Goal: Task Accomplishment & Management: Complete application form

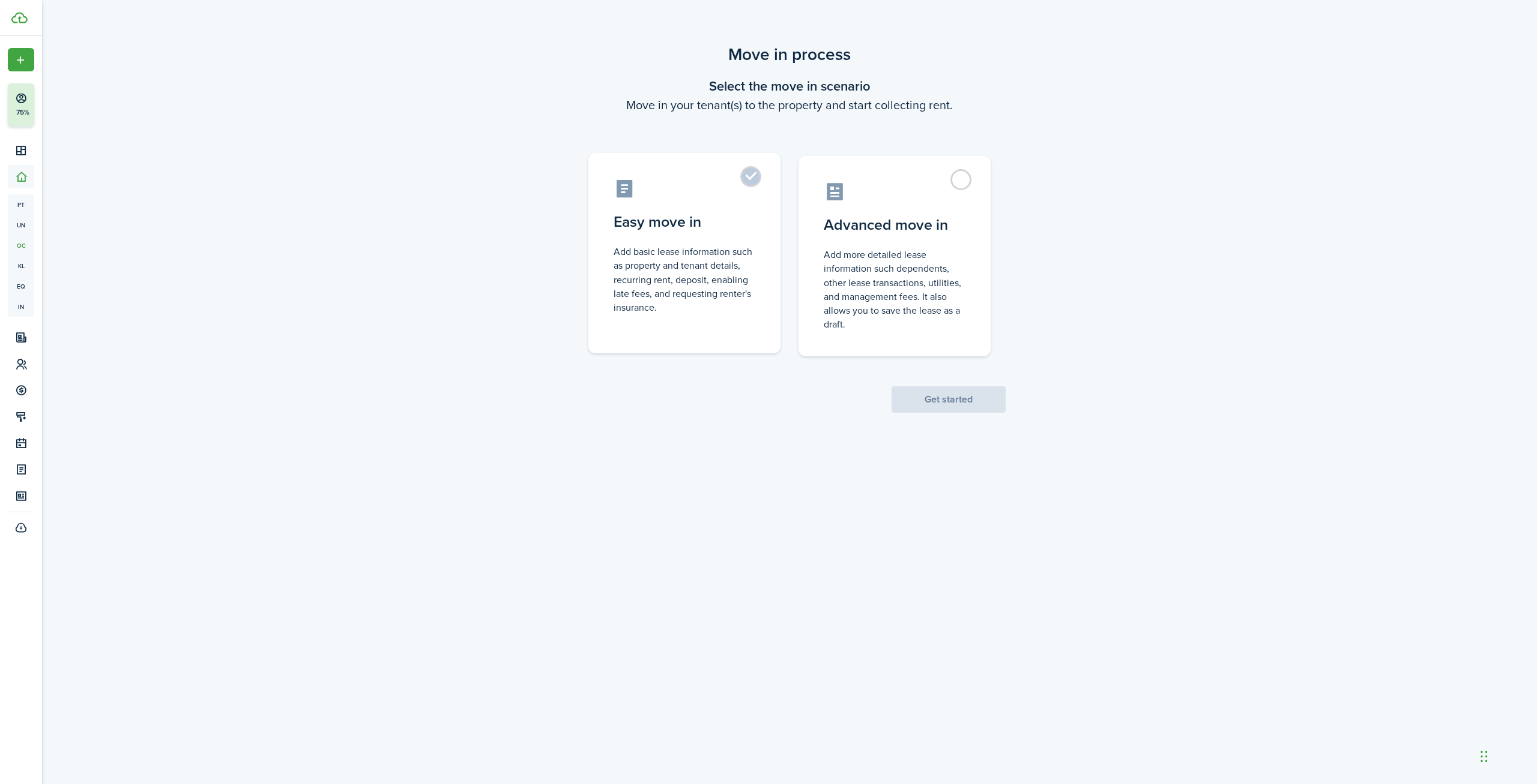
click at [650, 289] on control-radio-card-description "Add basic lease information such as property and tenant details, recurring rent…" at bounding box center [684, 279] width 141 height 69
radio input "true"
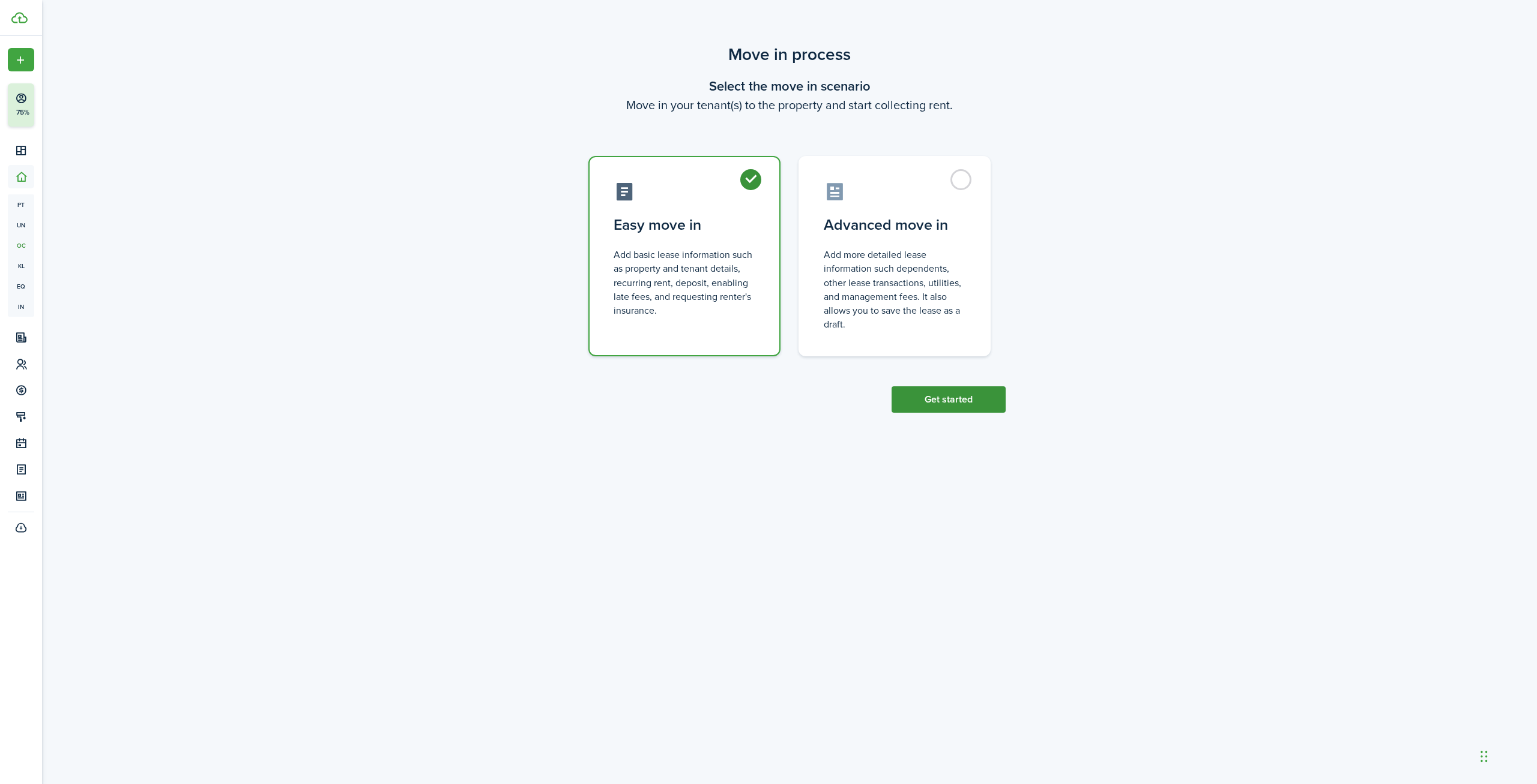
click at [977, 404] on button "Get started" at bounding box center [948, 400] width 114 height 27
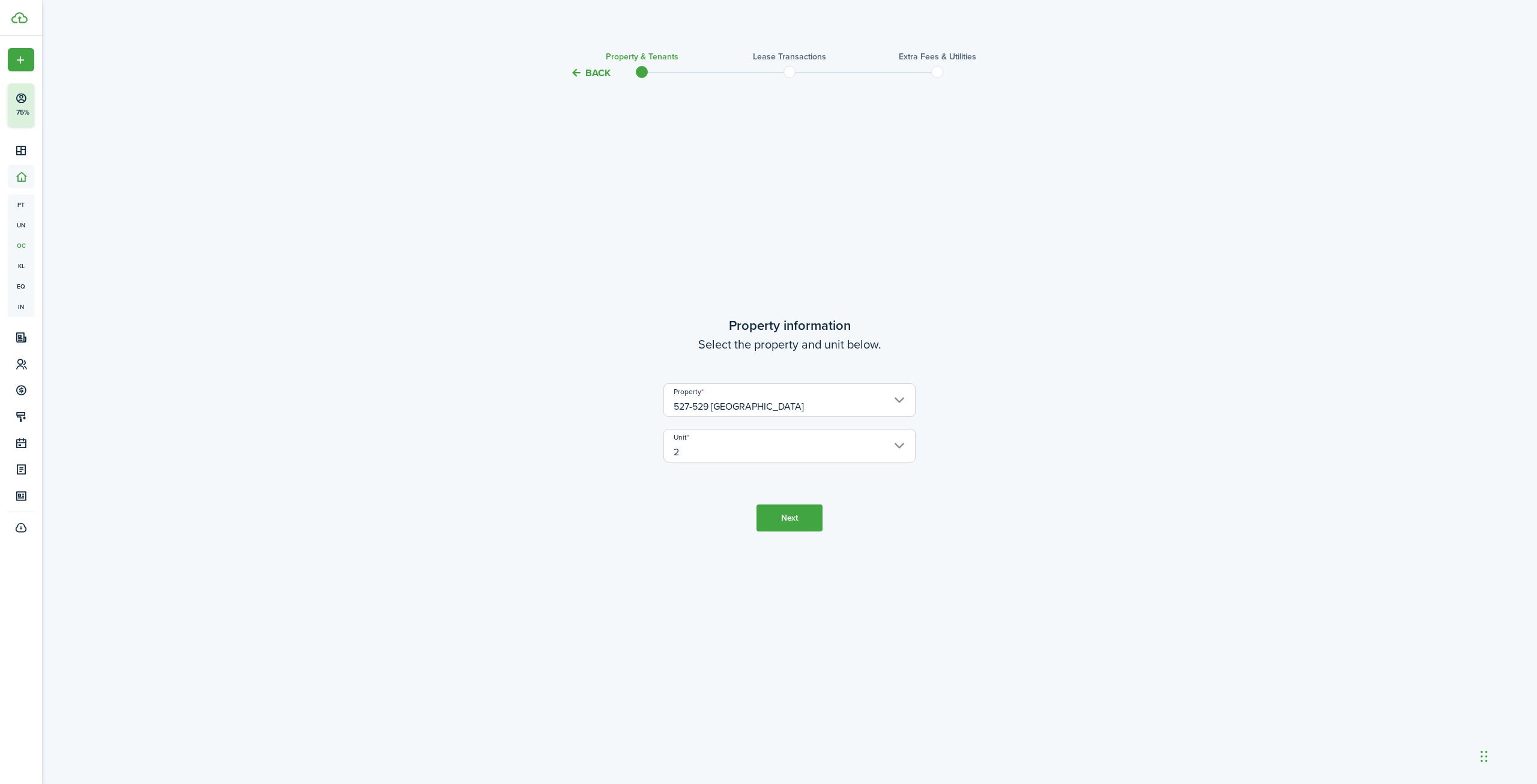
click at [771, 515] on button "Next" at bounding box center [789, 518] width 66 height 27
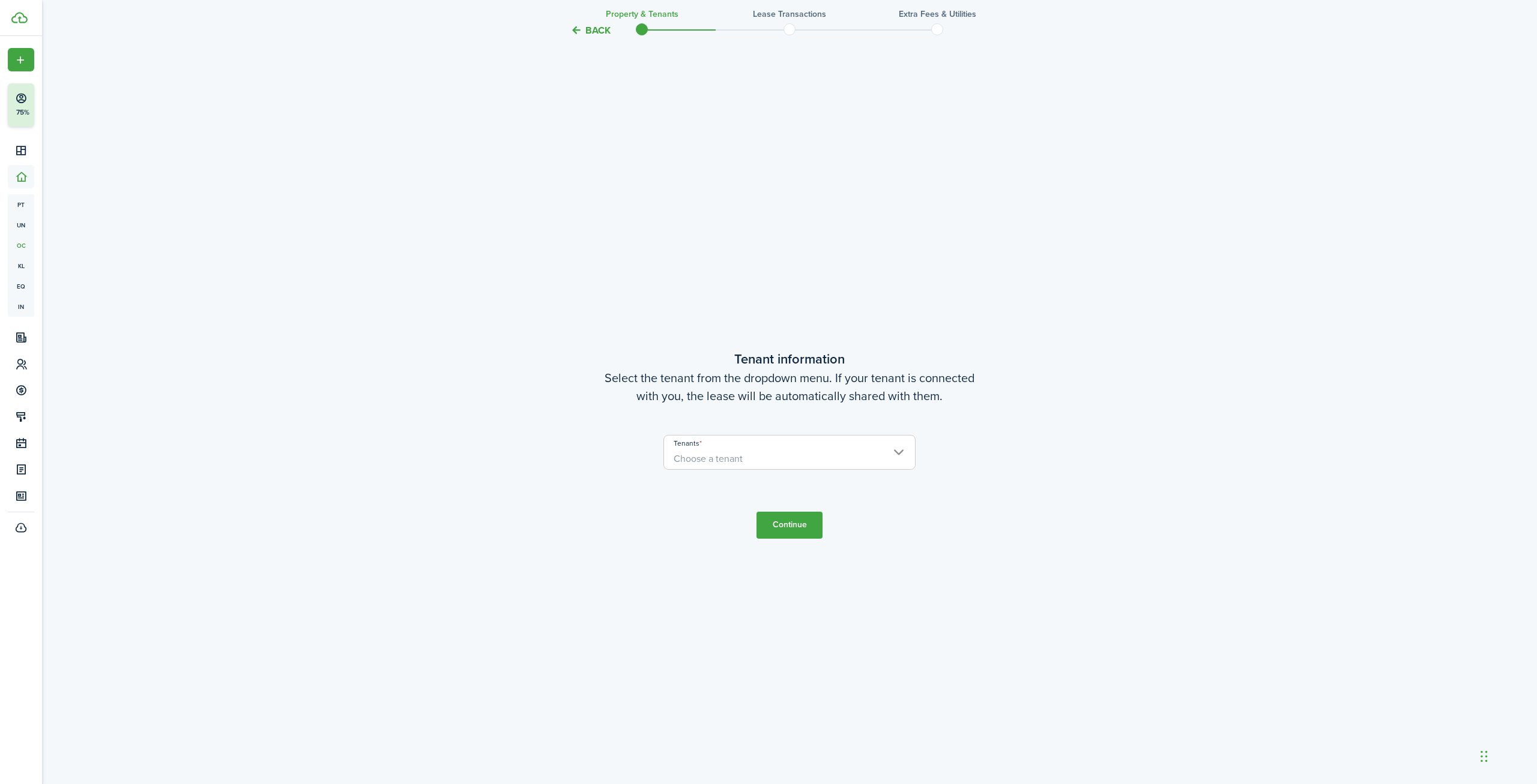
scroll to position [704, 0]
click at [695, 453] on span "Choose a tenant" at bounding box center [708, 454] width 69 height 13
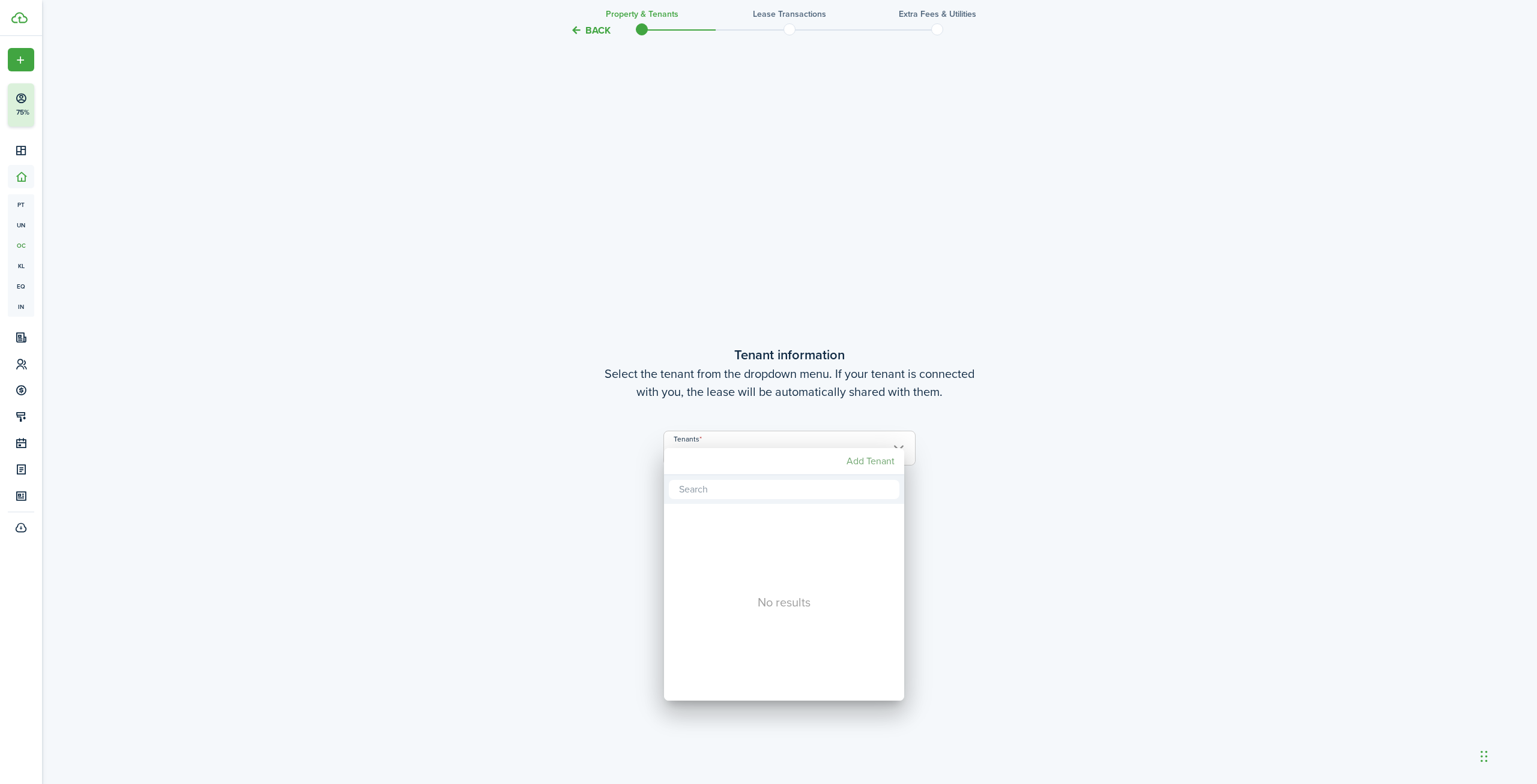
click at [867, 463] on mbsc-button "Add Tenant" at bounding box center [870, 461] width 58 height 22
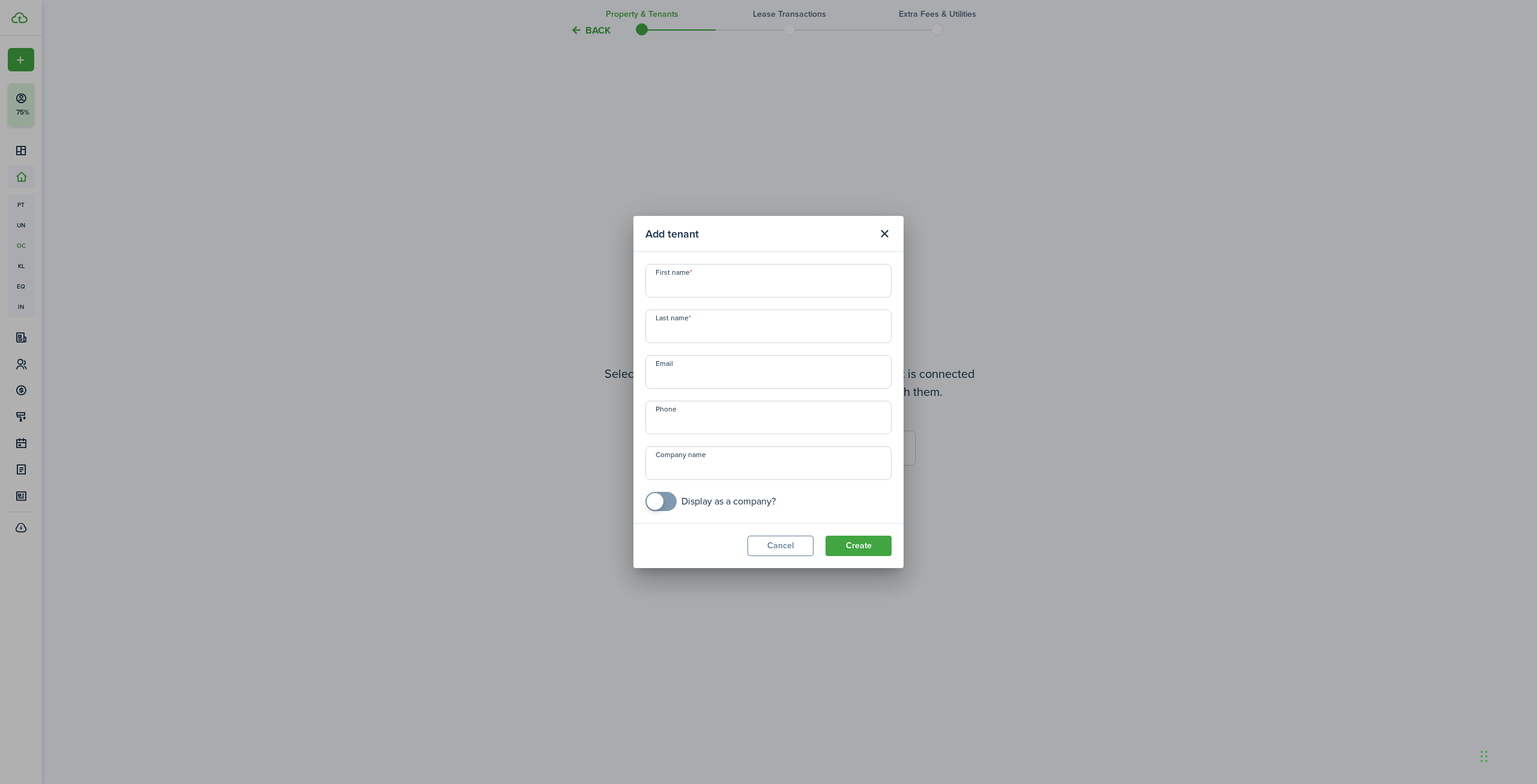
click at [677, 285] on input "First name" at bounding box center [768, 280] width 246 height 33
click at [738, 287] on input "First name" at bounding box center [768, 280] width 246 height 33
type input "[PERSON_NAME]"
click at [686, 362] on input "Email" at bounding box center [768, 372] width 246 height 33
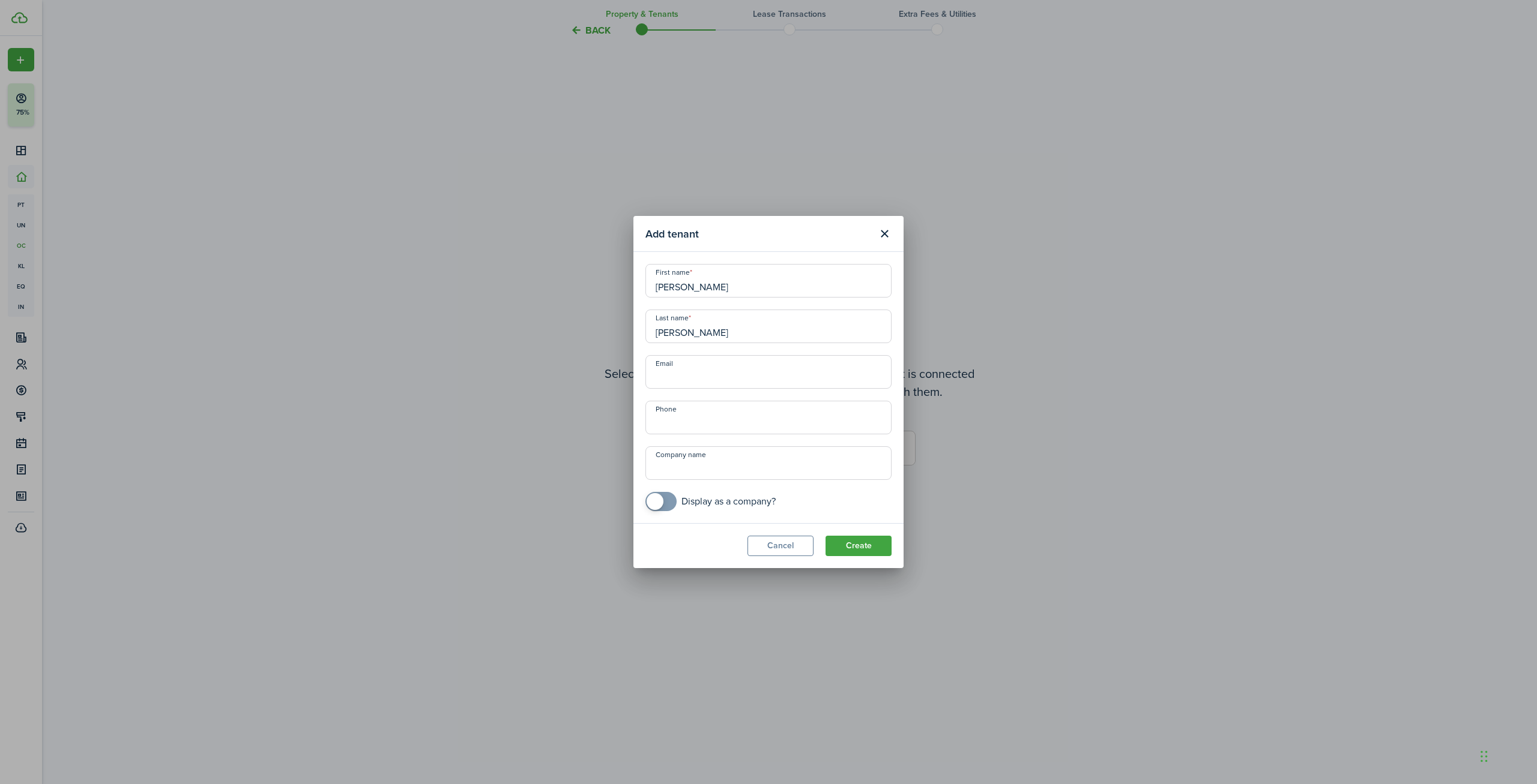
paste input "[EMAIL_ADDRESS][DOMAIN_NAME]"
type input "[EMAIL_ADDRESS][DOMAIN_NAME]"
click at [713, 422] on input "+1" at bounding box center [768, 418] width 246 height 33
click at [821, 438] on div "First name [PERSON_NAME] Last name [PERSON_NAME] Email [EMAIL_ADDRESS][DOMAIN_N…" at bounding box center [768, 387] width 258 height 247
click at [803, 423] on input "+1" at bounding box center [768, 418] width 246 height 33
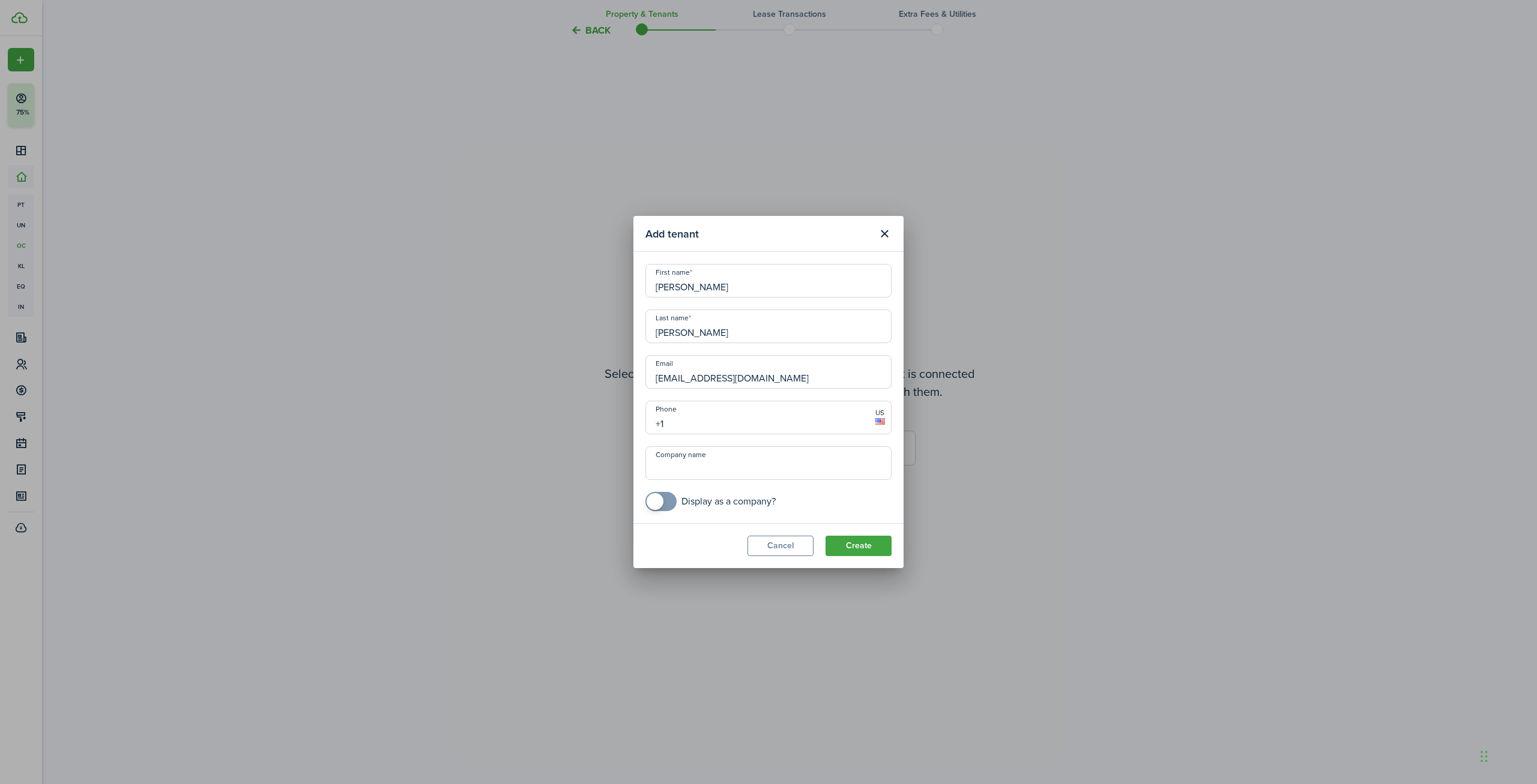
paste input "[PHONE_NUMBER]"
type input "[PHONE_NUMBER]"
click at [861, 545] on button "Create" at bounding box center [858, 546] width 66 height 20
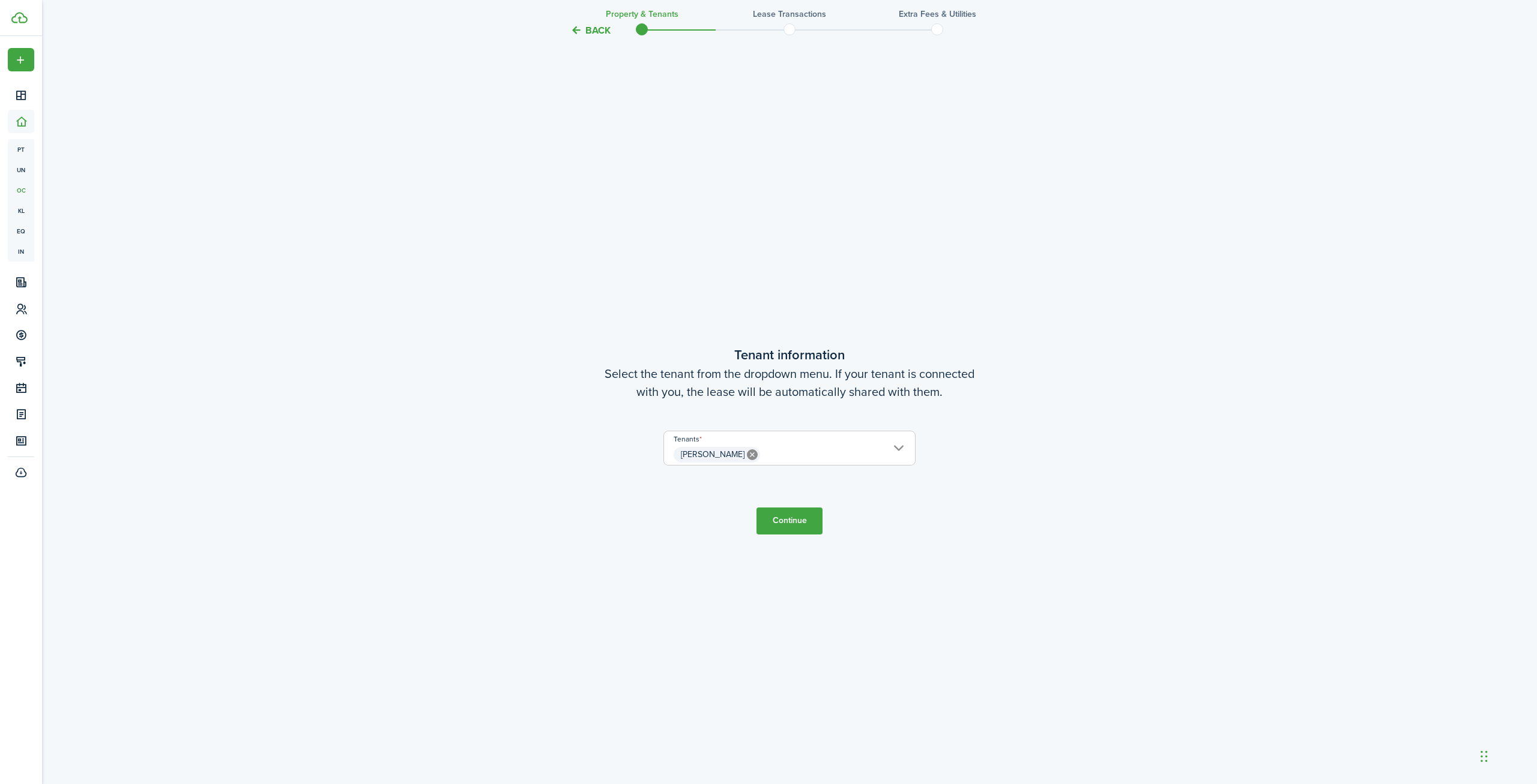
click at [791, 523] on button "Continue" at bounding box center [789, 521] width 66 height 27
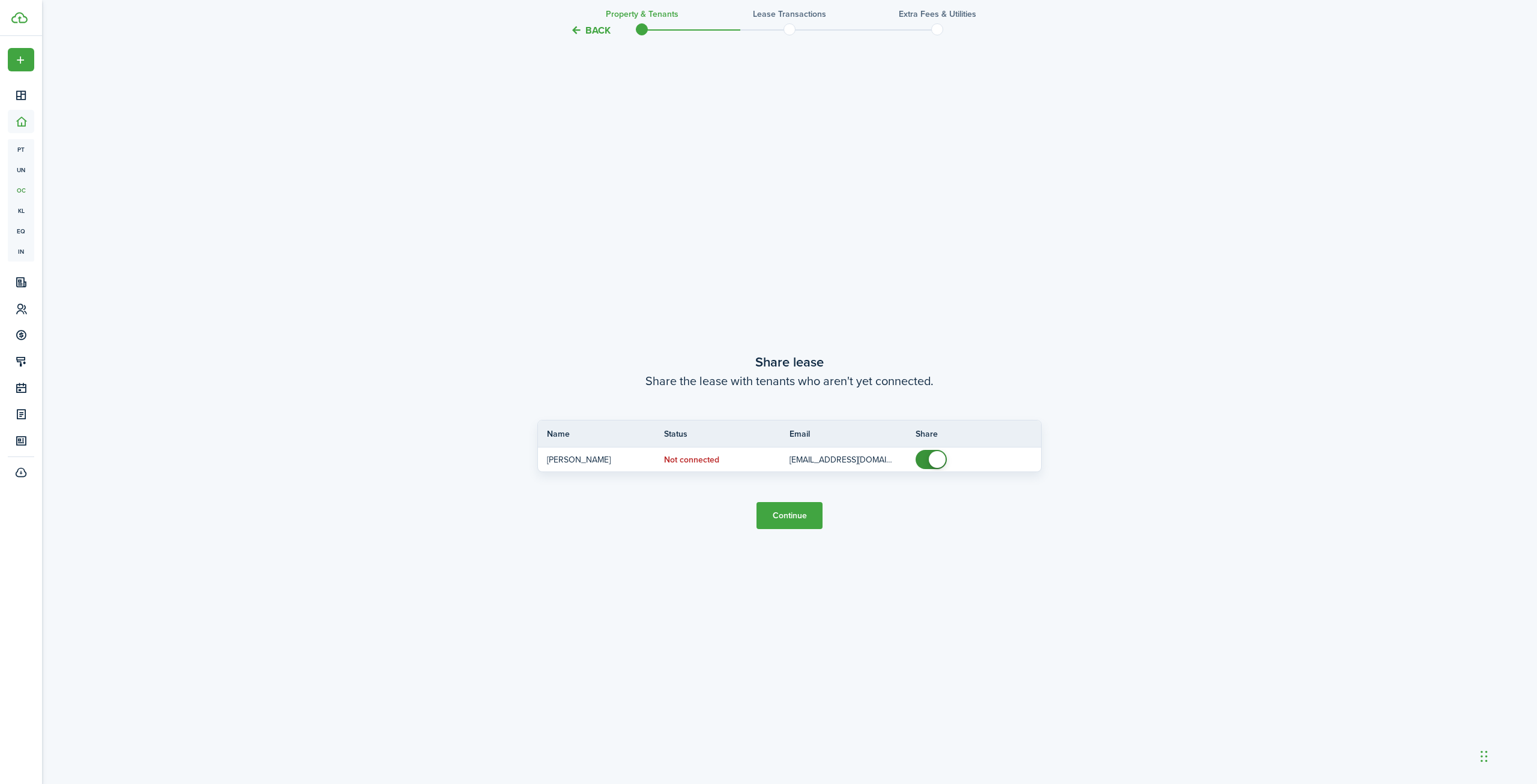
scroll to position [1488, 0]
click at [792, 522] on button "Continue" at bounding box center [789, 515] width 66 height 27
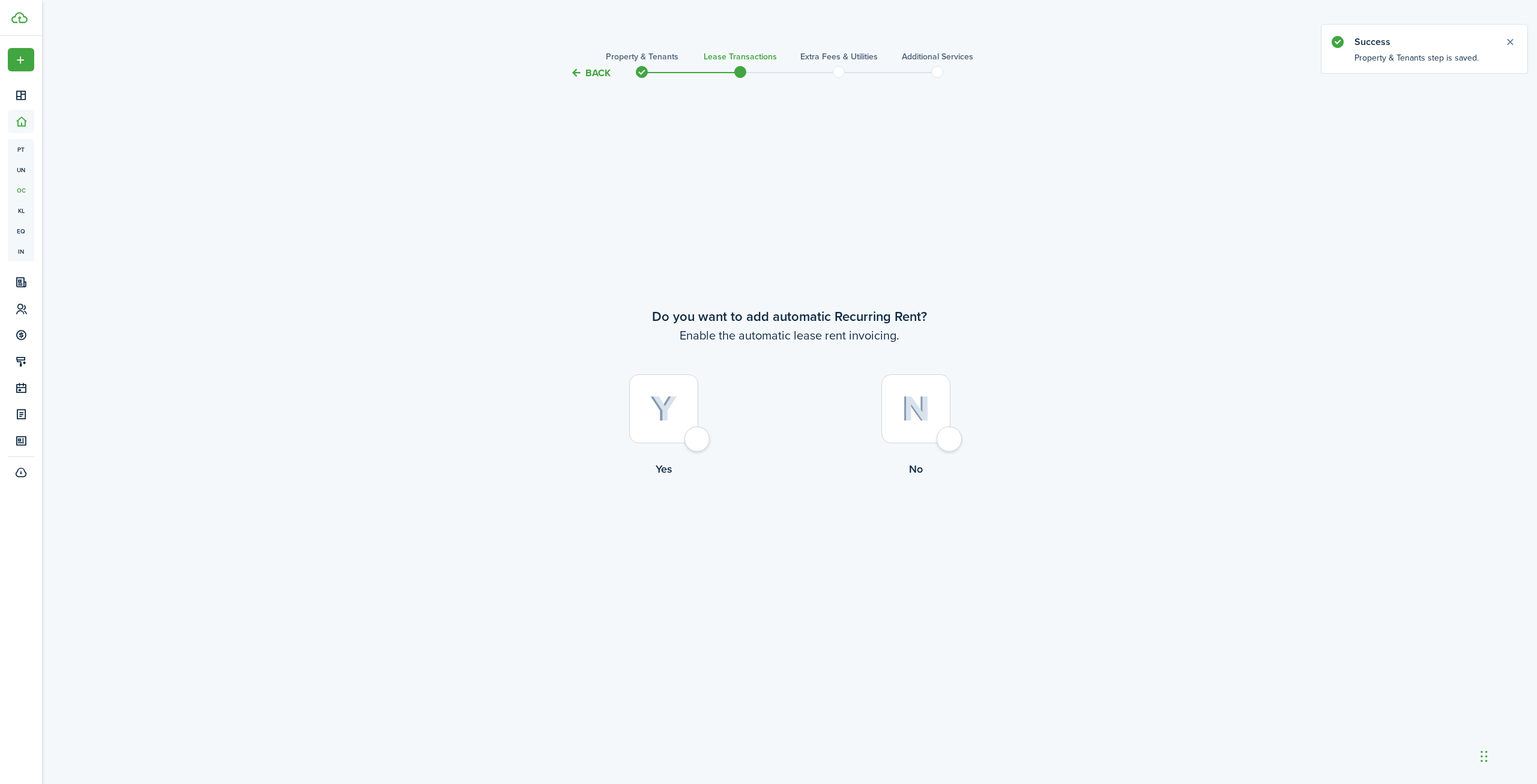
click at [607, 75] on button "Back" at bounding box center [590, 73] width 40 height 13
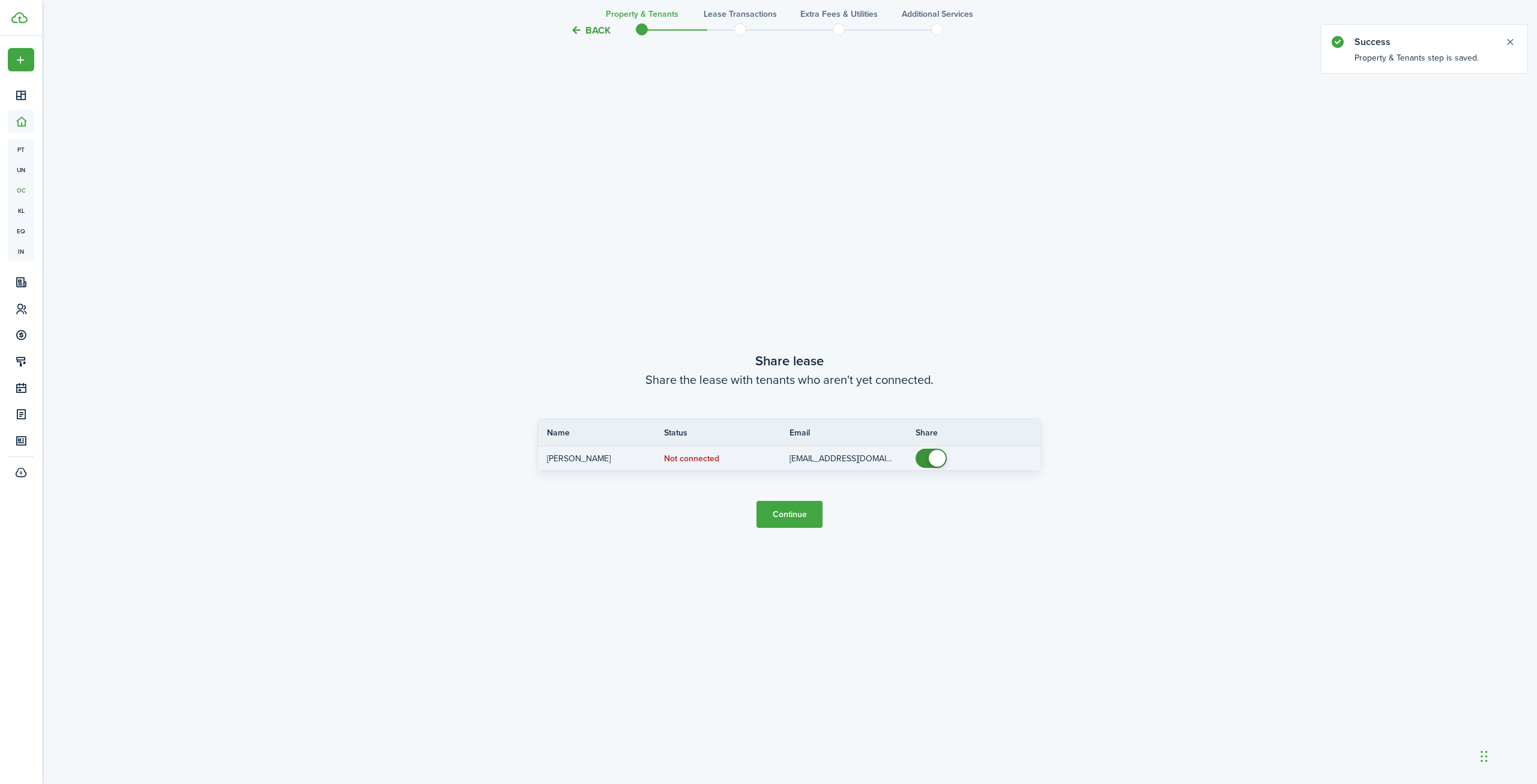
checkbox input "false"
click at [934, 459] on span at bounding box center [937, 459] width 17 height 17
click at [801, 510] on button "Continue" at bounding box center [789, 515] width 66 height 27
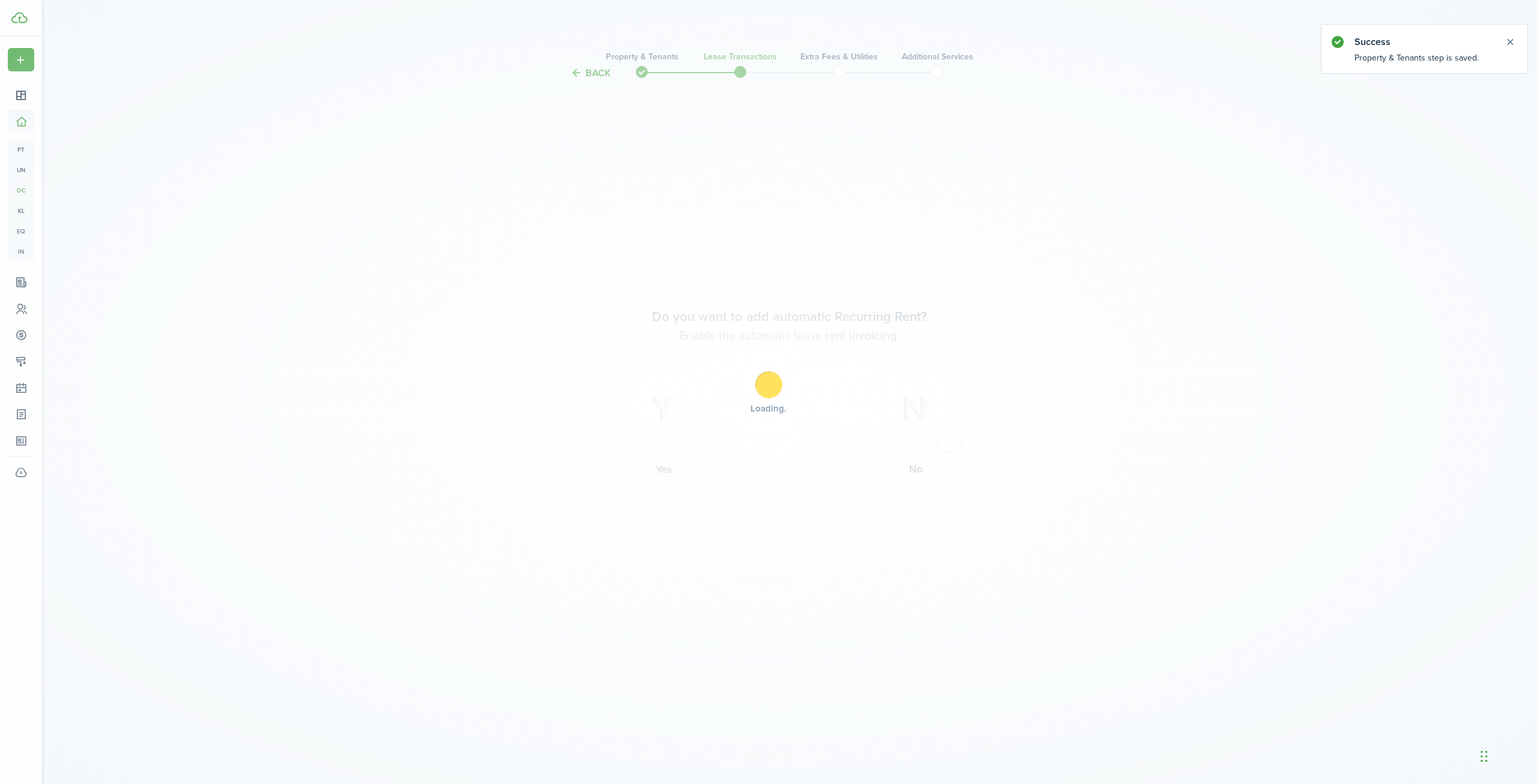
scroll to position [0, 0]
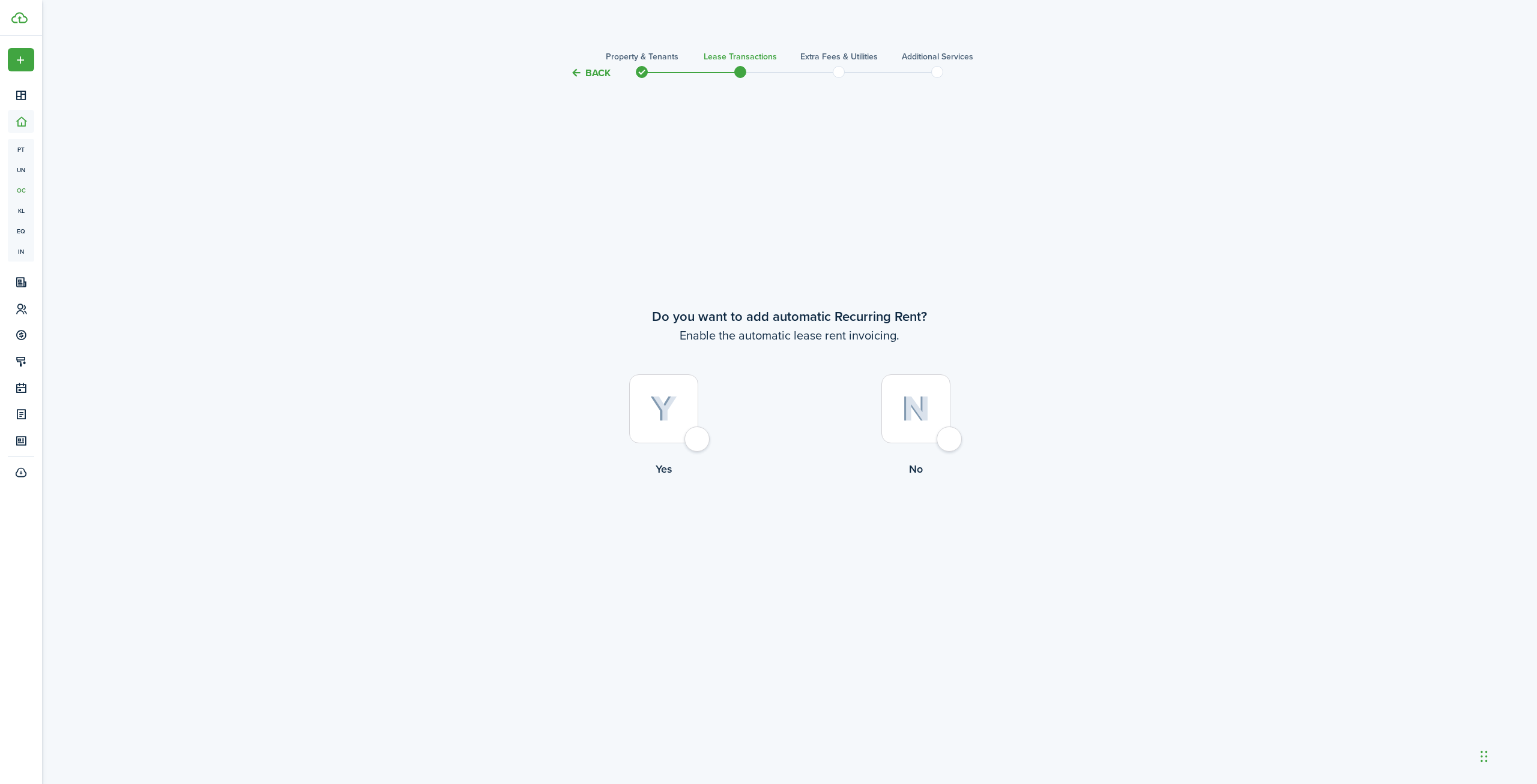
click at [698, 440] on div at bounding box center [663, 408] width 69 height 69
radio input "true"
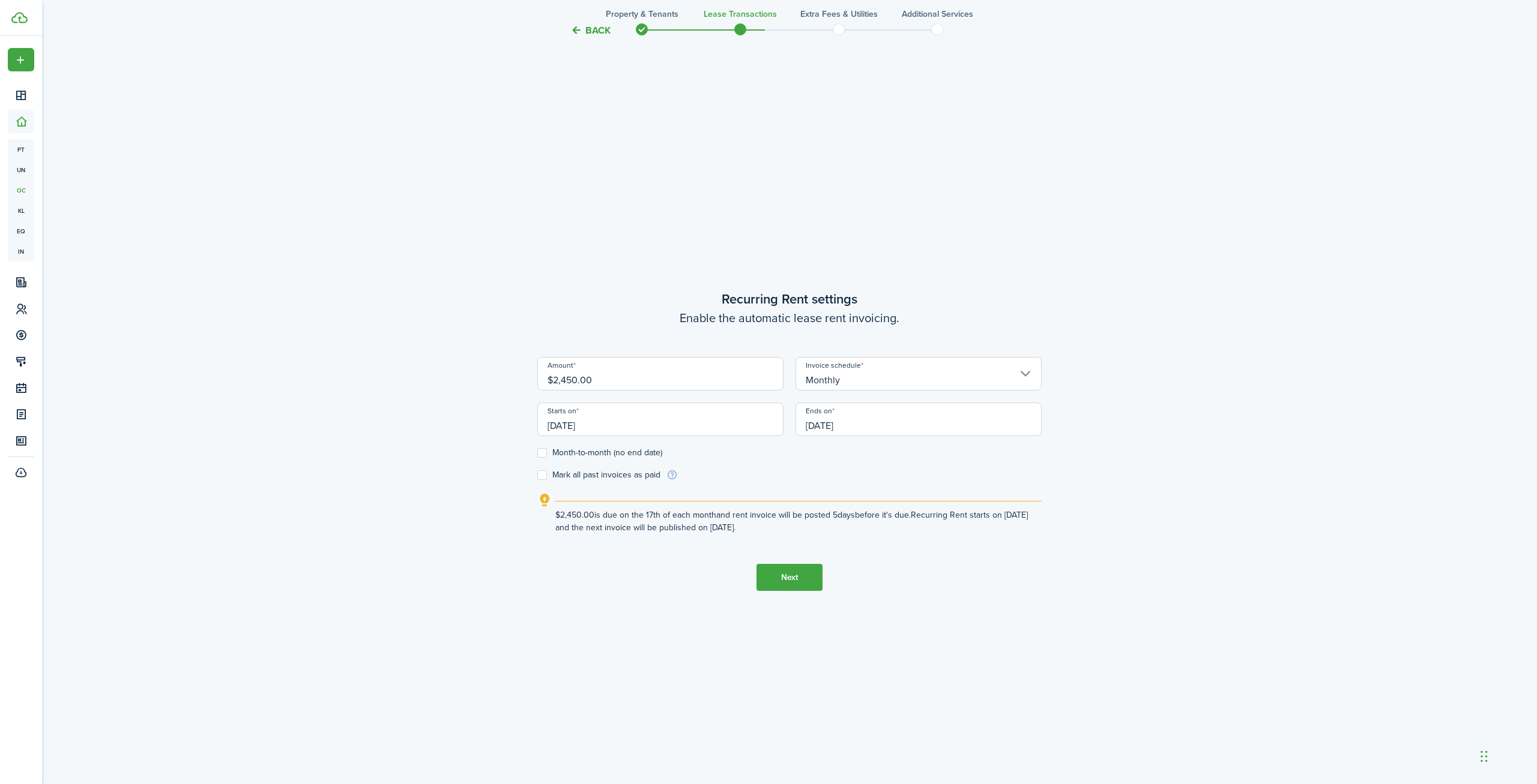
scroll to position [704, 0]
click at [578, 385] on input "$2,450.00" at bounding box center [661, 373] width 246 height 33
click at [941, 382] on input "Monthly" at bounding box center [918, 373] width 246 height 33
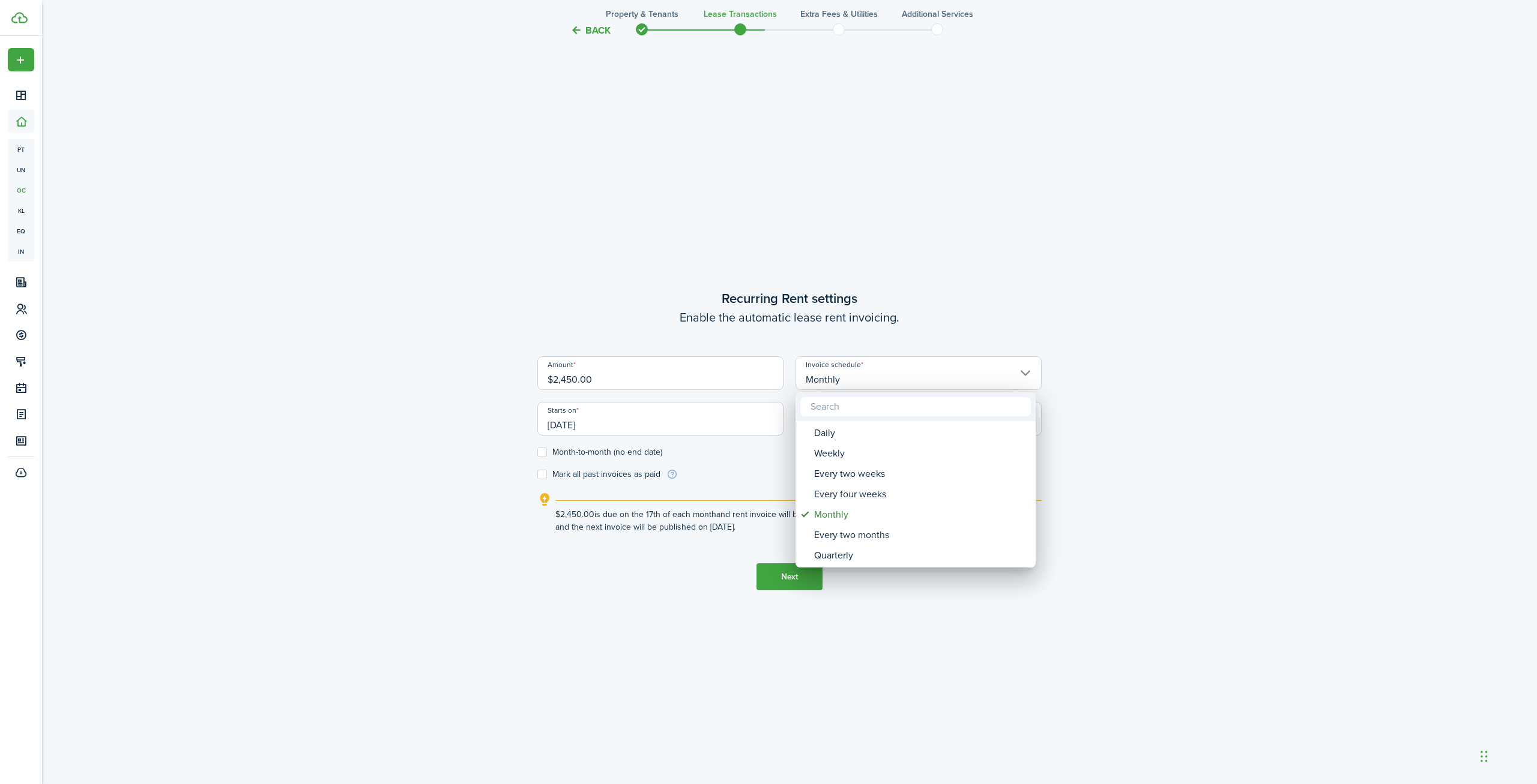
click at [644, 363] on div at bounding box center [768, 392] width 1729 height 976
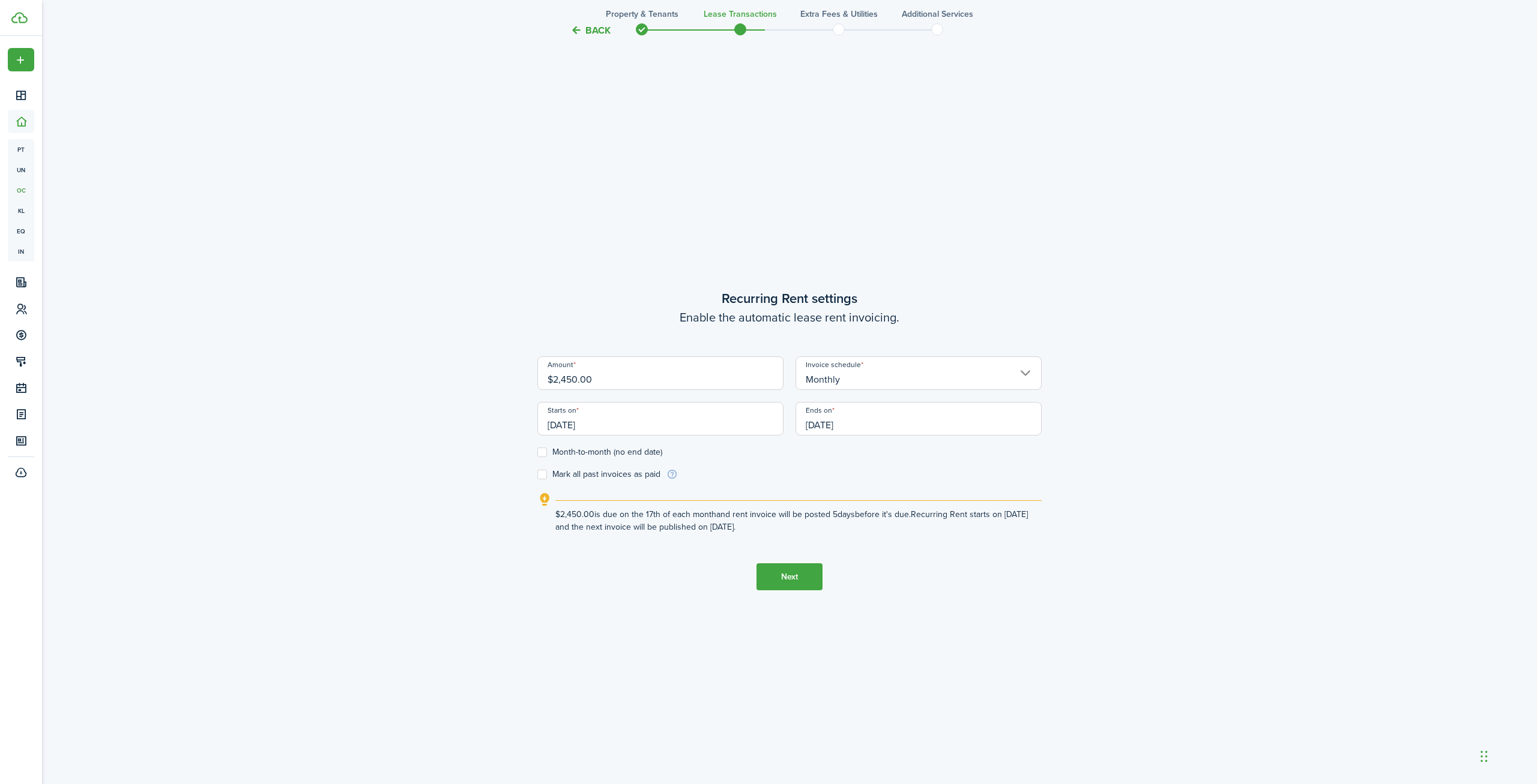
click at [565, 378] on input "$2,450.00" at bounding box center [661, 373] width 246 height 33
type input "$1,140.00"
click at [342, 468] on div "Back Property & Tenants Lease Transactions Extra fees & Utilities Additional Se…" at bounding box center [789, 85] width 1494 height 1505
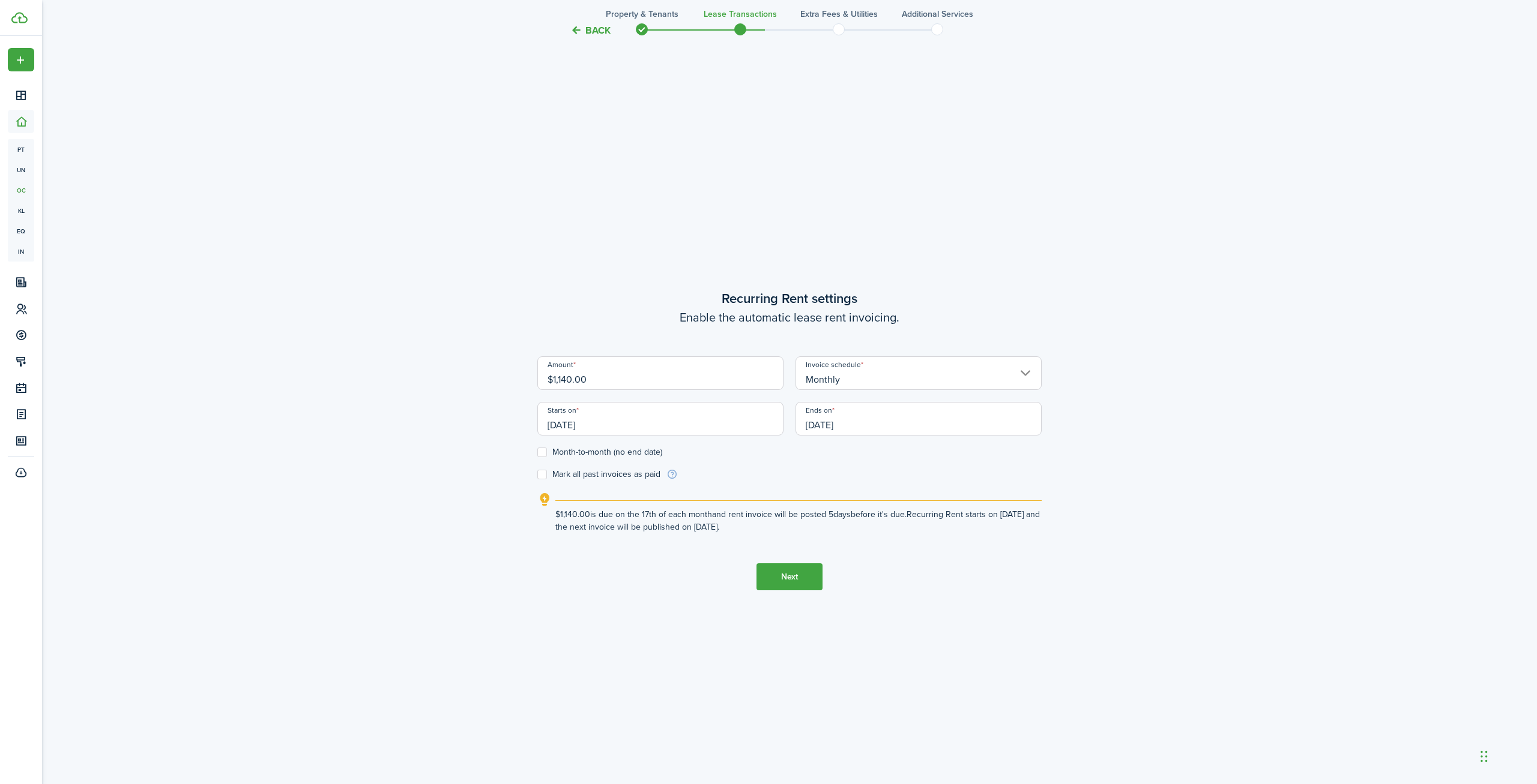
click at [578, 423] on input "[DATE]" at bounding box center [661, 418] width 246 height 33
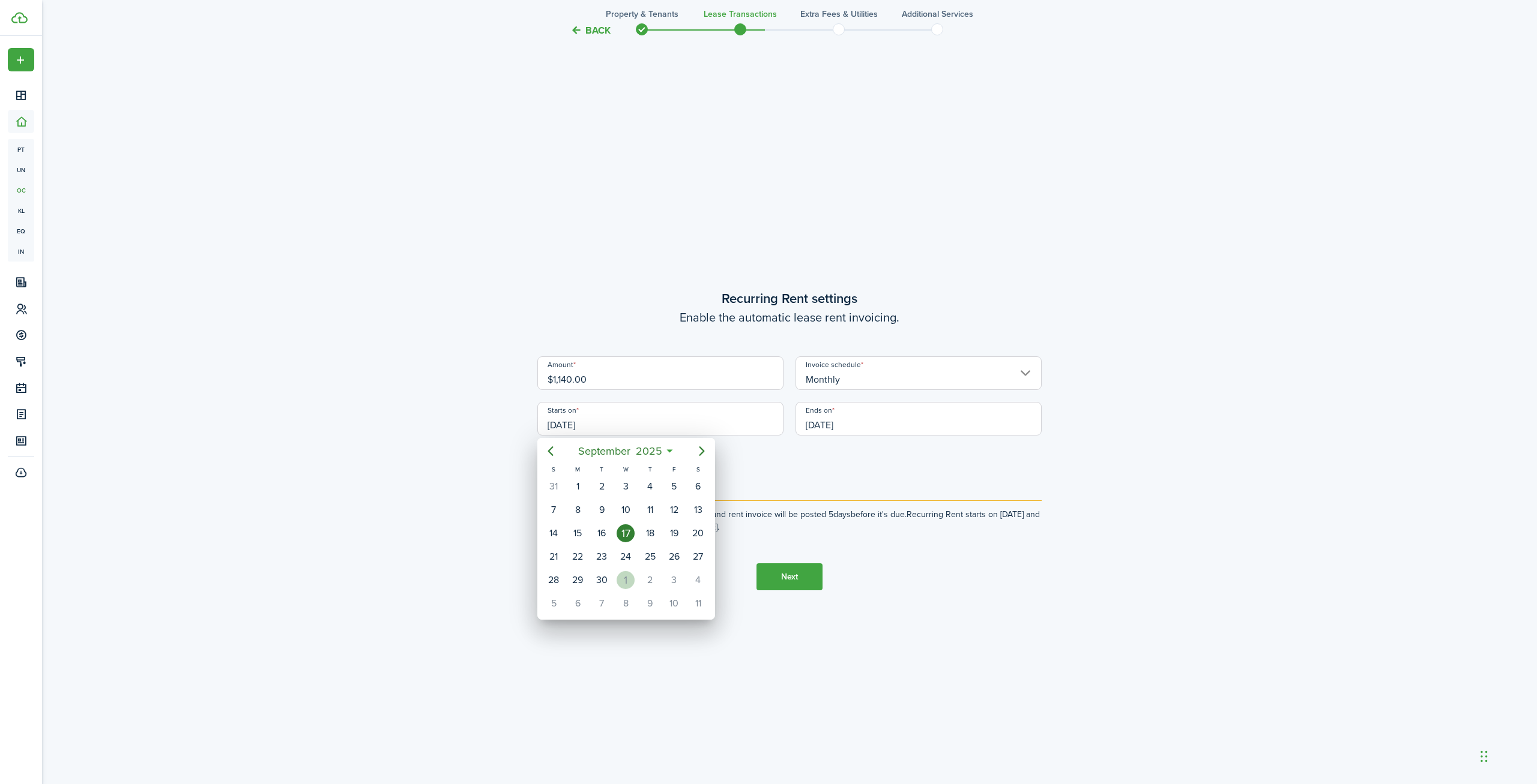
click at [630, 584] on div "1" at bounding box center [625, 581] width 18 height 18
type input "[DATE]"
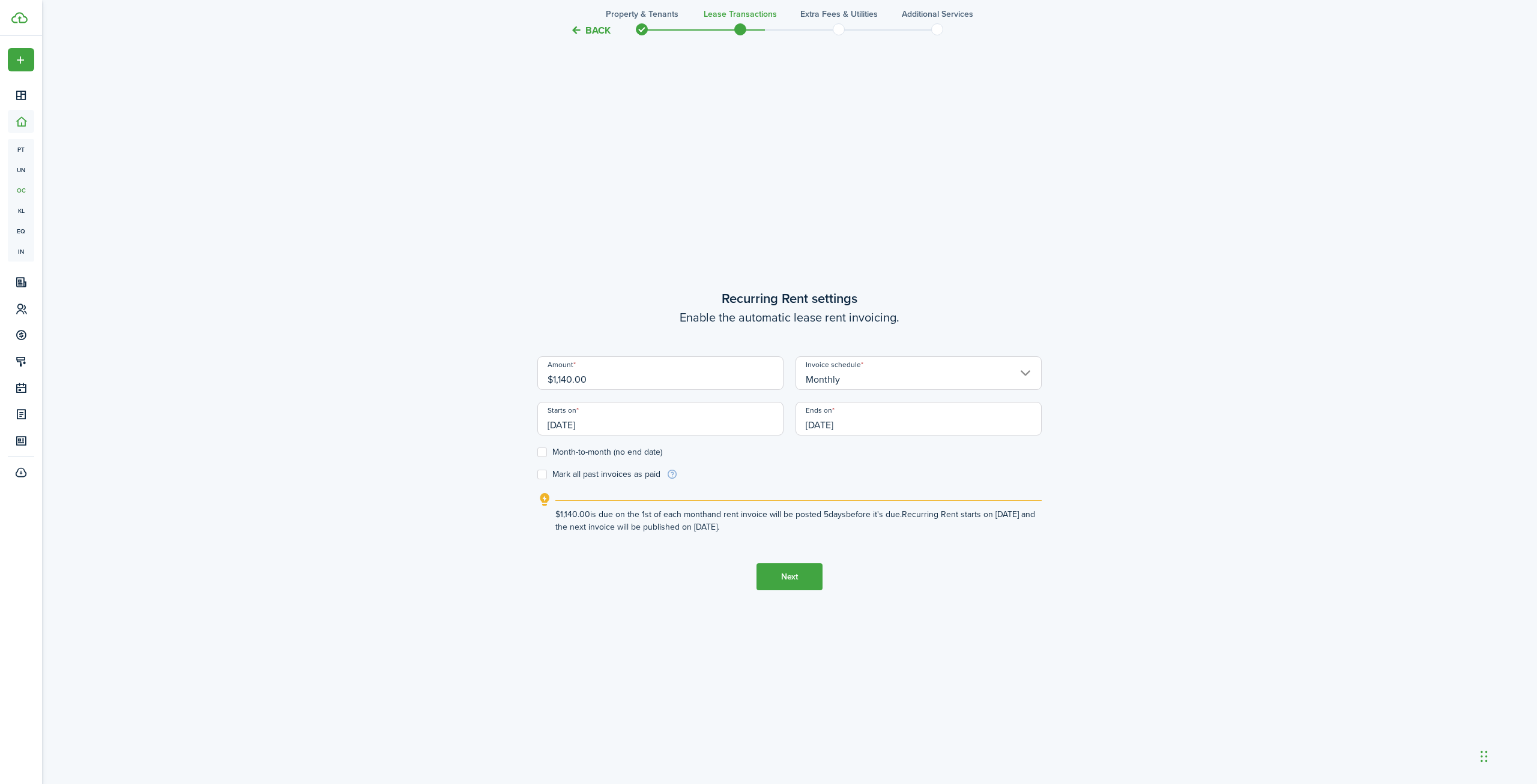
scroll to position [0, 0]
click at [837, 422] on input "[DATE]" at bounding box center [918, 418] width 246 height 33
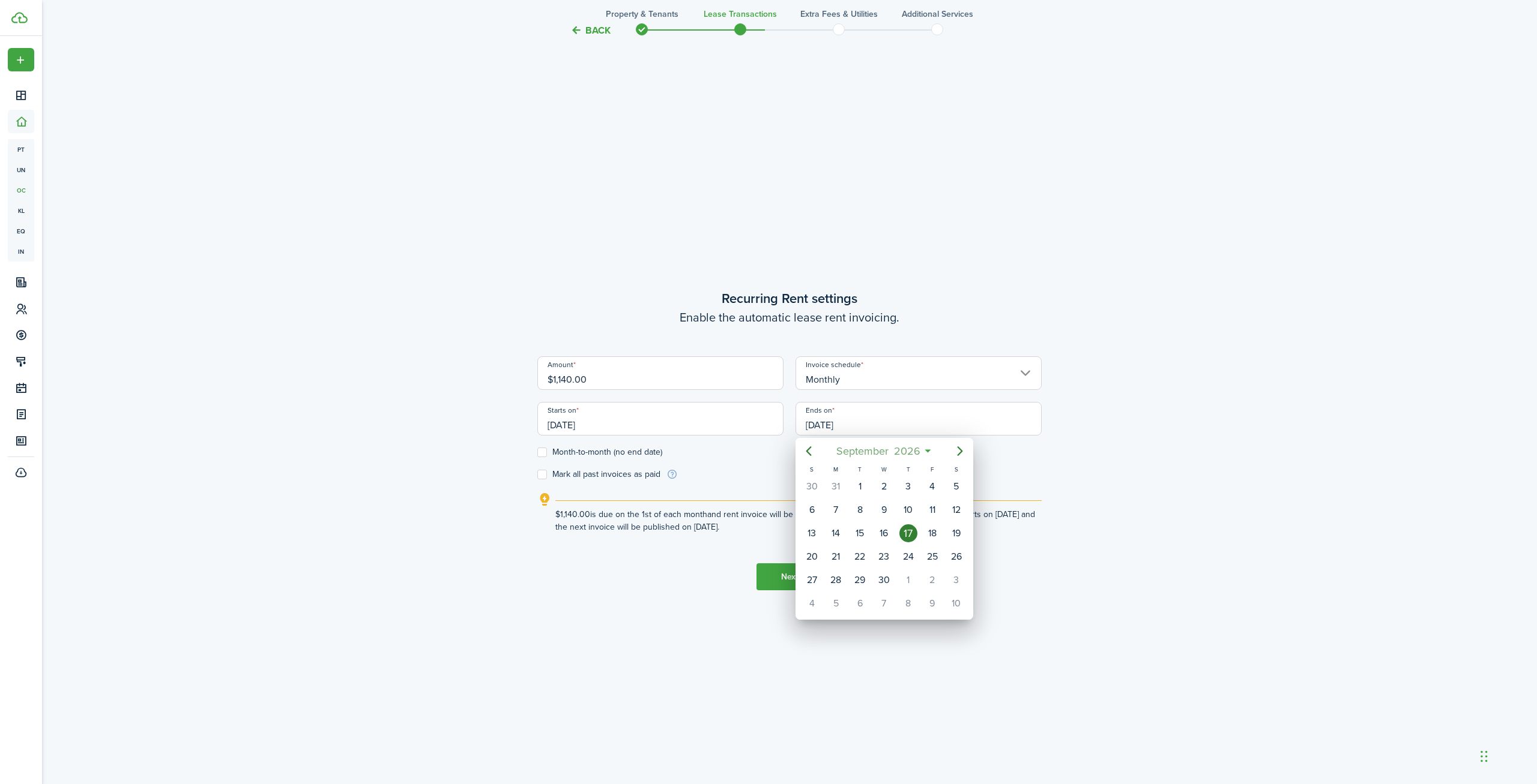
click at [915, 452] on span "2026" at bounding box center [907, 451] width 32 height 22
click at [964, 444] on icon "Next page" at bounding box center [959, 451] width 14 height 14
drag, startPoint x: 816, startPoint y: 593, endPoint x: 820, endPoint y: 587, distance: 7.2
click at [815, 593] on div "Oct" at bounding box center [828, 596] width 44 height 19
click at [924, 493] on div "[DATE]" at bounding box center [932, 486] width 24 height 23
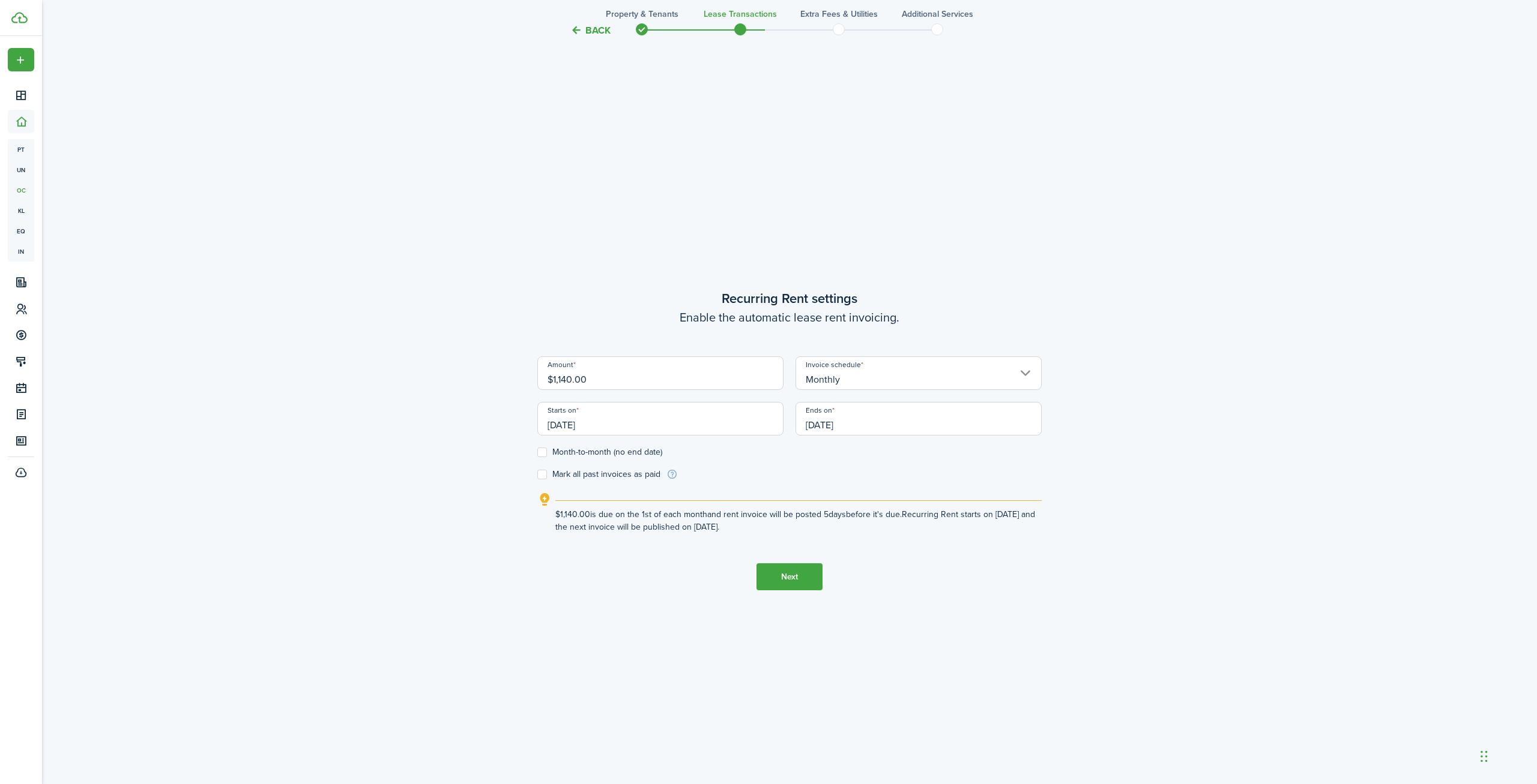
click at [823, 426] on input "[DATE]" at bounding box center [918, 418] width 246 height 33
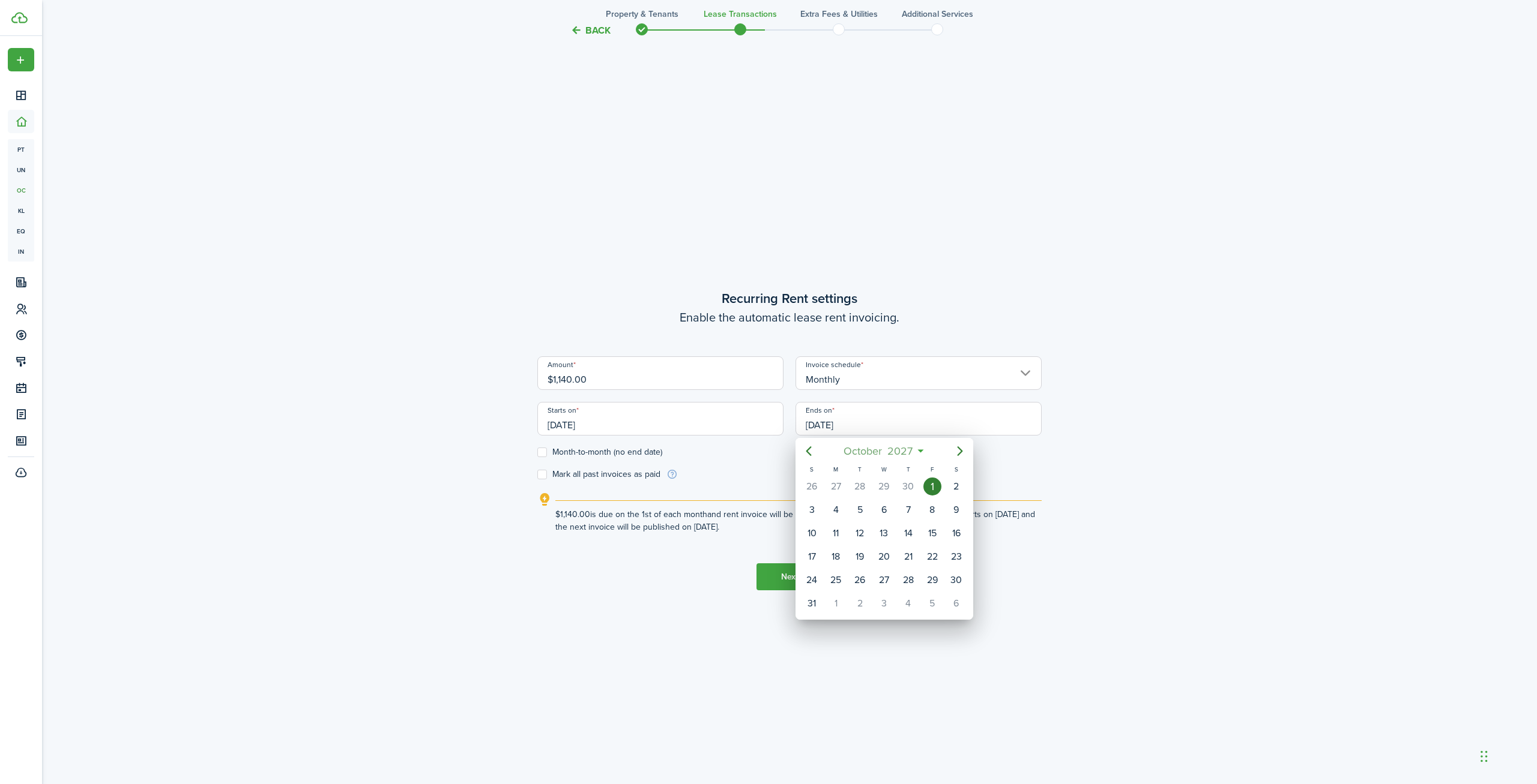
click at [881, 446] on span "October" at bounding box center [863, 451] width 44 height 22
click at [811, 450] on icon "Previous page" at bounding box center [808, 451] width 14 height 14
click at [833, 590] on div "Oct" at bounding box center [828, 596] width 44 height 19
click at [905, 487] on div "1" at bounding box center [908, 487] width 18 height 18
type input "[DATE]"
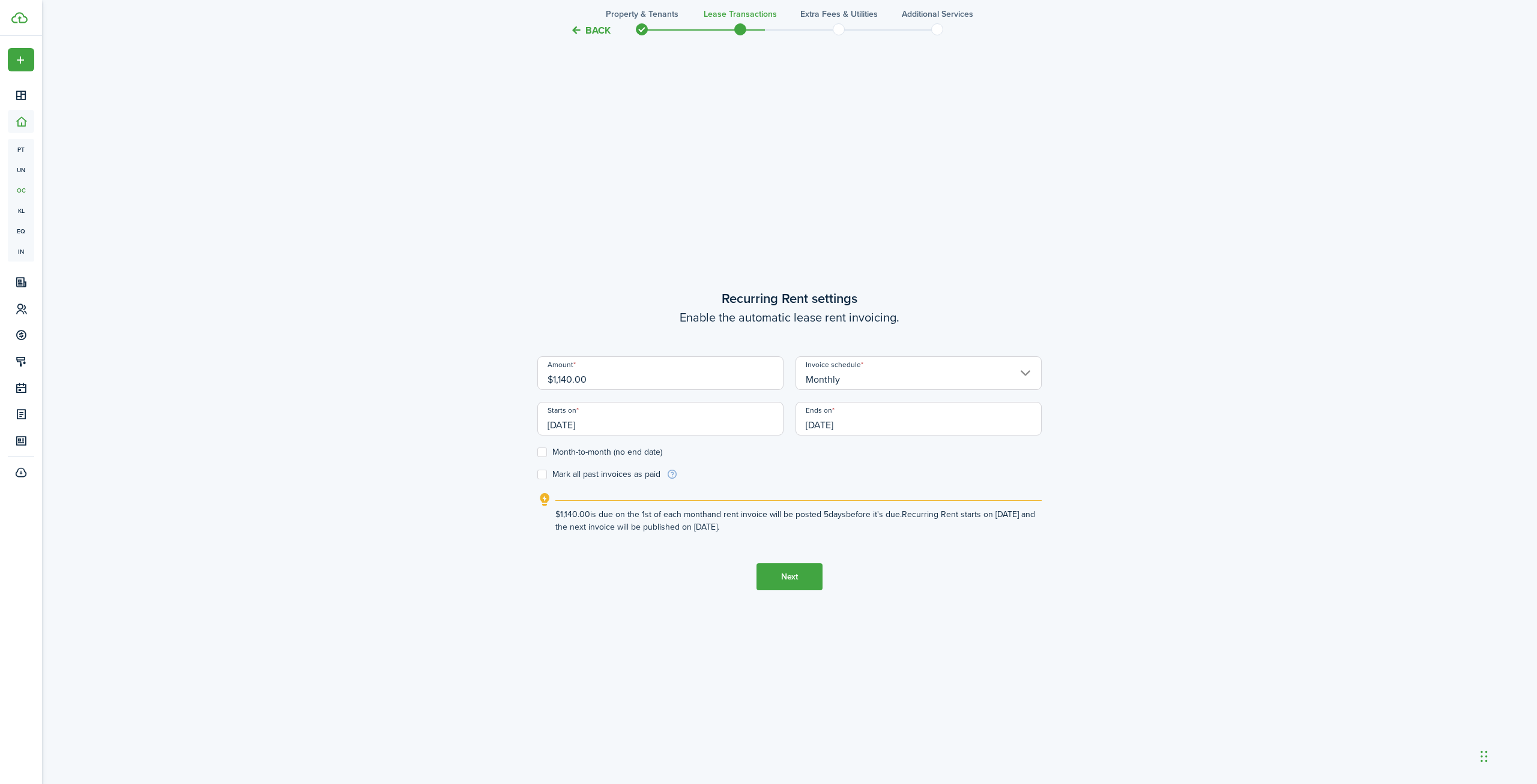
click at [608, 561] on tc-wizard-step "Recurring Rent settings Enable the automatic lease rent invoicing. Amount $1,14…" at bounding box center [789, 439] width 504 height 784
click at [779, 575] on button "Next" at bounding box center [789, 576] width 66 height 27
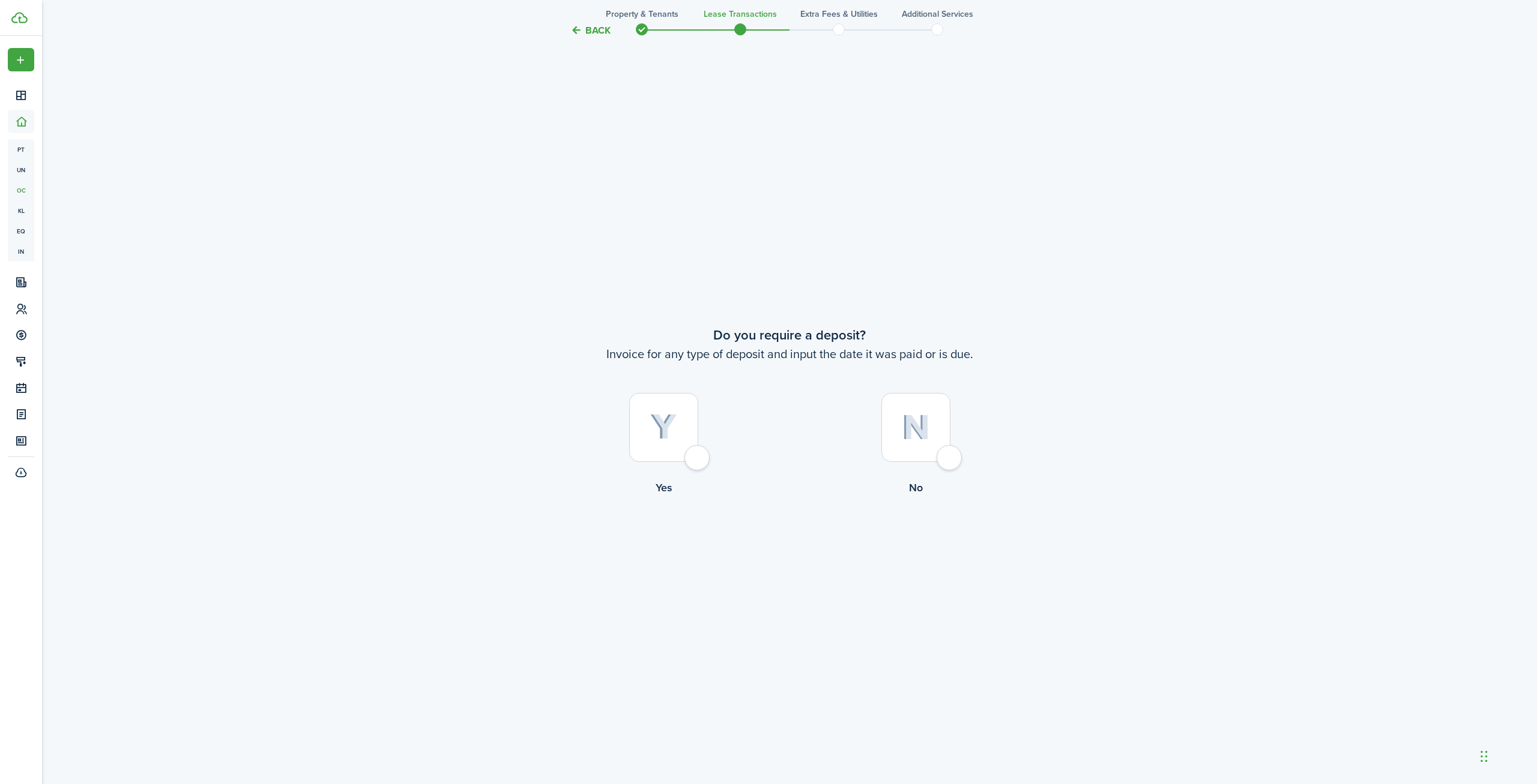
scroll to position [1488, 0]
click at [698, 459] on div at bounding box center [663, 425] width 69 height 69
radio input "true"
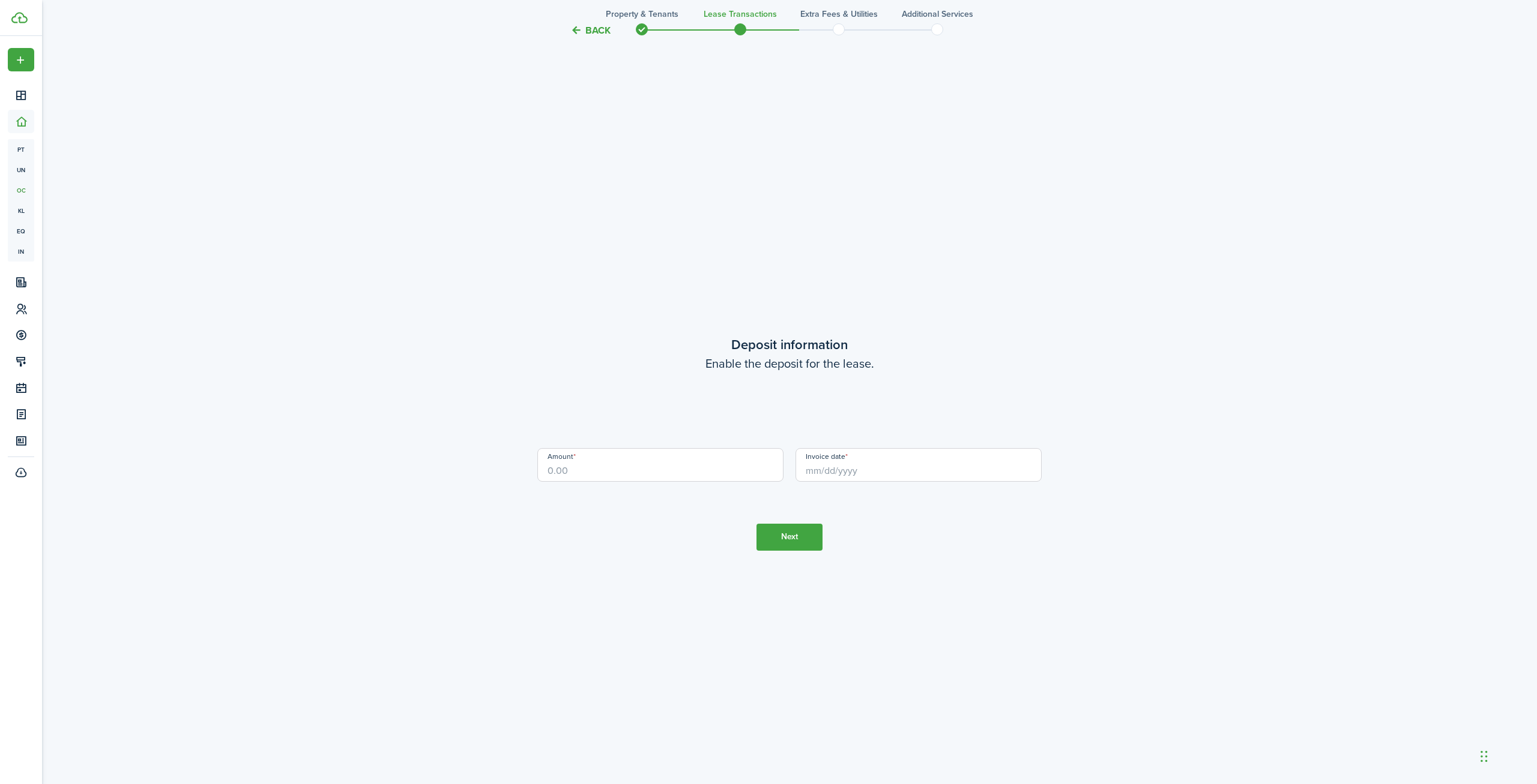
scroll to position [2272, 0]
click at [602, 424] on input "Deposit" at bounding box center [789, 417] width 504 height 33
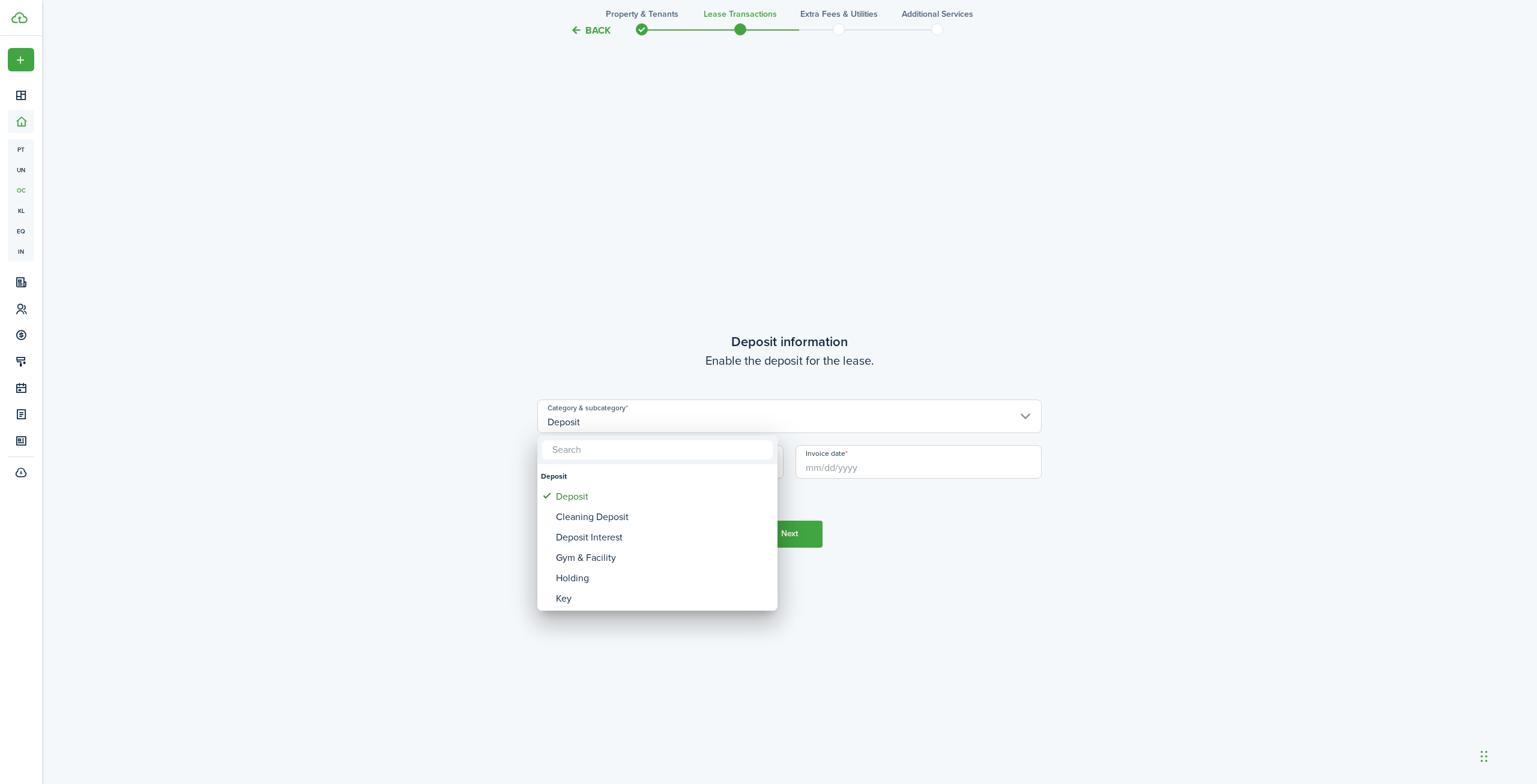
click at [436, 385] on div at bounding box center [768, 392] width 1729 height 976
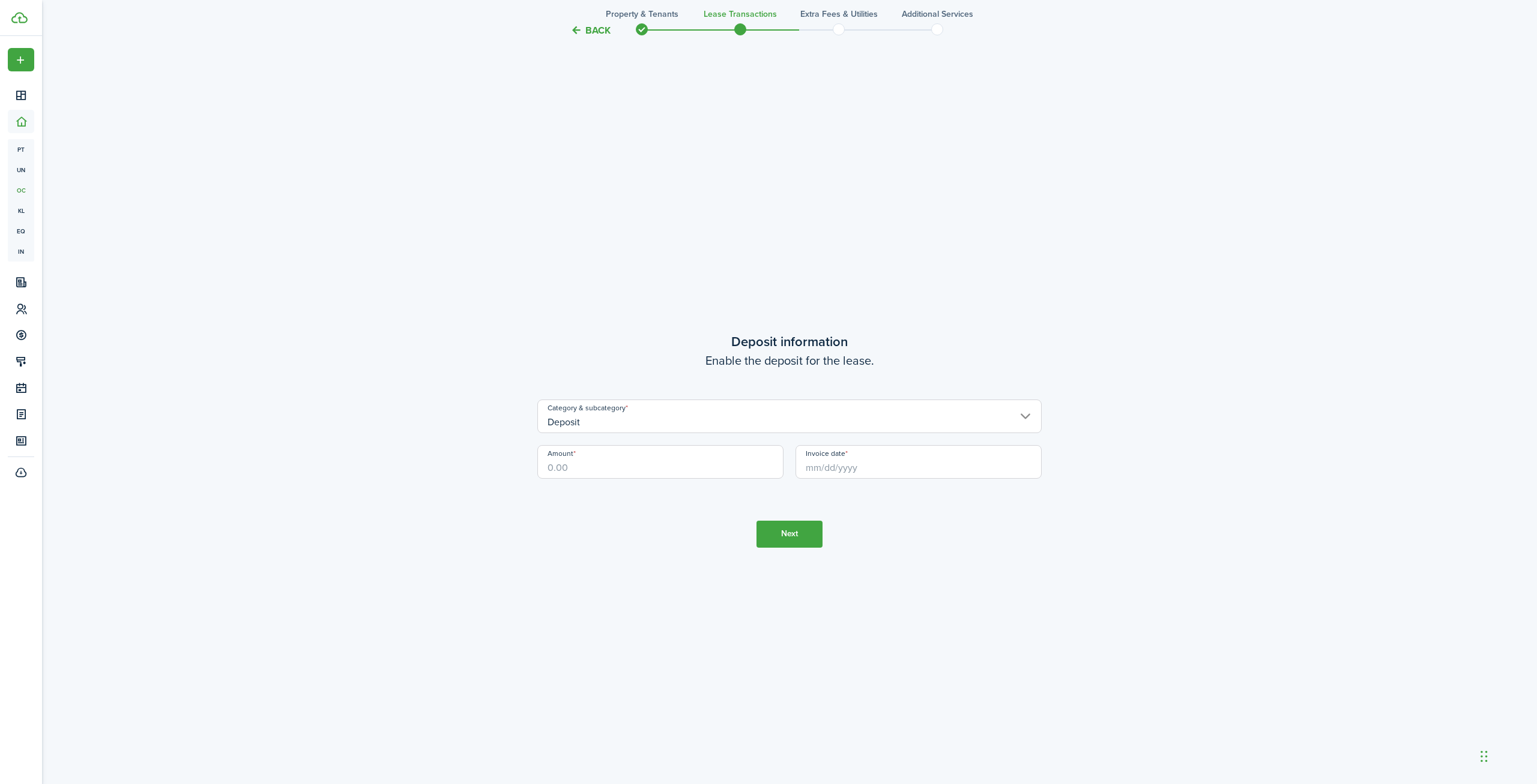
click at [618, 460] on input "Amount" at bounding box center [661, 462] width 246 height 33
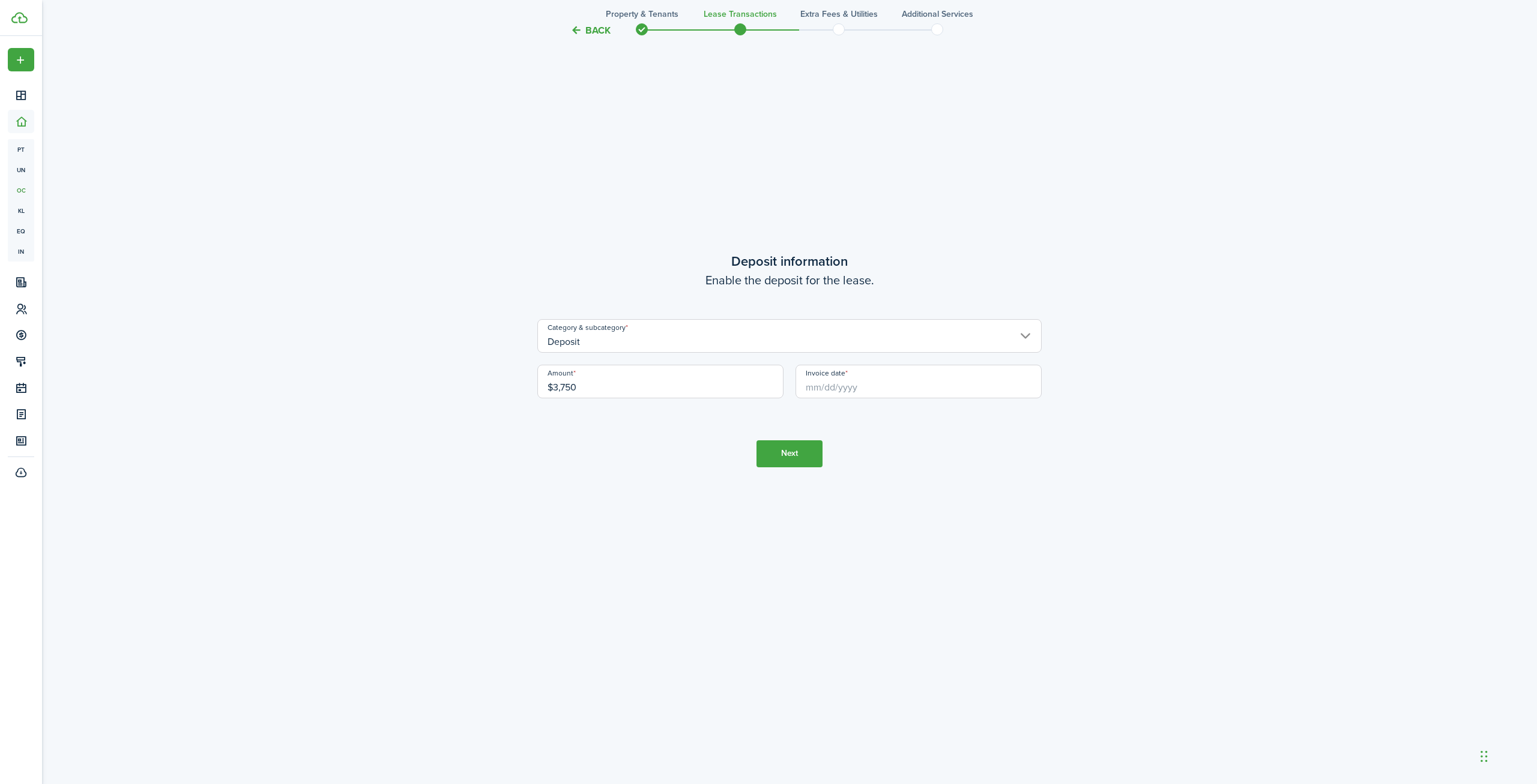
click at [881, 387] on input "Invoice date" at bounding box center [918, 382] width 246 height 33
type input "$3,750.00"
click at [835, 522] on div "22" at bounding box center [835, 520] width 18 height 18
type input "[DATE]"
click at [784, 446] on button "Next" at bounding box center [789, 453] width 66 height 27
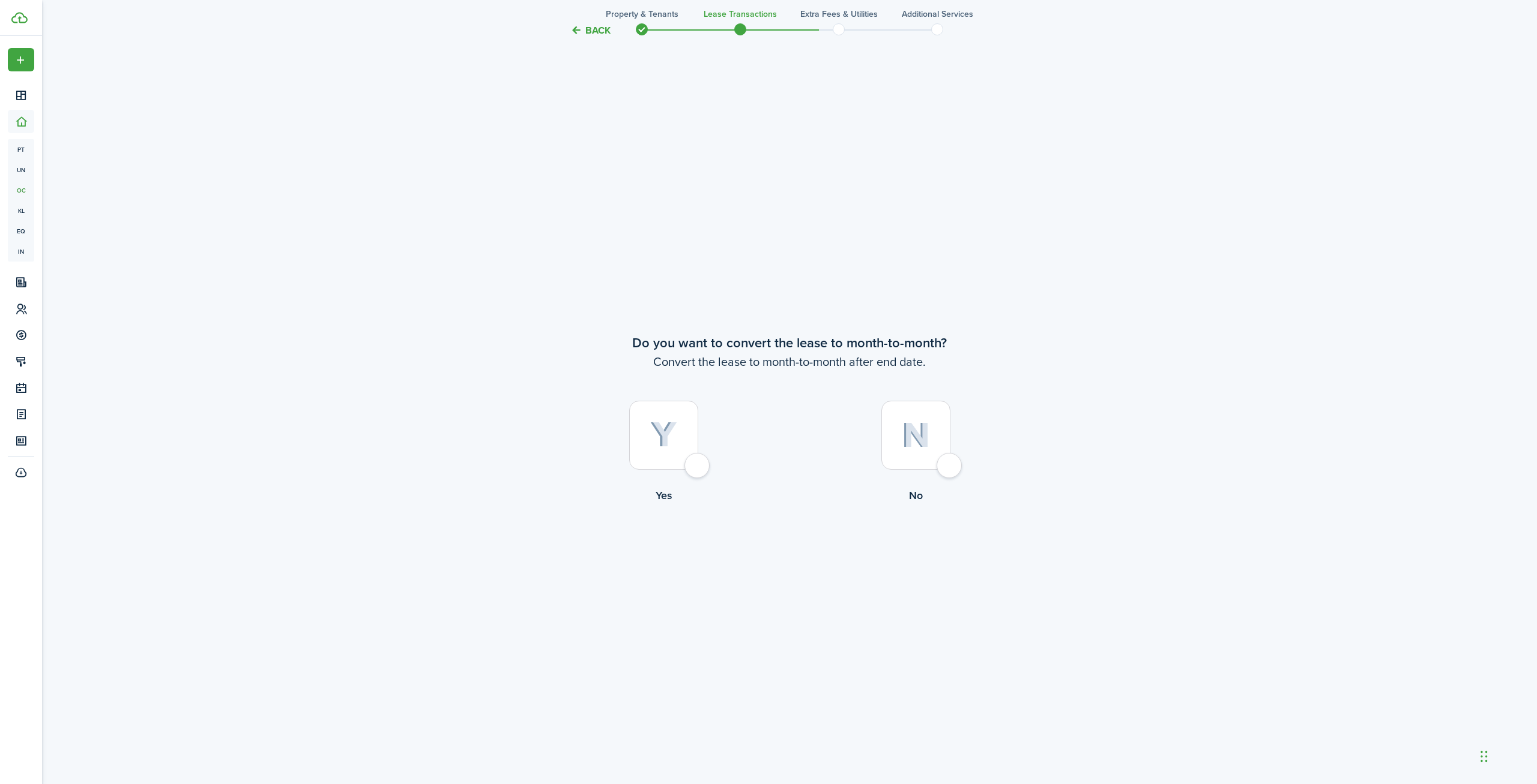
scroll to position [3057, 0]
click at [698, 458] on div at bounding box center [663, 425] width 69 height 69
radio input "true"
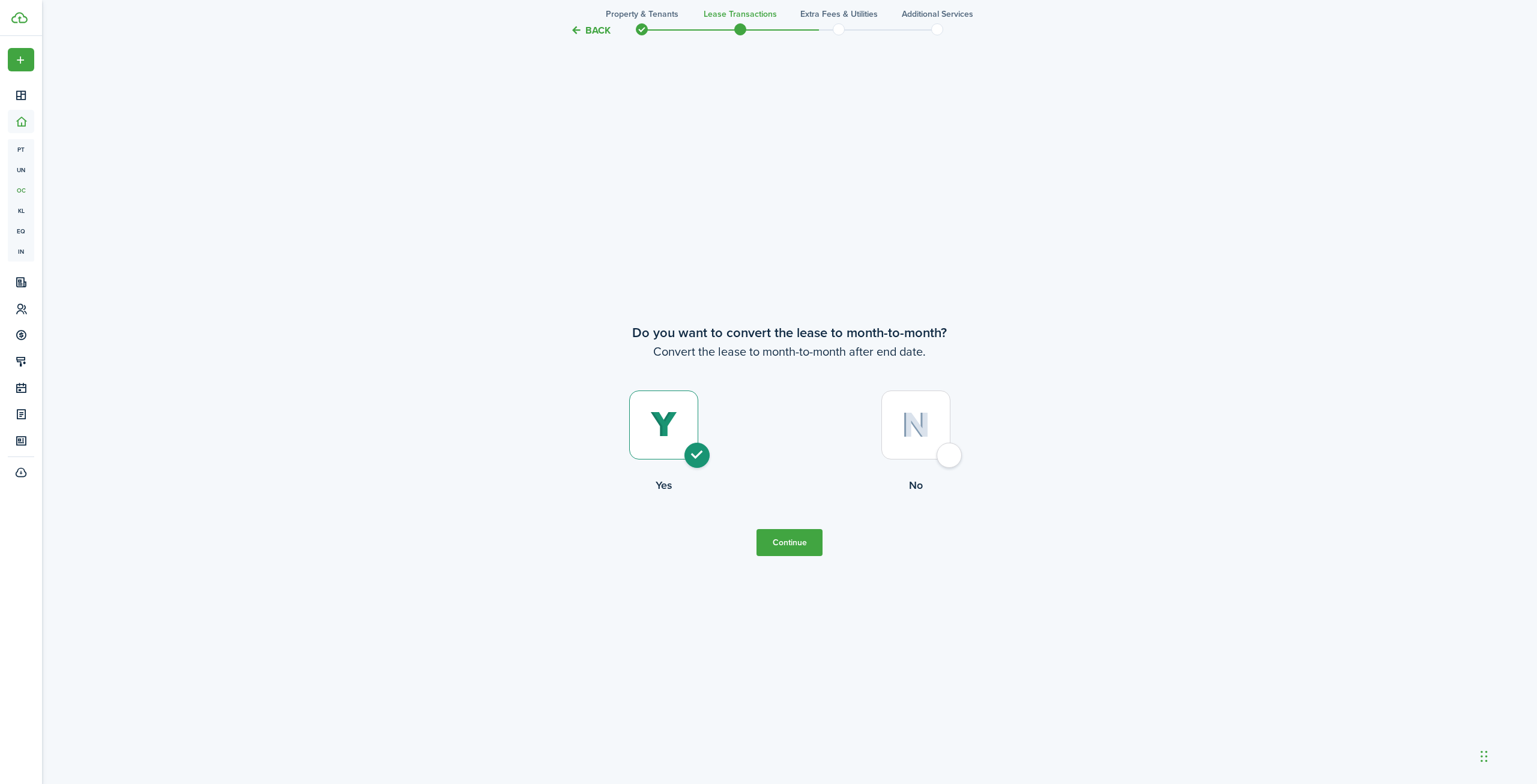
click at [796, 549] on button "Continue" at bounding box center [789, 542] width 66 height 27
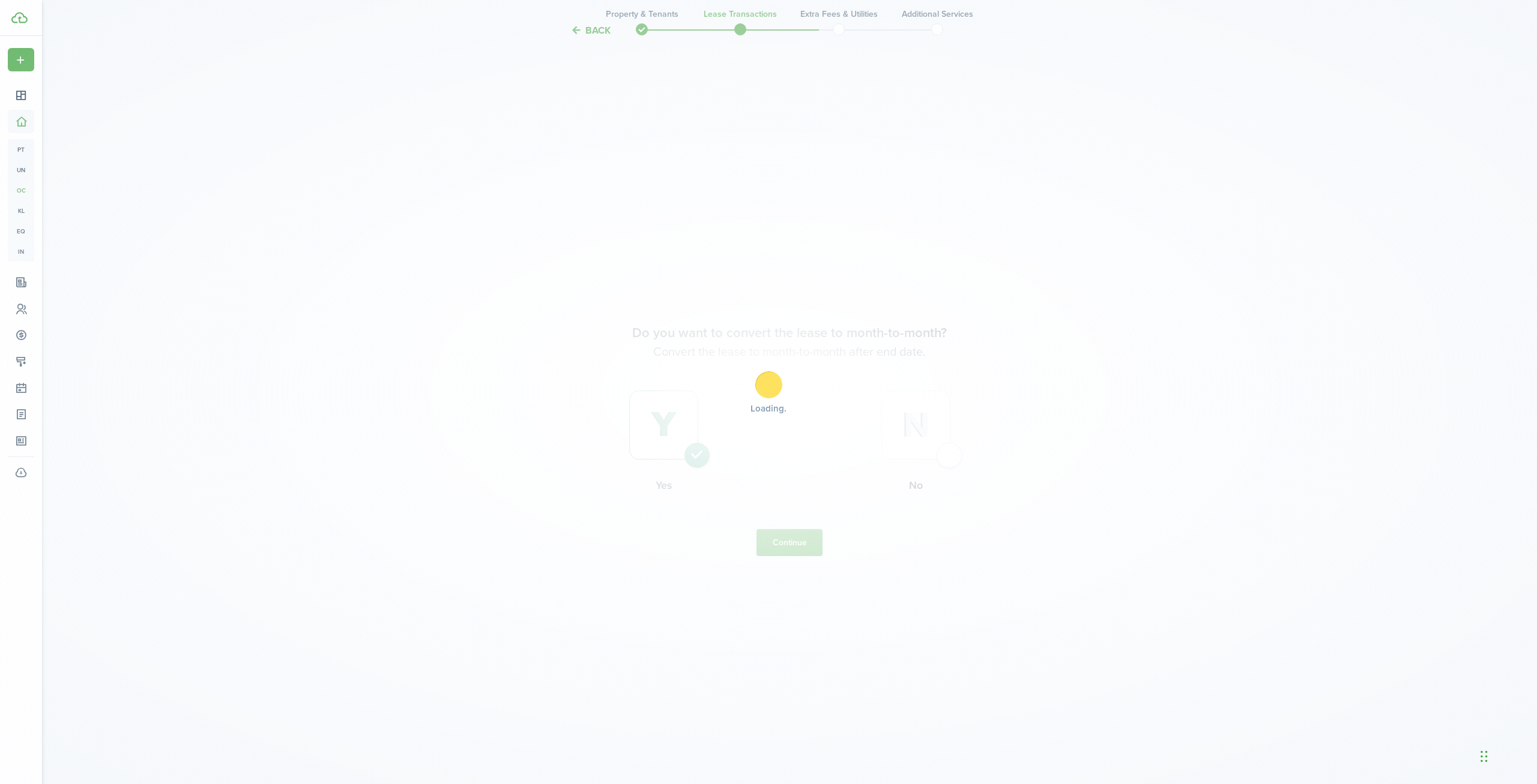
scroll to position [0, 0]
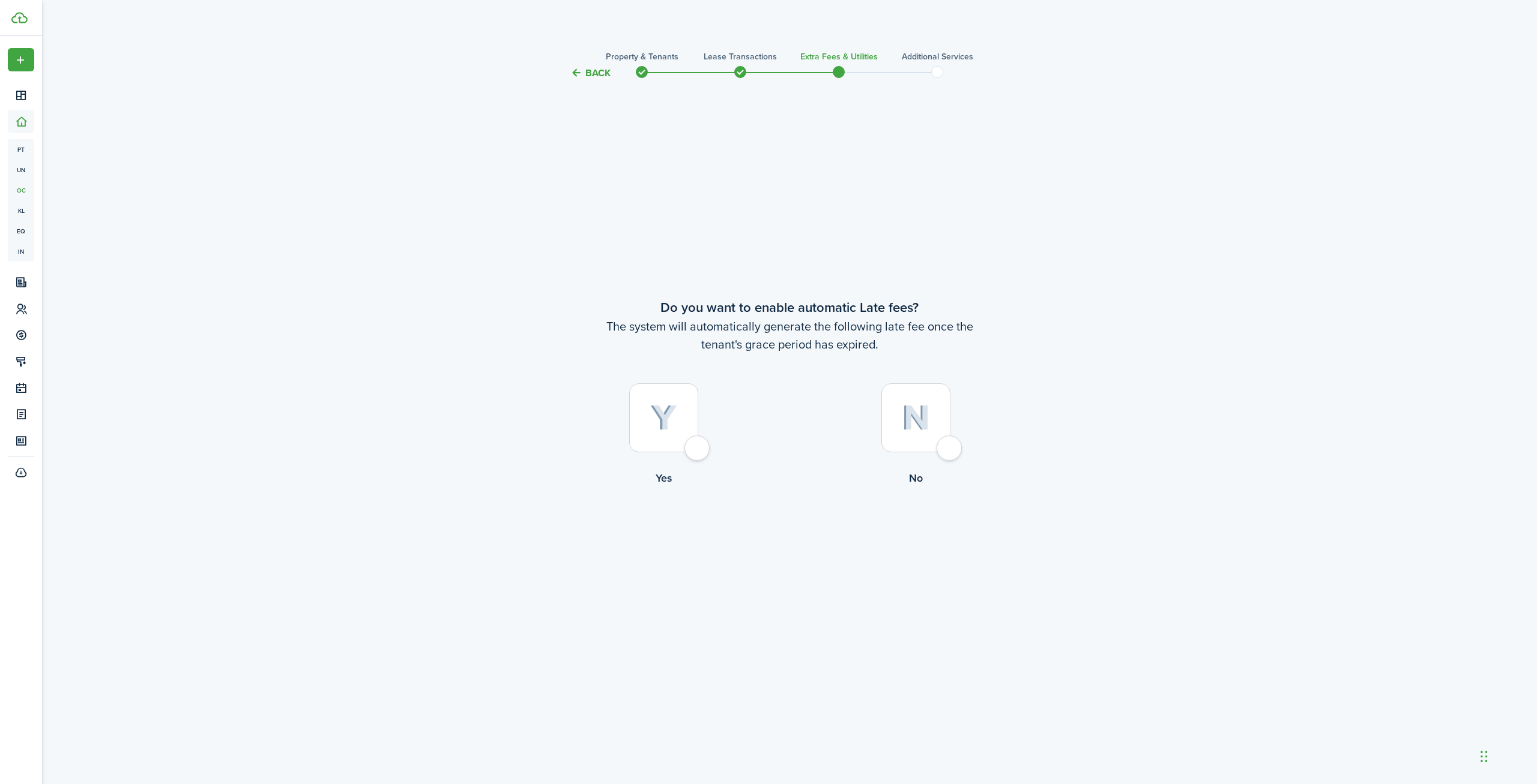
click at [655, 422] on img at bounding box center [664, 418] width 27 height 27
radio input "true"
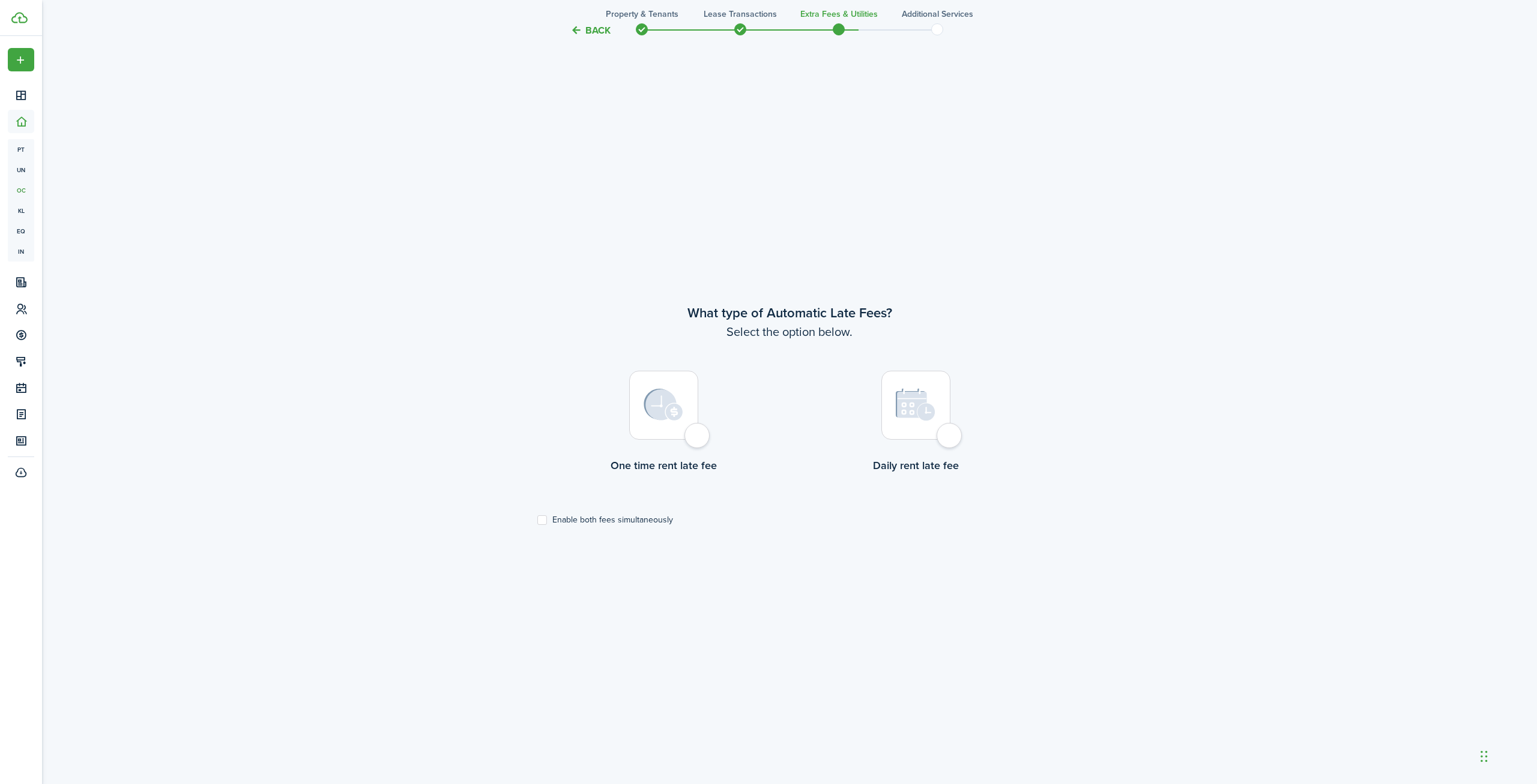
scroll to position [704, 0]
click at [675, 389] on img at bounding box center [663, 402] width 39 height 33
radio input "true"
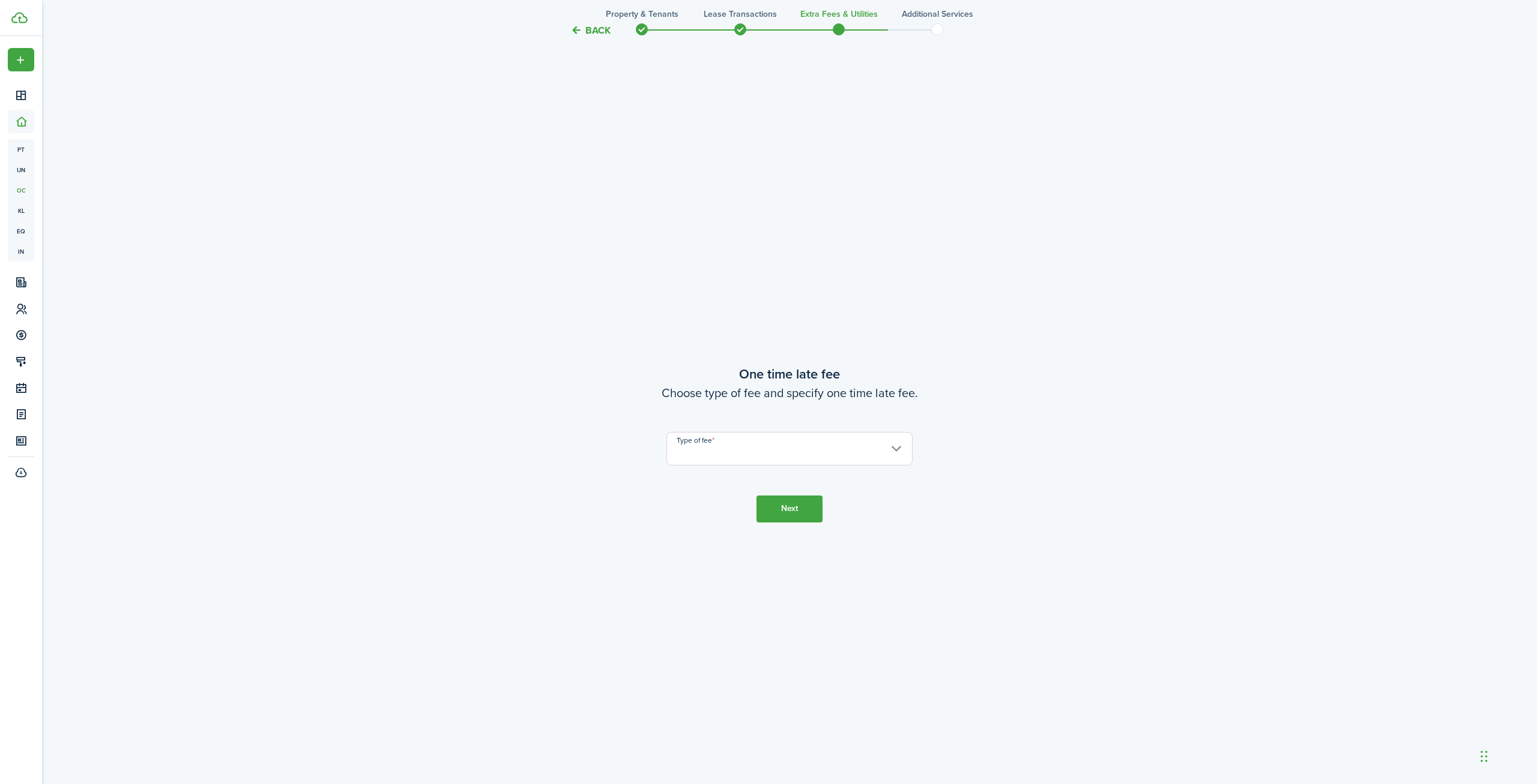
scroll to position [1488, 0]
click at [692, 455] on input "Type of fee" at bounding box center [789, 445] width 246 height 33
click at [710, 475] on div "Fixed amount" at bounding box center [758, 476] width 147 height 20
type input "Fixed amount"
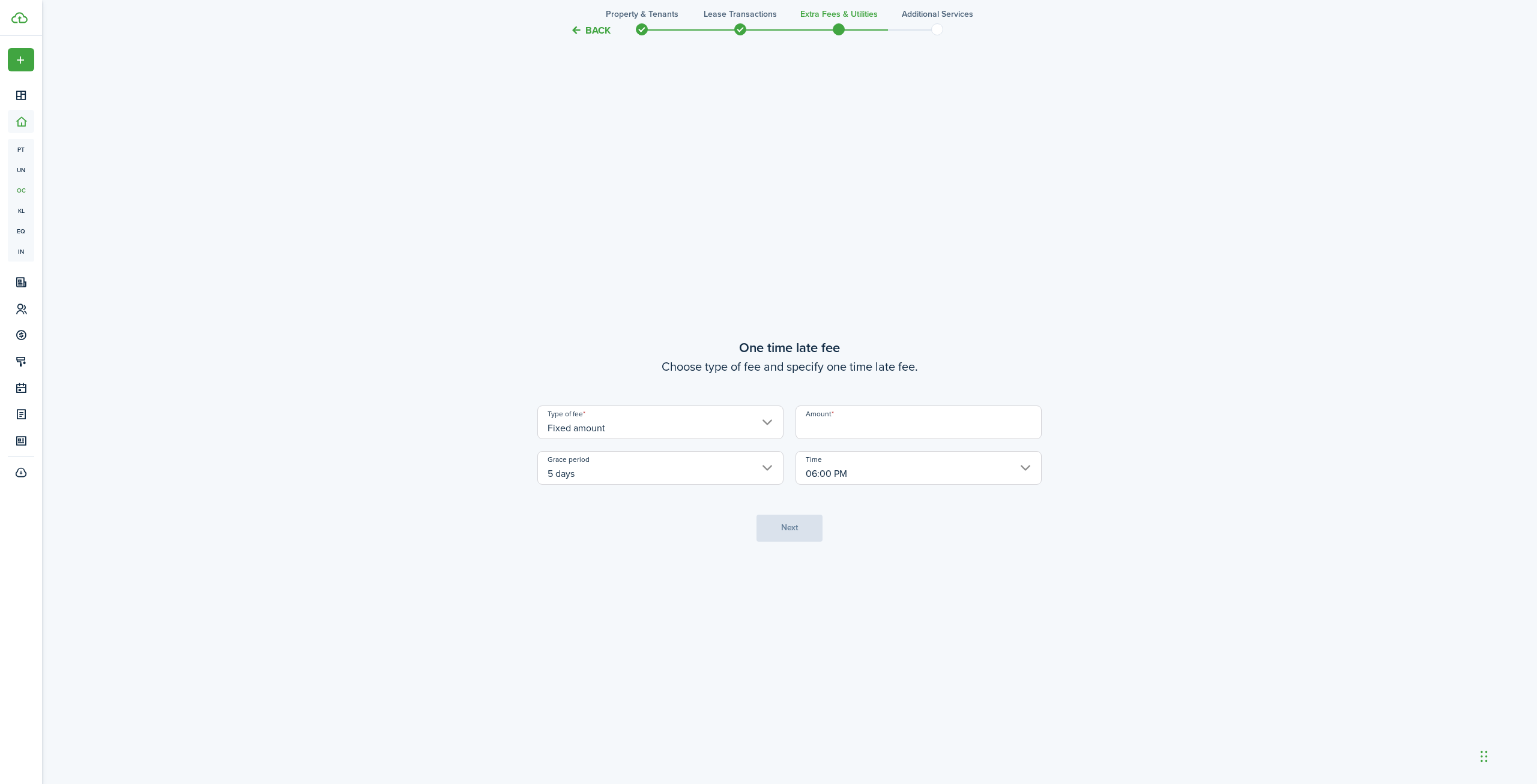
click at [838, 428] on input "Amount" at bounding box center [918, 423] width 246 height 33
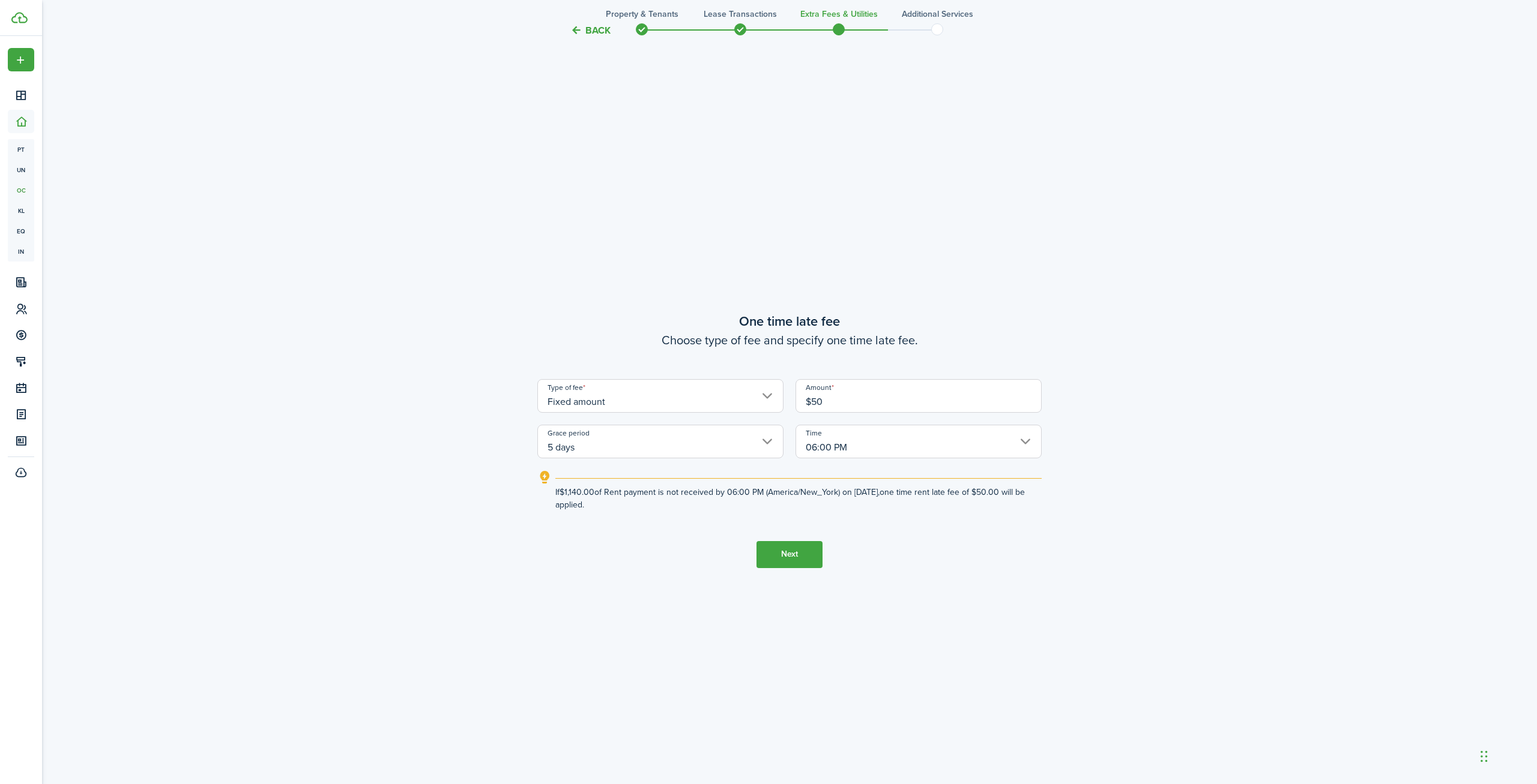
type input "$50.00"
click at [779, 559] on button "Next" at bounding box center [789, 555] width 66 height 27
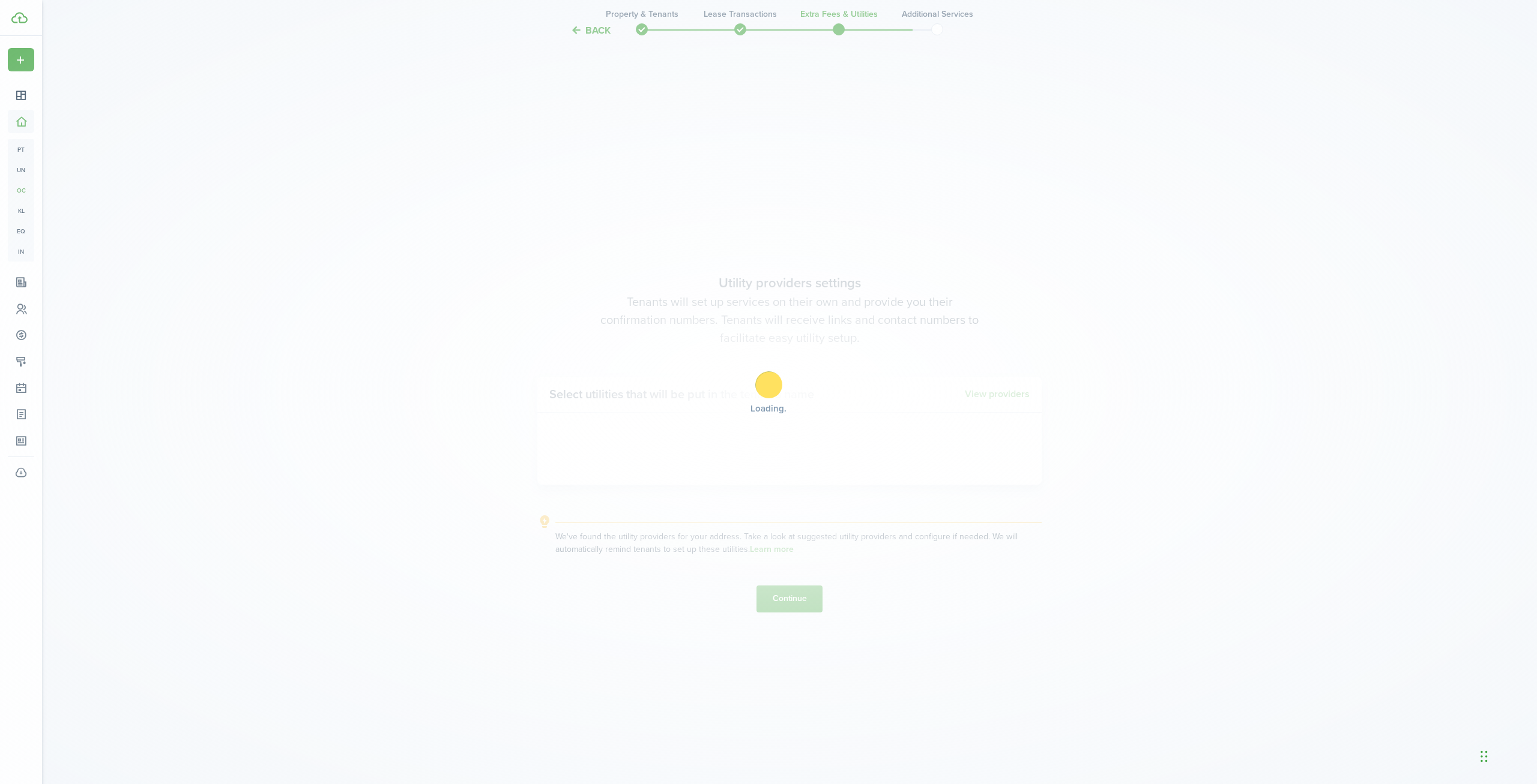
scroll to position [2272, 0]
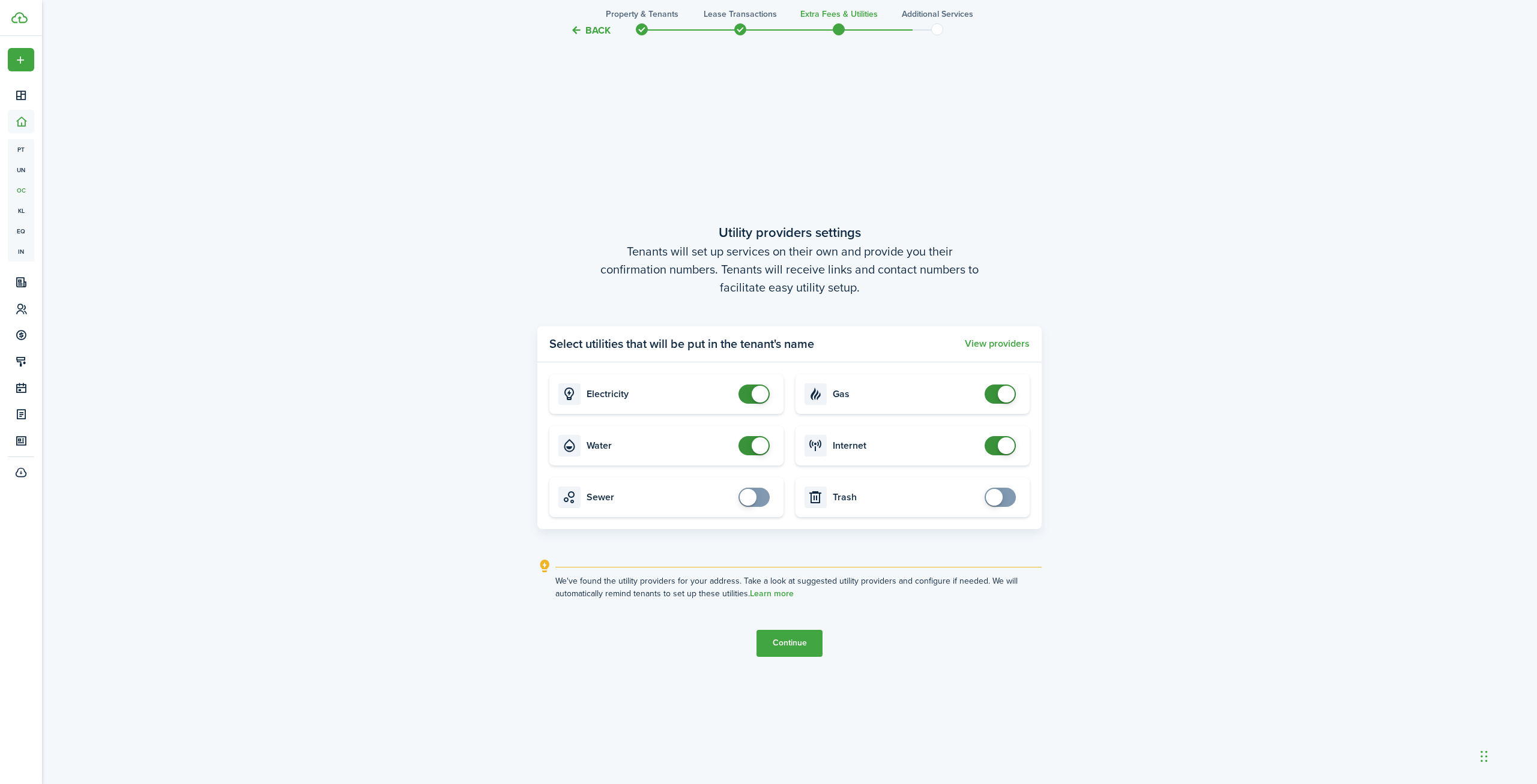
checkbox input "false"
click at [760, 448] on span at bounding box center [760, 446] width 17 height 17
click at [795, 635] on button "Continue" at bounding box center [789, 643] width 66 height 27
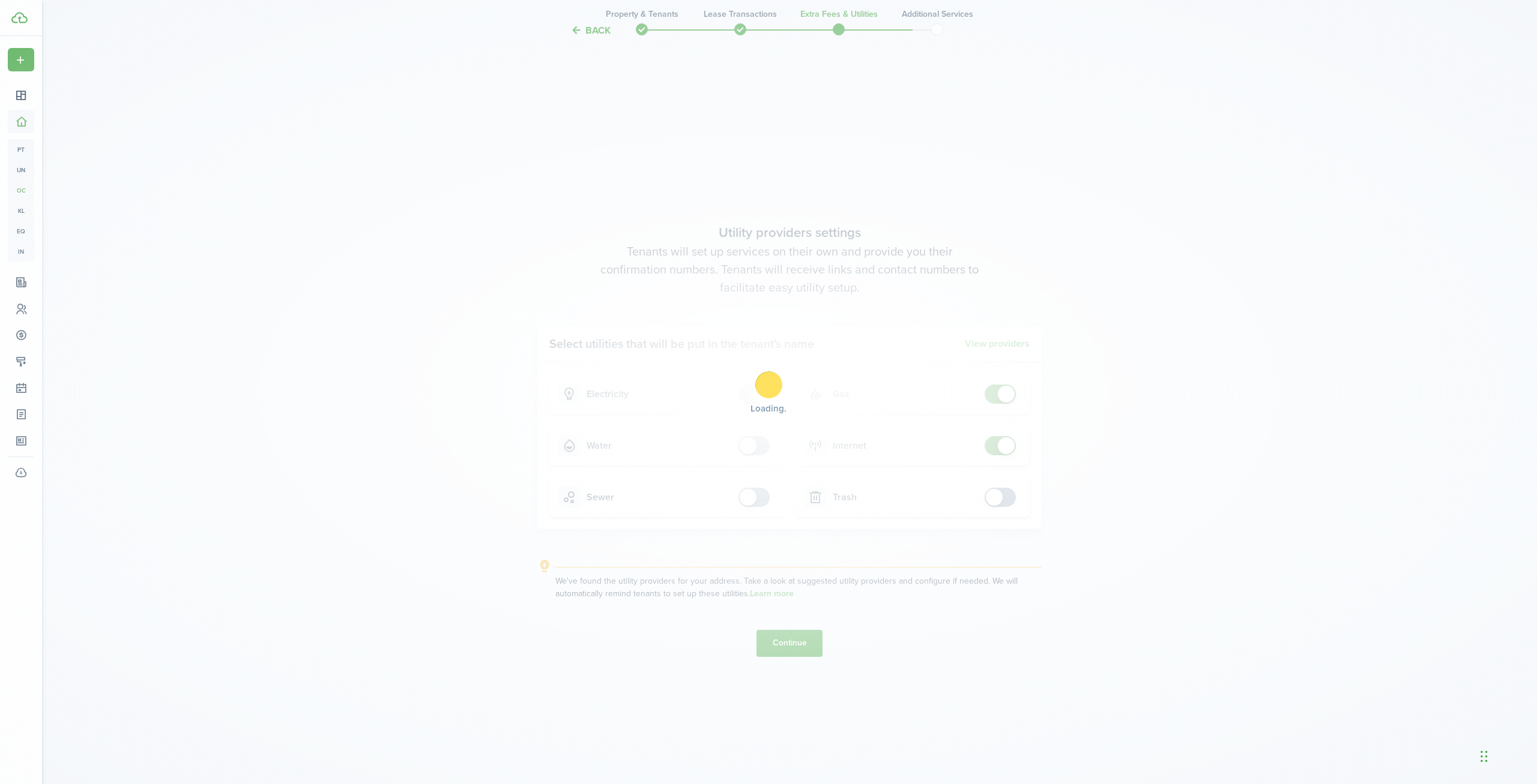
scroll to position [0, 0]
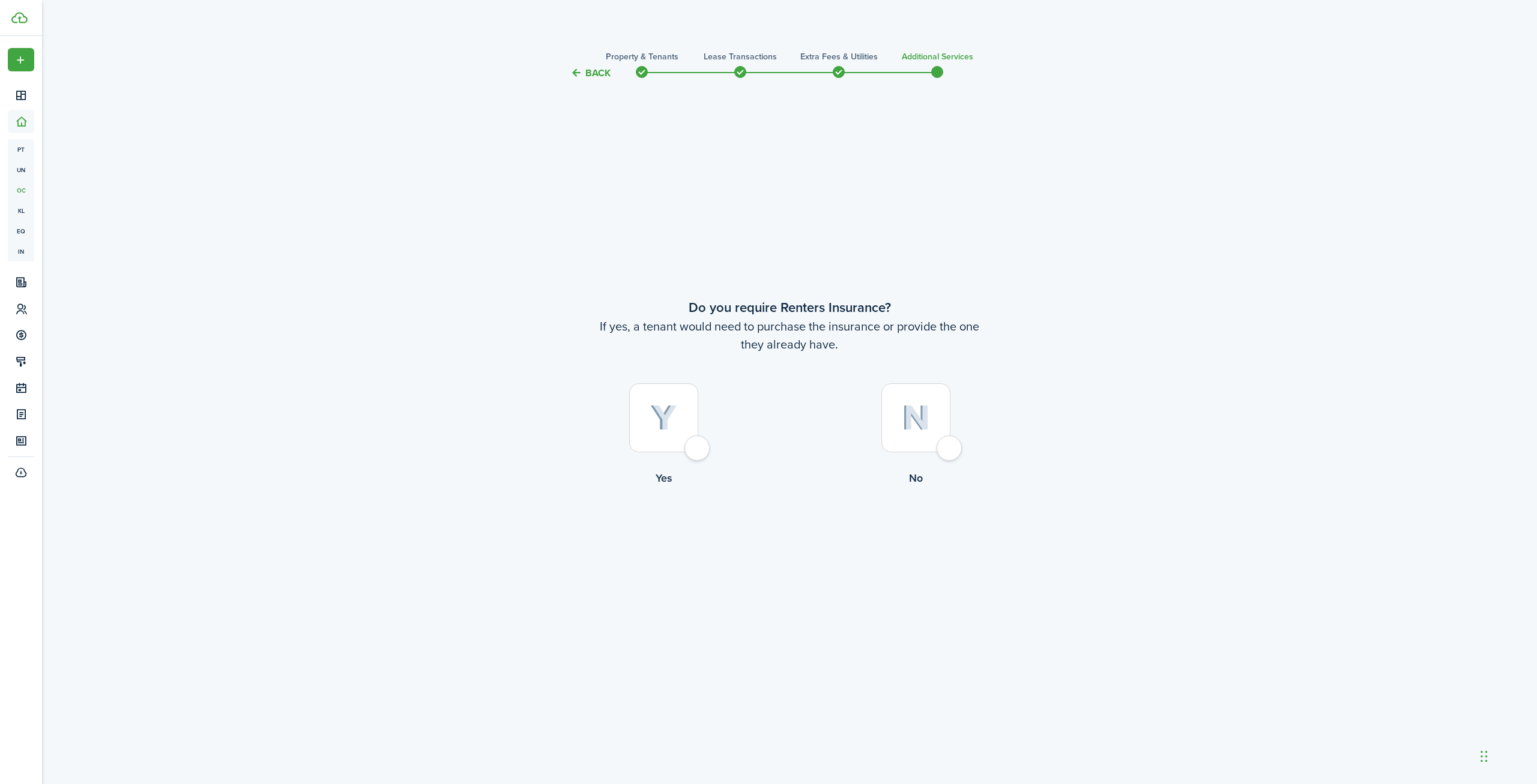
click at [698, 453] on div at bounding box center [663, 418] width 69 height 69
radio input "true"
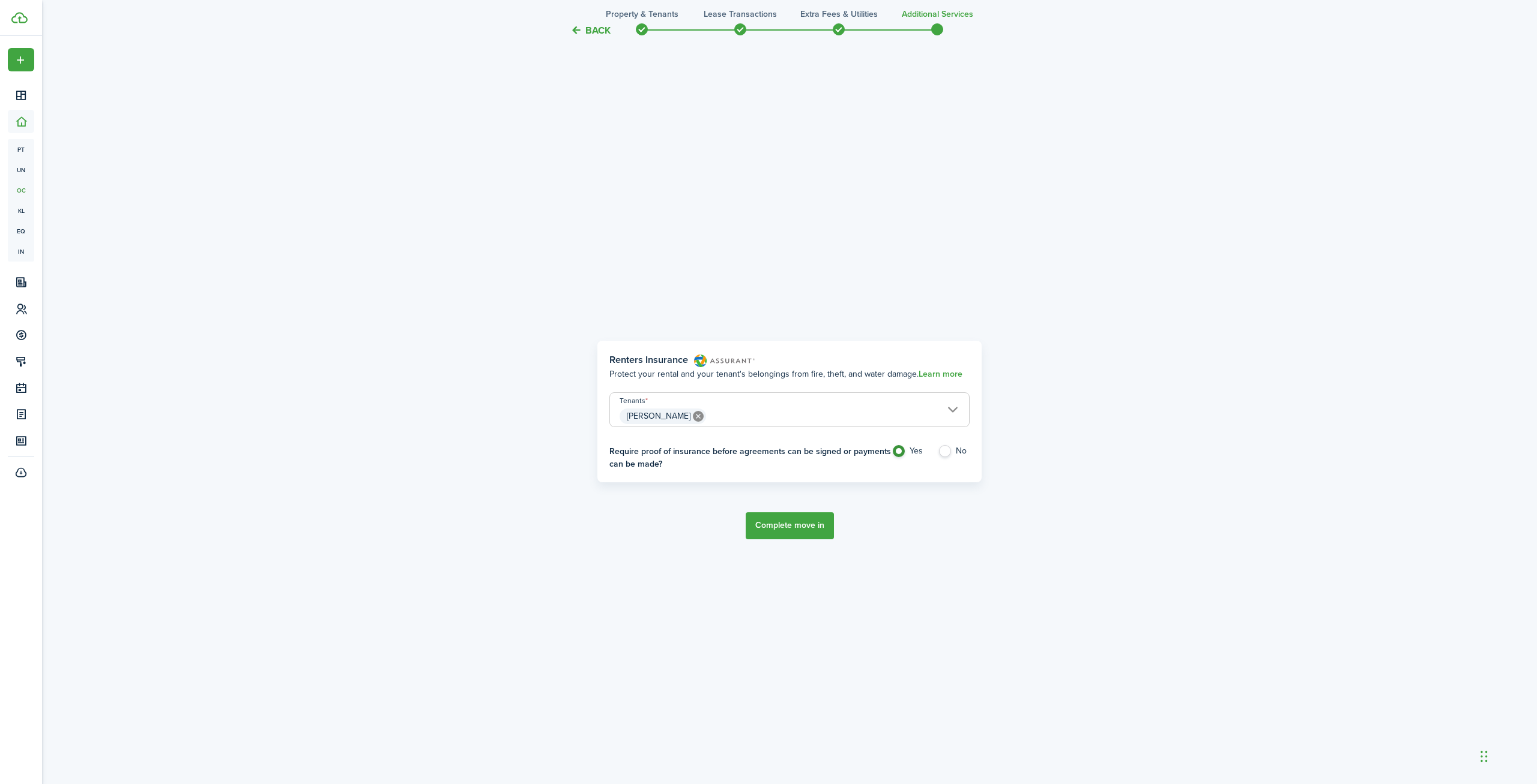
scroll to position [704, 0]
click at [954, 451] on label "No" at bounding box center [954, 453] width 32 height 18
radio input "false"
radio input "true"
click at [910, 457] on label "Yes" at bounding box center [908, 453] width 34 height 18
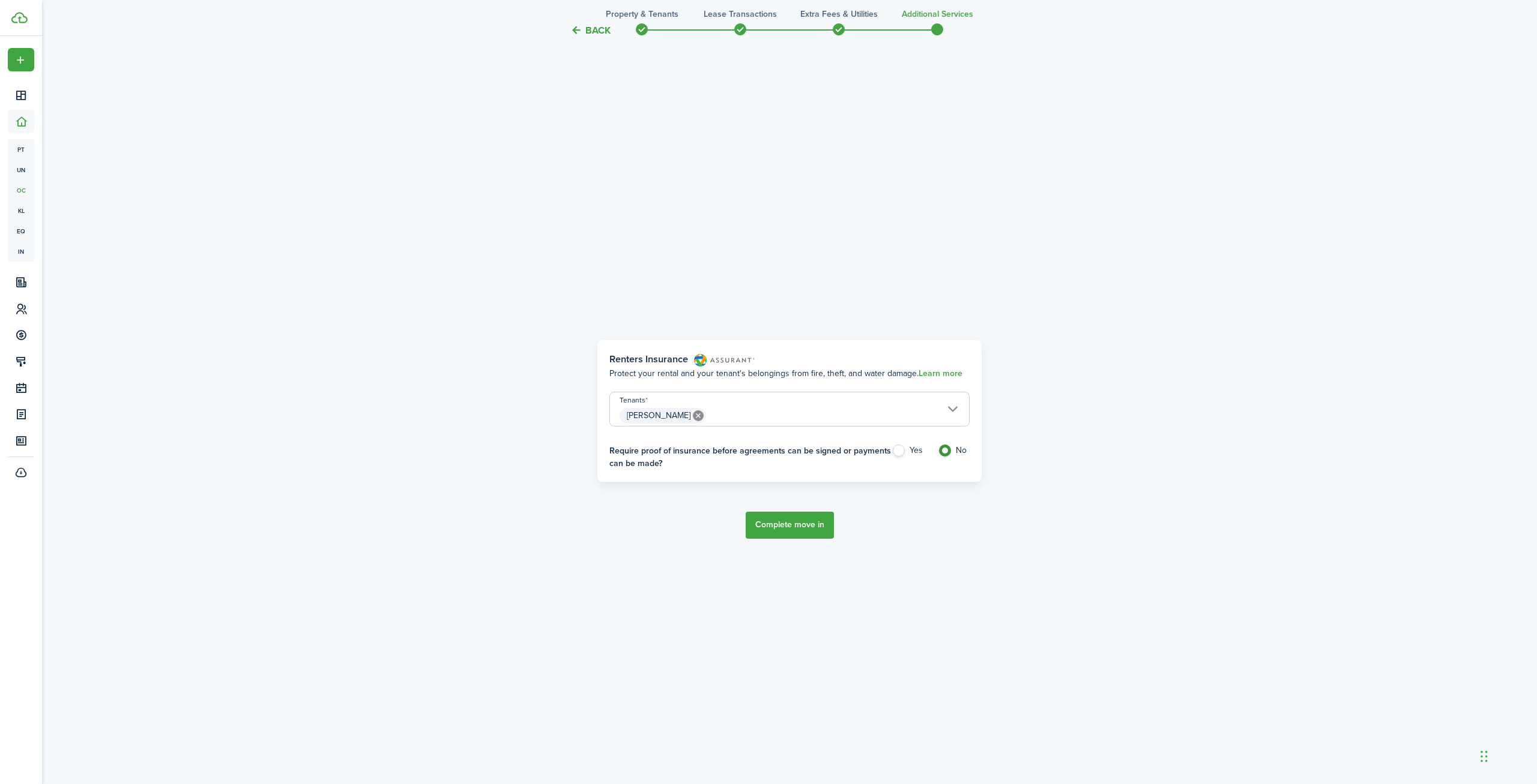
radio input "true"
click at [822, 519] on button "Complete move in" at bounding box center [789, 525] width 88 height 27
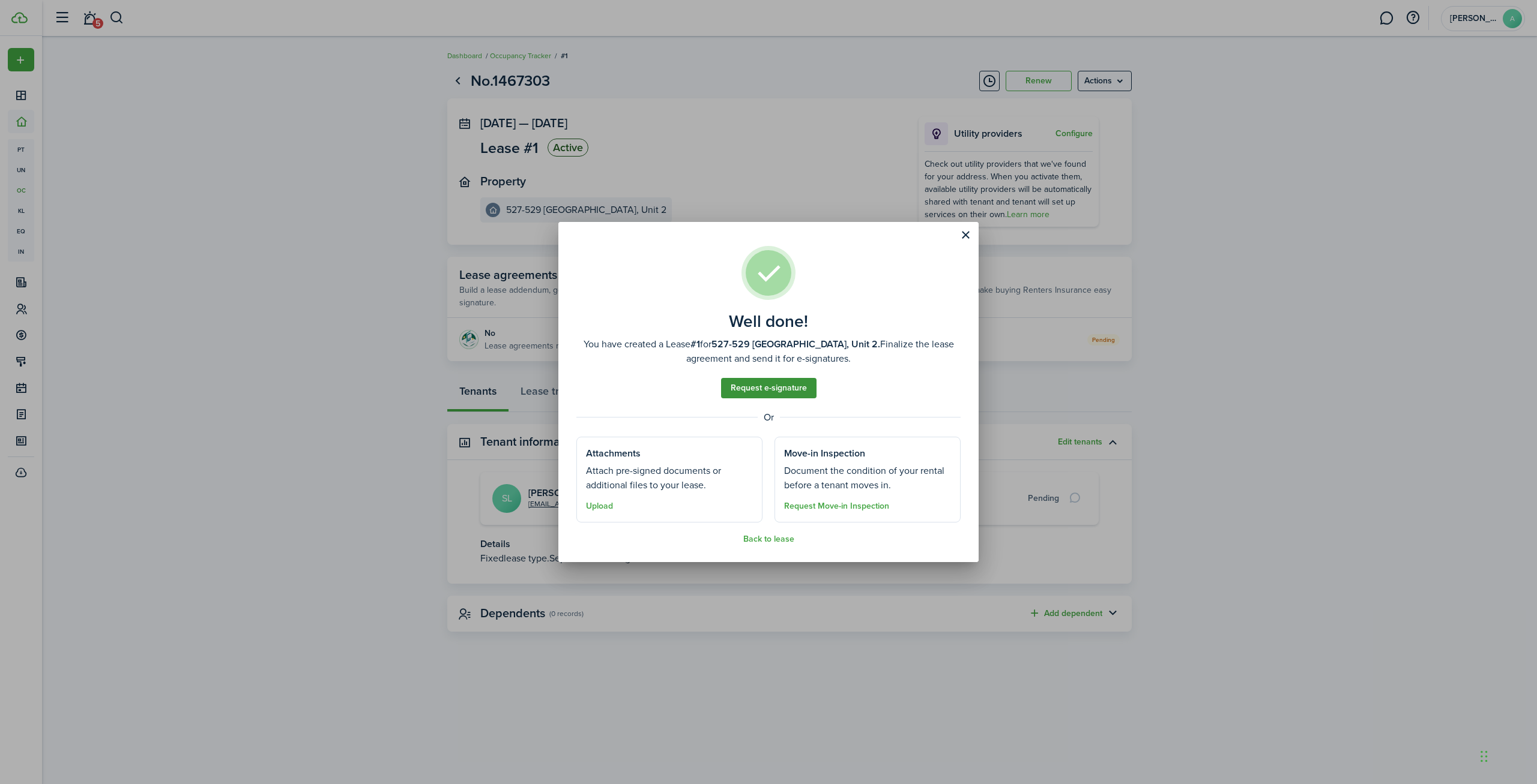
click at [769, 386] on link "Request e-signature" at bounding box center [768, 388] width 95 height 20
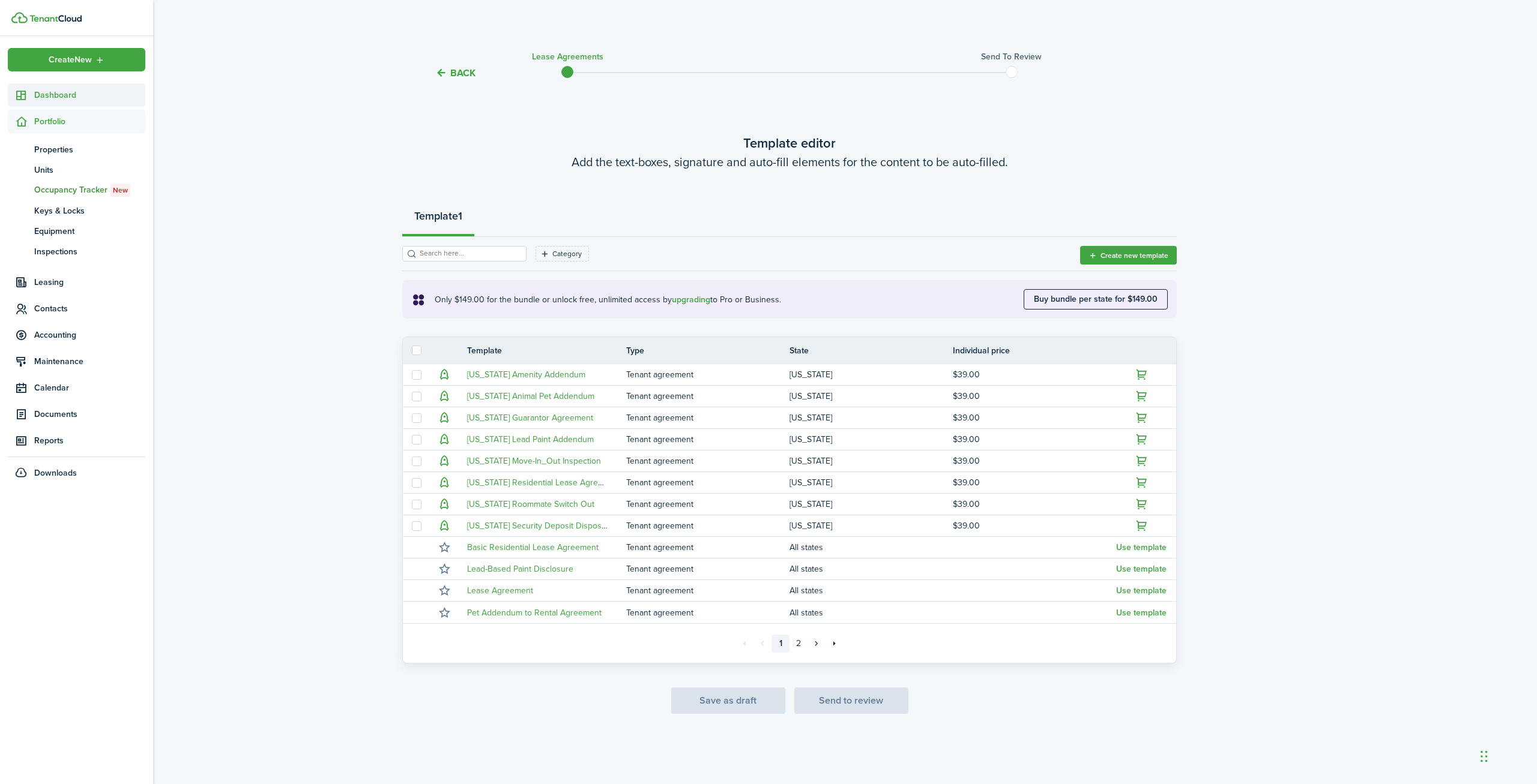
click at [69, 93] on span "Dashboard" at bounding box center [90, 95] width 111 height 13
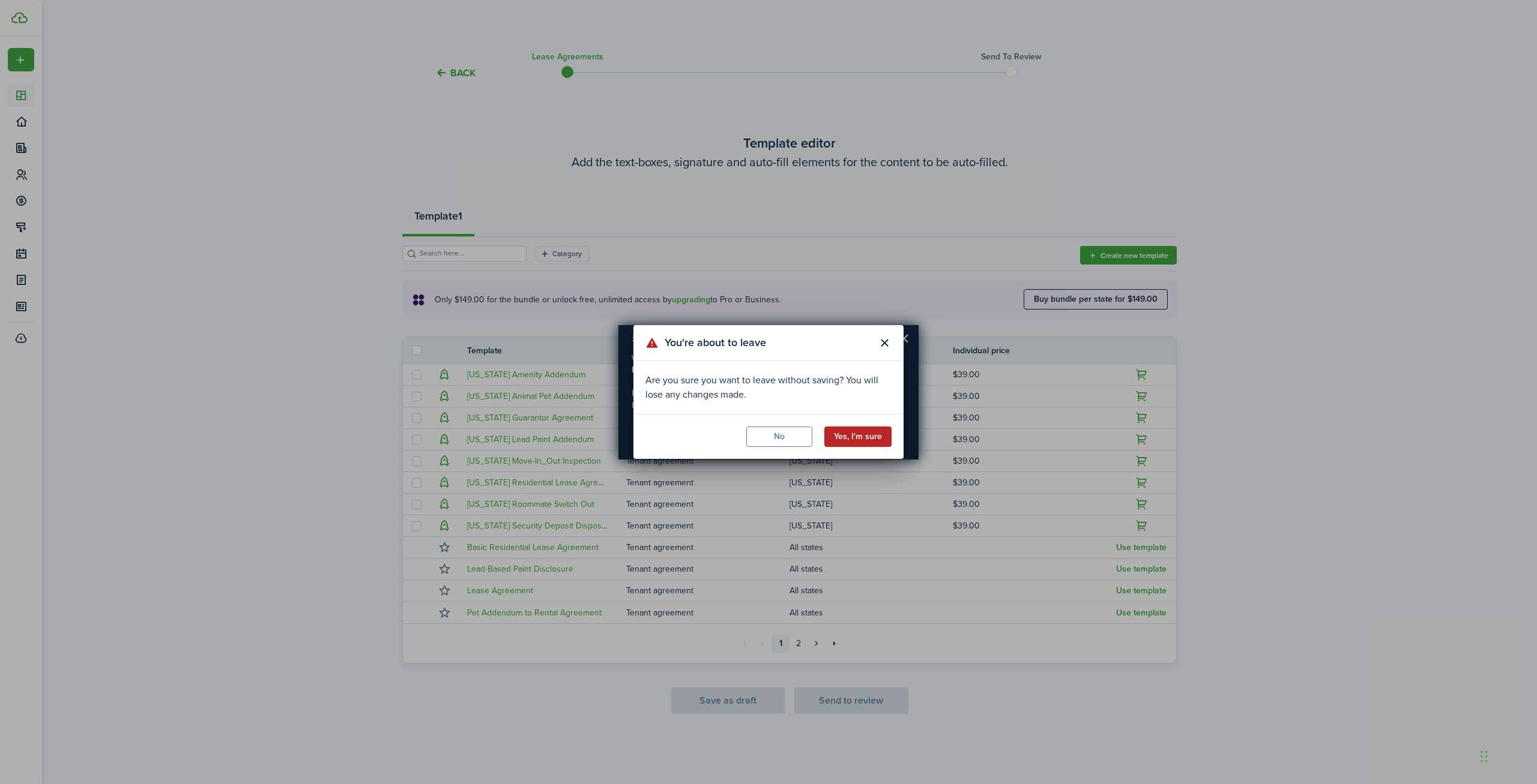
click at [867, 437] on button "Yes, I'm sure" at bounding box center [857, 437] width 67 height 20
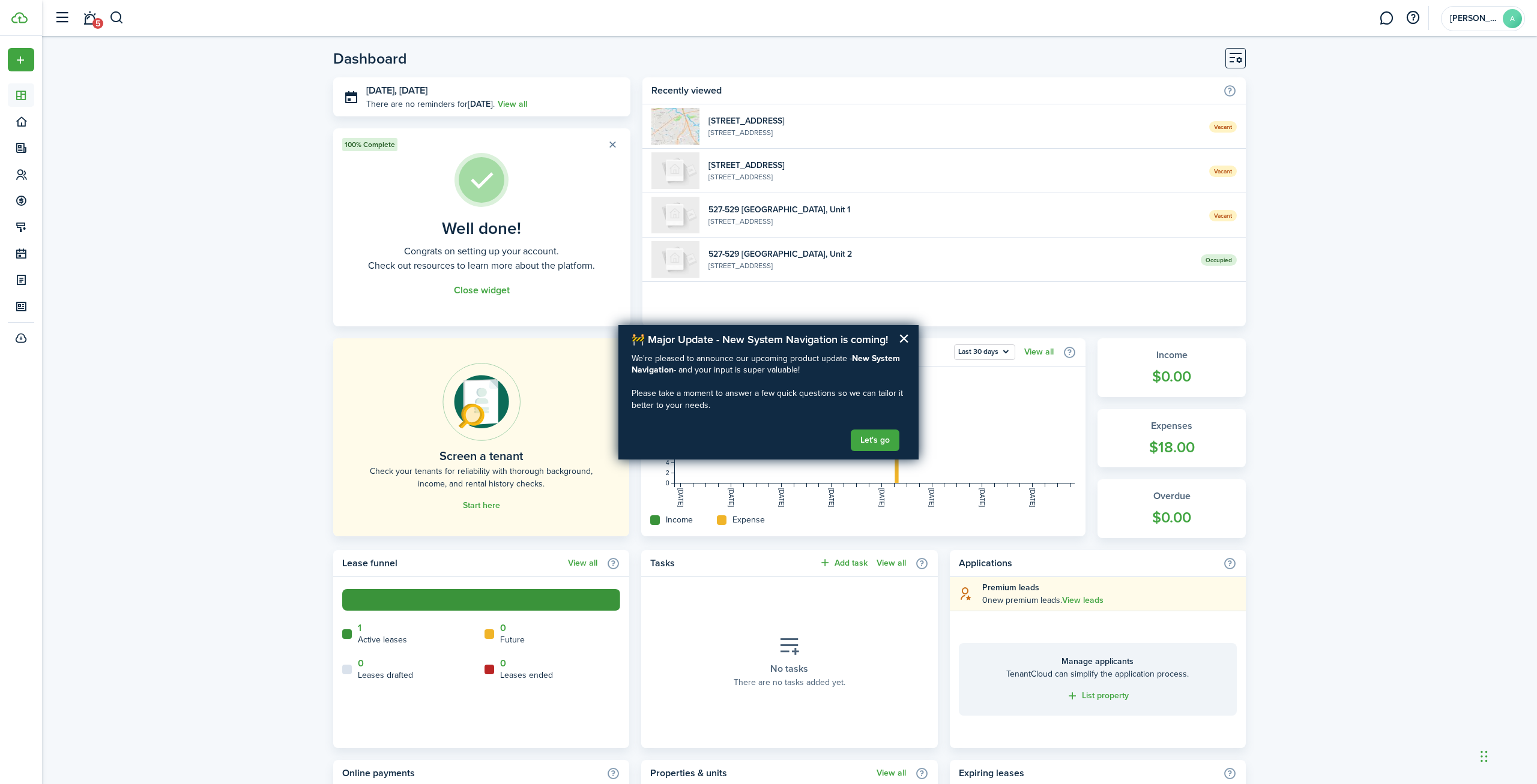
click at [253, 428] on div "Dashboard [DATE], [DATE] There are no reminders for [DATE] . View all 100% Comp…" at bounding box center [789, 607] width 1494 height 1132
click at [358, 628] on link "1" at bounding box center [359, 628] width 3 height 11
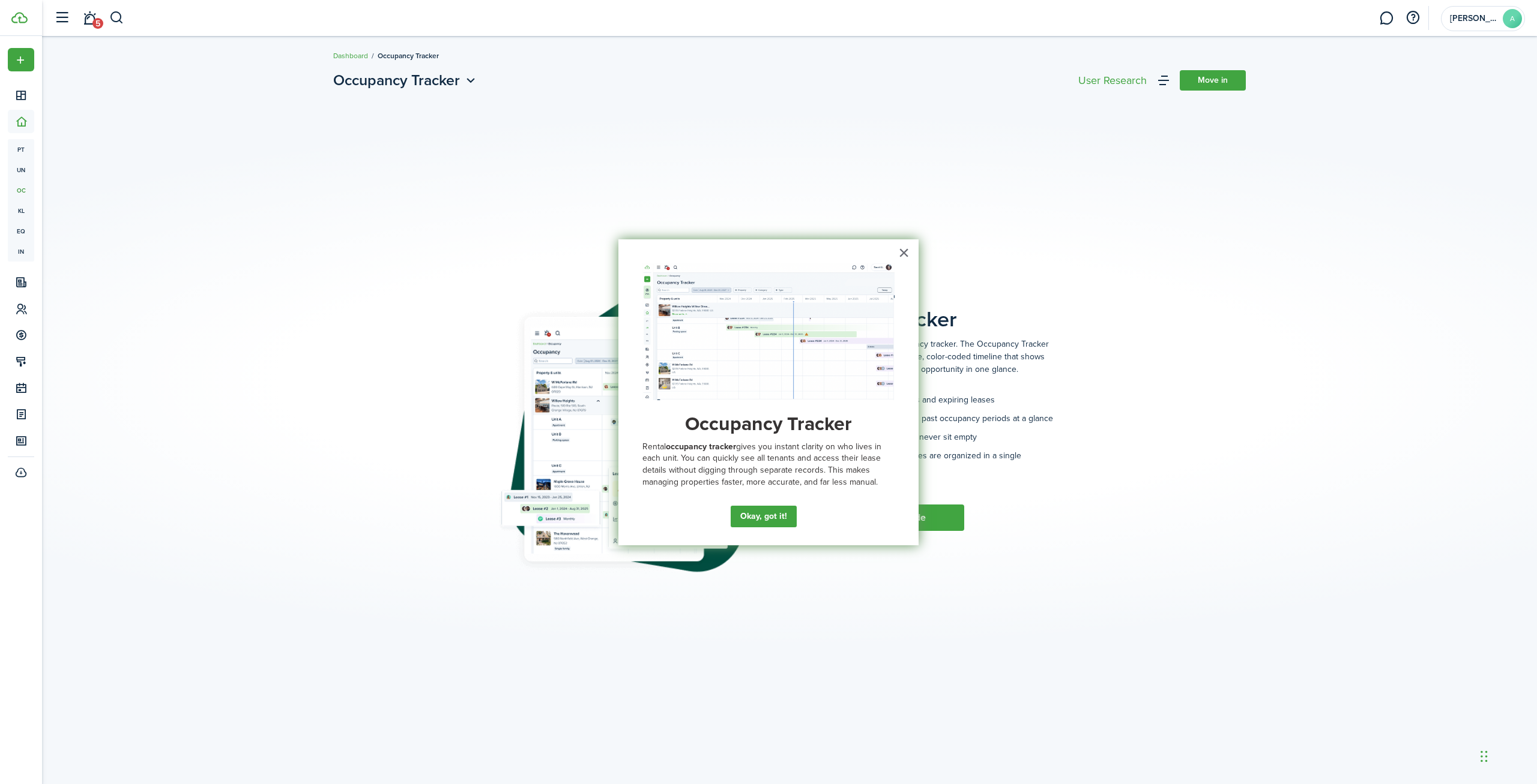
click at [901, 267] on div "× Occupancy Tracker Rental occupancy tracker gives you instant clarity on who l…" at bounding box center [768, 392] width 301 height 306
click at [905, 248] on button "×" at bounding box center [904, 252] width 12 height 19
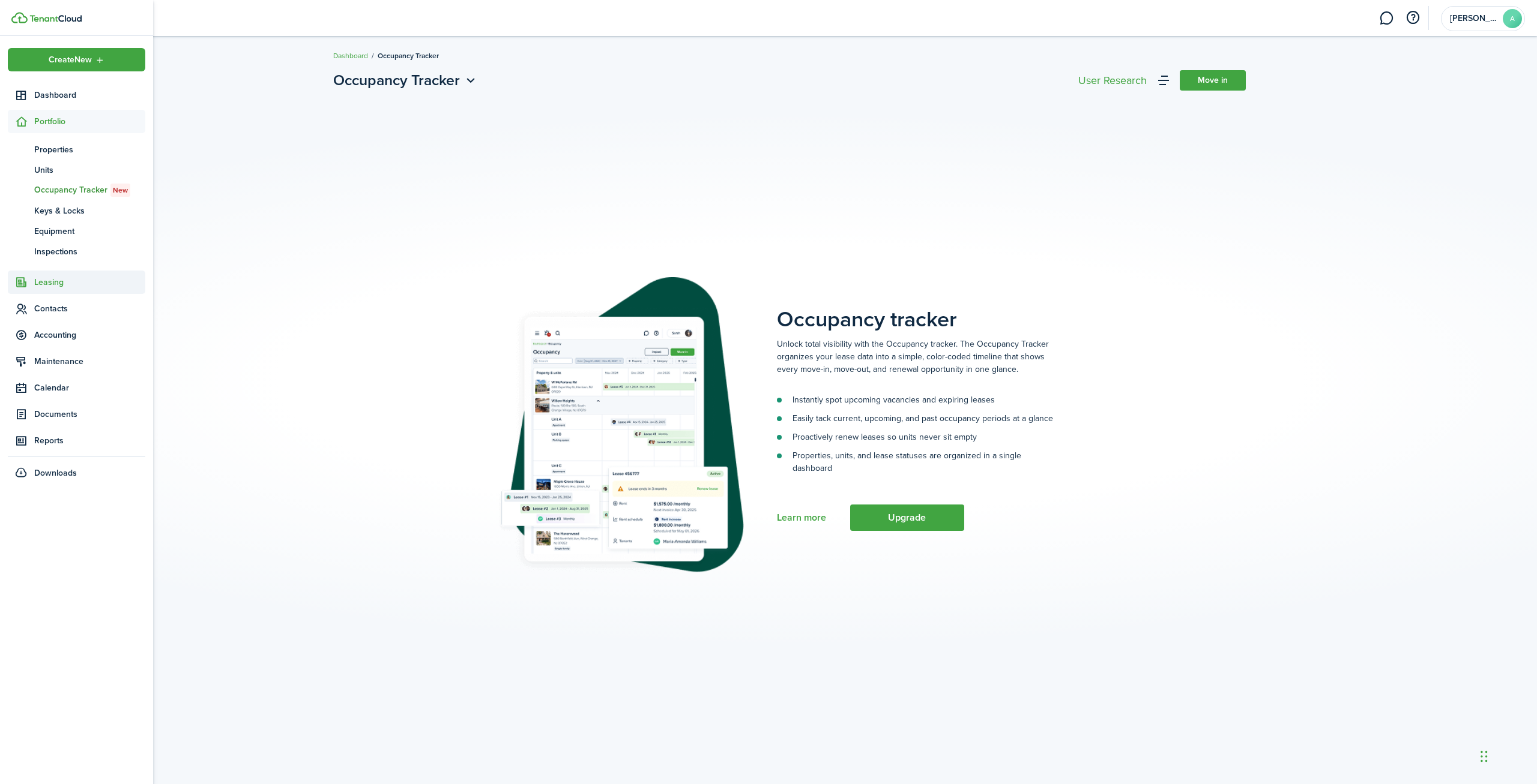
click at [79, 284] on span "Leasing" at bounding box center [90, 282] width 111 height 13
click at [47, 148] on span "Leasing" at bounding box center [90, 147] width 111 height 13
click at [45, 119] on span "Portfolio" at bounding box center [90, 121] width 111 height 13
click at [67, 172] on span "Units" at bounding box center [90, 170] width 111 height 13
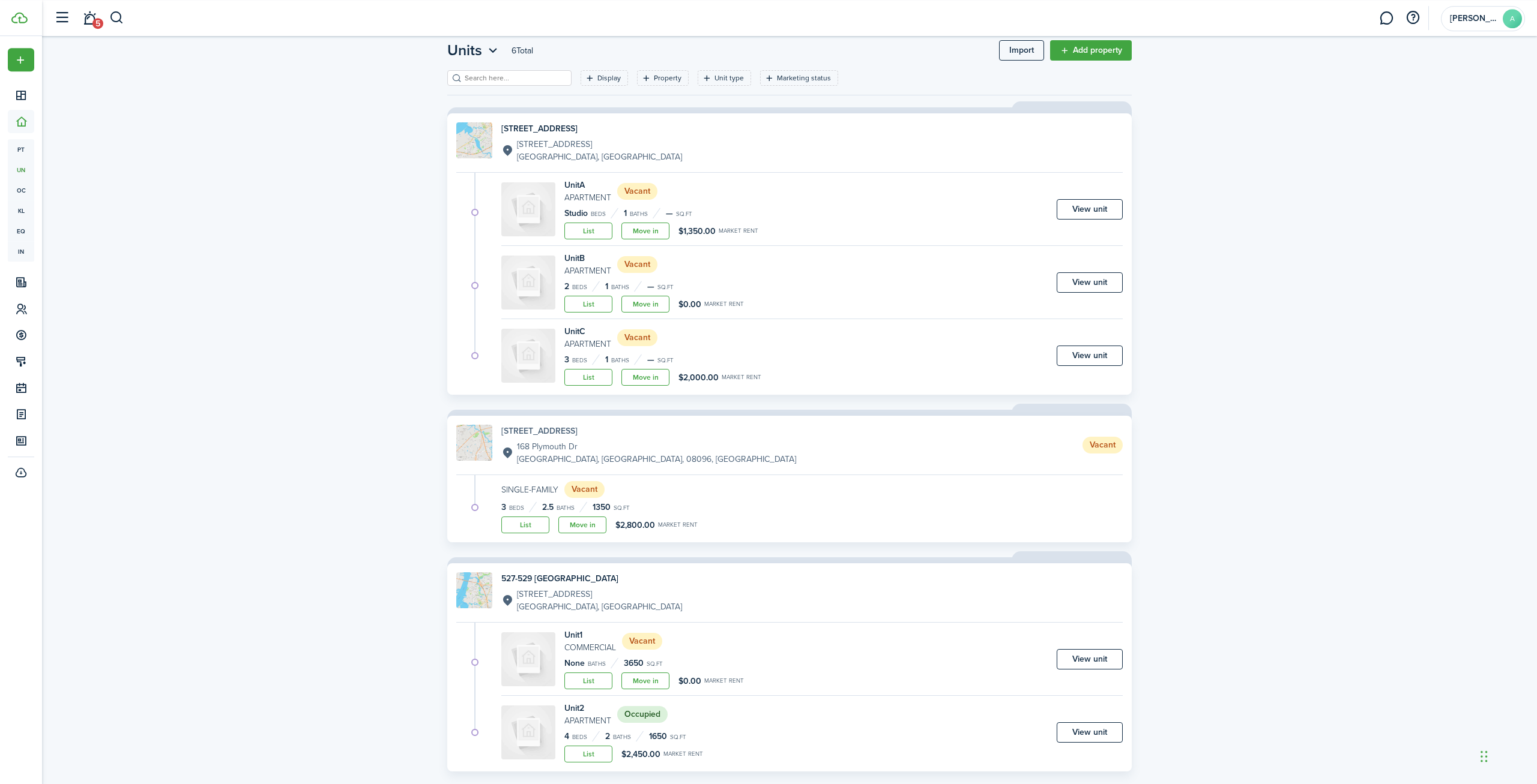
scroll to position [50, 0]
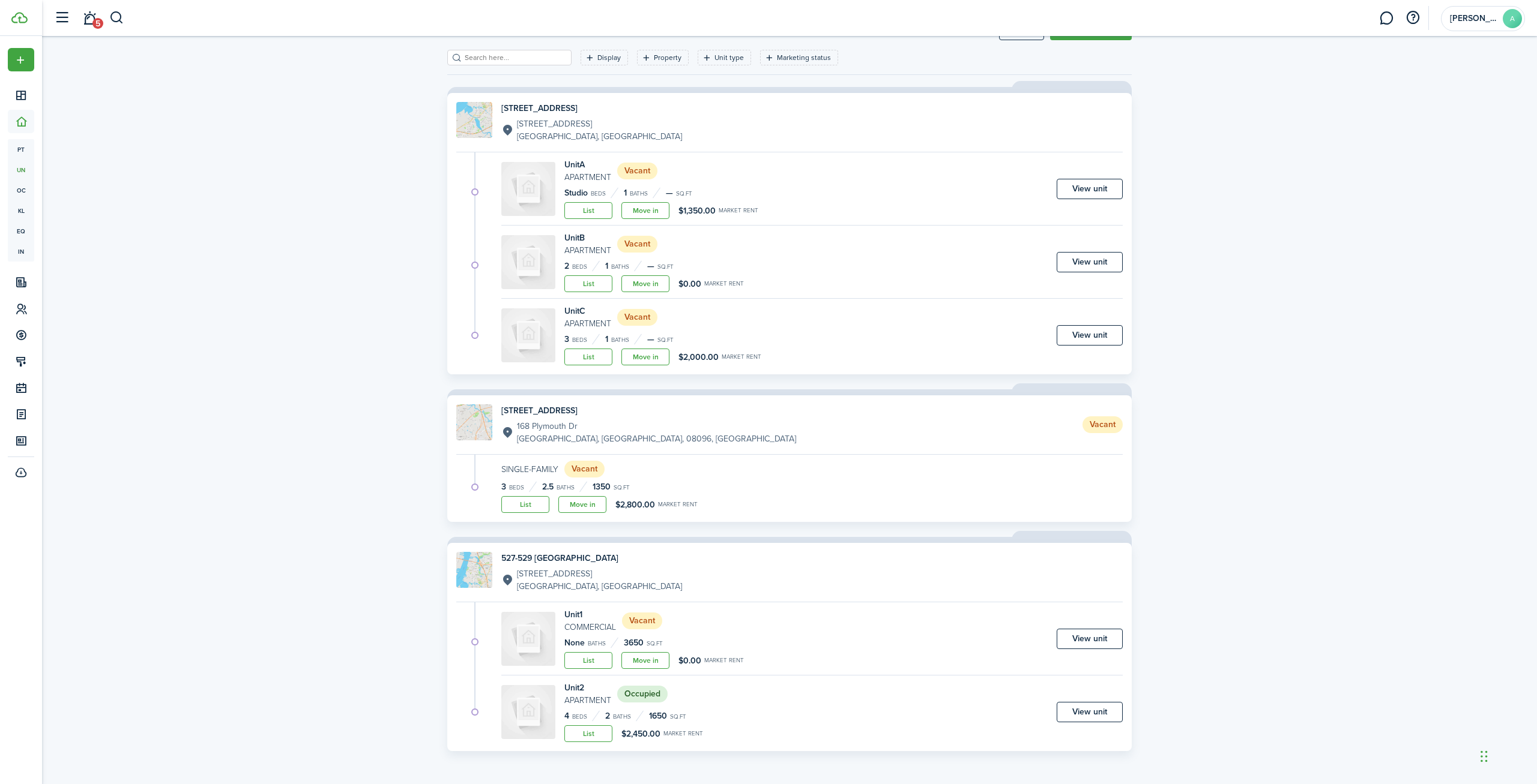
click at [546, 695] on img at bounding box center [528, 712] width 54 height 54
click at [1092, 714] on link "View unit" at bounding box center [1089, 712] width 66 height 20
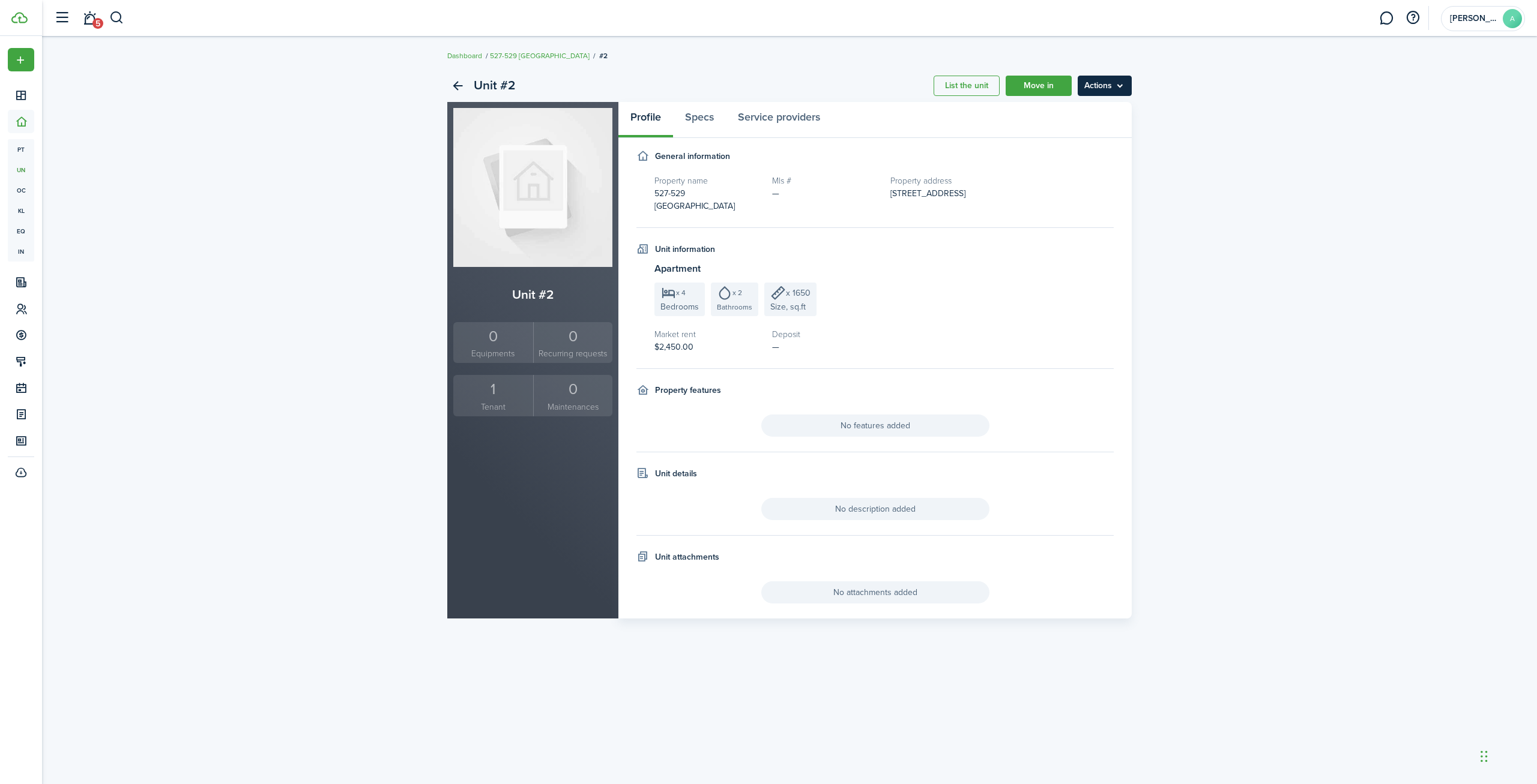
click at [1099, 82] on menu-btn "Actions" at bounding box center [1104, 85] width 54 height 20
click at [1222, 94] on div "Unit #2 List the unit Move in Actions Unit #2 0 Equipments 0 Recurring requests…" at bounding box center [789, 344] width 1494 height 561
click at [493, 394] on div "1" at bounding box center [493, 389] width 74 height 23
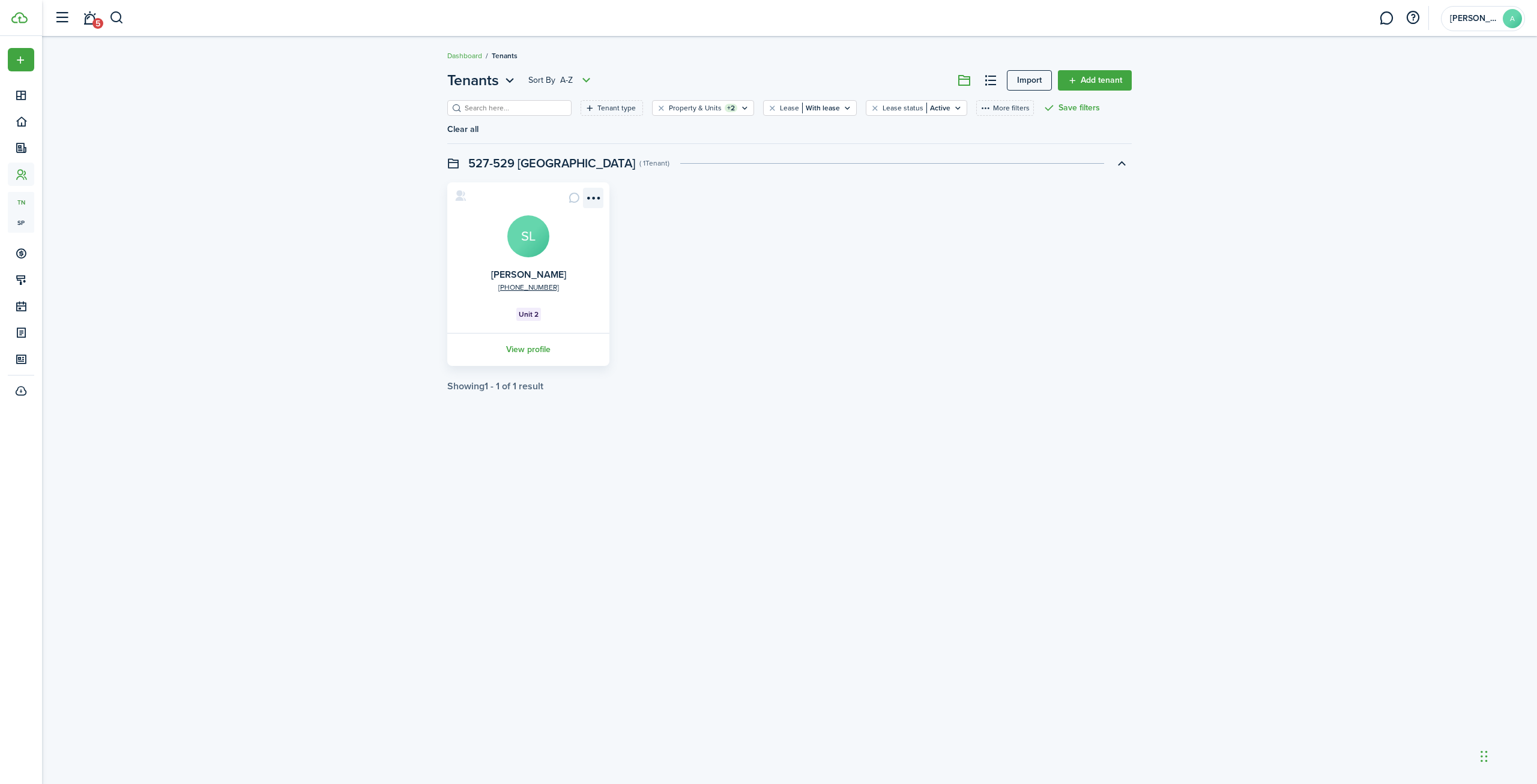
click at [591, 198] on menu-btn-icon "Open menu" at bounding box center [593, 197] width 20 height 20
click at [328, 290] on div "Tenants Sort by A-Z Import Add tenant Tenant type Property & Units +2 Lease Wit…" at bounding box center [789, 230] width 1494 height 334
click at [534, 350] on link "View profile" at bounding box center [528, 349] width 166 height 33
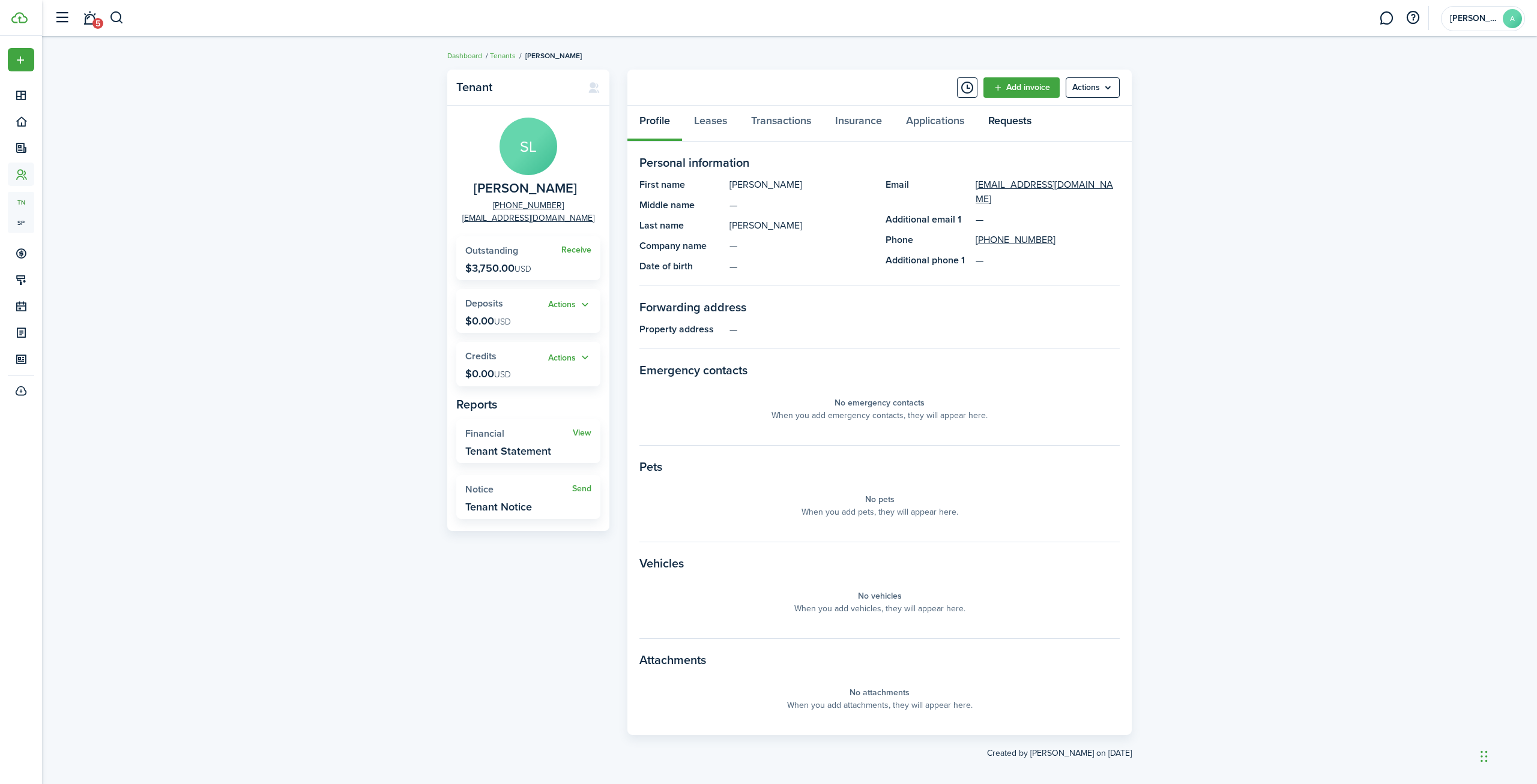
click at [1021, 115] on link "Requests" at bounding box center [1010, 123] width 67 height 36
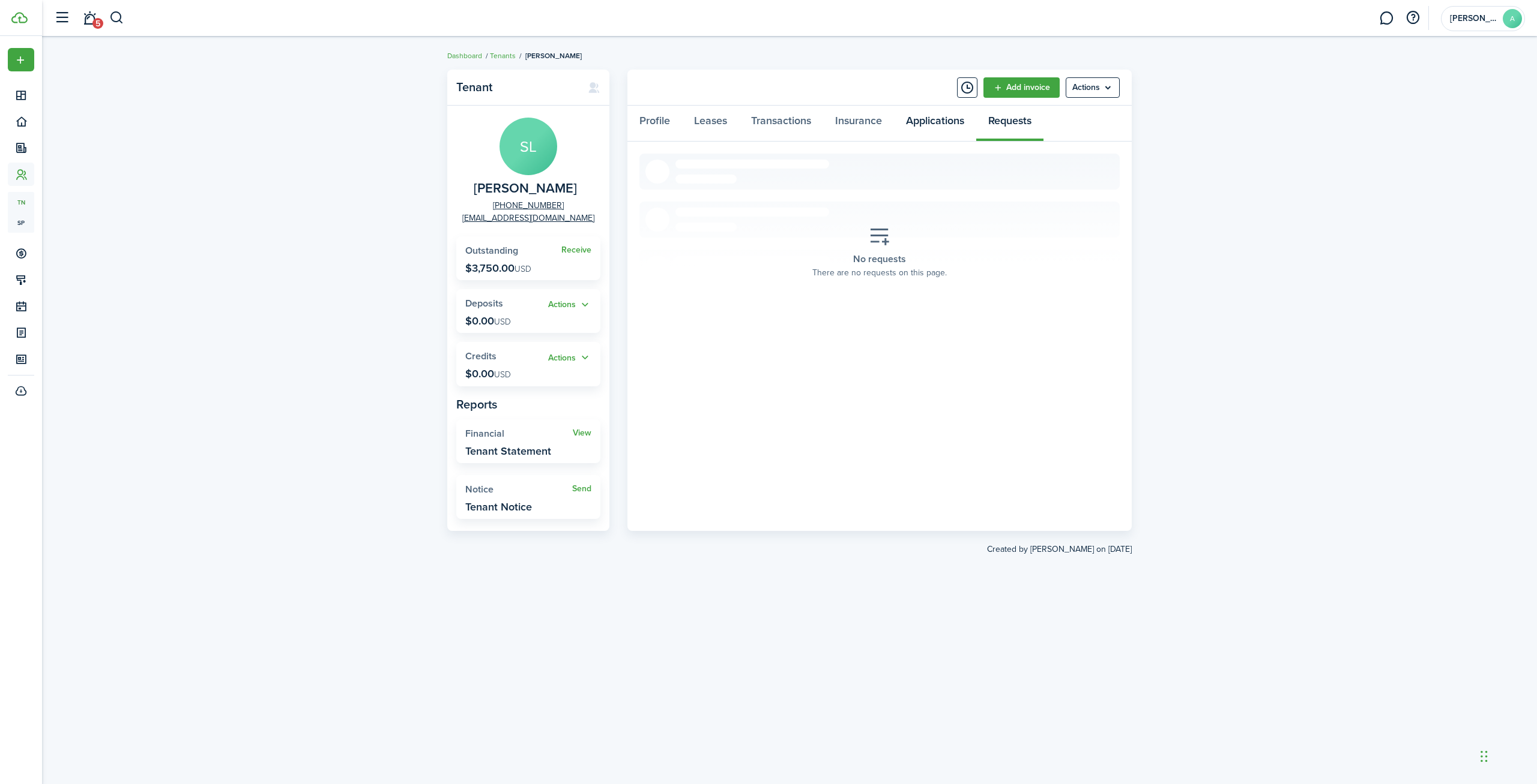
click at [933, 126] on link "Applications" at bounding box center [935, 123] width 82 height 36
click at [882, 120] on link "Insurance" at bounding box center [858, 123] width 71 height 36
click at [782, 122] on link "Transactions" at bounding box center [781, 123] width 84 height 36
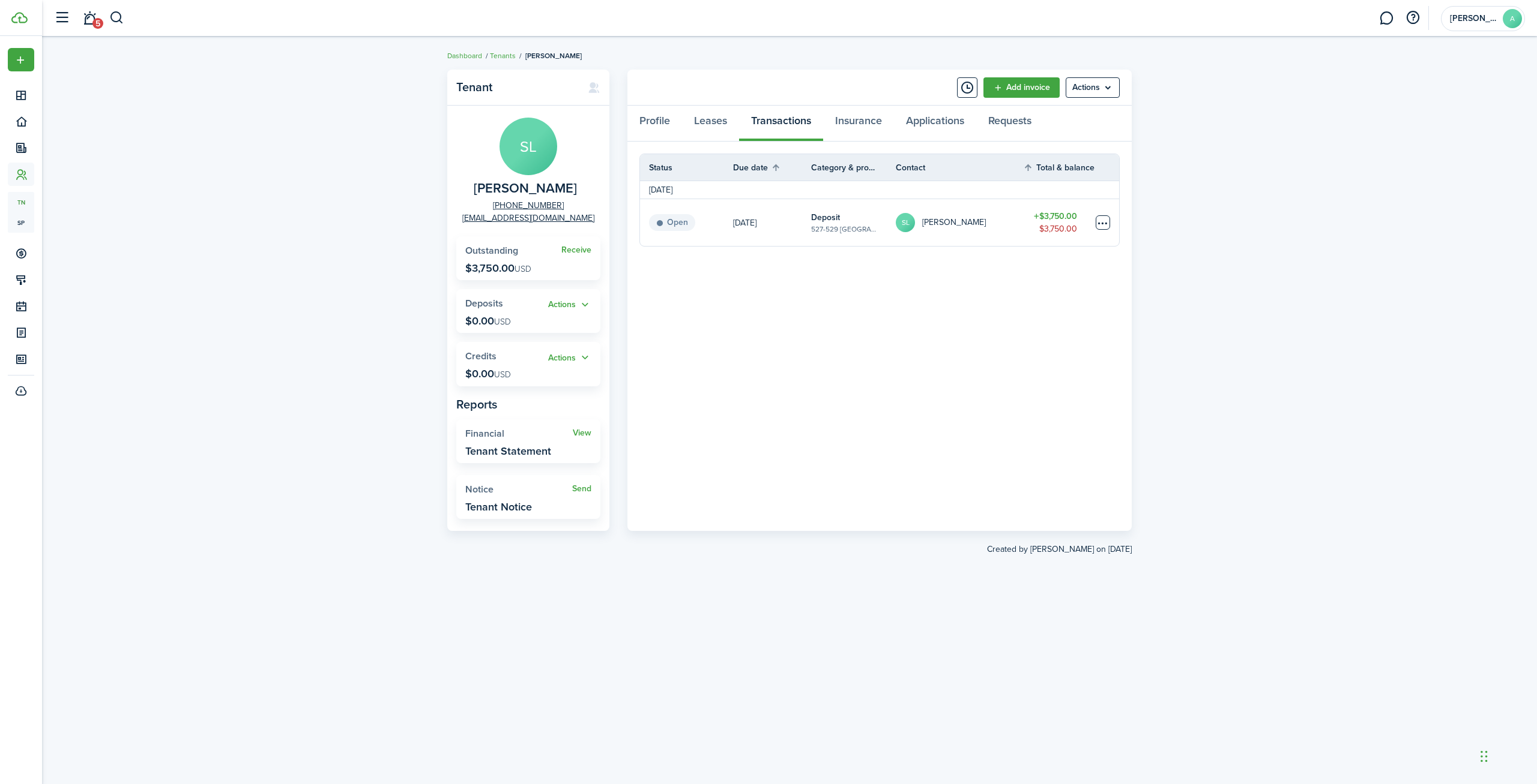
click at [1102, 220] on table-menu-btn-icon at bounding box center [1103, 222] width 14 height 14
click at [887, 355] on panel-main-body "Status Due date Category & property Contact Total & balance Actions [DATE] Open…" at bounding box center [879, 336] width 504 height 389
click at [724, 120] on link "Leases" at bounding box center [711, 123] width 57 height 36
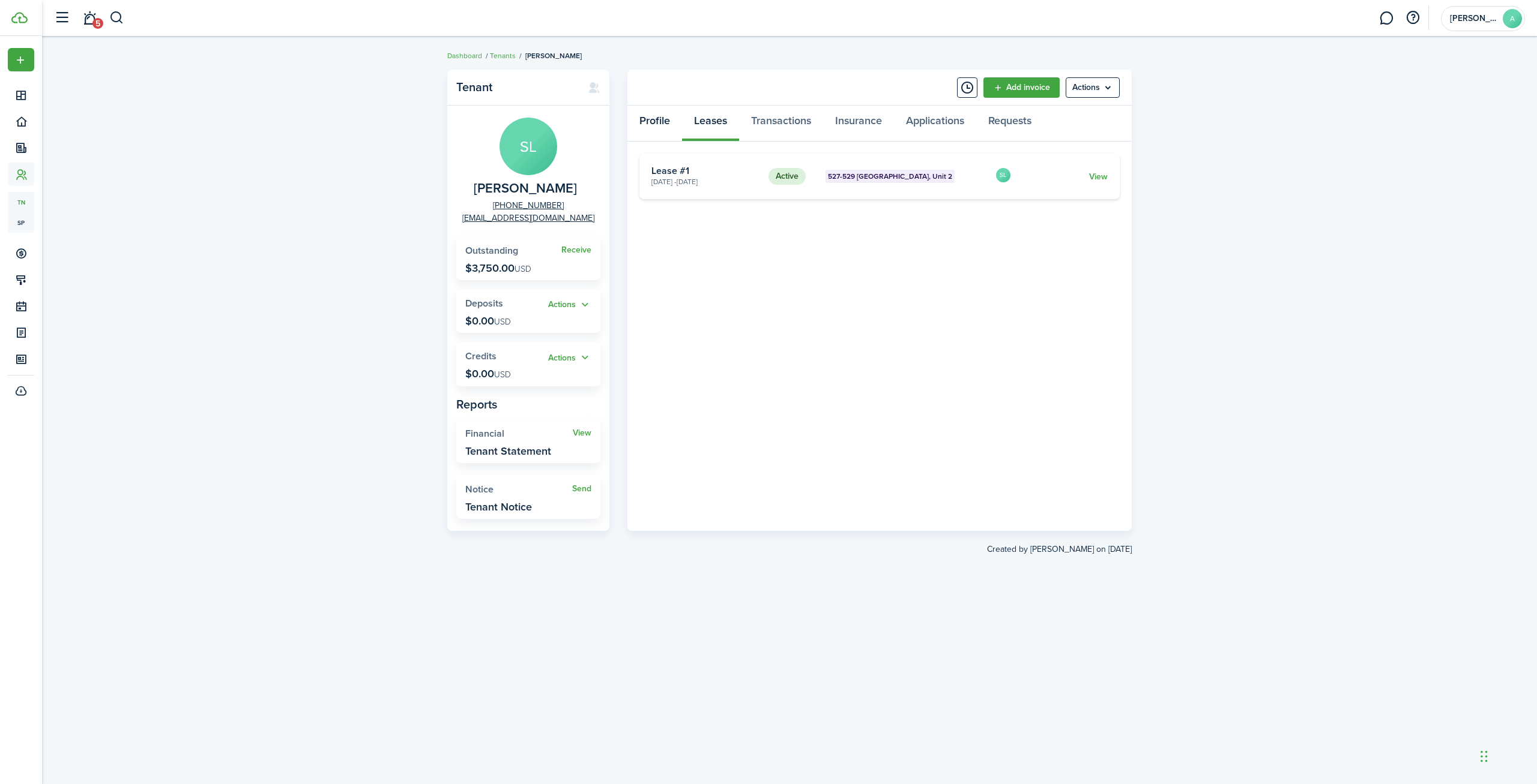
click at [659, 119] on link "Profile" at bounding box center [654, 123] width 54 height 36
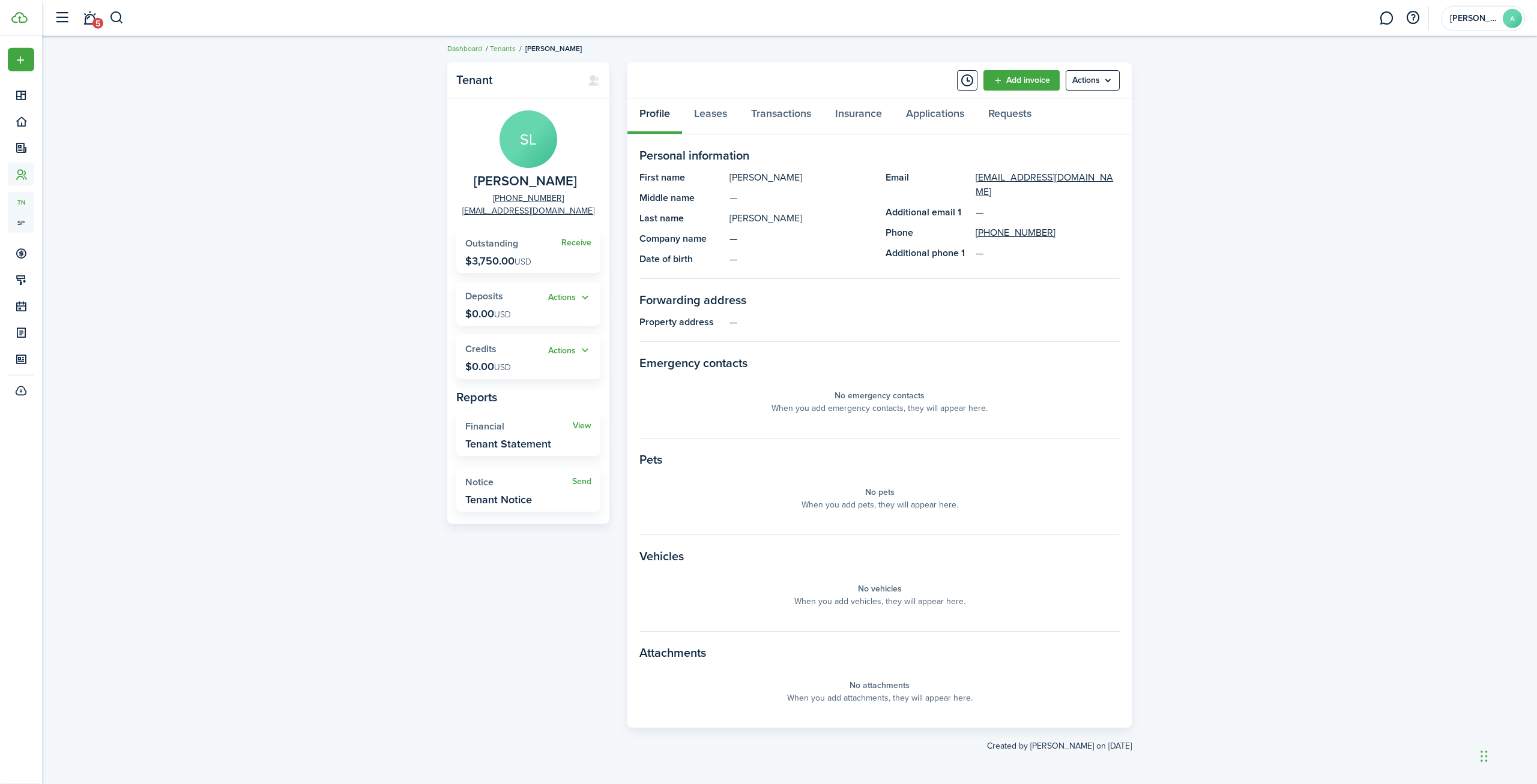
scroll to position [8, 0]
click at [1411, 23] on button "button" at bounding box center [1412, 18] width 20 height 20
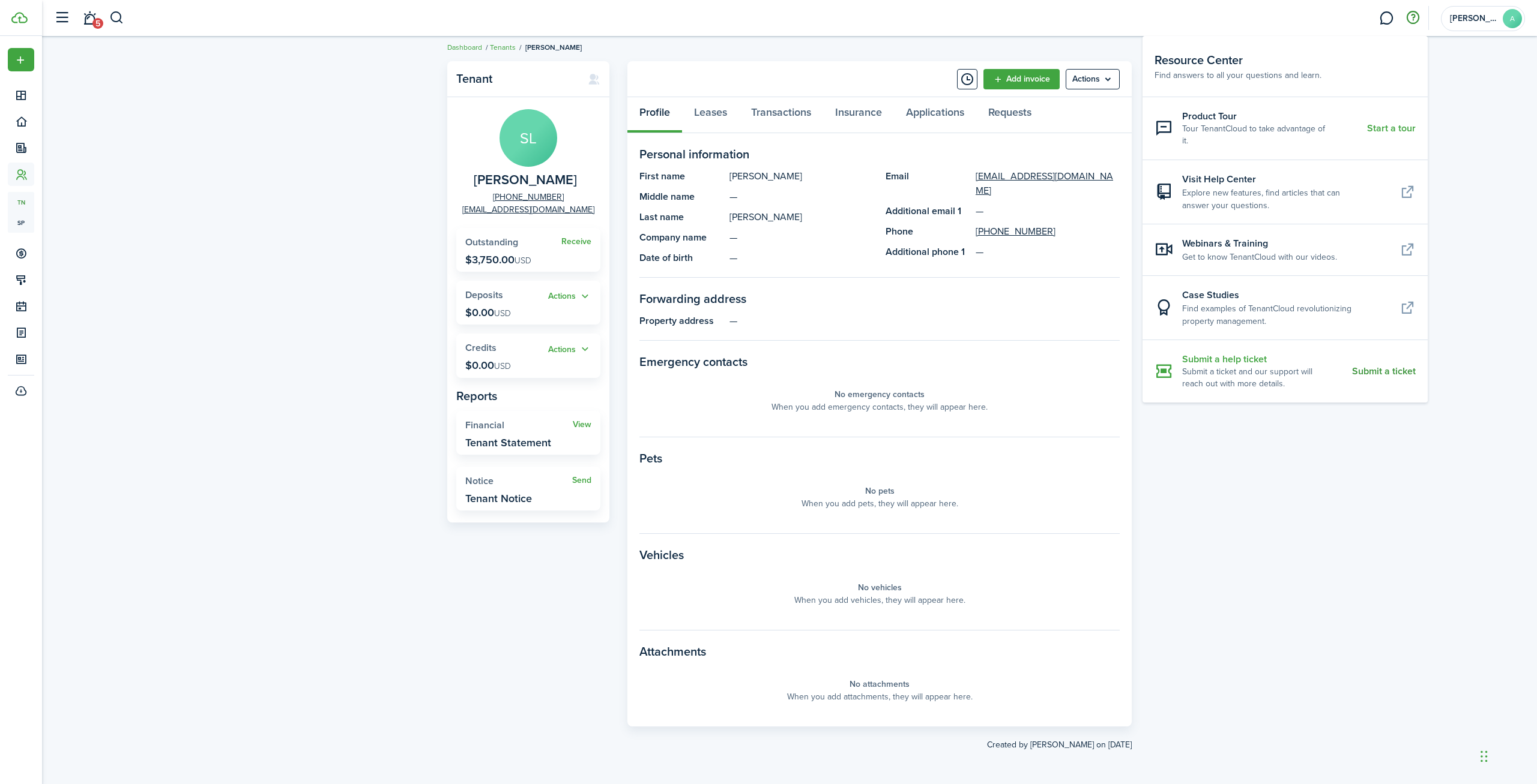
click at [1192, 366] on resource-center-item-description "Submit a ticket and our support will reach out with more details." at bounding box center [1262, 377] width 161 height 24
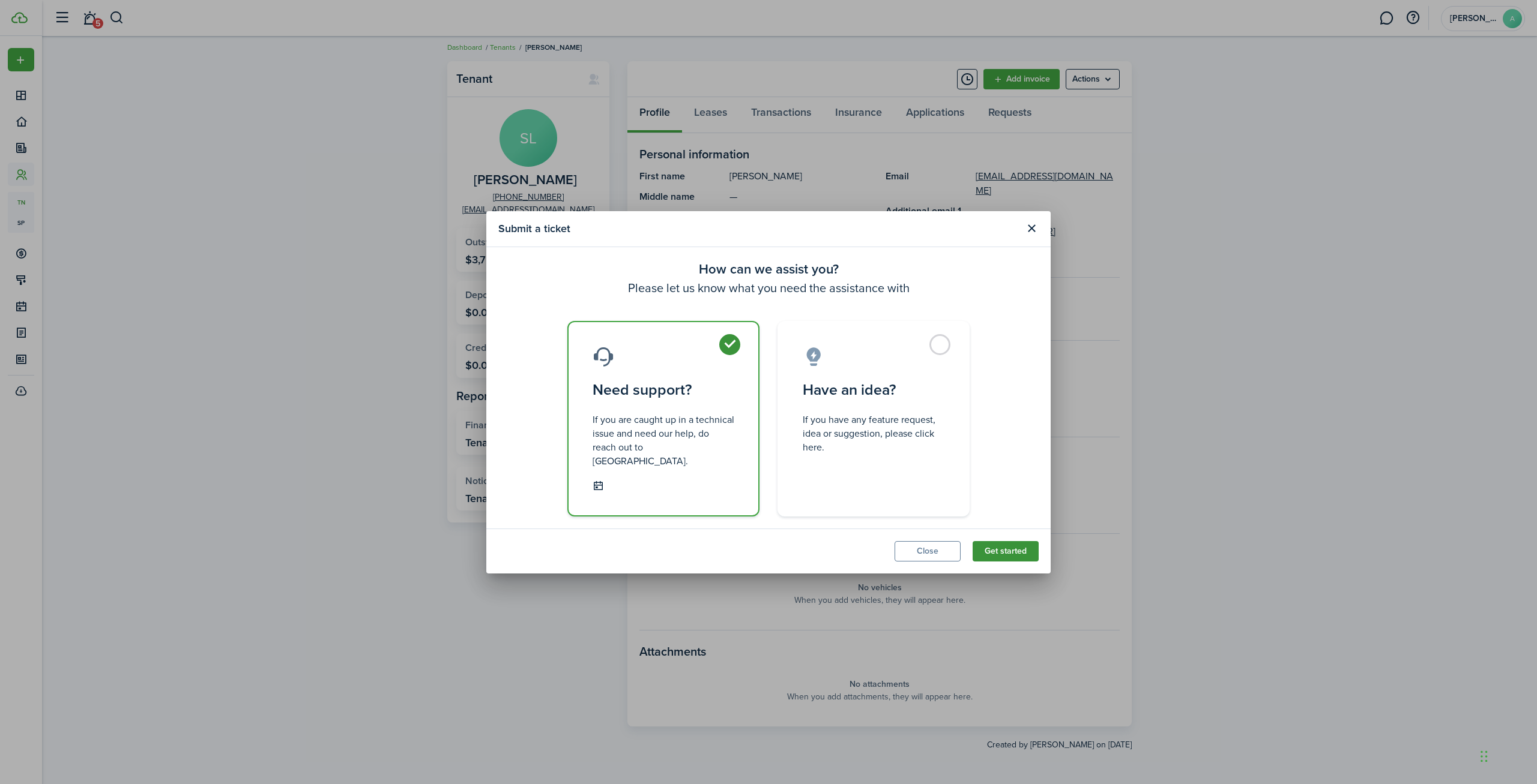
click at [1002, 541] on button "Get started" at bounding box center [1005, 551] width 66 height 20
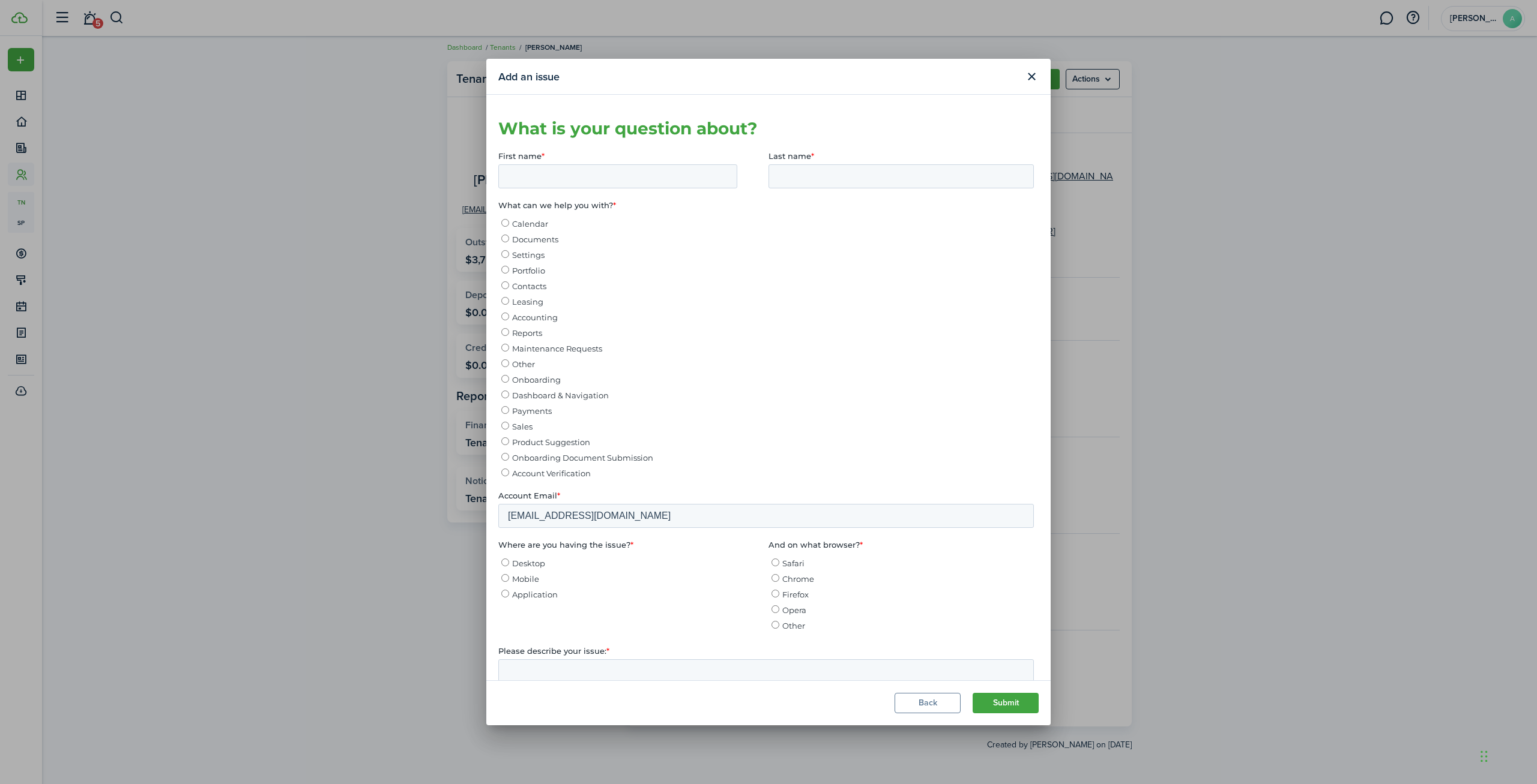
scroll to position [0, 0]
click at [536, 301] on span "Leasing" at bounding box center [527, 301] width 31 height 9
click at [509, 301] on input "Leasing" at bounding box center [505, 300] width 8 height 8
radio input "true"
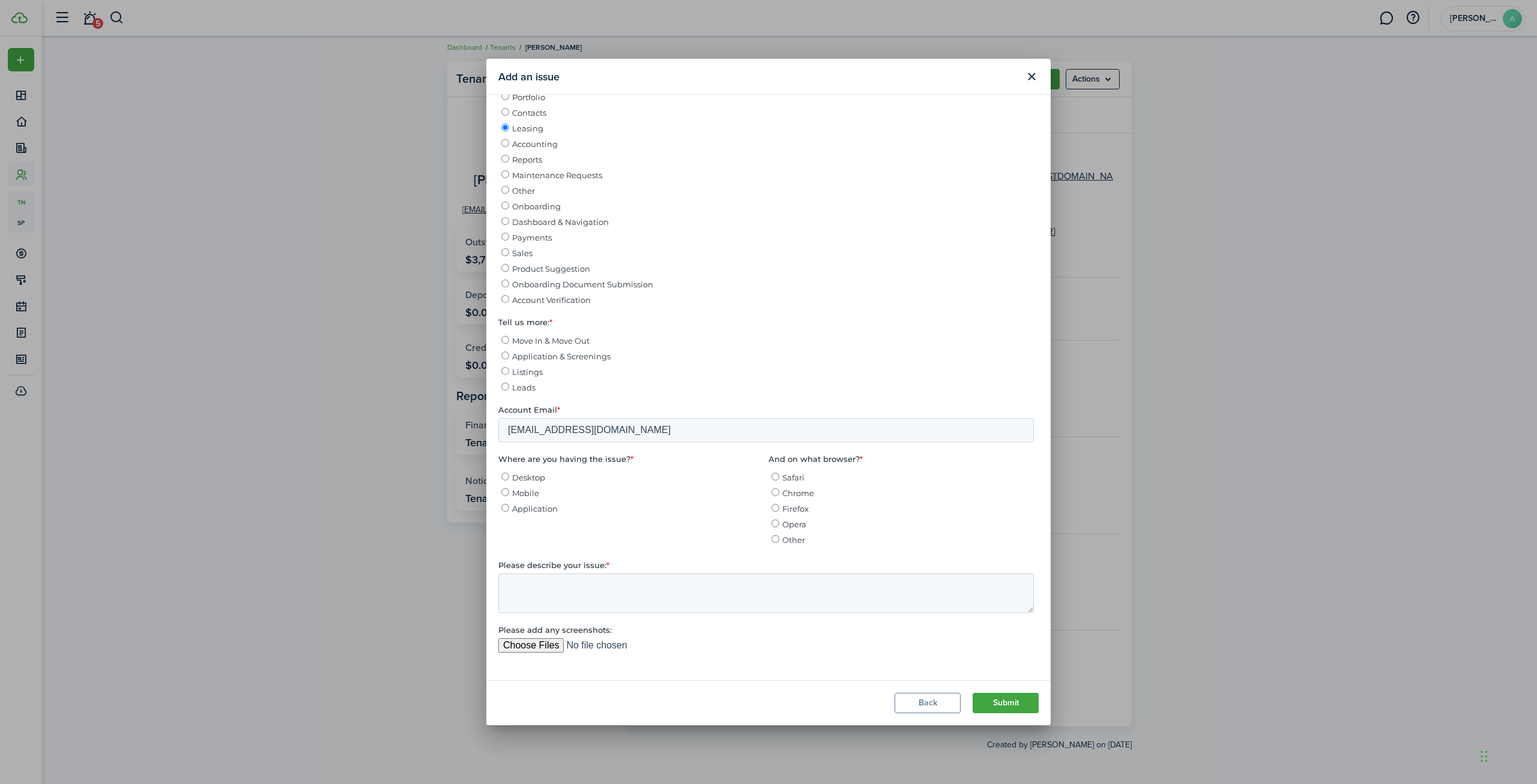
scroll to position [179, 0]
click at [527, 471] on span "Desktop" at bounding box center [528, 472] width 33 height 9
click at [509, 471] on input "Desktop" at bounding box center [505, 471] width 8 height 8
radio input "true"
click at [631, 593] on textarea "Please describe your issue: *" at bounding box center [766, 587] width 536 height 39
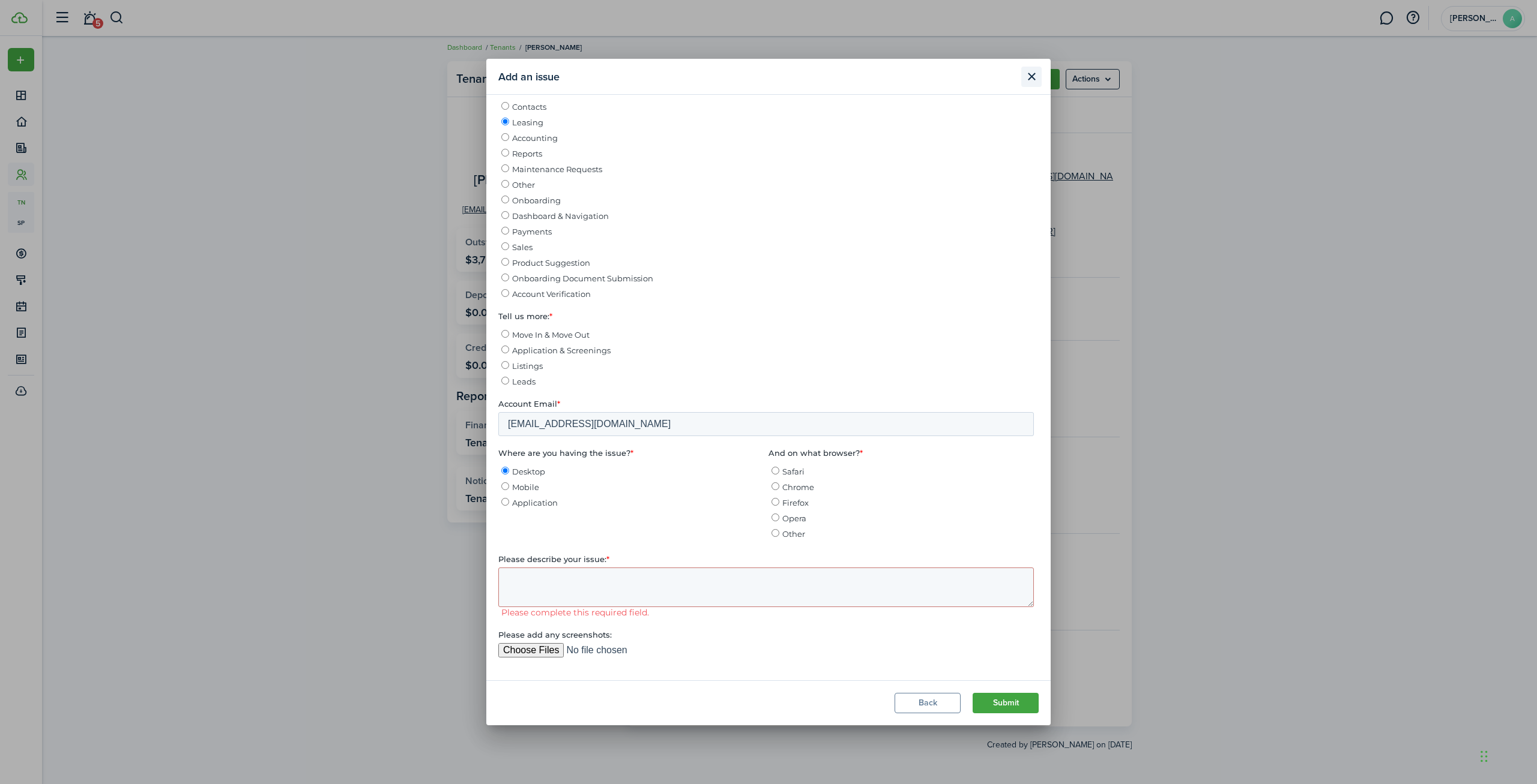
click at [1034, 79] on button "Close modal" at bounding box center [1031, 77] width 20 height 20
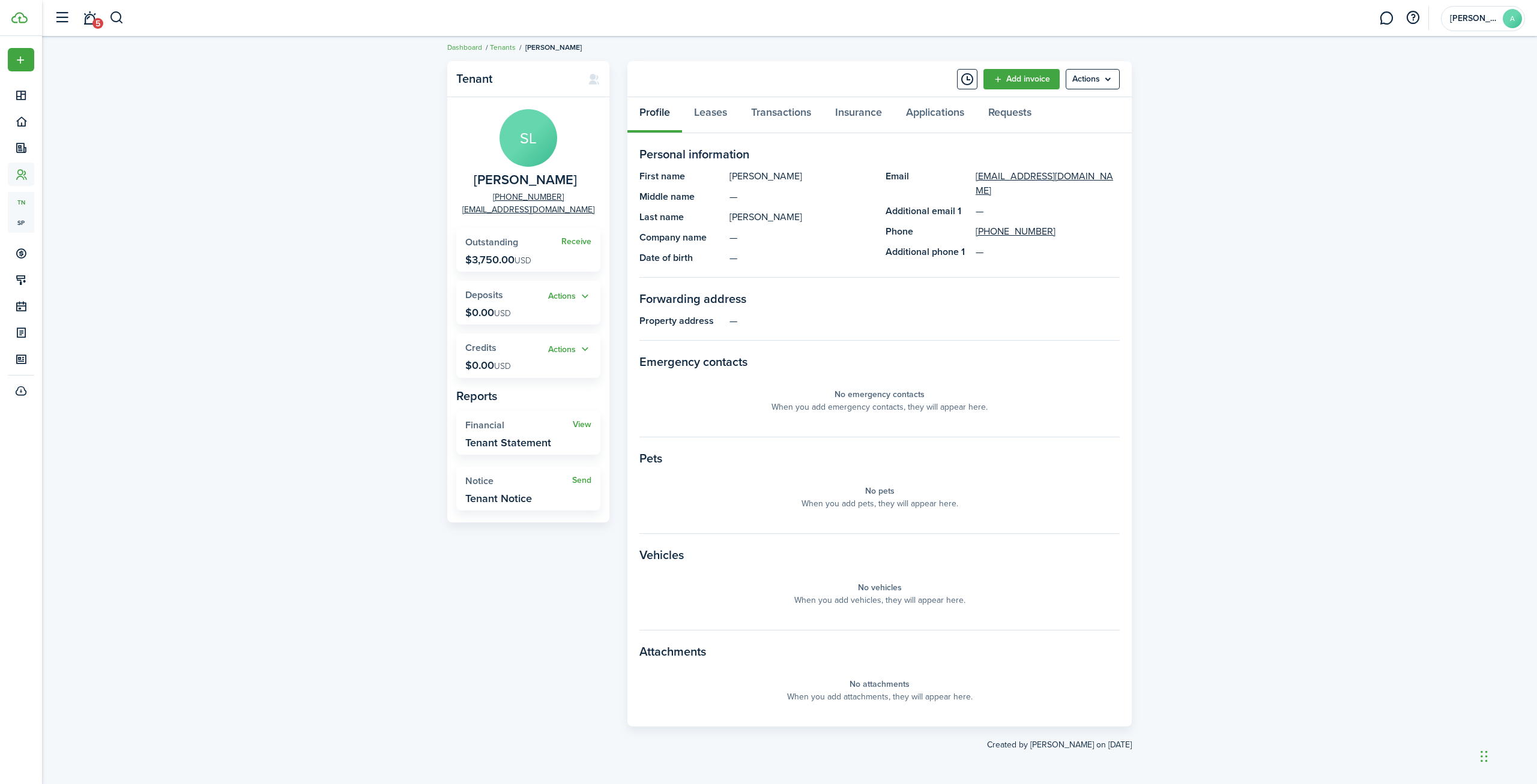
click at [429, 279] on div "Tenant SL [PERSON_NAME] [PHONE_NUMBER] [EMAIL_ADDRESS][DOMAIN_NAME] Receive Out…" at bounding box center [789, 406] width 1494 height 702
click at [555, 347] on button "Actions" at bounding box center [570, 349] width 44 height 13
click at [570, 294] on button "Actions" at bounding box center [570, 296] width 44 height 13
click at [369, 315] on div "Tenant SL [PERSON_NAME] [PHONE_NUMBER] [EMAIL_ADDRESS][DOMAIN_NAME] Receive Out…" at bounding box center [789, 406] width 1494 height 702
click at [590, 243] on link "Receive" at bounding box center [576, 241] width 30 height 9
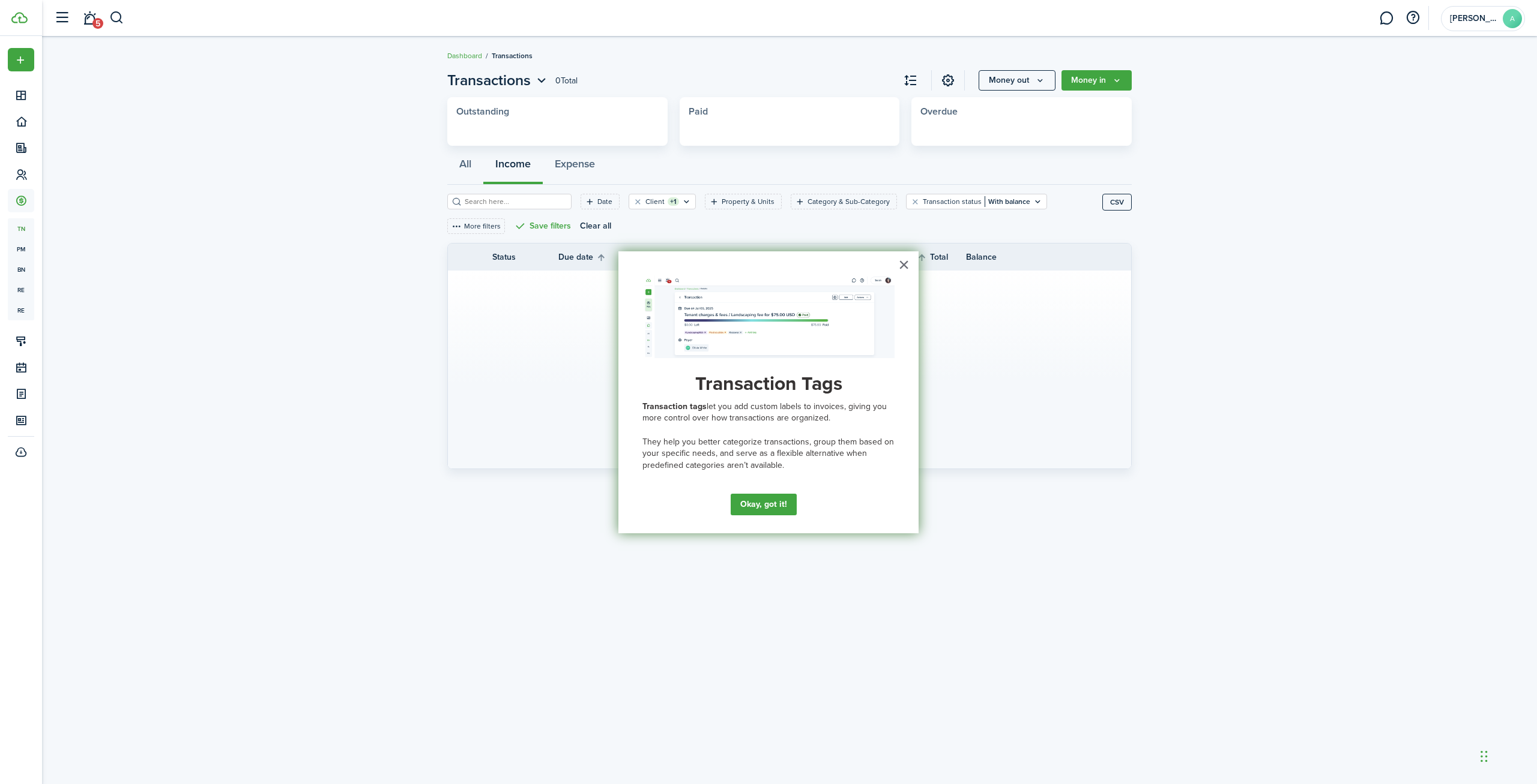
click at [918, 265] on div "× Transaction Tags Transaction tags let you add custom labels to invoices, givi…" at bounding box center [768, 392] width 301 height 283
click at [905, 261] on button "×" at bounding box center [904, 264] width 12 height 19
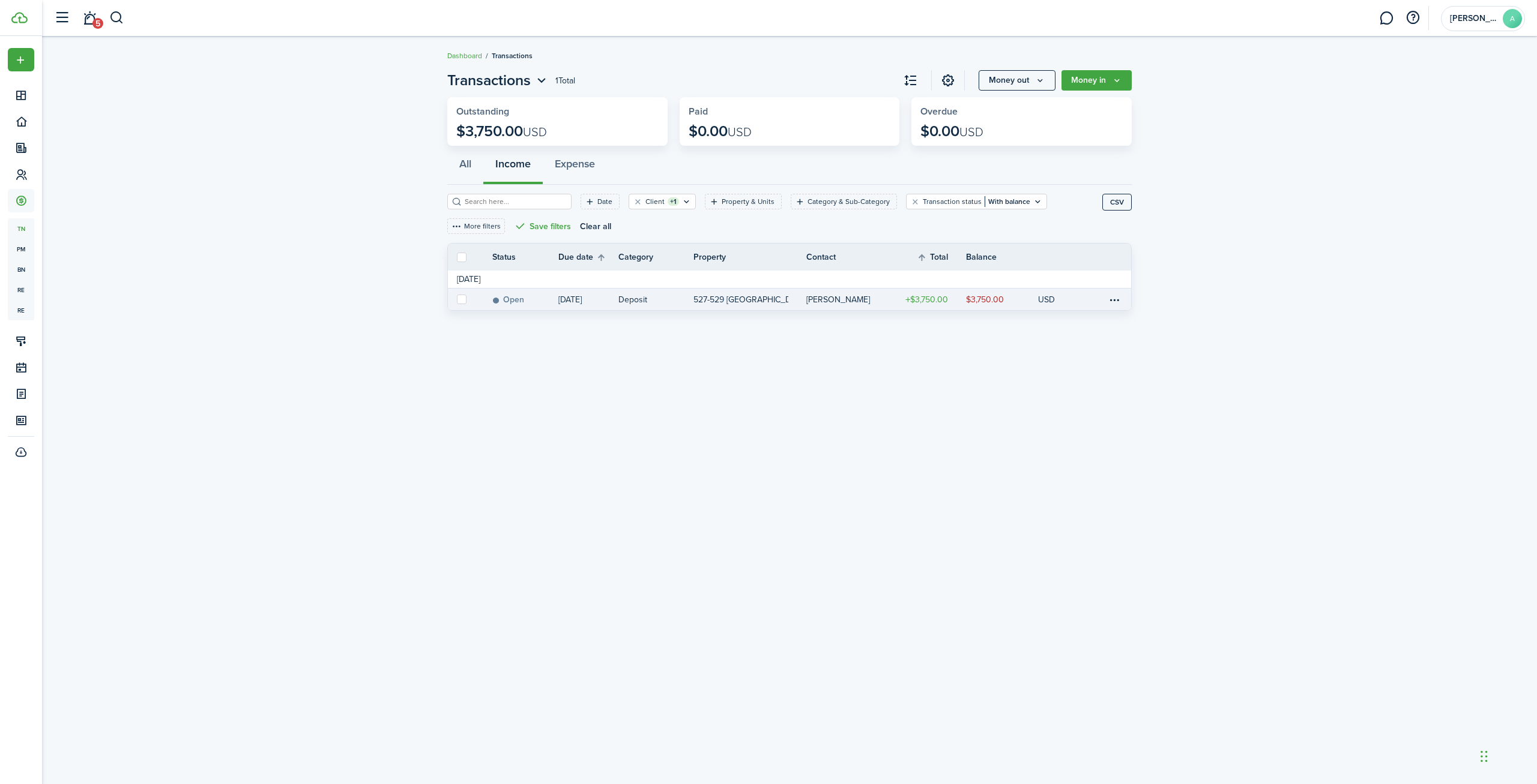
click at [461, 300] on label at bounding box center [461, 299] width 9 height 9
click at [457, 300] on input "checkbox" at bounding box center [456, 300] width 1 height 1
checkbox input "true"
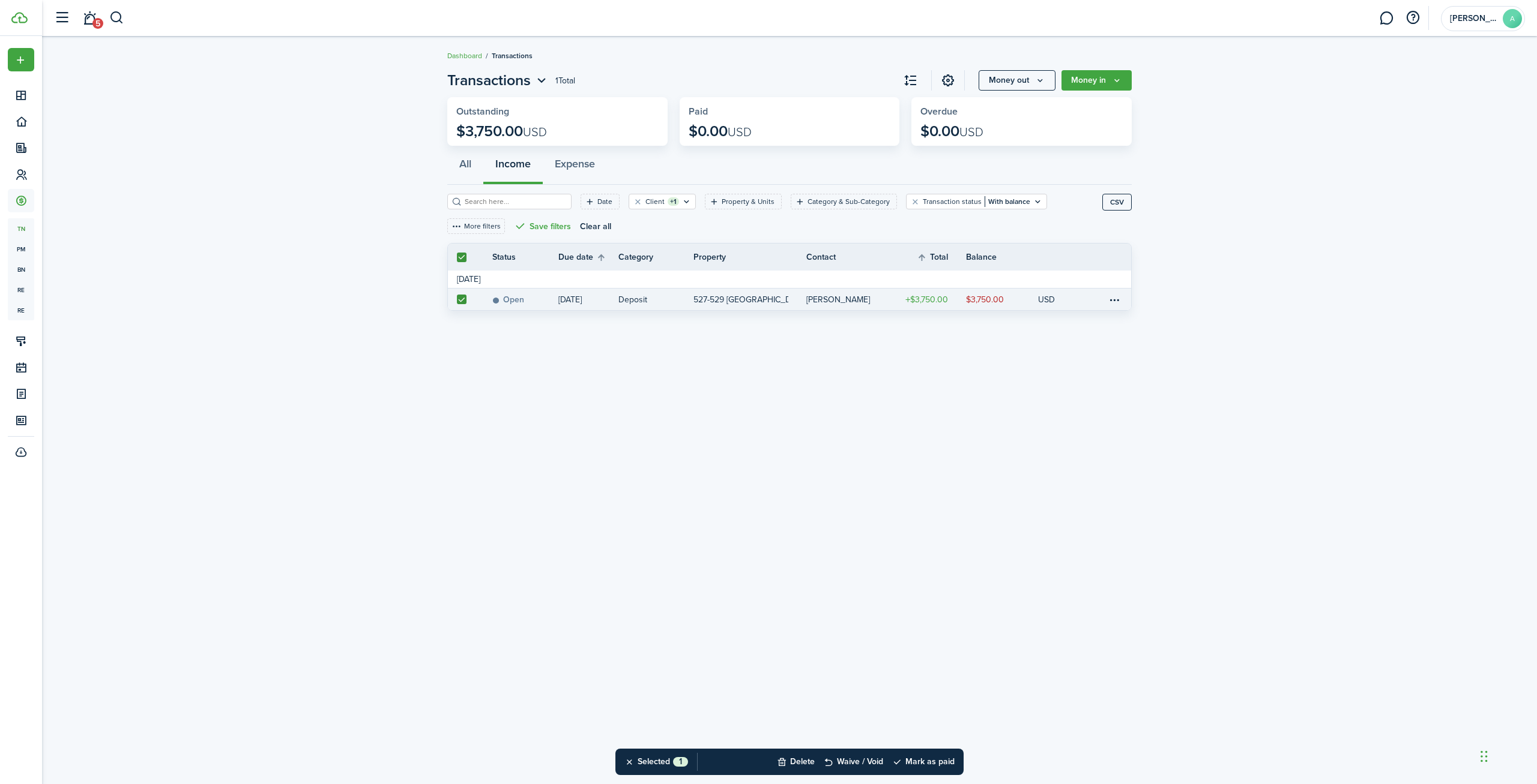
click at [1124, 299] on link at bounding box center [1118, 300] width 24 height 22
click at [1114, 300] on table-menu-btn-icon at bounding box center [1114, 299] width 14 height 14
click at [704, 393] on div "Transactions 1 Total Money out Money in Outstanding $3,750.00 USD Paid $0.00 US…" at bounding box center [789, 410] width 1494 height 694
click at [630, 763] on button "Selected 1" at bounding box center [656, 762] width 64 height 27
checkbox input "false"
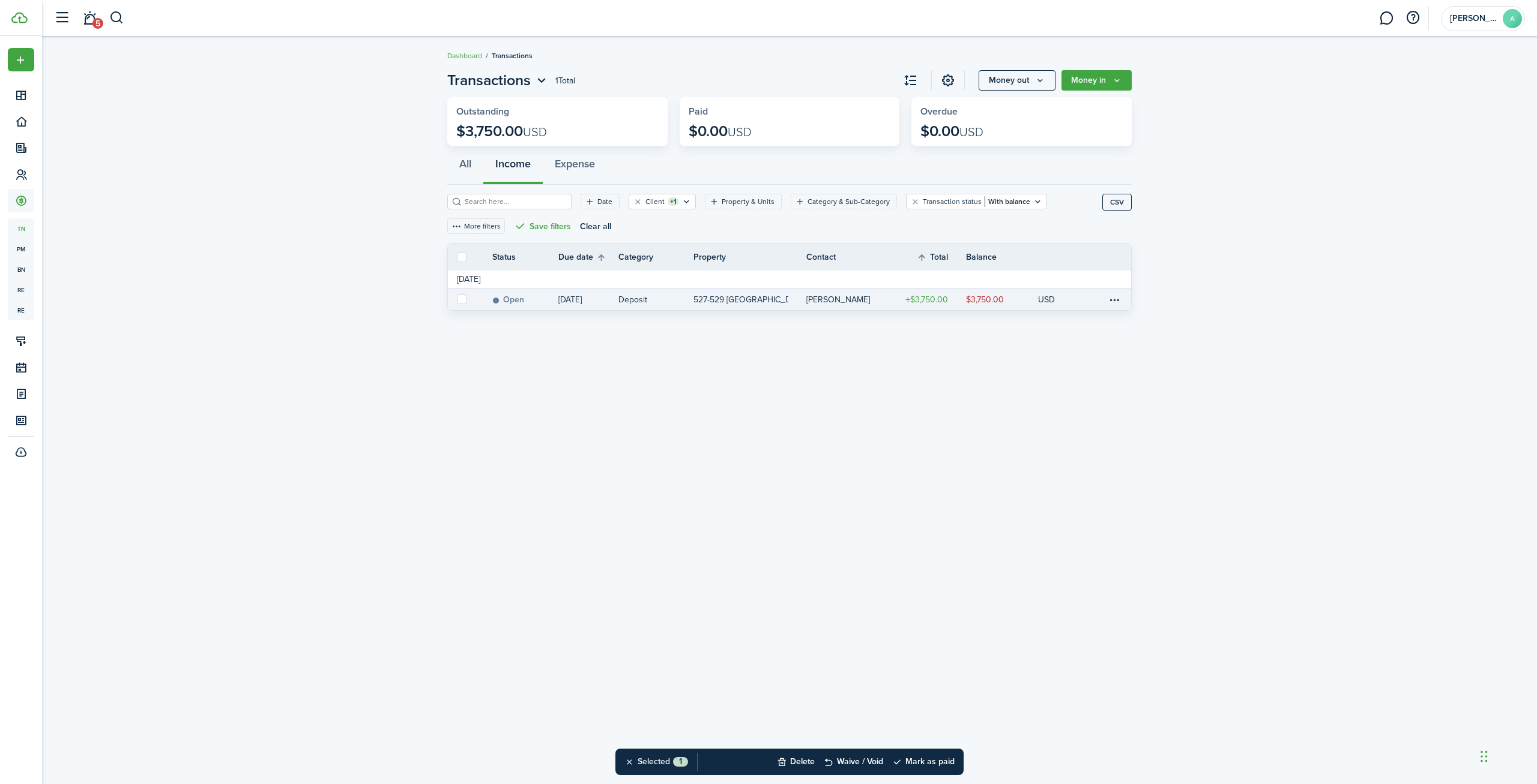
checkbox input "false"
drag, startPoint x: 450, startPoint y: 565, endPoint x: 392, endPoint y: 545, distance: 61.4
click at [449, 565] on div "Transactions 1 Total Money out Money in Outstanding $3,750.00 USD Paid $0.00 US…" at bounding box center [789, 410] width 1494 height 694
drag, startPoint x: 1042, startPoint y: 82, endPoint x: 1060, endPoint y: 103, distance: 27.7
click at [1054, 103] on page-view-layout "Transactions 1 Total Money out Money in Outstanding $3,750.00 USD Paid $0.00 US…" at bounding box center [789, 193] width 697 height 259
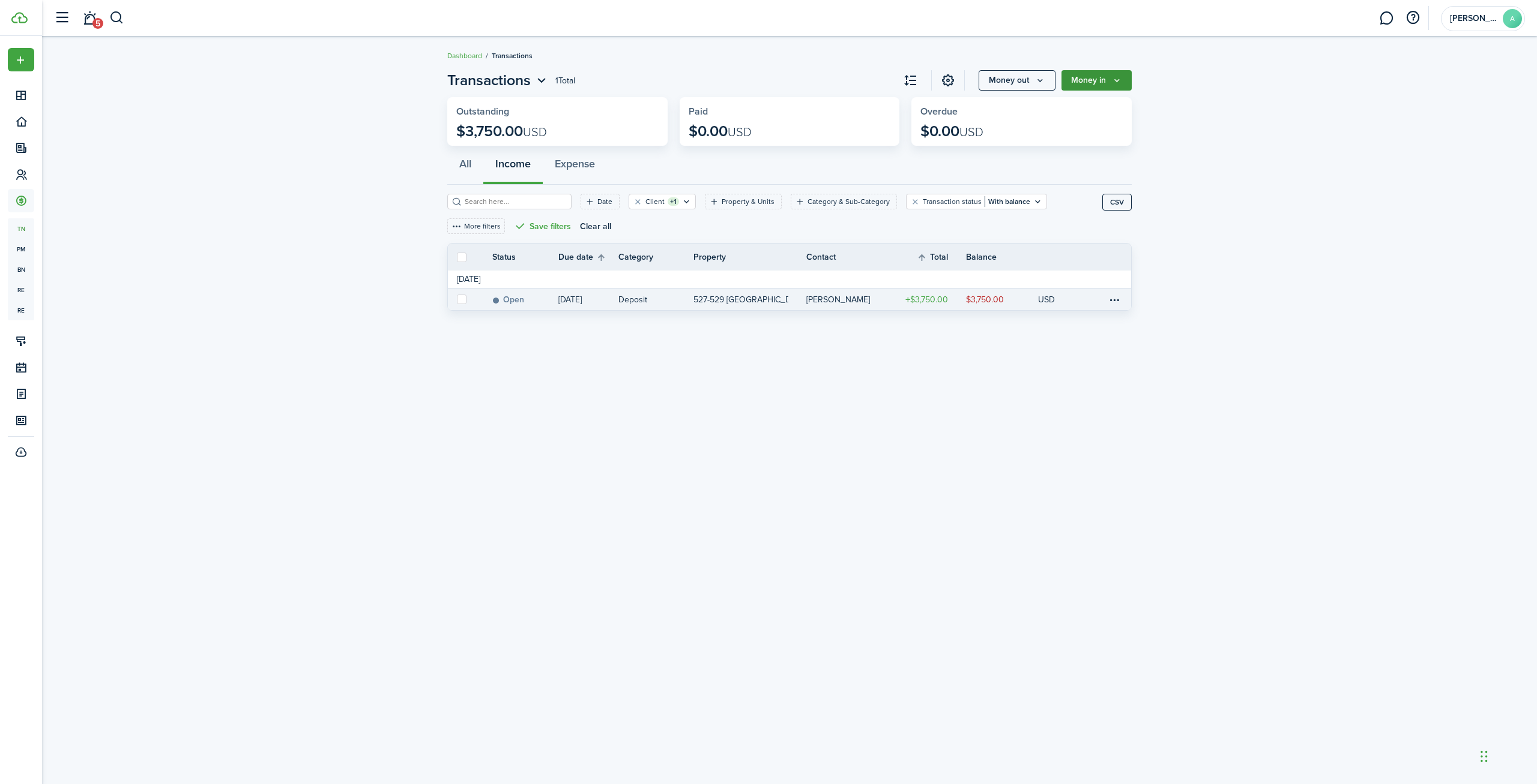
click at [1099, 83] on button "Money in" at bounding box center [1097, 80] width 70 height 20
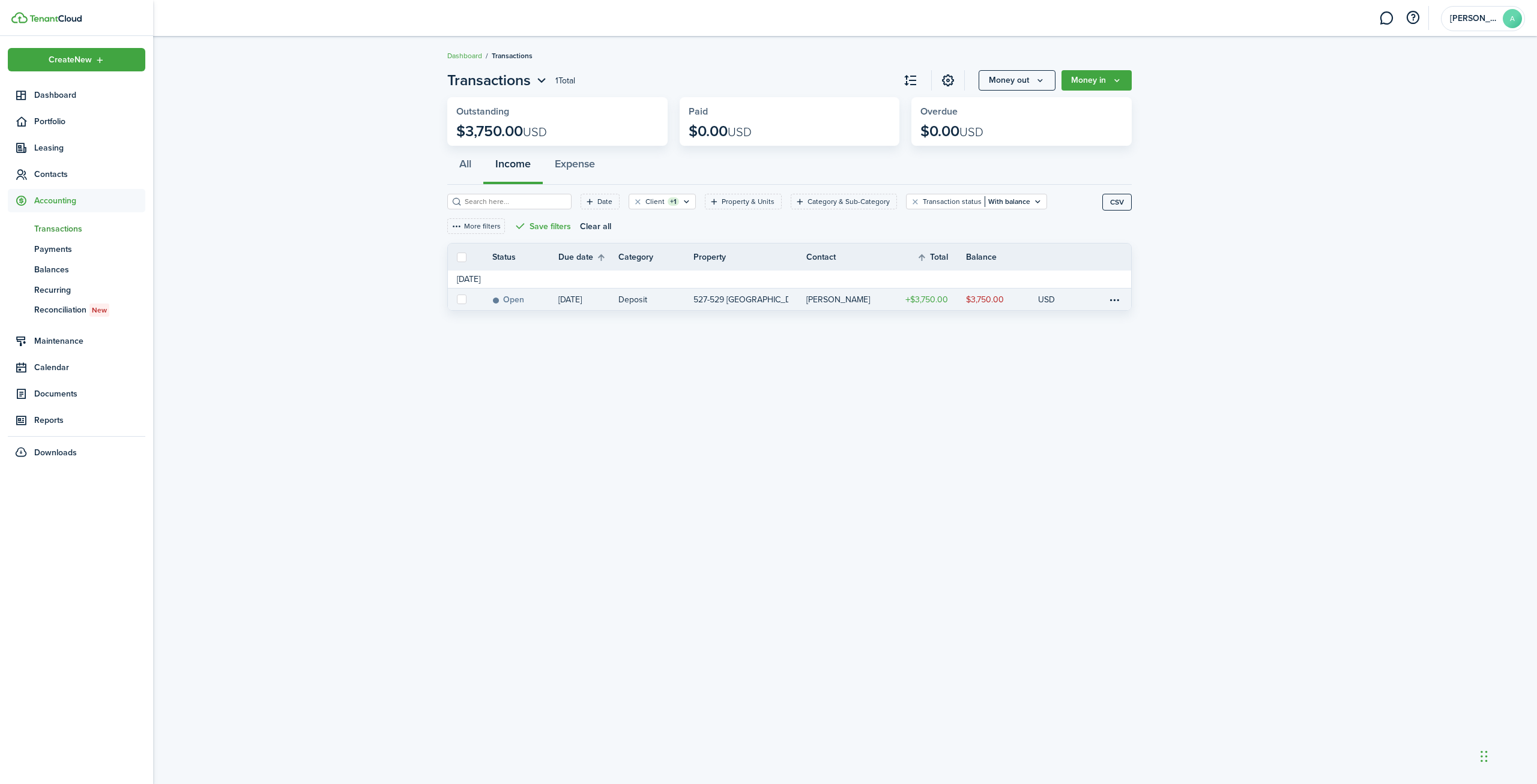
click at [27, 18] on img at bounding box center [19, 18] width 16 height 12
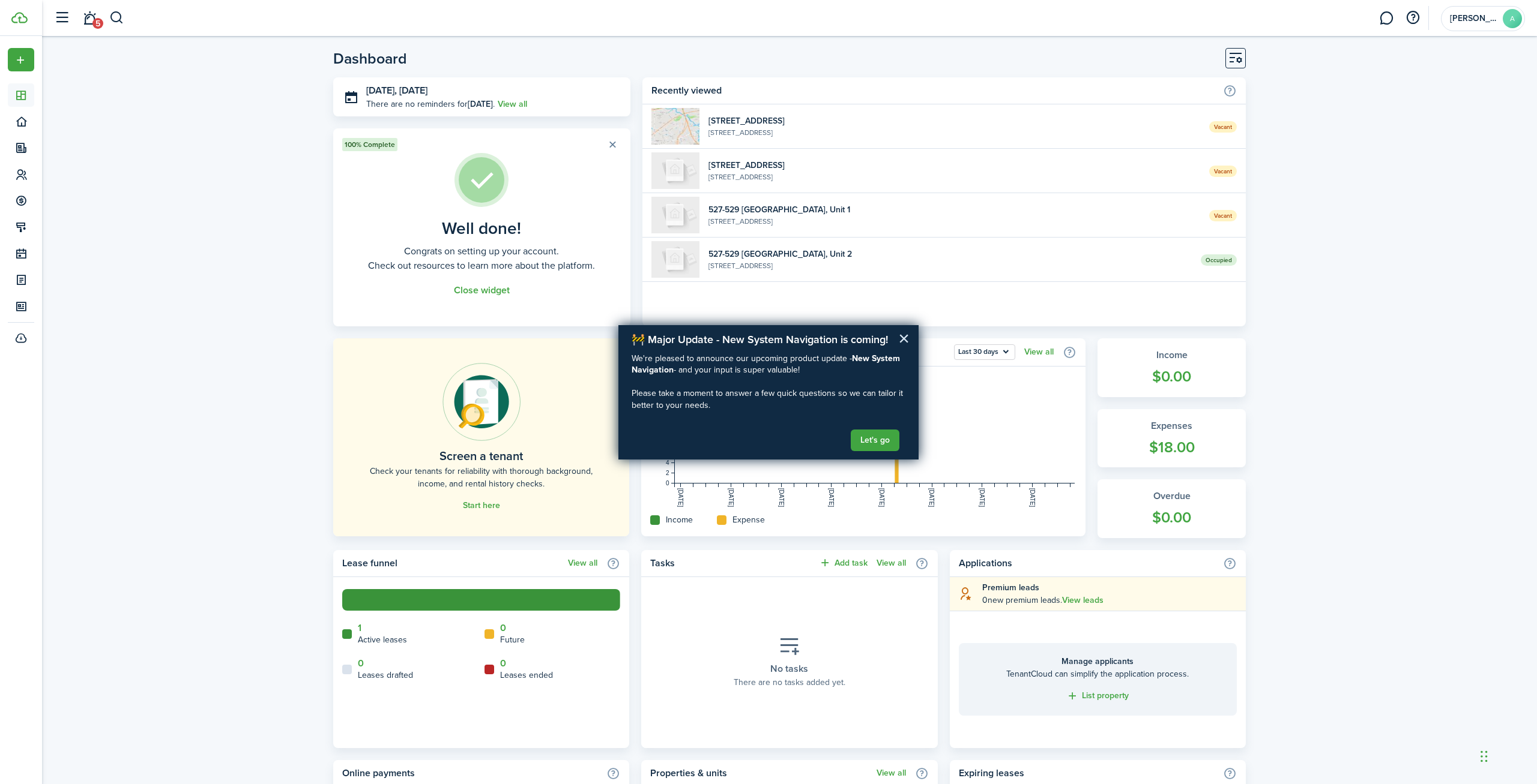
click at [907, 334] on button "×" at bounding box center [904, 338] width 12 height 19
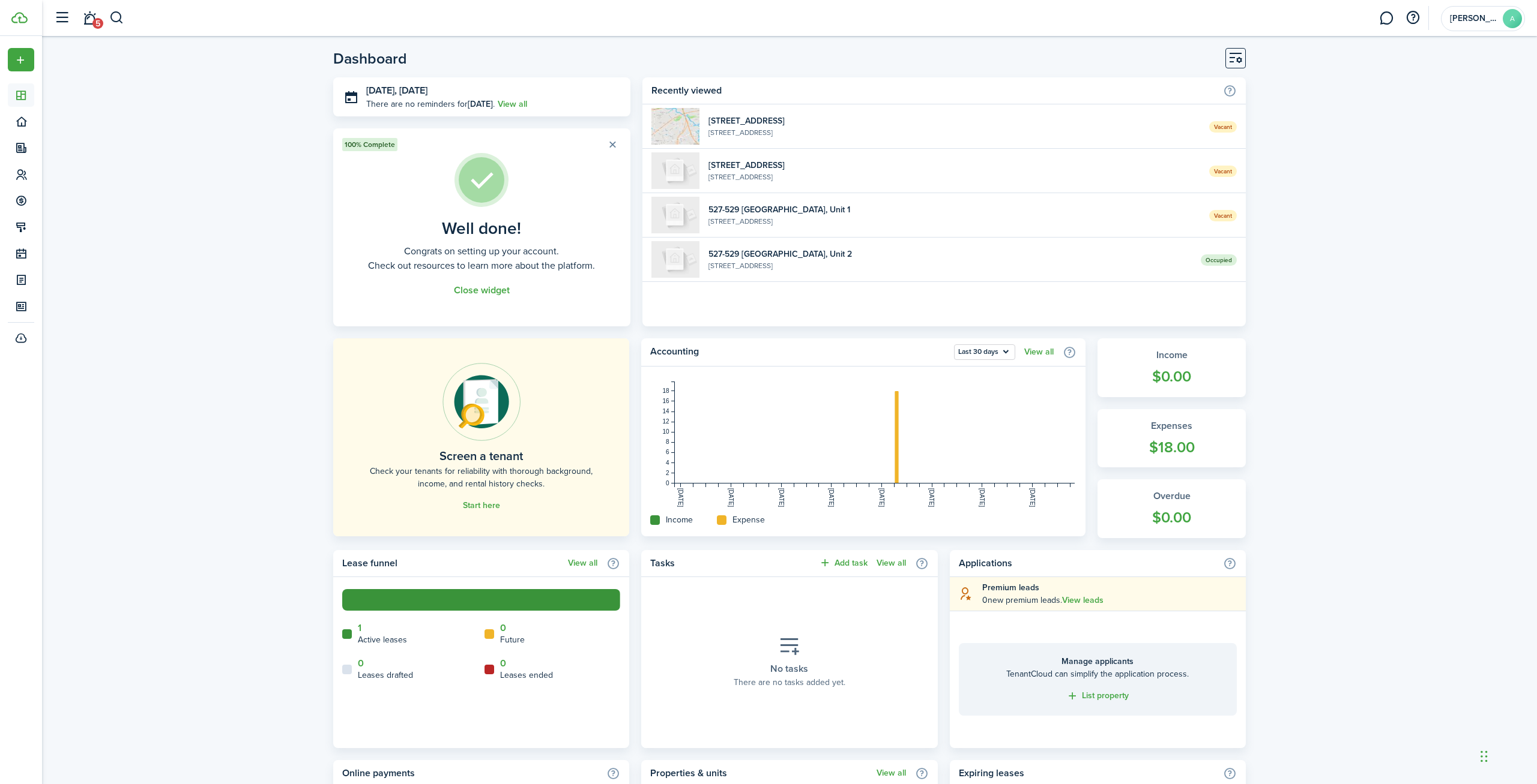
click at [270, 318] on div "Dashboard [DATE], [DATE] There are no reminders for [DATE] . View all 100% Comp…" at bounding box center [789, 607] width 1494 height 1132
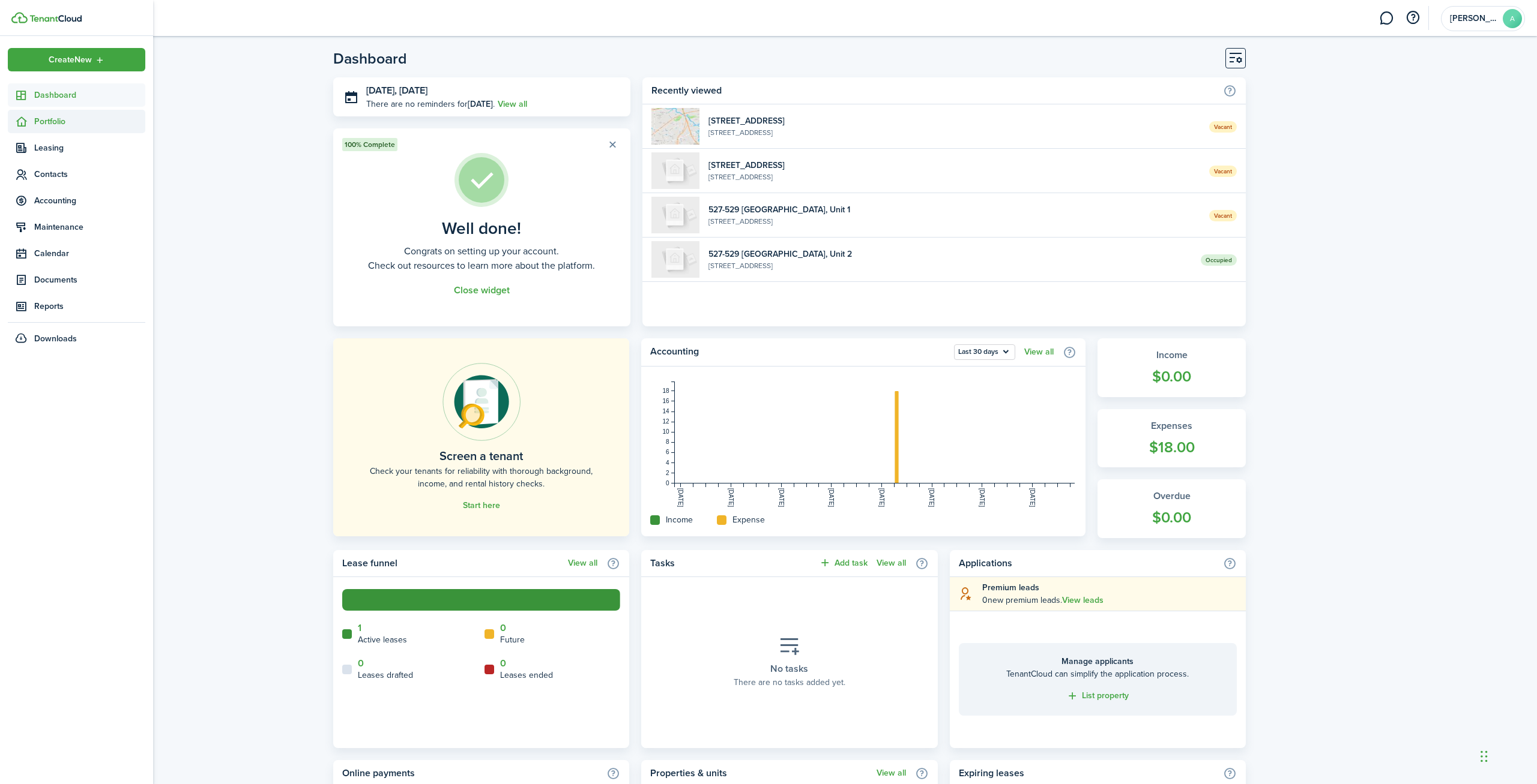
click at [30, 115] on sidebar-link-icon at bounding box center [21, 121] width 27 height 13
click at [70, 165] on span "Units" at bounding box center [90, 170] width 111 height 13
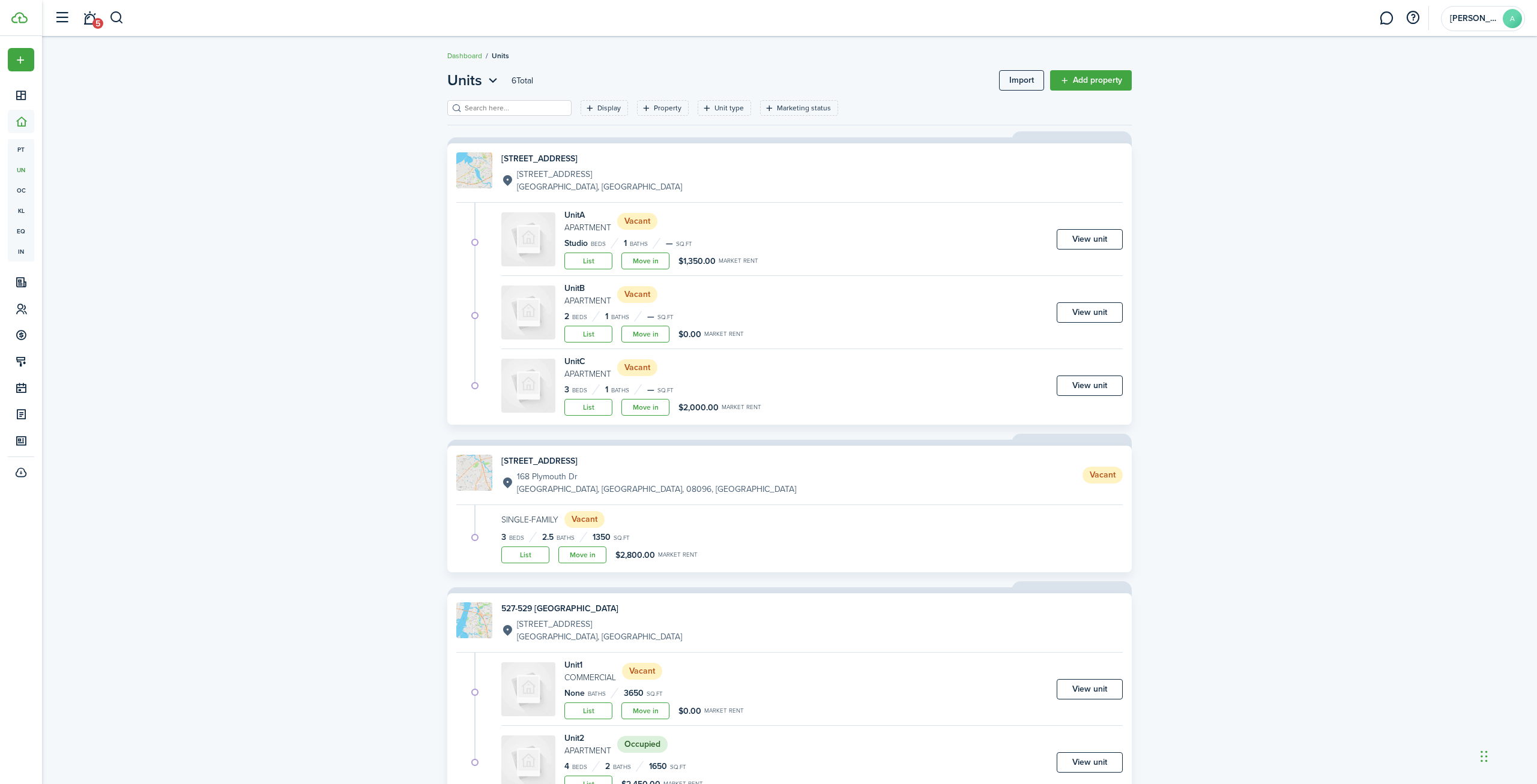
scroll to position [50, 0]
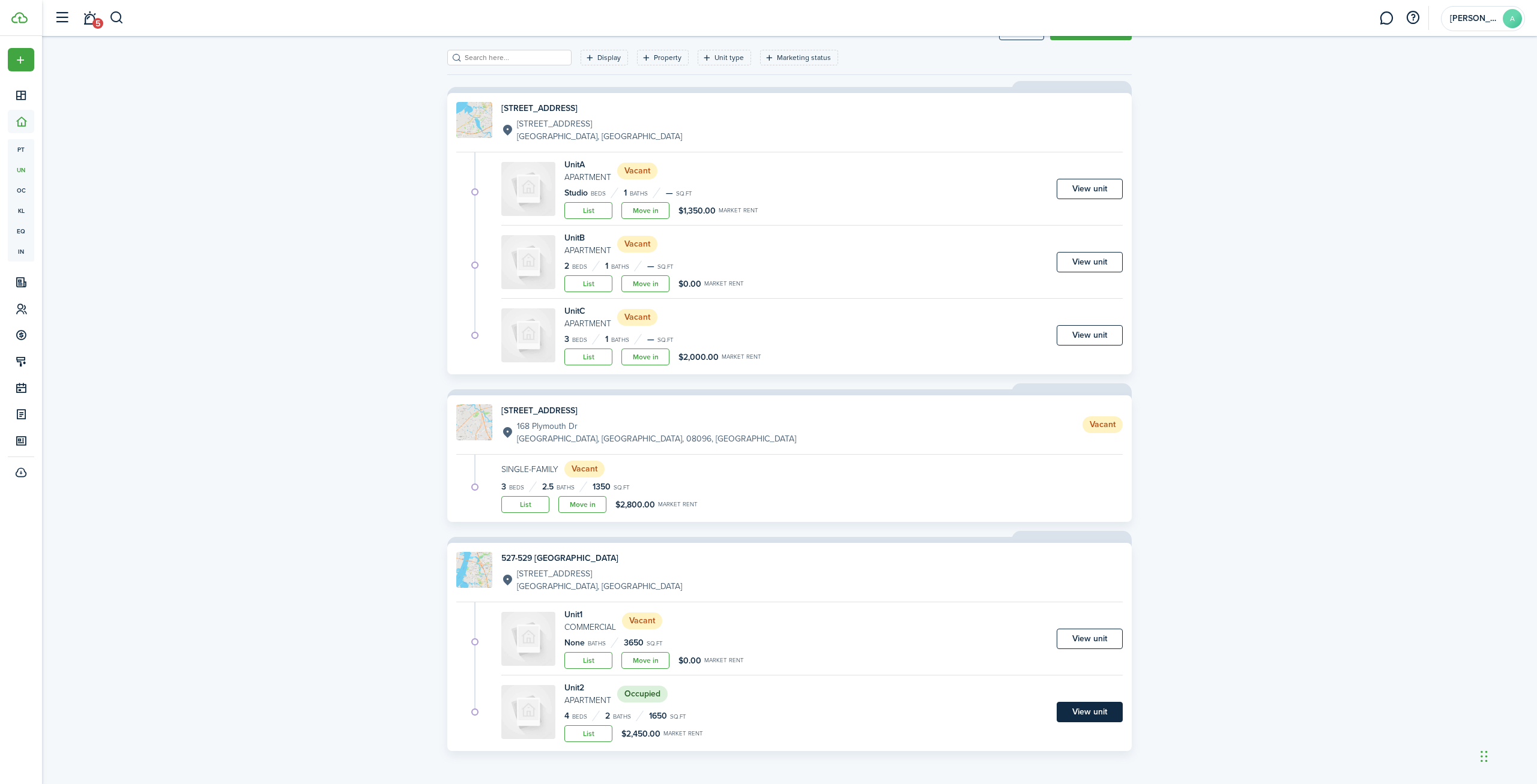
click at [1088, 710] on link "View unit" at bounding box center [1089, 712] width 66 height 20
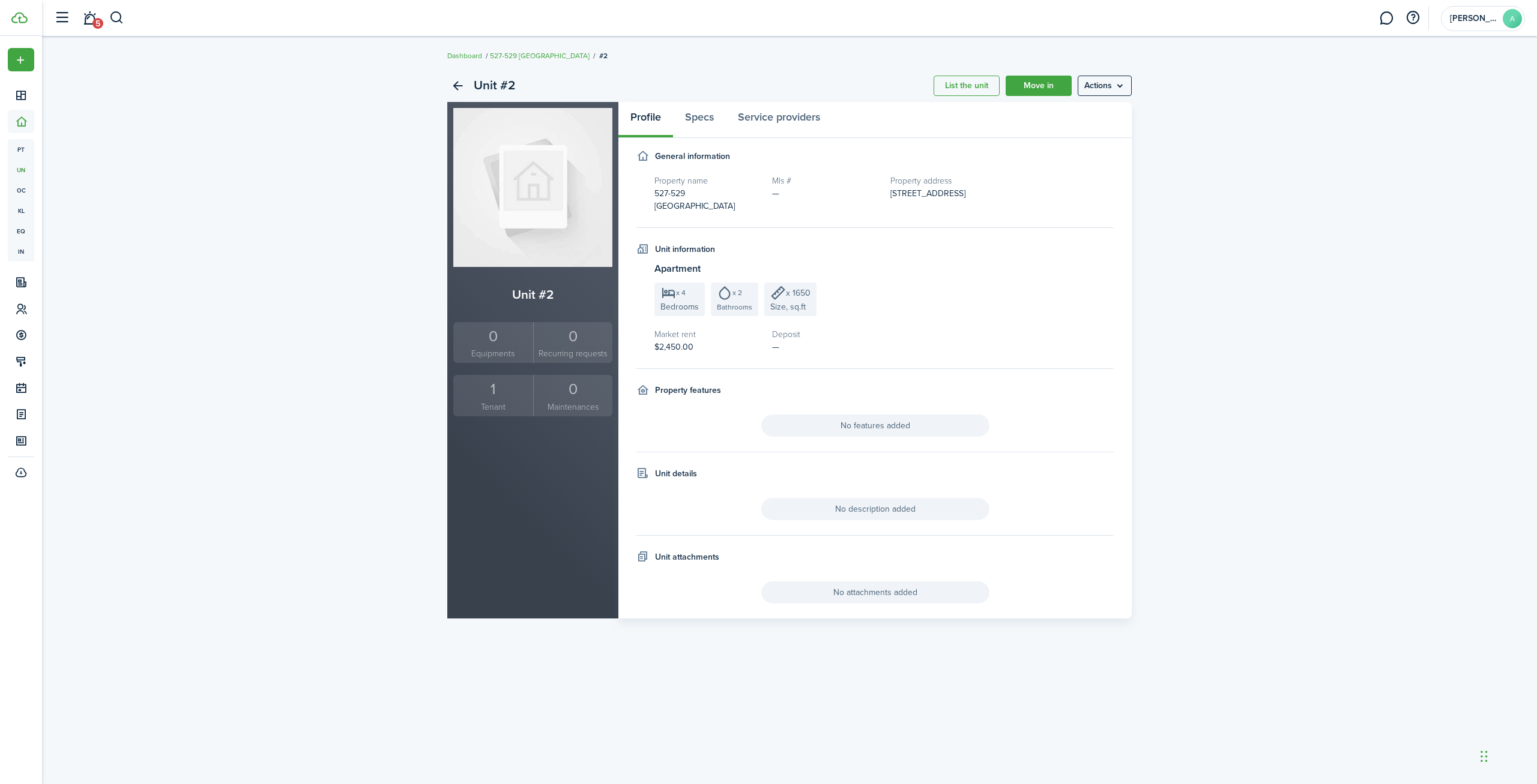
click at [491, 393] on div "1" at bounding box center [493, 389] width 74 height 23
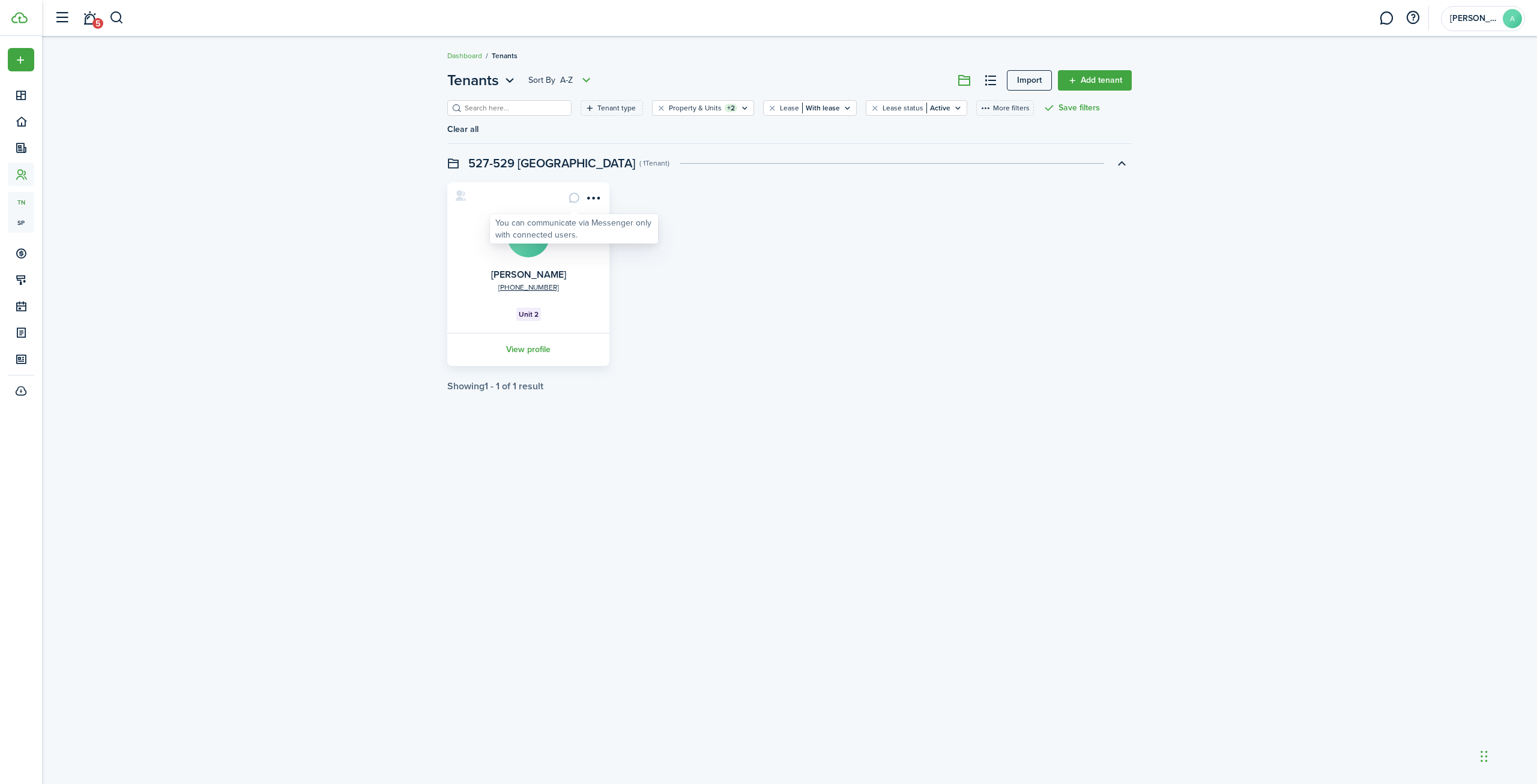
click at [573, 199] on card-message at bounding box center [573, 197] width 20 height 20
click at [465, 196] on icon at bounding box center [460, 196] width 13 height 12
click at [524, 349] on link "View profile" at bounding box center [528, 349] width 166 height 33
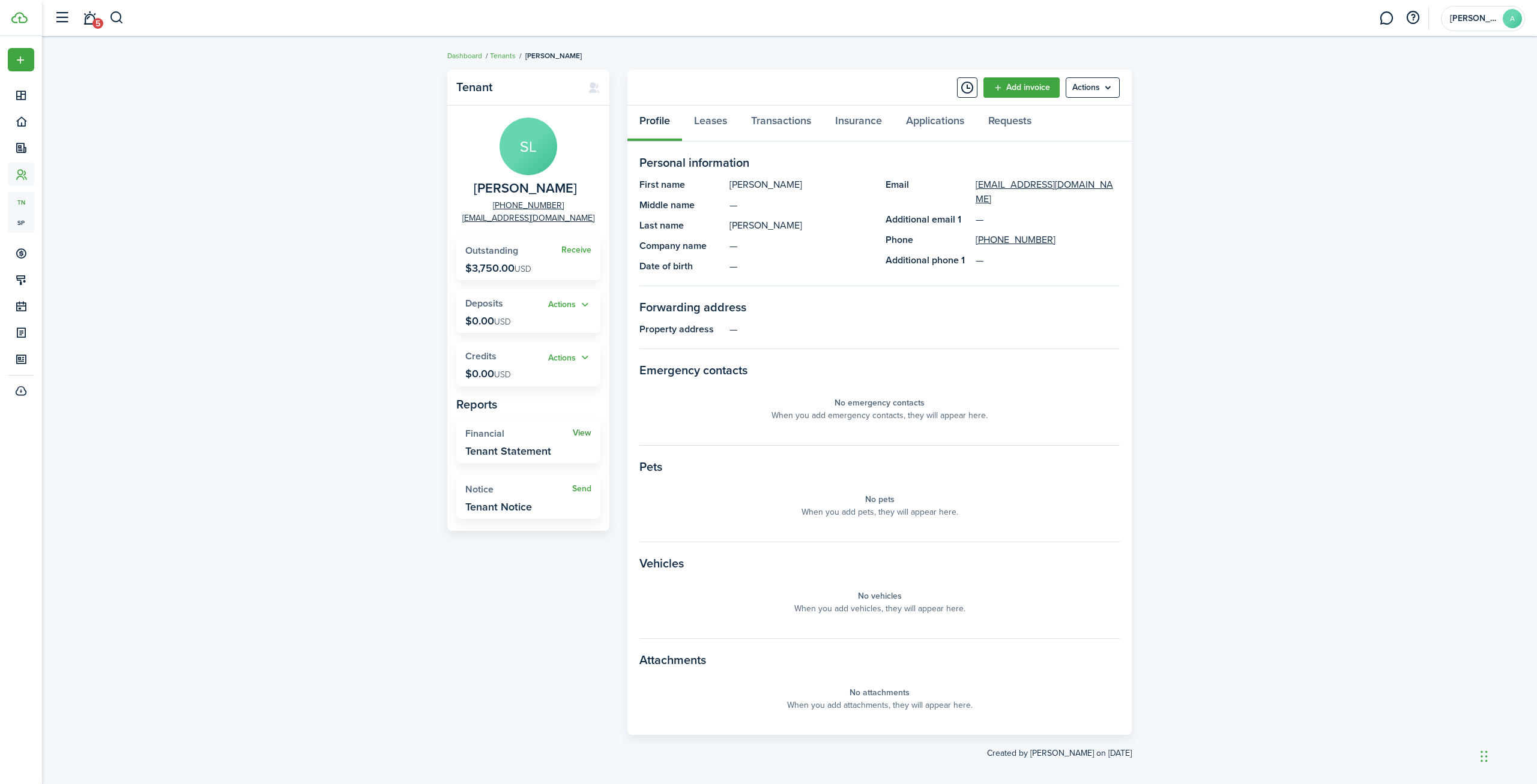
click at [579, 432] on link "View" at bounding box center [582, 433] width 18 height 9
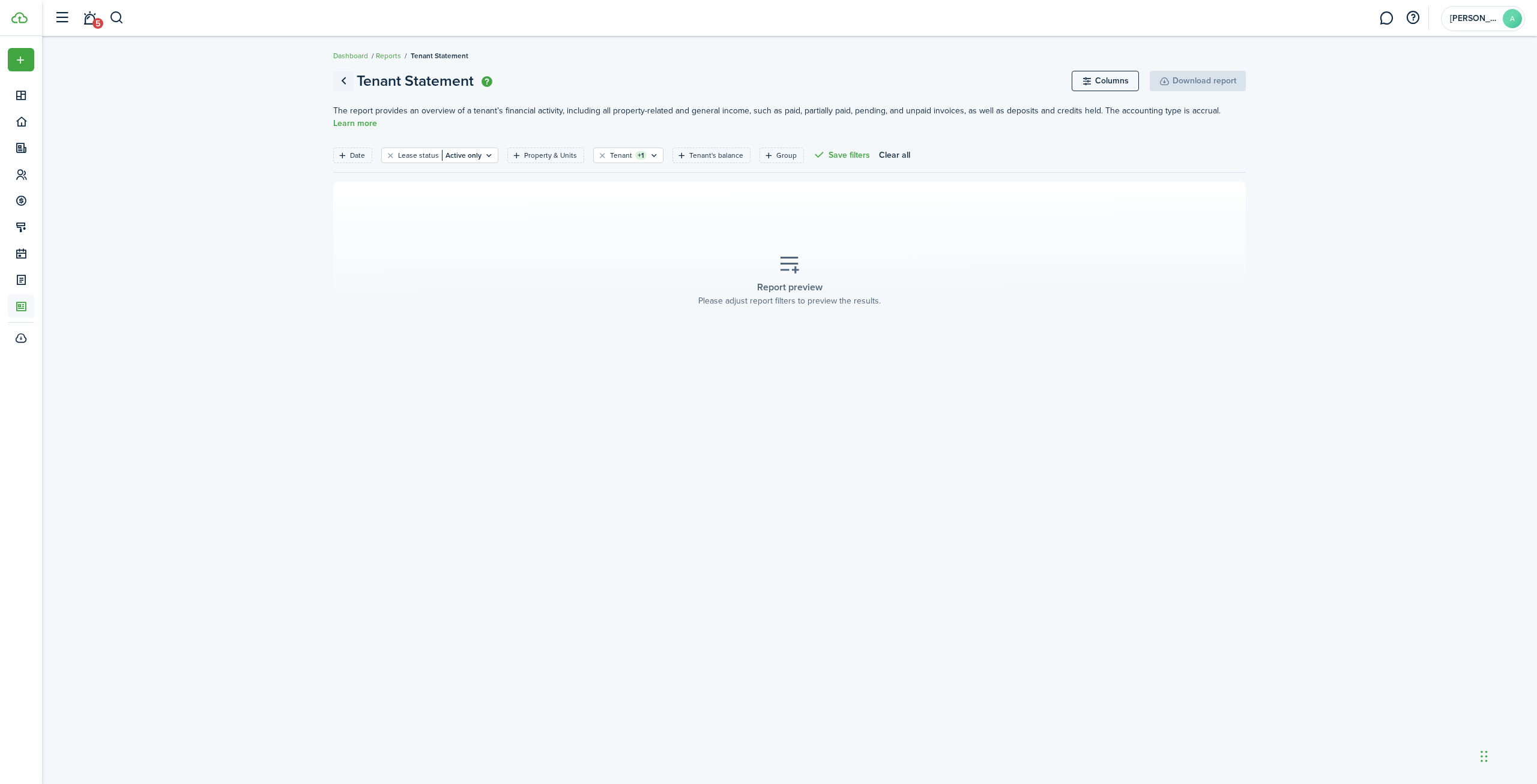
click at [342, 83] on link "Go back" at bounding box center [343, 81] width 20 height 20
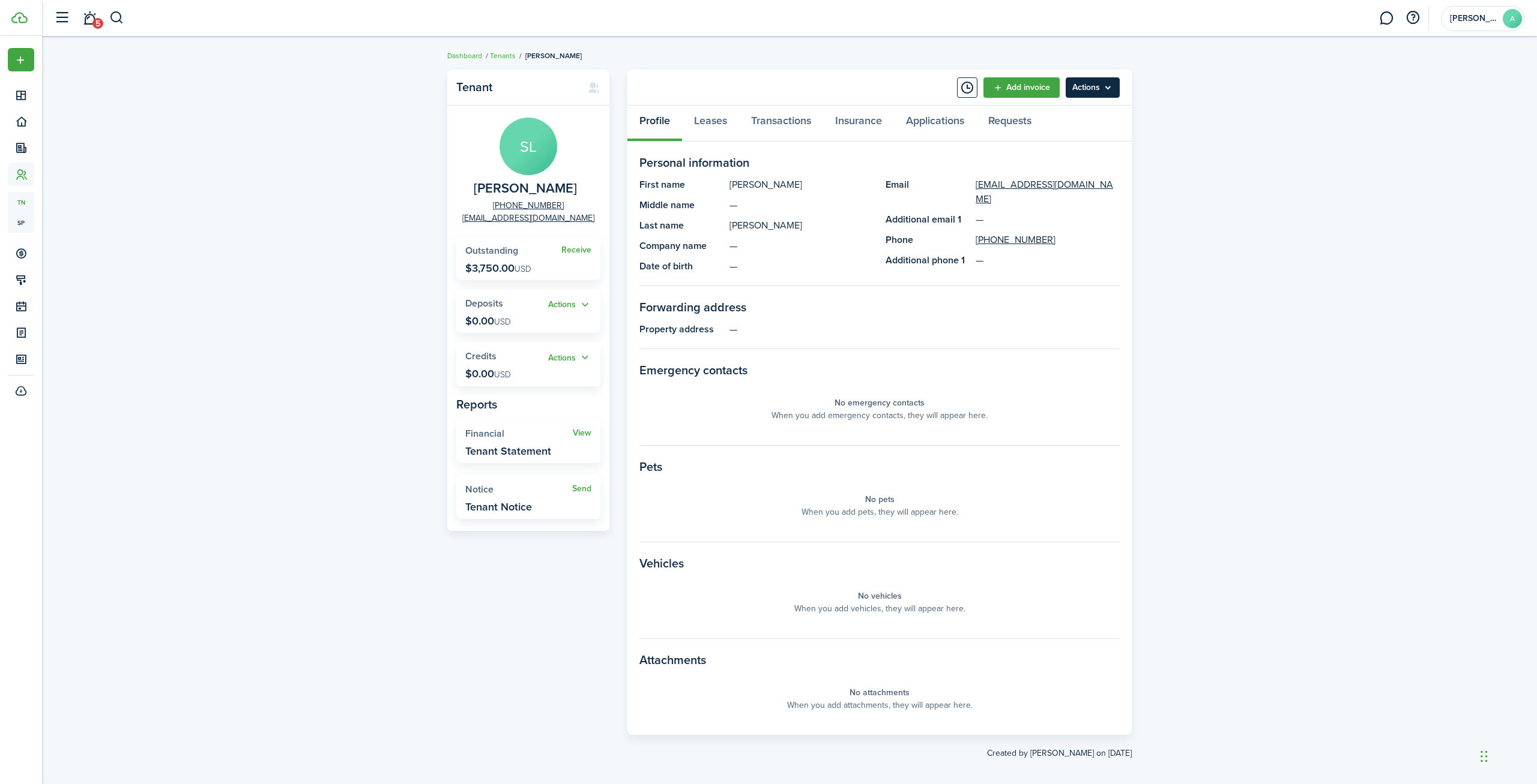
click at [1092, 90] on menu-btn "Actions" at bounding box center [1092, 87] width 54 height 20
click at [1213, 91] on div "Tenant SL [PERSON_NAME] [PHONE_NUMBER] [EMAIL_ADDRESS][DOMAIN_NAME] Receive Out…" at bounding box center [789, 414] width 1494 height 702
click at [707, 128] on link "Leases" at bounding box center [711, 123] width 57 height 36
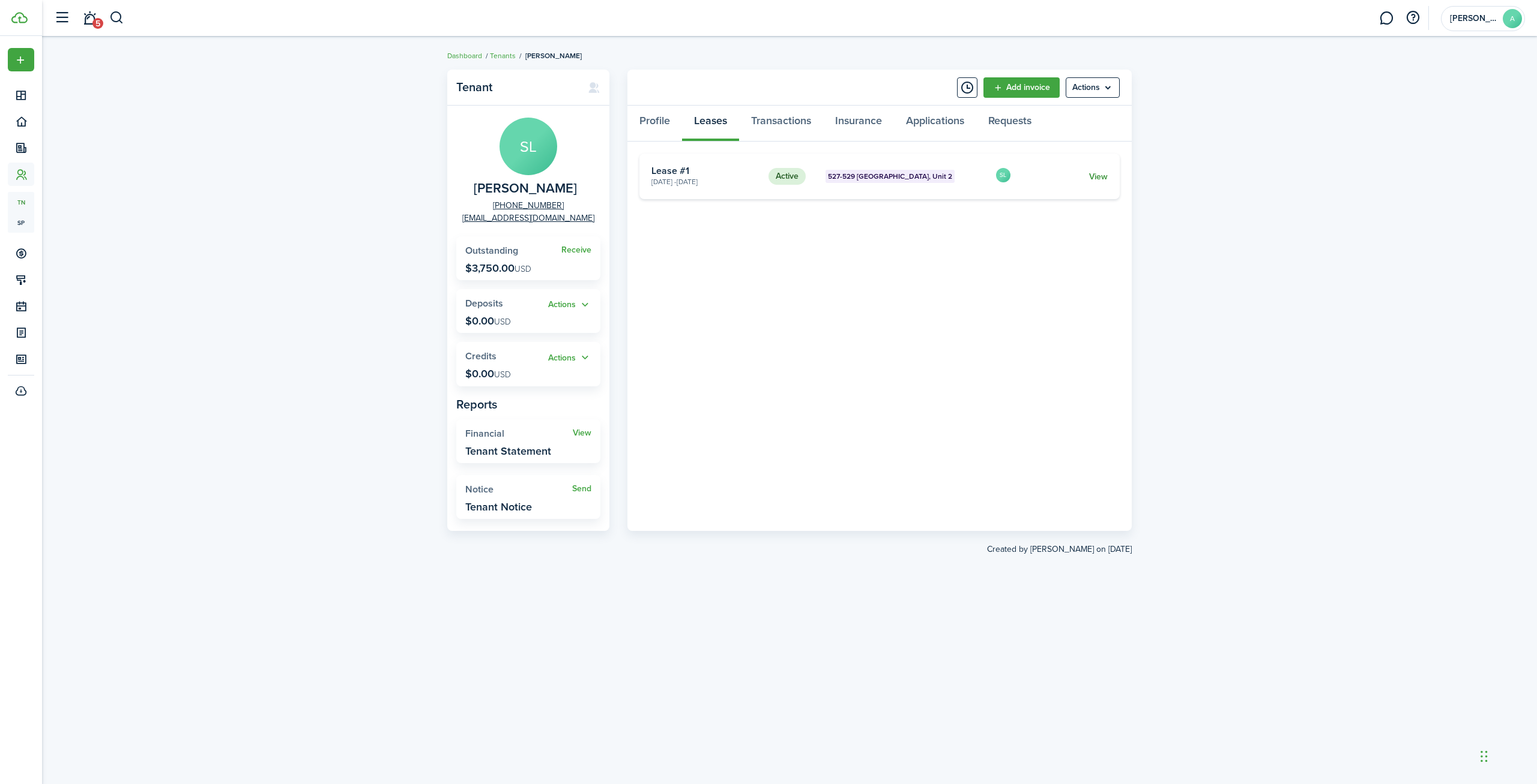
click at [1097, 176] on link "View" at bounding box center [1098, 177] width 18 height 13
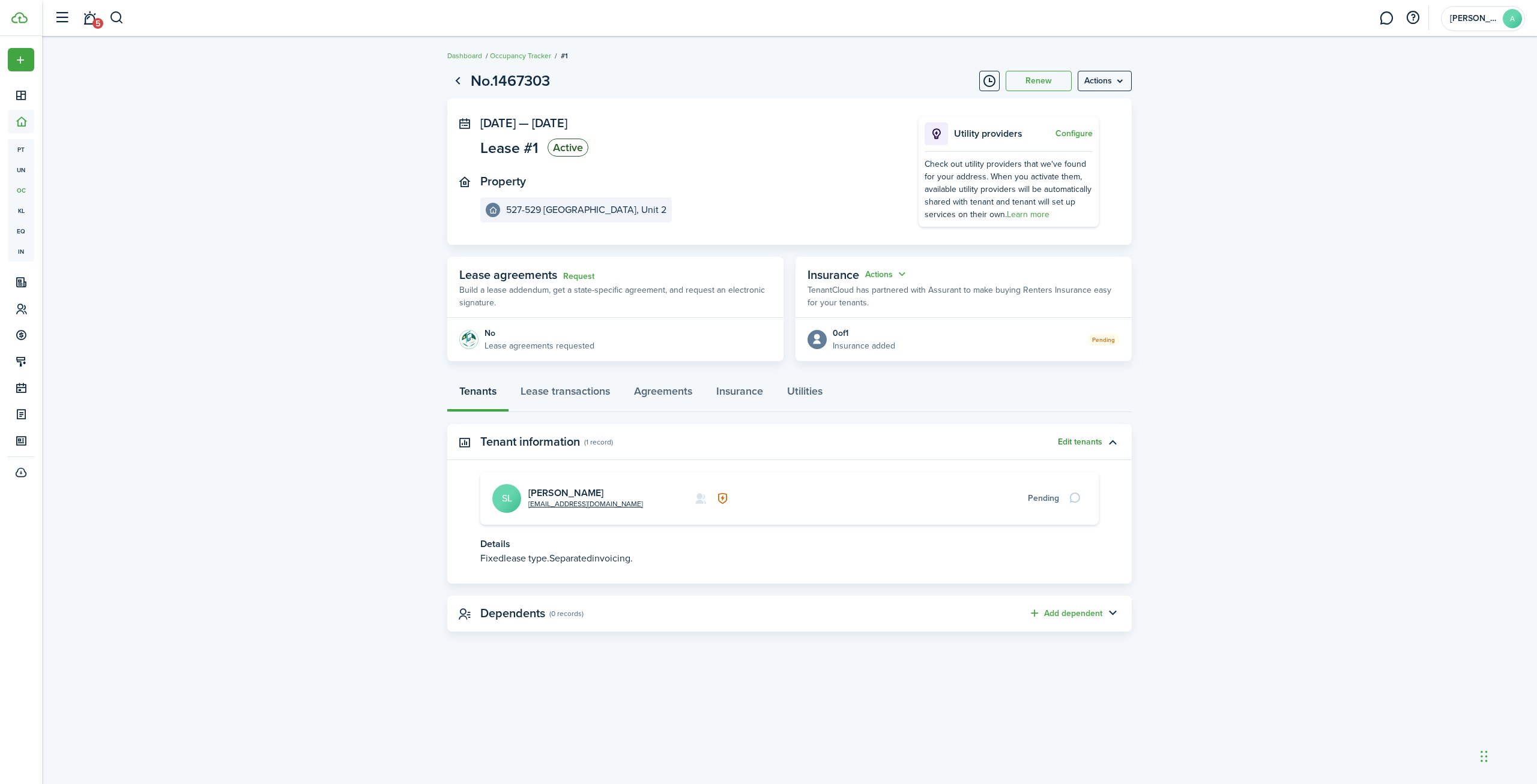
click at [1093, 444] on button "Edit tenants" at bounding box center [1079, 442] width 44 height 9
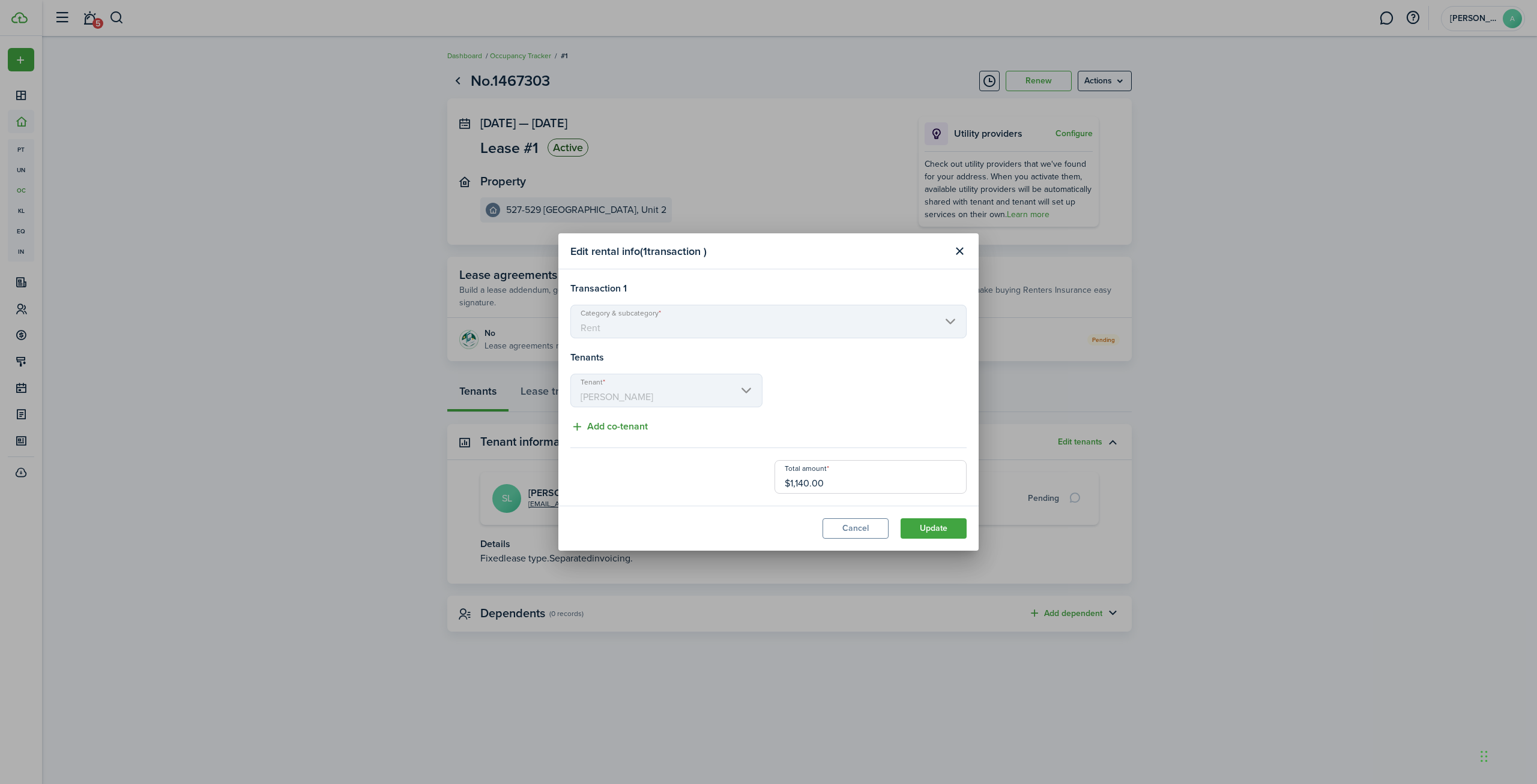
click at [610, 428] on button "Add co-tenant" at bounding box center [609, 427] width 77 height 15
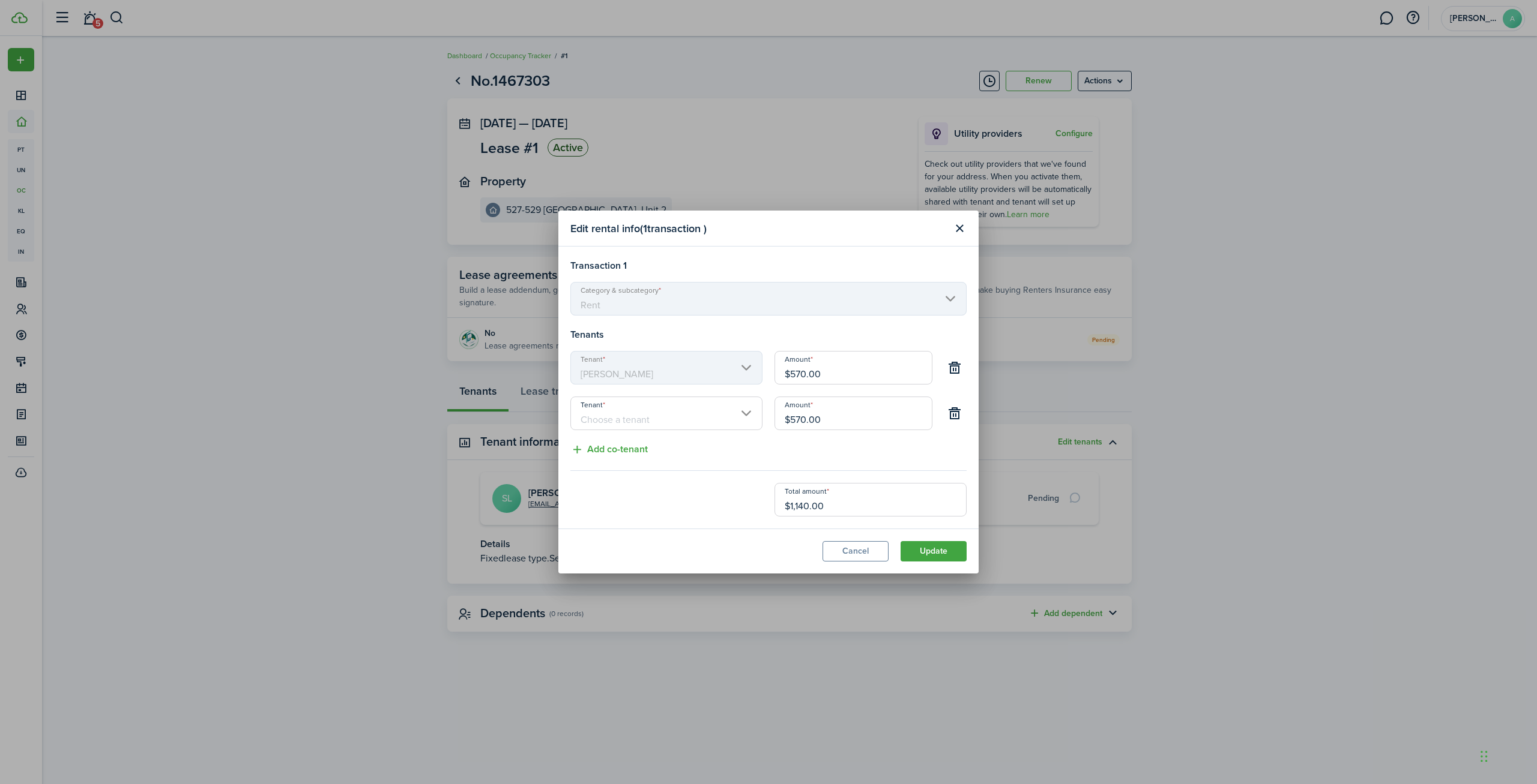
click at [616, 416] on input "Tenant" at bounding box center [666, 413] width 192 height 33
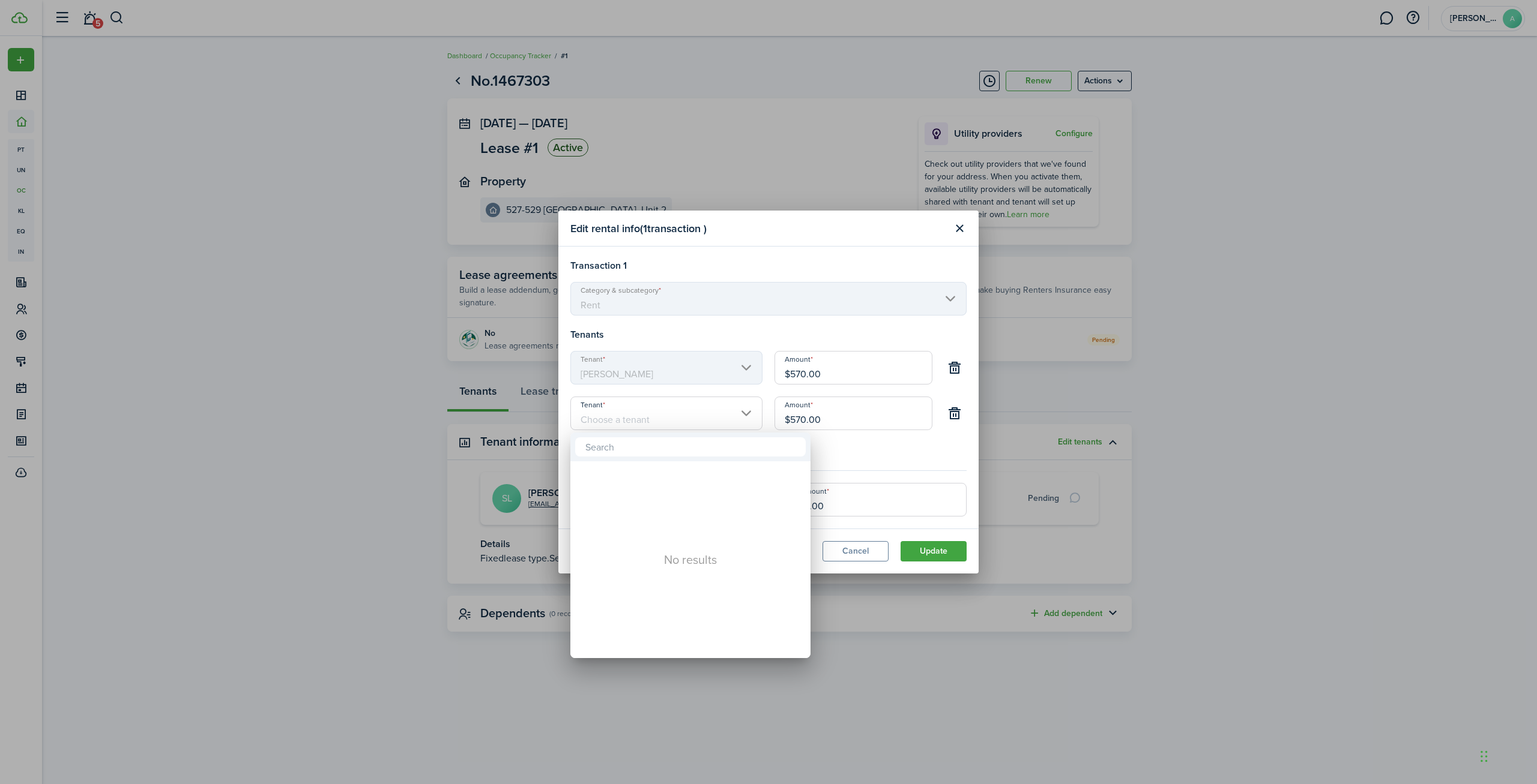
click at [613, 448] on input "text" at bounding box center [690, 447] width 230 height 19
click at [621, 421] on div at bounding box center [768, 392] width 1729 height 976
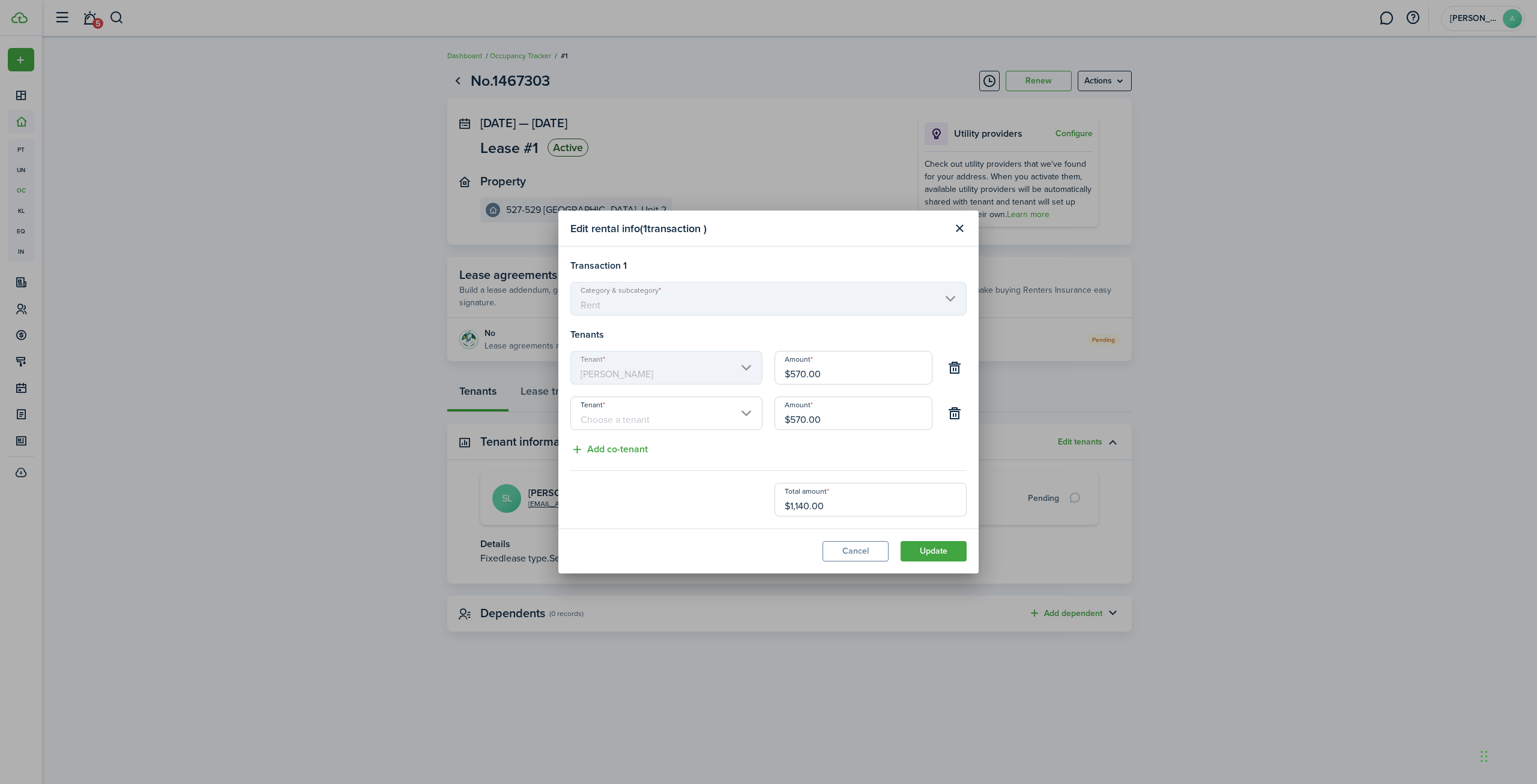
click at [631, 419] on input "Tenant" at bounding box center [666, 413] width 192 height 33
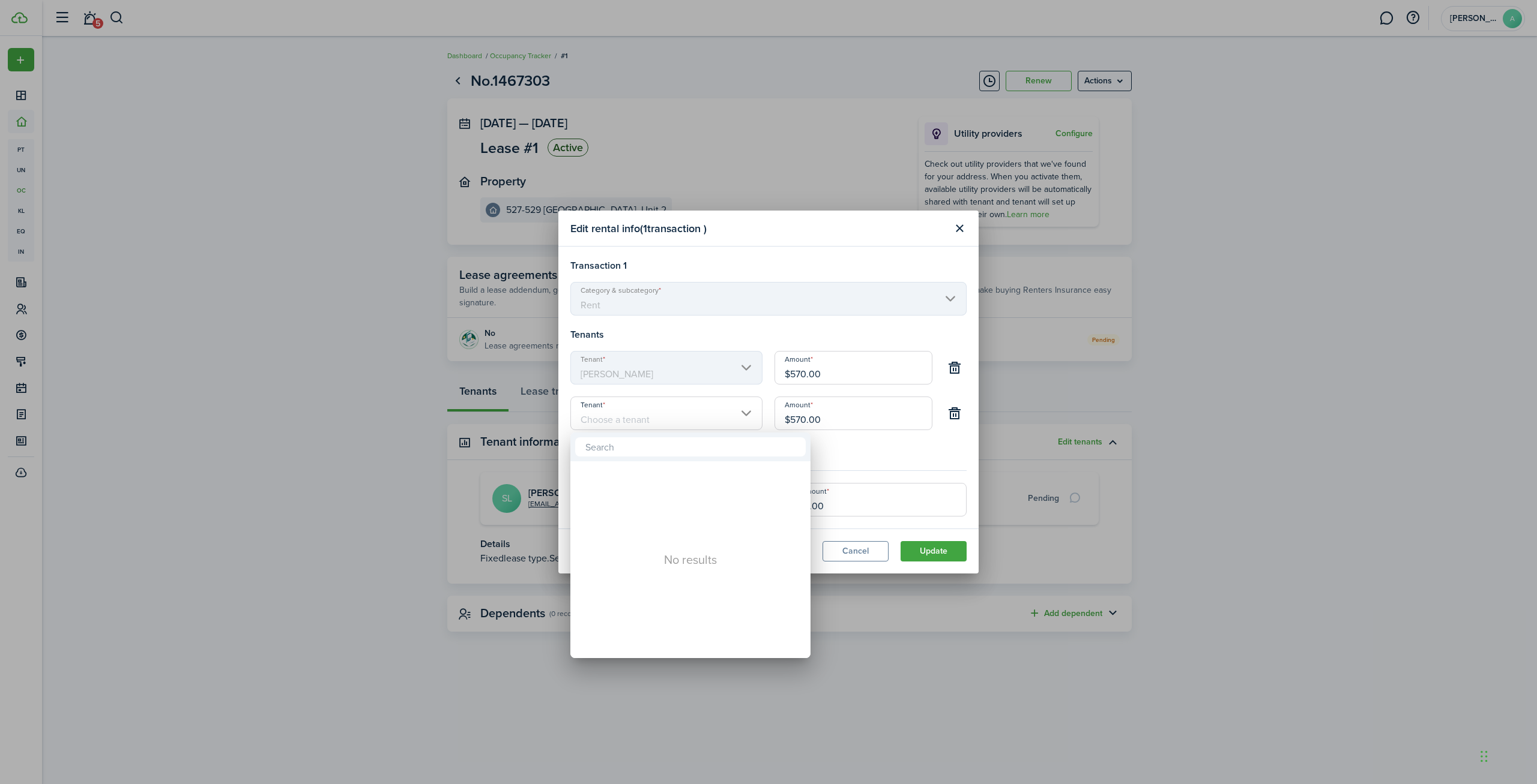
click at [633, 415] on div at bounding box center [768, 392] width 1729 height 976
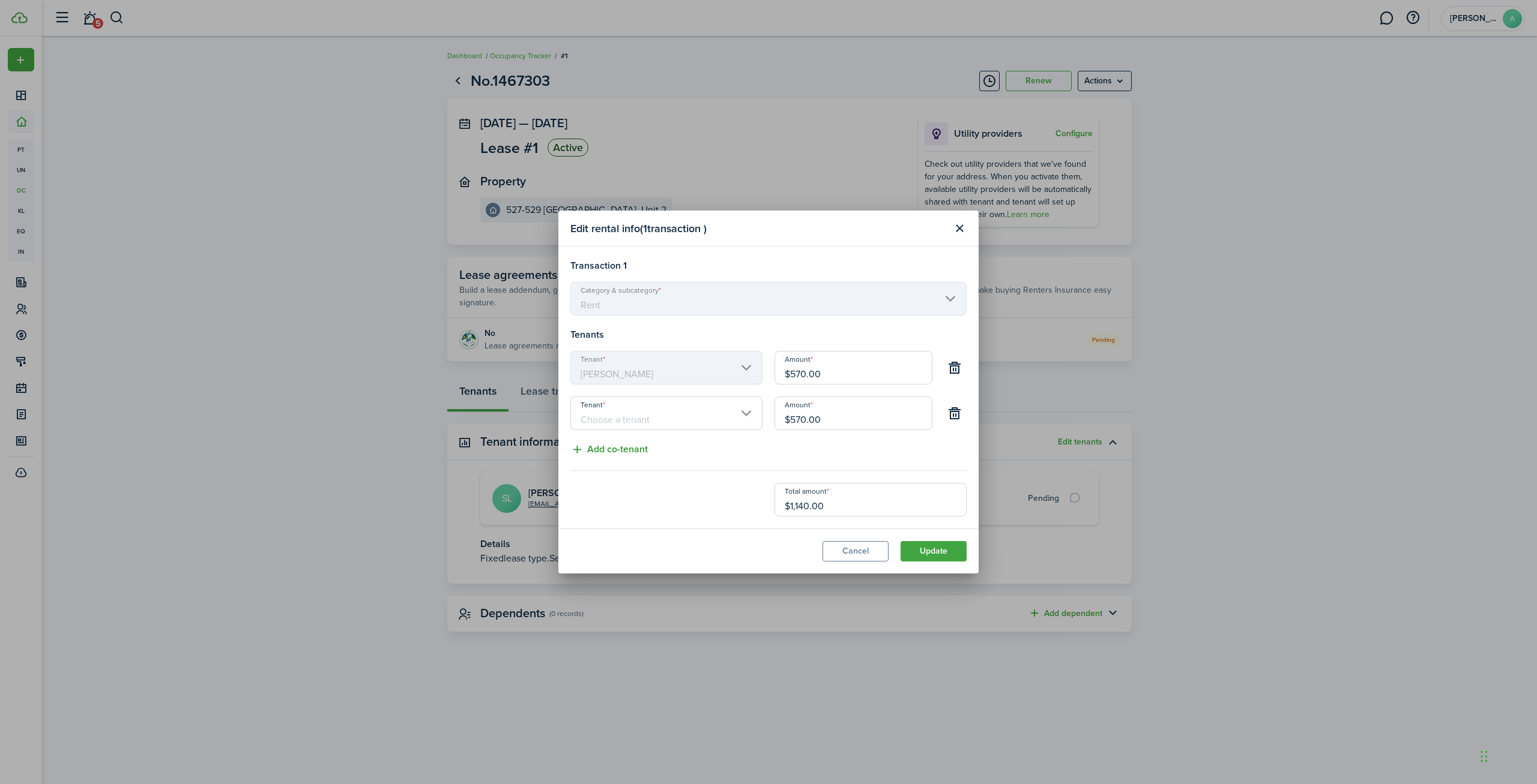
click at [637, 449] on button "Add co-tenant" at bounding box center [609, 449] width 77 height 15
type input "$380.00"
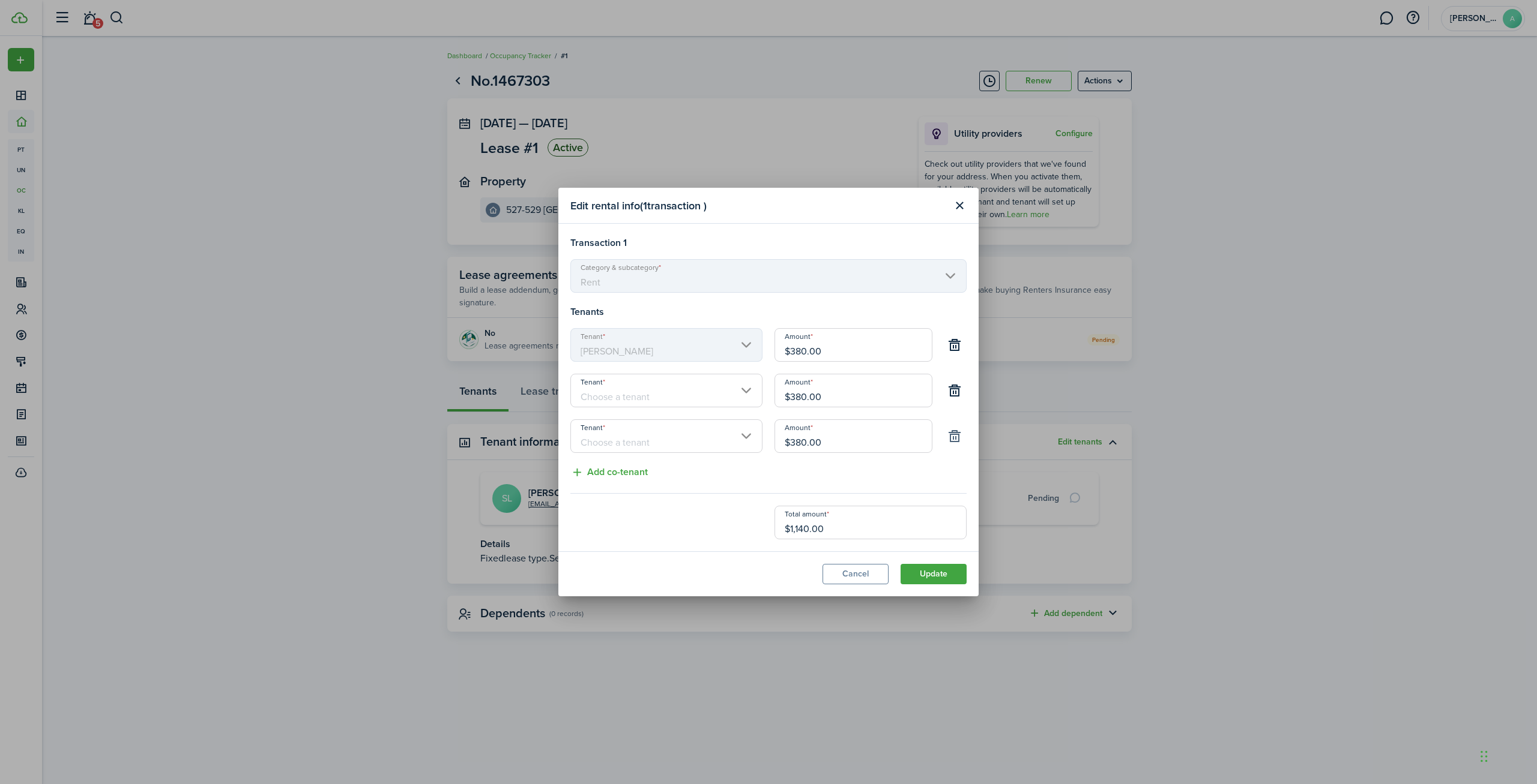
click at [958, 436] on button "button" at bounding box center [954, 436] width 20 height 20
type input "$570.00"
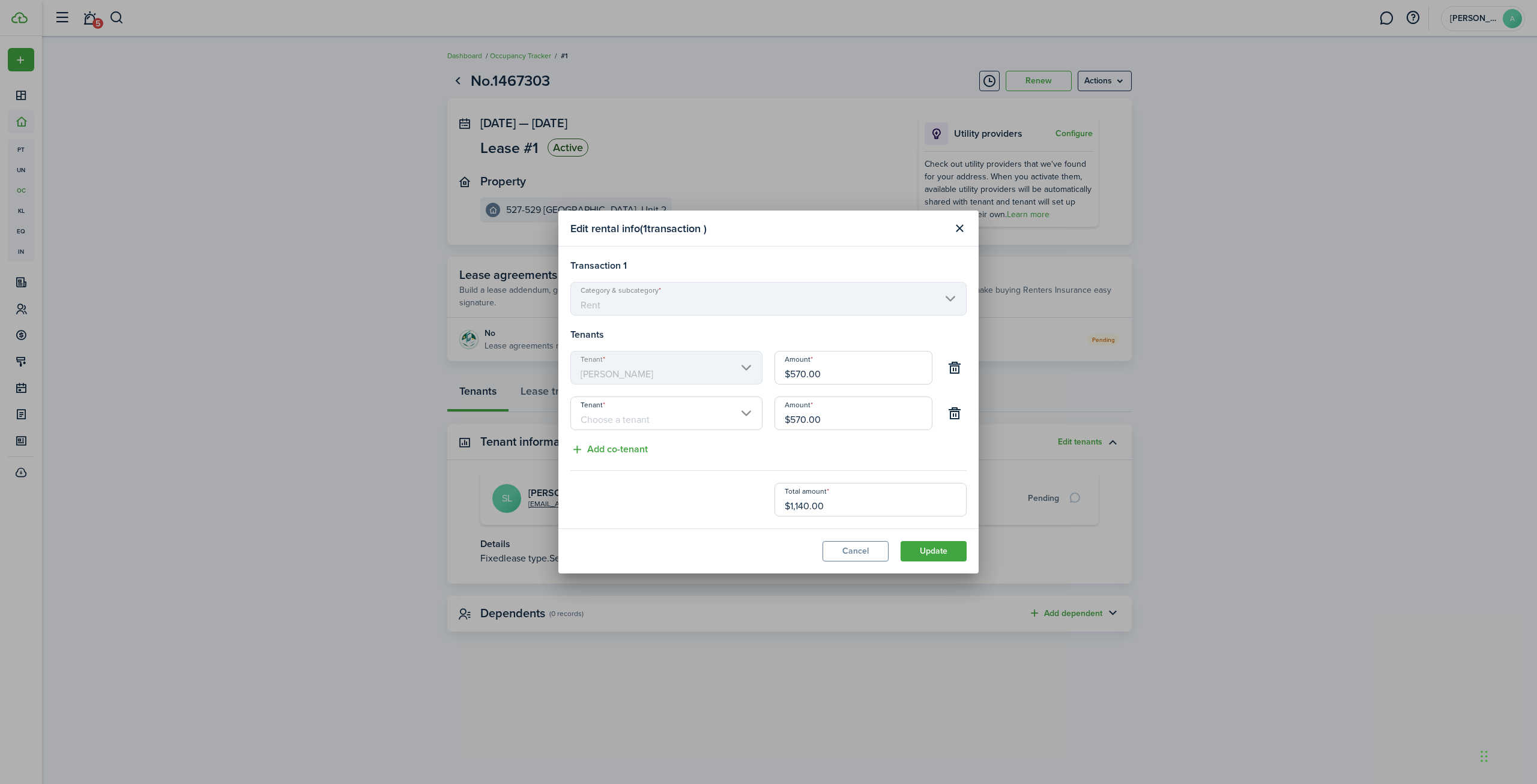
click at [671, 417] on input "Tenant" at bounding box center [666, 413] width 192 height 33
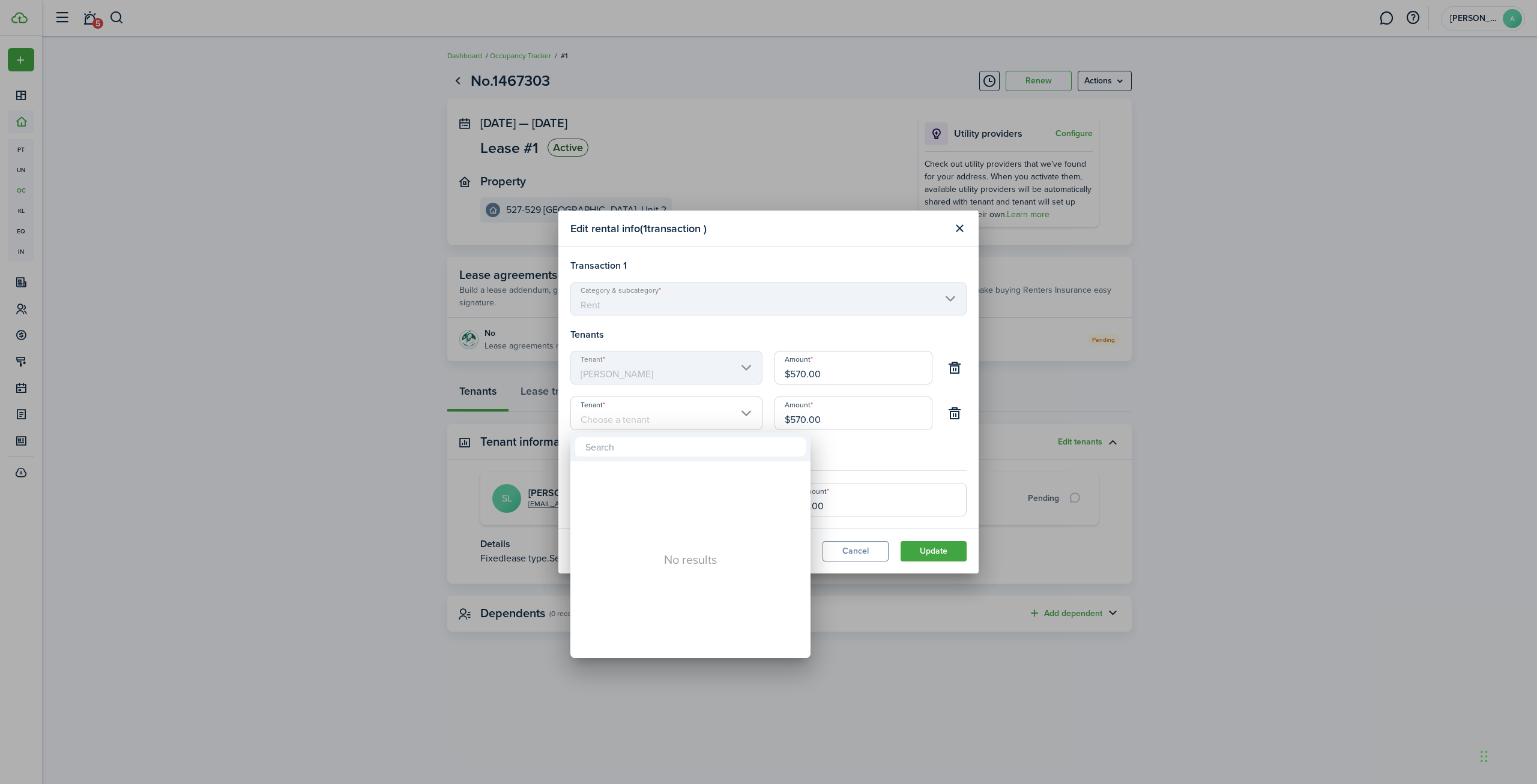
click at [751, 334] on div at bounding box center [768, 392] width 1729 height 976
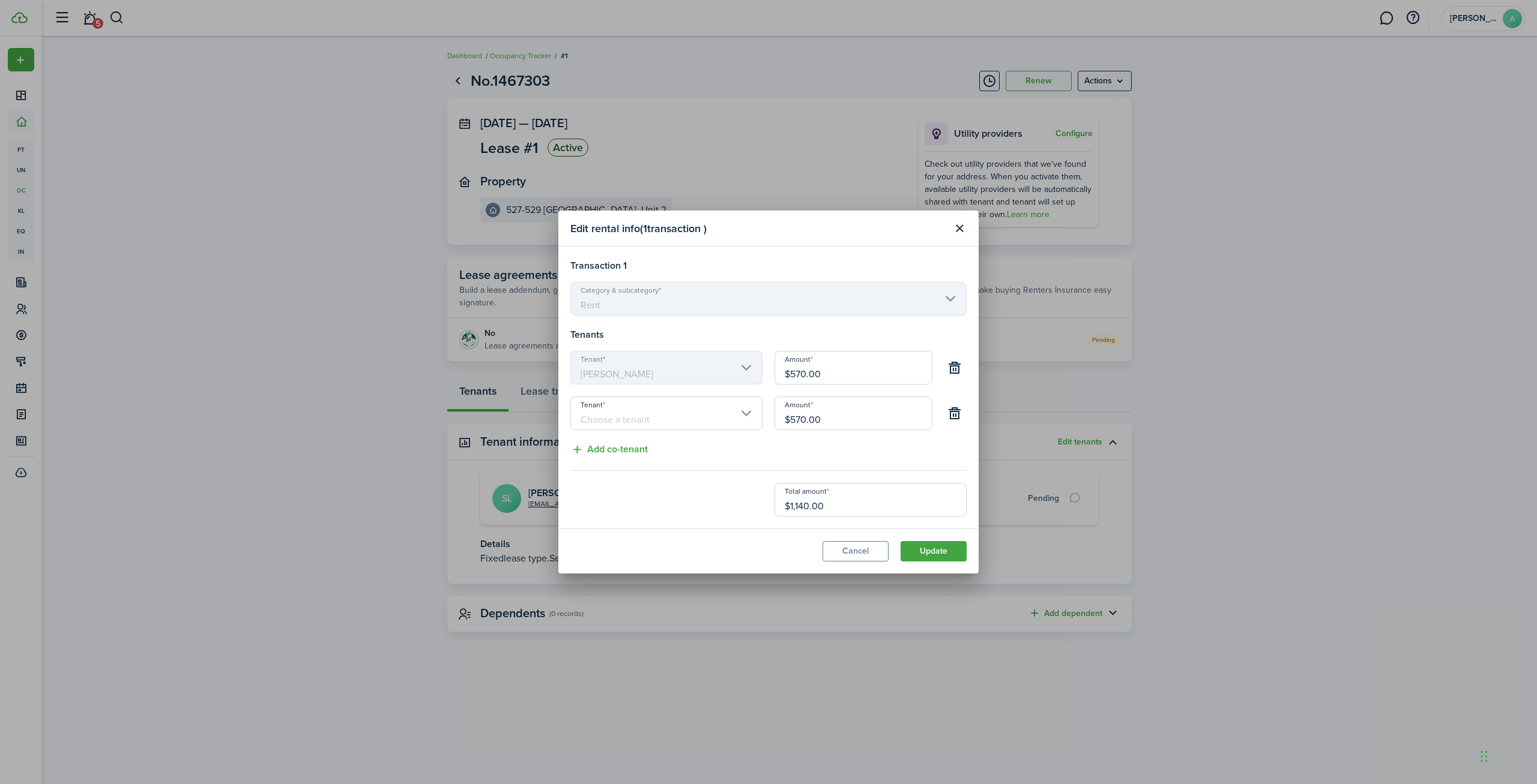
click at [748, 413] on input "Tenant" at bounding box center [666, 413] width 192 height 33
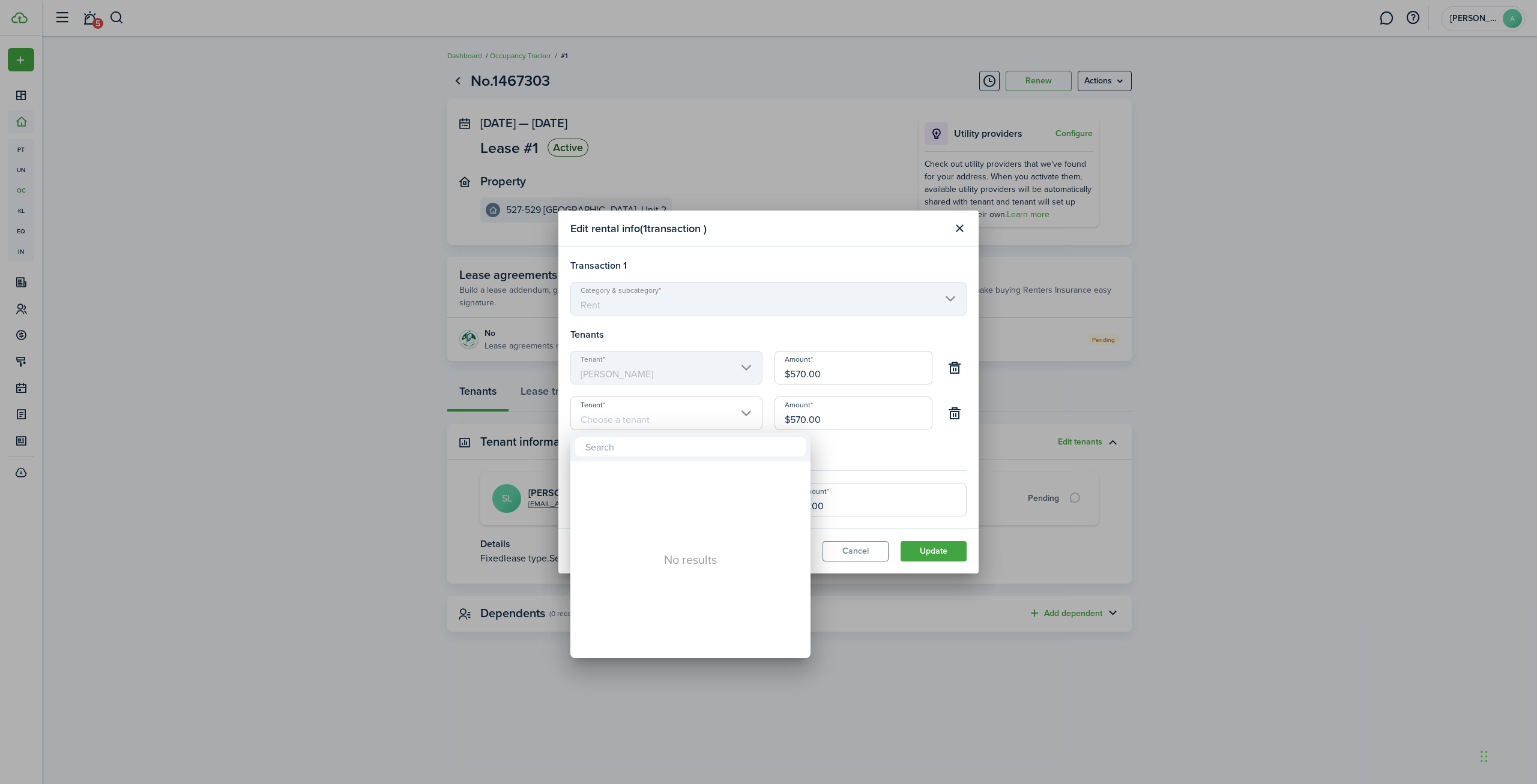
click at [777, 323] on div at bounding box center [768, 392] width 1729 height 976
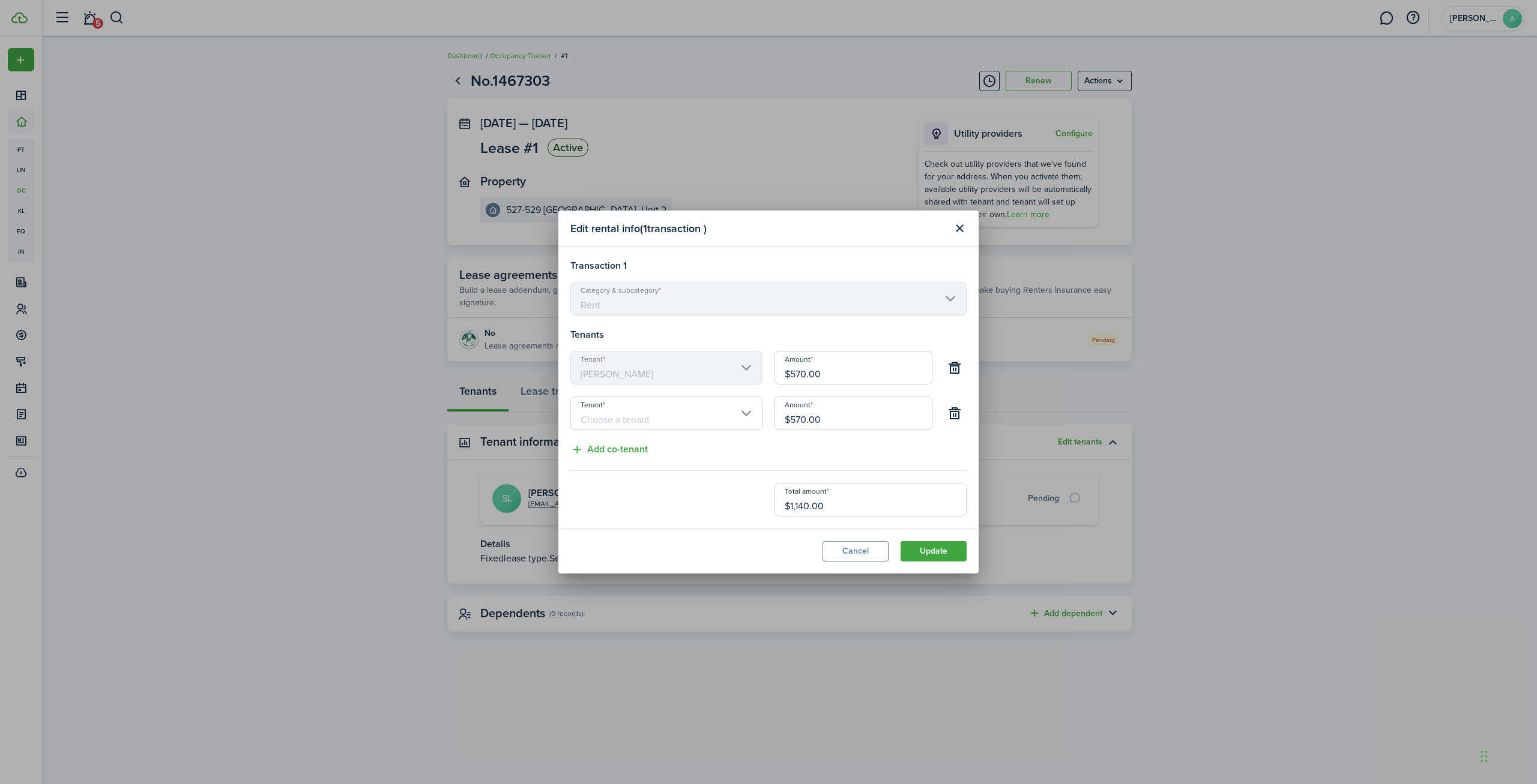
click at [815, 393] on div "Amount $570.00" at bounding box center [853, 373] width 170 height 45
click at [810, 378] on input "$570.00" at bounding box center [853, 367] width 158 height 33
click at [689, 407] on input "Tenant" at bounding box center [666, 413] width 192 height 33
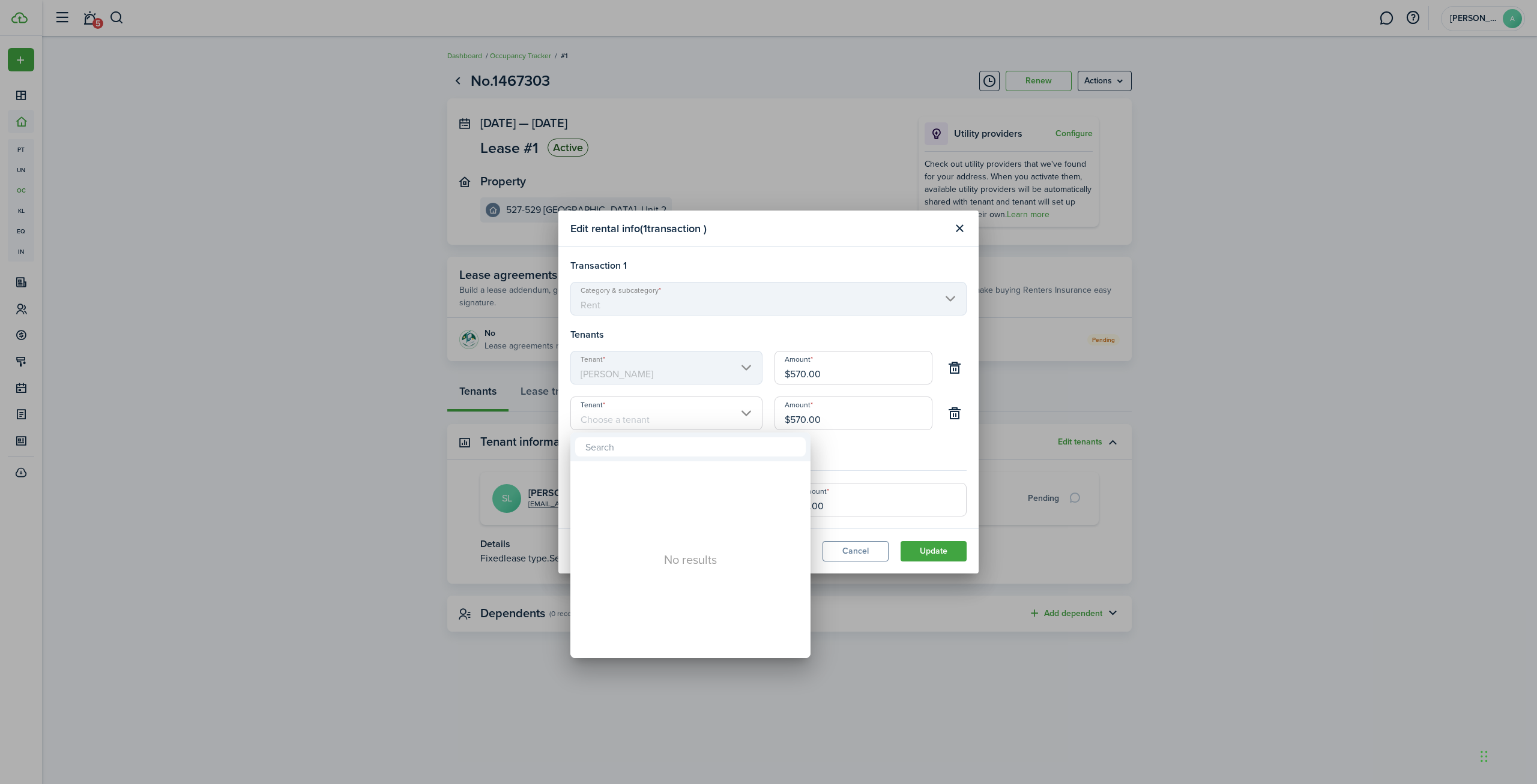
click at [681, 274] on div at bounding box center [768, 392] width 1729 height 976
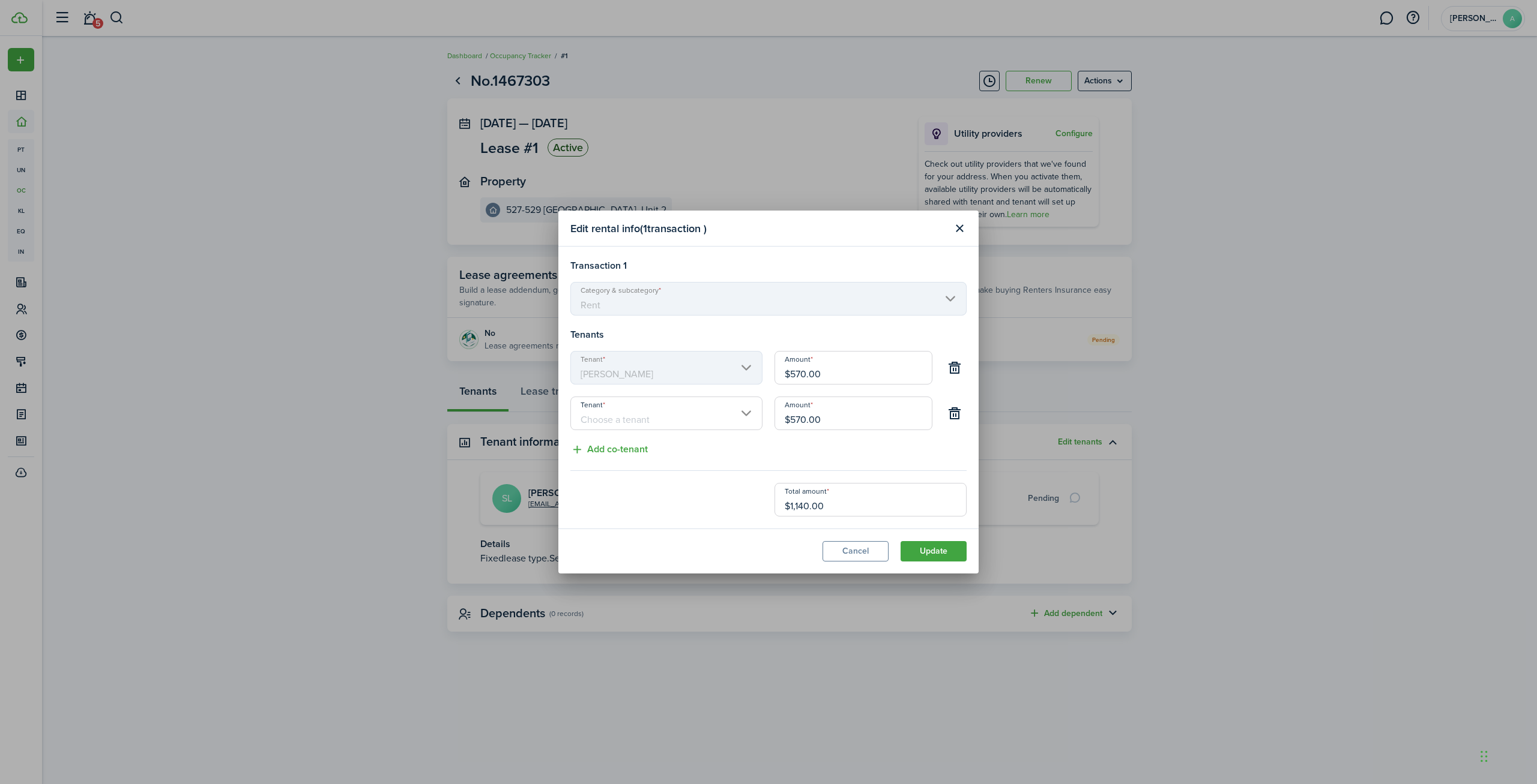
click at [640, 422] on input "Tenant" at bounding box center [666, 413] width 192 height 33
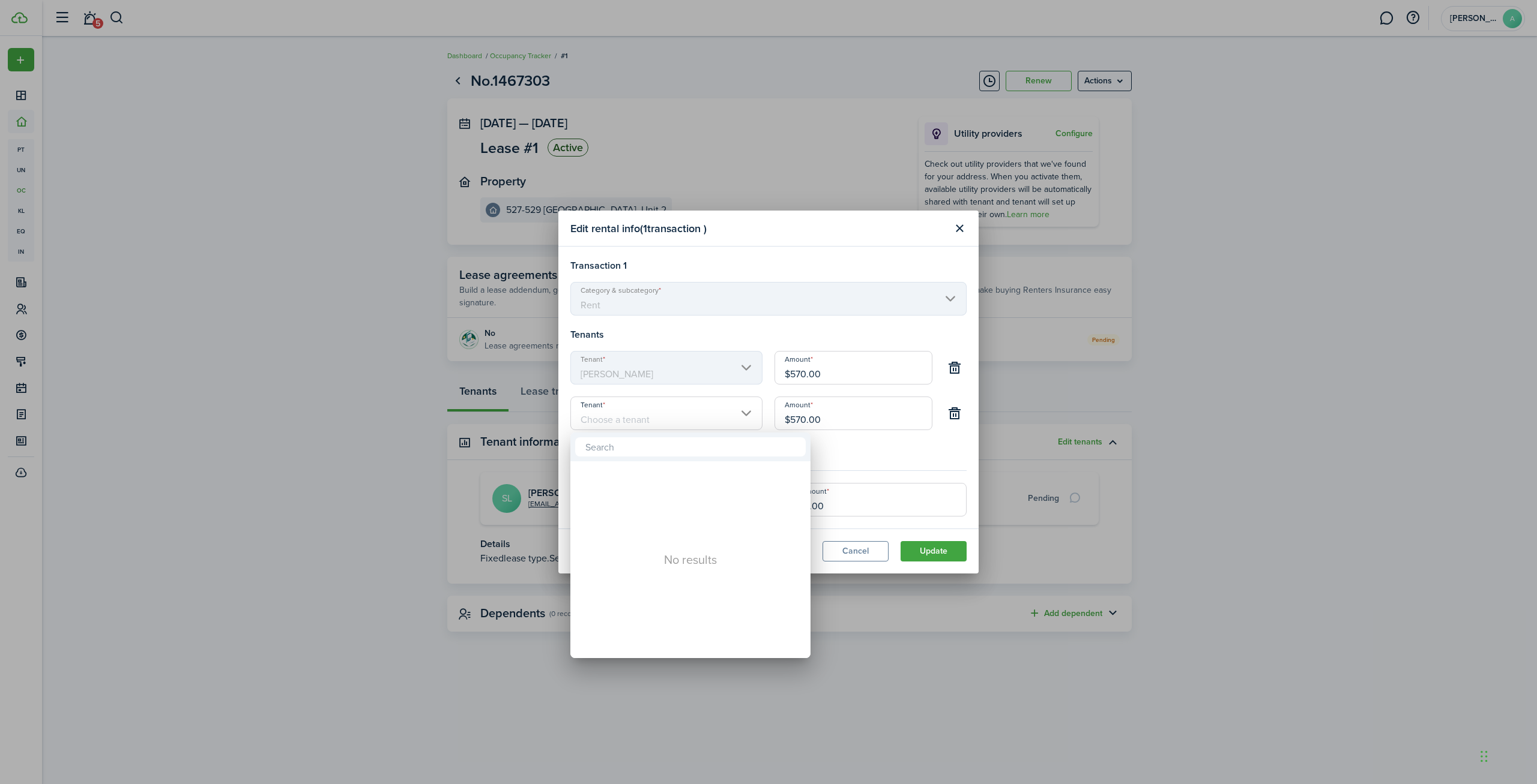
click at [644, 414] on div at bounding box center [768, 392] width 1729 height 976
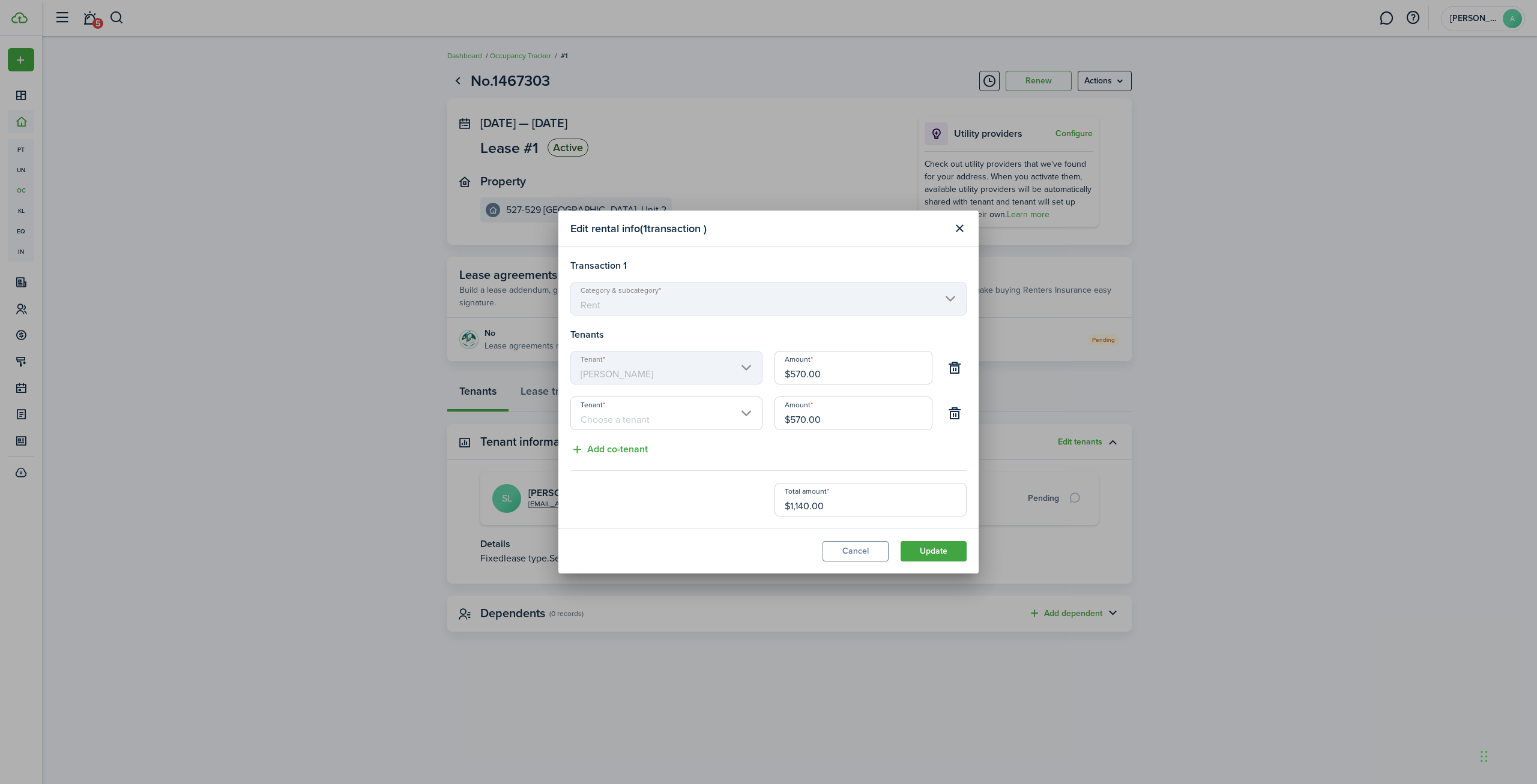
click at [688, 448] on div "Transaction 1 Category & subcategory Rent Tenants Tenant [PERSON_NAME] $570.00 …" at bounding box center [768, 387] width 396 height 258
click at [691, 417] on input "Tenant" at bounding box center [666, 413] width 192 height 33
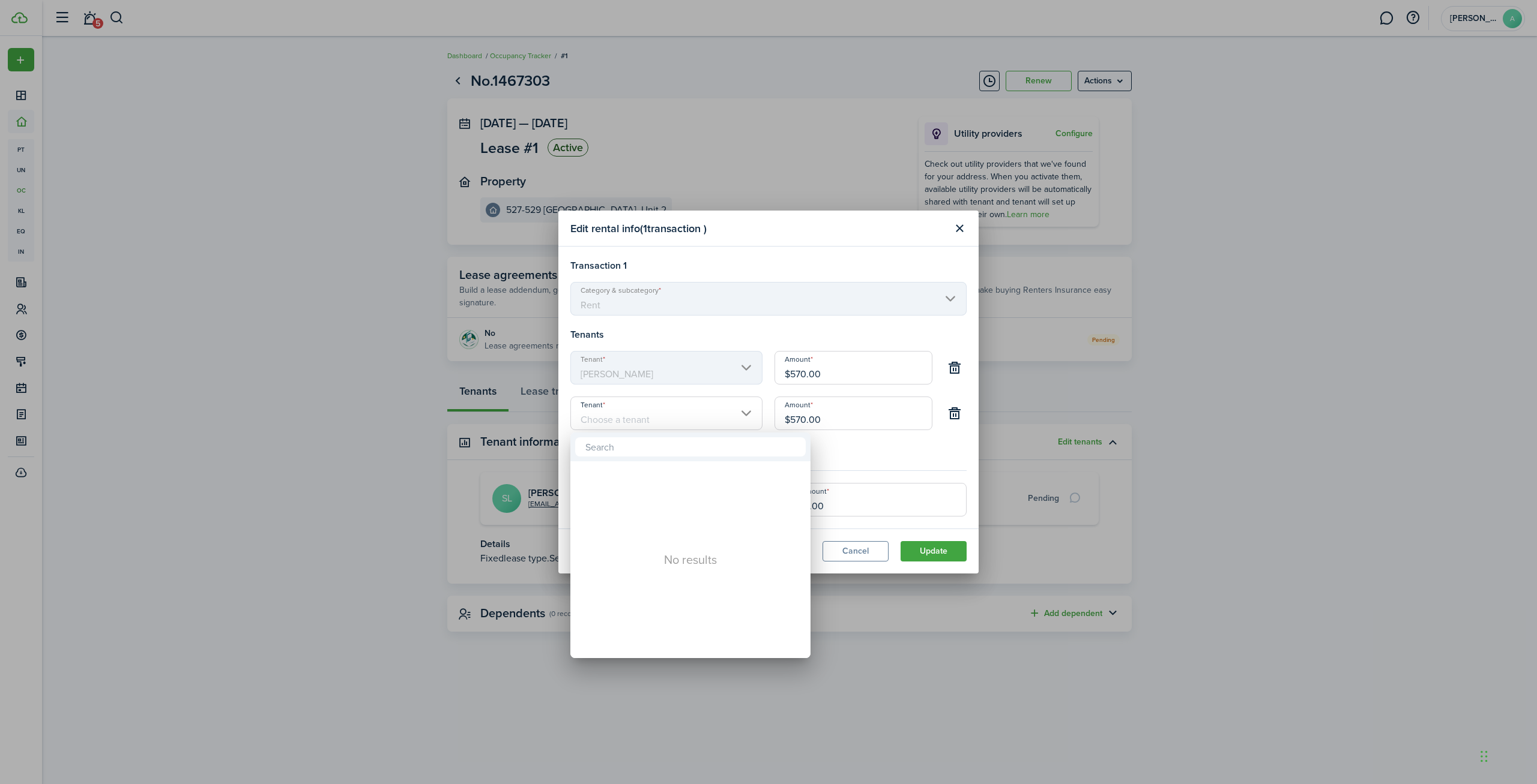
click at [792, 327] on div at bounding box center [768, 392] width 1729 height 976
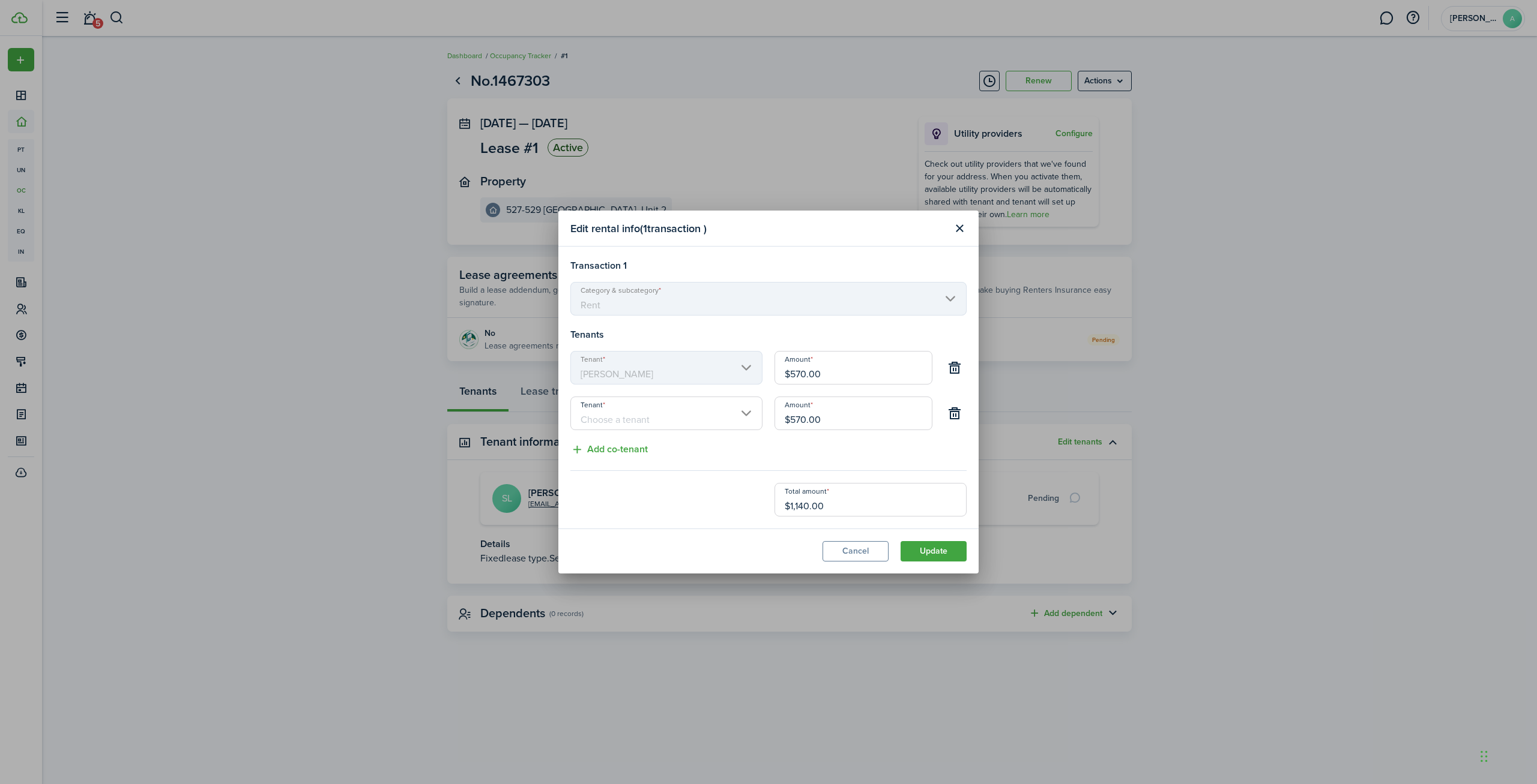
click at [683, 421] on input "Tenant" at bounding box center [666, 413] width 192 height 33
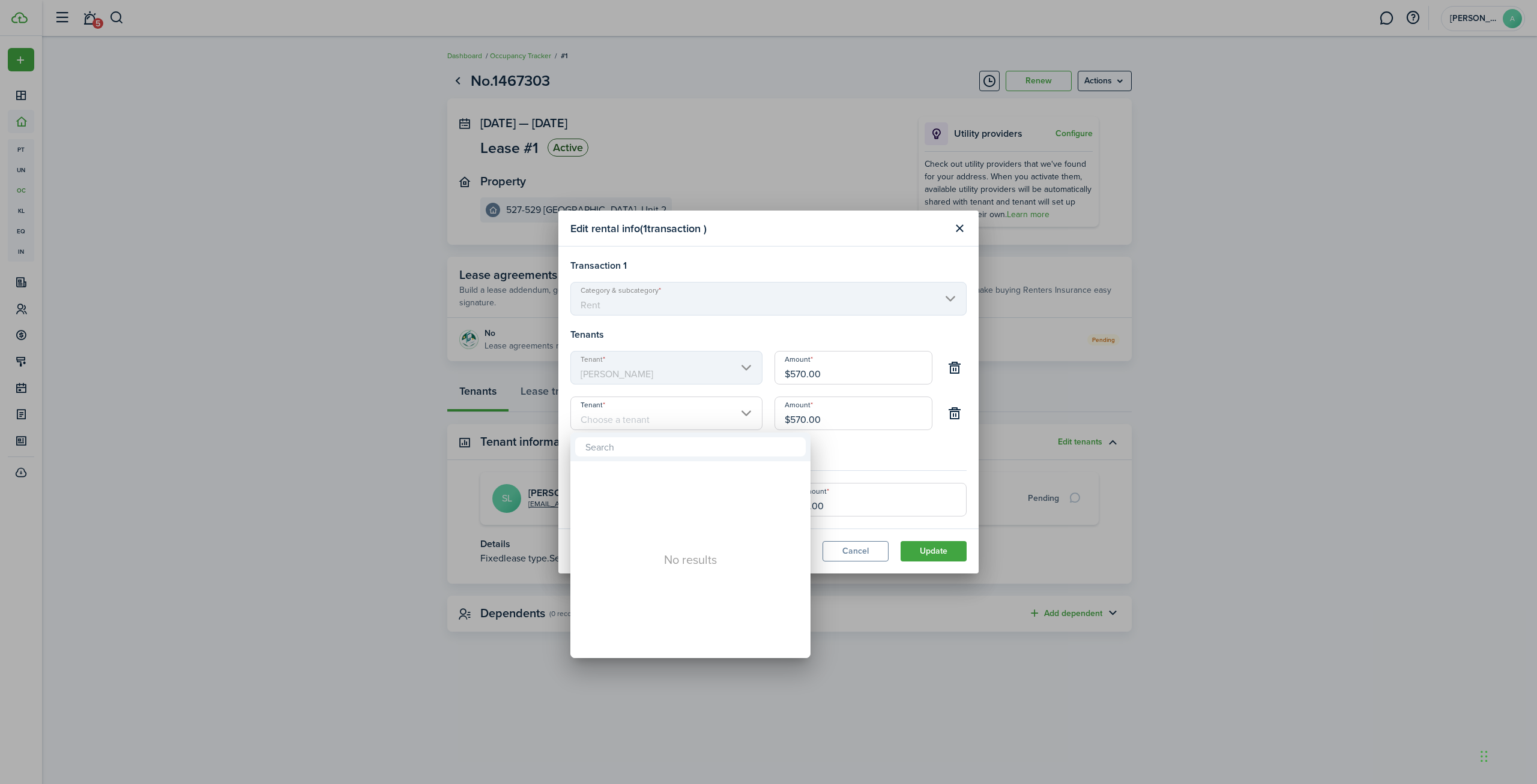
click at [680, 459] on div at bounding box center [690, 447] width 240 height 28
click at [656, 425] on div at bounding box center [768, 392] width 1729 height 976
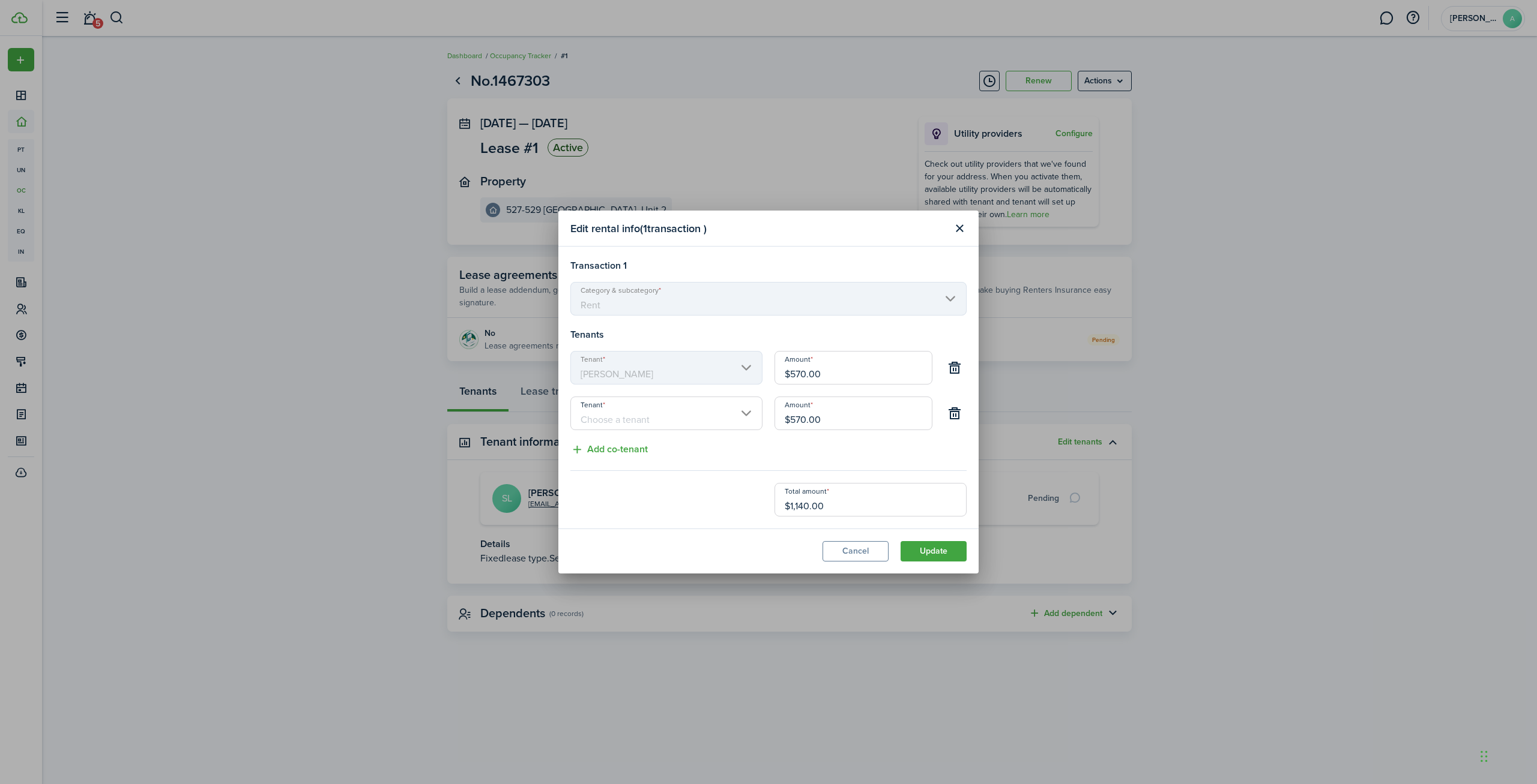
click at [662, 412] on input "Tenant" at bounding box center [666, 413] width 192 height 33
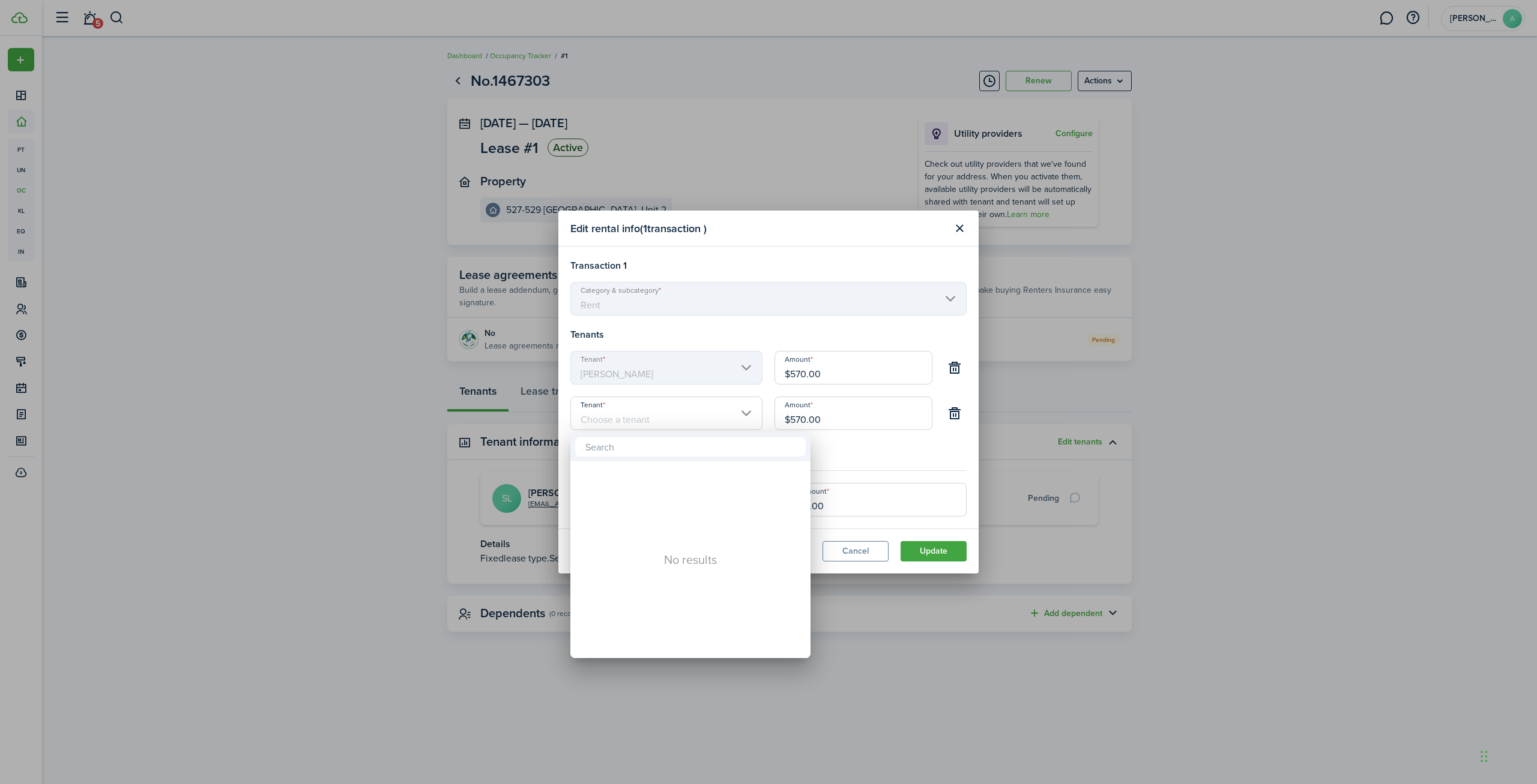
click at [959, 229] on div at bounding box center [768, 392] width 1729 height 976
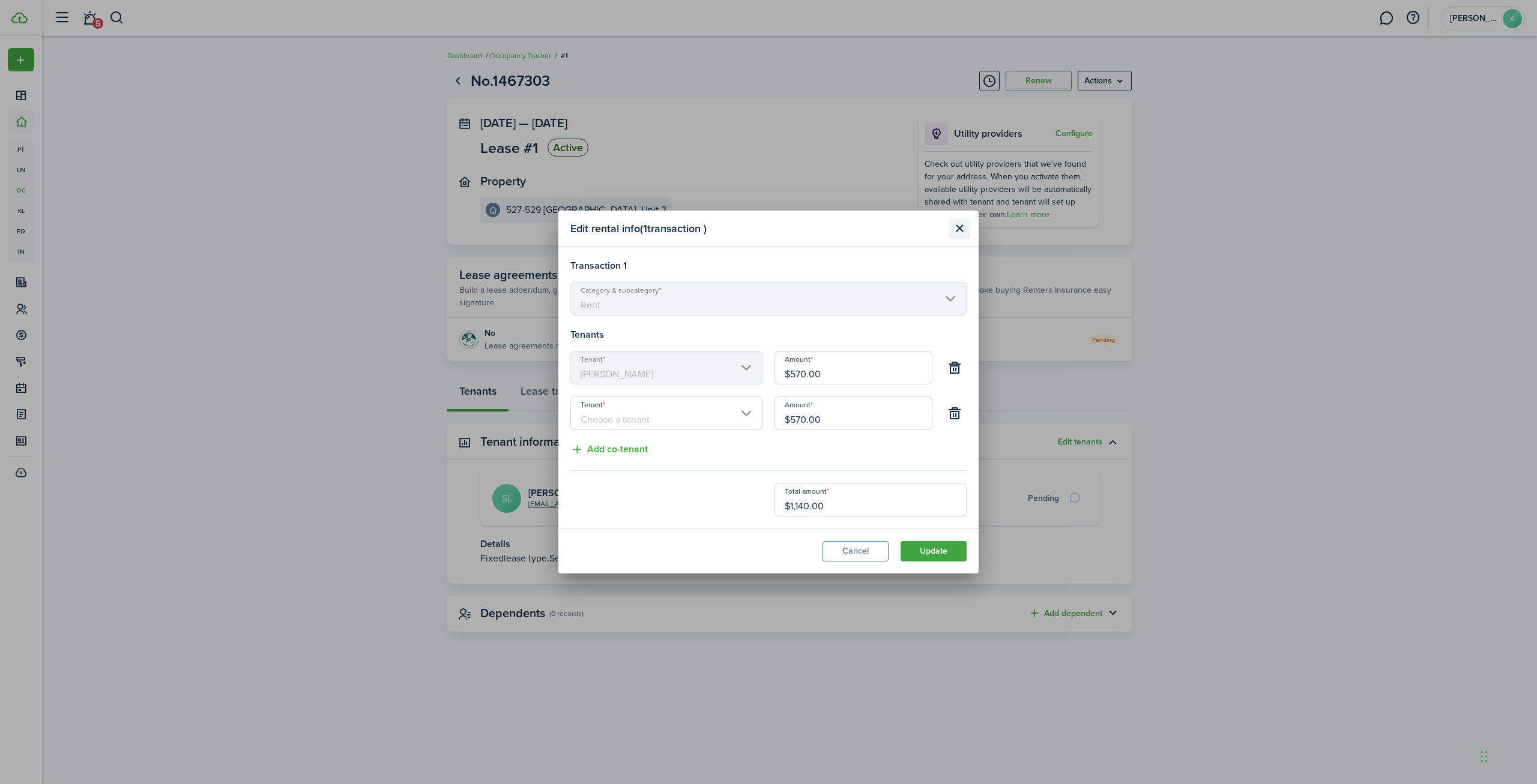
click at [959, 230] on button "Close modal" at bounding box center [959, 228] width 20 height 20
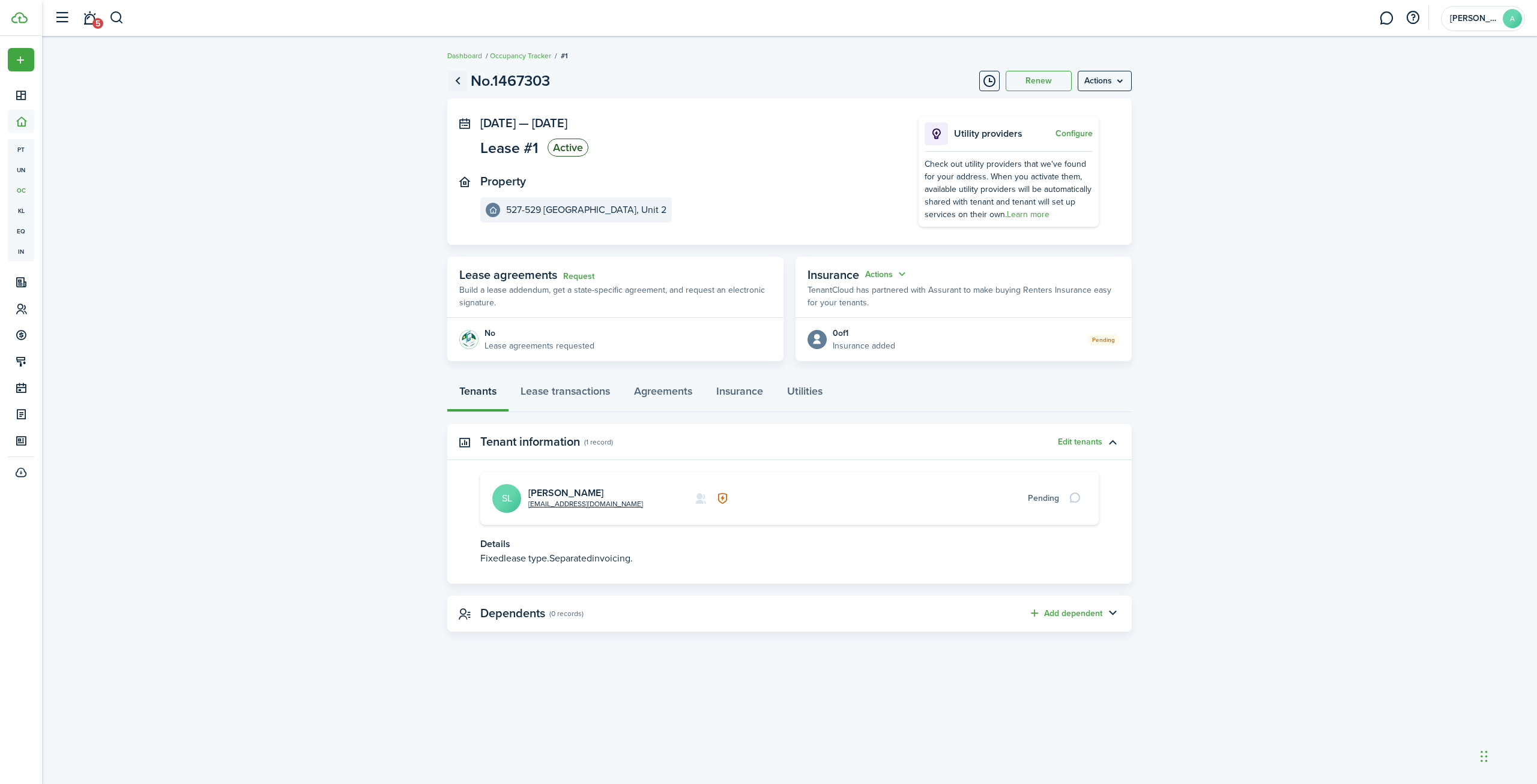
click at [455, 81] on link "Go back" at bounding box center [457, 81] width 20 height 20
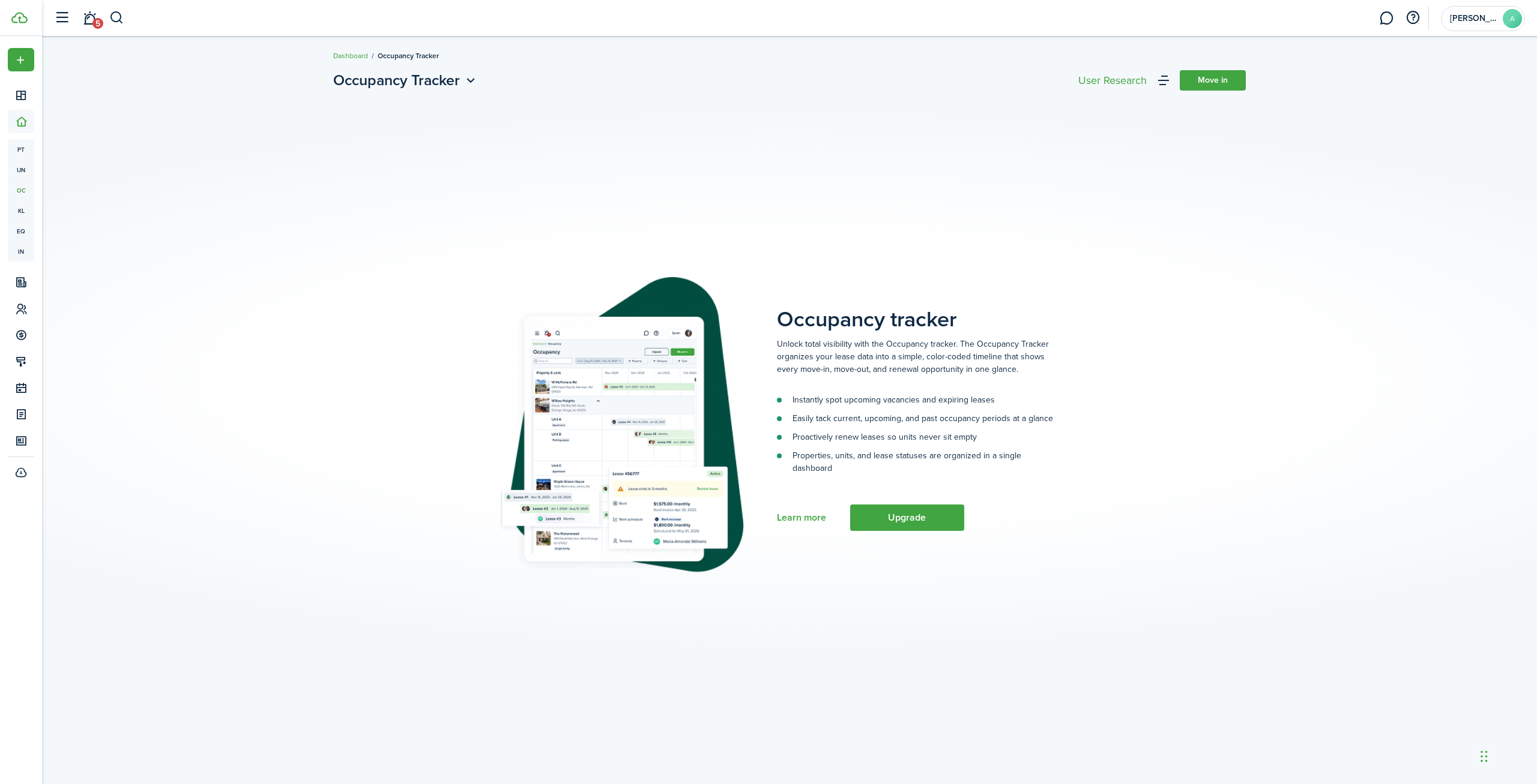
click at [370, 57] on li "Occupancy Tracker" at bounding box center [404, 55] width 71 height 11
click at [355, 59] on link "Dashboard" at bounding box center [351, 55] width 35 height 11
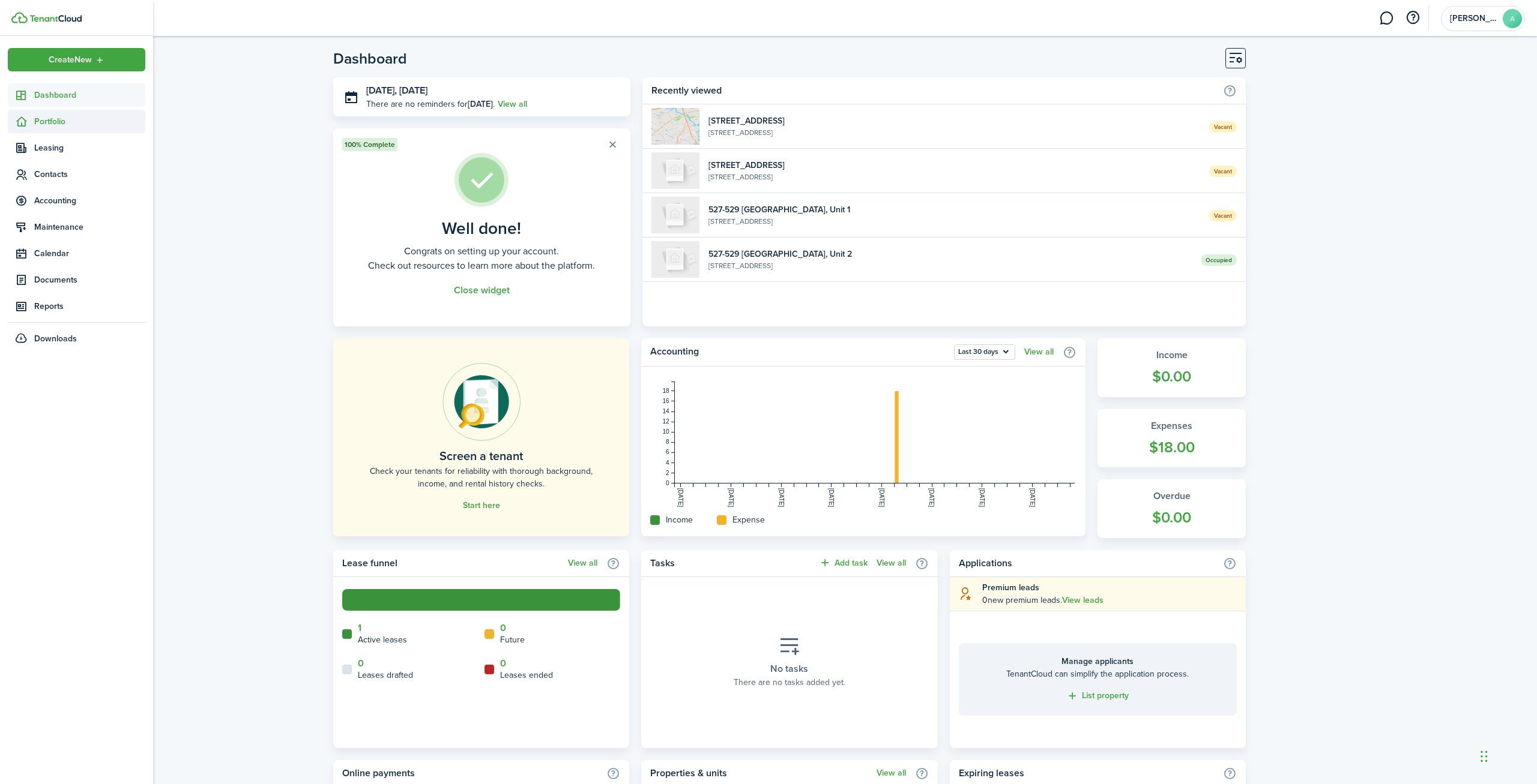
click at [44, 124] on span "Portfolio" at bounding box center [90, 121] width 111 height 13
click at [58, 167] on span "Units" at bounding box center [90, 170] width 111 height 13
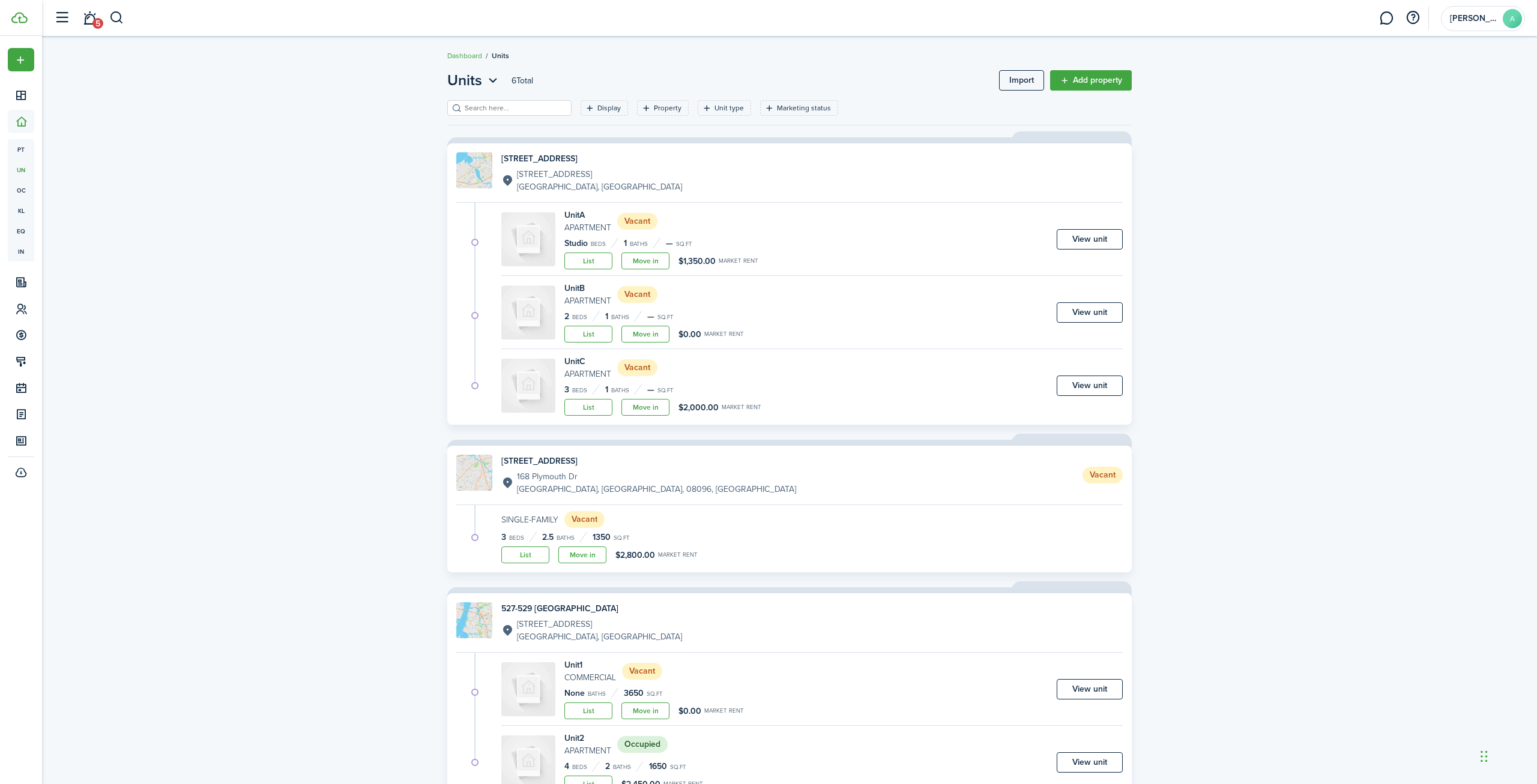
scroll to position [50, 0]
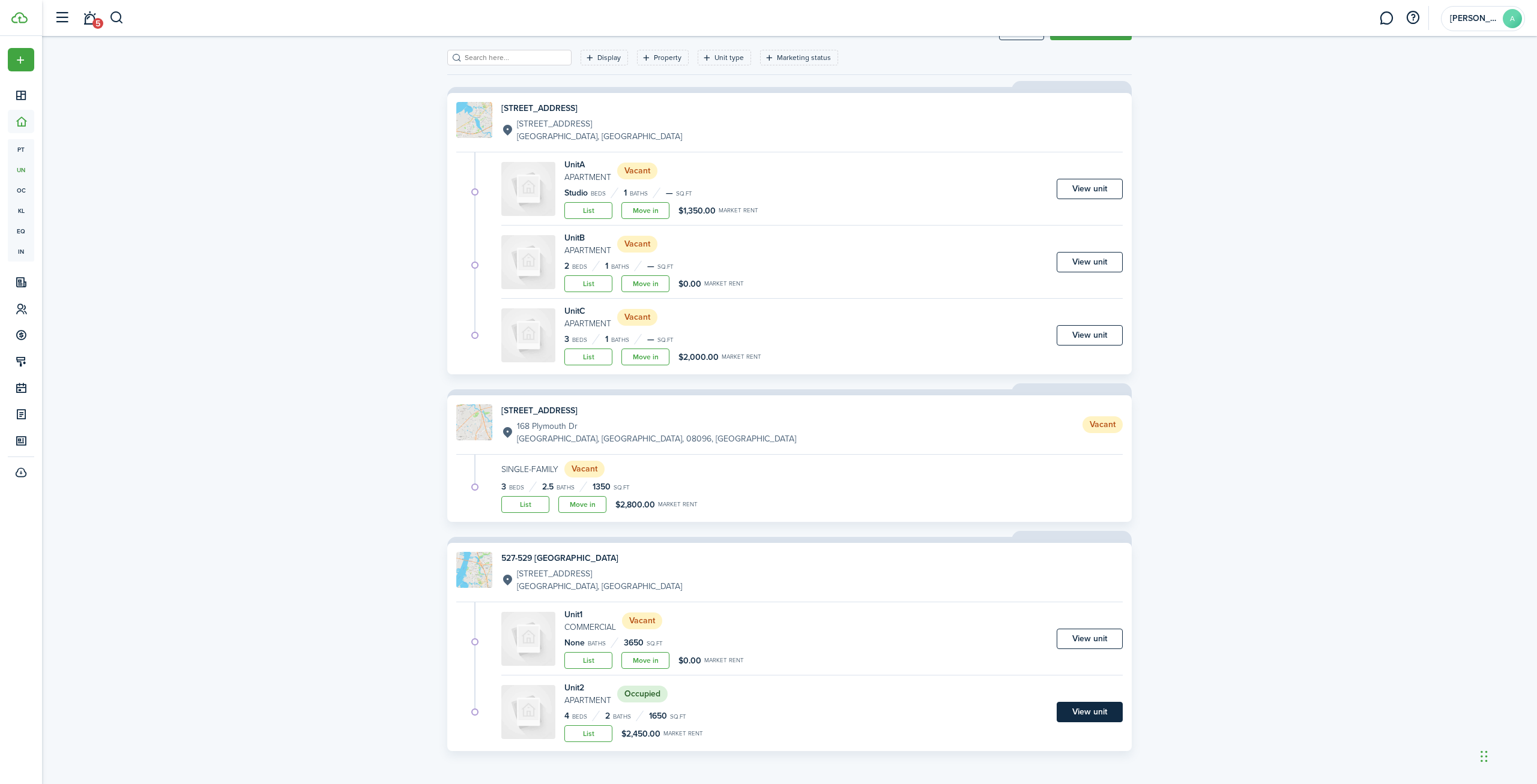
click at [1067, 714] on link "View unit" at bounding box center [1089, 712] width 66 height 20
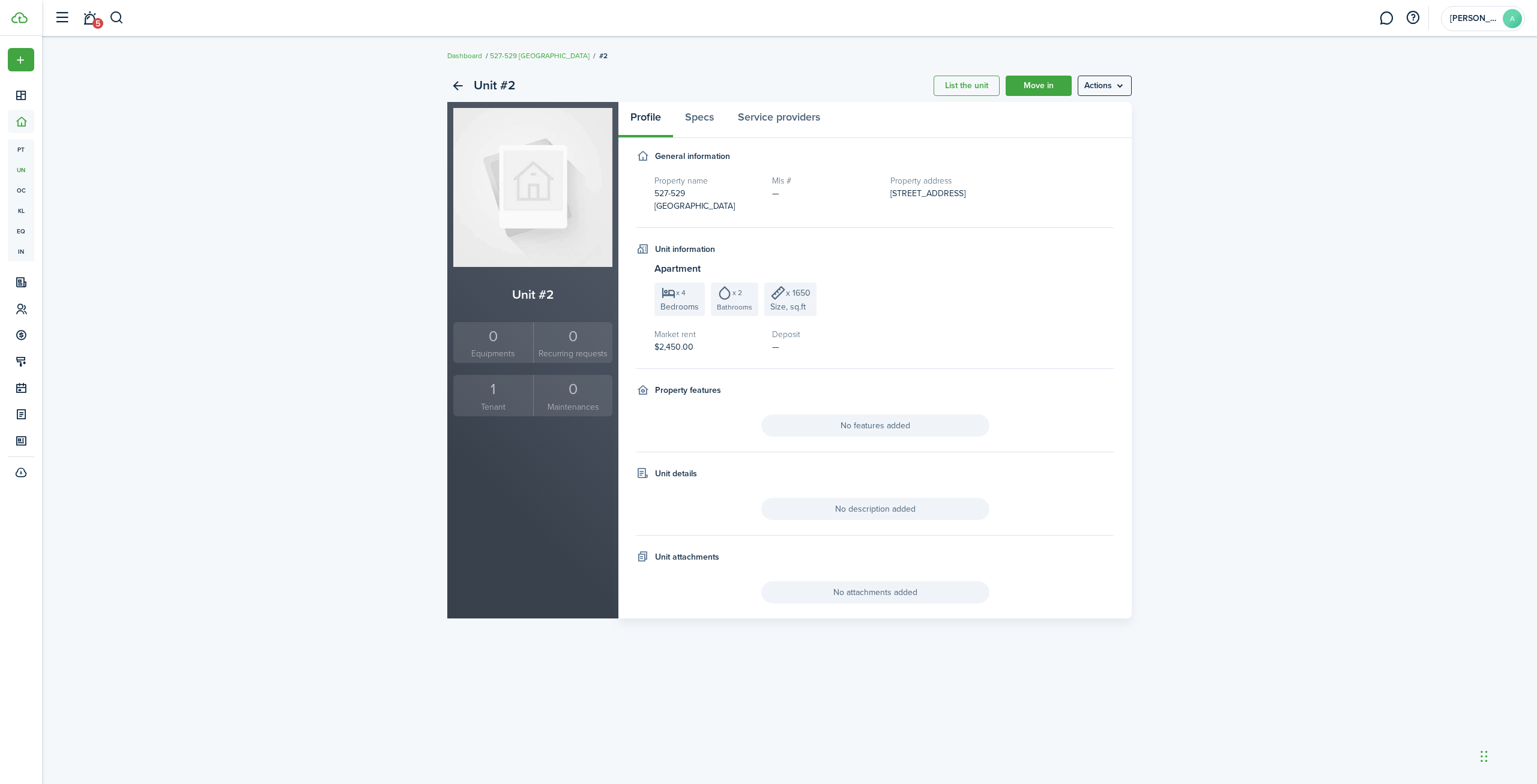
click at [493, 390] on div "1" at bounding box center [493, 389] width 74 height 23
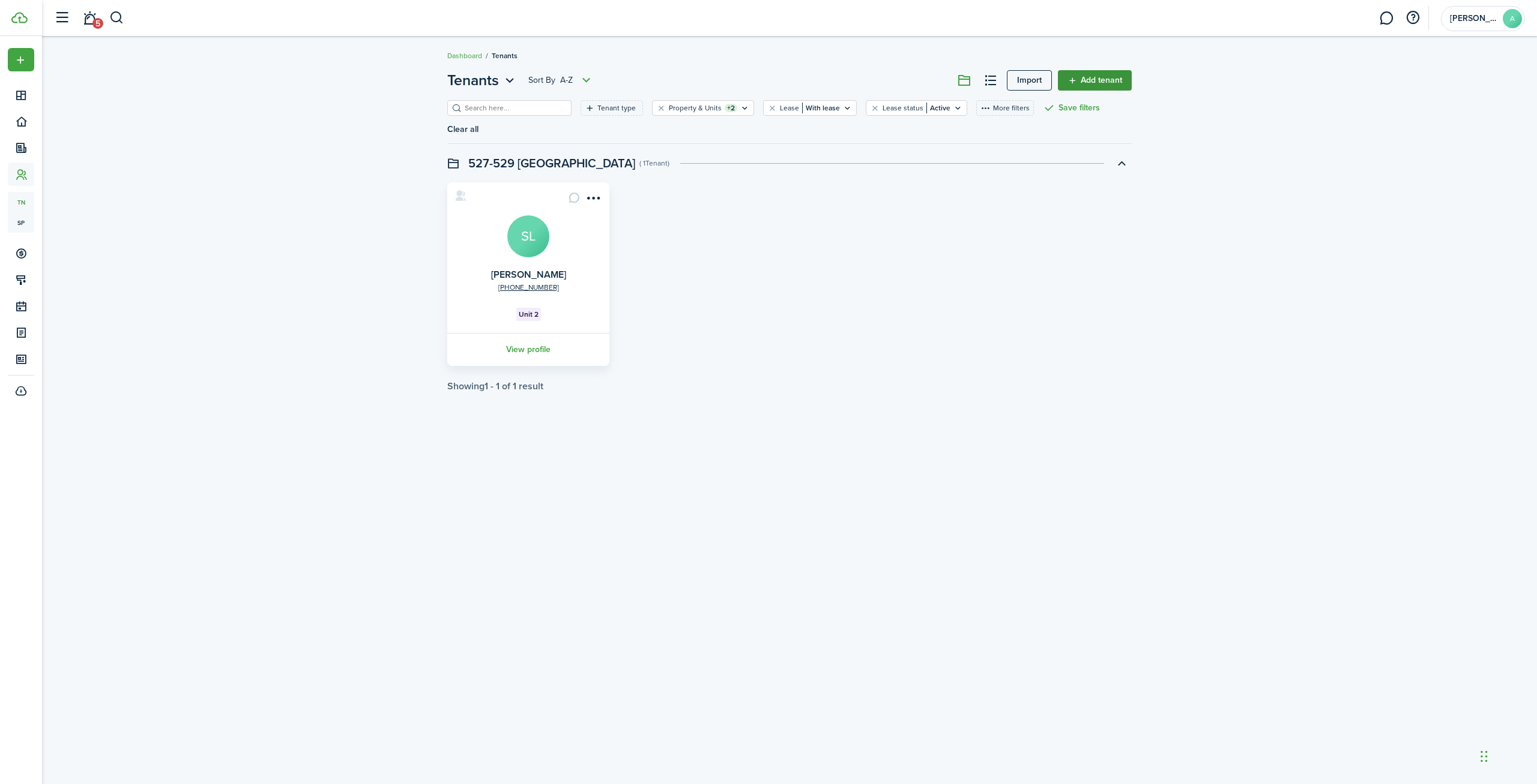
click at [1077, 85] on link "Add tenant" at bounding box center [1094, 80] width 74 height 20
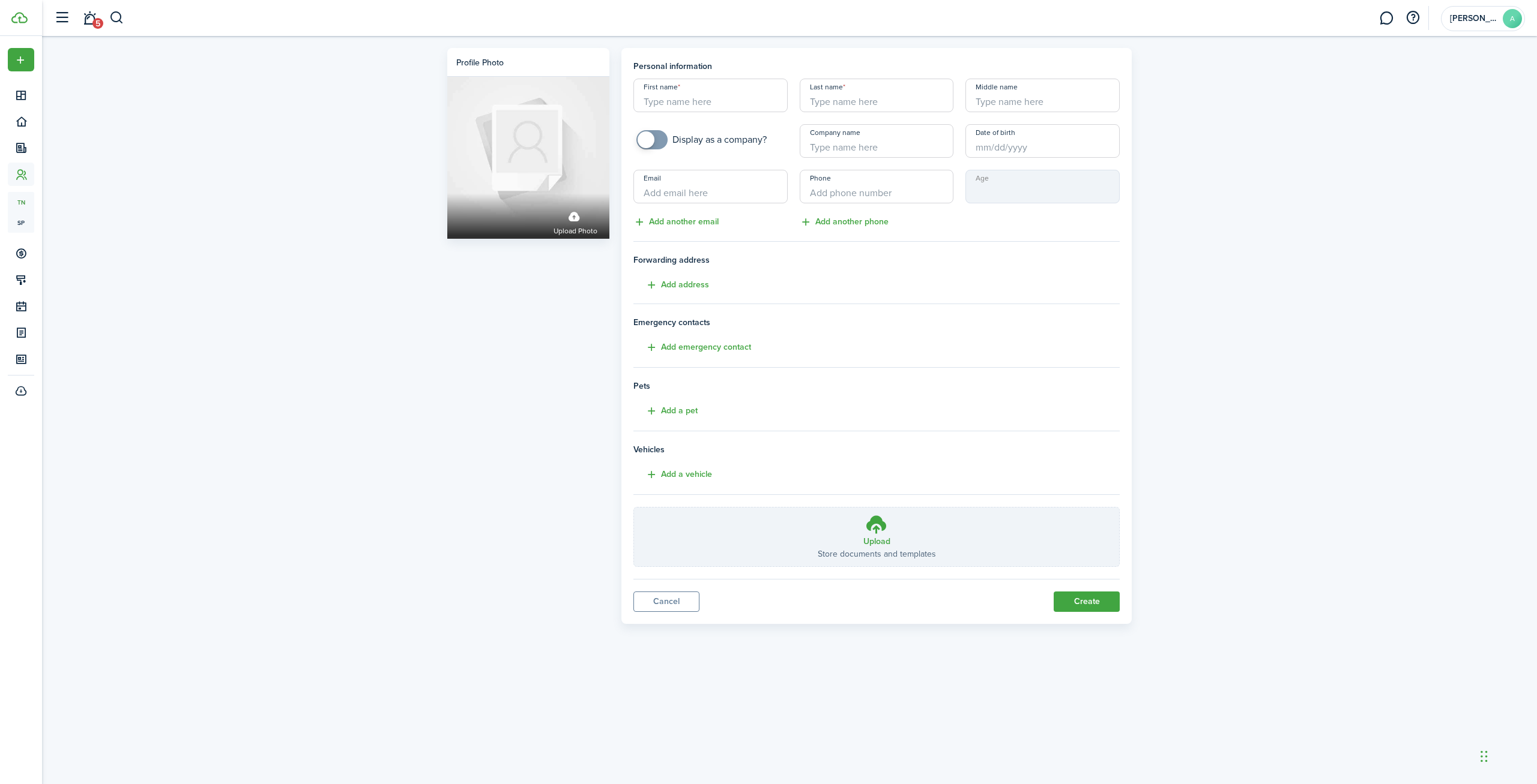
click at [733, 100] on input "First name" at bounding box center [710, 95] width 154 height 33
type input "State Of"
type input "NJ"
click at [1085, 599] on button "Create" at bounding box center [1086, 602] width 66 height 20
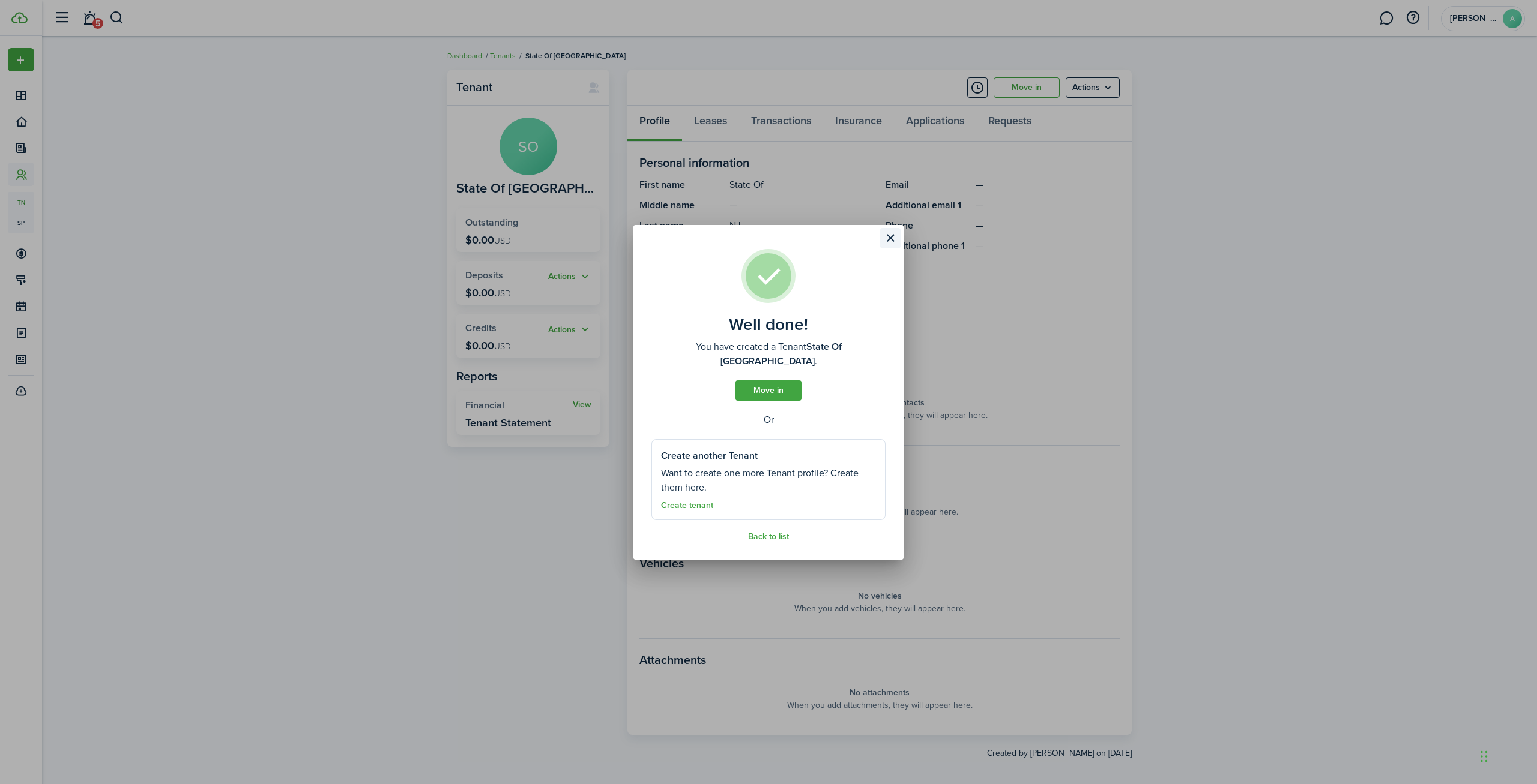
click at [892, 245] on button "Close modal" at bounding box center [890, 238] width 20 height 20
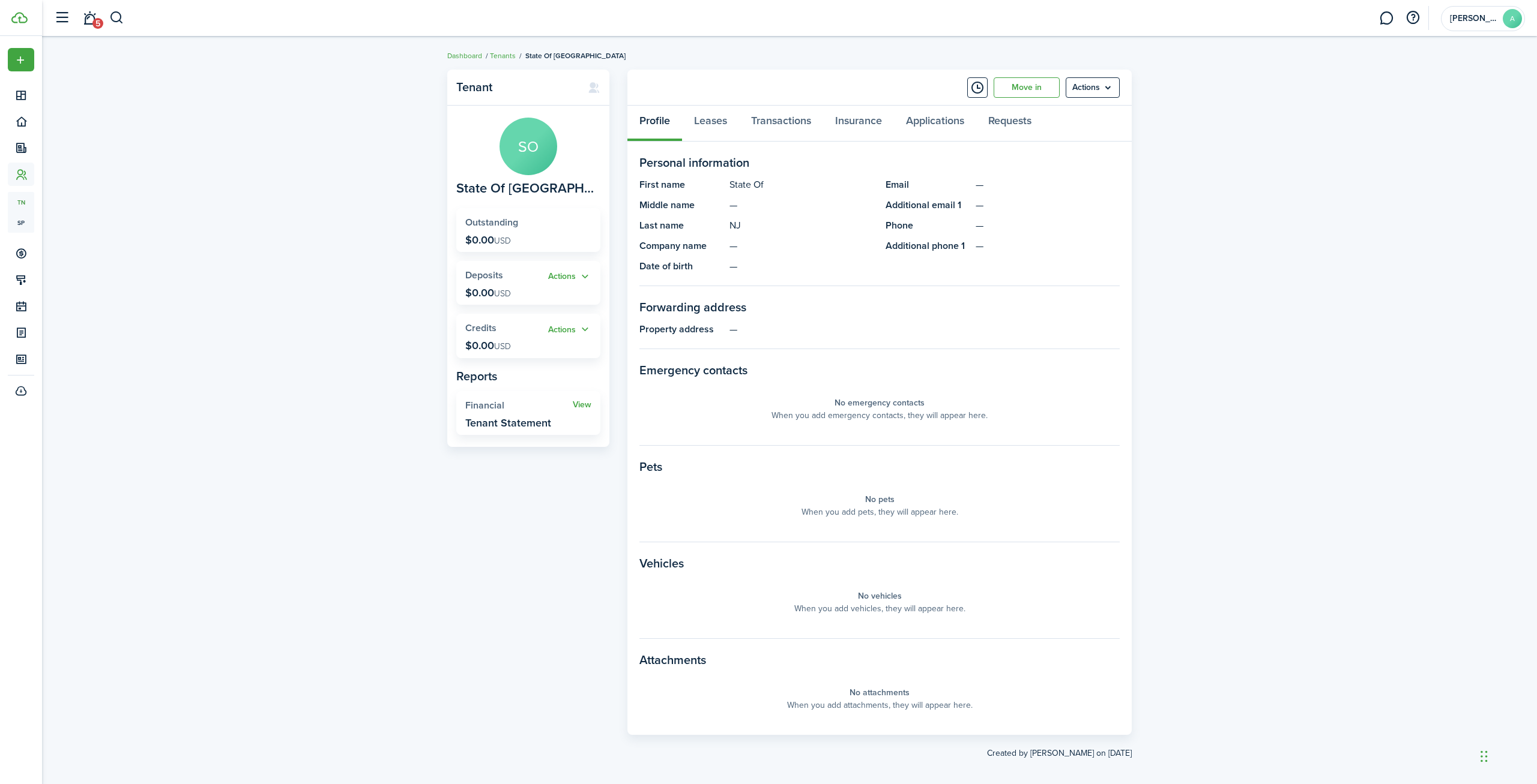
drag, startPoint x: 1273, startPoint y: 187, endPoint x: 1345, endPoint y: 70, distance: 137.4
click at [1303, 69] on div "Tenant SO State Of NJ Outstanding $0.00 USD Actions Deposits $0.00 USD Actions …" at bounding box center [789, 414] width 1494 height 702
click at [1102, 80] on menu-btn "Actions" at bounding box center [1092, 87] width 54 height 20
click at [1098, 109] on link "Edit" at bounding box center [1067, 114] width 105 height 20
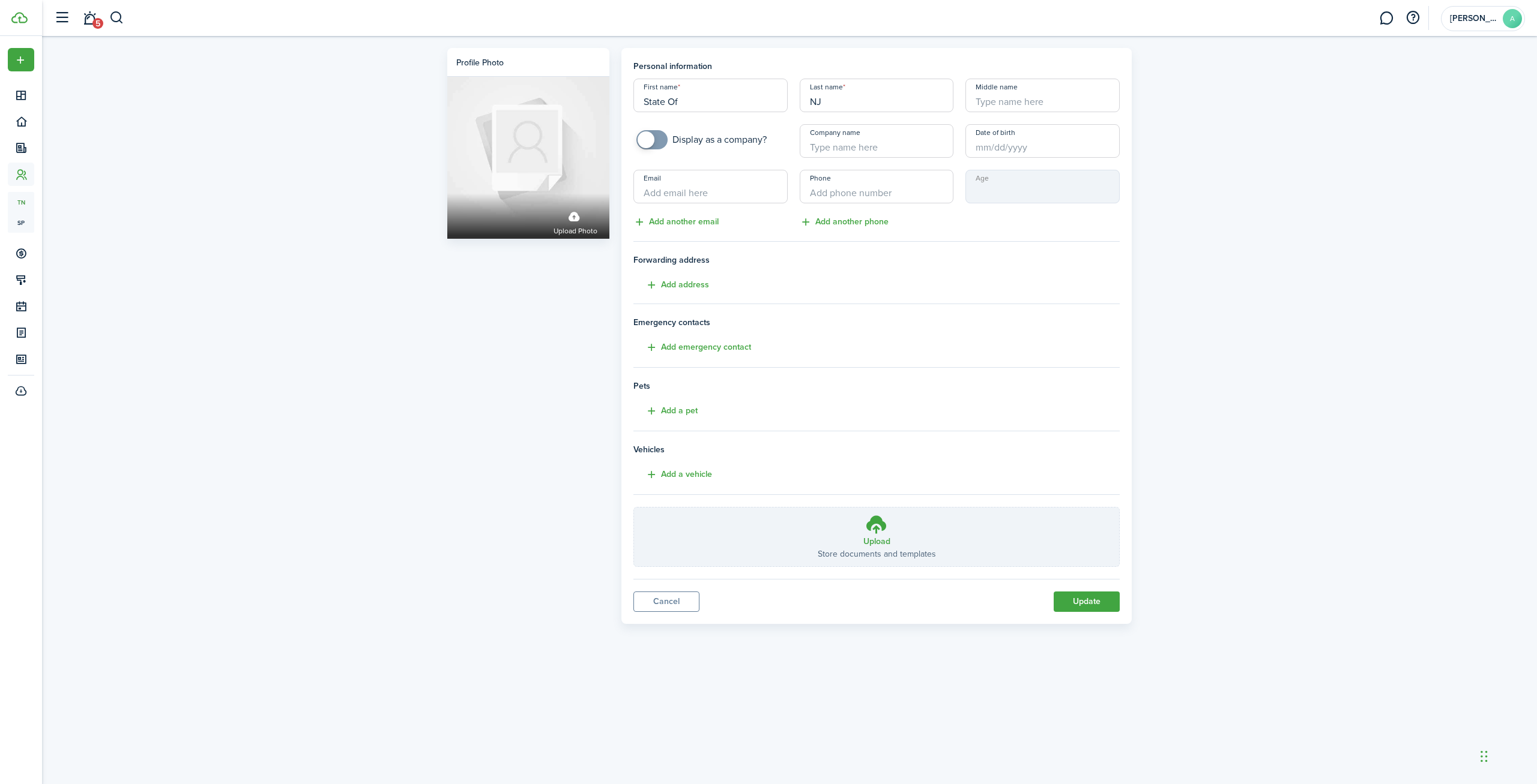
click at [682, 98] on input "State Of" at bounding box center [710, 95] width 154 height 33
type input "State Of [GEOGRAPHIC_DATA]"
drag, startPoint x: 835, startPoint y: 105, endPoint x: 771, endPoint y: 111, distance: 64.3
click at [799, 111] on input "NJ" at bounding box center [876, 95] width 154 height 33
type input "NJ"
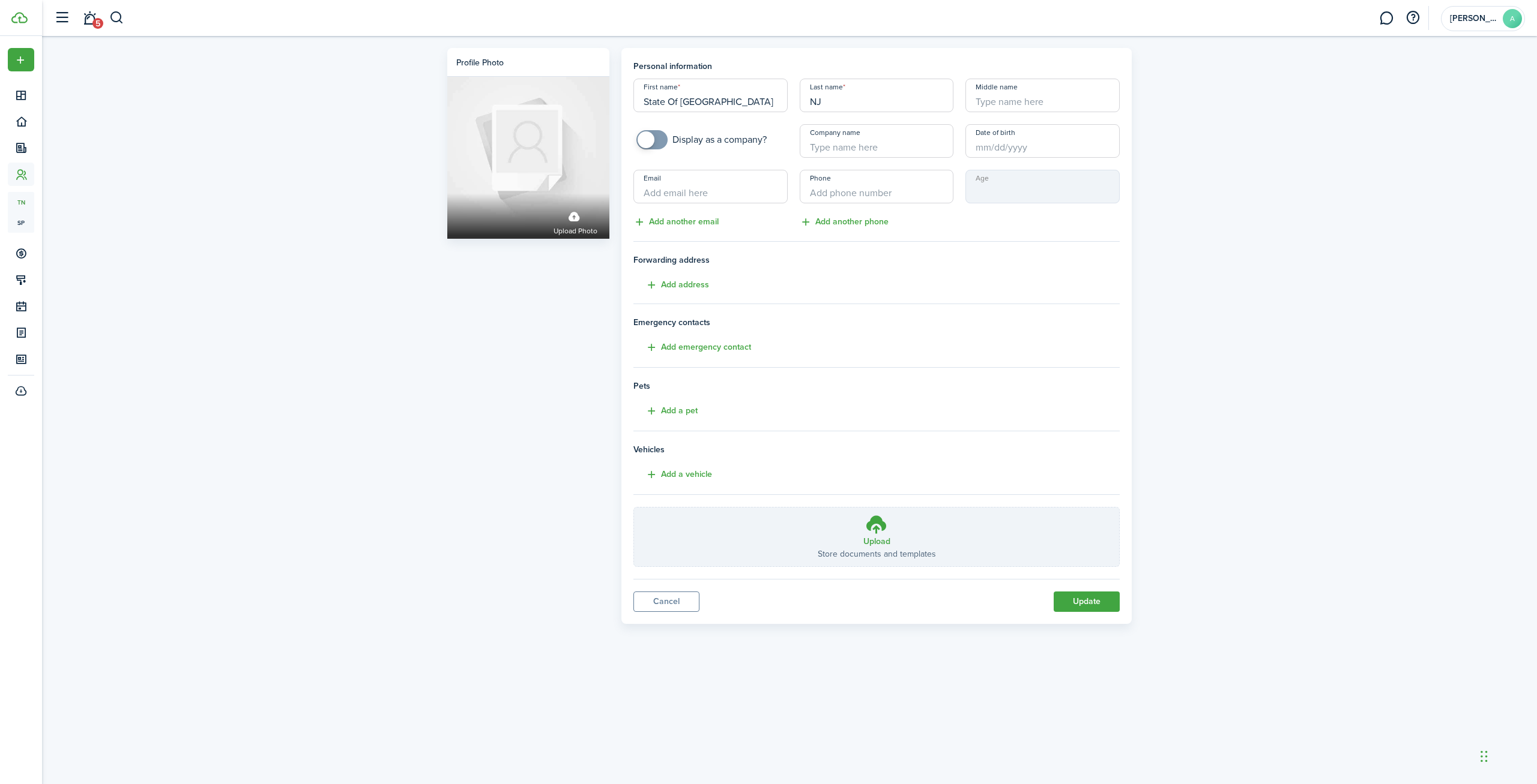
drag, startPoint x: 707, startPoint y: 105, endPoint x: 634, endPoint y: 98, distance: 73.3
click at [634, 98] on input "State Of [GEOGRAPHIC_DATA]" at bounding box center [710, 95] width 154 height 33
drag, startPoint x: 665, startPoint y: 103, endPoint x: 635, endPoint y: 104, distance: 30.0
click at [635, 104] on input "SOJ" at bounding box center [710, 95] width 154 height 33
type input "State of [GEOGRAPHIC_DATA]"
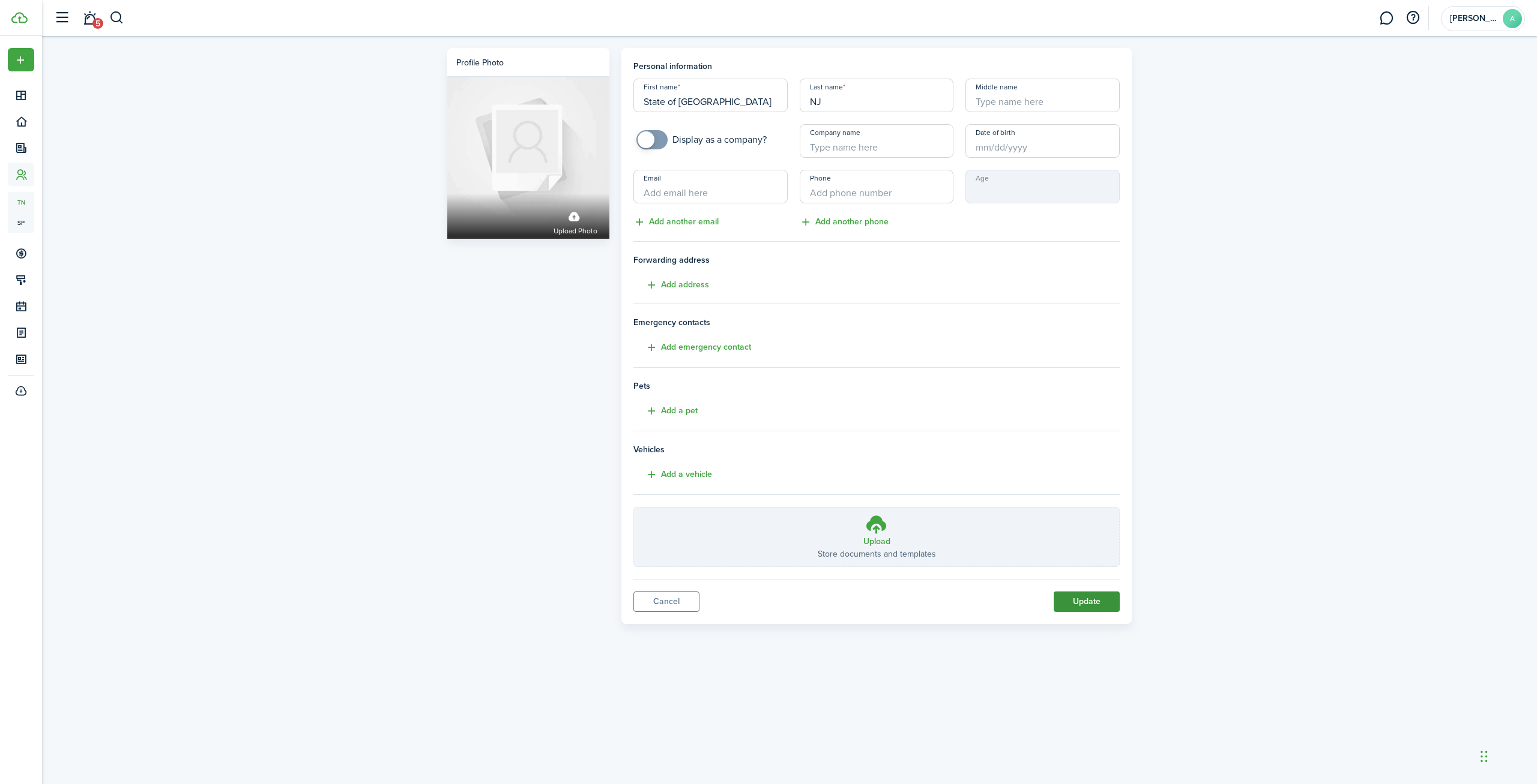
click at [1081, 602] on button "Update" at bounding box center [1086, 602] width 66 height 20
click at [1092, 601] on button "Update" at bounding box center [1086, 602] width 66 height 20
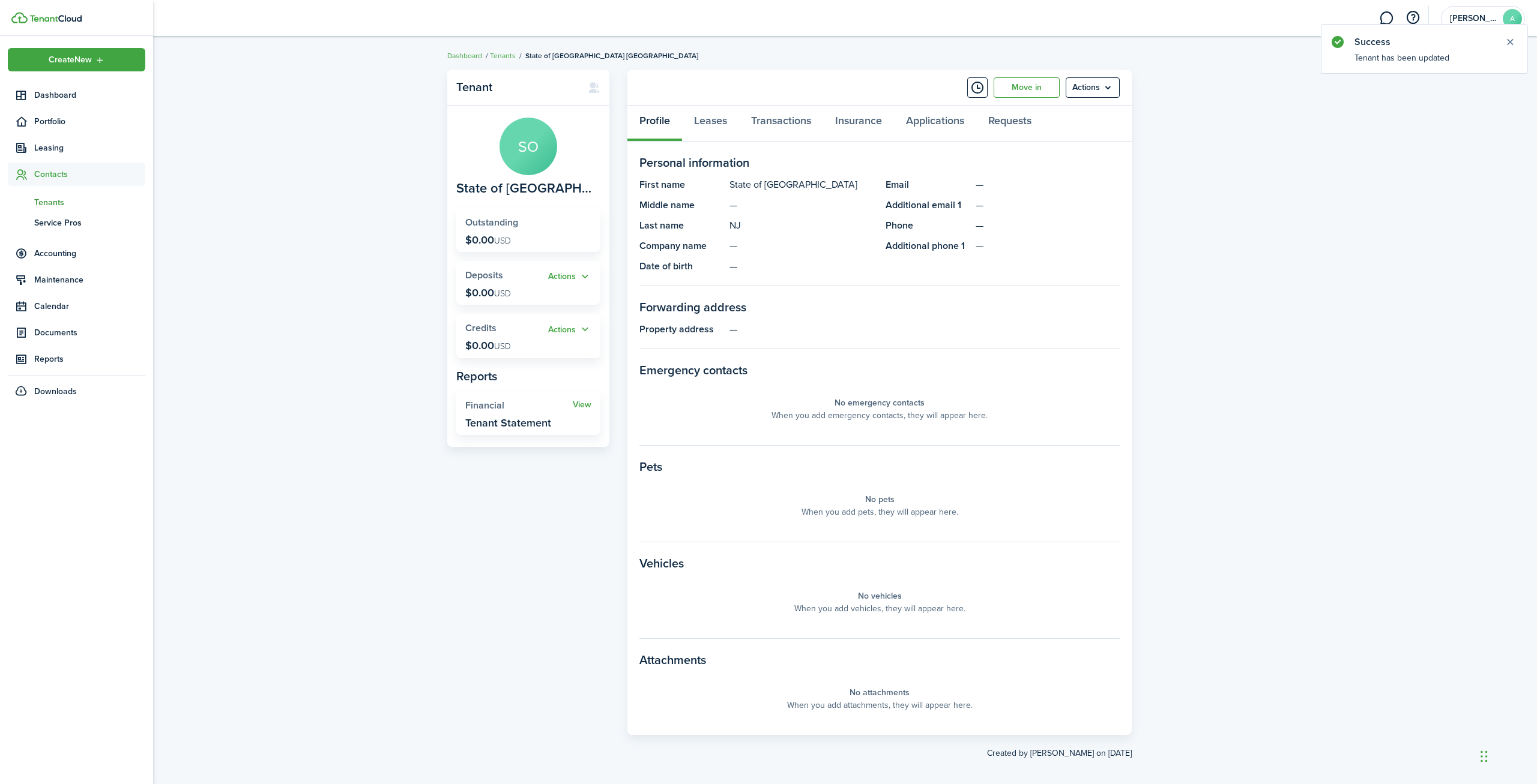
click at [77, 16] on img at bounding box center [55, 18] width 52 height 8
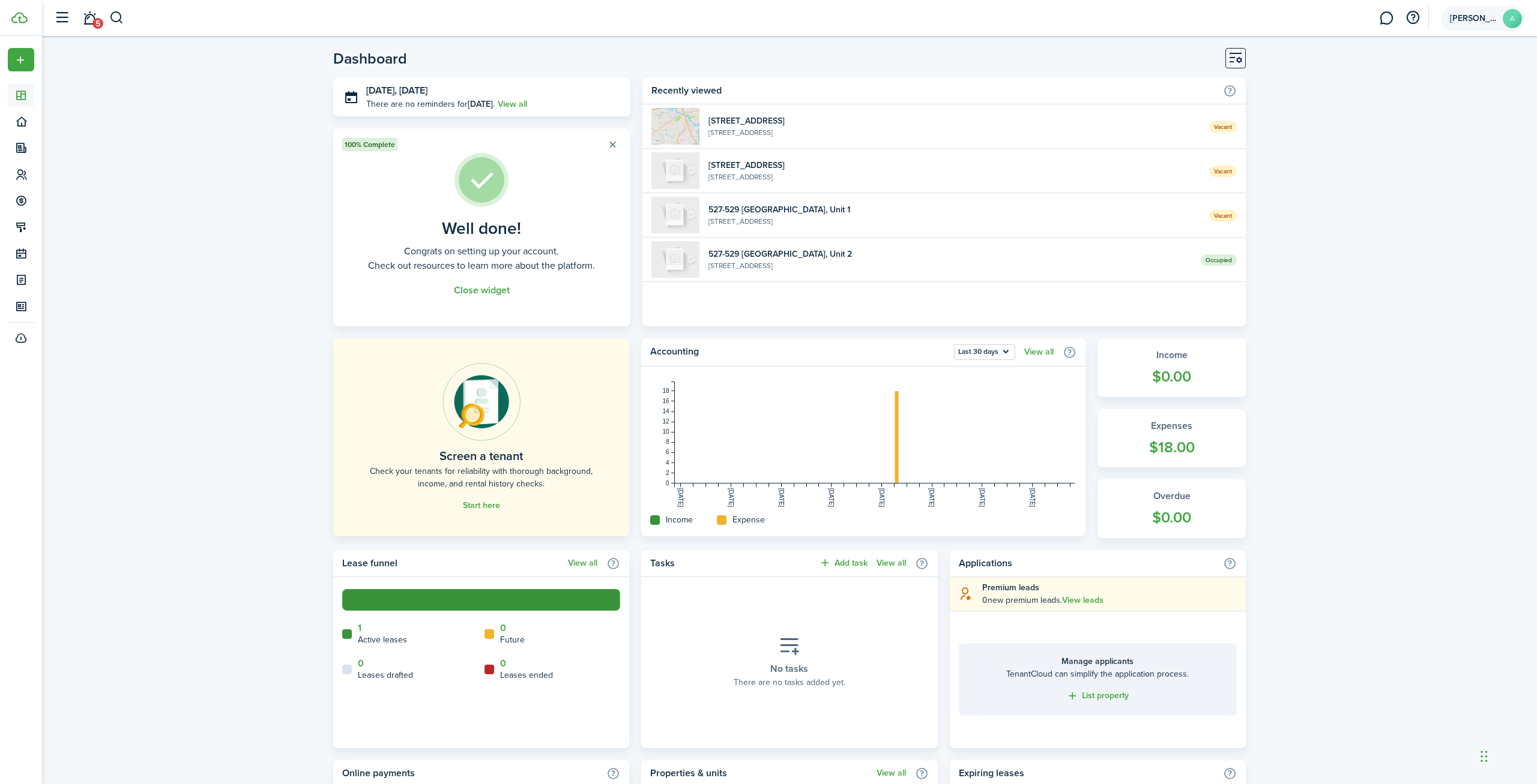
click at [1490, 24] on account-user-avatar "[PERSON_NAME]" at bounding box center [1483, 18] width 84 height 25
drag, startPoint x: 171, startPoint y: 144, endPoint x: 183, endPoint y: 140, distance: 12.6
click at [173, 143] on div "Dashboard [DATE], [DATE] There are no reminders for [DATE] . View all 100% Comp…" at bounding box center [789, 607] width 1494 height 1132
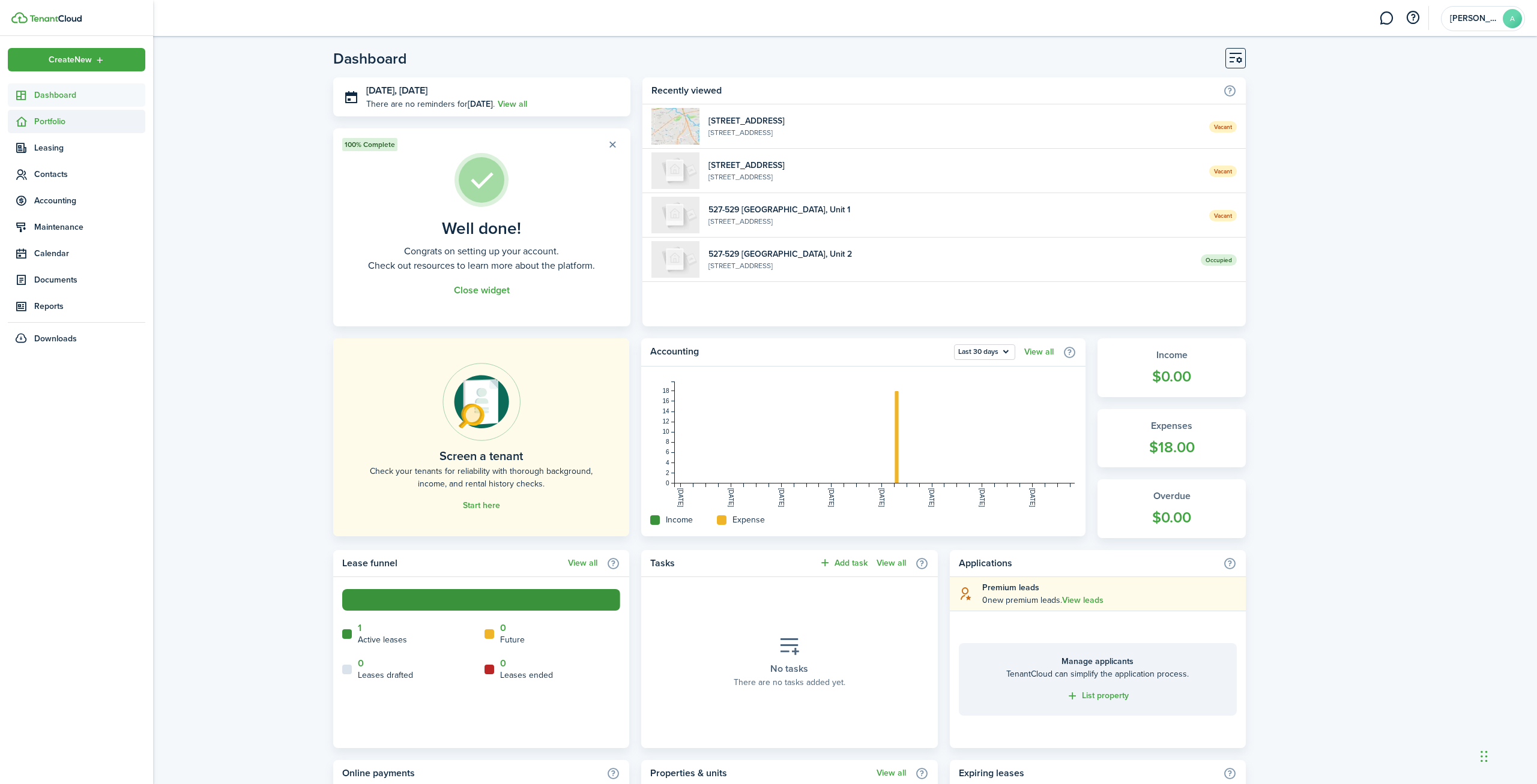
click at [45, 118] on span "Portfolio" at bounding box center [90, 121] width 111 height 13
click at [75, 169] on span "Units" at bounding box center [90, 170] width 111 height 13
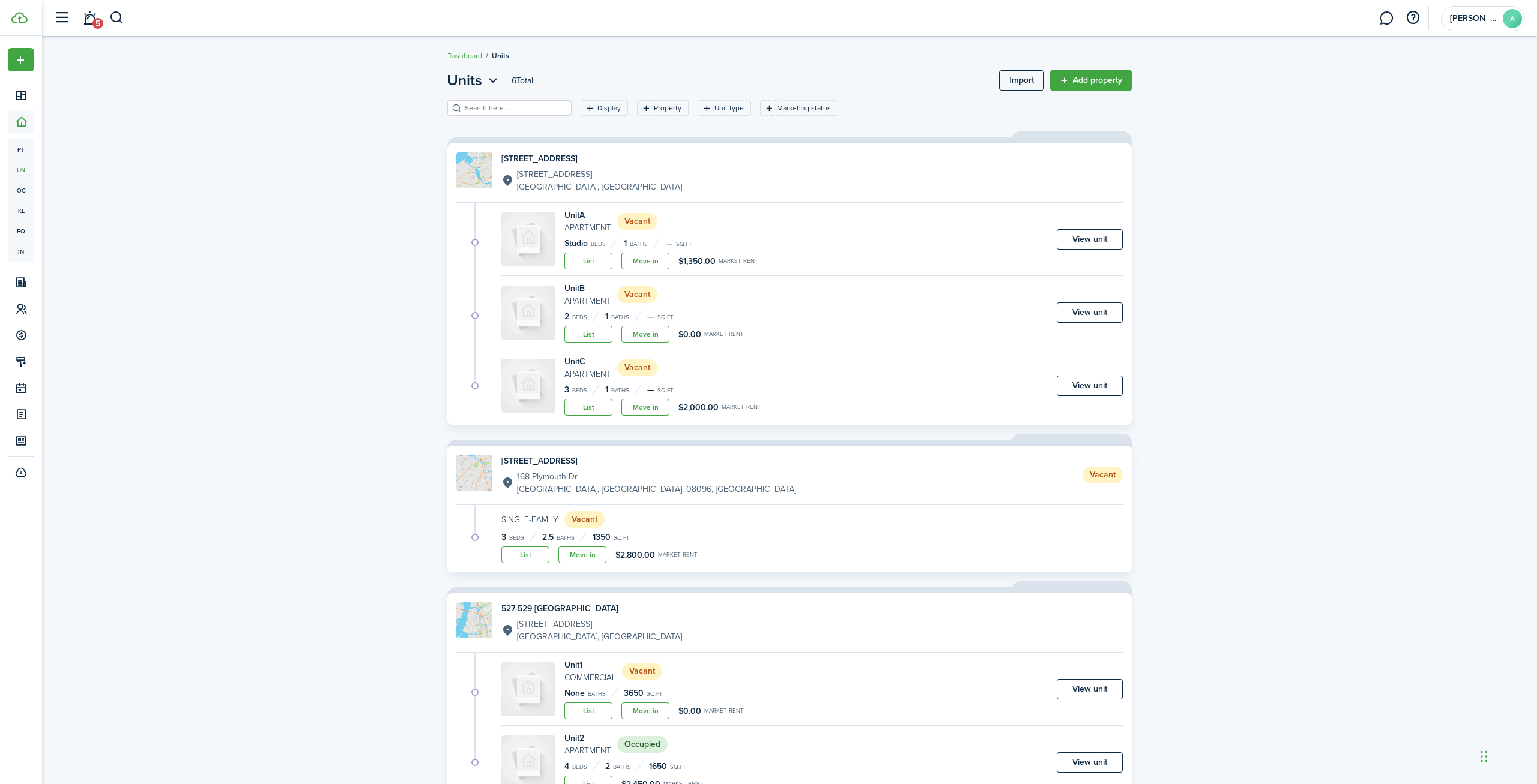
scroll to position [50, 0]
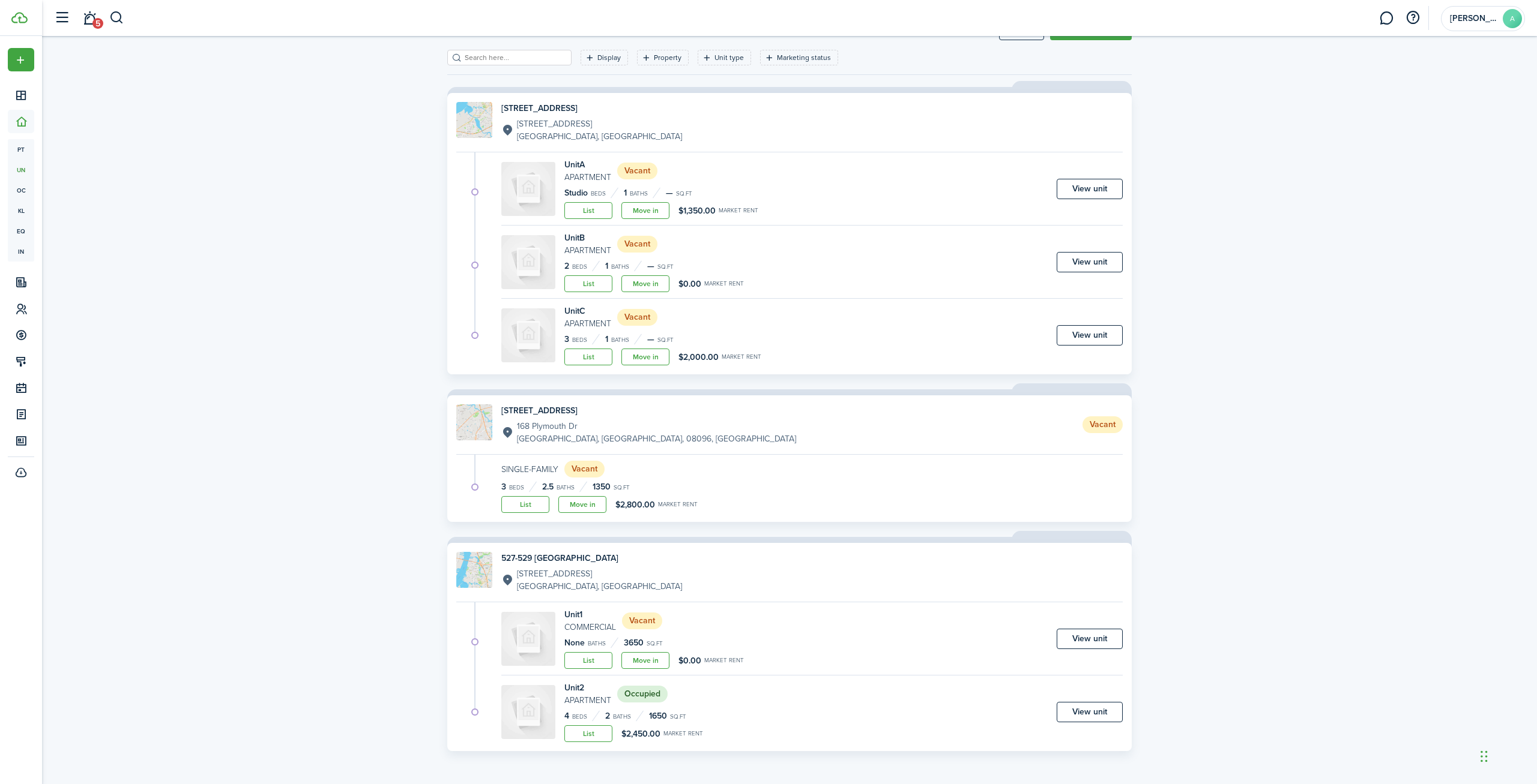
drag, startPoint x: 1087, startPoint y: 706, endPoint x: 1097, endPoint y: 703, distance: 10.4
click at [1087, 707] on link "View unit" at bounding box center [1089, 712] width 66 height 20
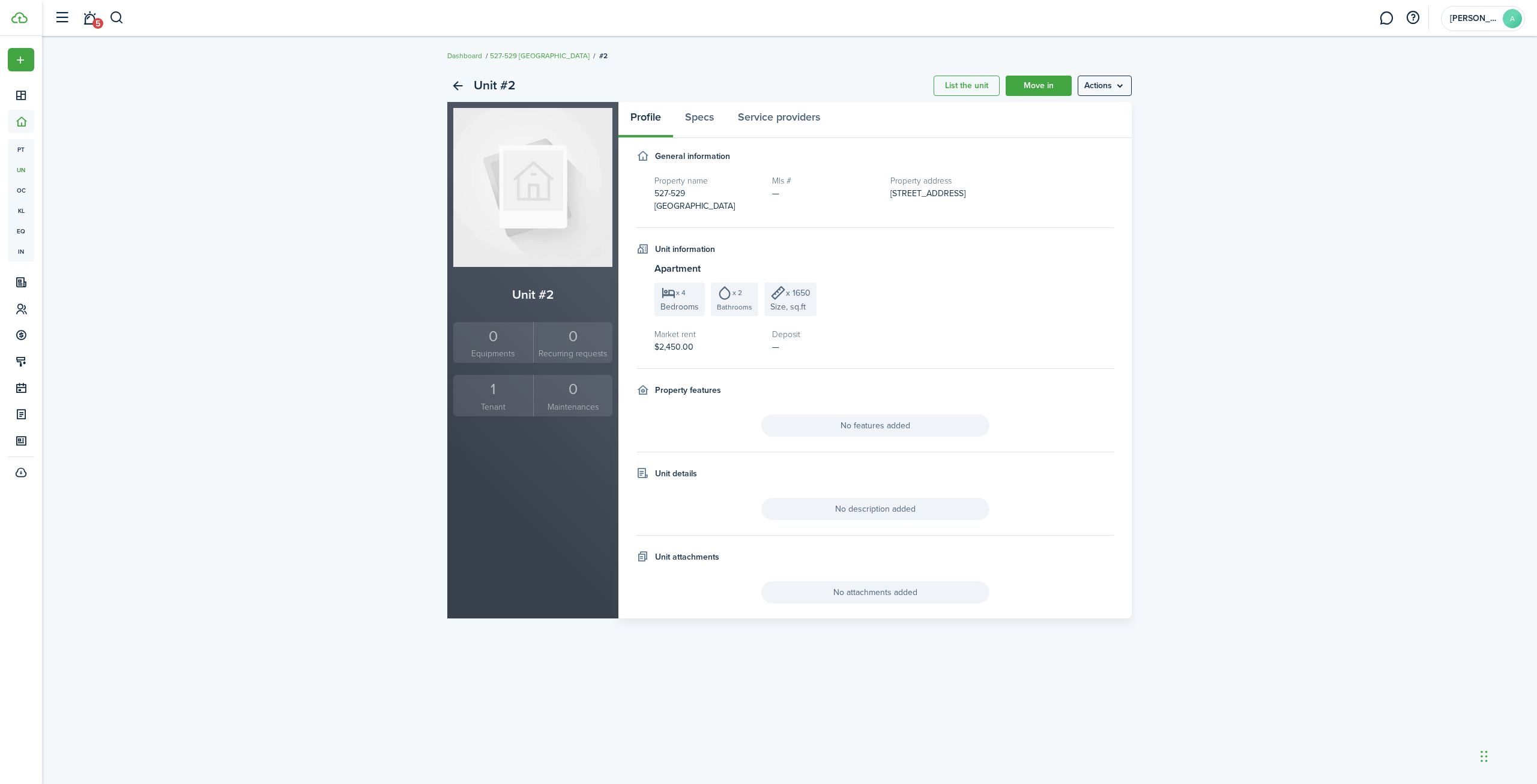
click at [493, 393] on div "1" at bounding box center [493, 389] width 74 height 23
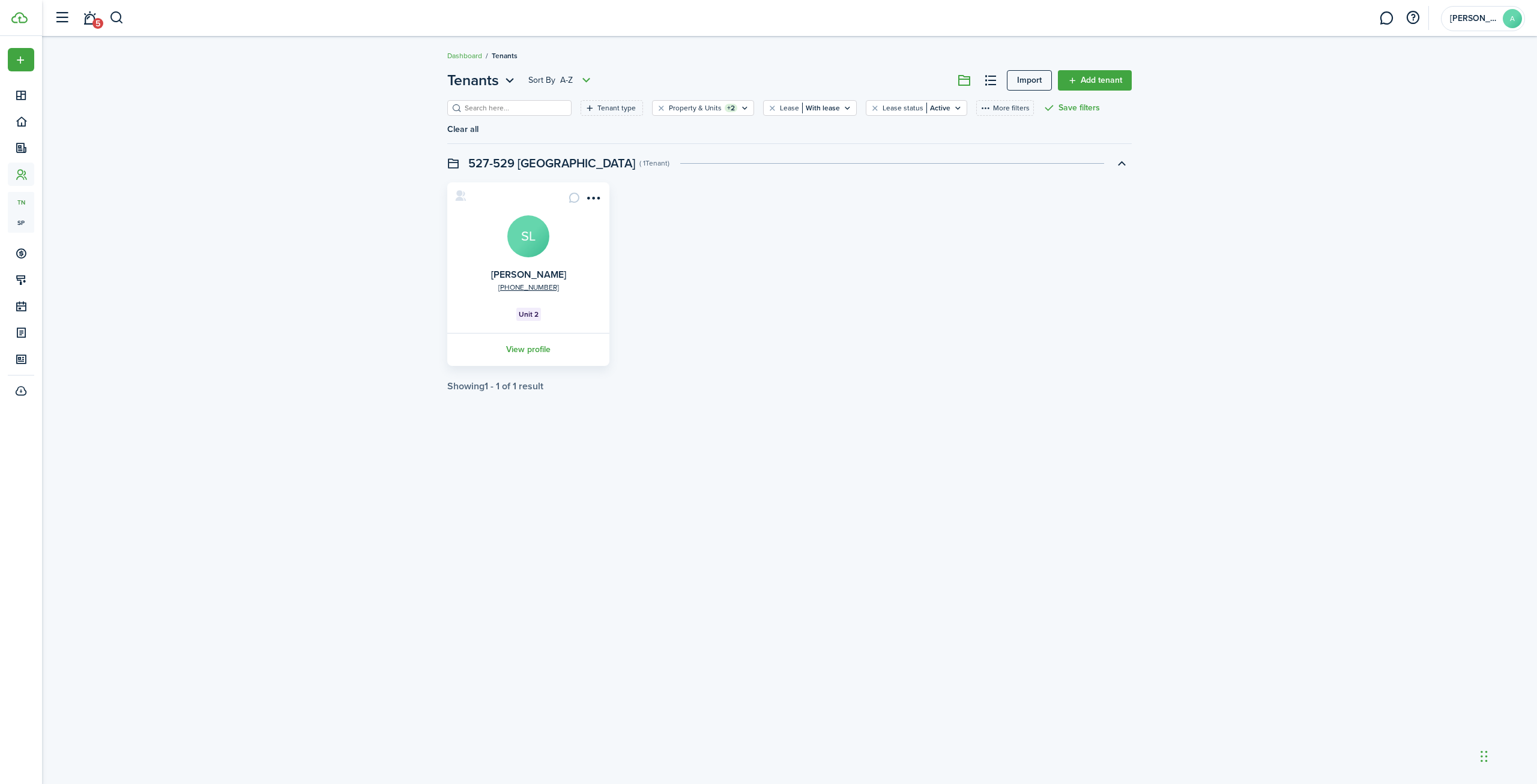
click at [542, 240] on avatar-text "SL" at bounding box center [528, 236] width 42 height 42
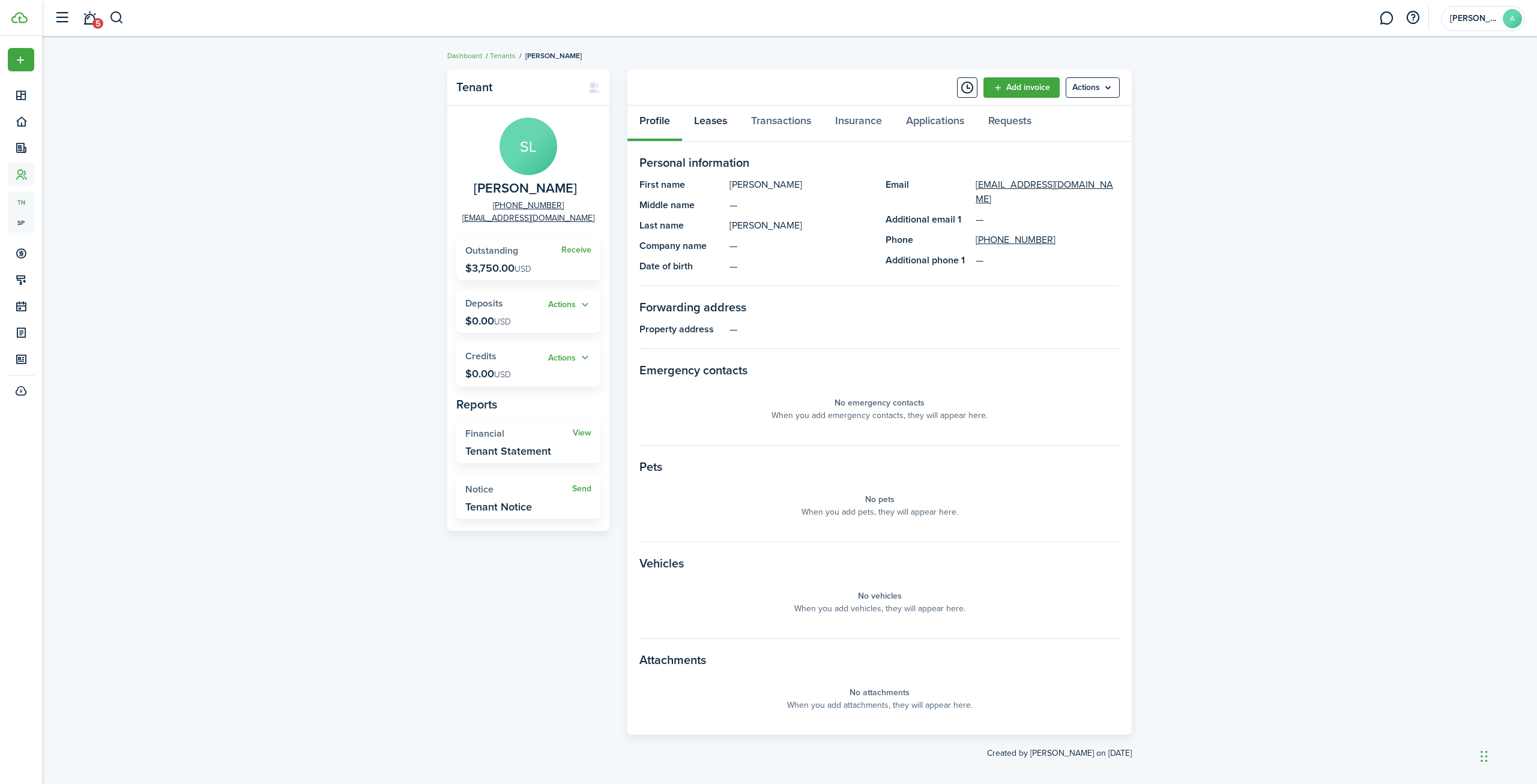
click at [727, 124] on link "Leases" at bounding box center [711, 123] width 57 height 36
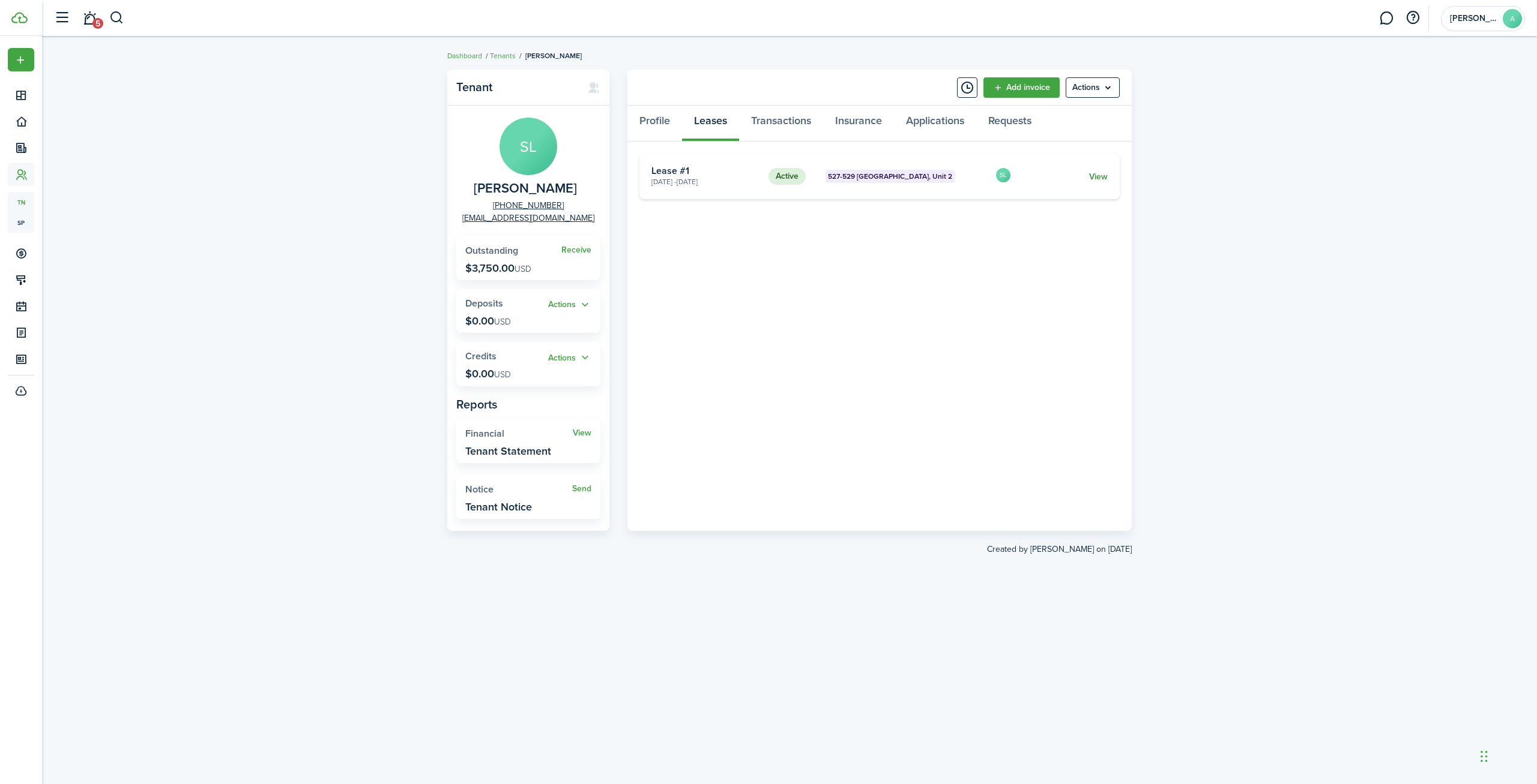
click at [1104, 173] on link "View" at bounding box center [1098, 177] width 18 height 13
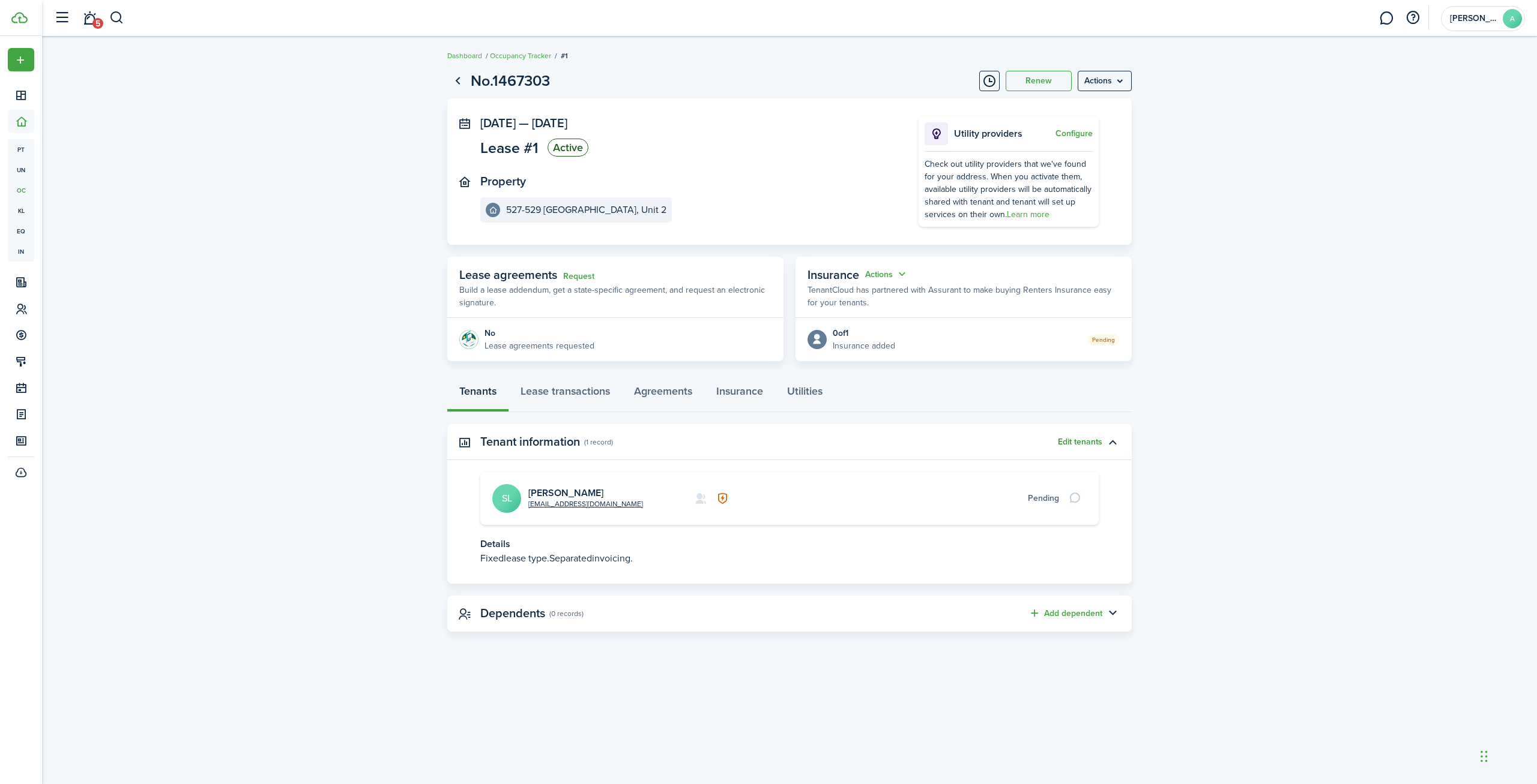
click at [1085, 443] on button "Edit tenants" at bounding box center [1079, 442] width 44 height 9
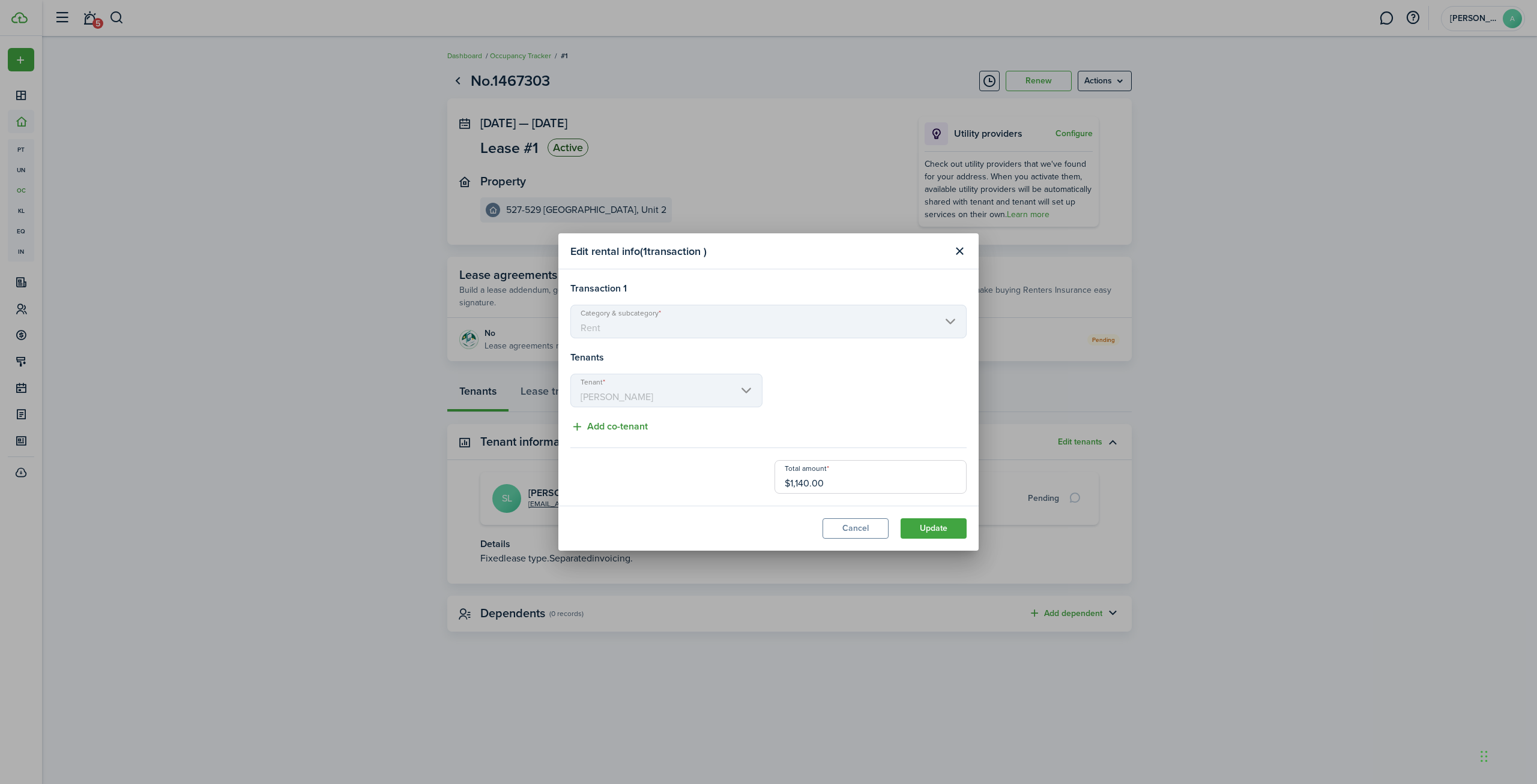
click at [602, 431] on button "Add co-tenant" at bounding box center [609, 427] width 77 height 15
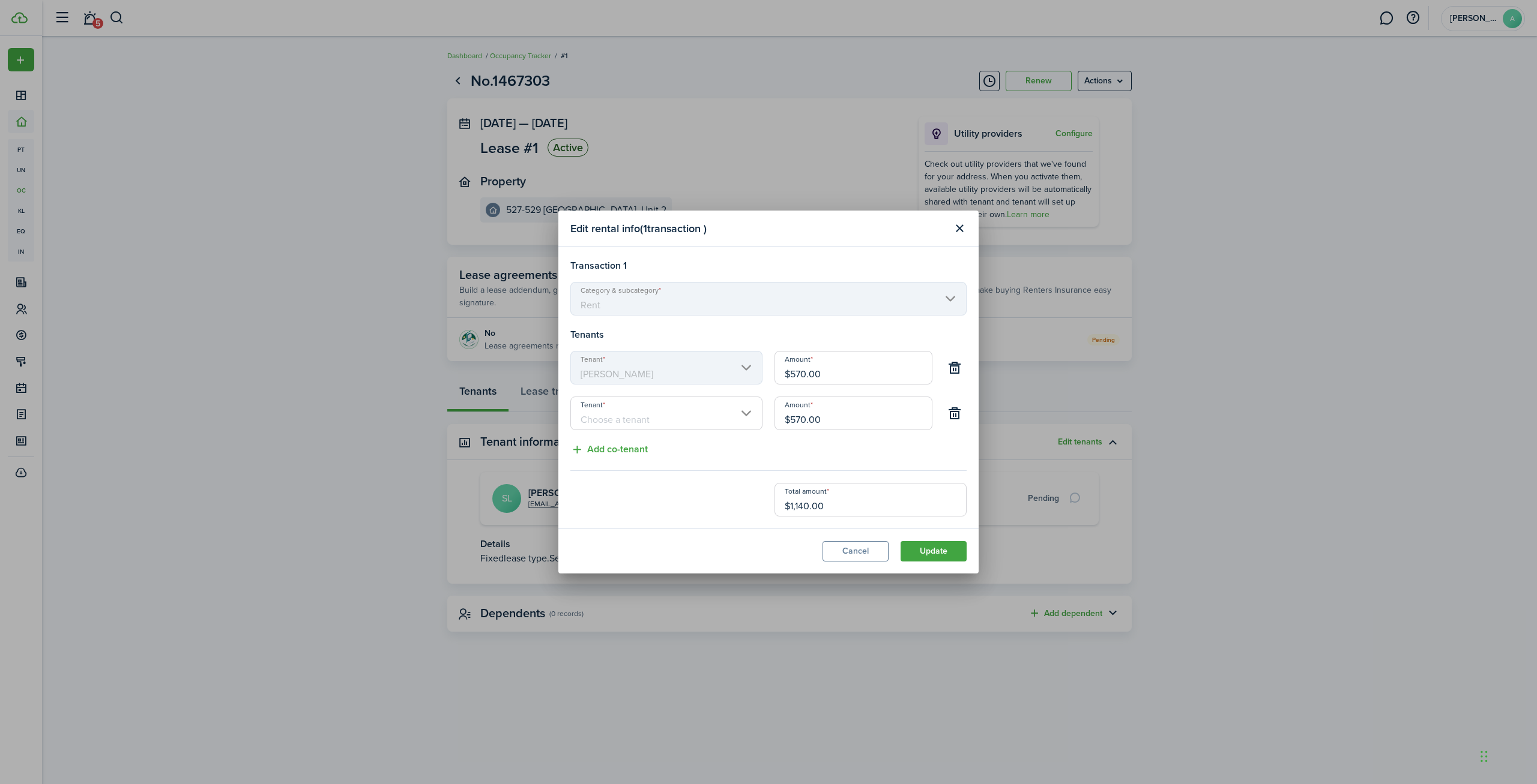
click at [610, 420] on input "Tenant" at bounding box center [666, 413] width 192 height 33
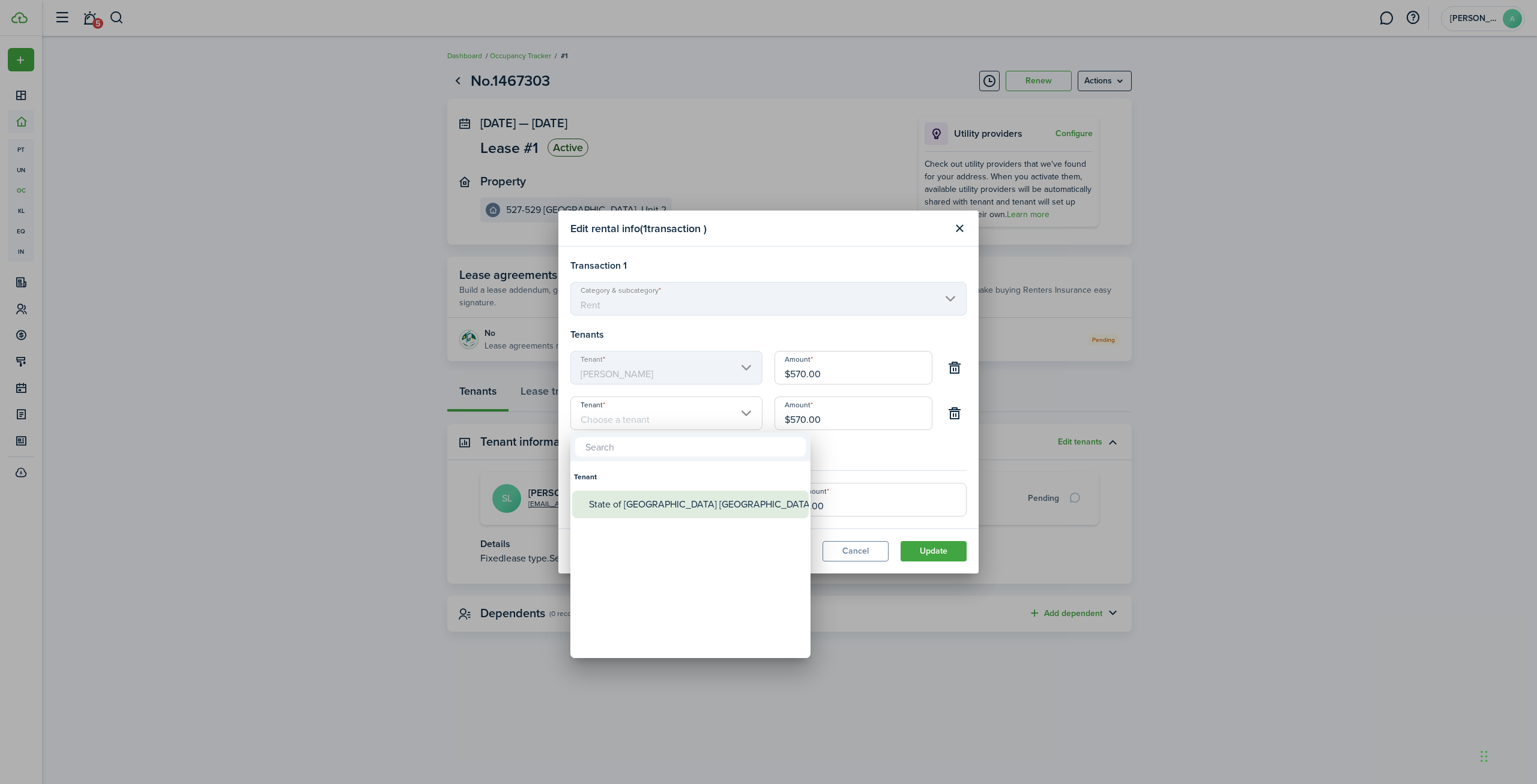
click at [647, 505] on div "State of [GEOGRAPHIC_DATA] [GEOGRAPHIC_DATA]" at bounding box center [695, 505] width 213 height 28
type input "State of [GEOGRAPHIC_DATA] [GEOGRAPHIC_DATA]"
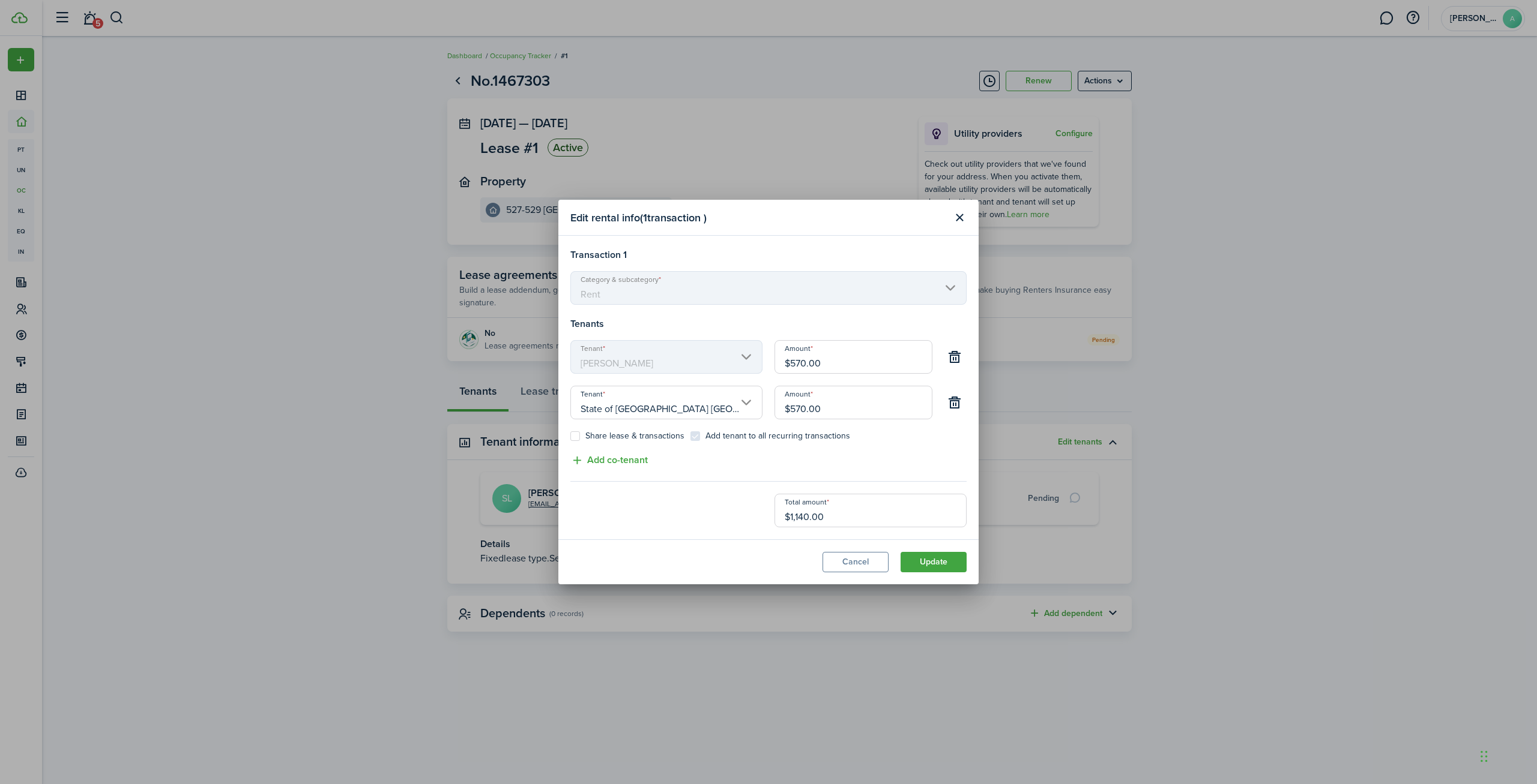
drag, startPoint x: 799, startPoint y: 408, endPoint x: 736, endPoint y: 417, distance: 63.6
click at [774, 417] on input "$570.00" at bounding box center [853, 402] width 158 height 33
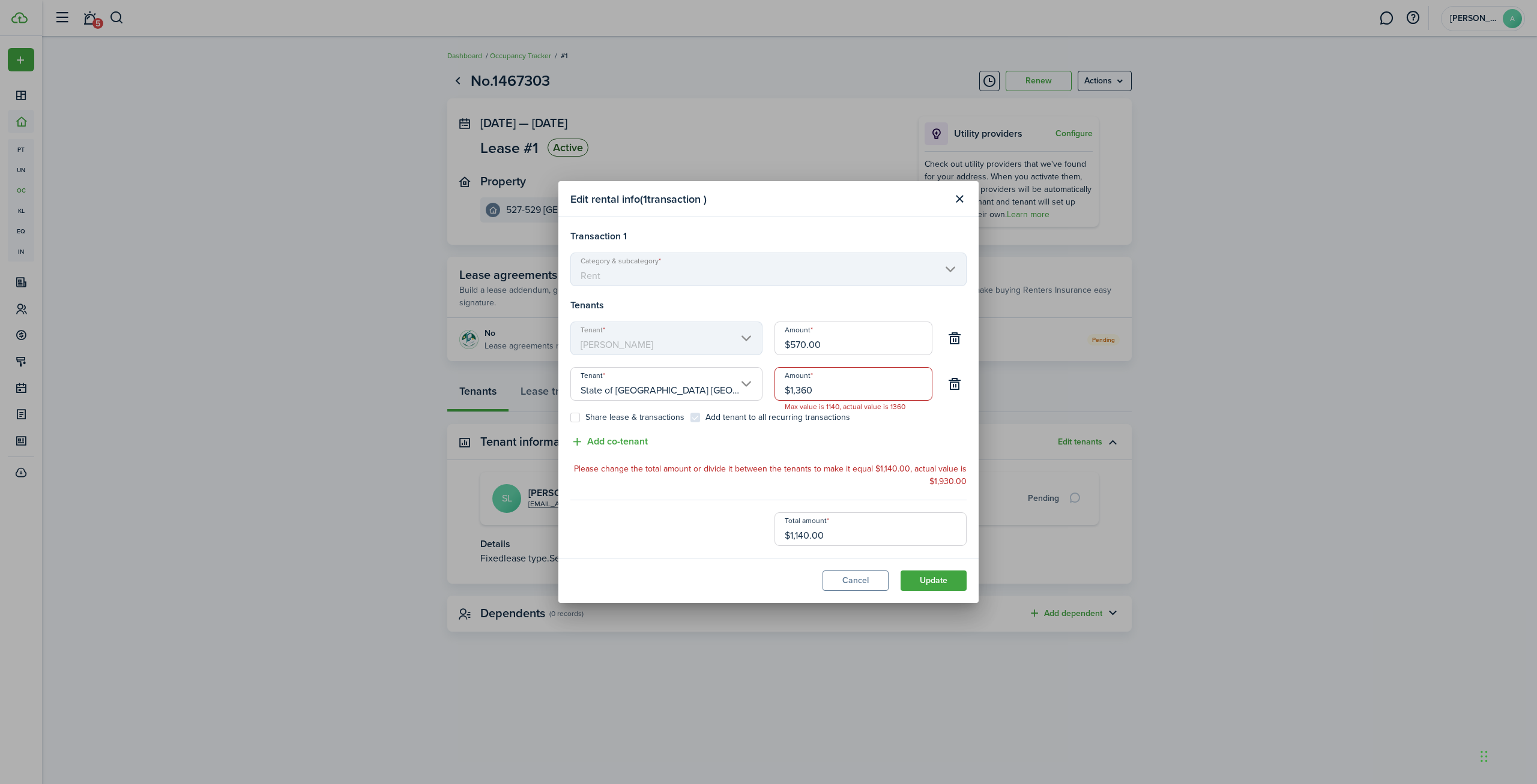
type input "$1,360.00"
drag, startPoint x: 831, startPoint y: 338, endPoint x: 746, endPoint y: 344, distance: 85.2
click at [774, 344] on input "$570.00" at bounding box center [853, 338] width 158 height 33
type input "$1,140.00"
click at [960, 198] on button "Close modal" at bounding box center [959, 199] width 20 height 20
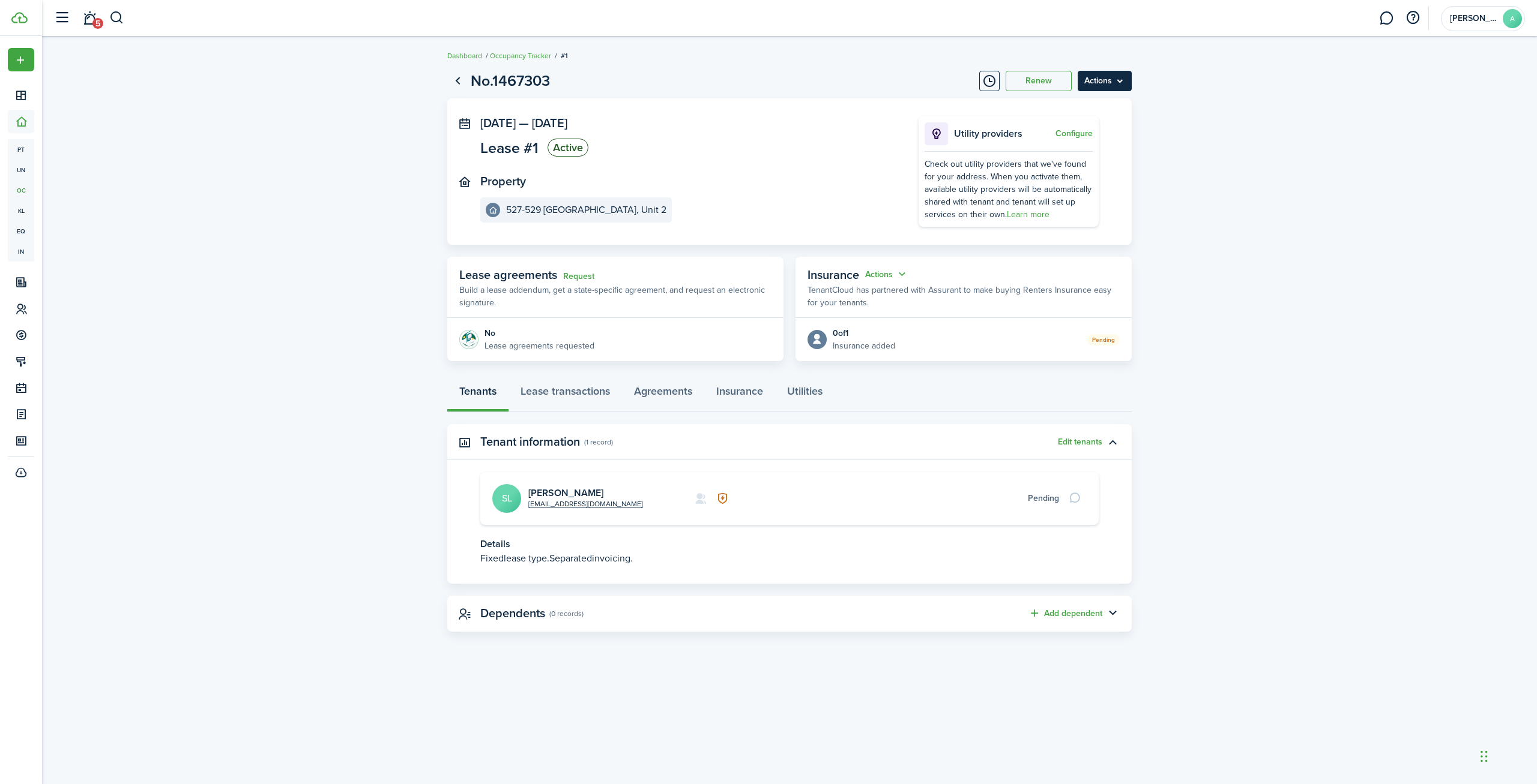
click at [1102, 82] on menu-btn "Actions" at bounding box center [1104, 81] width 54 height 20
click at [1092, 101] on button "Edit" at bounding box center [1078, 107] width 105 height 20
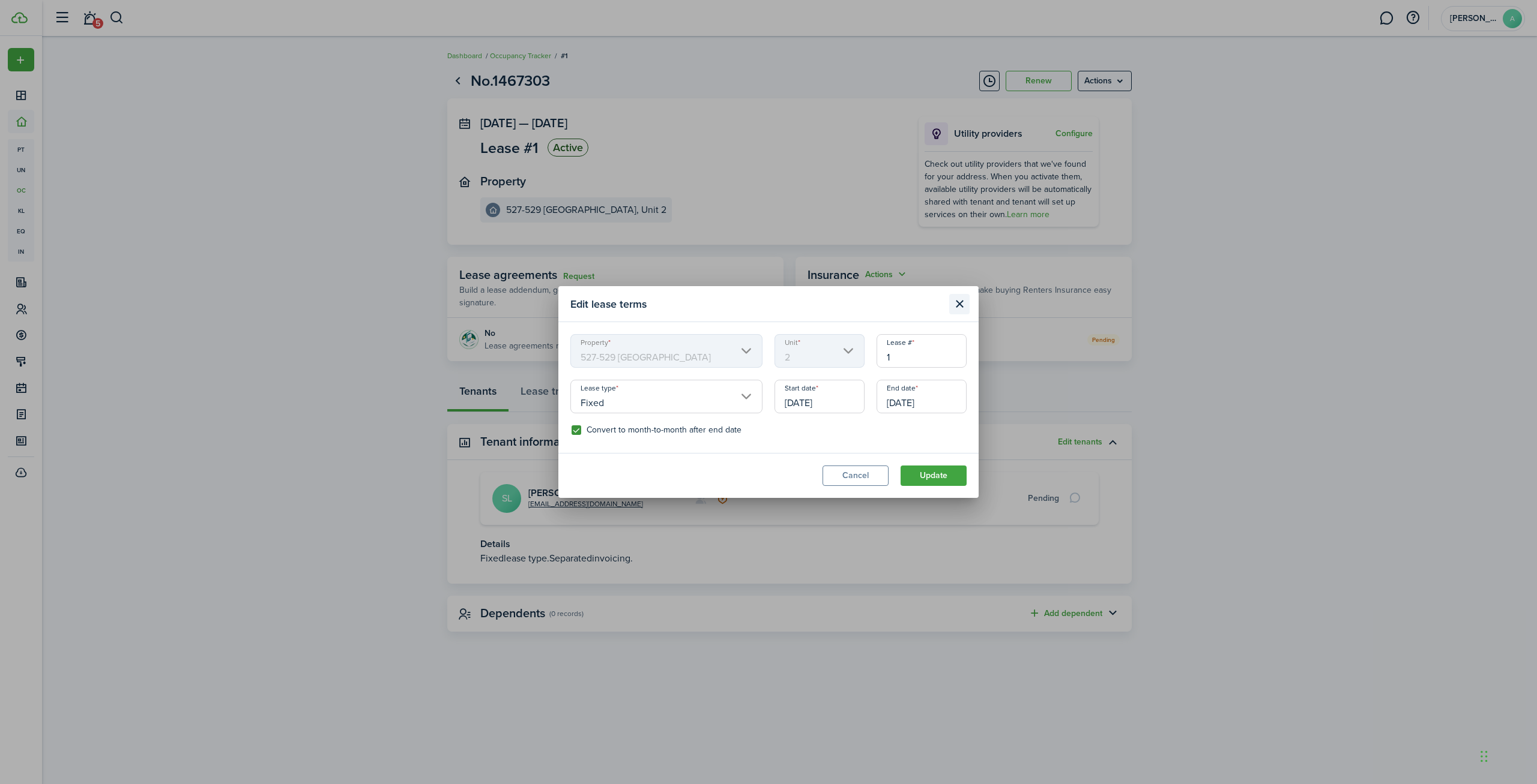
click at [960, 303] on button "Close modal" at bounding box center [959, 304] width 20 height 20
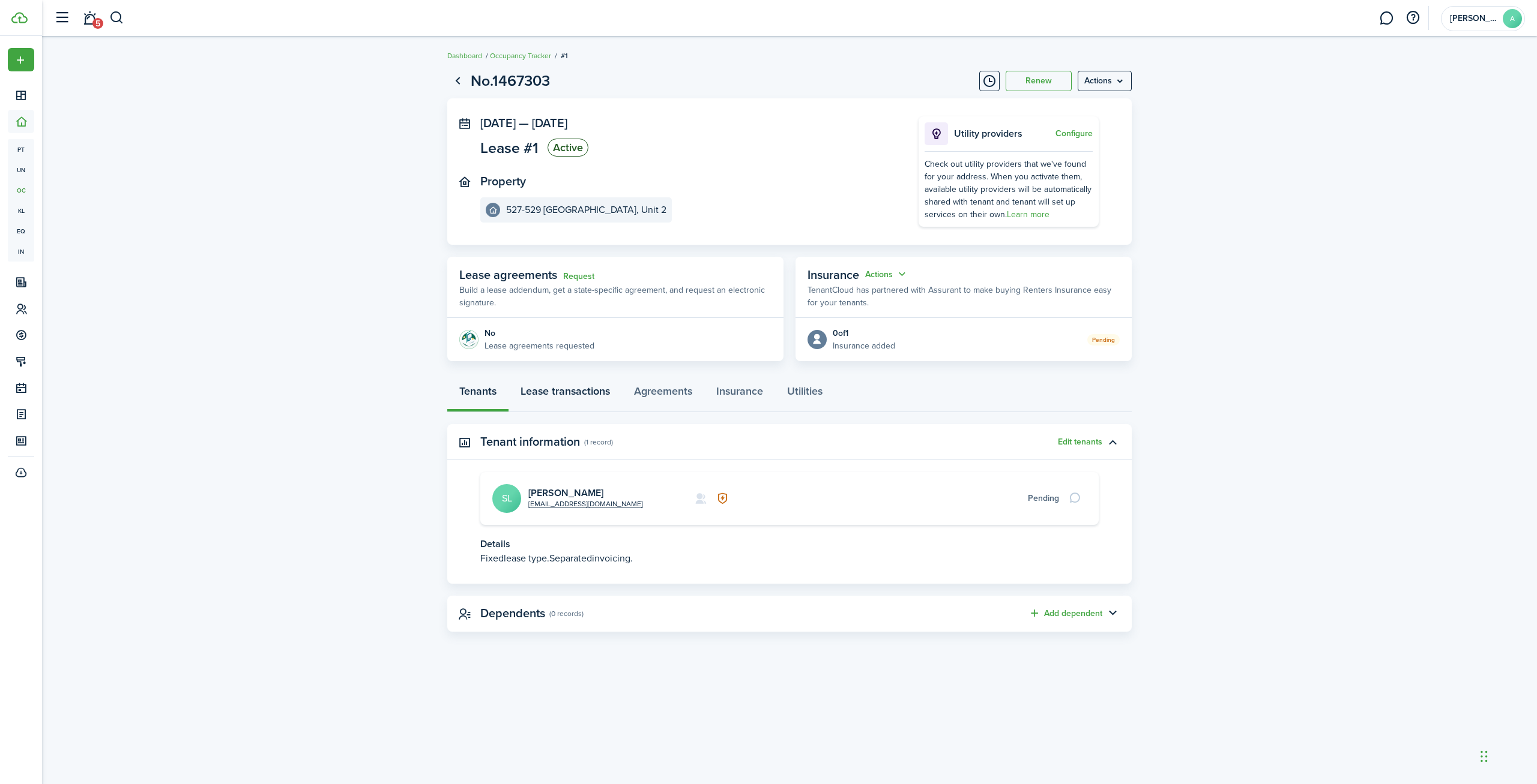
click at [587, 387] on link "Lease transactions" at bounding box center [565, 394] width 114 height 36
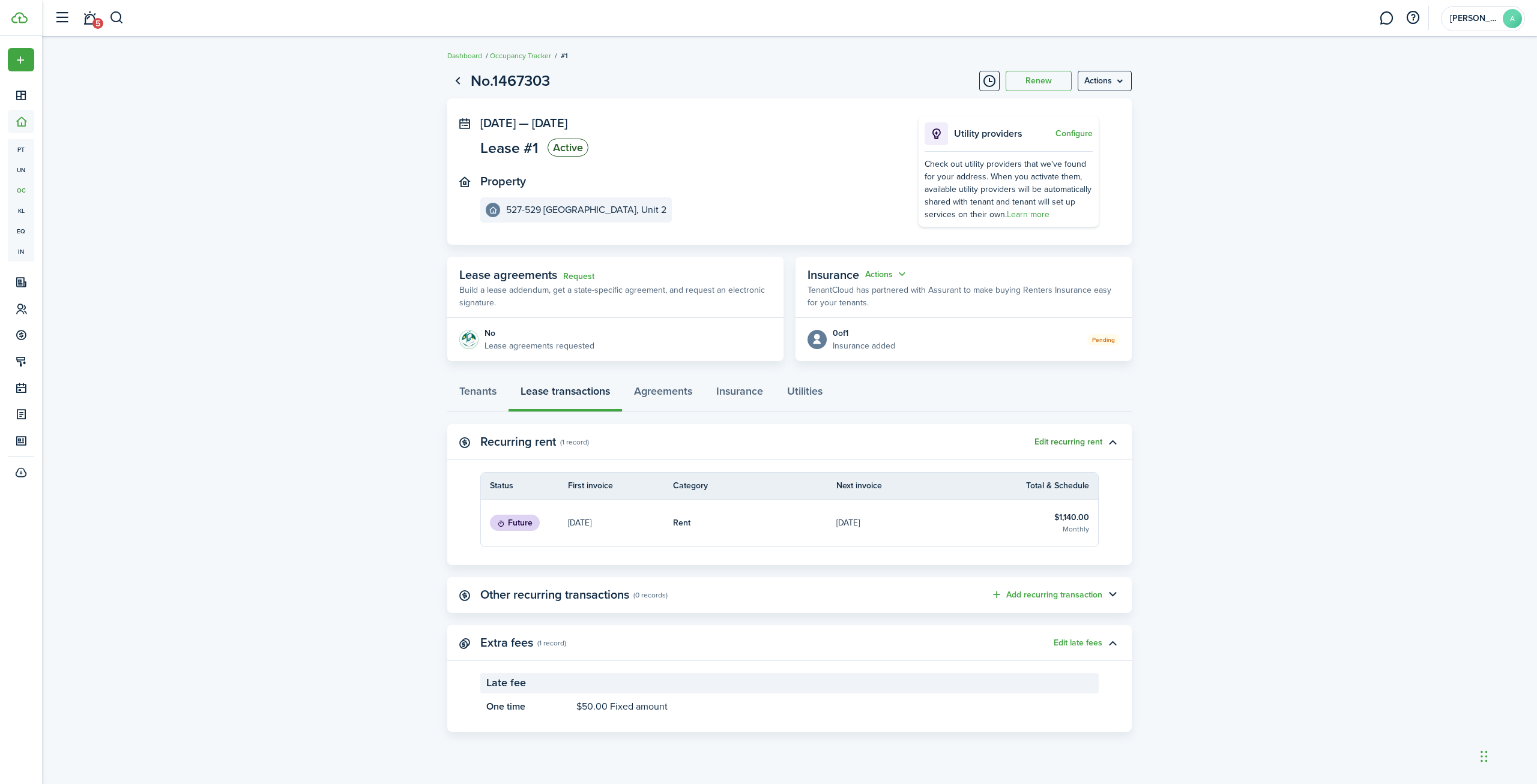
click at [1077, 440] on button "Edit recurring rent" at bounding box center [1067, 442] width 68 height 9
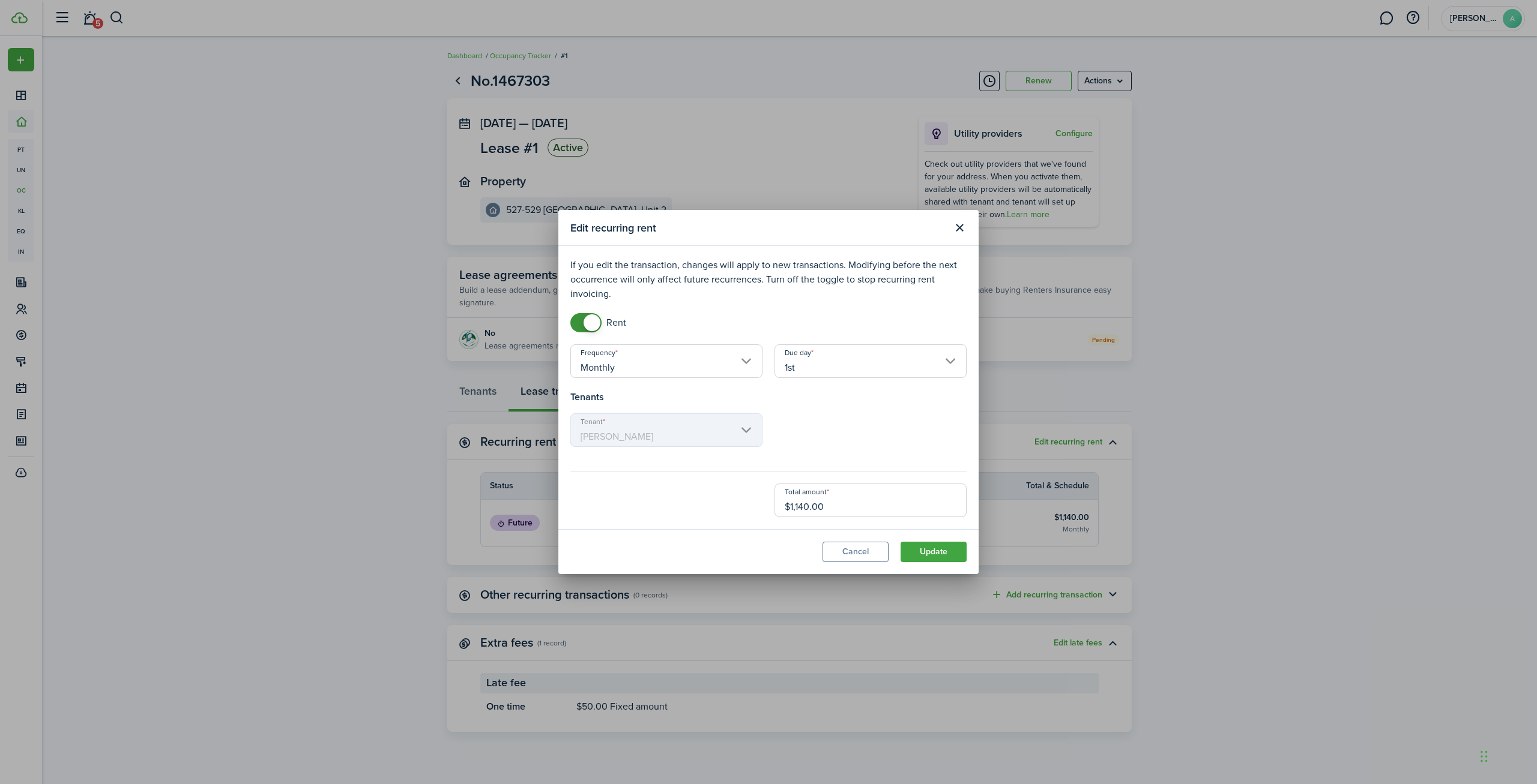
drag, startPoint x: 833, startPoint y: 505, endPoint x: 760, endPoint y: 505, distance: 73.0
click at [774, 505] on input "$1,140.00" at bounding box center [870, 500] width 192 height 33
type input "$2,500.00"
click at [953, 555] on button "Update" at bounding box center [933, 551] width 66 height 20
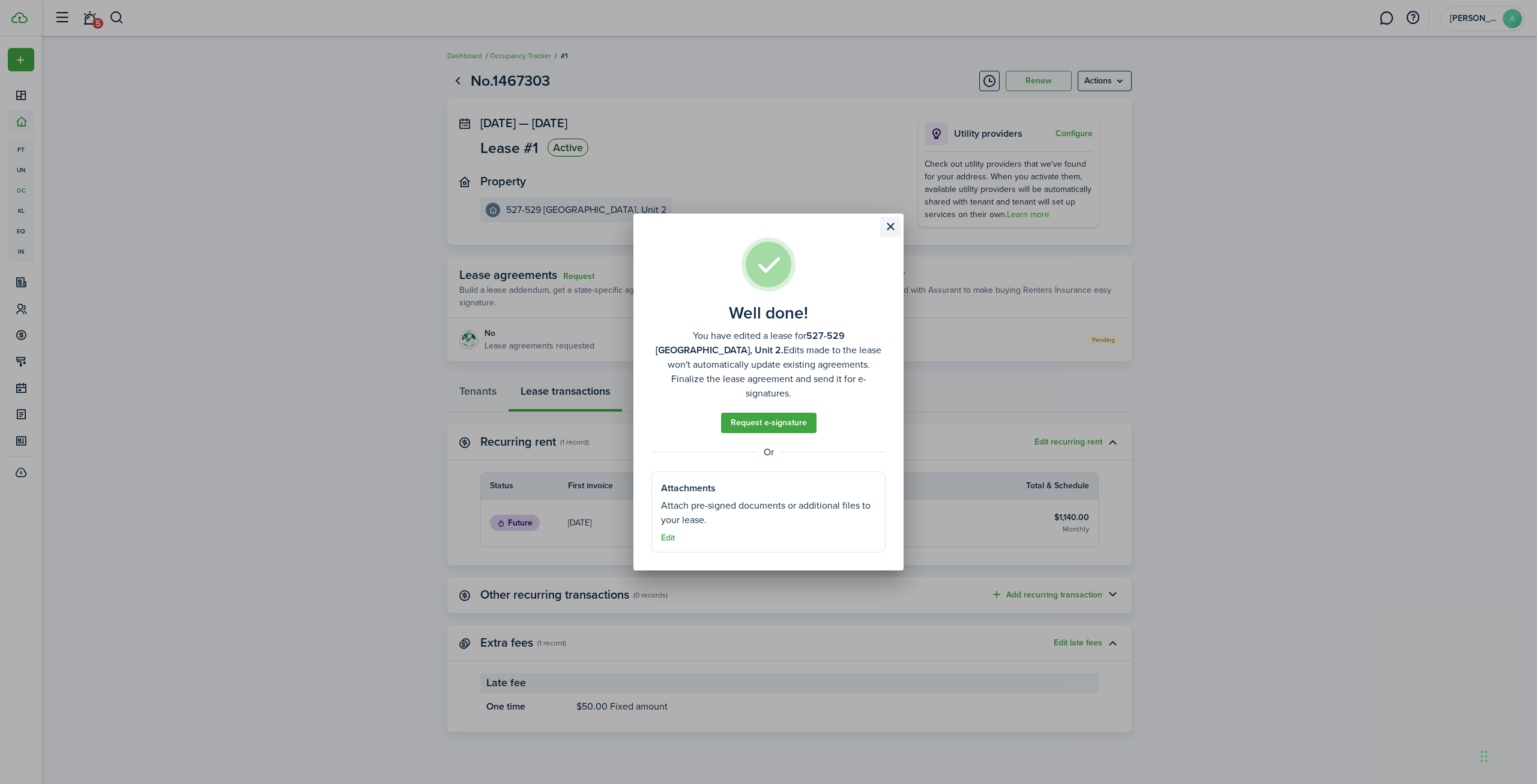
click at [892, 224] on button "Close modal" at bounding box center [890, 227] width 20 height 20
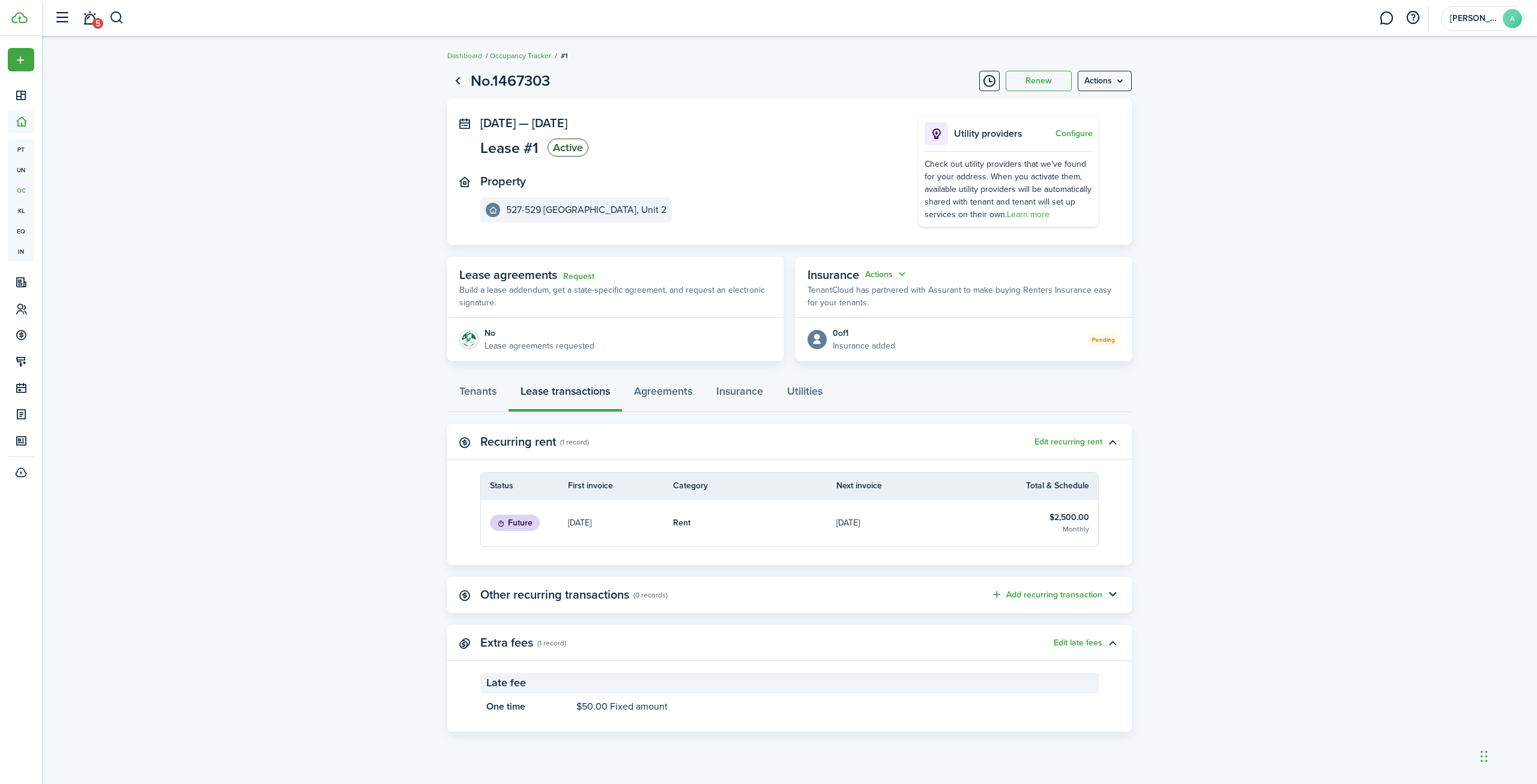
click at [518, 53] on link "Occupancy Tracker" at bounding box center [520, 55] width 61 height 11
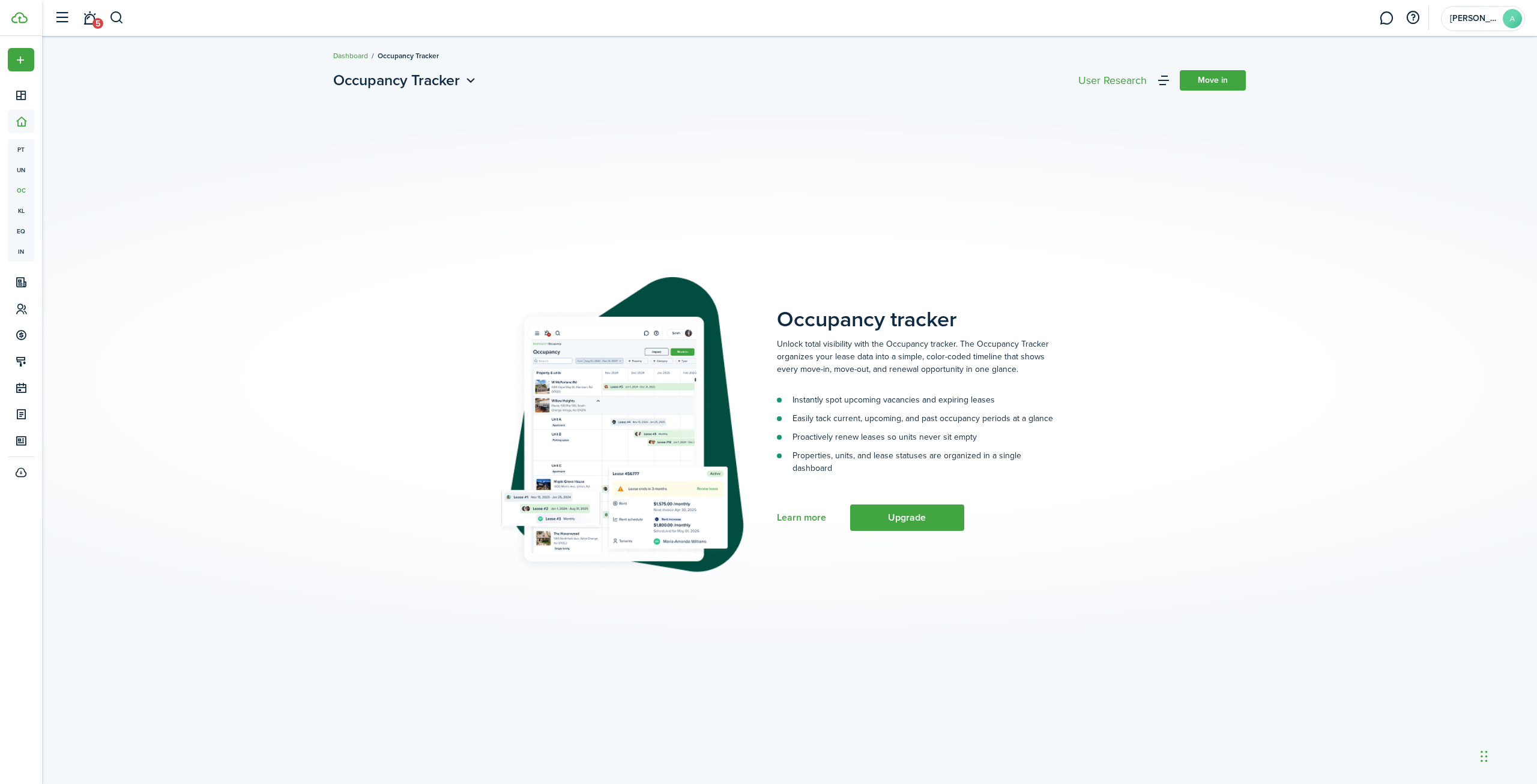
click at [343, 51] on link "Dashboard" at bounding box center [351, 55] width 35 height 11
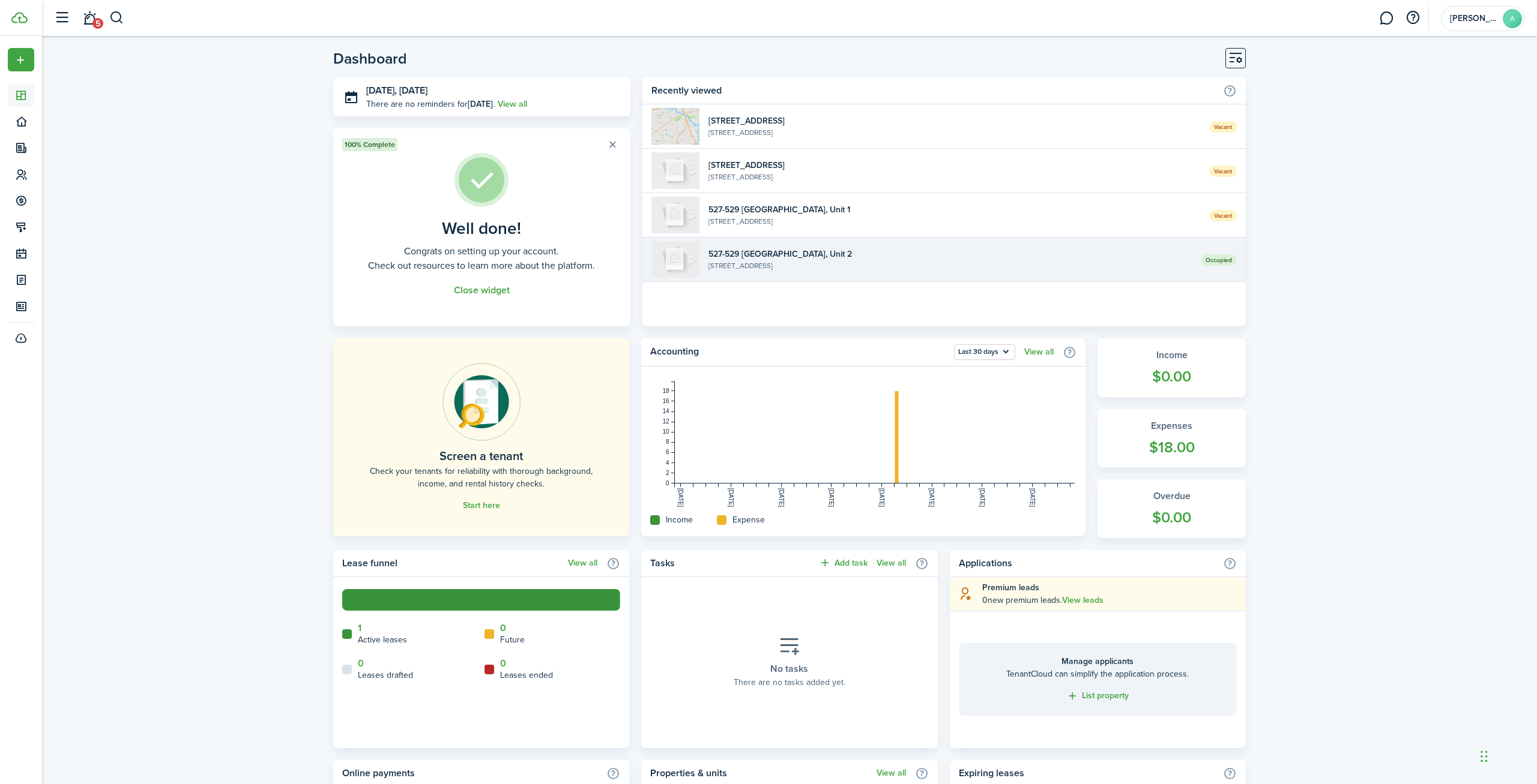
click at [834, 258] on widget-list-item-title "527-529 [GEOGRAPHIC_DATA], Unit 2" at bounding box center [949, 254] width 483 height 13
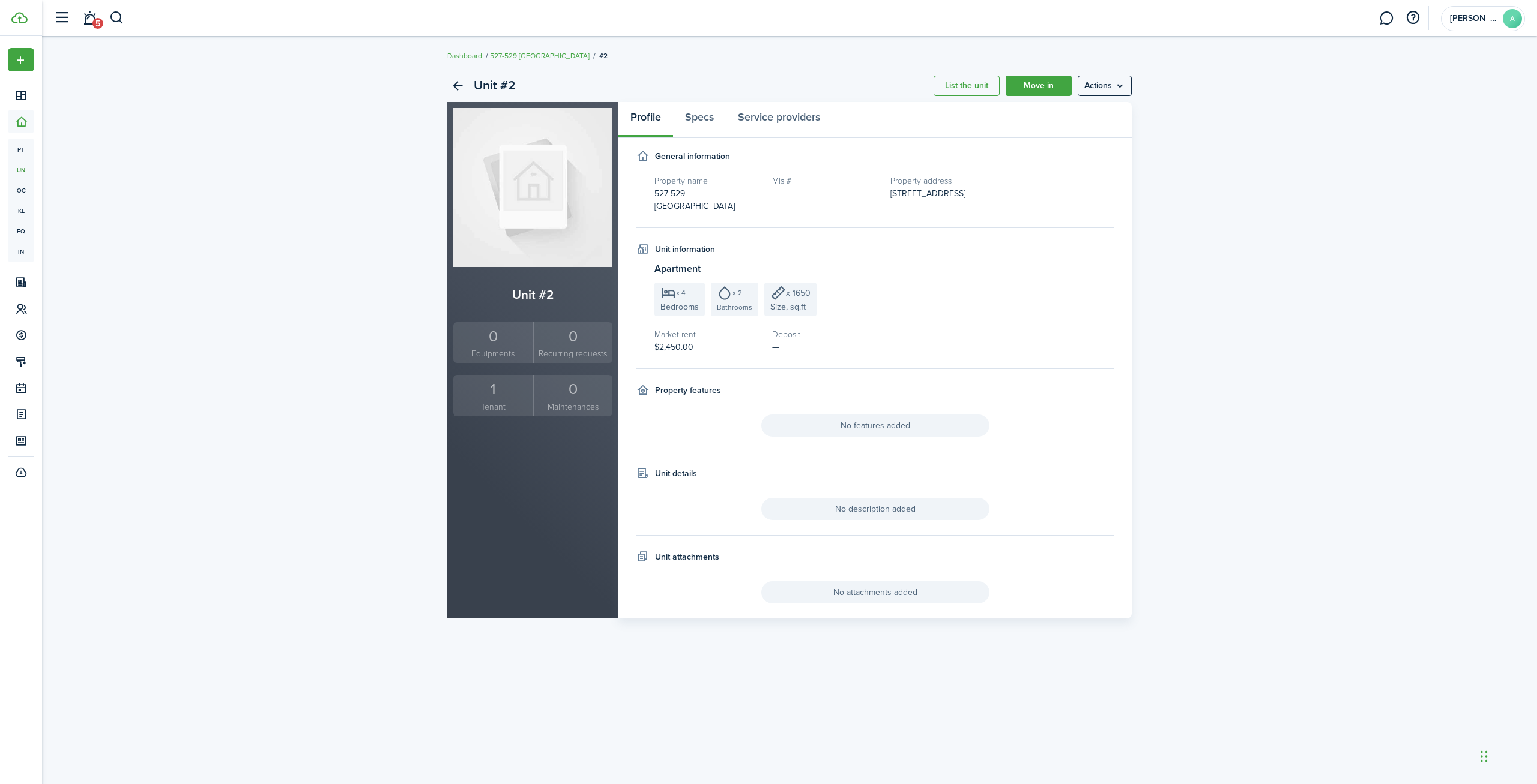
click at [496, 402] on small "Tenant" at bounding box center [493, 407] width 74 height 13
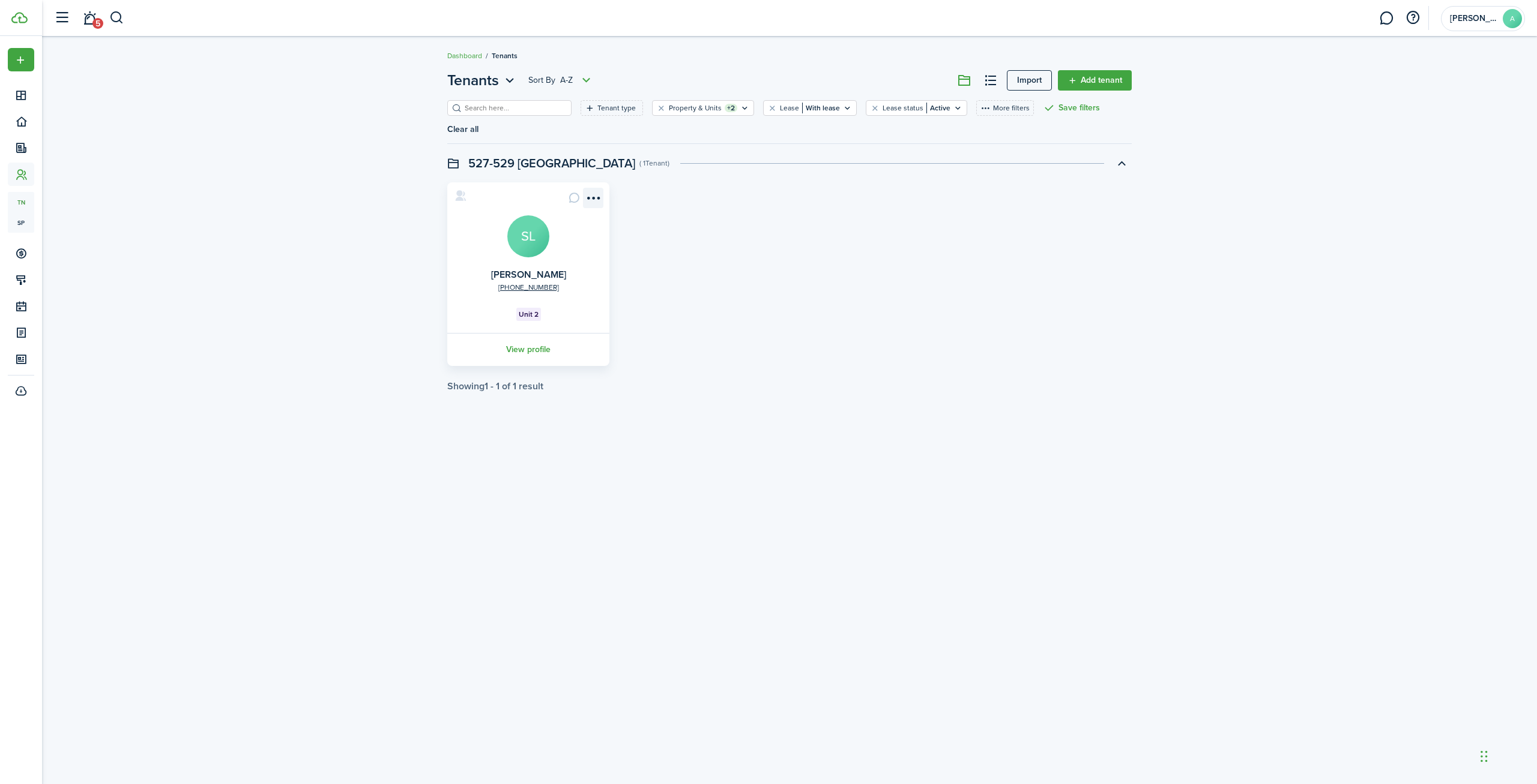
click at [589, 194] on menu-btn-icon "Open menu" at bounding box center [593, 197] width 20 height 20
click at [537, 223] on link "Edit" at bounding box center [549, 224] width 105 height 20
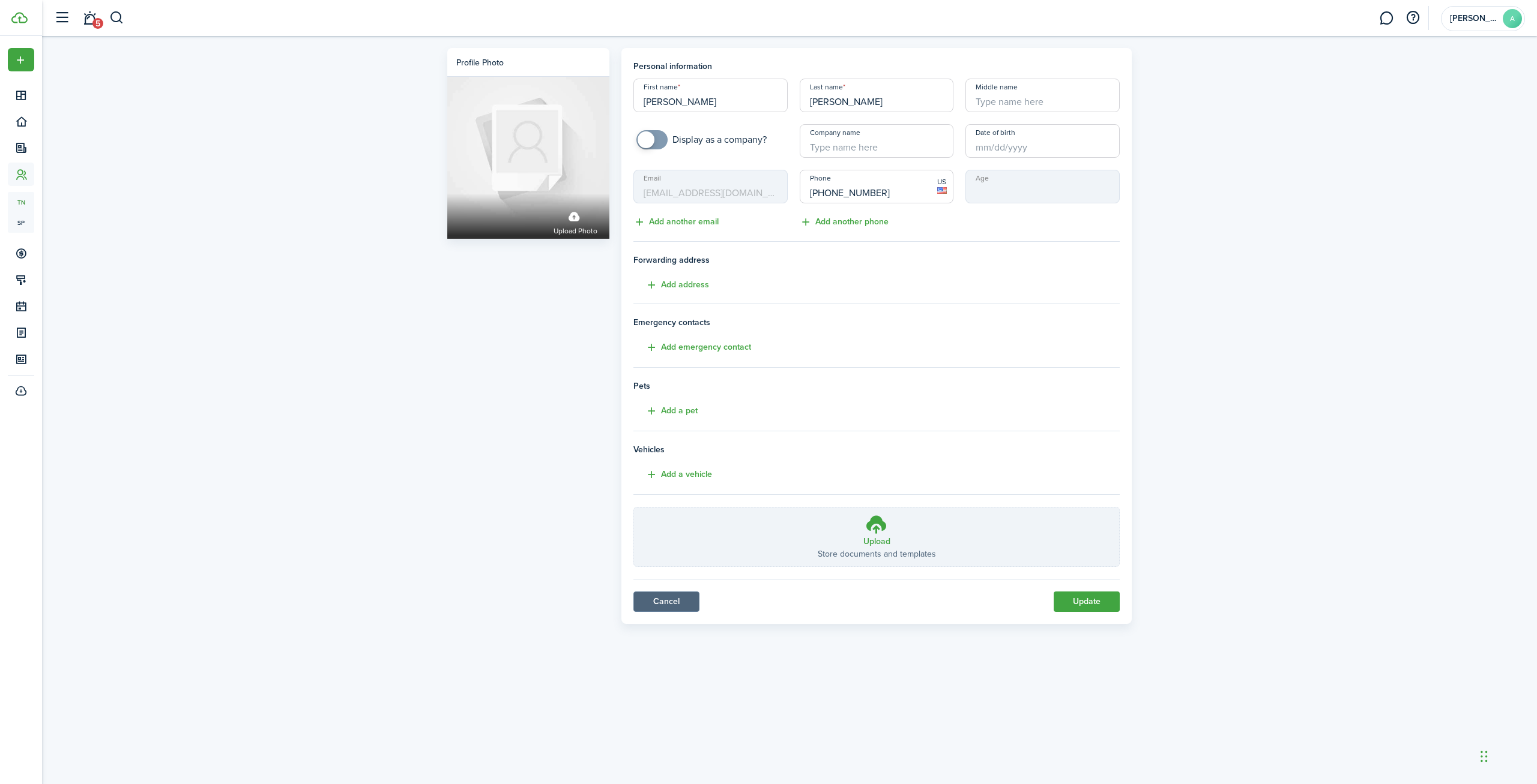
click at [676, 610] on link "Cancel" at bounding box center [666, 602] width 66 height 20
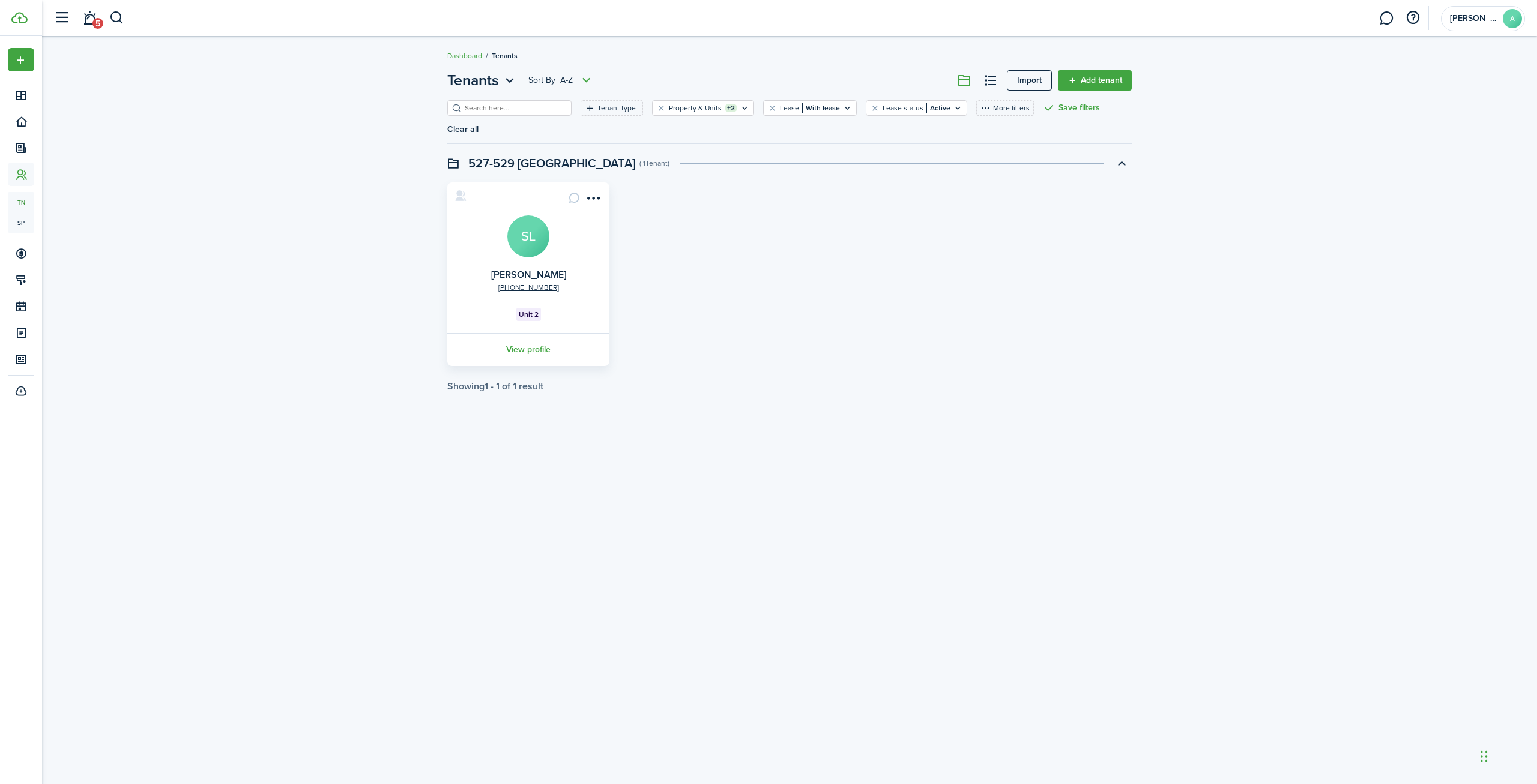
click at [525, 254] on avatar-text "SL" at bounding box center [528, 236] width 42 height 42
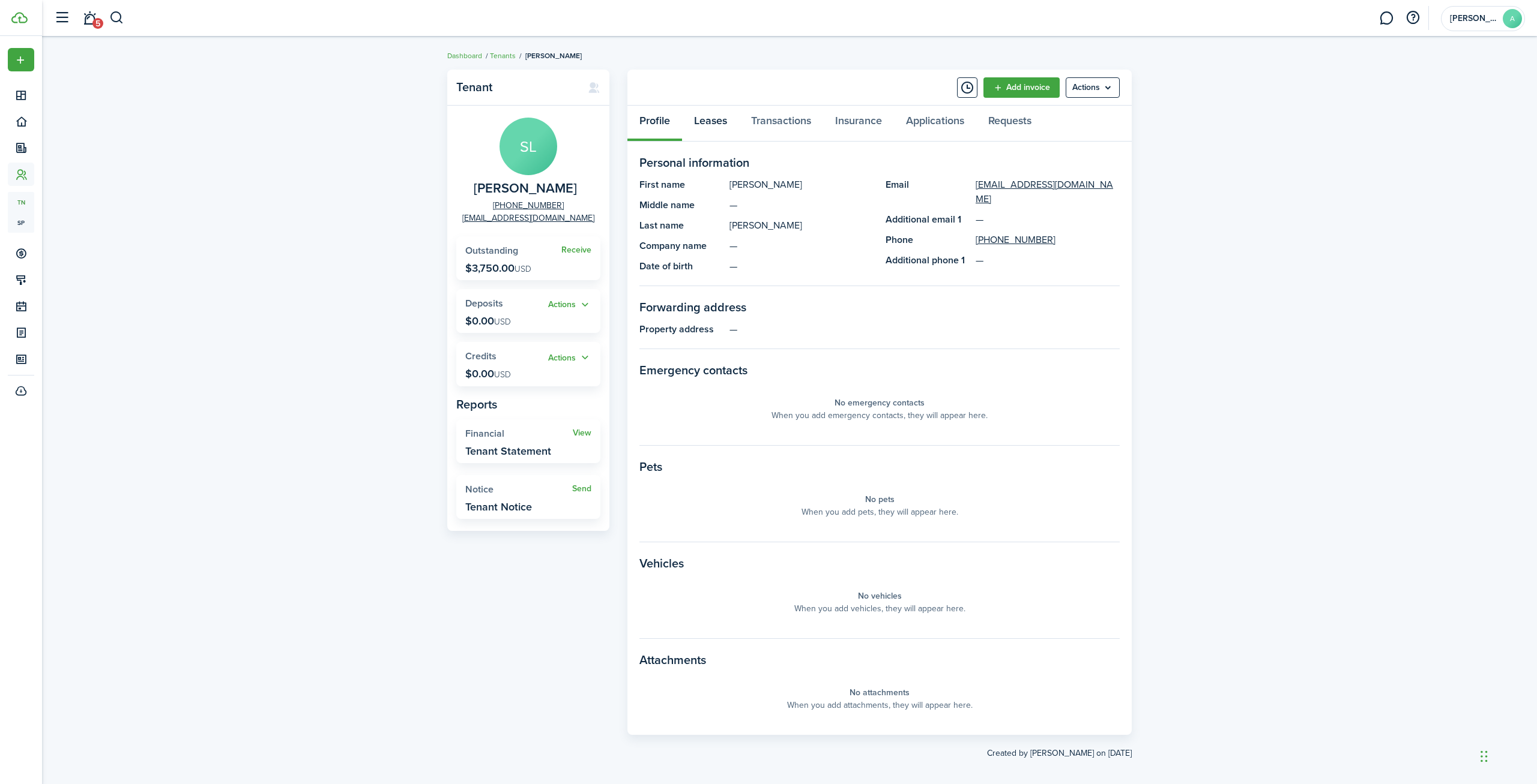
click at [717, 120] on link "Leases" at bounding box center [711, 123] width 57 height 36
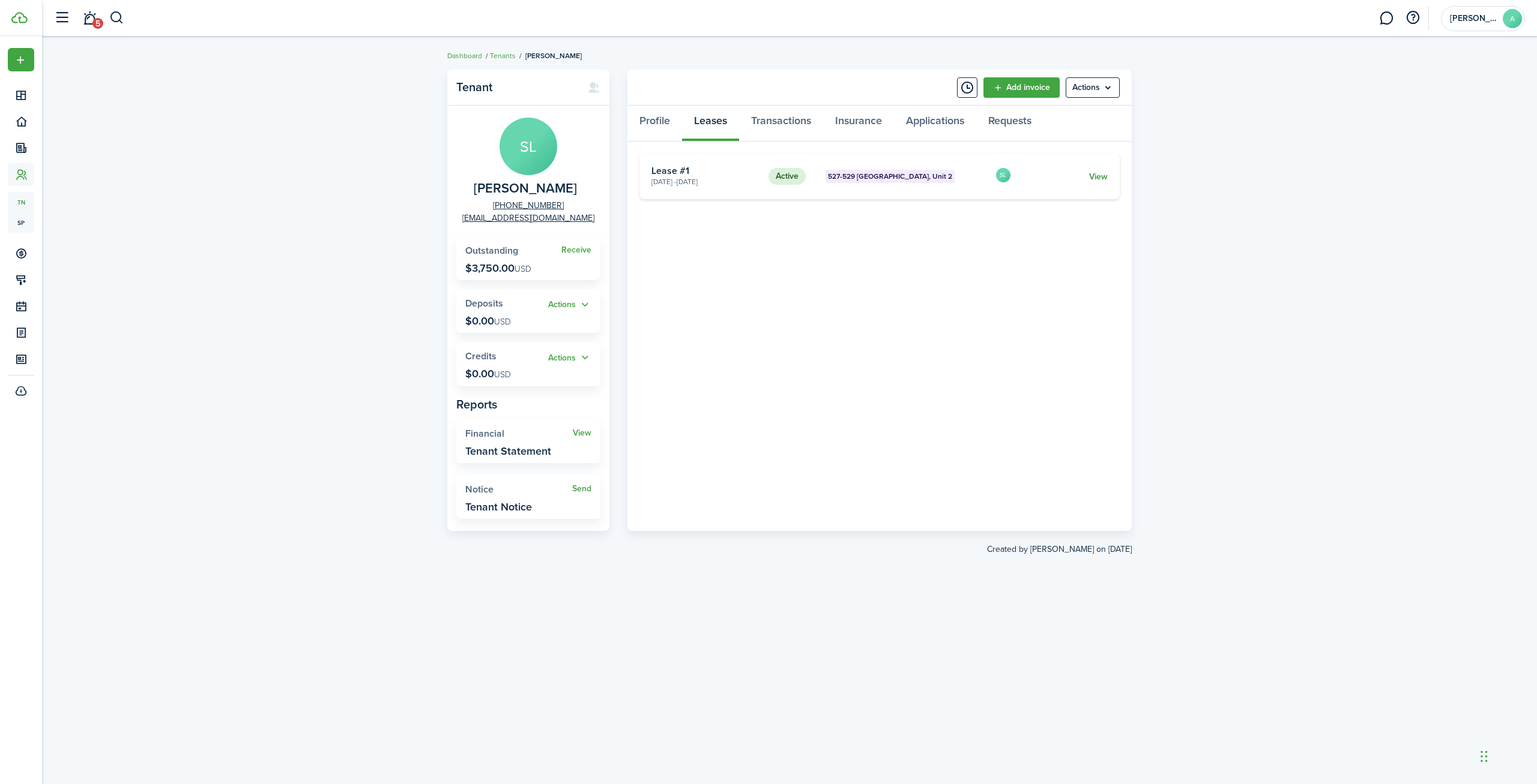
click at [1107, 177] on link "View" at bounding box center [1098, 177] width 18 height 13
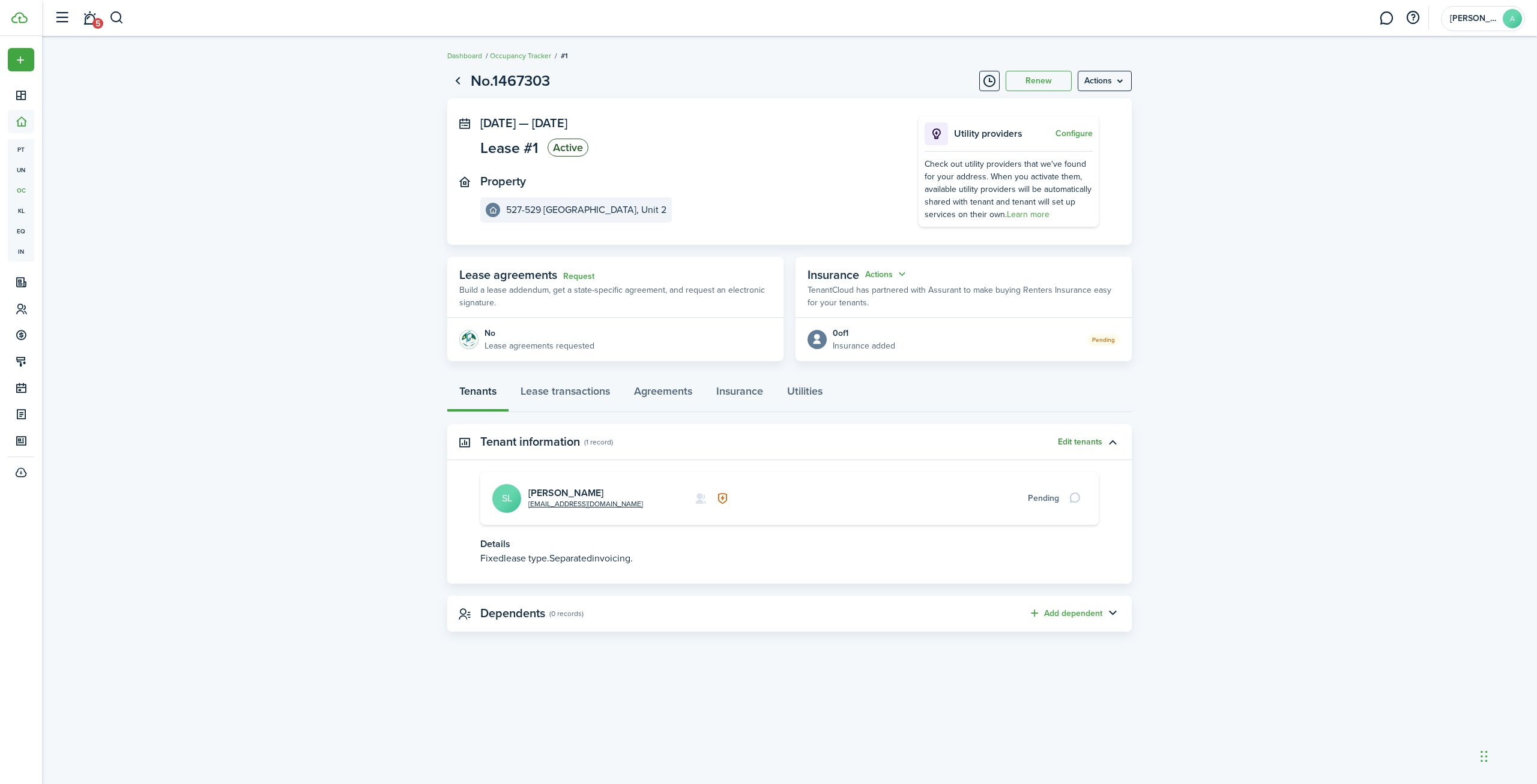
click at [1088, 441] on button "Edit tenants" at bounding box center [1079, 442] width 44 height 9
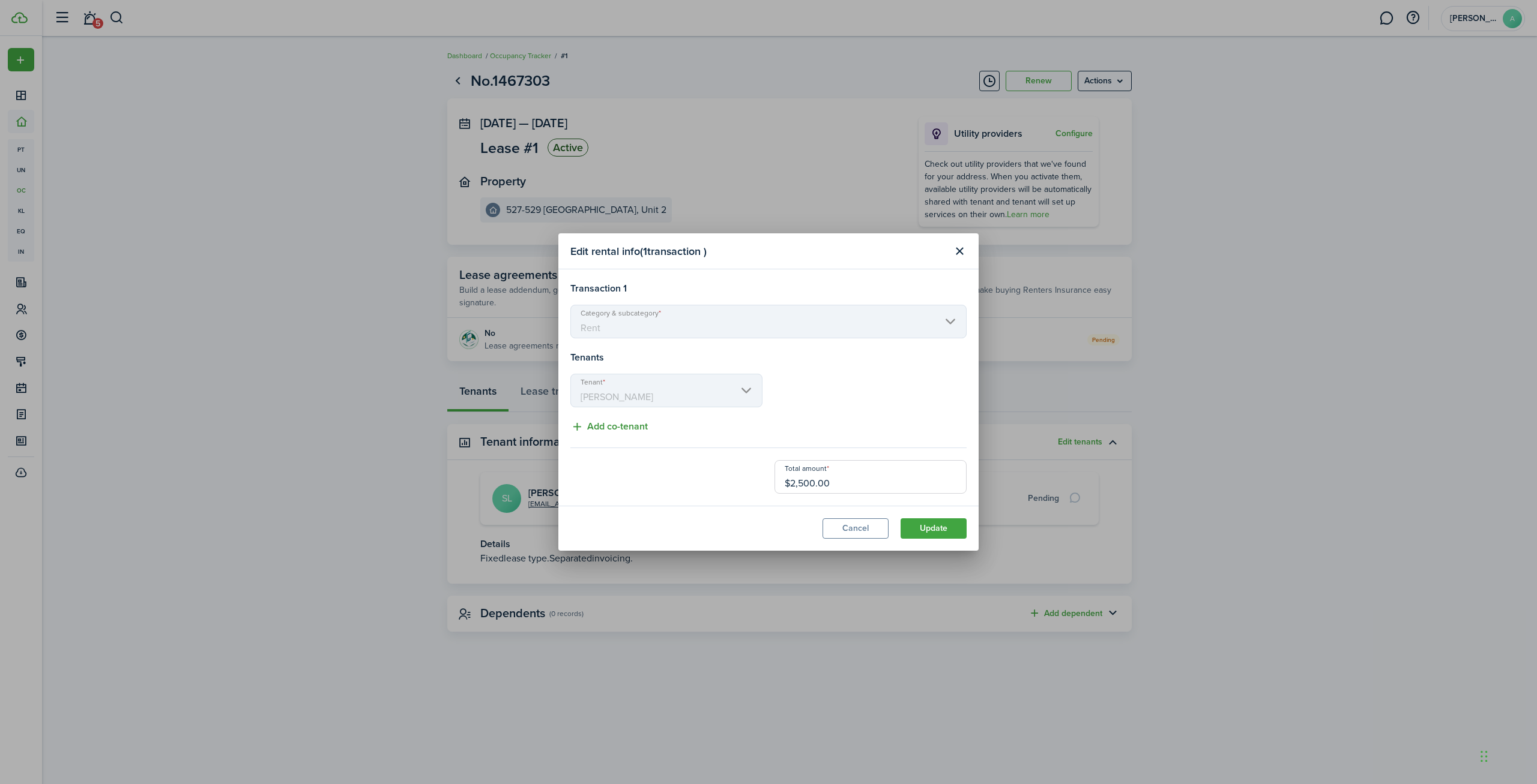
click at [631, 427] on button "Add co-tenant" at bounding box center [609, 427] width 77 height 15
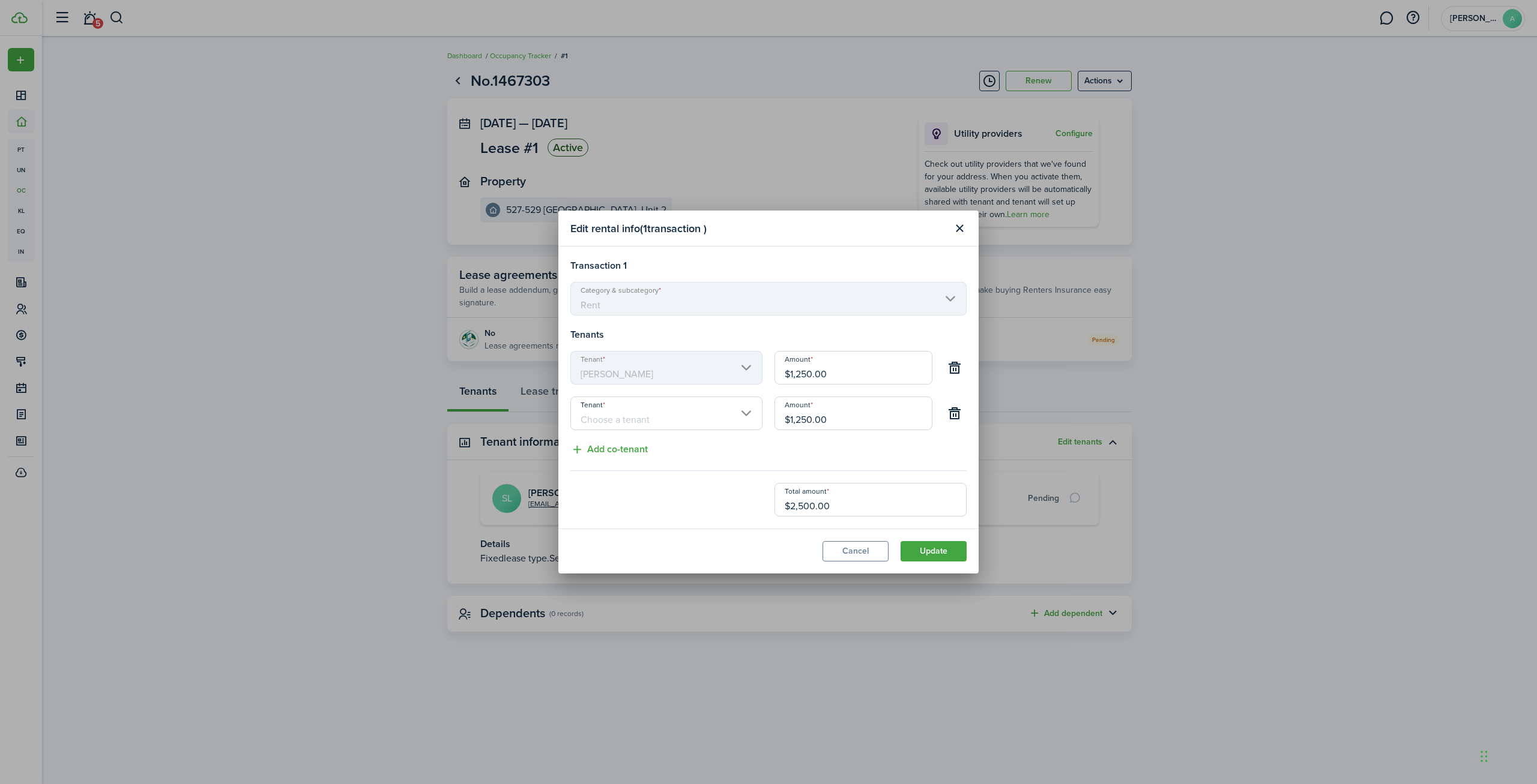
click at [631, 423] on input "Tenant" at bounding box center [666, 413] width 192 height 33
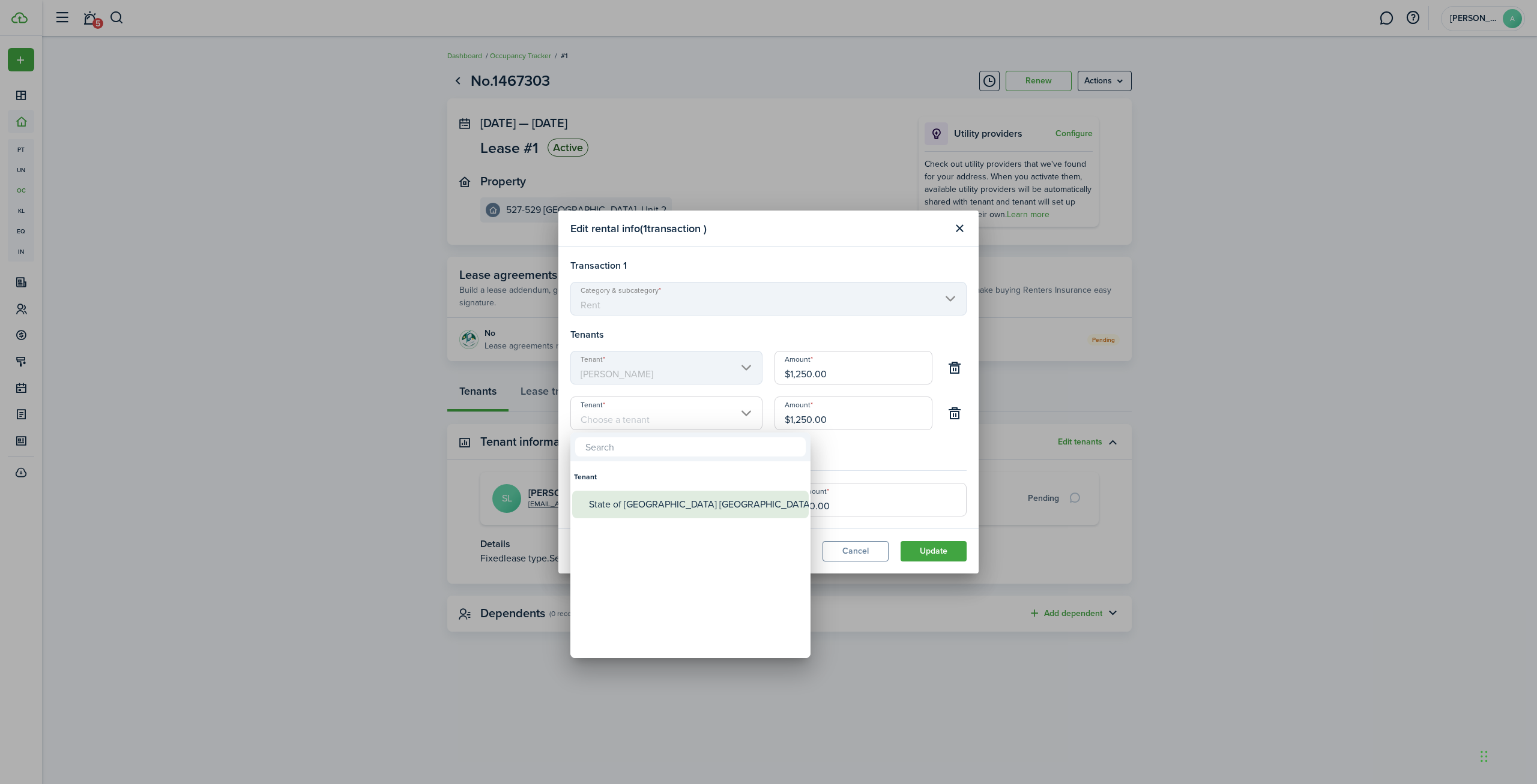
click at [651, 505] on div "State of [GEOGRAPHIC_DATA] [GEOGRAPHIC_DATA]" at bounding box center [695, 505] width 213 height 28
type input "State of [GEOGRAPHIC_DATA] [GEOGRAPHIC_DATA]"
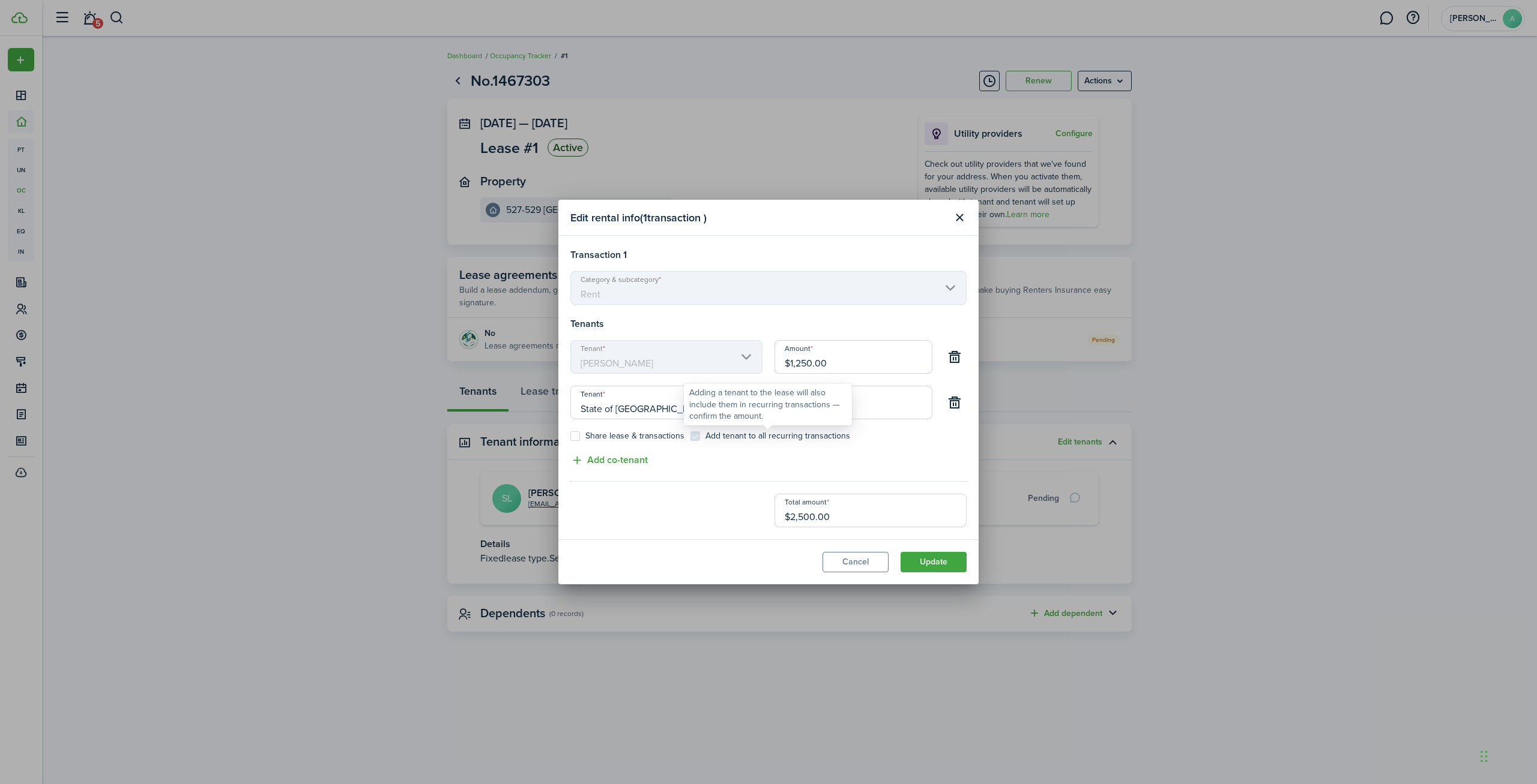
click at [799, 411] on div "Adding a tenant to the lease will also include them in recurring transactions —…" at bounding box center [768, 404] width 157 height 35
click at [873, 404] on input "$1,250.00" at bounding box center [853, 402] width 158 height 33
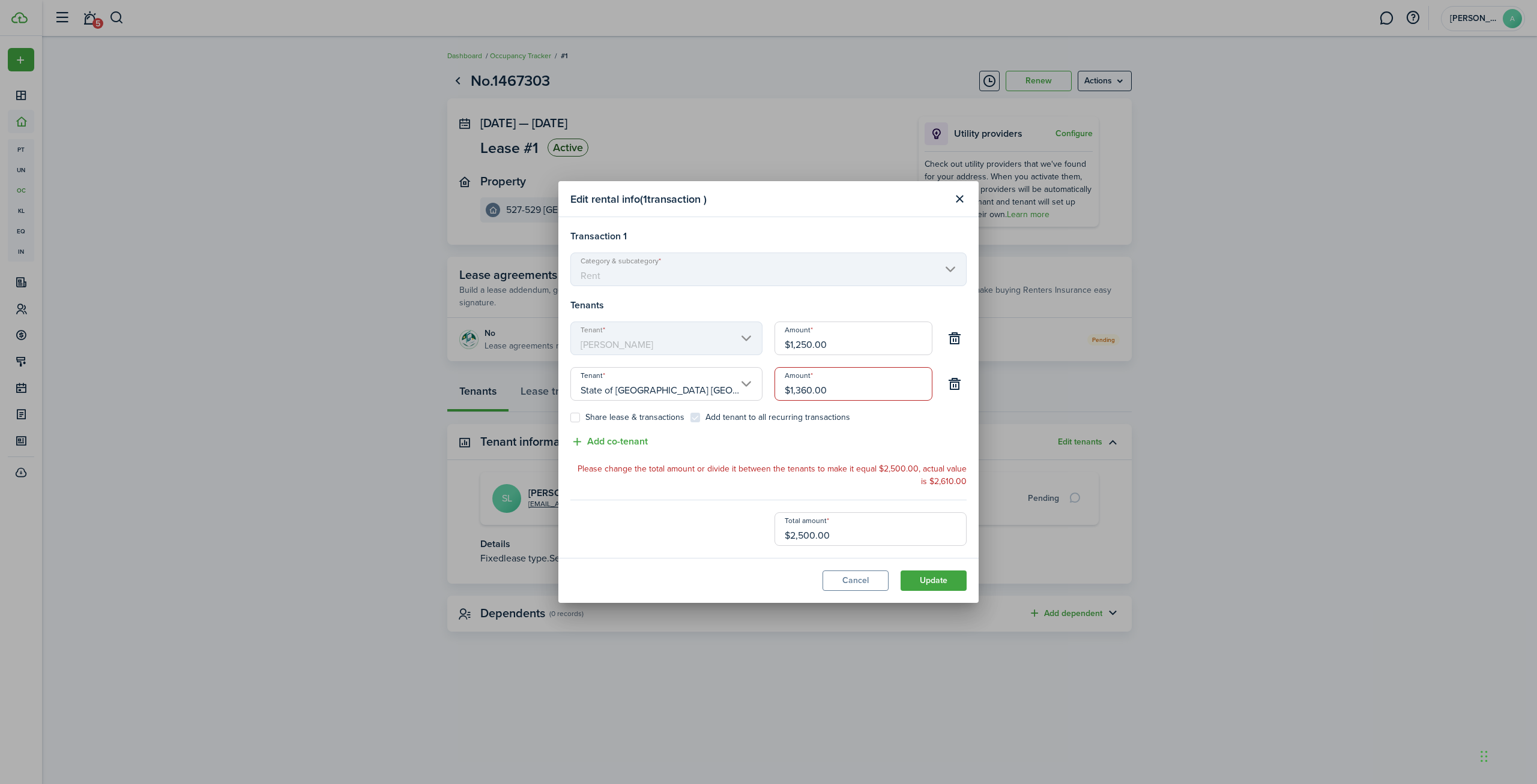
type input "$1,360.00"
drag, startPoint x: 834, startPoint y: 343, endPoint x: 754, endPoint y: 343, distance: 80.0
click at [774, 343] on input "$1,250.00" at bounding box center [853, 338] width 158 height 33
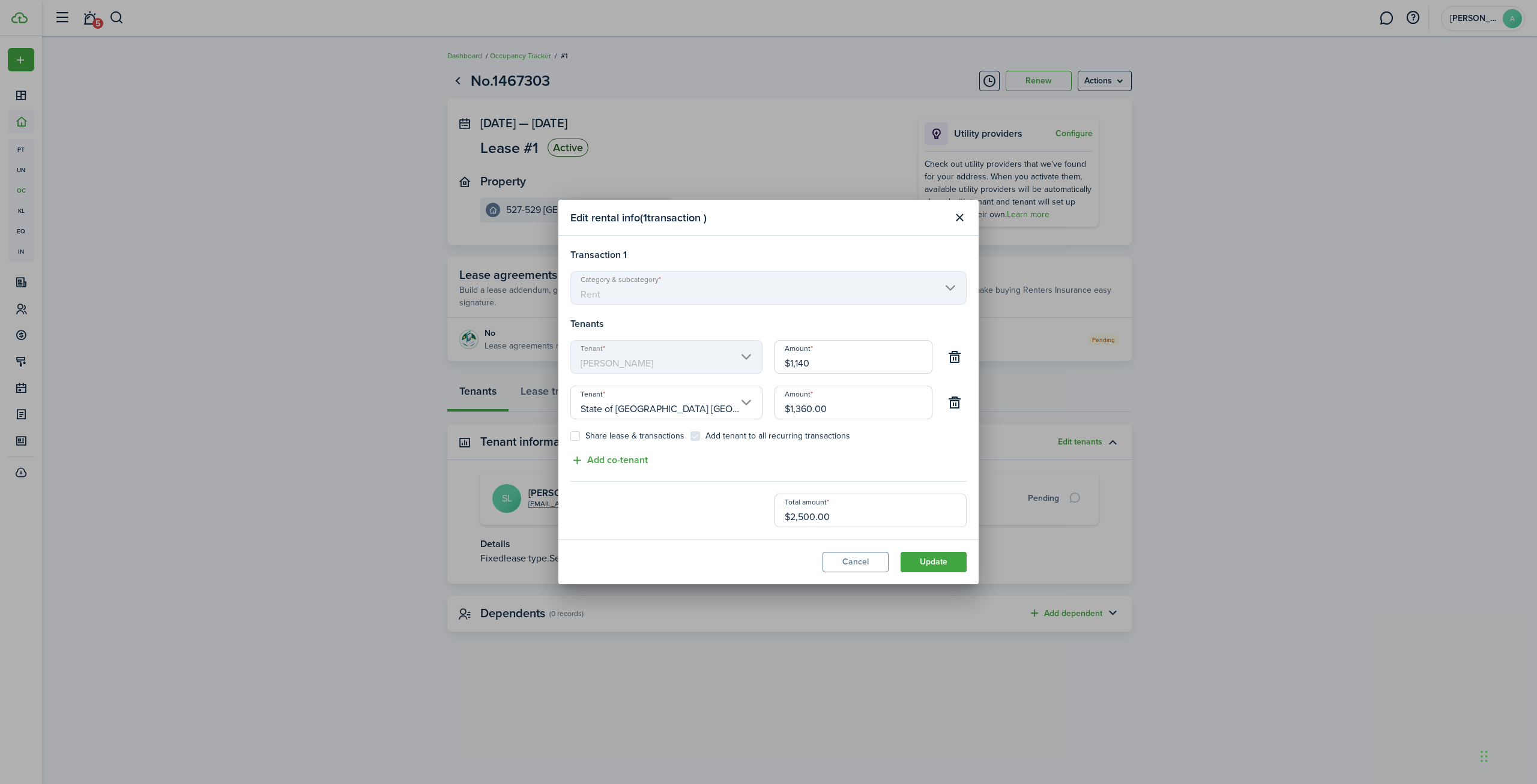
type input "$1,140.00"
click at [880, 484] on lease-edit-recurring-form "Category & subcategory Rent Tenants Tenant [PERSON_NAME] $1,140.00 Tenant State…" at bounding box center [768, 399] width 396 height 256
click at [926, 561] on button "Update" at bounding box center [933, 562] width 66 height 20
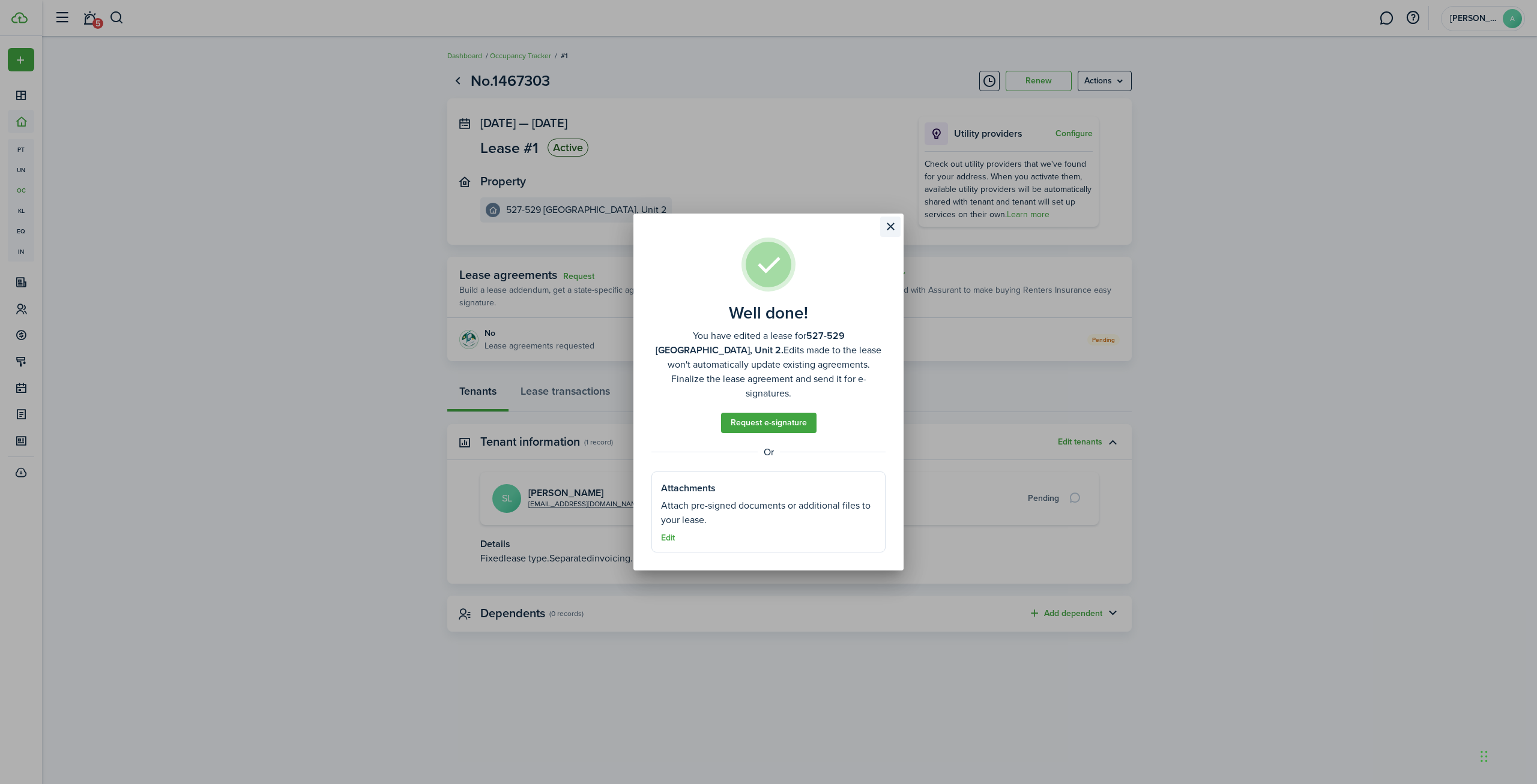
click at [886, 233] on button "Close modal" at bounding box center [890, 227] width 20 height 20
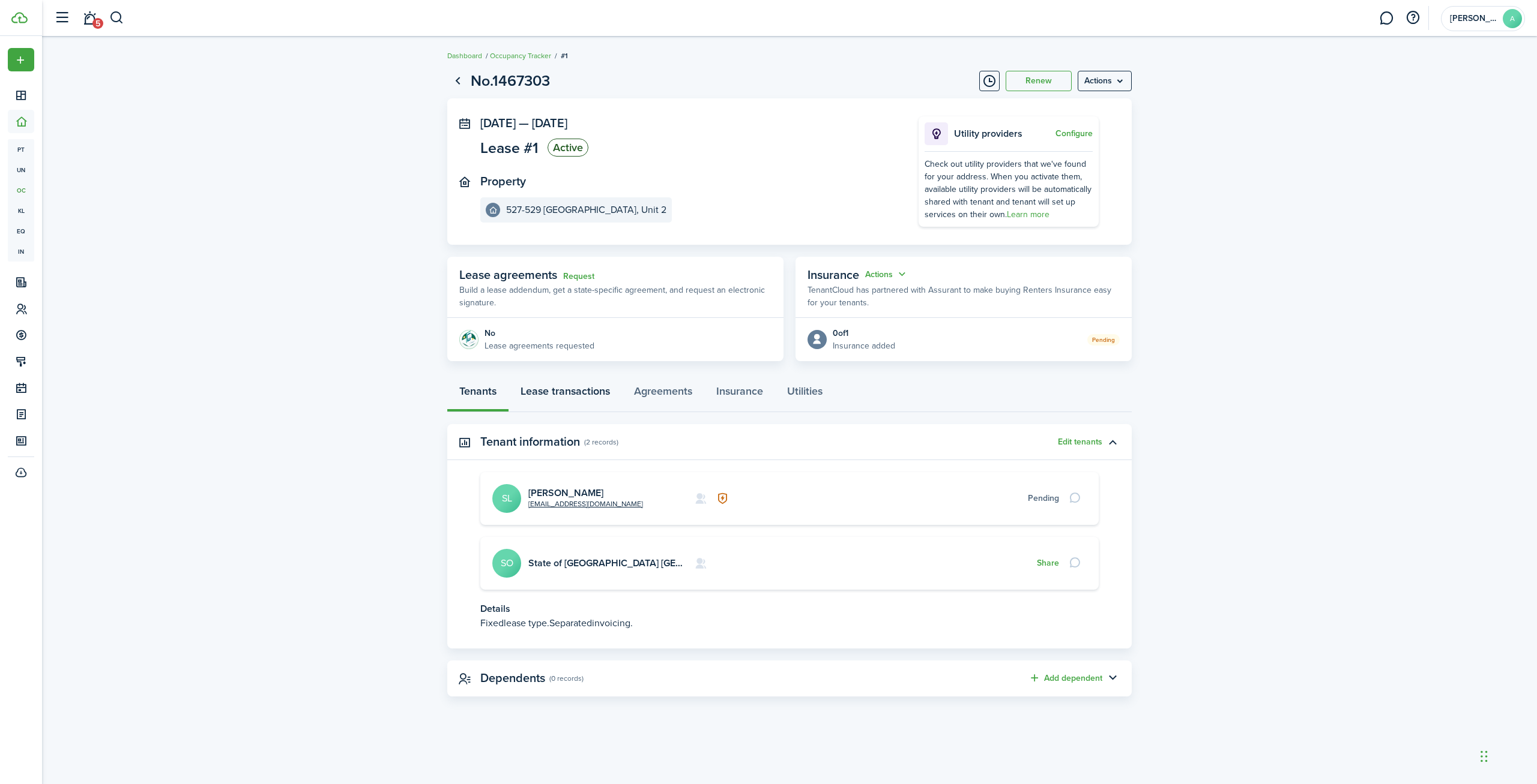
click at [569, 396] on link "Lease transactions" at bounding box center [565, 394] width 114 height 36
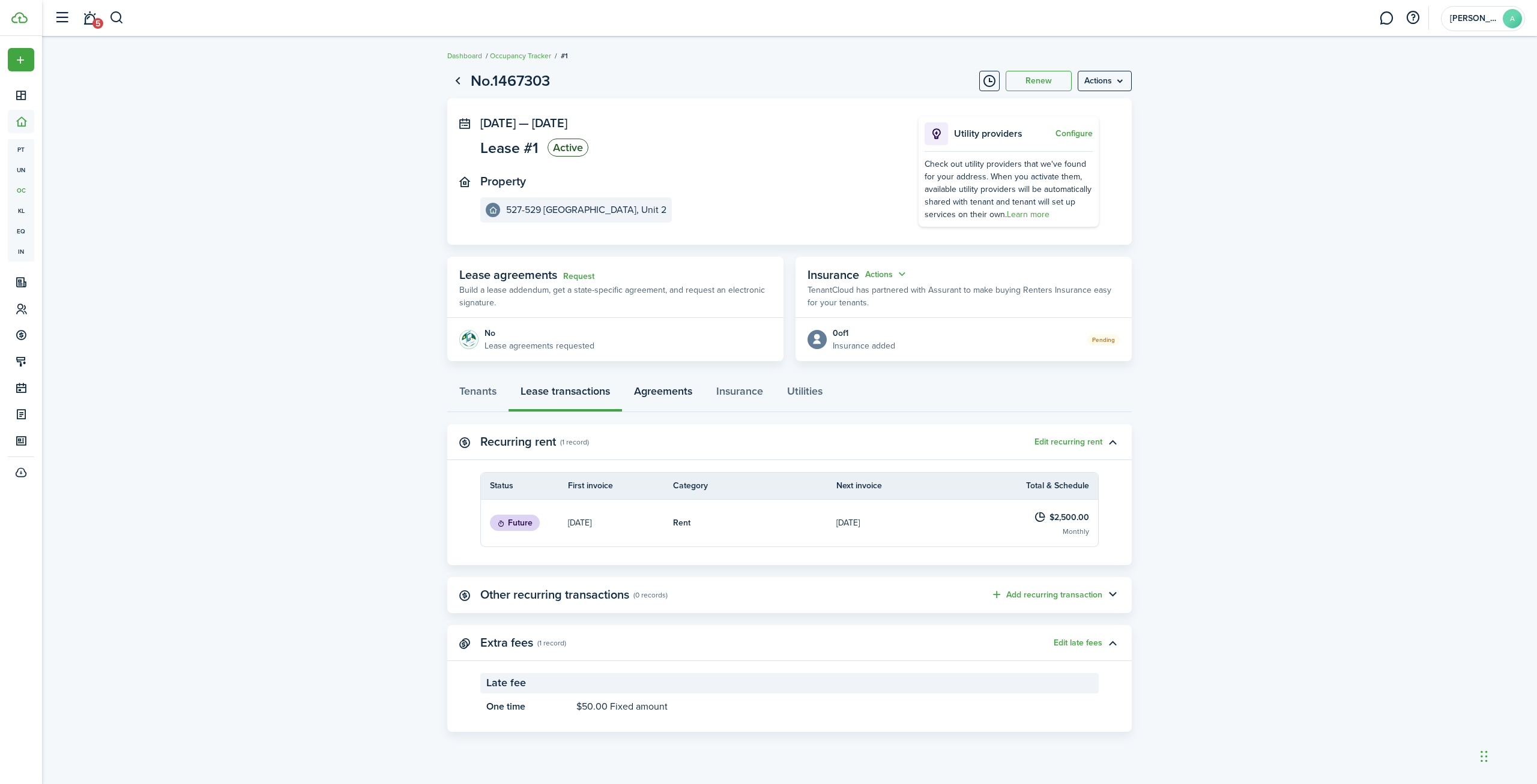
click at [675, 400] on link "Agreements" at bounding box center [663, 394] width 82 height 36
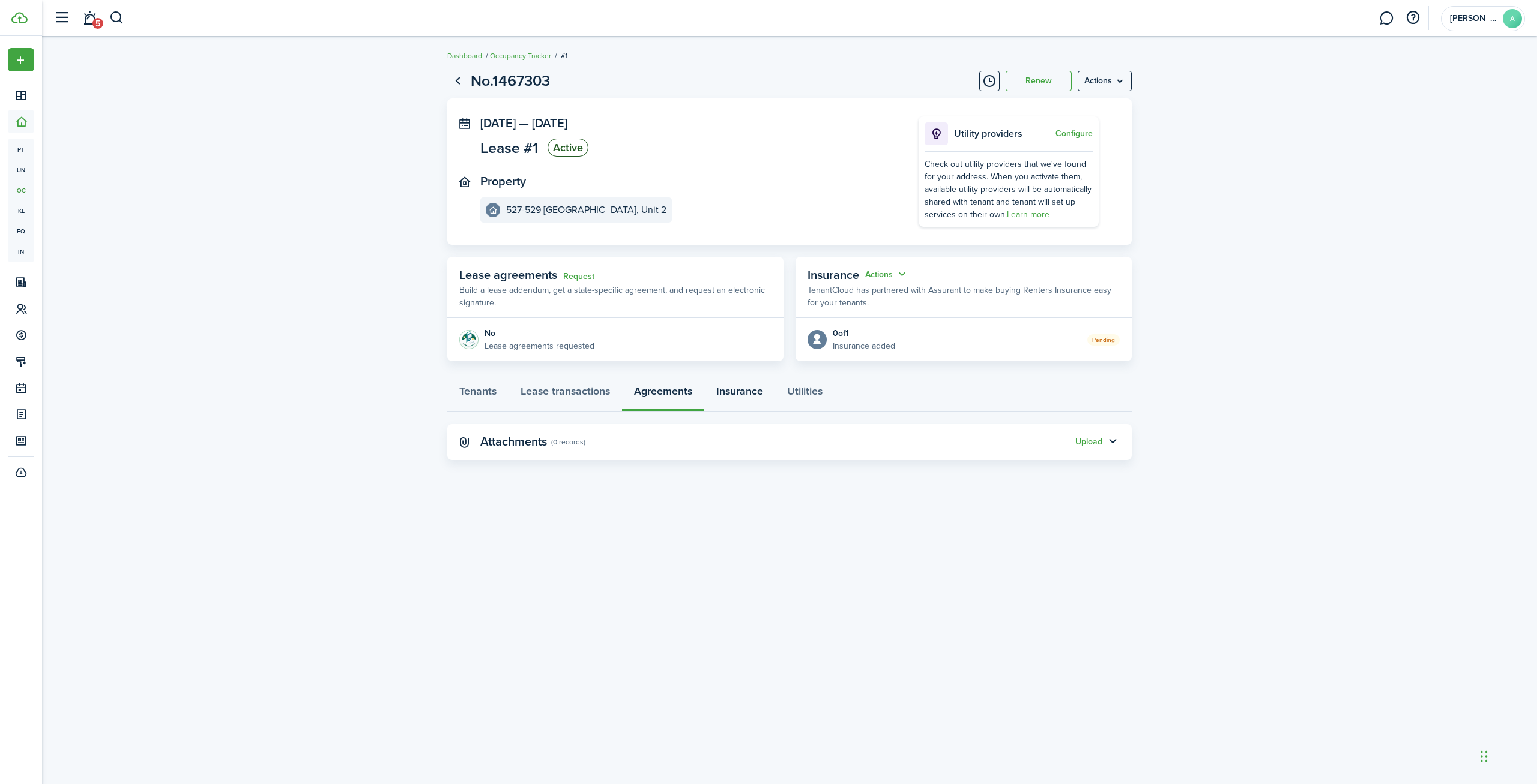
click at [747, 395] on link "Insurance" at bounding box center [739, 394] width 71 height 36
click at [822, 395] on link "Utilities" at bounding box center [804, 394] width 59 height 36
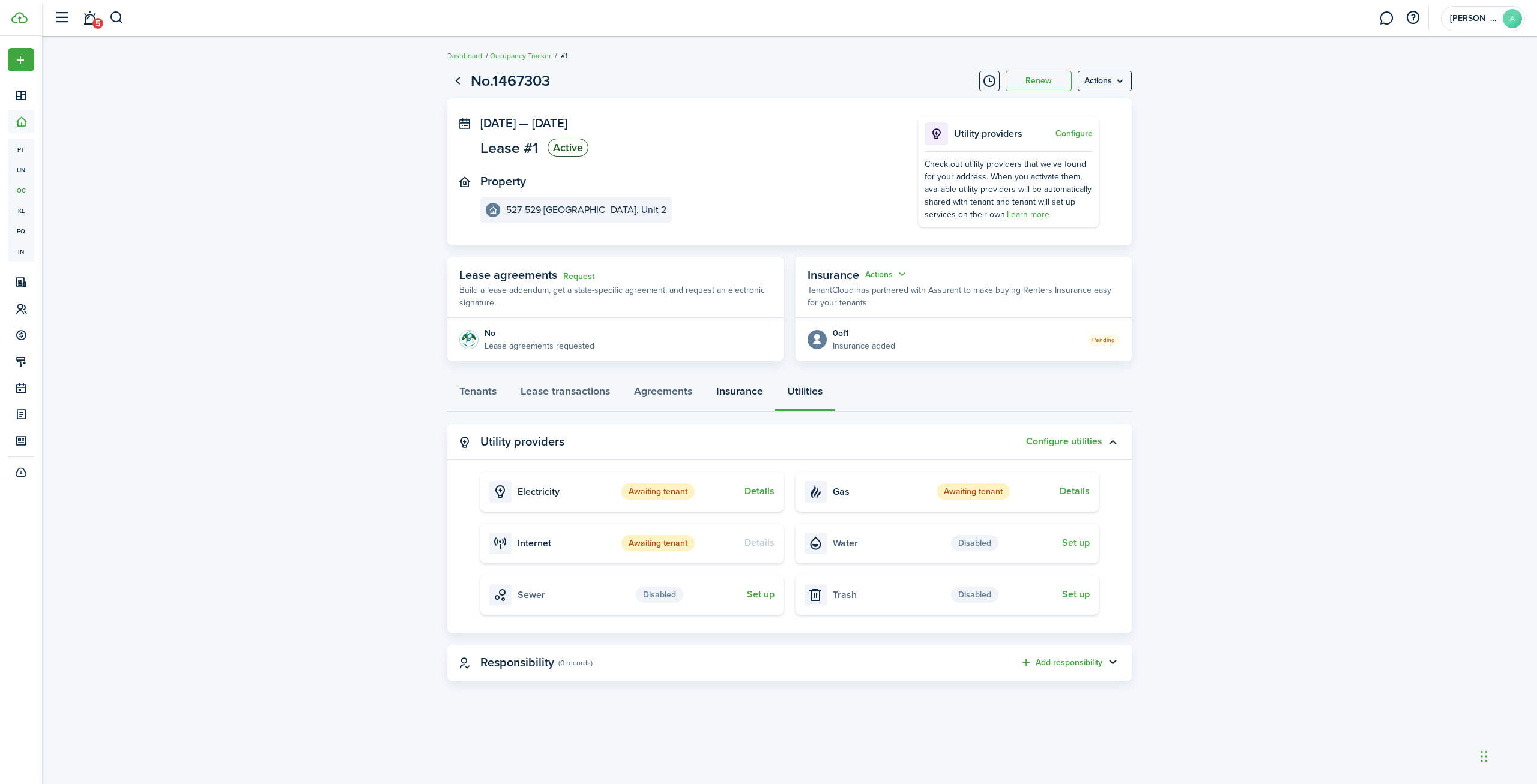
click at [765, 396] on link "Insurance" at bounding box center [739, 394] width 71 height 36
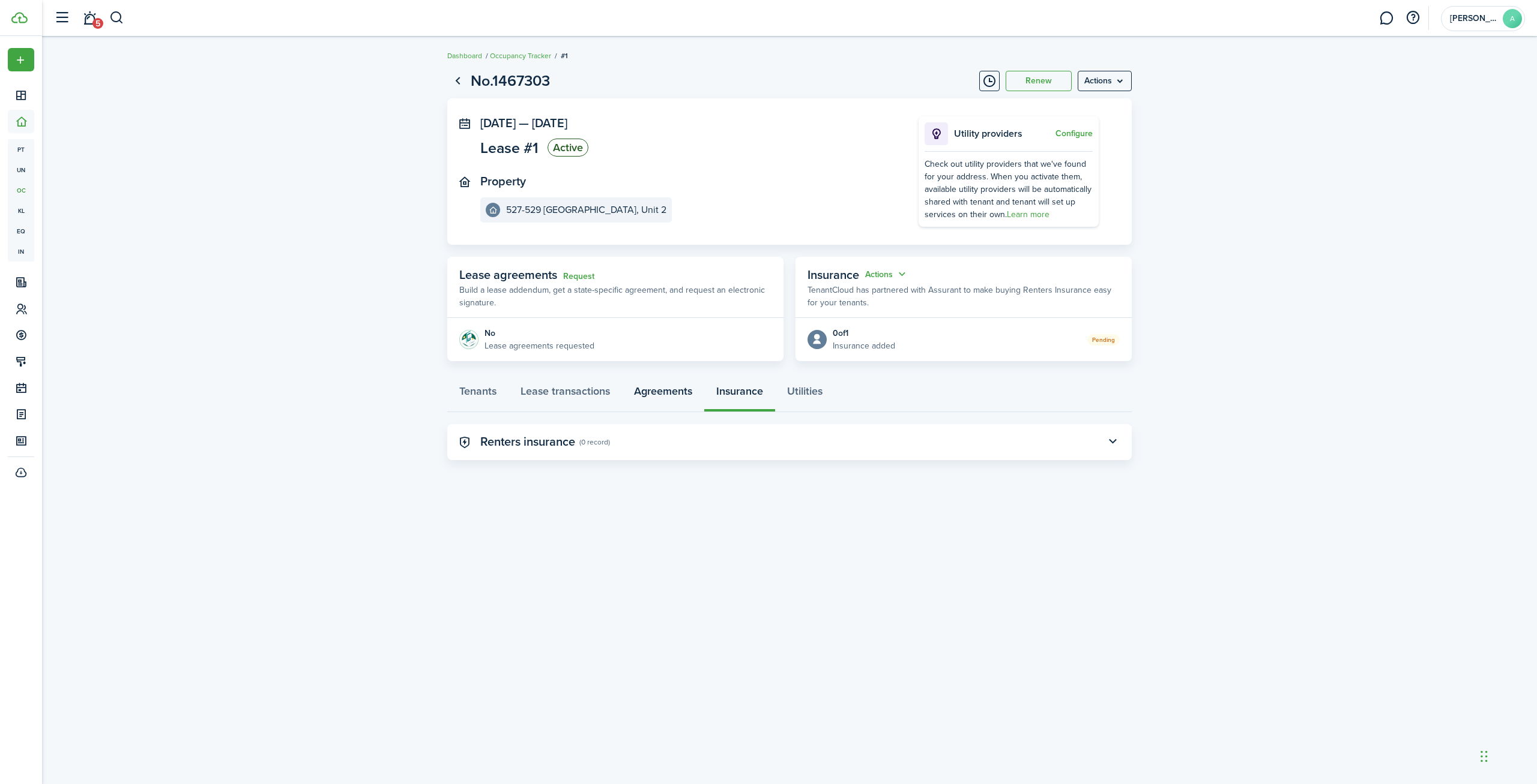
click at [648, 390] on link "Agreements" at bounding box center [663, 394] width 82 height 36
click at [585, 392] on link "Lease transactions" at bounding box center [565, 394] width 114 height 36
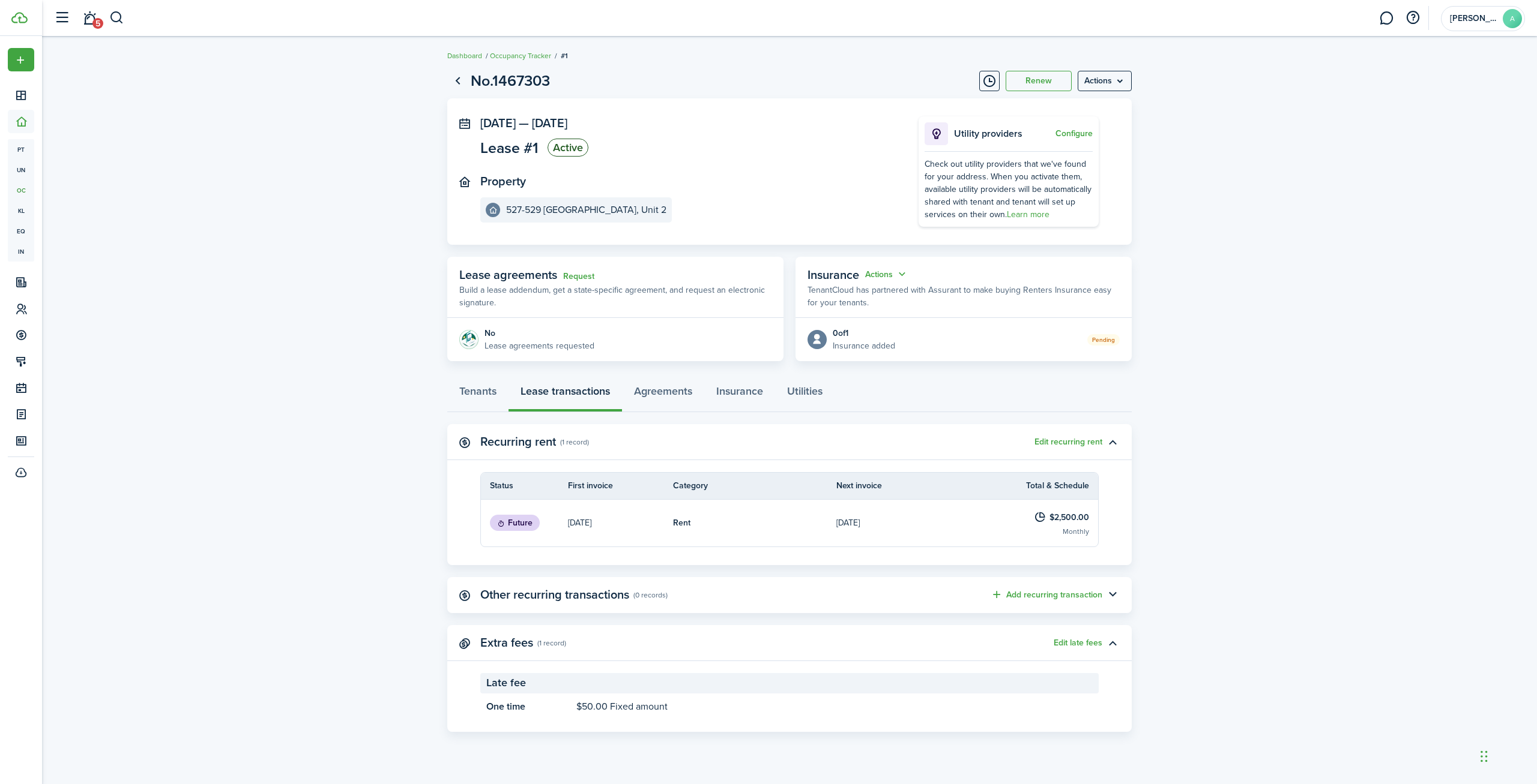
click at [333, 332] on lease-view "No.1467303 Renew Actions [DATE] — [DATE] Lease #1 Active Property 527-[GEOGRAPH…" at bounding box center [789, 401] width 1494 height 674
click at [209, 238] on lease-view "No.1467303 Renew Actions [DATE] — [DATE] Lease #1 Active Property 527-[GEOGRAPH…" at bounding box center [789, 401] width 1494 height 674
click at [342, 126] on lease-view "No.1467303 Renew Actions [DATE] — [DATE] Lease #1 Active Property 527-[GEOGRAPH…" at bounding box center [789, 401] width 1494 height 674
click at [1060, 338] on div "Pending" at bounding box center [1007, 339] width 224 height 13
drag, startPoint x: 887, startPoint y: 338, endPoint x: 870, endPoint y: 336, distance: 17.1
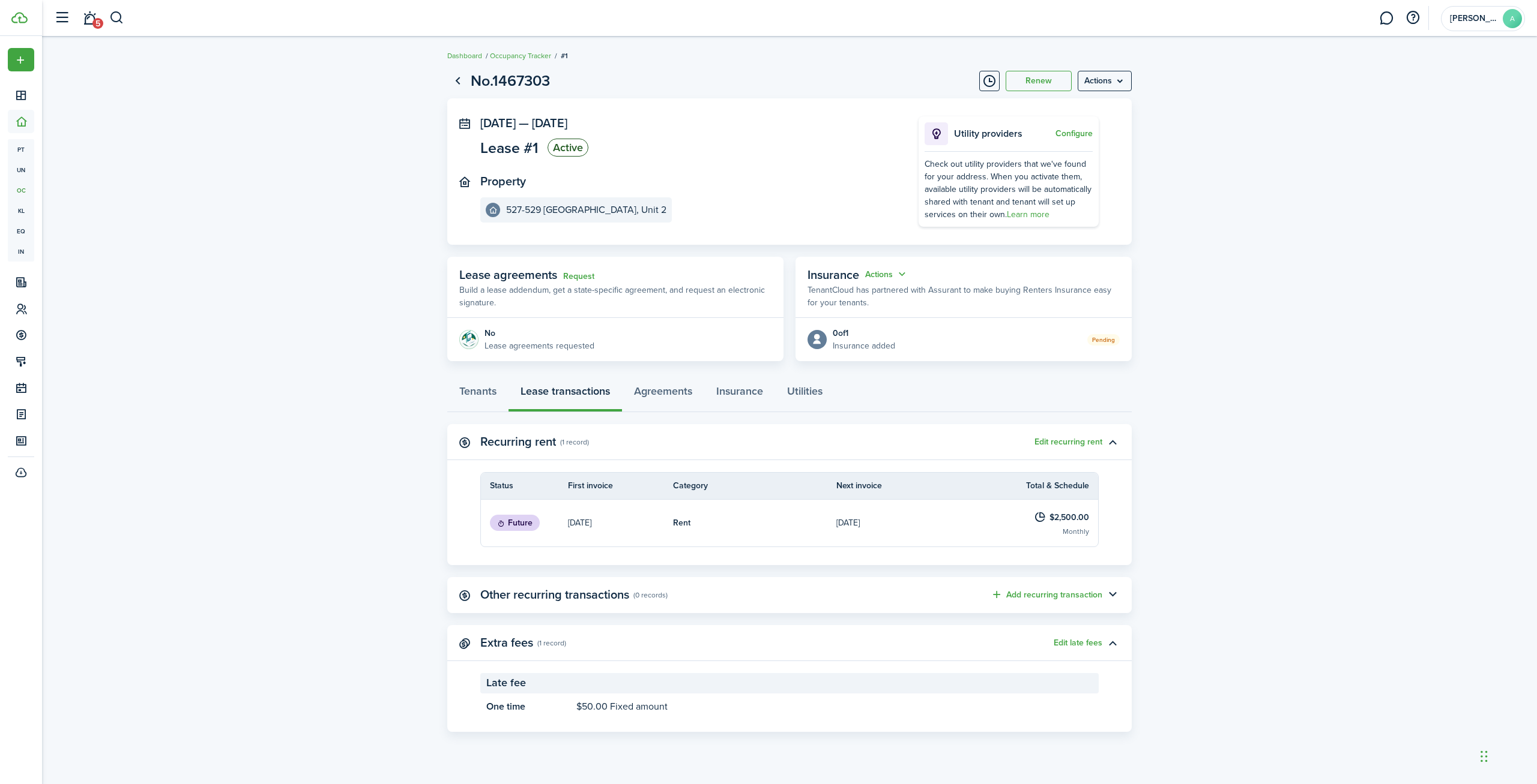
click at [887, 338] on div "0 of 1" at bounding box center [864, 333] width 63 height 13
click at [876, 273] on button "Actions" at bounding box center [887, 274] width 44 height 13
click at [882, 291] on button "Edit" at bounding box center [856, 297] width 105 height 21
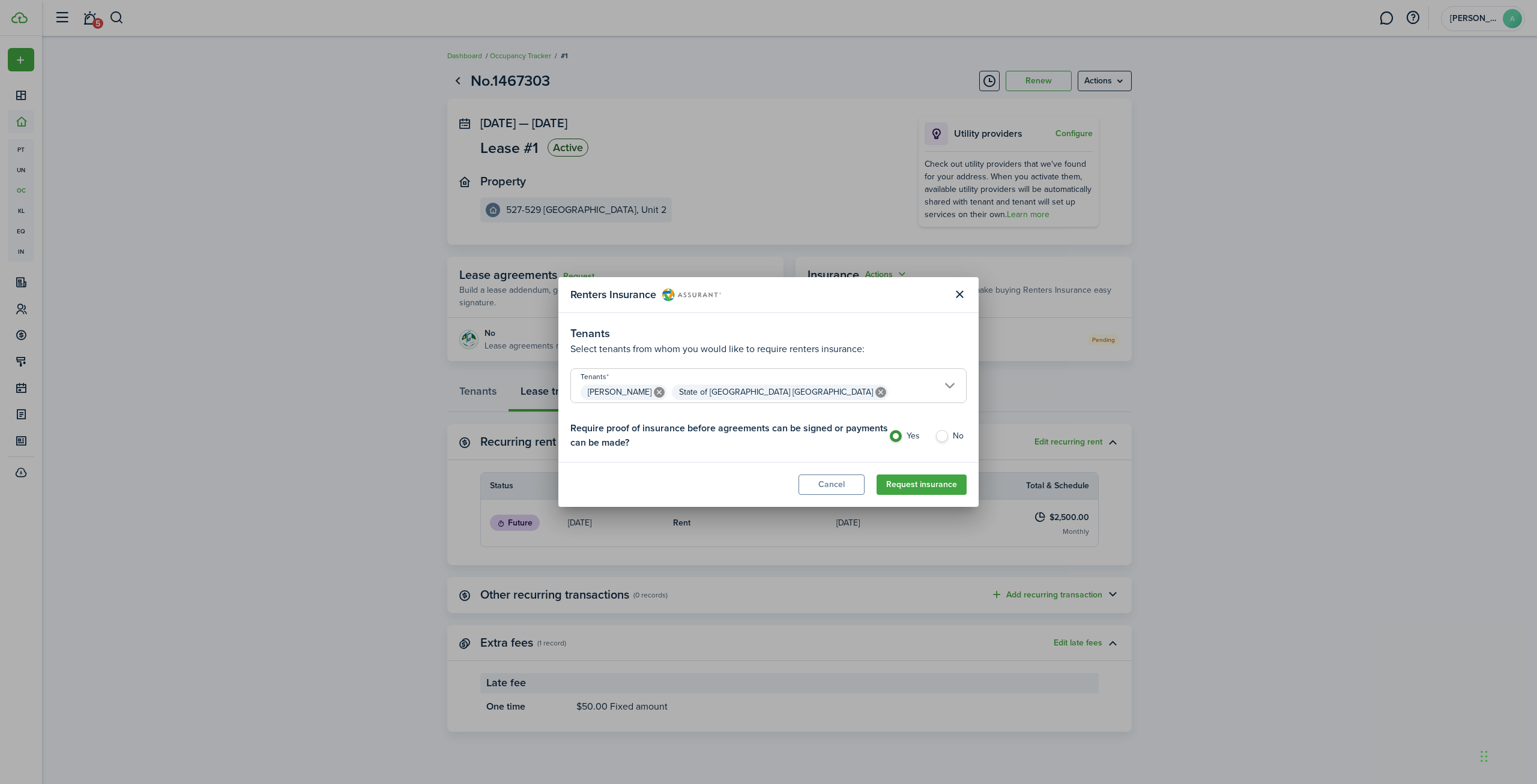
click at [875, 392] on icon at bounding box center [880, 392] width 11 height 11
type input "[PERSON_NAME]"
click at [953, 486] on button "Request insurance" at bounding box center [922, 484] width 90 height 20
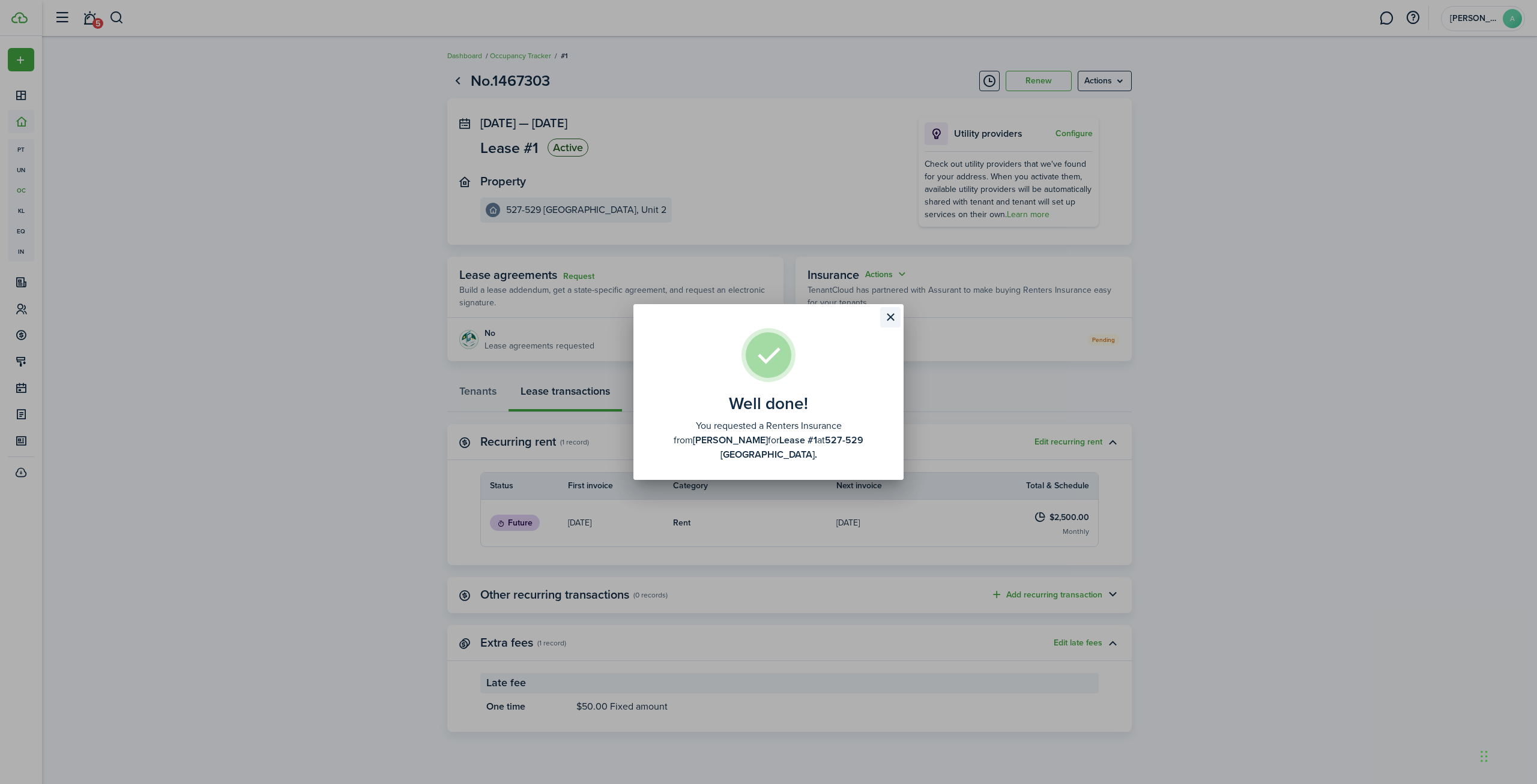
click at [892, 321] on button "Close modal" at bounding box center [890, 317] width 20 height 20
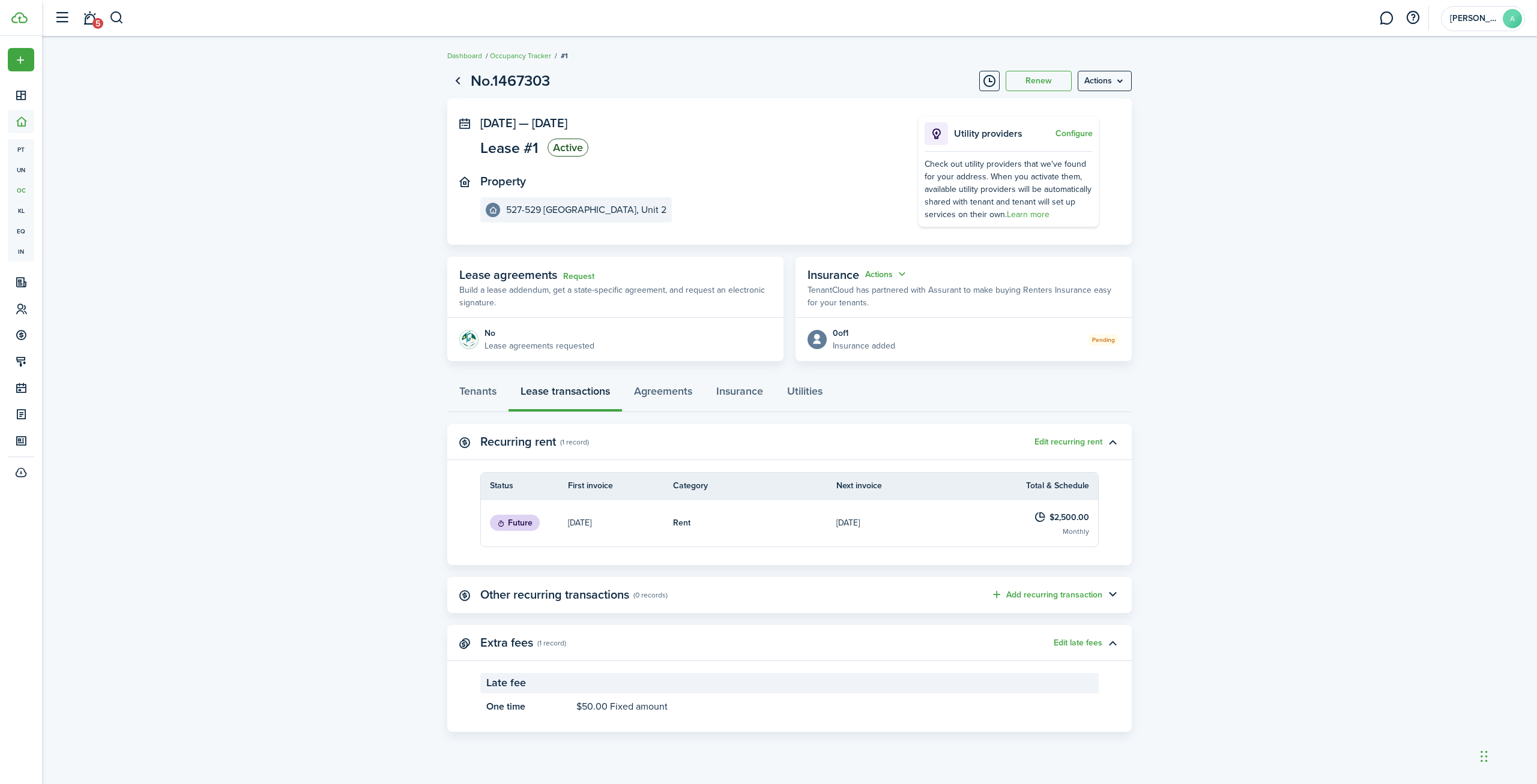
click at [1309, 260] on lease-view "No.1467303 Renew Actions [DATE] — [DATE] Lease #1 Active Property 527-[GEOGRAPH…" at bounding box center [789, 401] width 1494 height 674
click at [1053, 595] on button "Add recurring transaction" at bounding box center [1046, 595] width 111 height 13
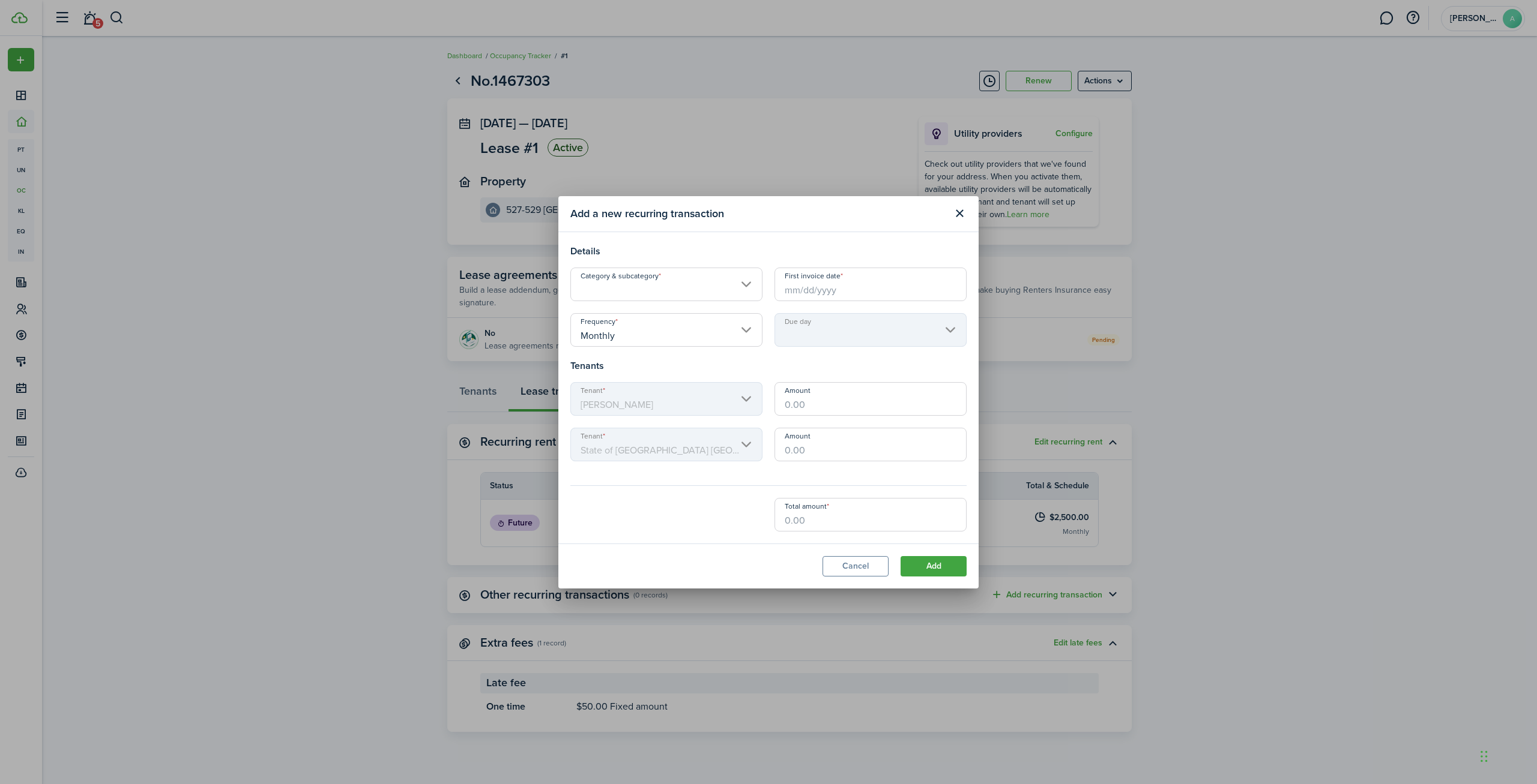
click at [651, 295] on input "Category & subcategory" at bounding box center [666, 284] width 192 height 33
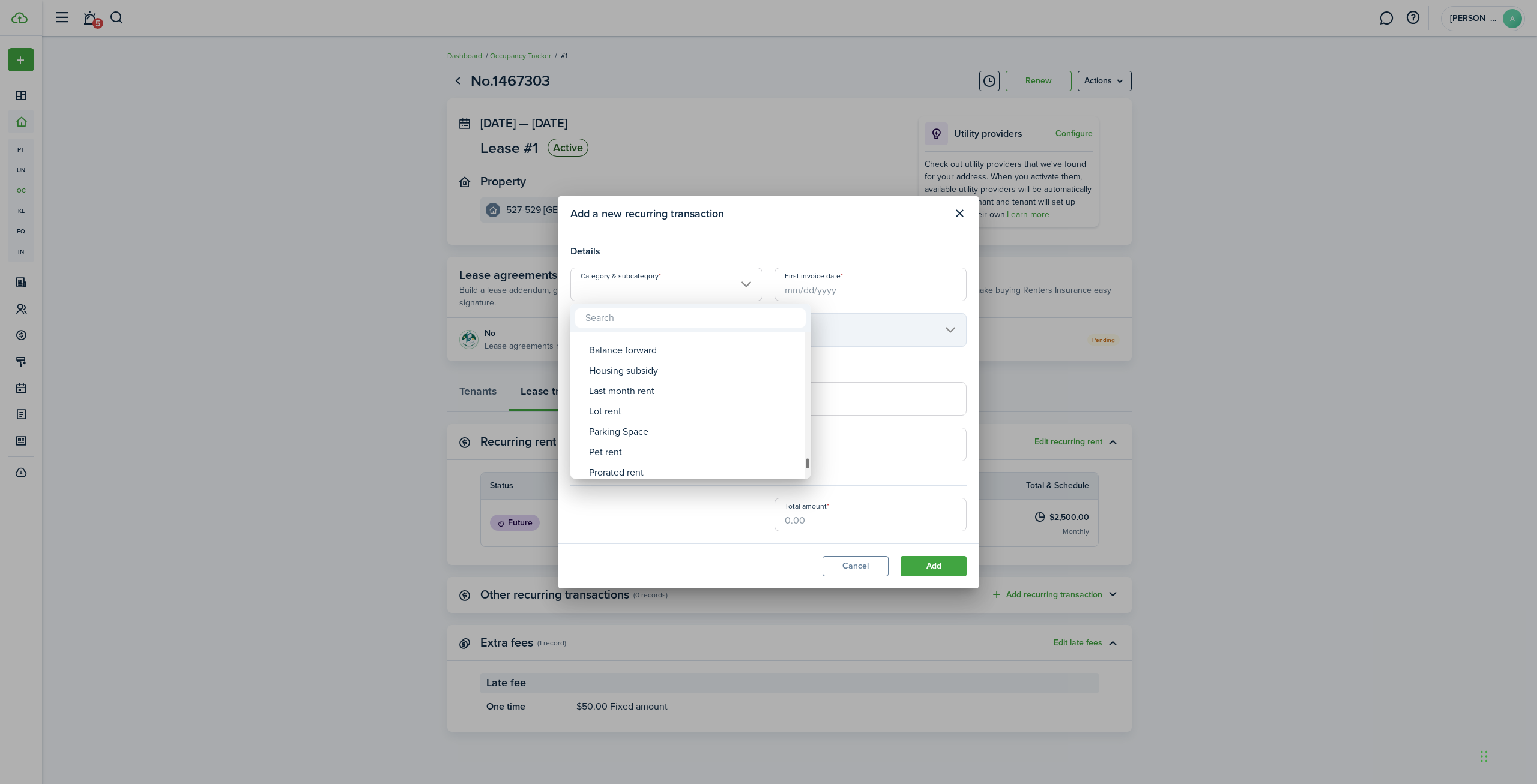
drag, startPoint x: 807, startPoint y: 384, endPoint x: 822, endPoint y: 465, distance: 82.4
click at [822, 465] on div "Violation Water fee Condo/HOA fees Condo/HOA fees Condo/[PERSON_NAME] Infractio…" at bounding box center [768, 392] width 1537 height 784
click at [653, 319] on input "text" at bounding box center [690, 318] width 230 height 19
type input "rent"
click at [727, 447] on div "Standard rent" at bounding box center [695, 446] width 213 height 20
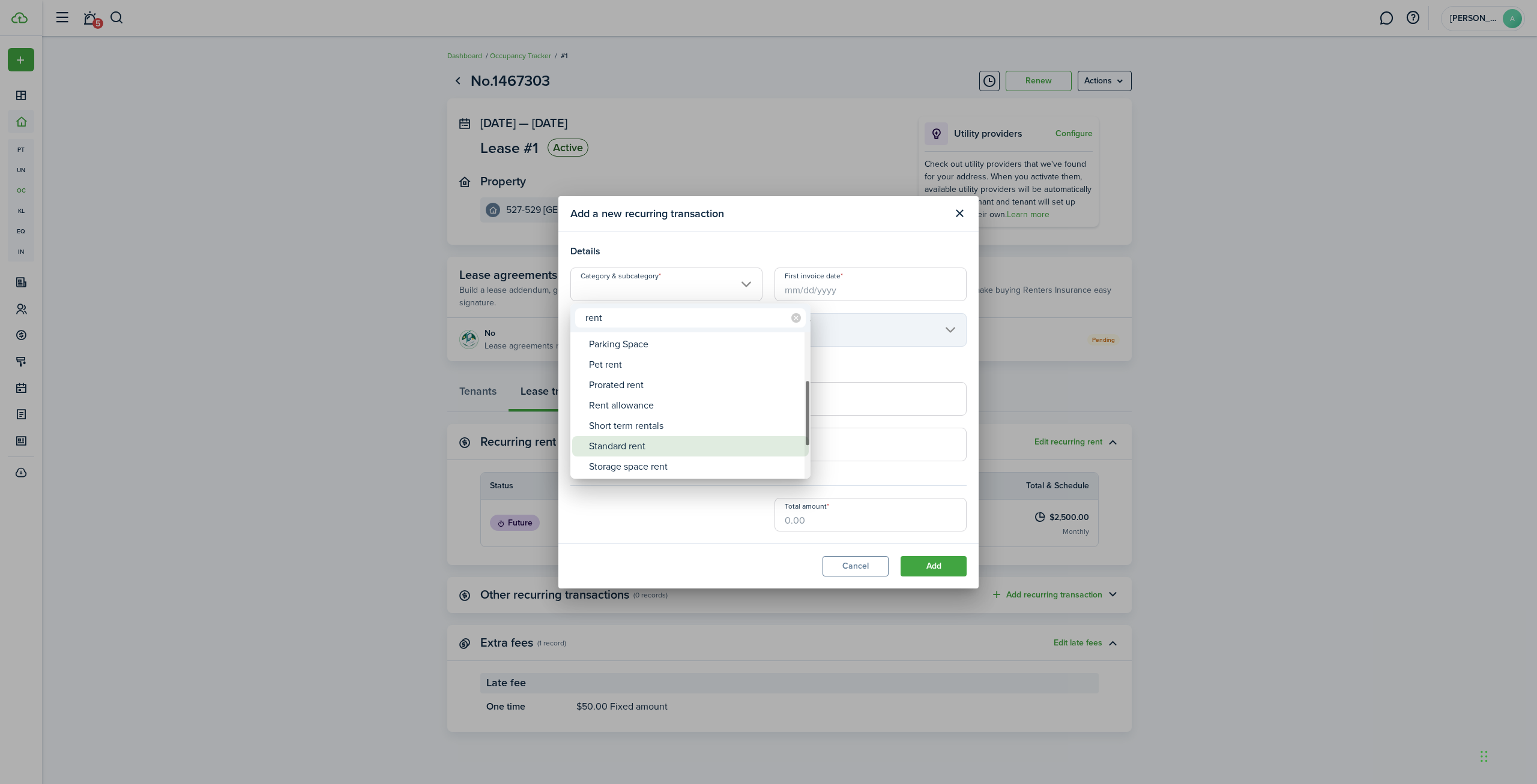
type input "Rent / Standard rent"
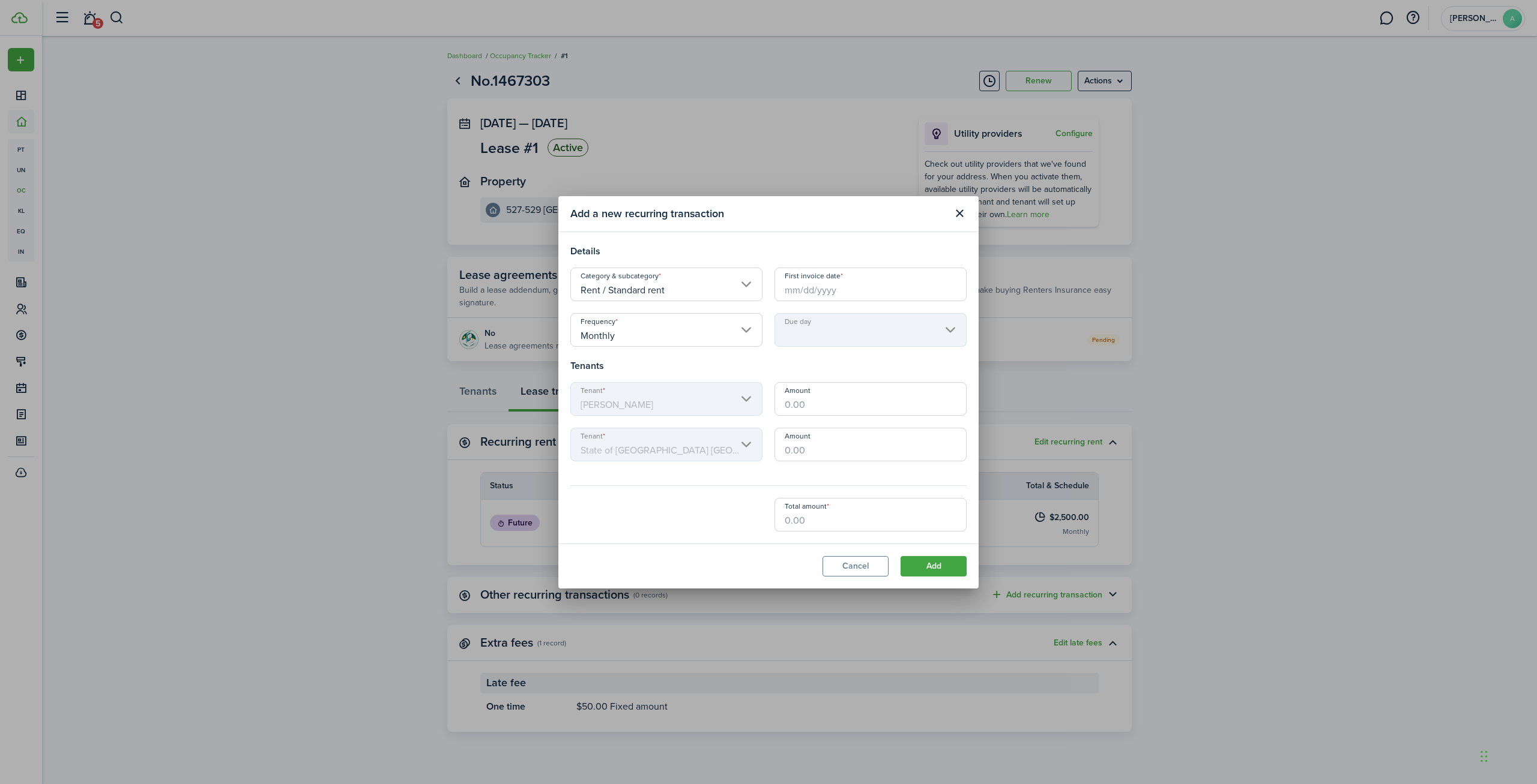
click at [821, 400] on input "Amount" at bounding box center [870, 399] width 192 height 33
click at [830, 332] on mbsc-scroller "Due day" at bounding box center [870, 330] width 192 height 33
click at [959, 218] on button "Close modal" at bounding box center [959, 213] width 20 height 20
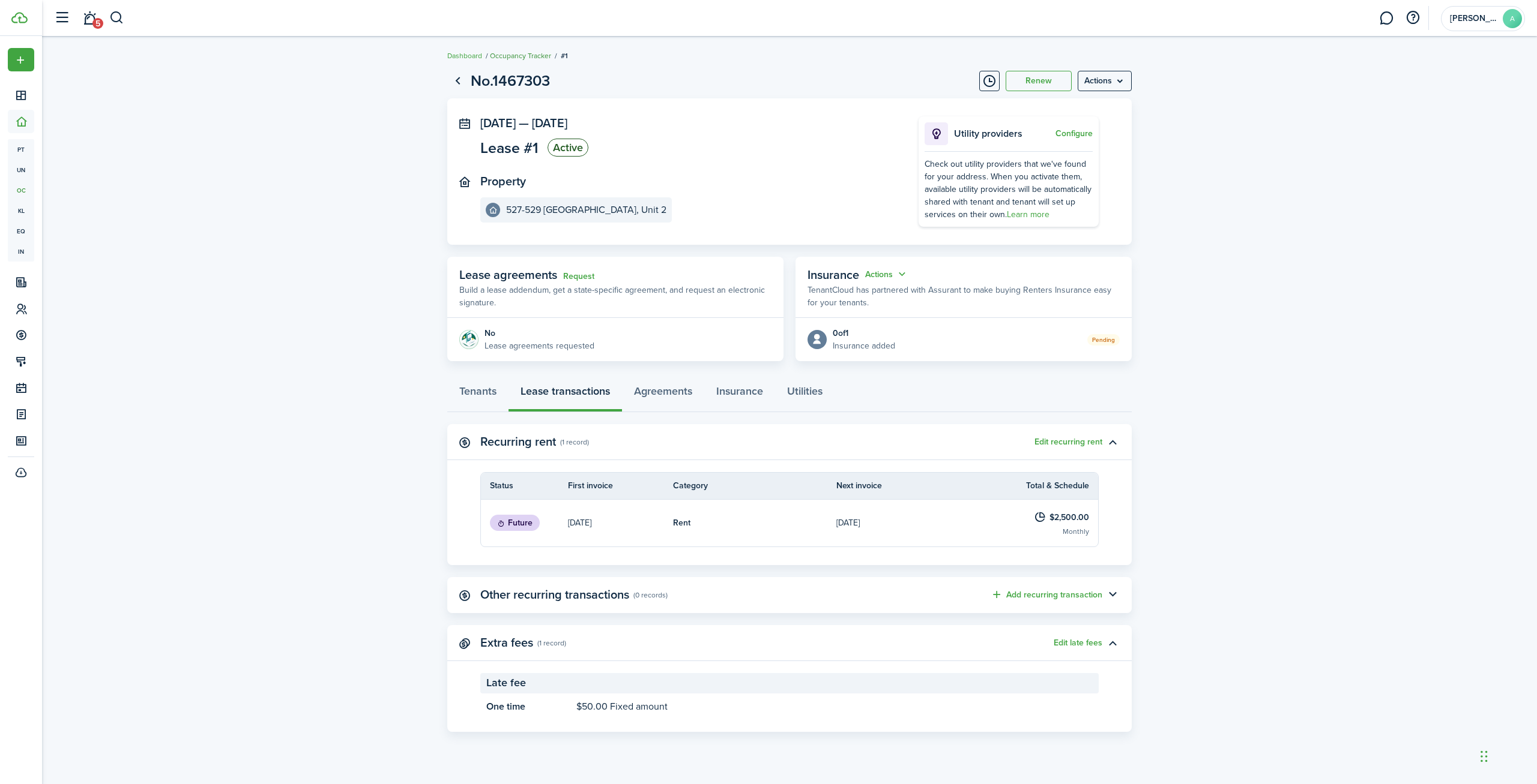
click at [545, 55] on link "Occupancy Tracker" at bounding box center [520, 55] width 61 height 11
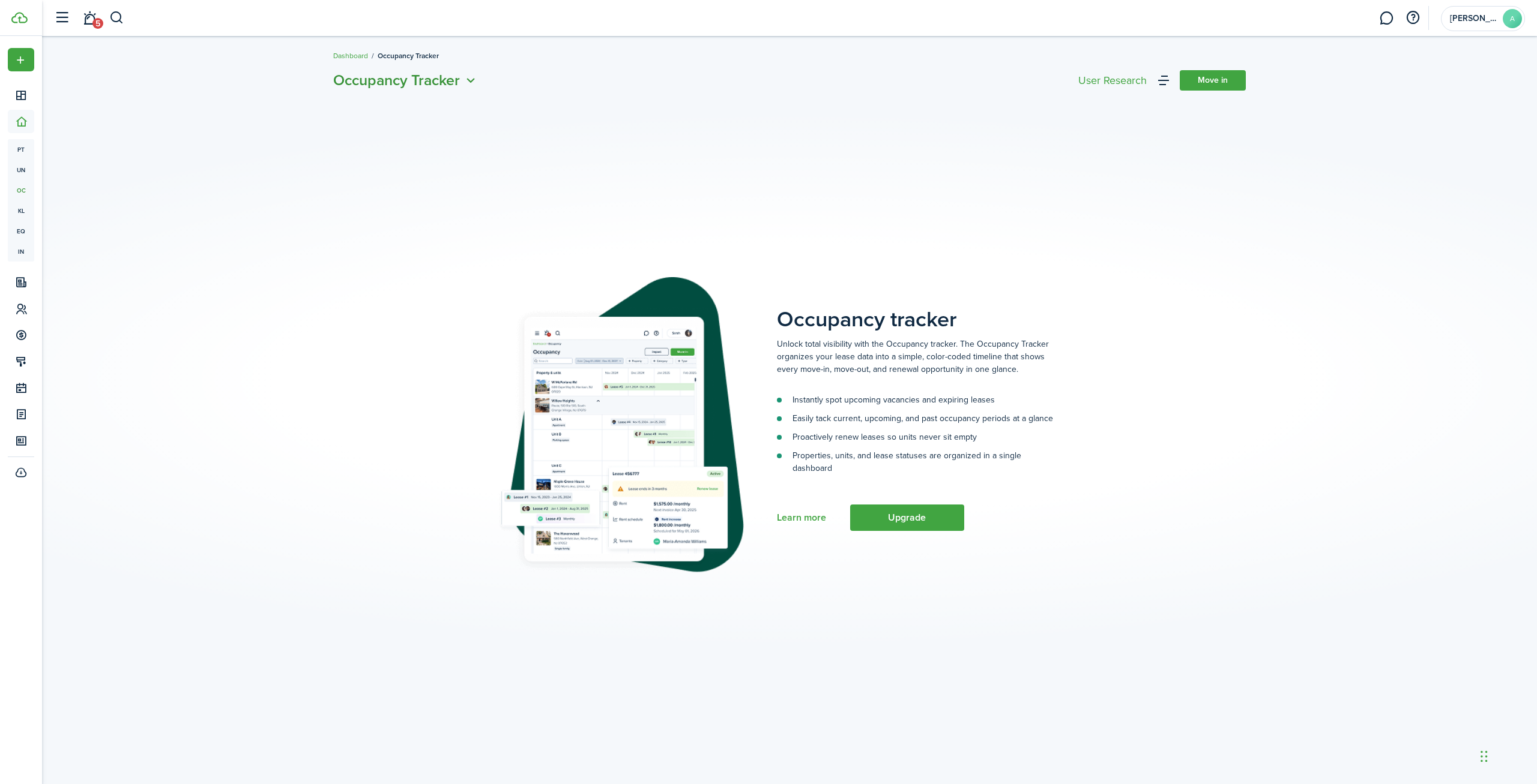
click at [465, 82] on icon "Open menu" at bounding box center [470, 80] width 16 height 15
click at [458, 128] on link "Units" at bounding box center [427, 128] width 105 height 21
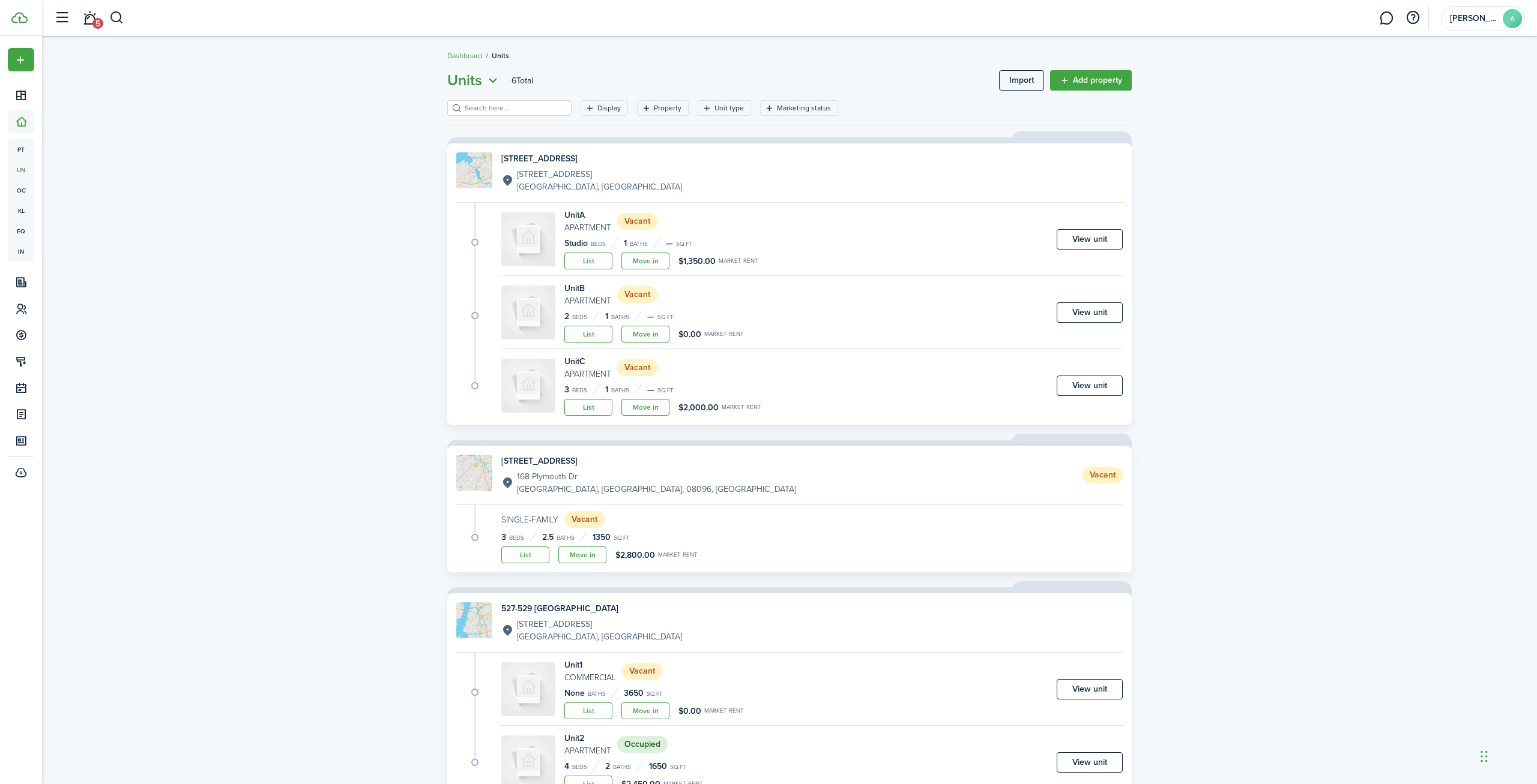
click at [472, 74] on span "Units" at bounding box center [465, 80] width 35 height 22
click at [396, 283] on div "Units 6 Total Import Add property Display Property Unit type Marketing status S…" at bounding box center [789, 435] width 1494 height 744
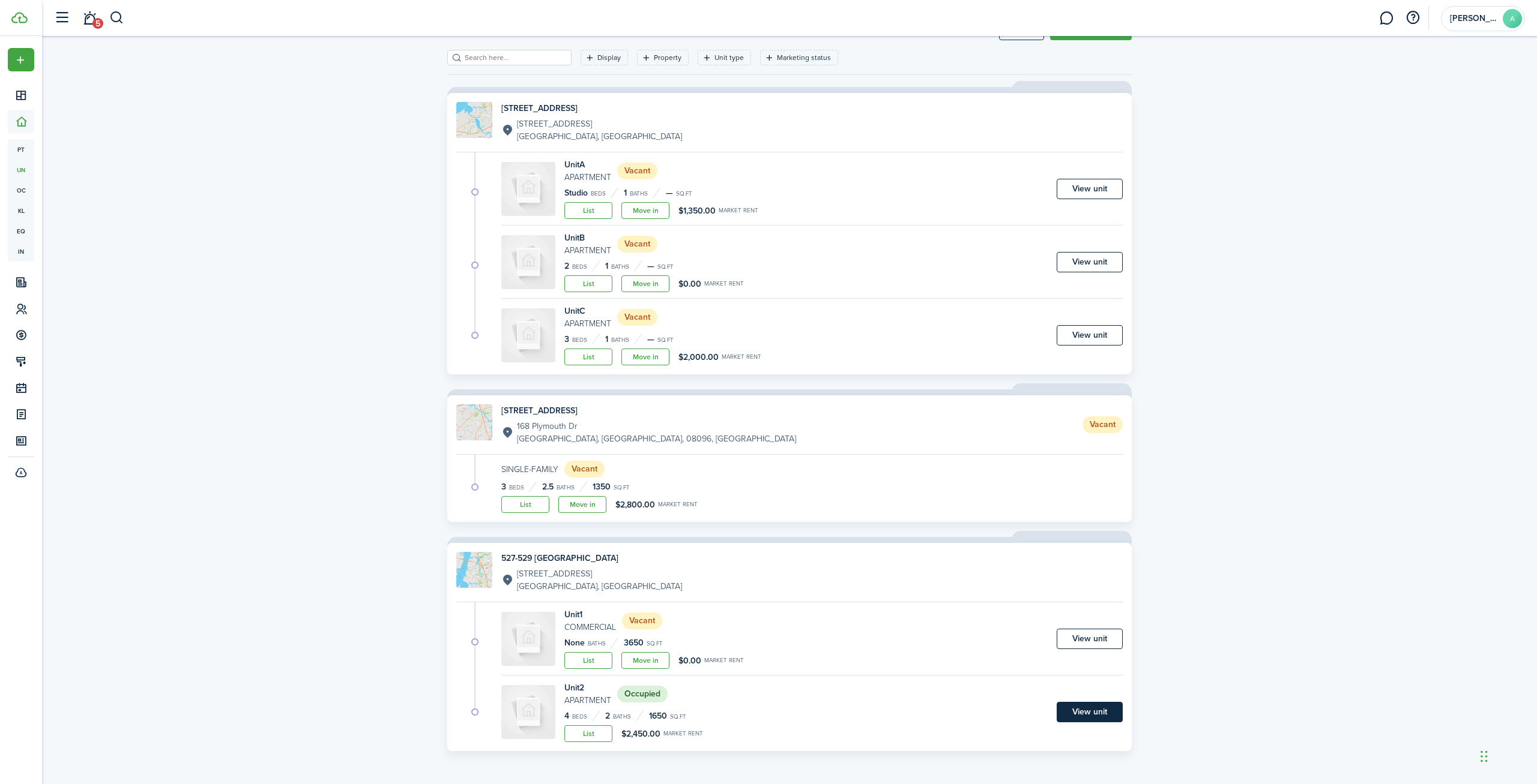
click at [1077, 709] on link "View unit" at bounding box center [1089, 712] width 66 height 20
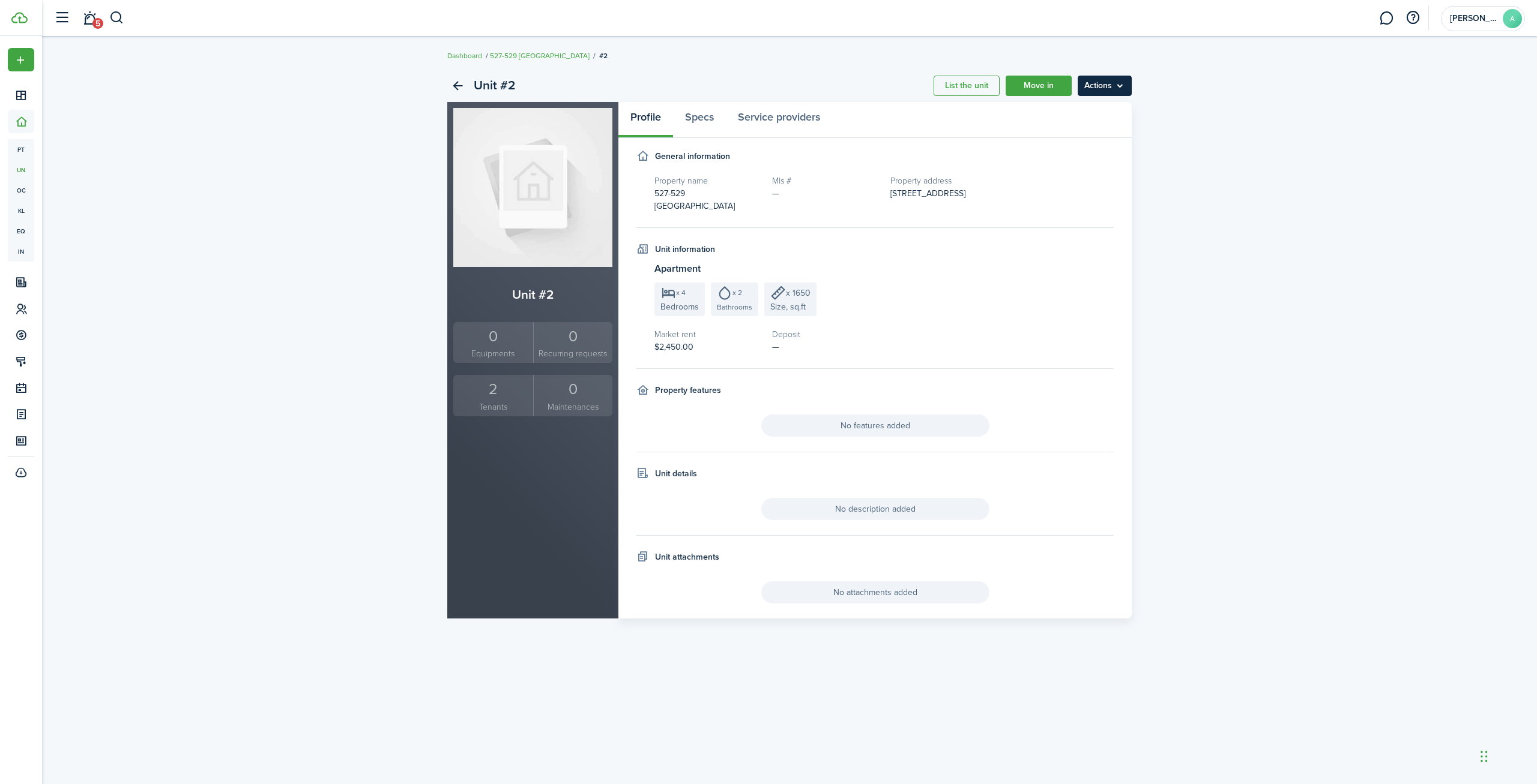
click at [1119, 90] on menu-btn "Actions" at bounding box center [1104, 85] width 54 height 20
click at [1115, 107] on link "Edit unit" at bounding box center [1078, 112] width 105 height 20
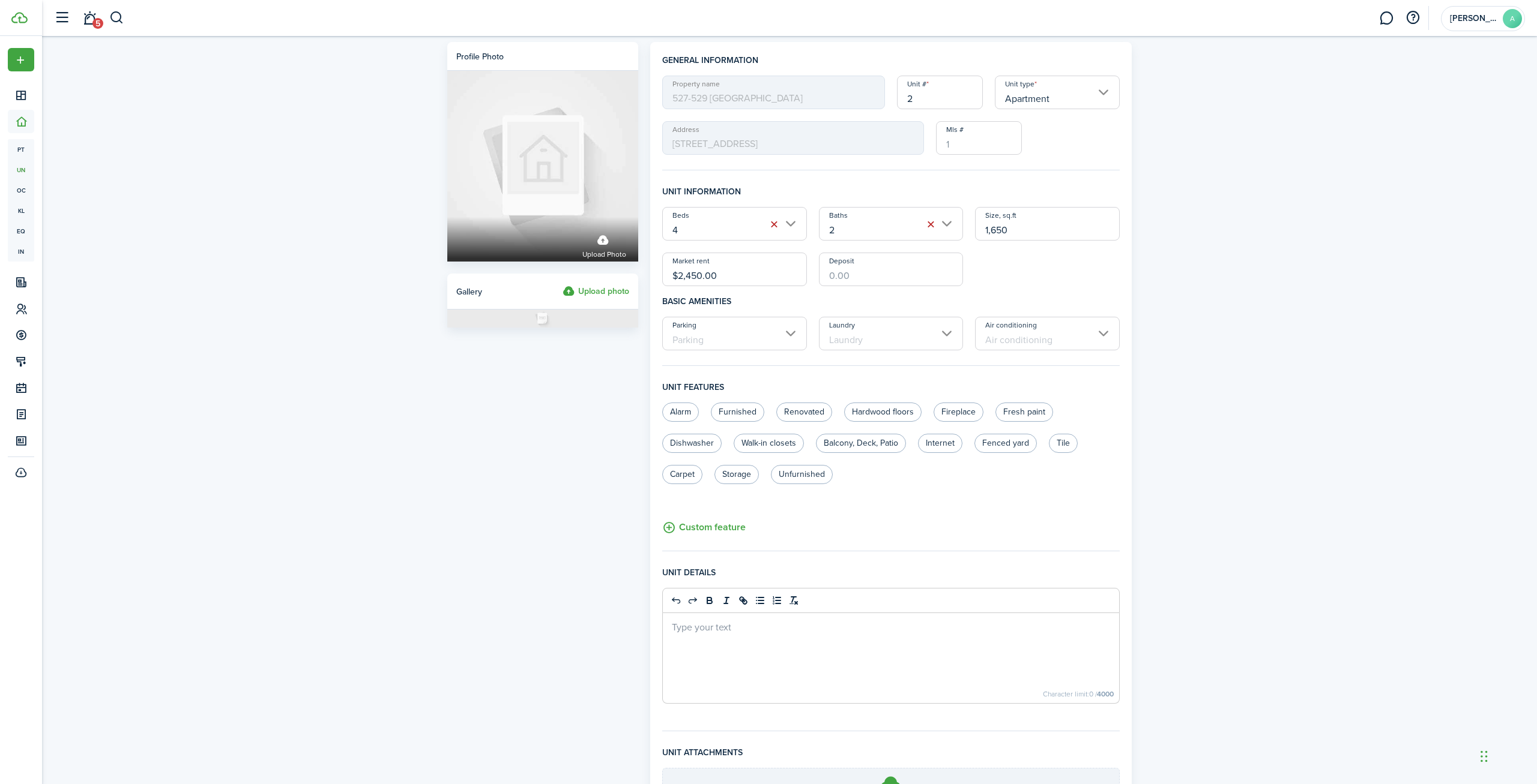
drag, startPoint x: 740, startPoint y: 275, endPoint x: 663, endPoint y: 274, distance: 77.0
click at [664, 274] on input "$2,450.00" at bounding box center [734, 269] width 145 height 33
type input "$2,500.00"
click at [1299, 262] on div "Profile photo Upload photo Gallery Upload photo General information Property na…" at bounding box center [789, 466] width 1494 height 861
click at [857, 273] on input "Deposit" at bounding box center [891, 269] width 145 height 33
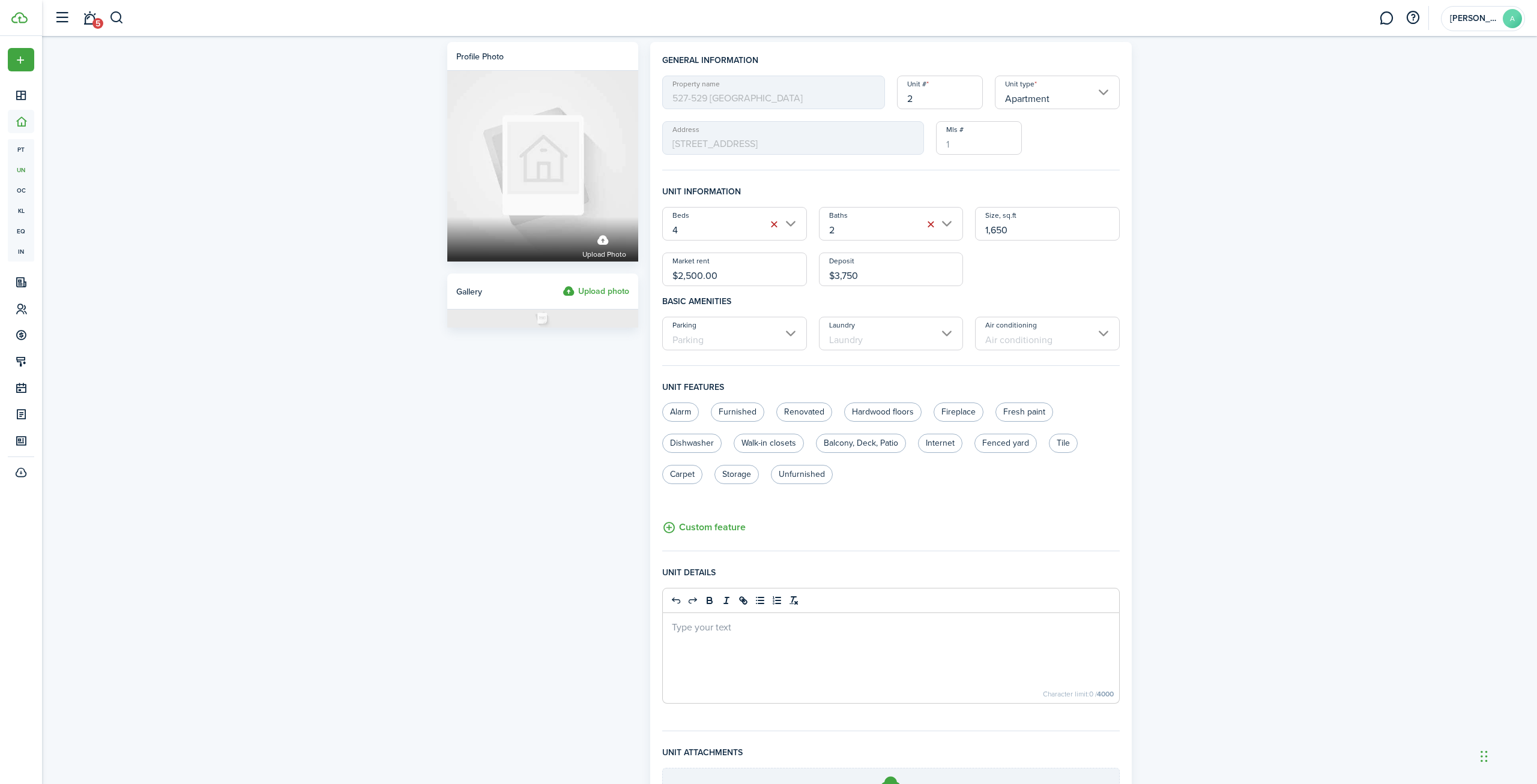
type input "$3,750.00"
click at [1361, 255] on div "Profile photo Upload photo Gallery Upload photo General information Property na…" at bounding box center [789, 466] width 1494 height 861
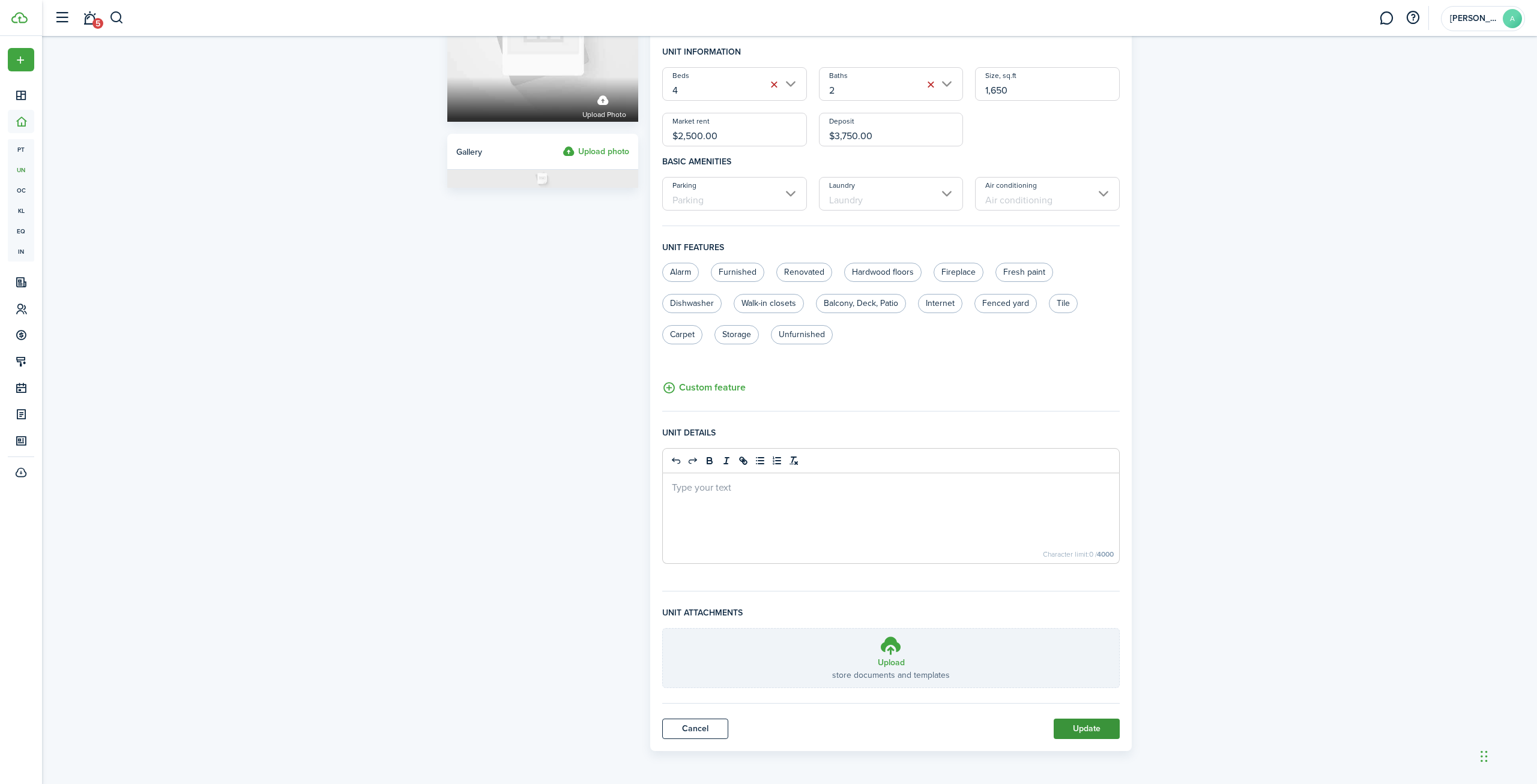
click at [1092, 733] on button "Update" at bounding box center [1086, 729] width 66 height 20
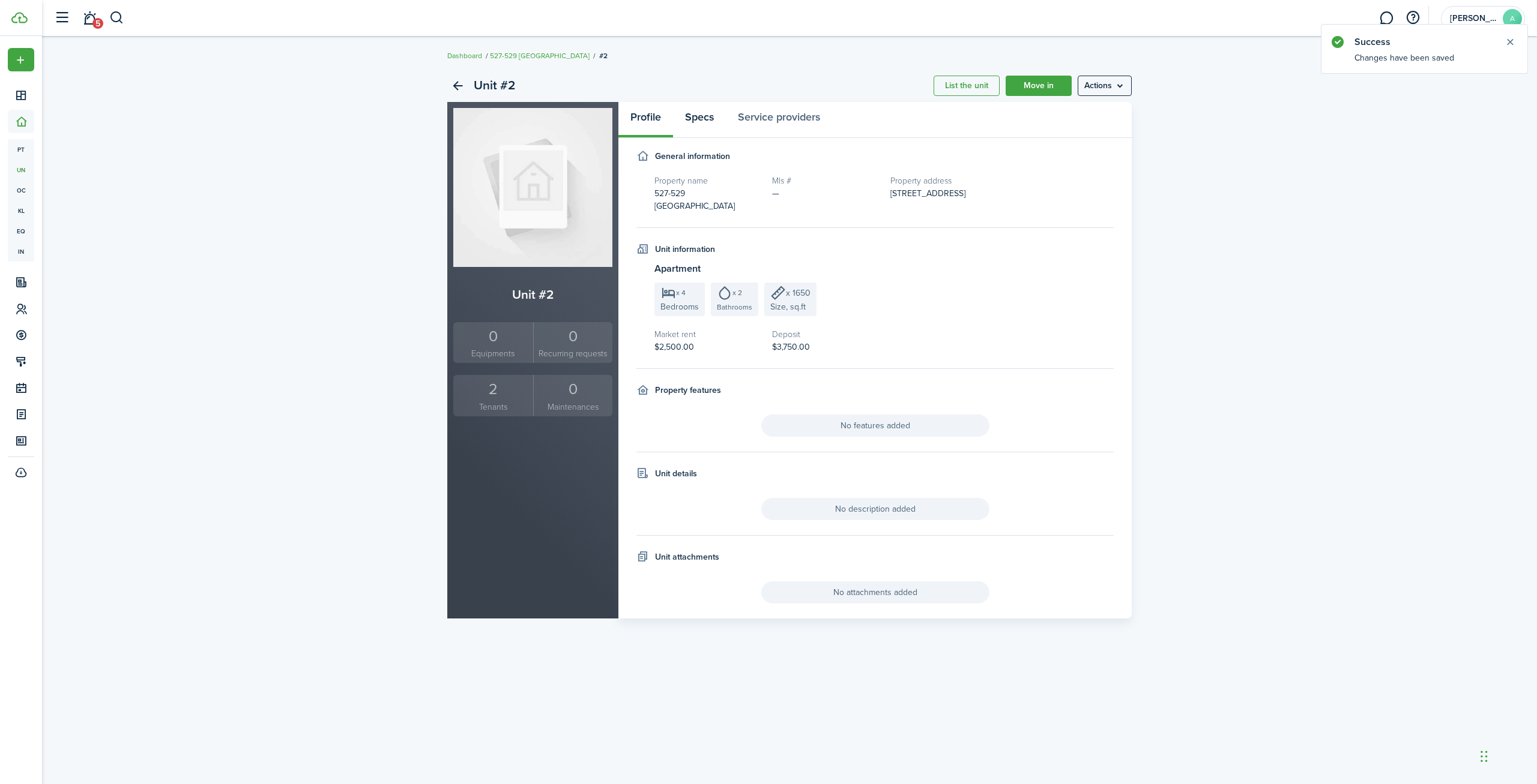
click at [707, 115] on link "Specs" at bounding box center [699, 120] width 53 height 36
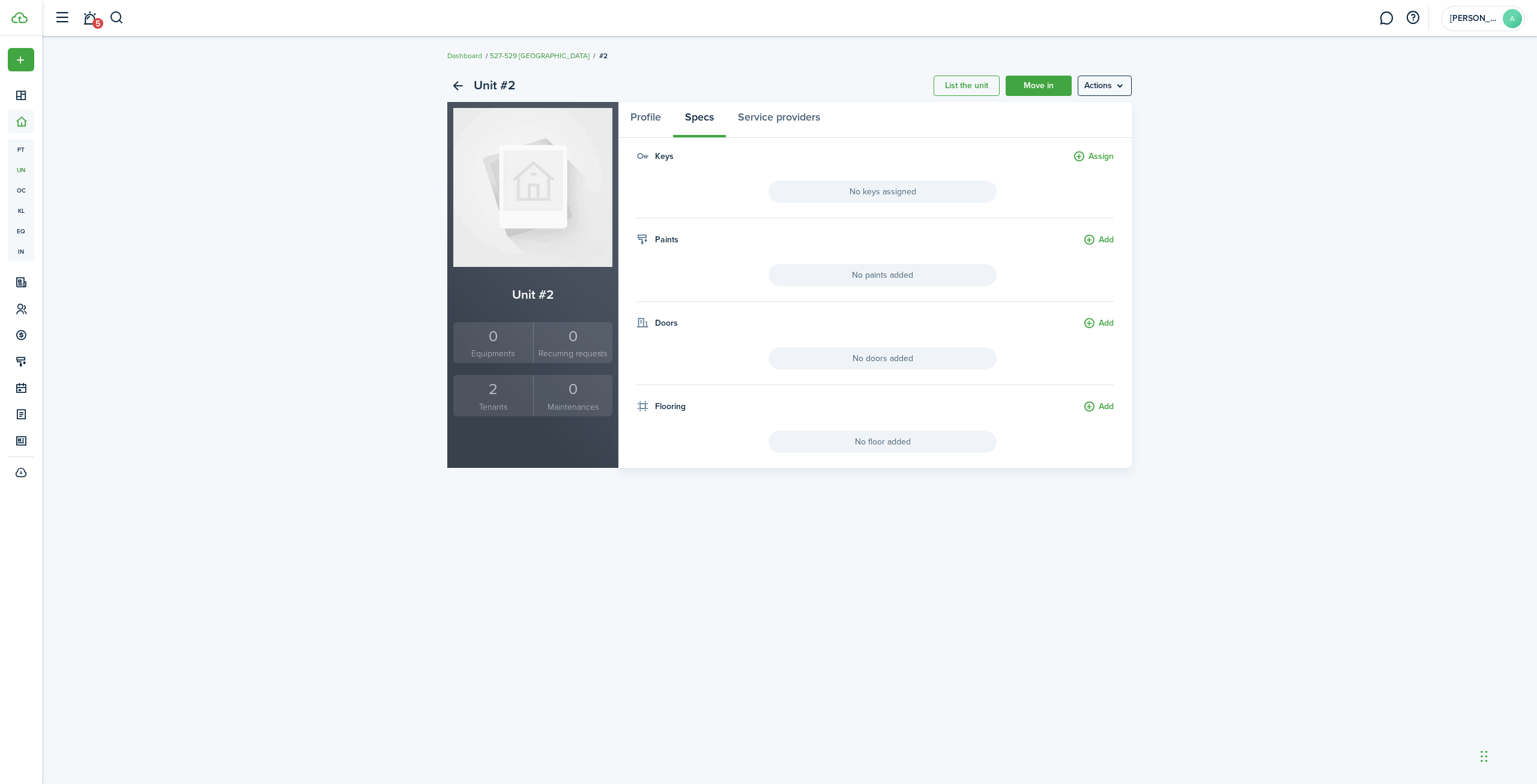
click at [512, 53] on link "527-529 [GEOGRAPHIC_DATA]" at bounding box center [539, 55] width 100 height 11
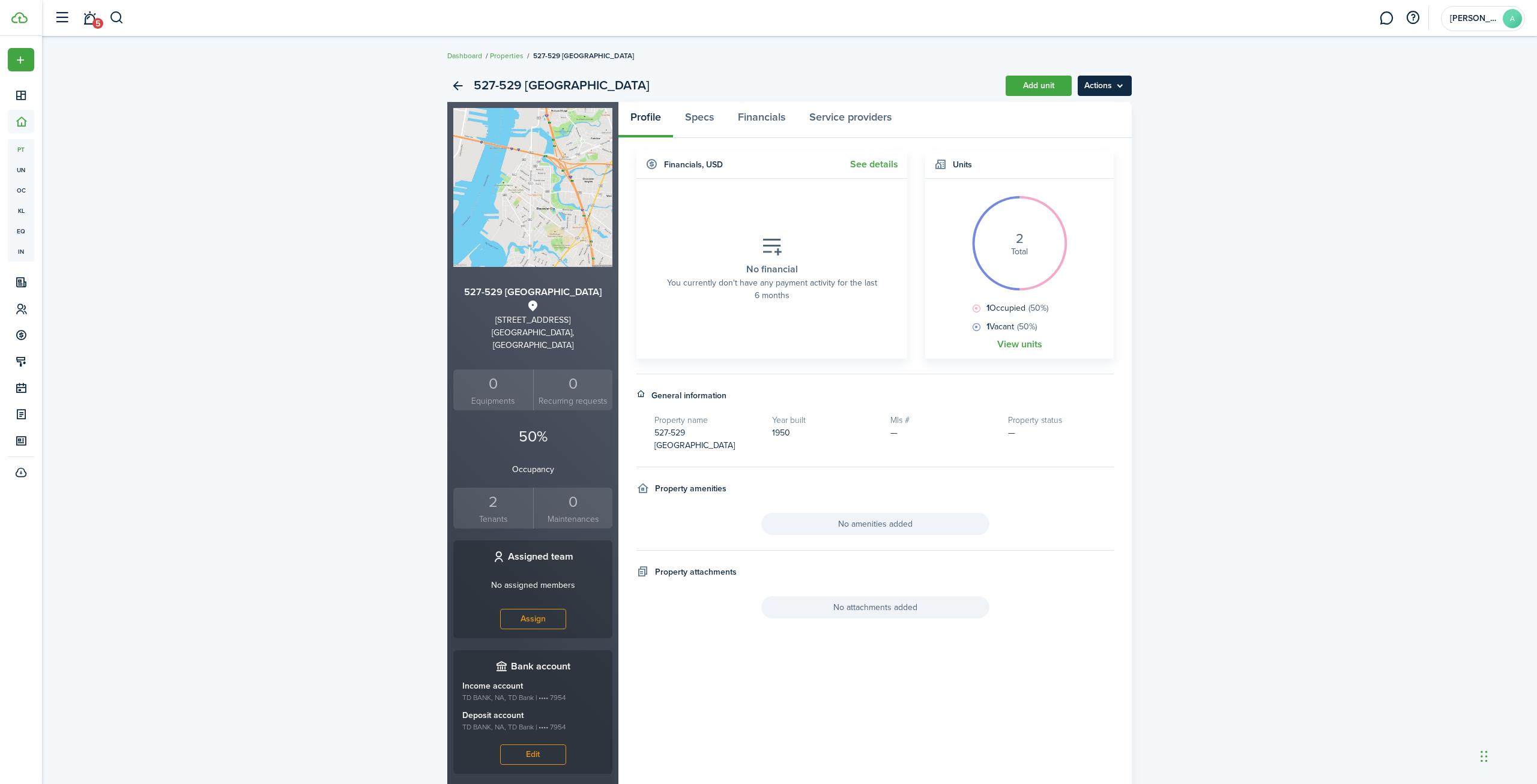
click at [1100, 77] on menu-btn "Actions" at bounding box center [1104, 85] width 54 height 20
click at [1331, 100] on div "527-529 [GEOGRAPHIC_DATA] Add unit Actions 527-529 [GEOGRAPHIC_DATA] [STREET_AD…" at bounding box center [789, 431] width 1494 height 735
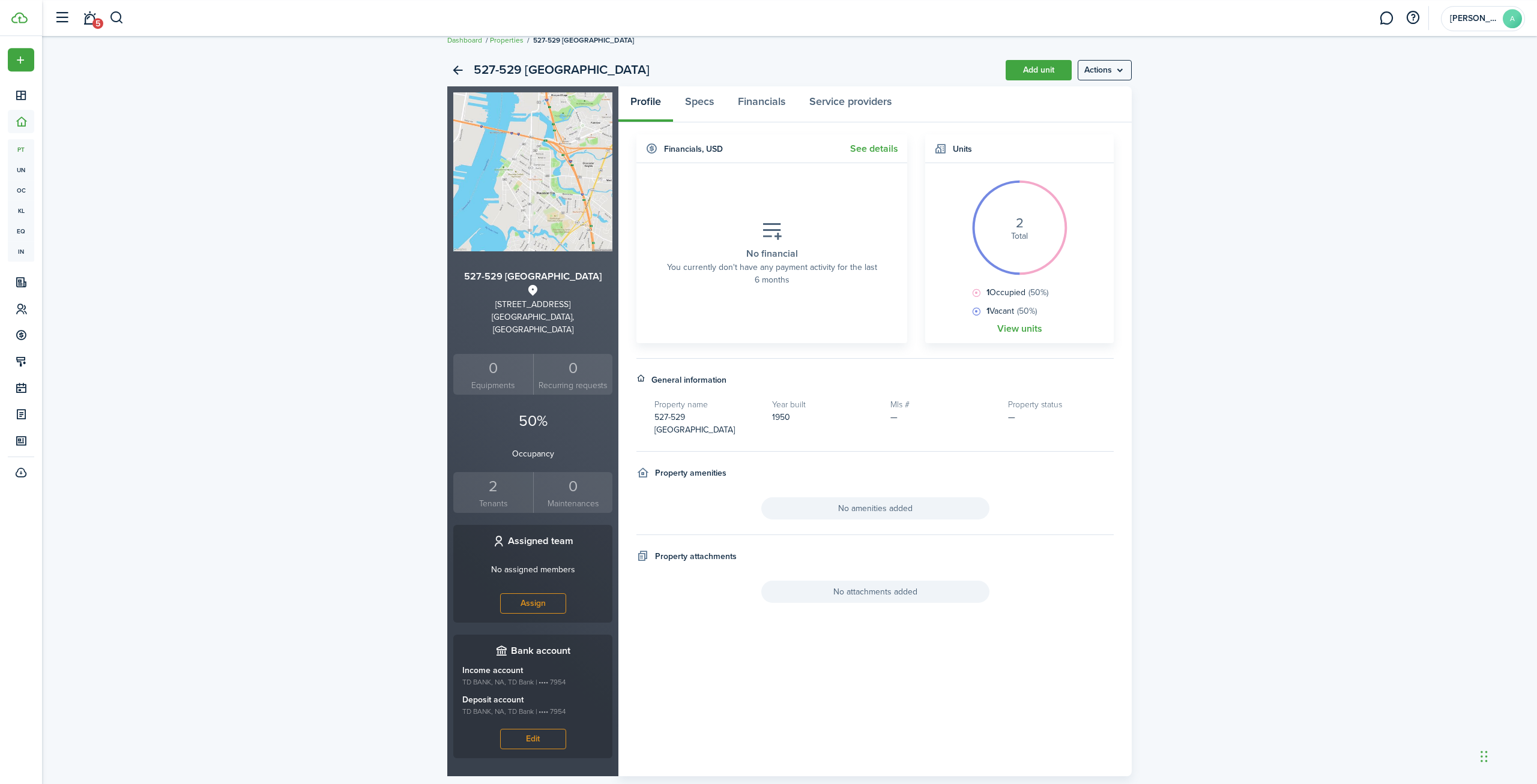
scroll to position [28, 0]
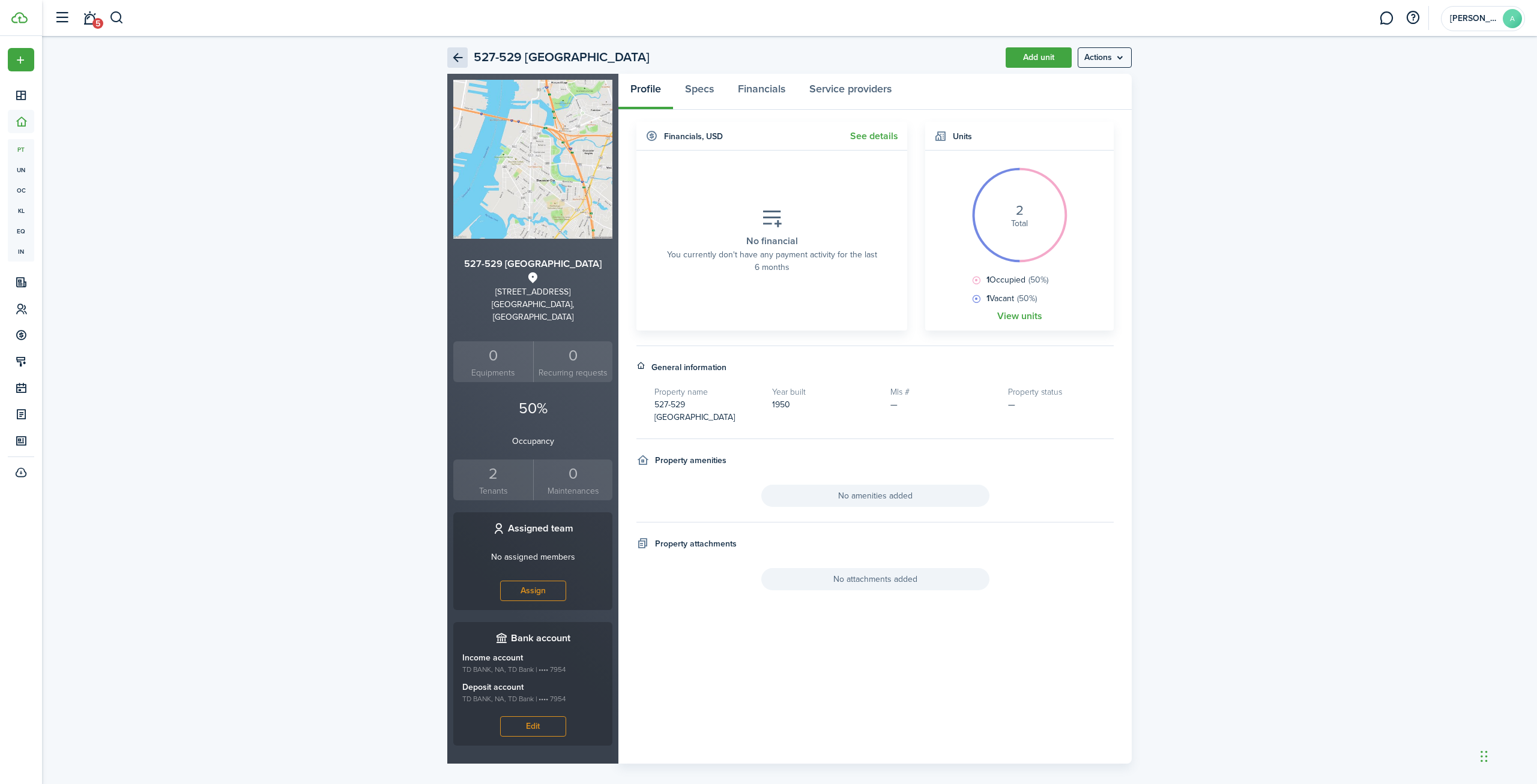
click at [451, 54] on link "Back" at bounding box center [457, 58] width 20 height 20
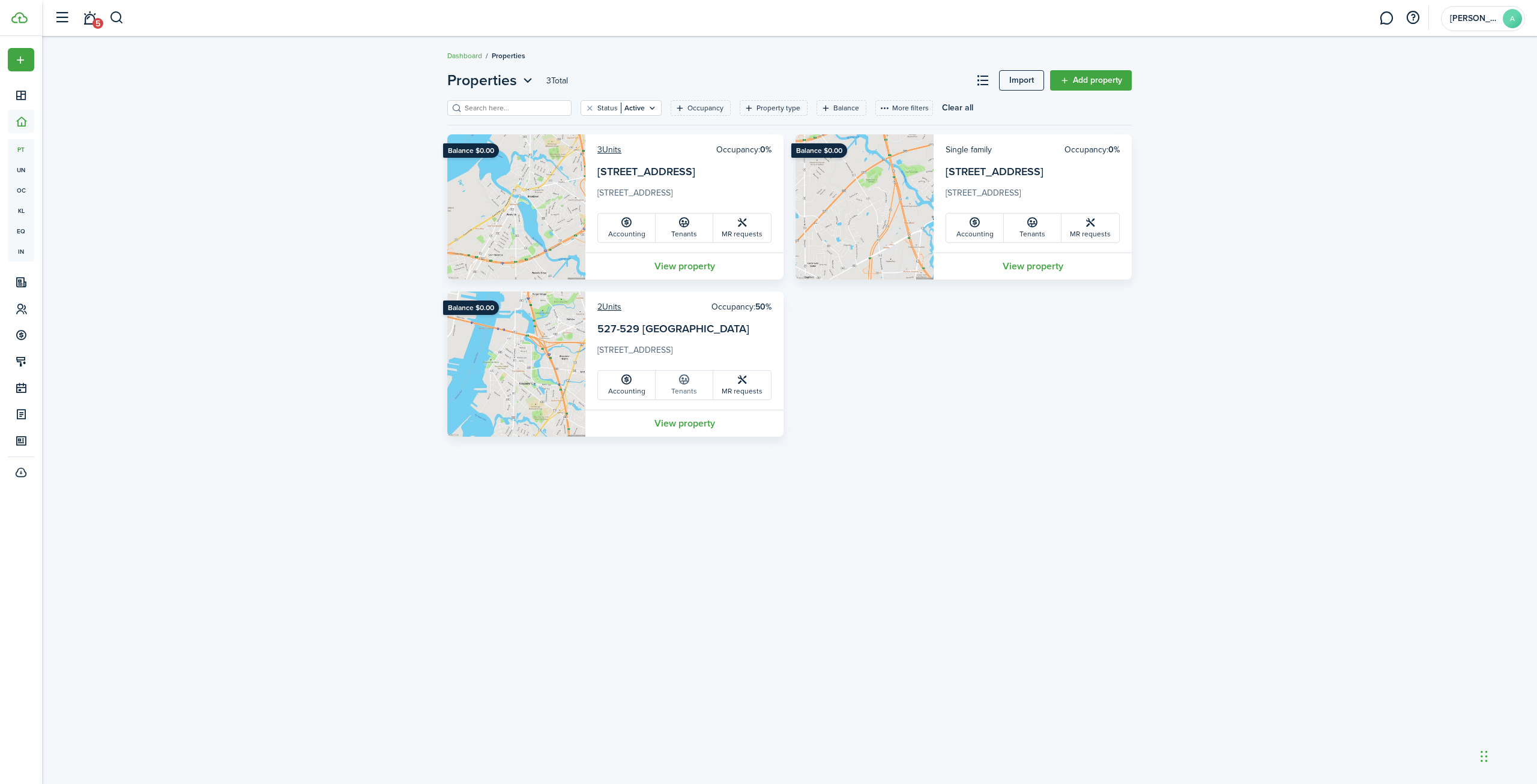
click at [690, 380] on icon at bounding box center [684, 380] width 13 height 12
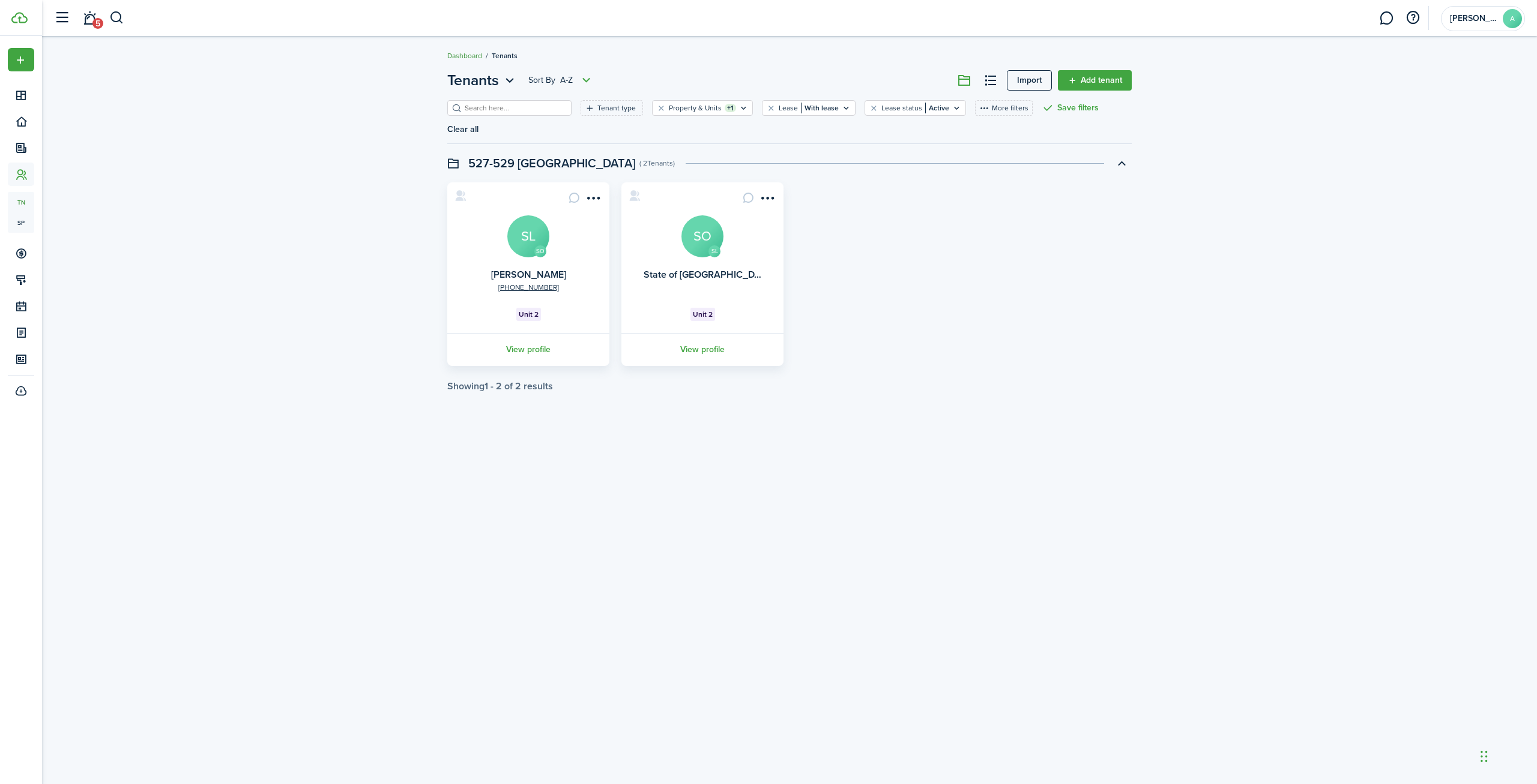
click at [463, 57] on link "Dashboard" at bounding box center [465, 55] width 35 height 11
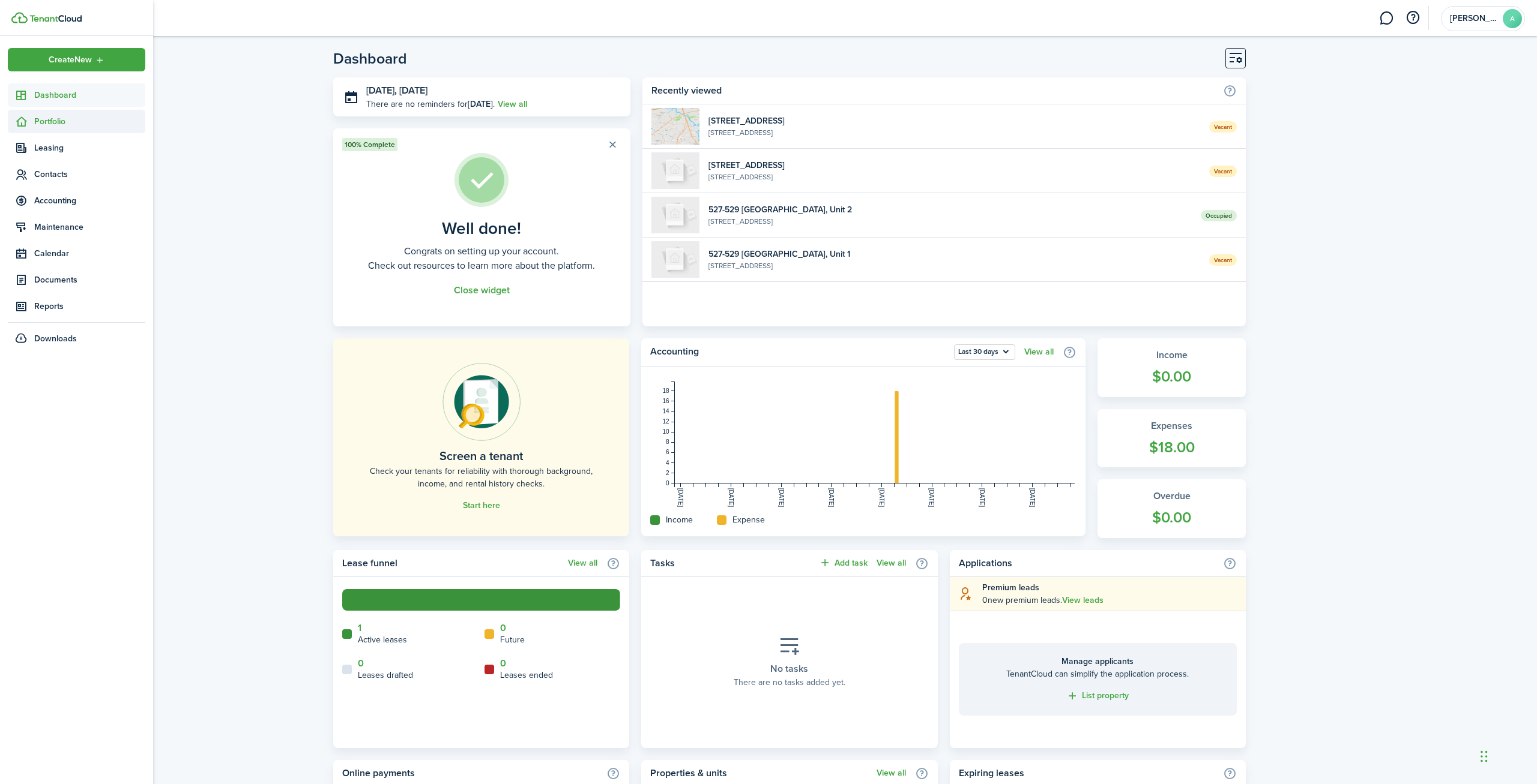
click at [45, 126] on span "Portfolio" at bounding box center [90, 121] width 111 height 13
click at [82, 149] on span "Properties" at bounding box center [90, 149] width 111 height 13
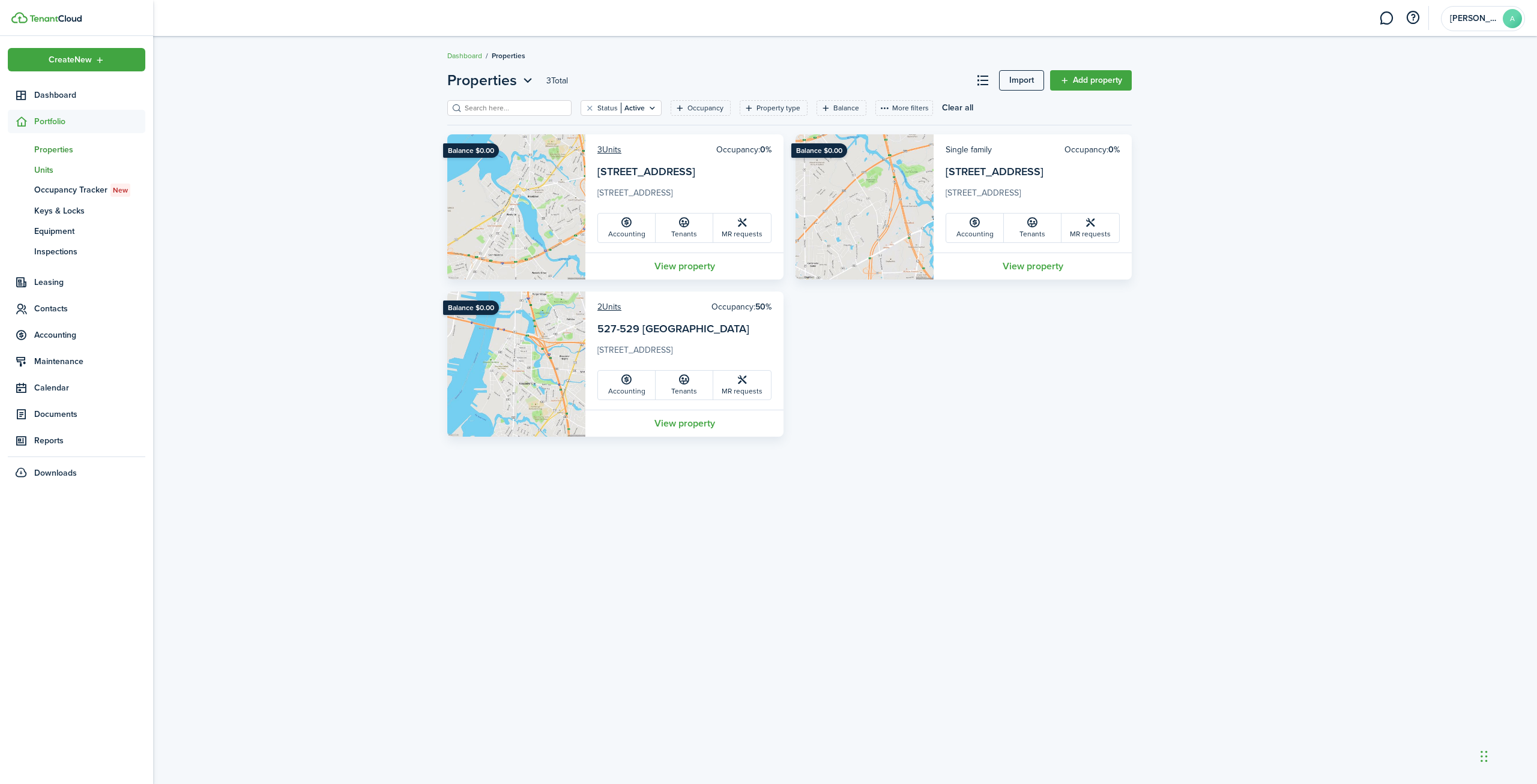
click at [37, 167] on span "Units" at bounding box center [90, 170] width 111 height 13
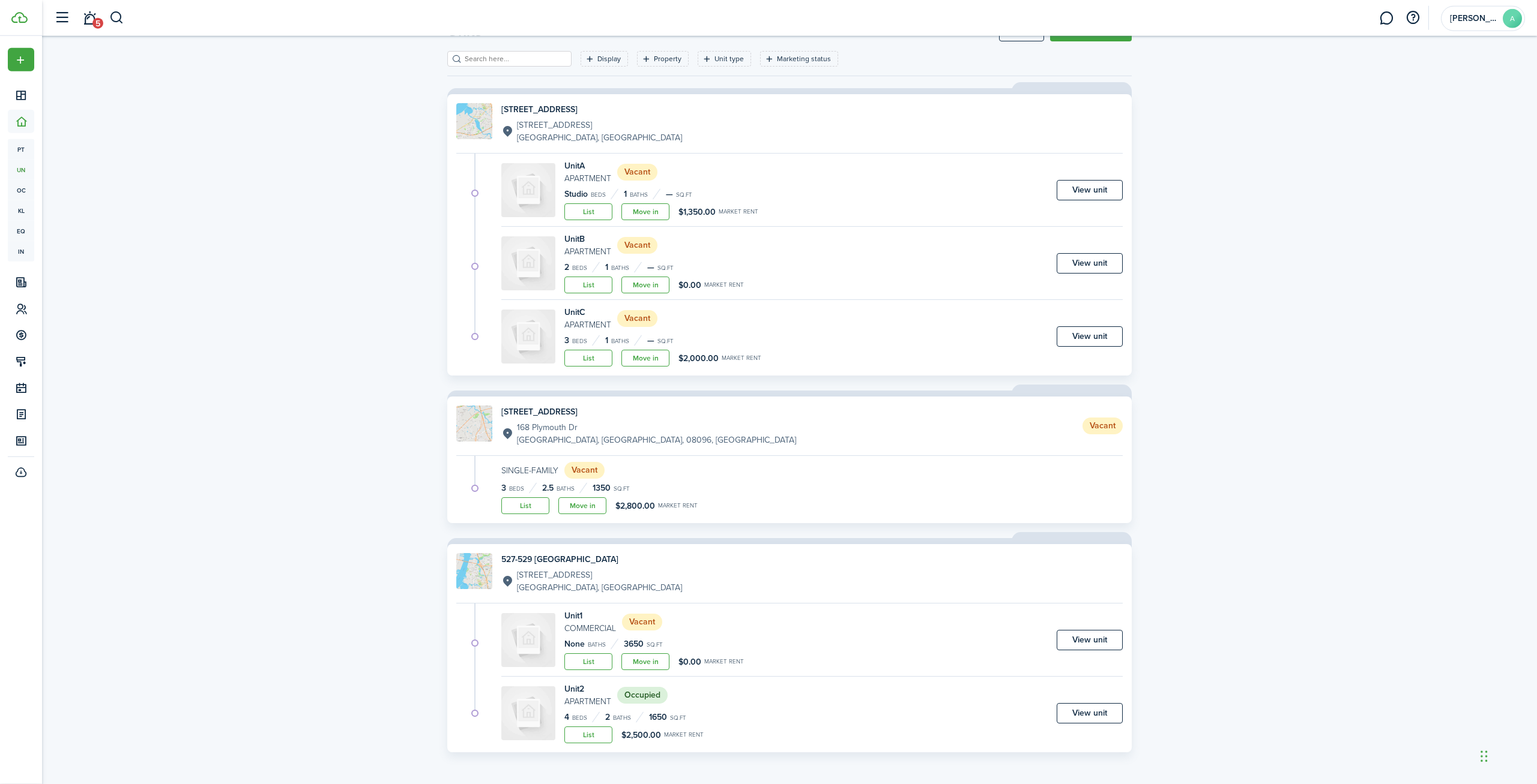
scroll to position [50, 0]
click at [1084, 643] on link "View unit" at bounding box center [1089, 638] width 66 height 20
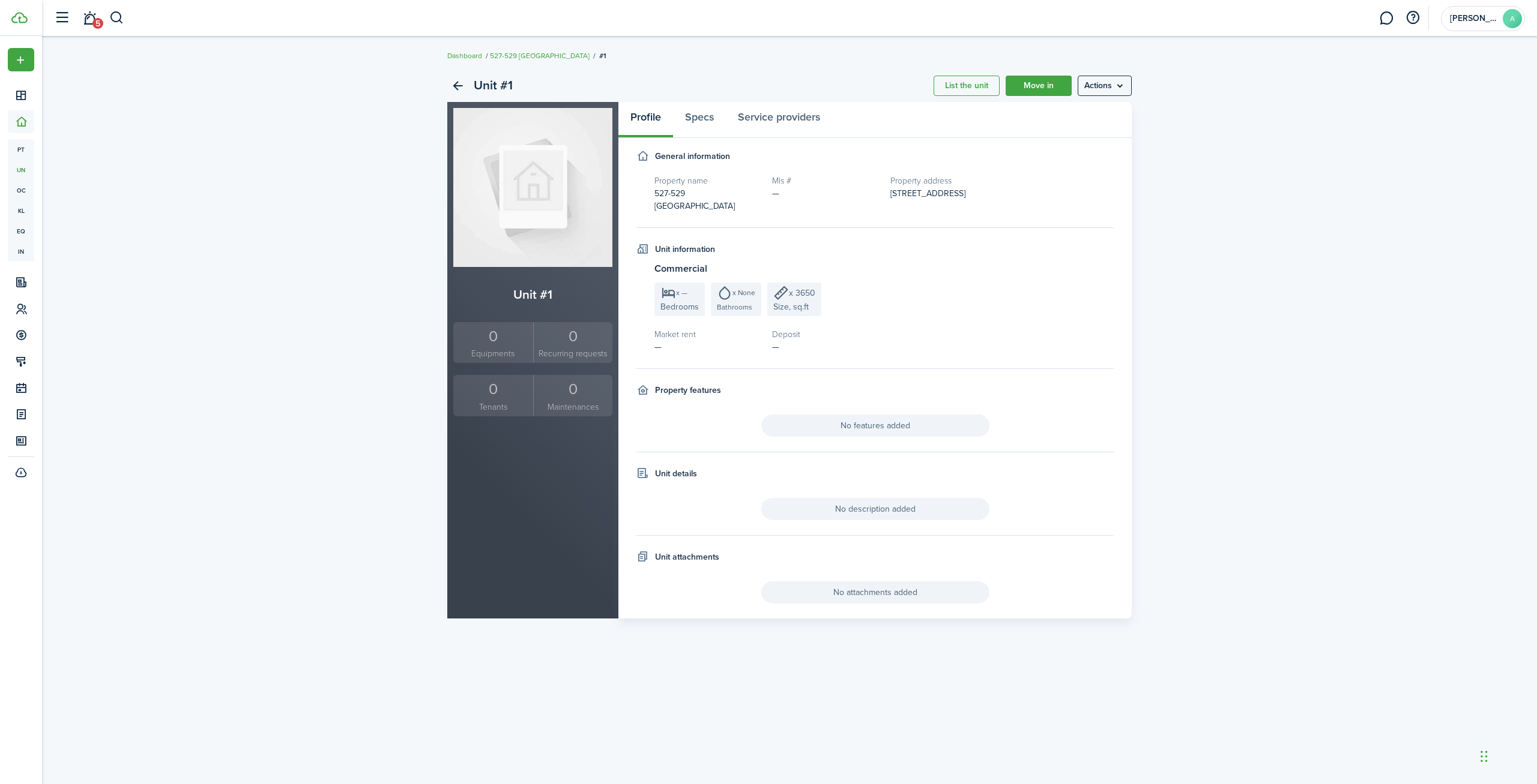
click at [489, 390] on div "0" at bounding box center [493, 389] width 74 height 23
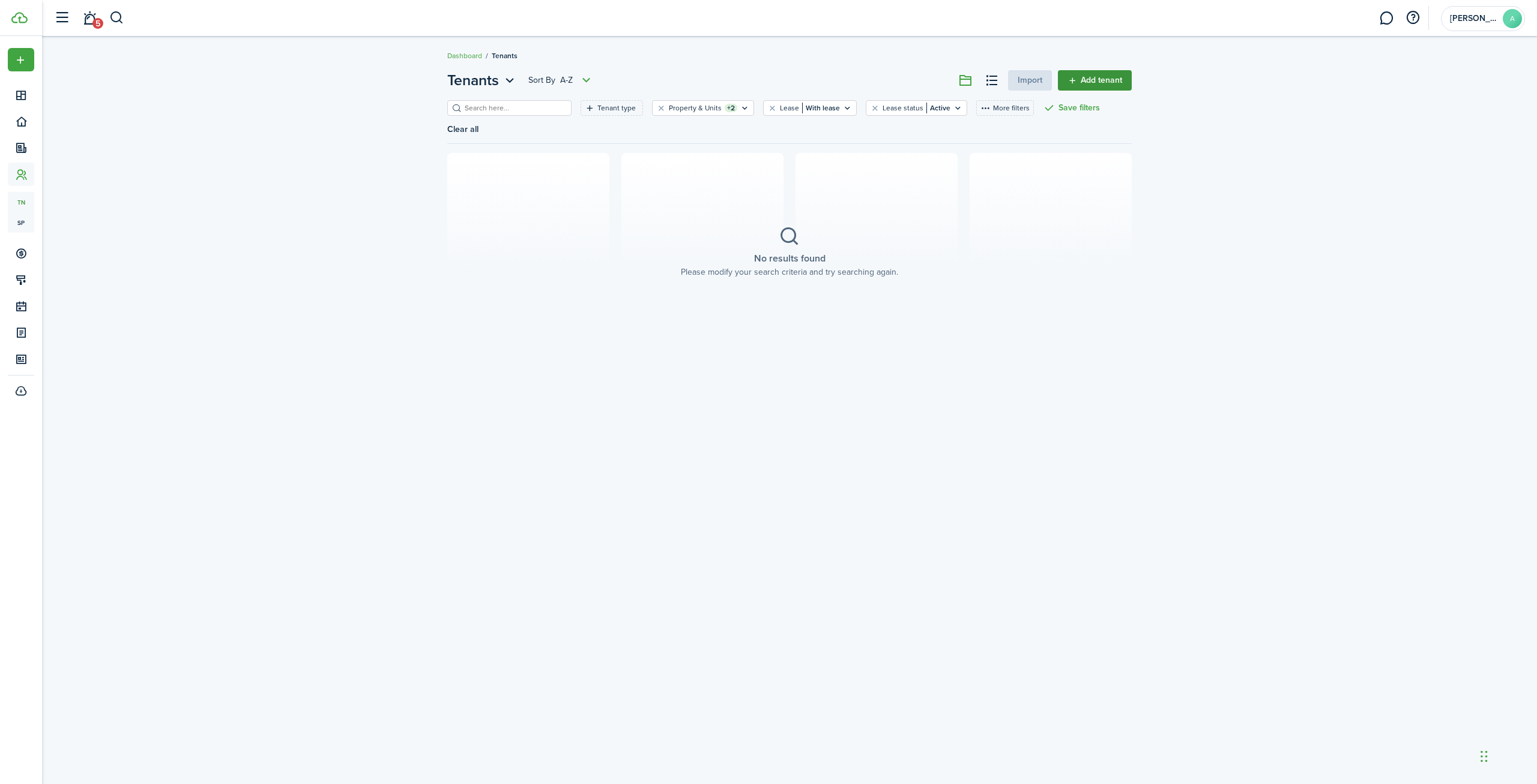
click at [1096, 79] on link "Add tenant" at bounding box center [1094, 80] width 74 height 20
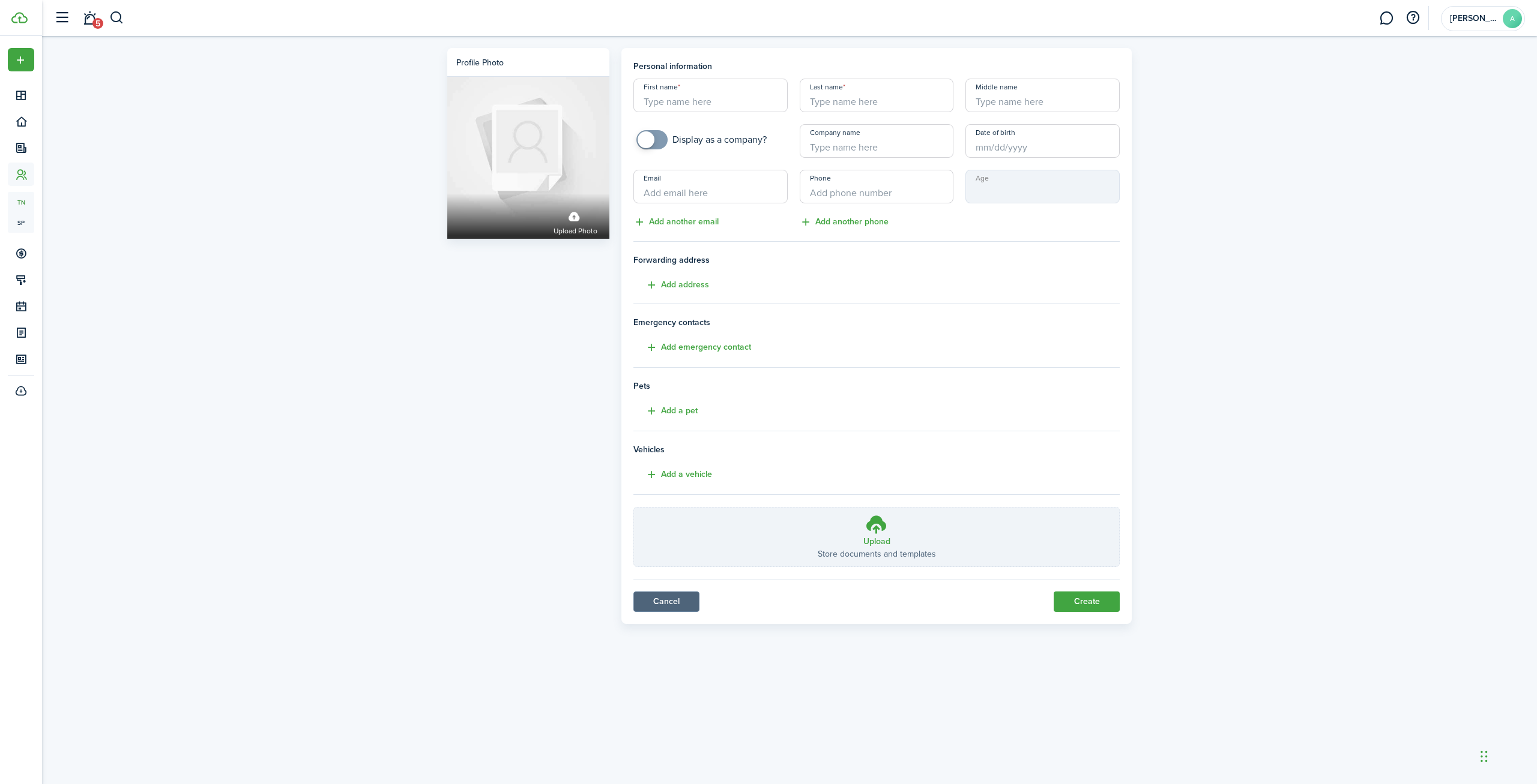
click at [665, 593] on link "Cancel" at bounding box center [666, 602] width 66 height 20
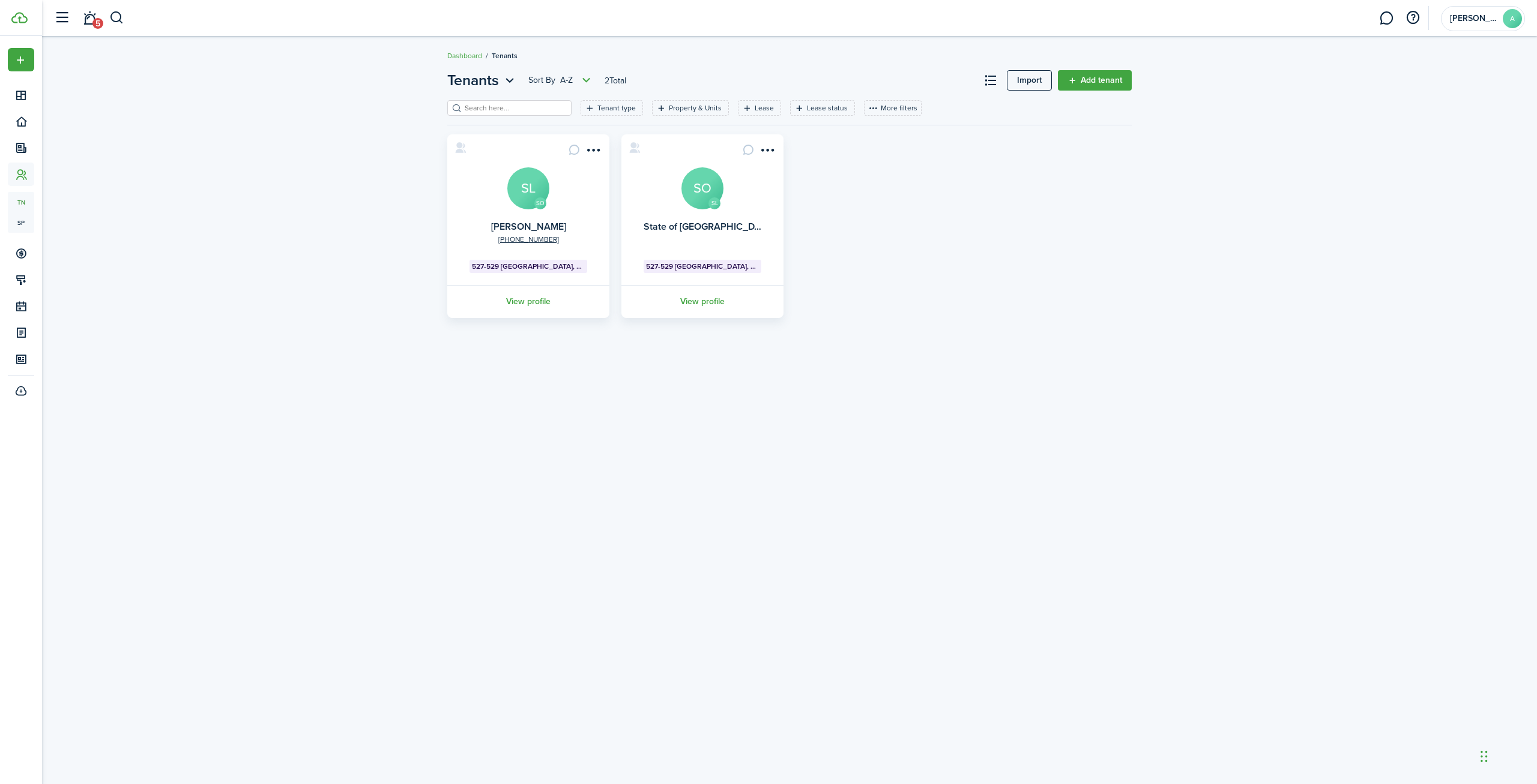
click at [251, 265] on div "Tenants Sort by A-Z 2 Total Import Add tenant Tenant type Property & Units Leas…" at bounding box center [789, 193] width 1494 height 260
click at [478, 58] on link "Dashboard" at bounding box center [465, 55] width 35 height 11
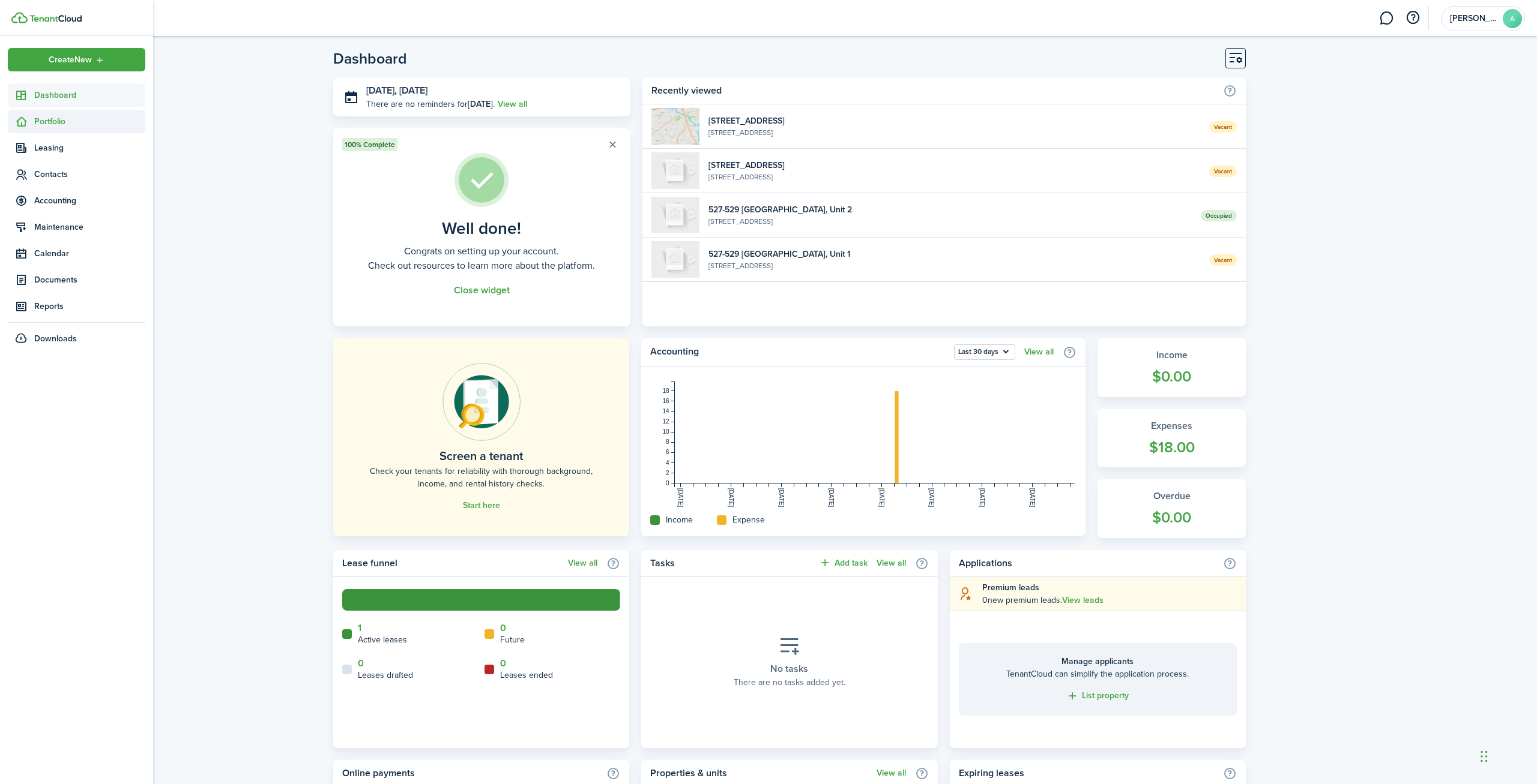
click at [60, 120] on span "Portfolio" at bounding box center [90, 121] width 111 height 13
click at [78, 167] on span "Units" at bounding box center [90, 170] width 111 height 13
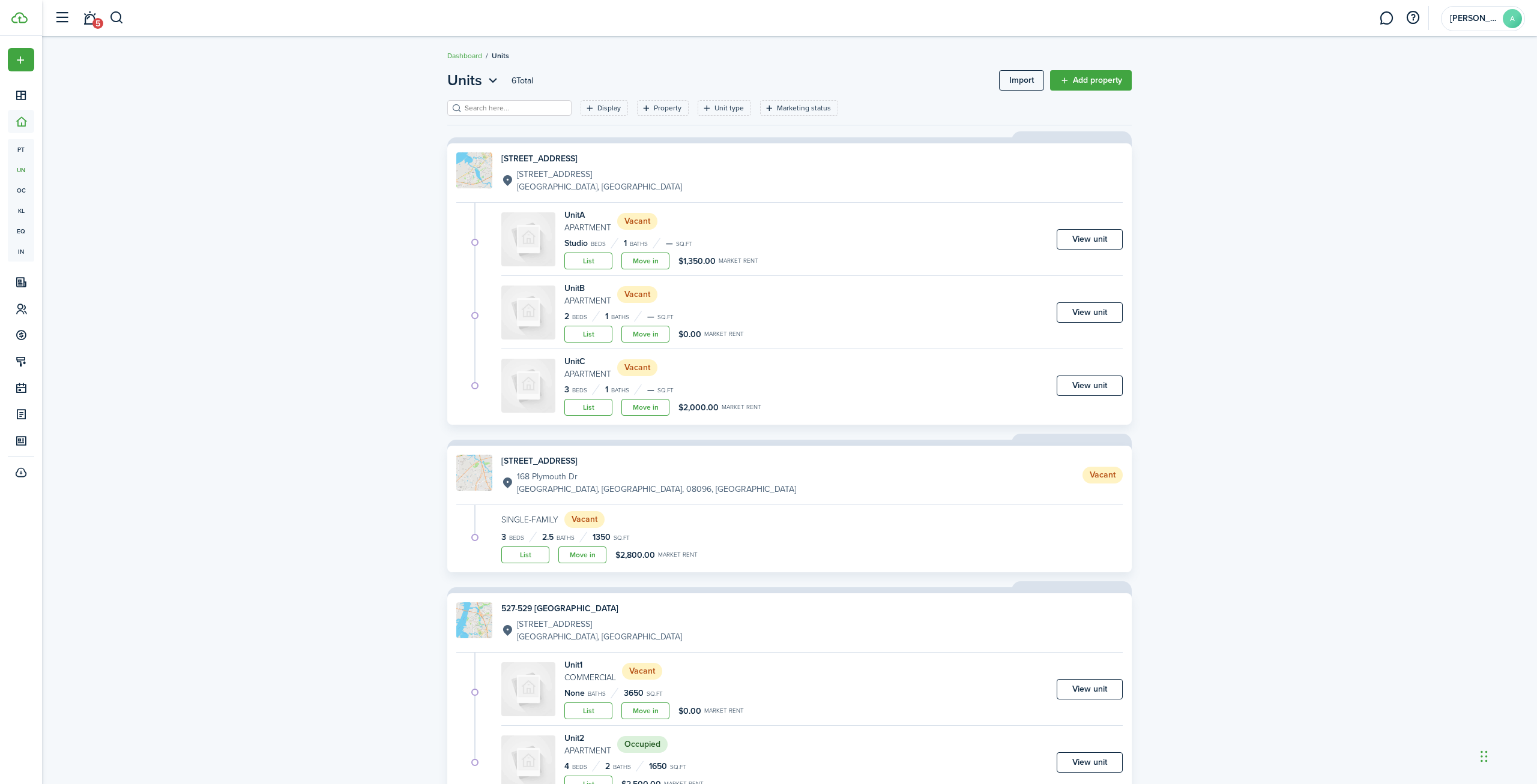
scroll to position [50, 0]
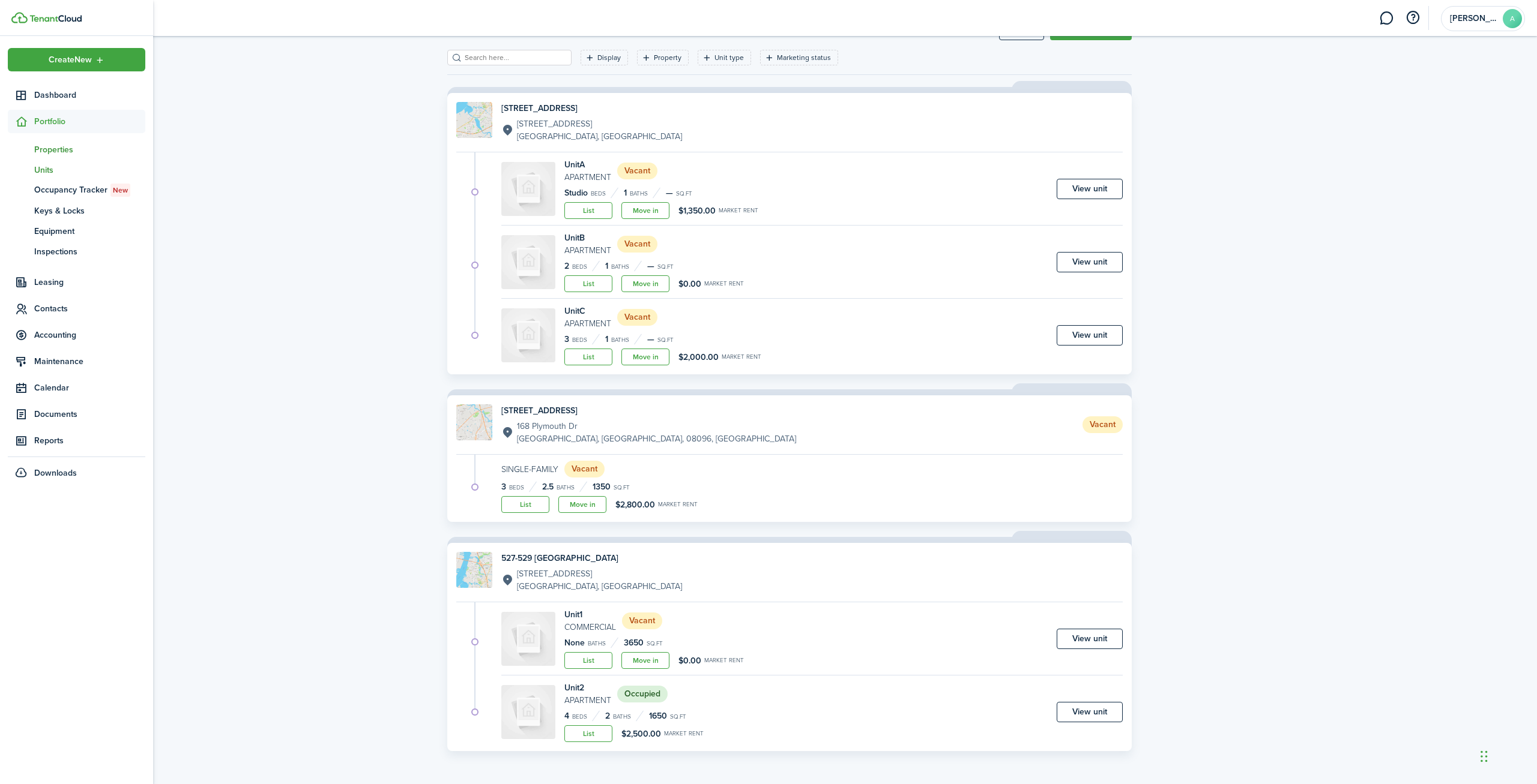
click at [35, 146] on span "Properties" at bounding box center [90, 149] width 111 height 13
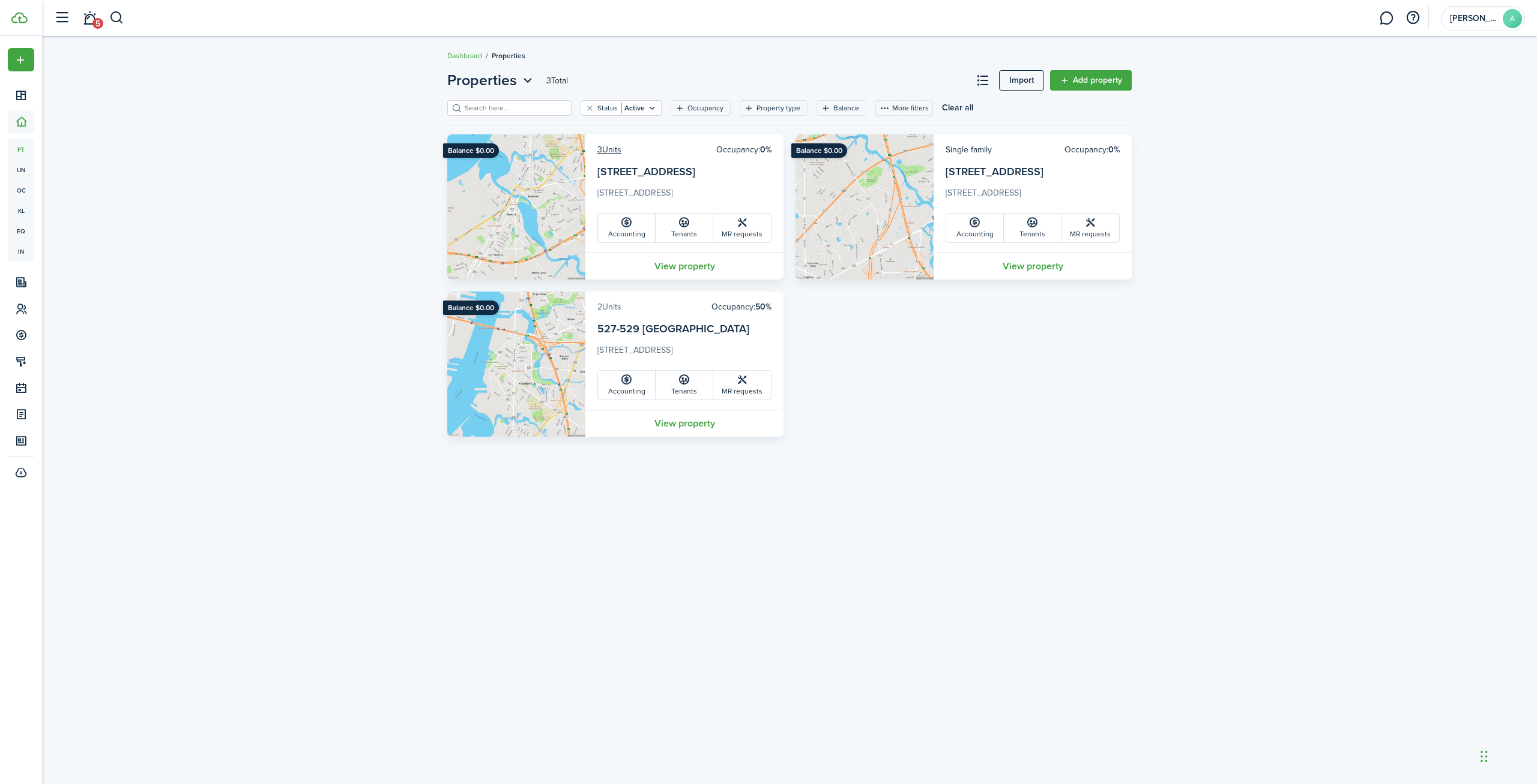
click at [610, 309] on link "2 Units" at bounding box center [609, 306] width 24 height 13
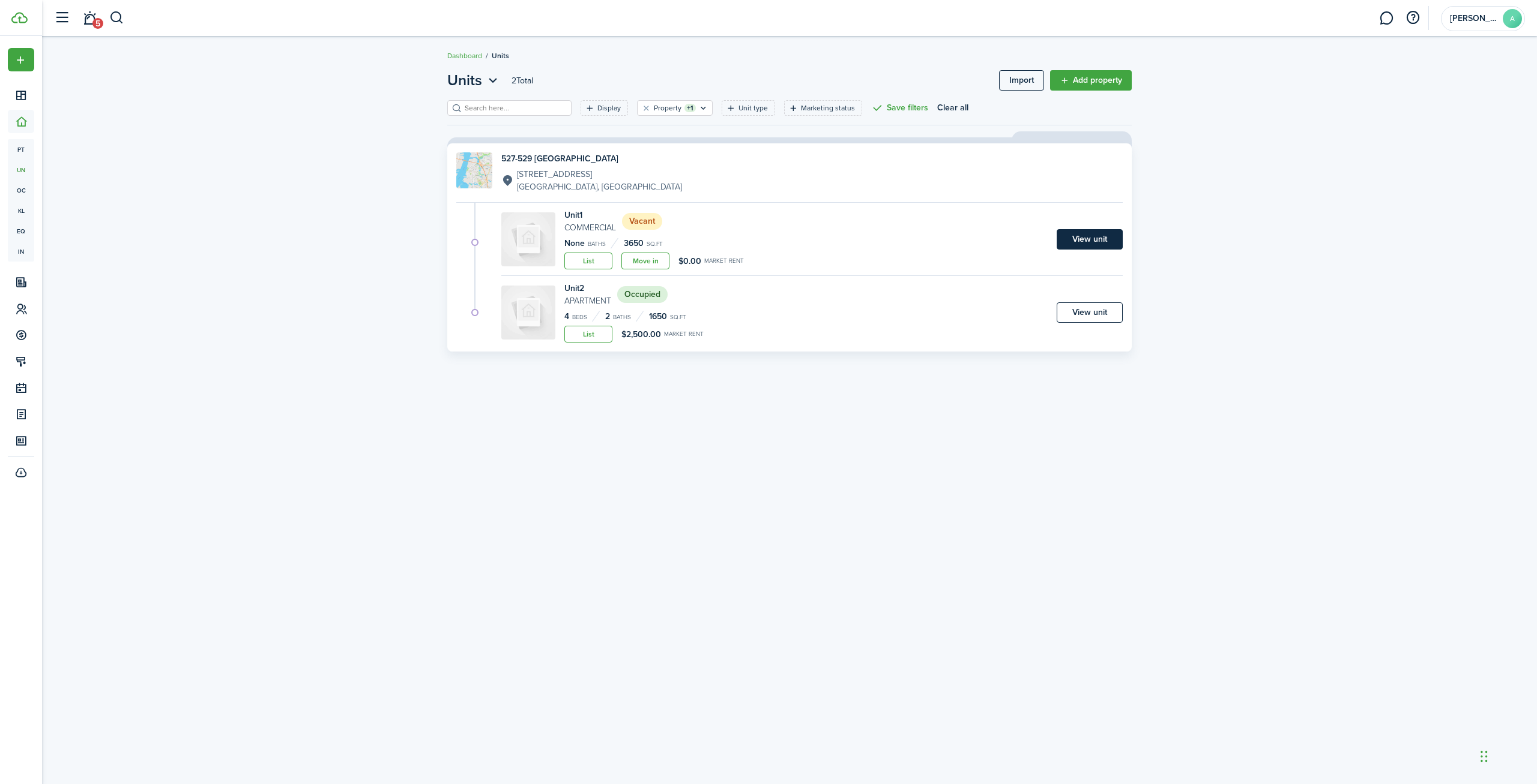
click at [1108, 240] on link "View unit" at bounding box center [1089, 239] width 66 height 20
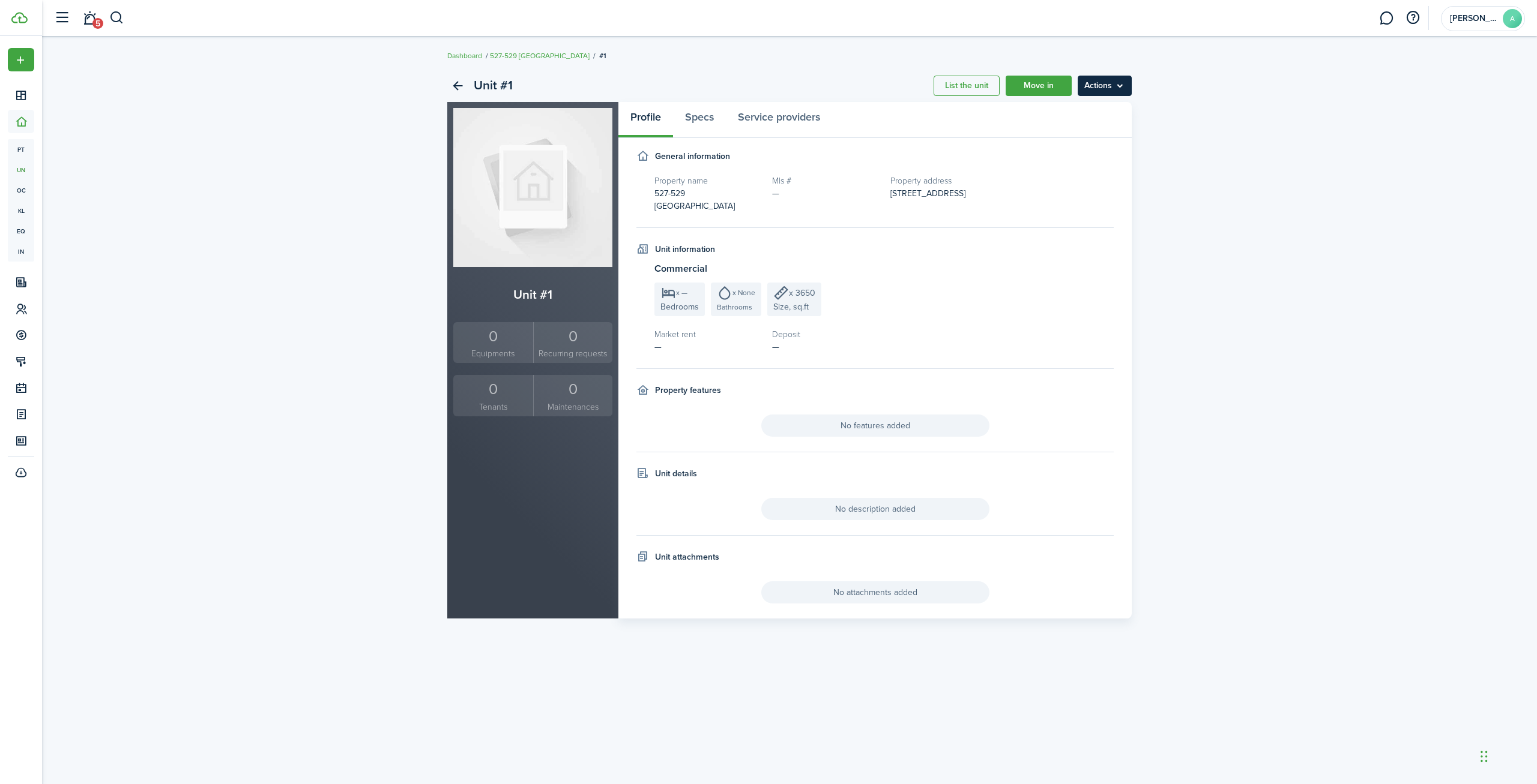
click at [1100, 95] on menu-btn "Actions" at bounding box center [1104, 85] width 54 height 20
click at [1099, 109] on link "Edit unit" at bounding box center [1078, 112] width 105 height 20
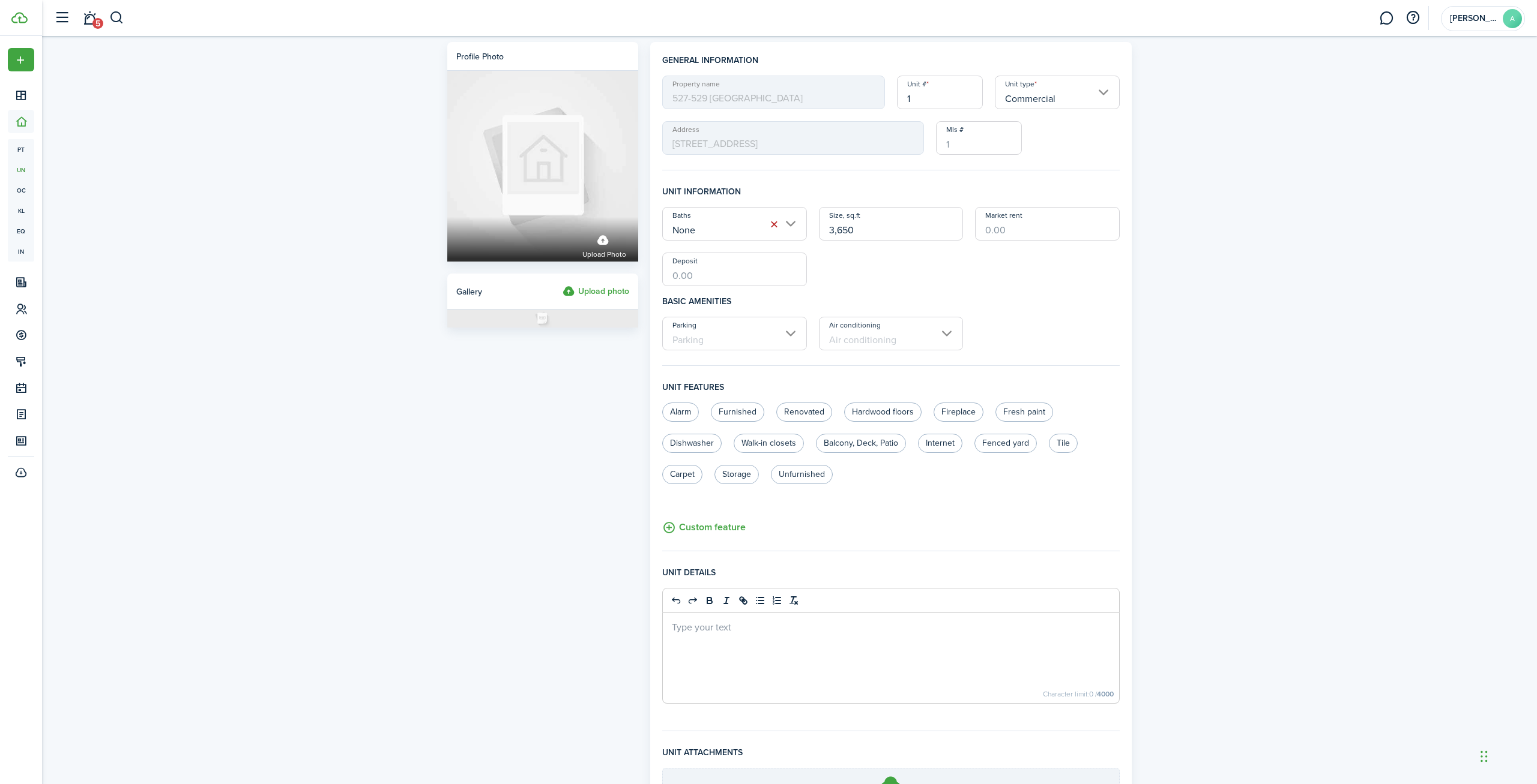
drag, startPoint x: 905, startPoint y: 103, endPoint x: 898, endPoint y: 103, distance: 7.0
click at [898, 103] on input "1" at bounding box center [939, 92] width 86 height 33
type input "527"
click at [1259, 219] on div "Profile photo Upload photo Gallery Upload photo General information Property na…" at bounding box center [789, 466] width 1494 height 861
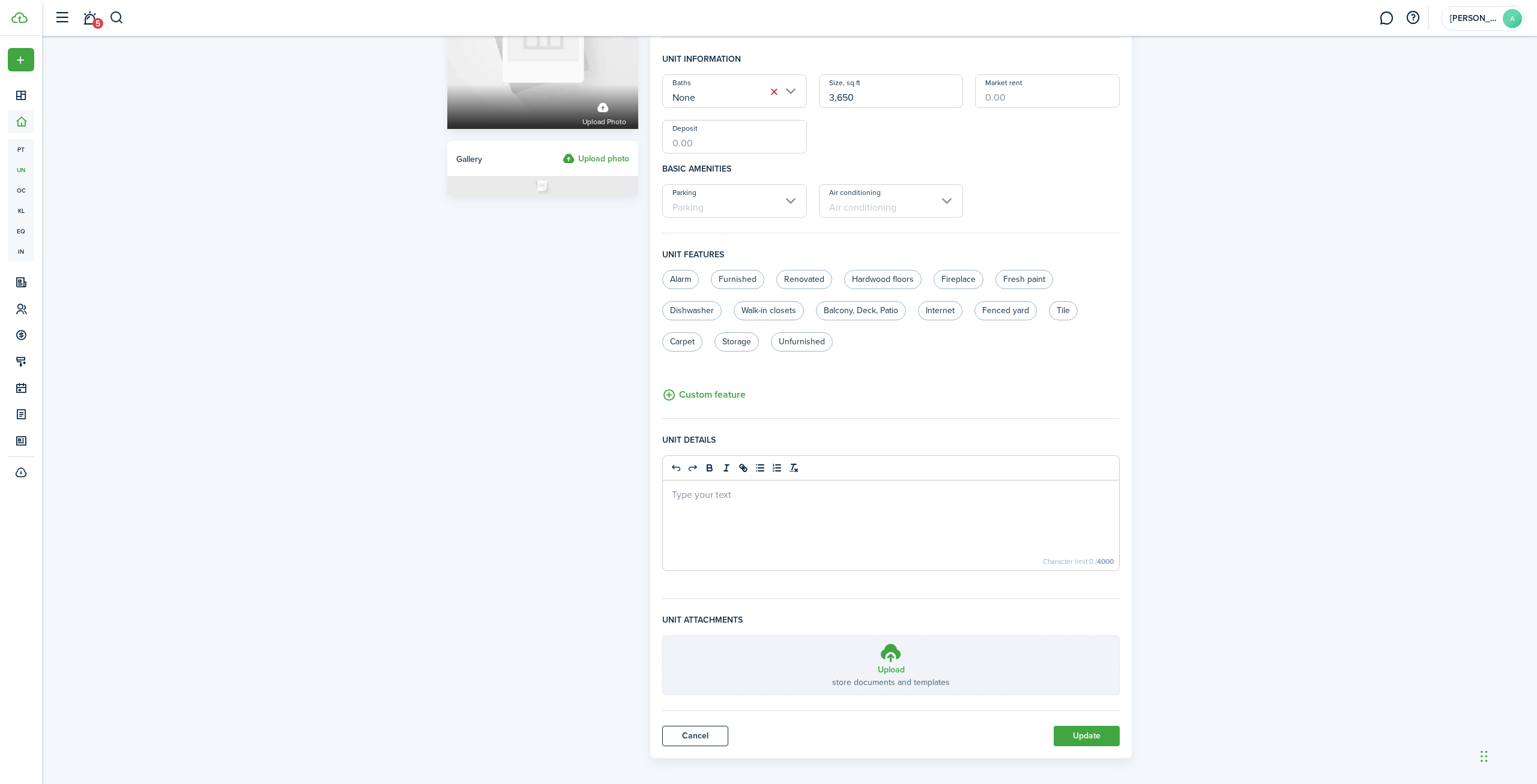
scroll to position [140, 0]
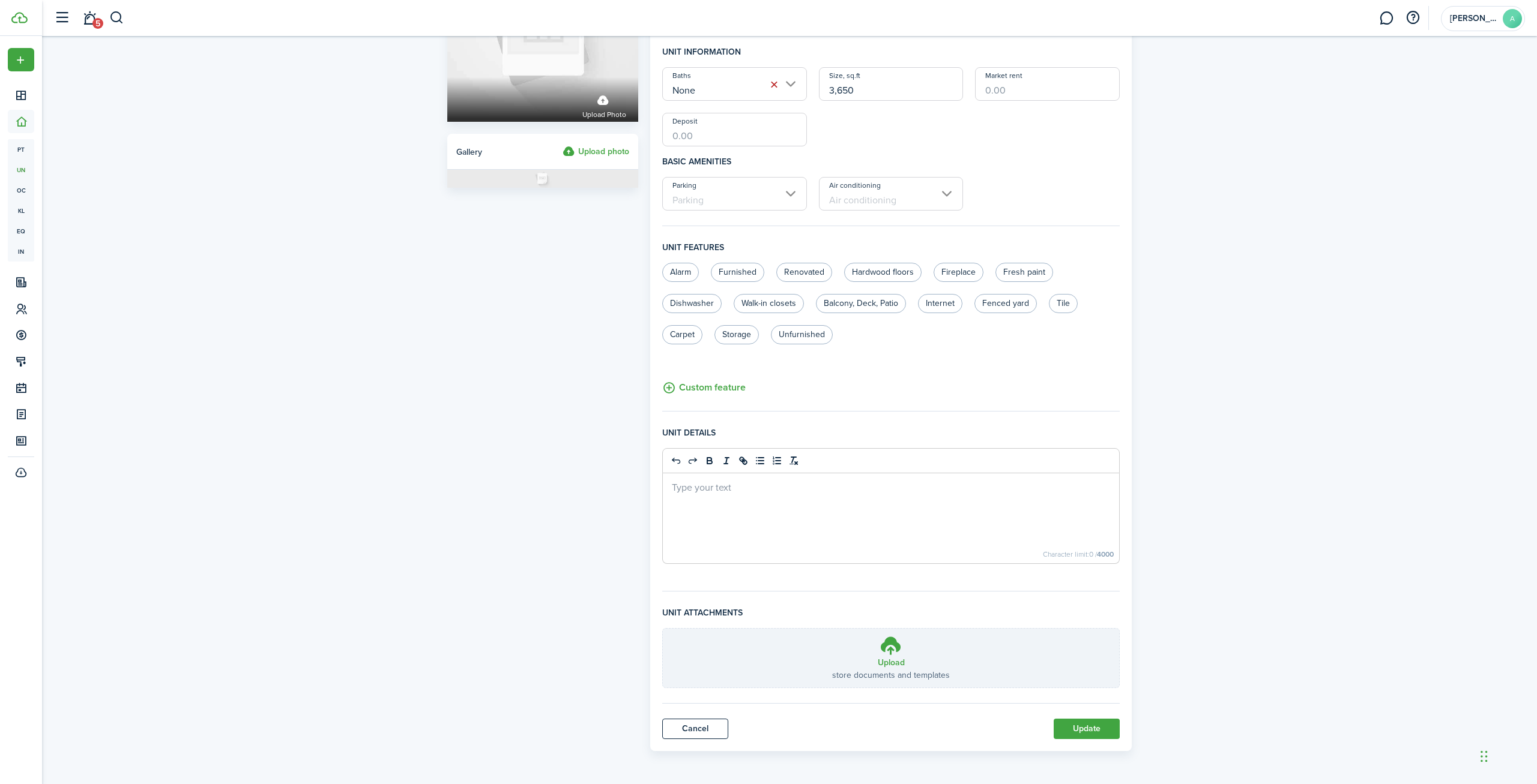
click at [1095, 715] on unit-edit-form "General information Property name 527-529 Monmouth Unit # 527 Unit type Commerc…" at bounding box center [891, 316] width 457 height 805
drag, startPoint x: 1097, startPoint y: 726, endPoint x: 1103, endPoint y: 722, distance: 7.2
click at [1097, 726] on button "Update" at bounding box center [1086, 729] width 66 height 20
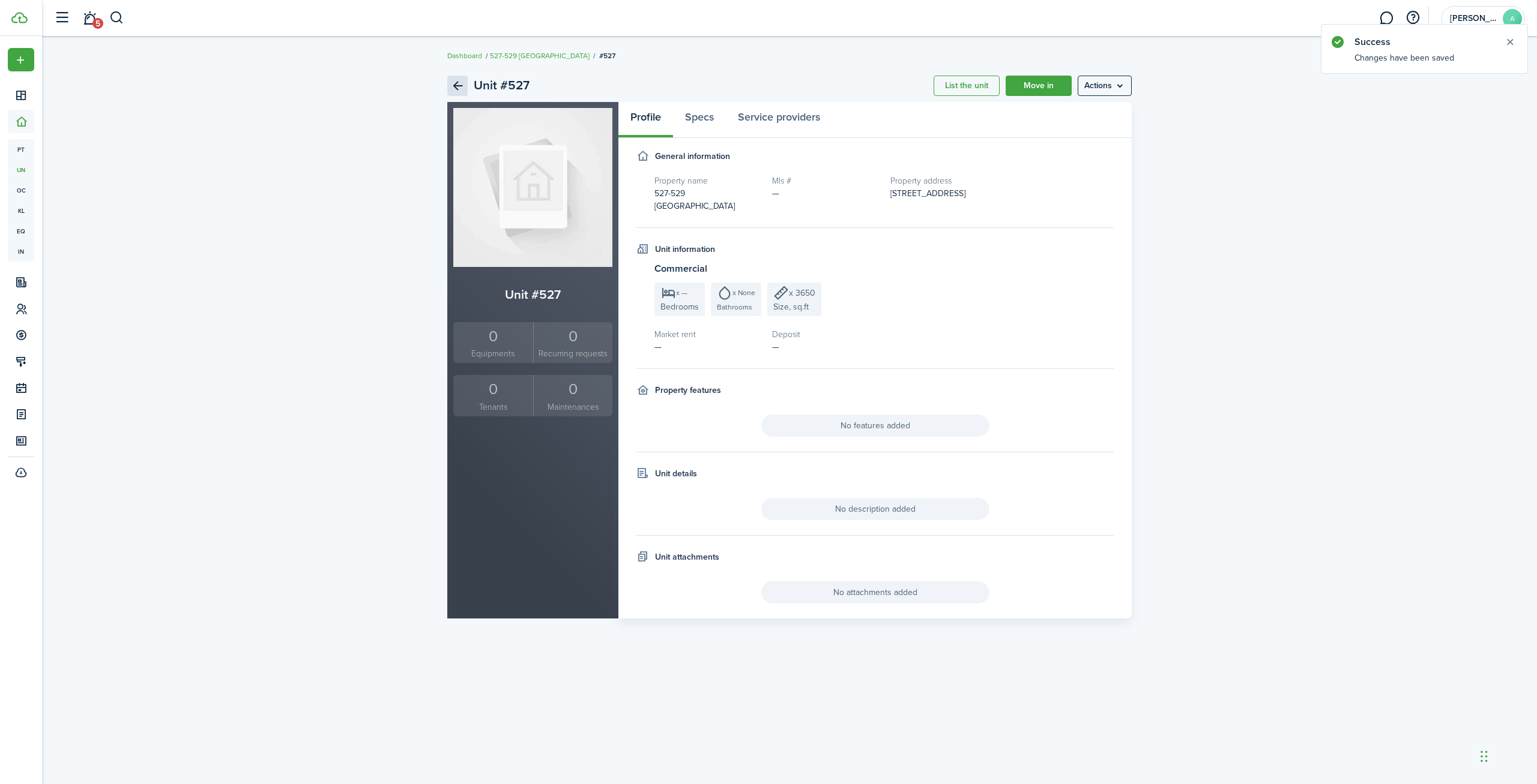
click at [450, 88] on link "Back" at bounding box center [457, 85] width 20 height 20
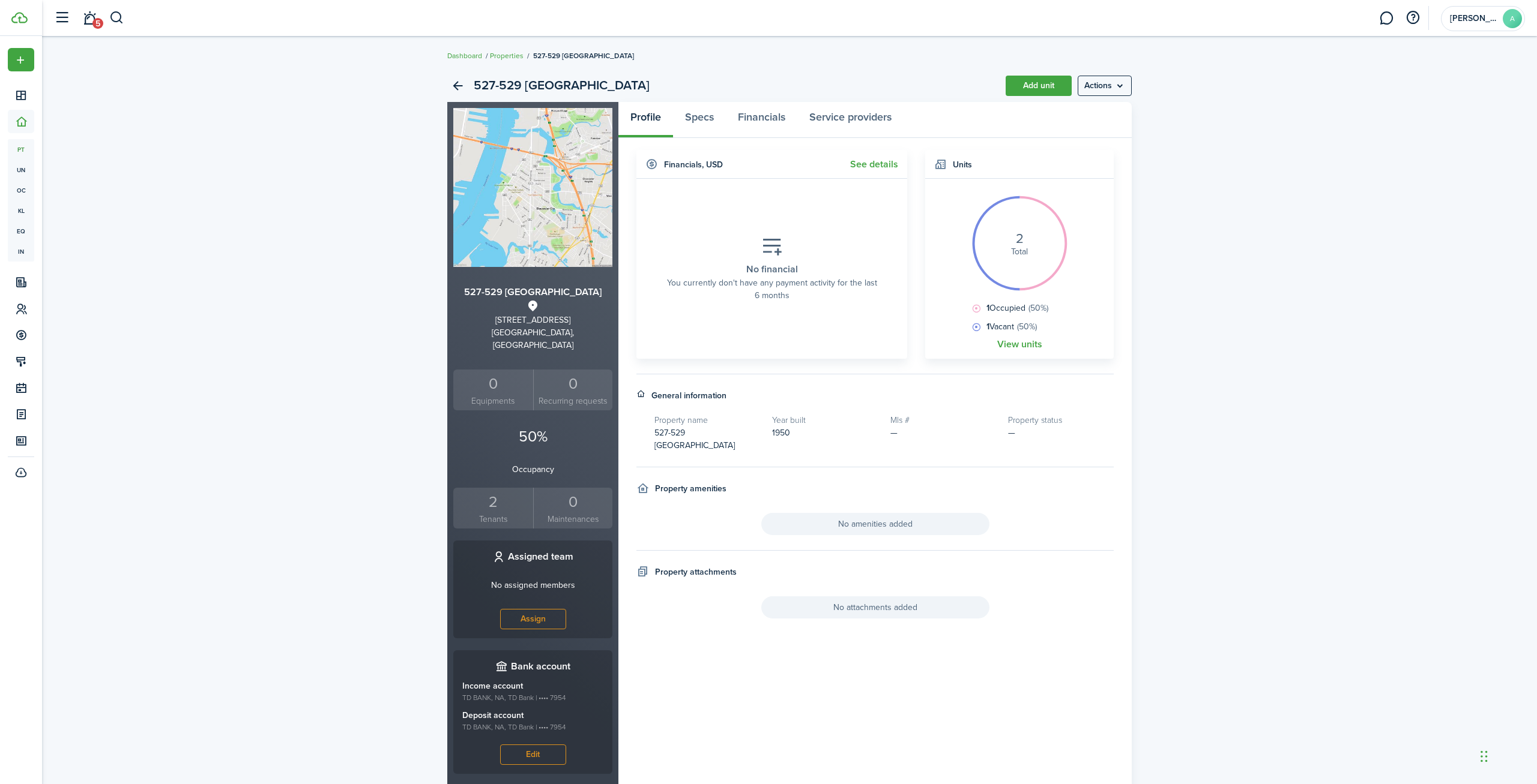
click at [450, 88] on link "Back" at bounding box center [457, 85] width 20 height 20
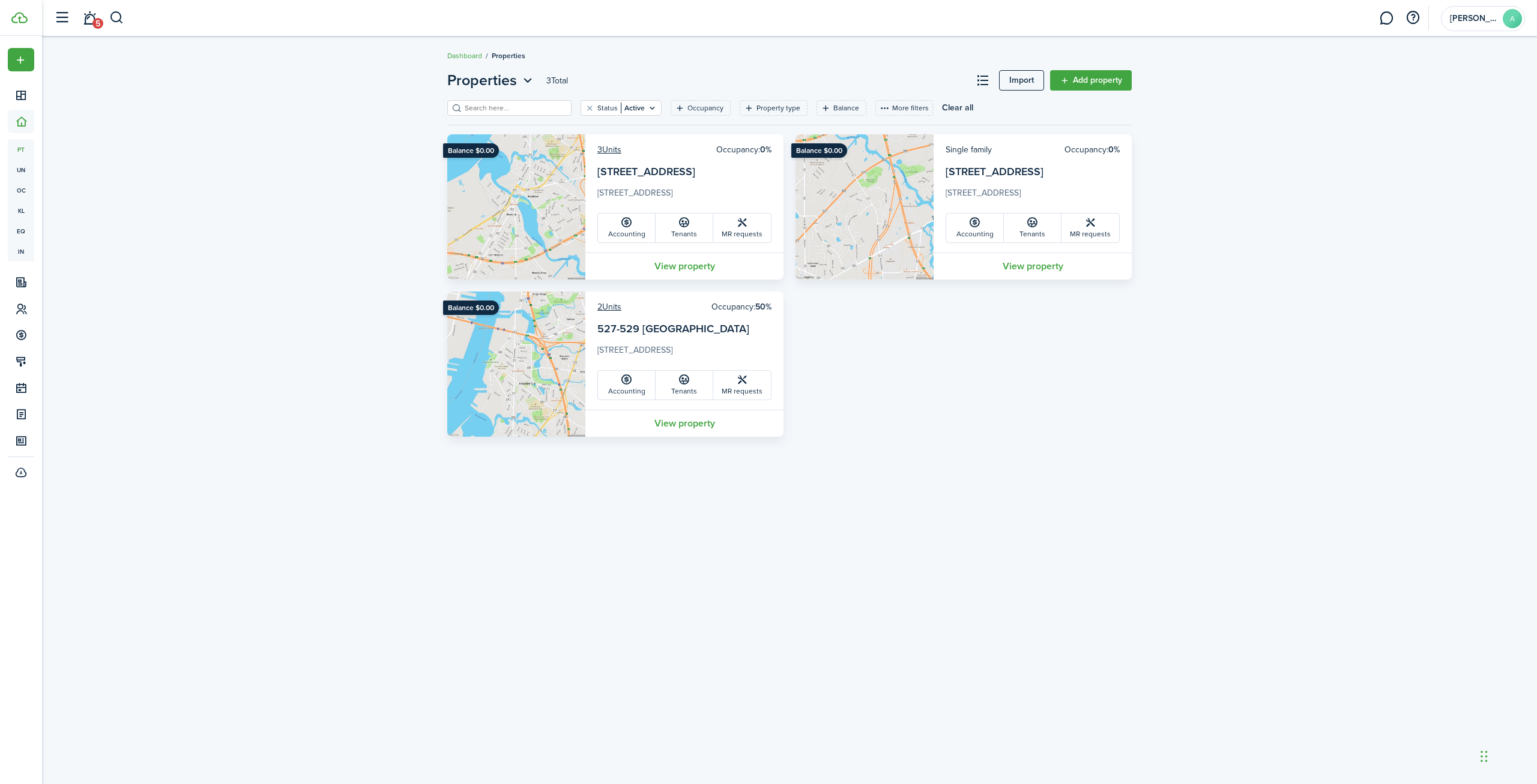
click at [605, 319] on card-additional-info "2 Units Occupancy: 50% 527-529 [GEOGRAPHIC_DATA] [STREET_ADDRESS] Accounting Te…" at bounding box center [684, 350] width 198 height 118
click at [606, 307] on link "2 Units" at bounding box center [609, 306] width 24 height 13
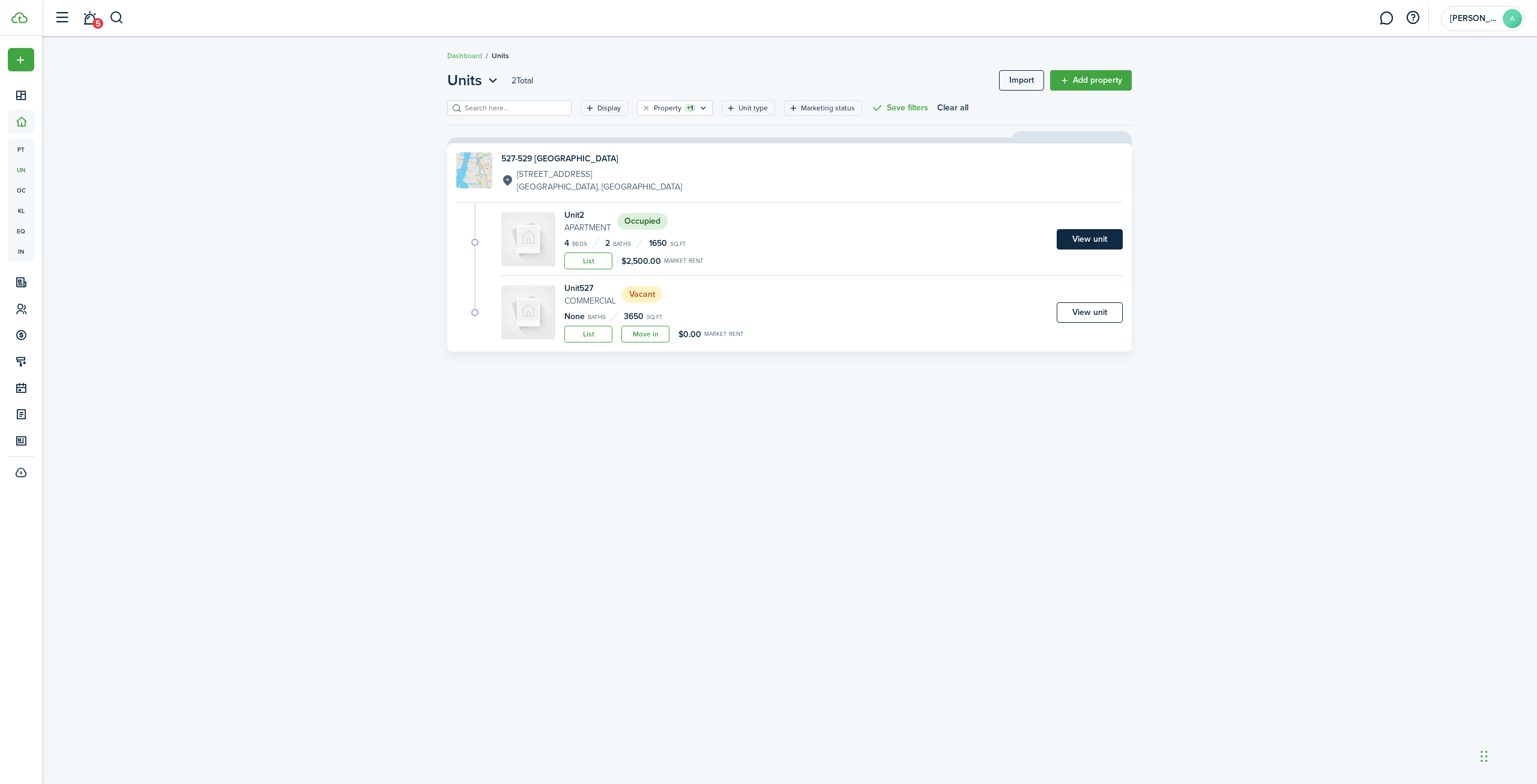
click at [1097, 234] on link "View unit" at bounding box center [1089, 239] width 66 height 20
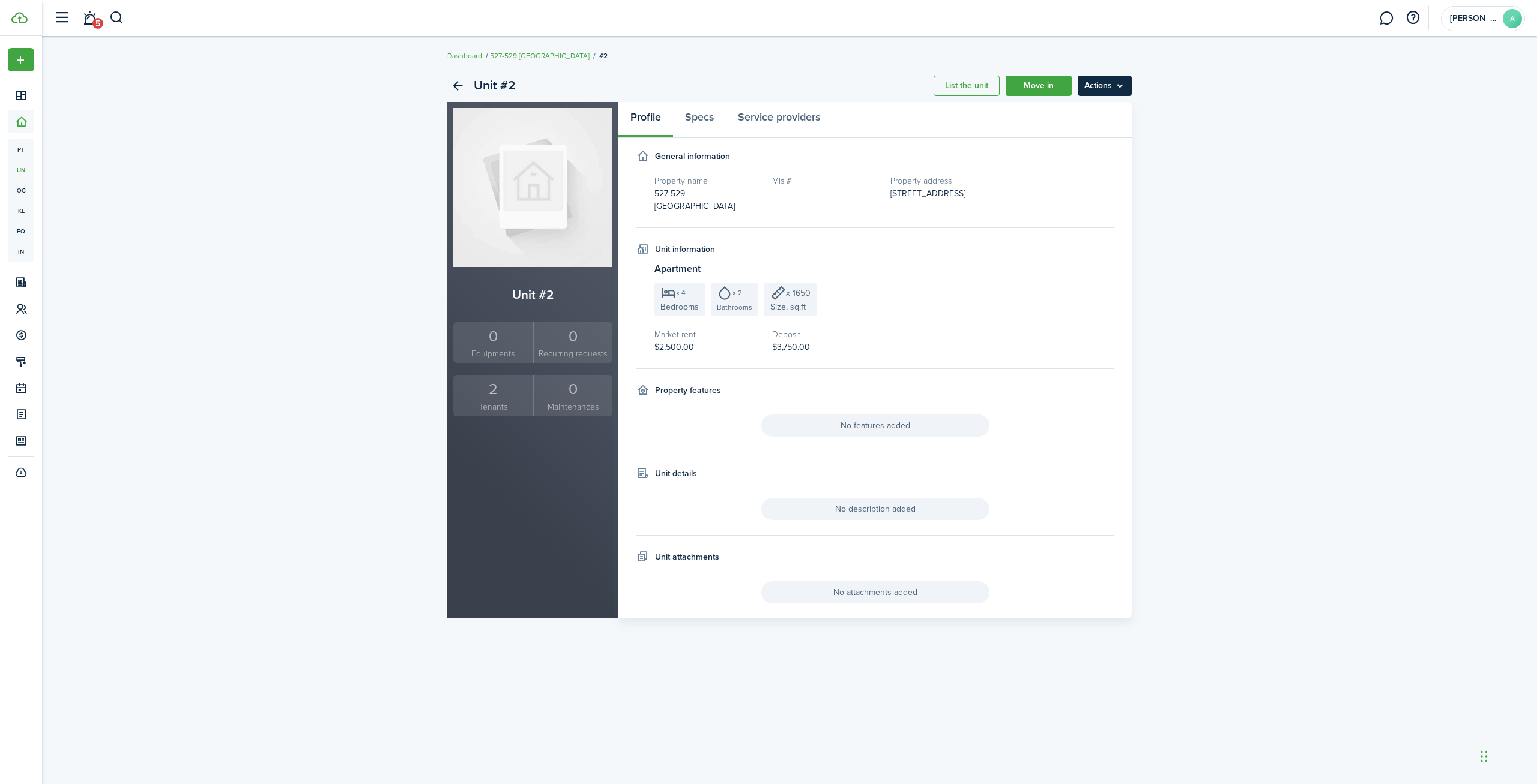
click at [1111, 90] on menu-btn "Actions" at bounding box center [1104, 85] width 54 height 20
click at [1111, 107] on link "Edit unit" at bounding box center [1078, 112] width 105 height 20
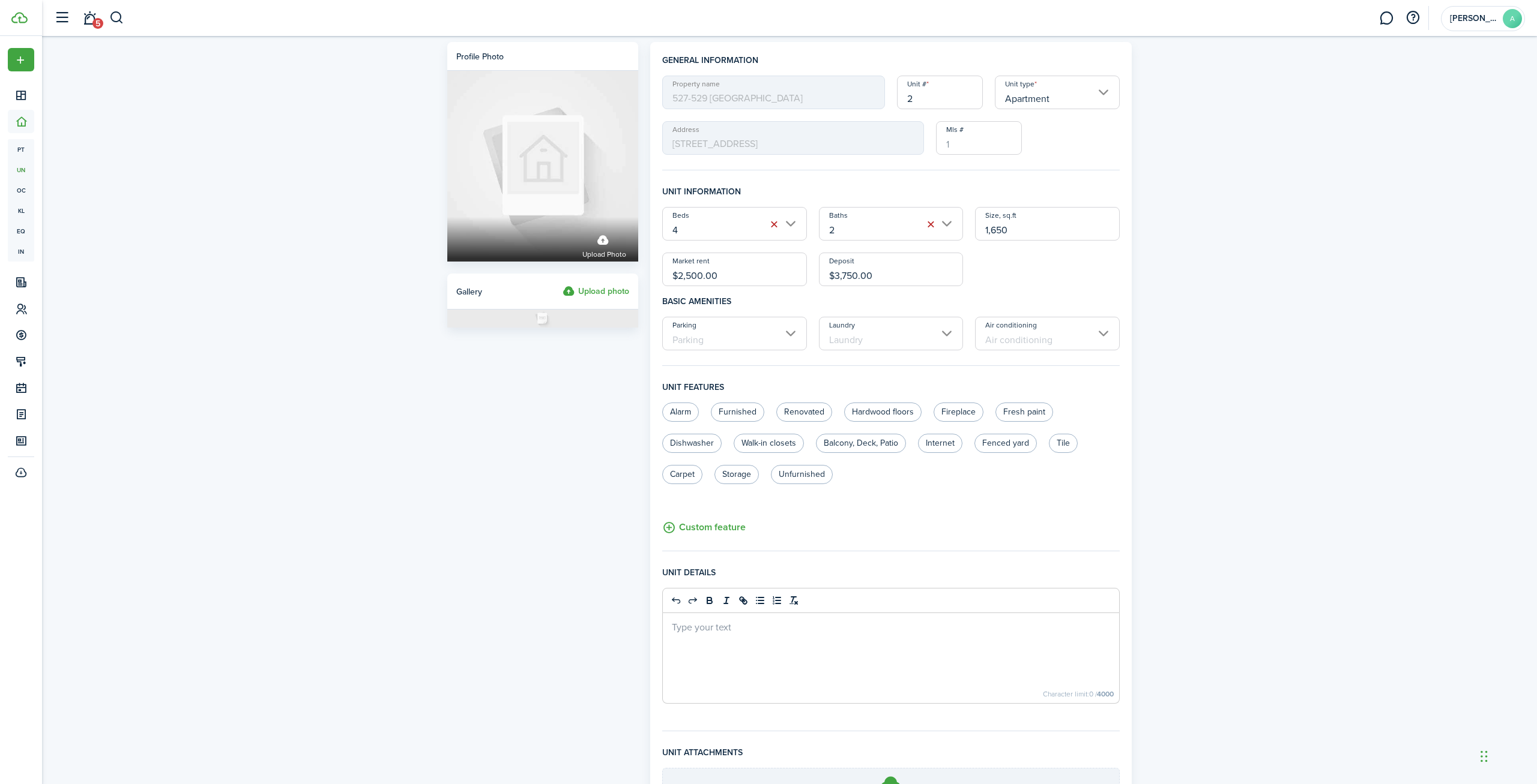
click at [902, 97] on input "2" at bounding box center [939, 92] width 86 height 33
type input "529"
click at [1352, 172] on div "Profile photo Upload photo Gallery Upload photo General information Property na…" at bounding box center [789, 466] width 1494 height 861
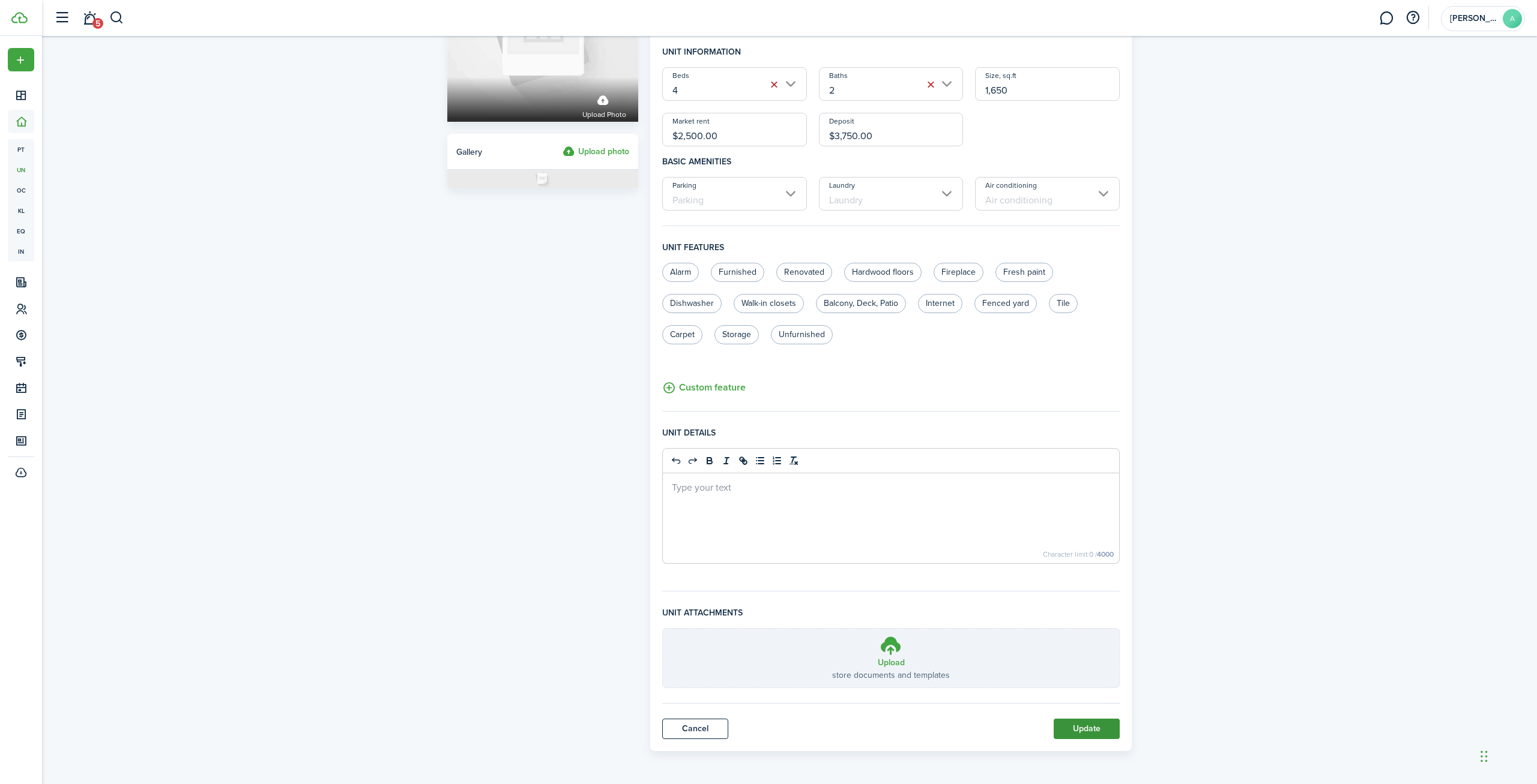
click at [1096, 730] on button "Update" at bounding box center [1086, 729] width 66 height 20
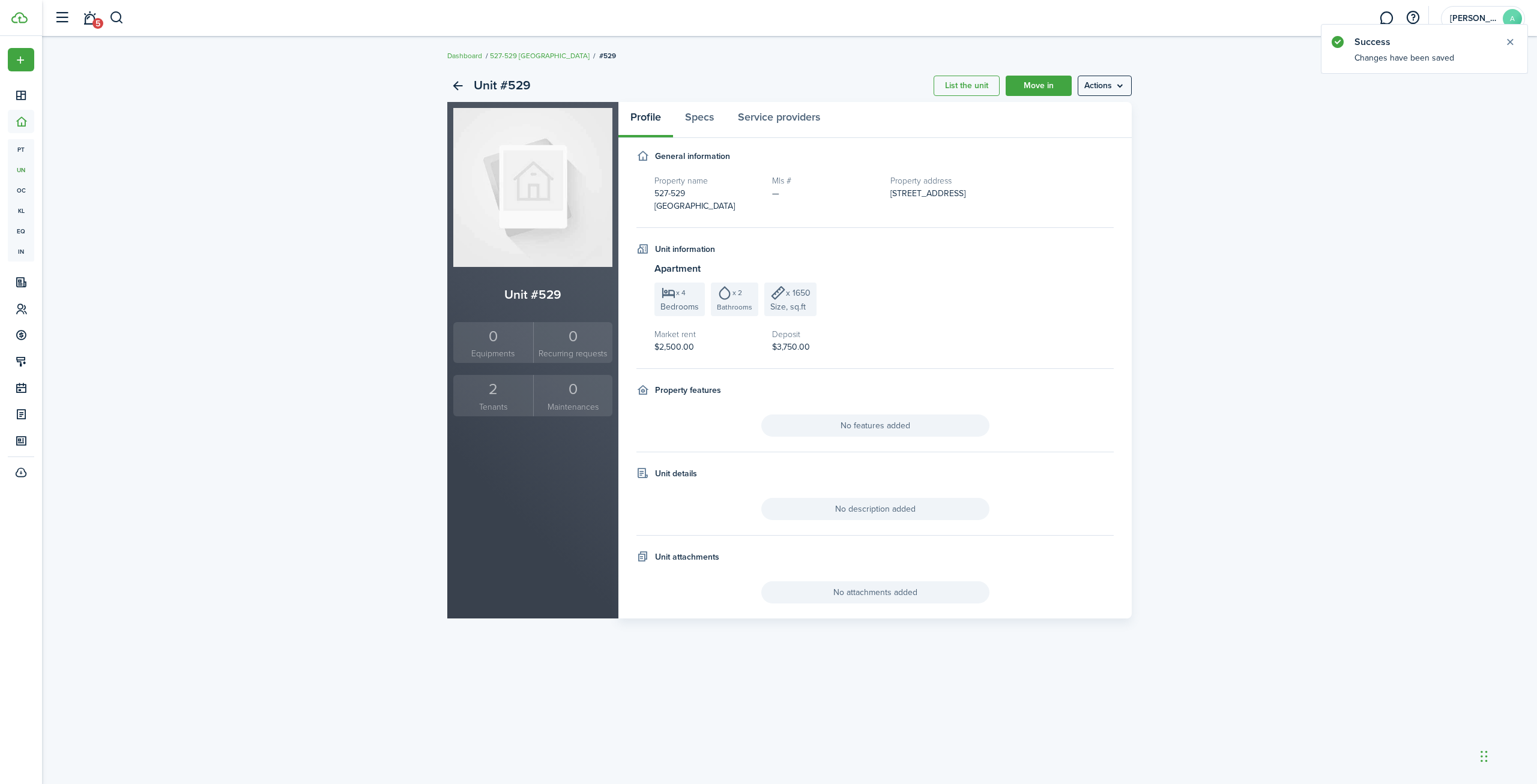
click at [1231, 270] on div "Unit #529 List the unit Move in Actions Unit #529 0 Equipments 0 Recurring requ…" at bounding box center [789, 344] width 1494 height 561
click at [697, 124] on link "Specs" at bounding box center [699, 120] width 53 height 36
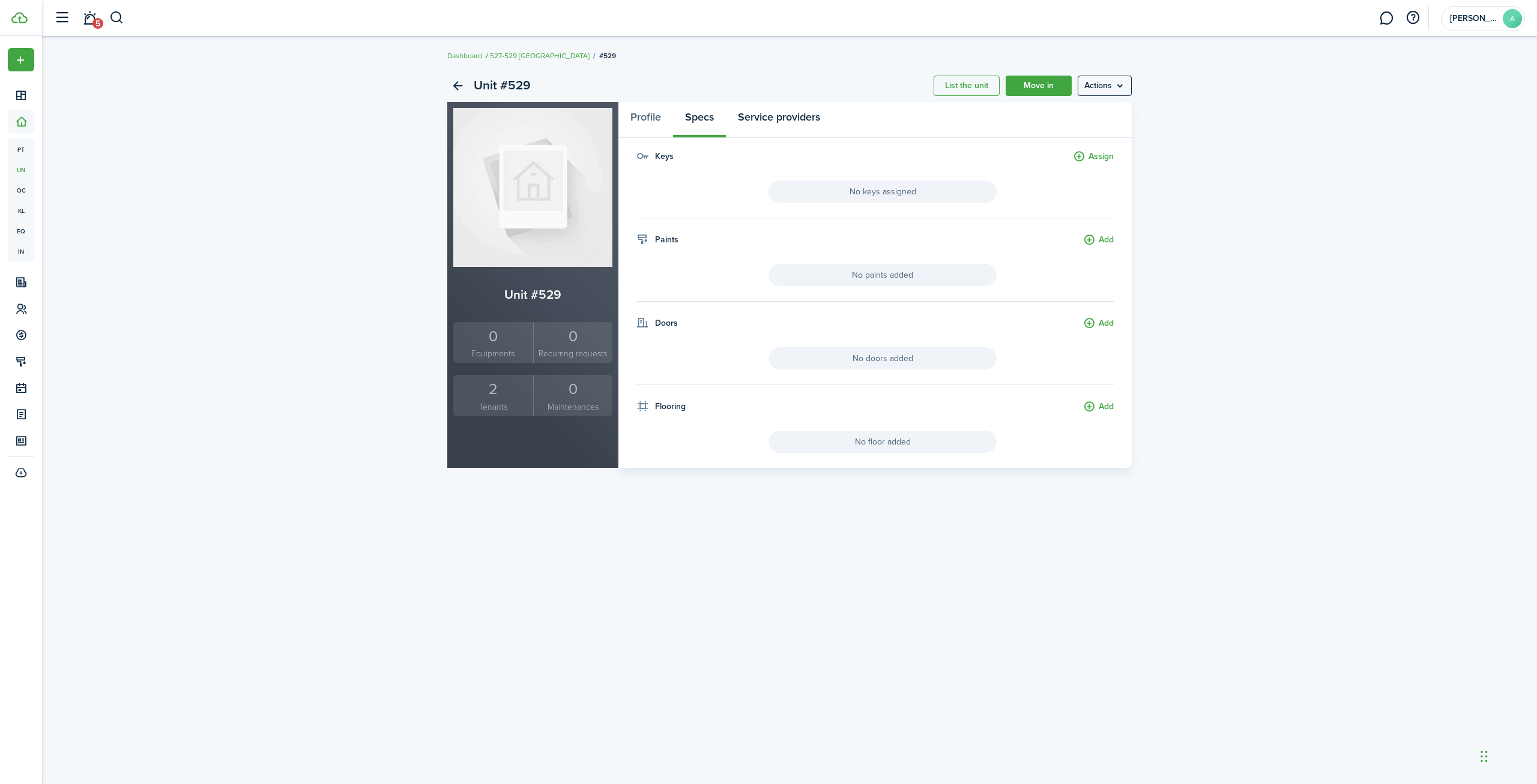
click at [800, 115] on link "Service providers" at bounding box center [779, 120] width 106 height 36
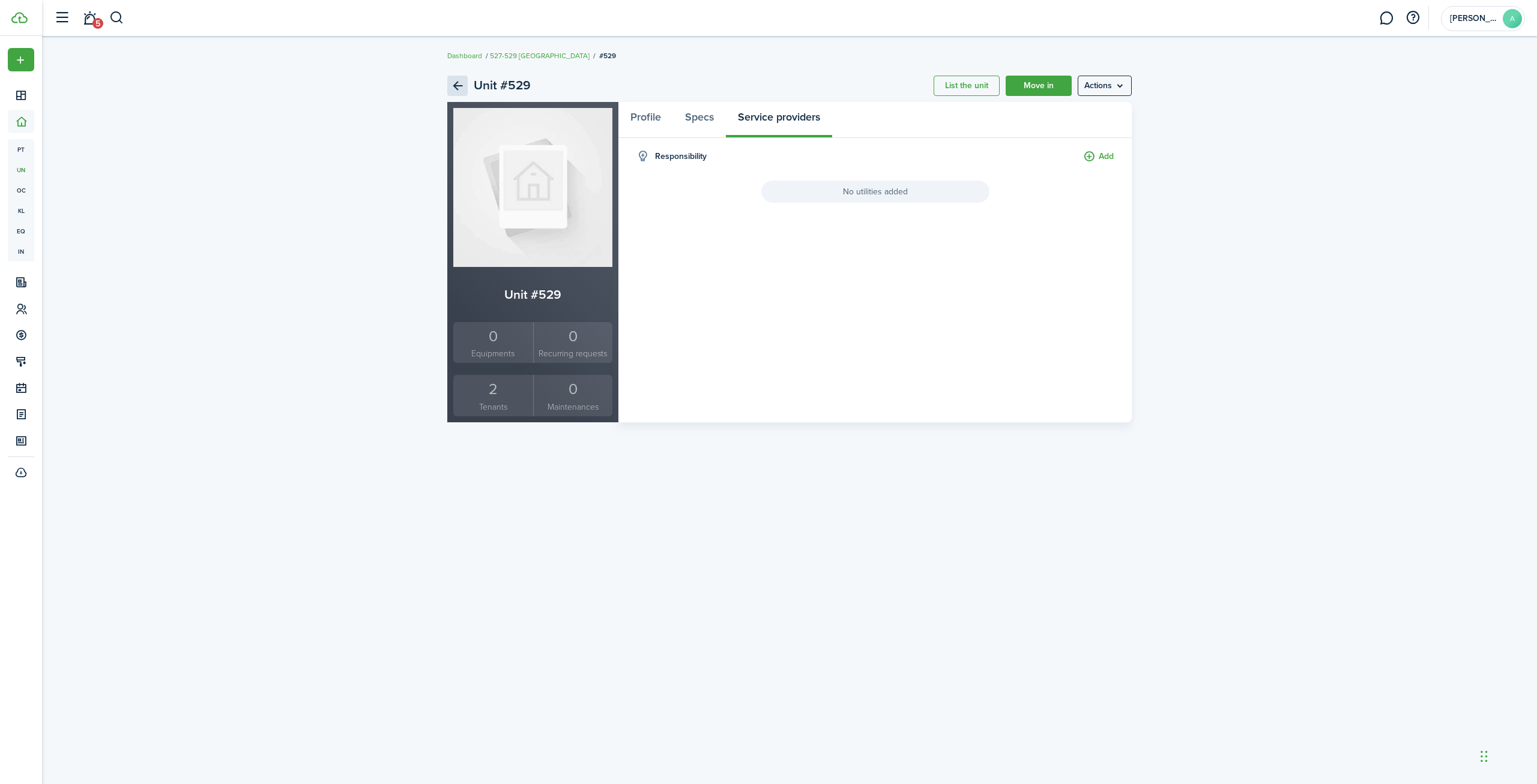
click at [456, 90] on link "Back" at bounding box center [457, 85] width 20 height 20
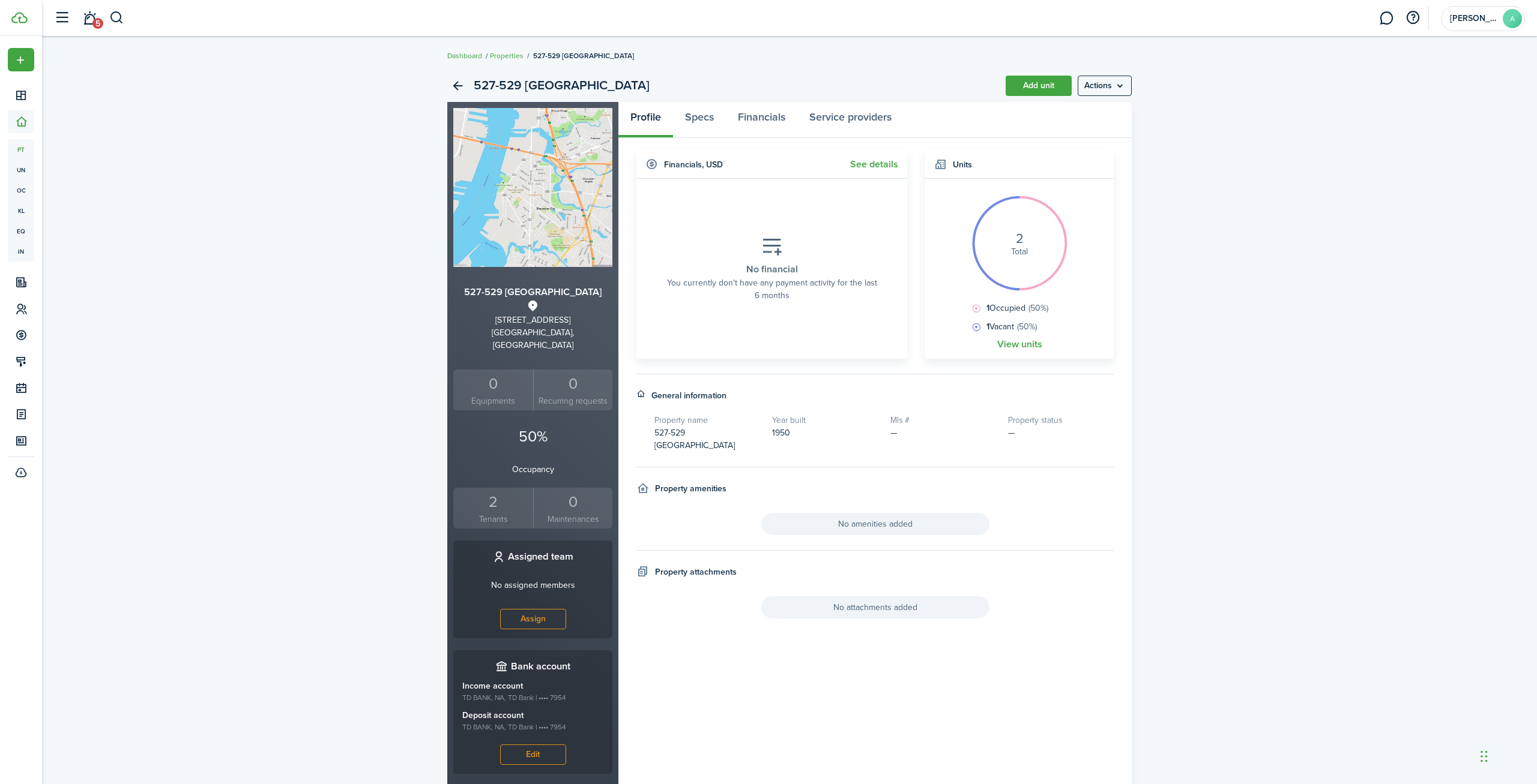
scroll to position [28, 0]
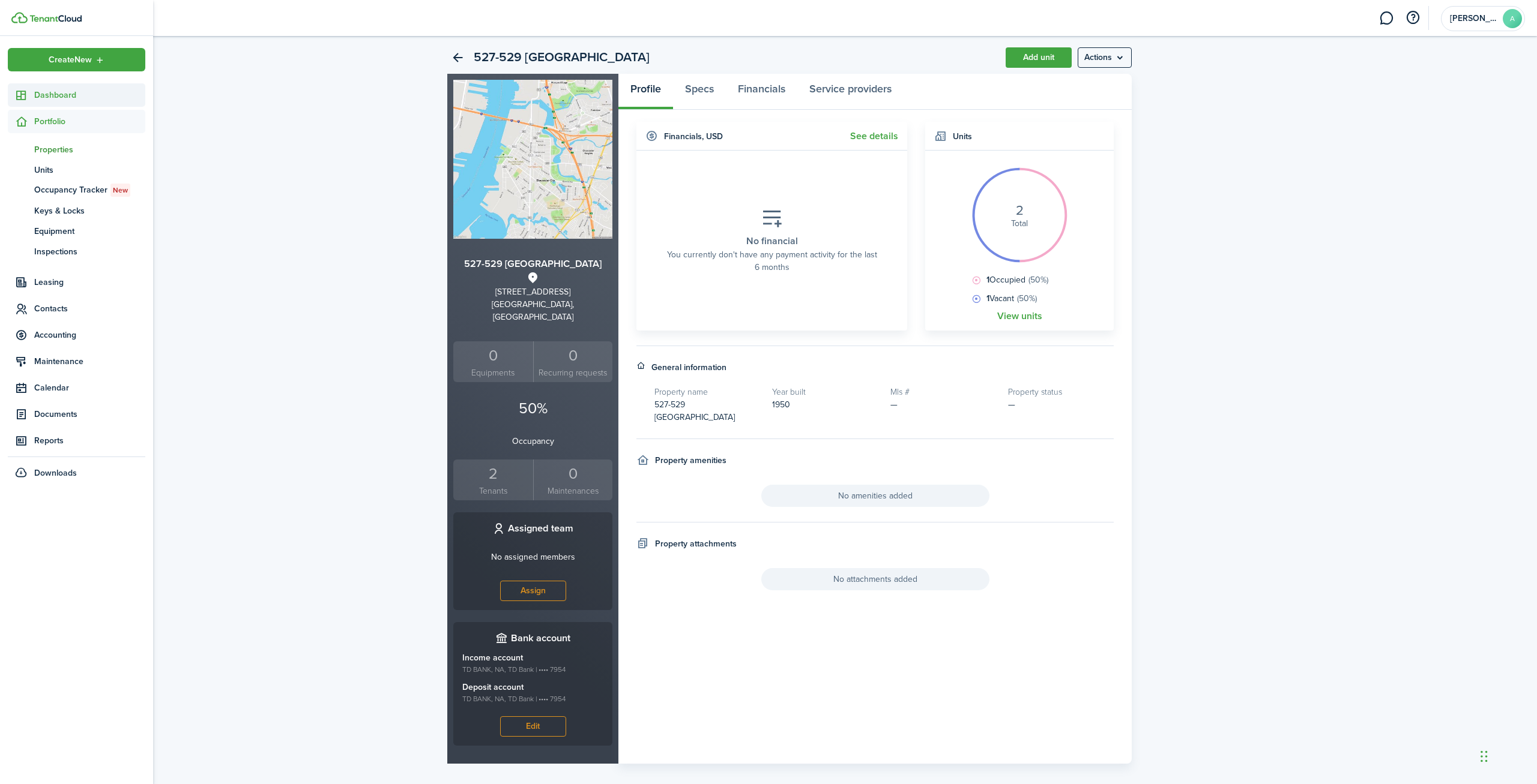
click at [54, 95] on span "Dashboard" at bounding box center [90, 95] width 111 height 13
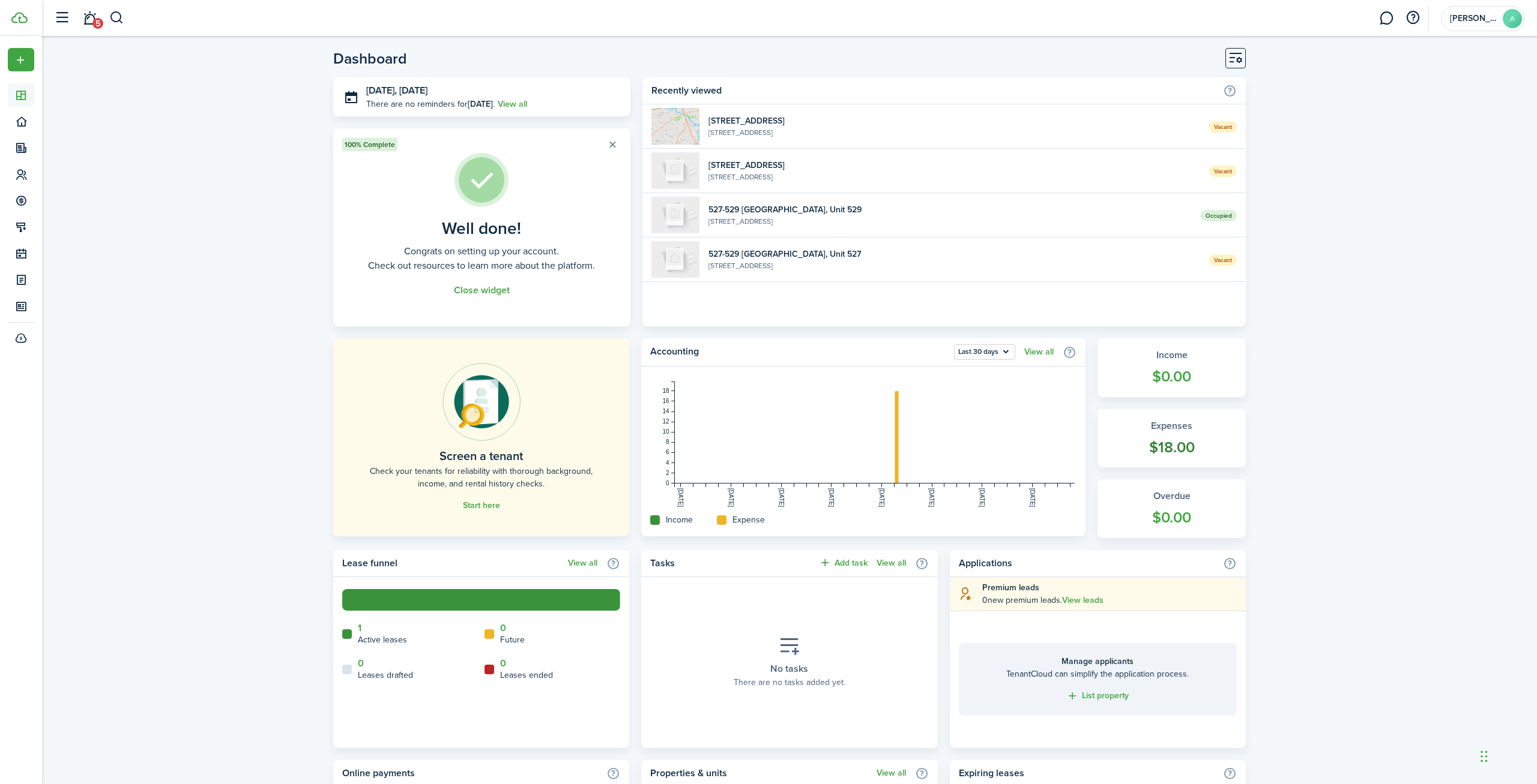
click at [1180, 428] on widget-stats-title "Expenses" at bounding box center [1171, 425] width 124 height 14
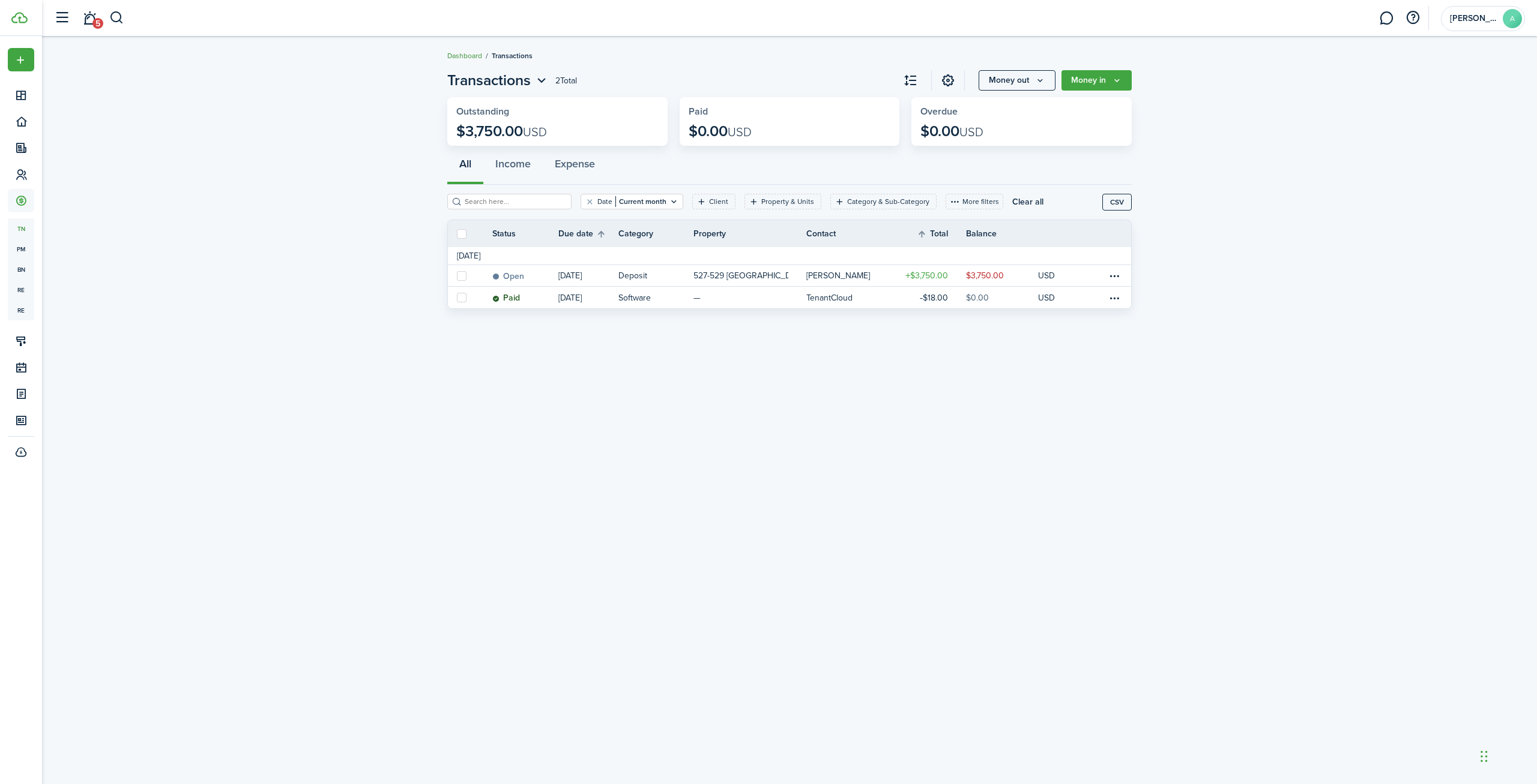
click at [470, 56] on link "Dashboard" at bounding box center [465, 55] width 35 height 11
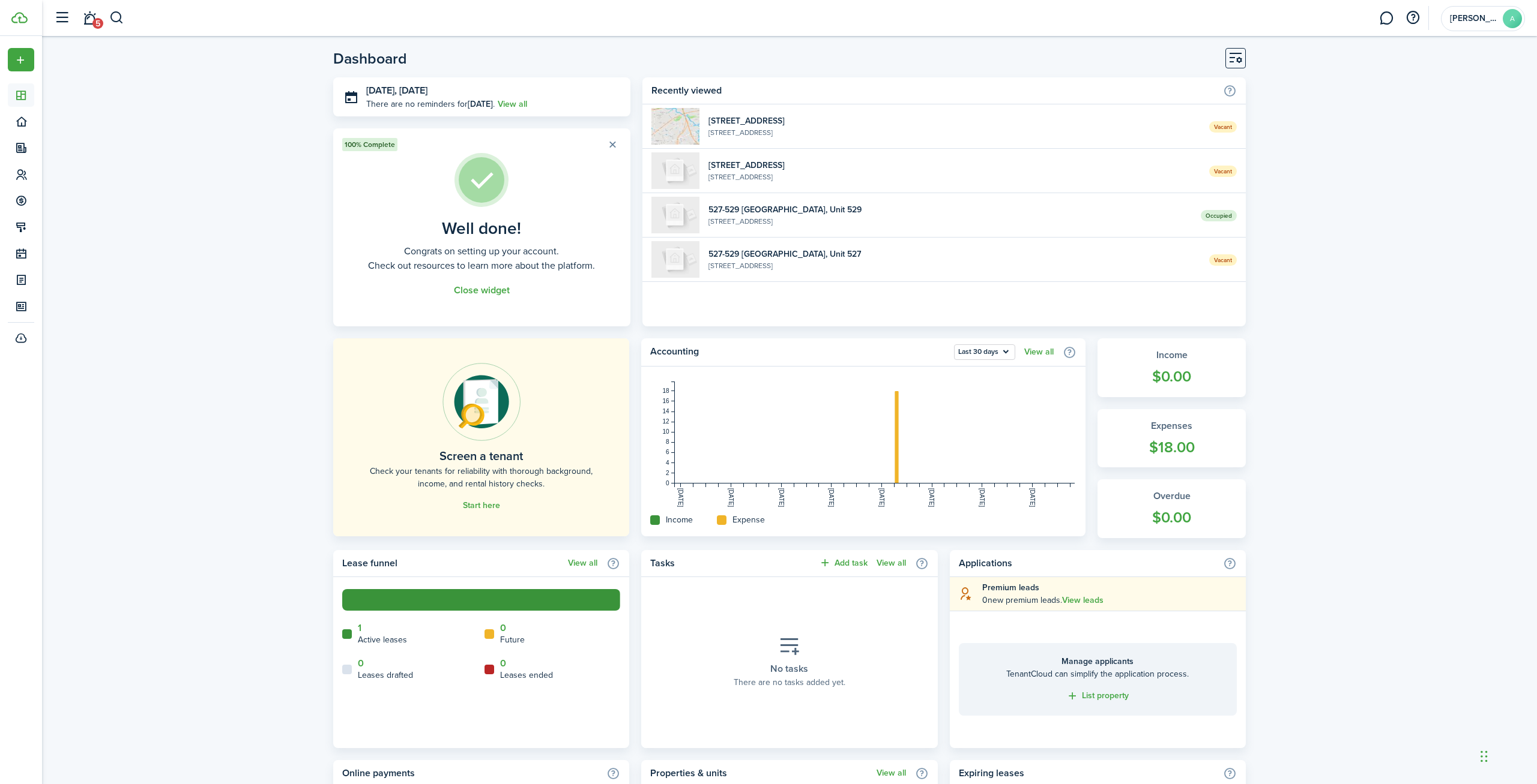
click at [1453, 120] on div "Dashboard [DATE], [DATE] There are no reminders for [DATE] . View all 100% Comp…" at bounding box center [789, 607] width 1494 height 1132
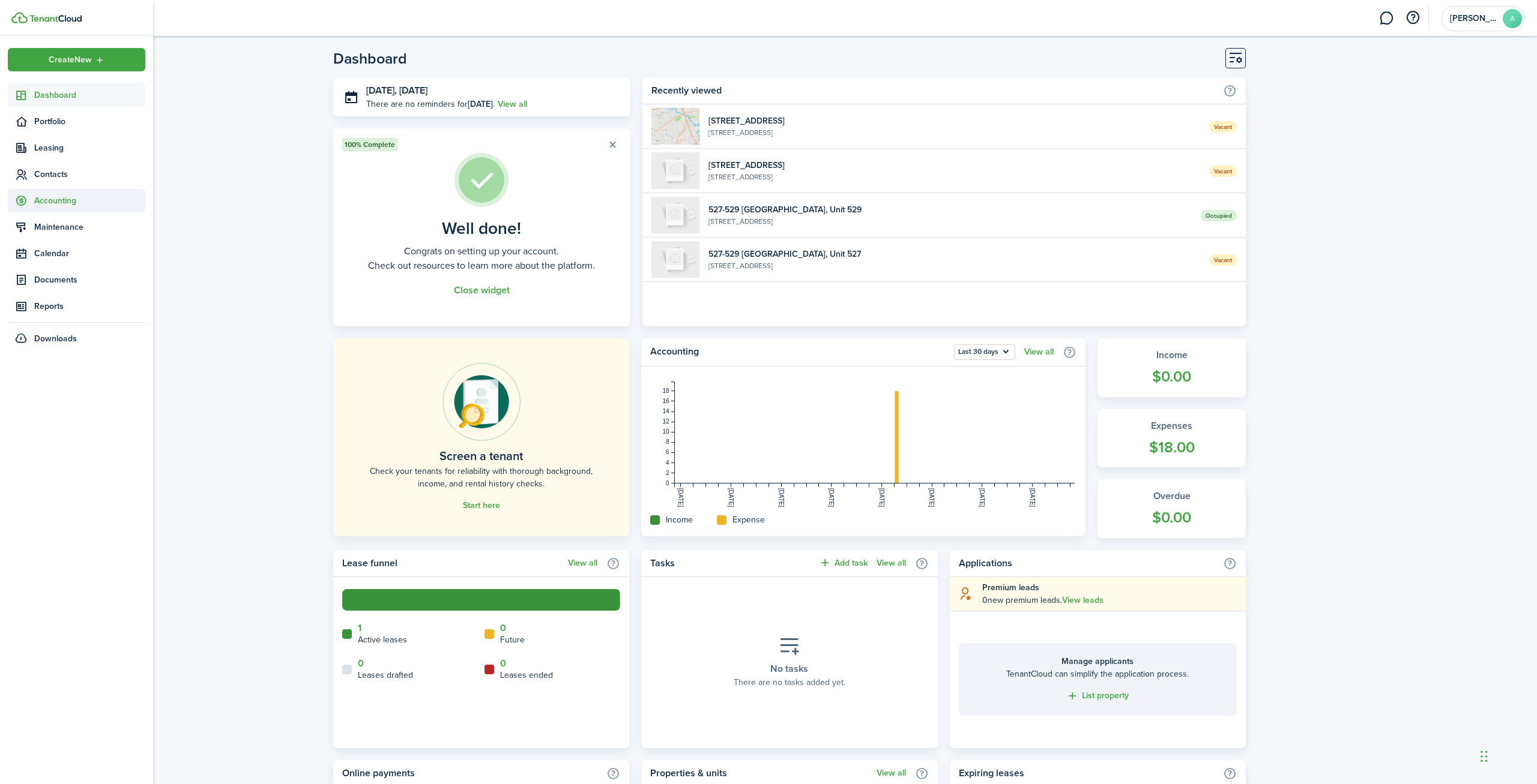
click at [57, 192] on span "Accounting" at bounding box center [76, 201] width 137 height 23
click at [69, 222] on link "tn Transactions" at bounding box center [76, 228] width 137 height 20
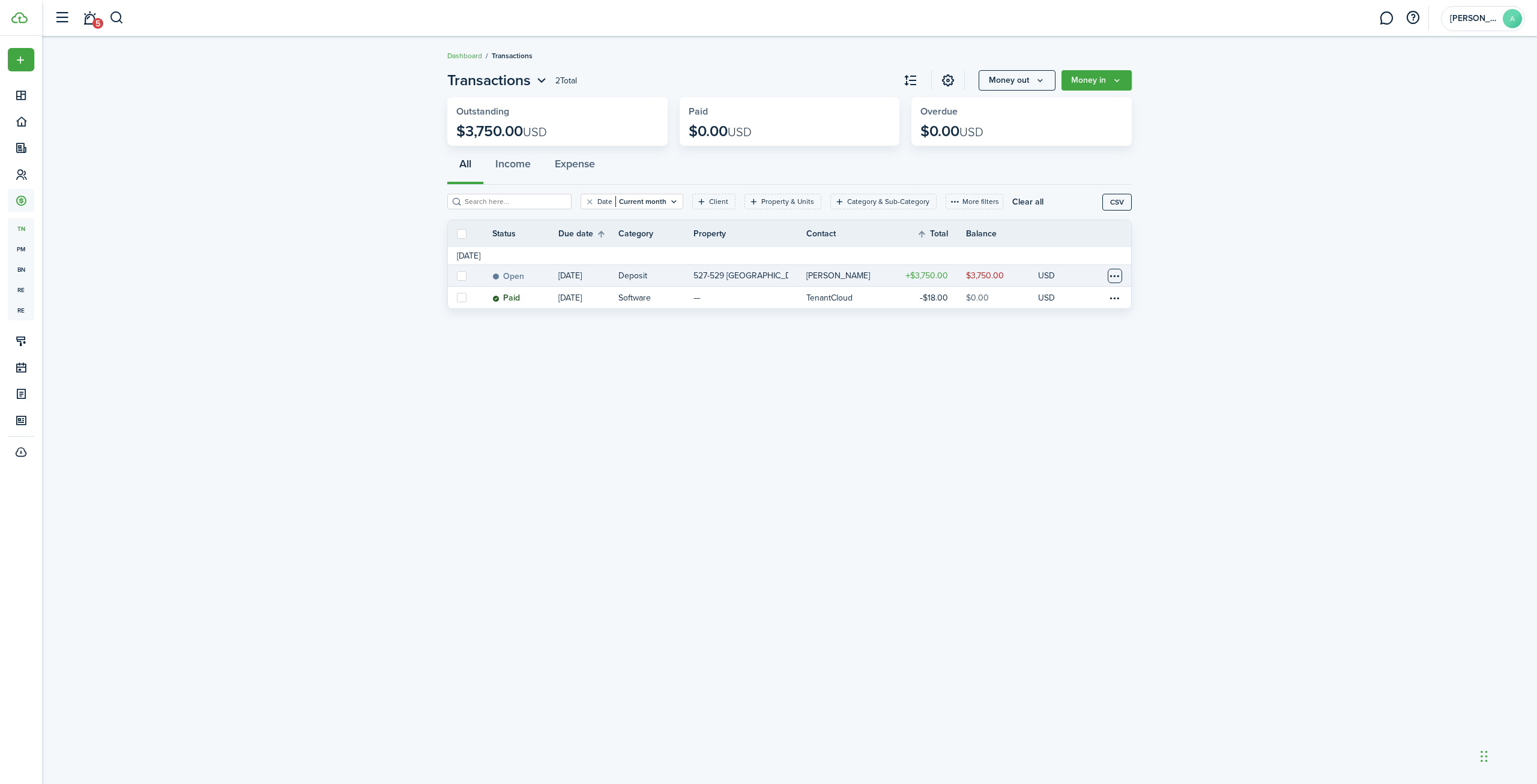
click at [1113, 274] on table-menu-btn-icon at bounding box center [1114, 275] width 14 height 14
click at [296, 346] on div "Transactions 2 Total Money out Money in Outstanding $3,750.00 USD Paid $0.00 US…" at bounding box center [789, 410] width 1494 height 694
click at [593, 200] on button "Clear filter" at bounding box center [589, 201] width 10 height 9
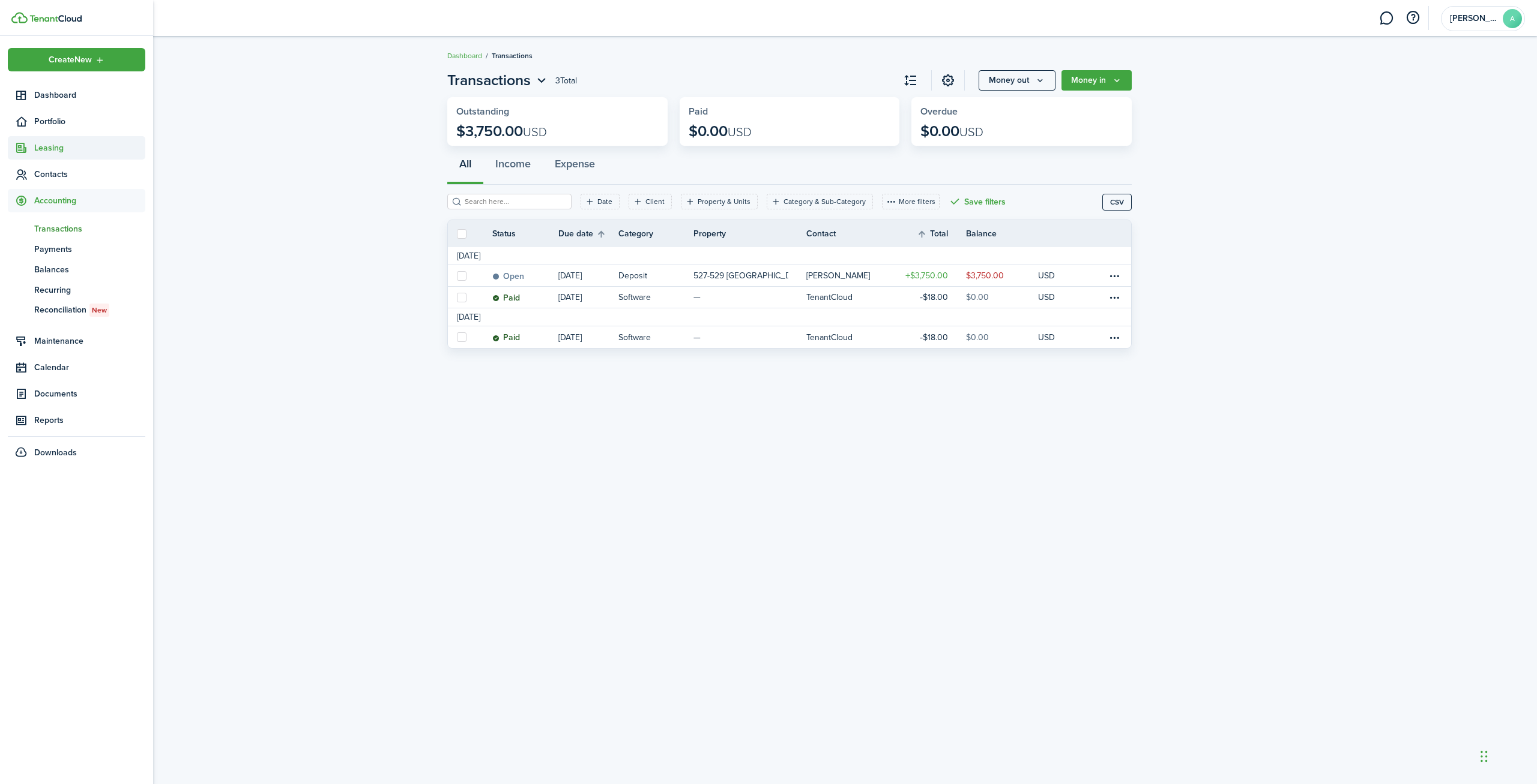
click at [30, 154] on sidebar-link-icon at bounding box center [21, 147] width 27 height 13
click at [43, 120] on span "Portfolio" at bounding box center [90, 121] width 111 height 13
click at [69, 146] on span "Properties" at bounding box center [90, 149] width 111 height 13
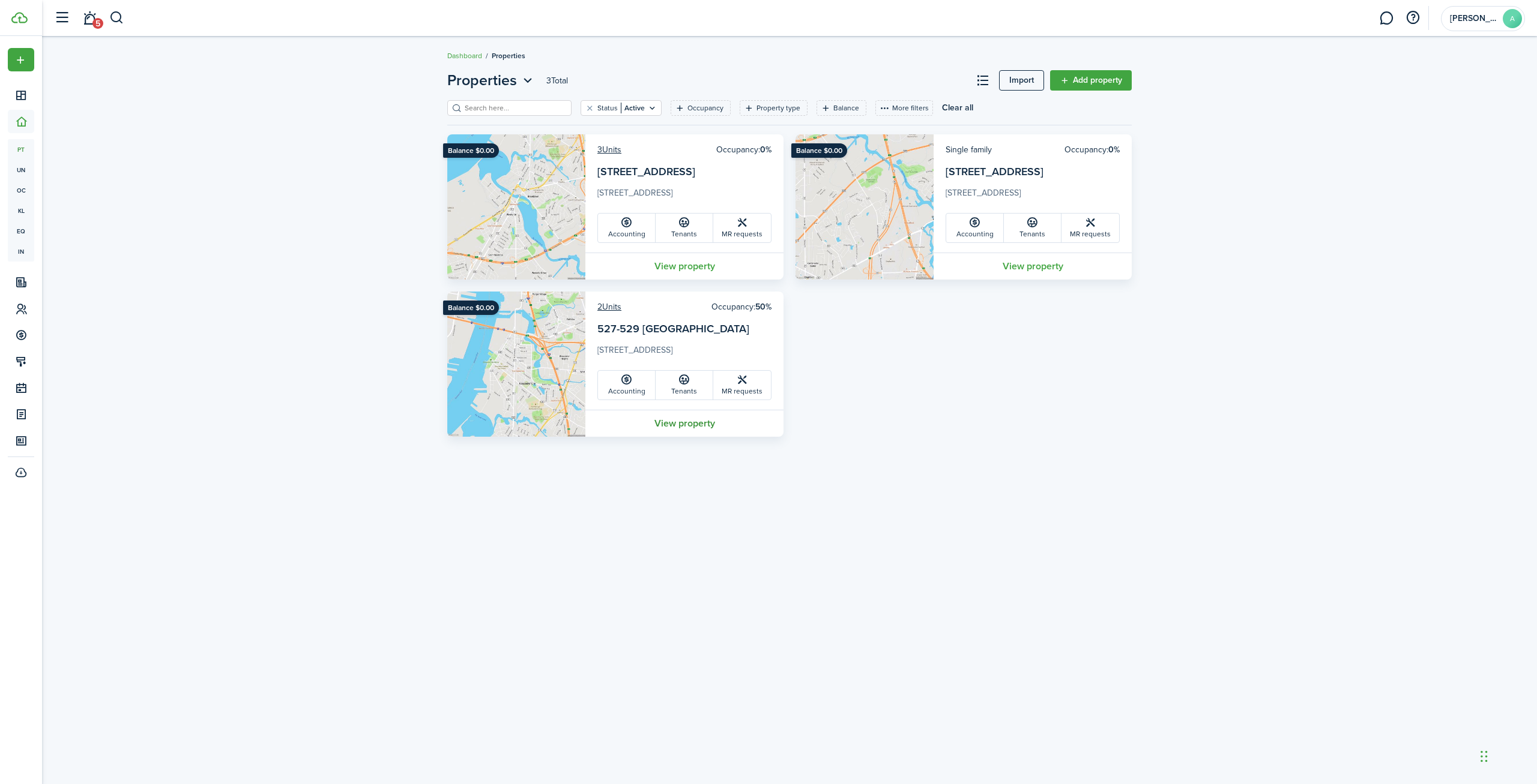
click at [688, 425] on link "View property" at bounding box center [684, 423] width 198 height 27
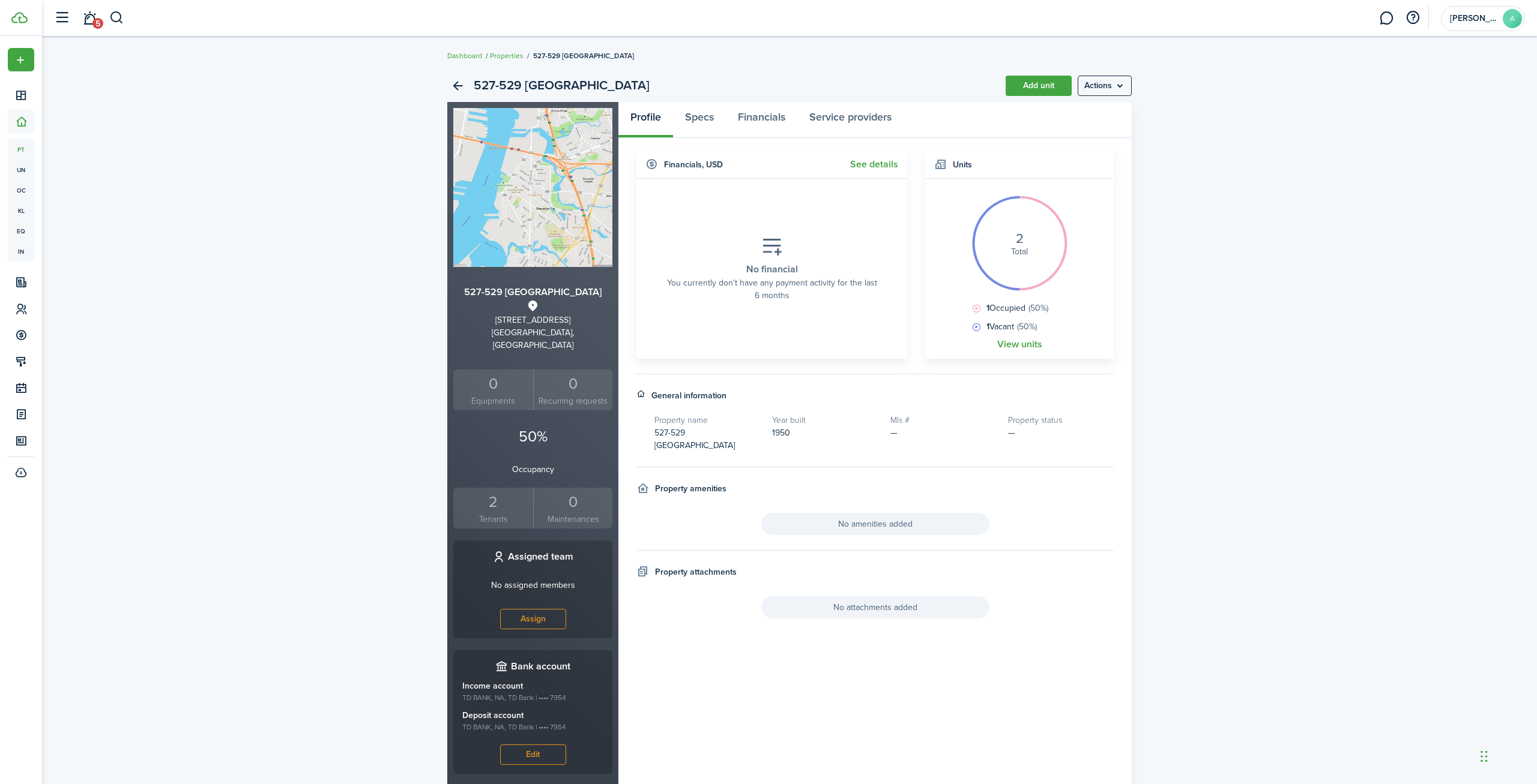
scroll to position [28, 0]
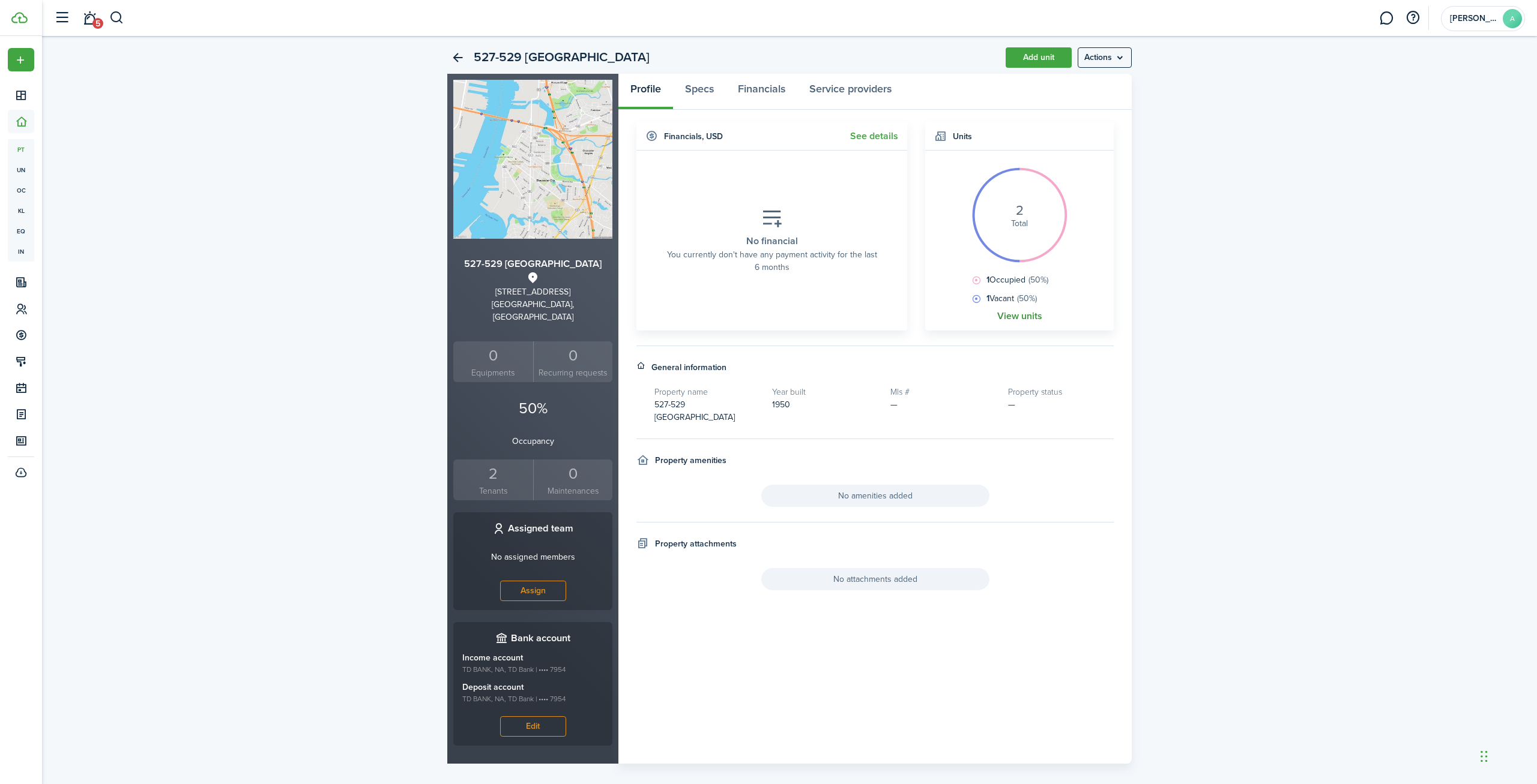
click at [1021, 315] on link "View units" at bounding box center [1020, 315] width 45 height 11
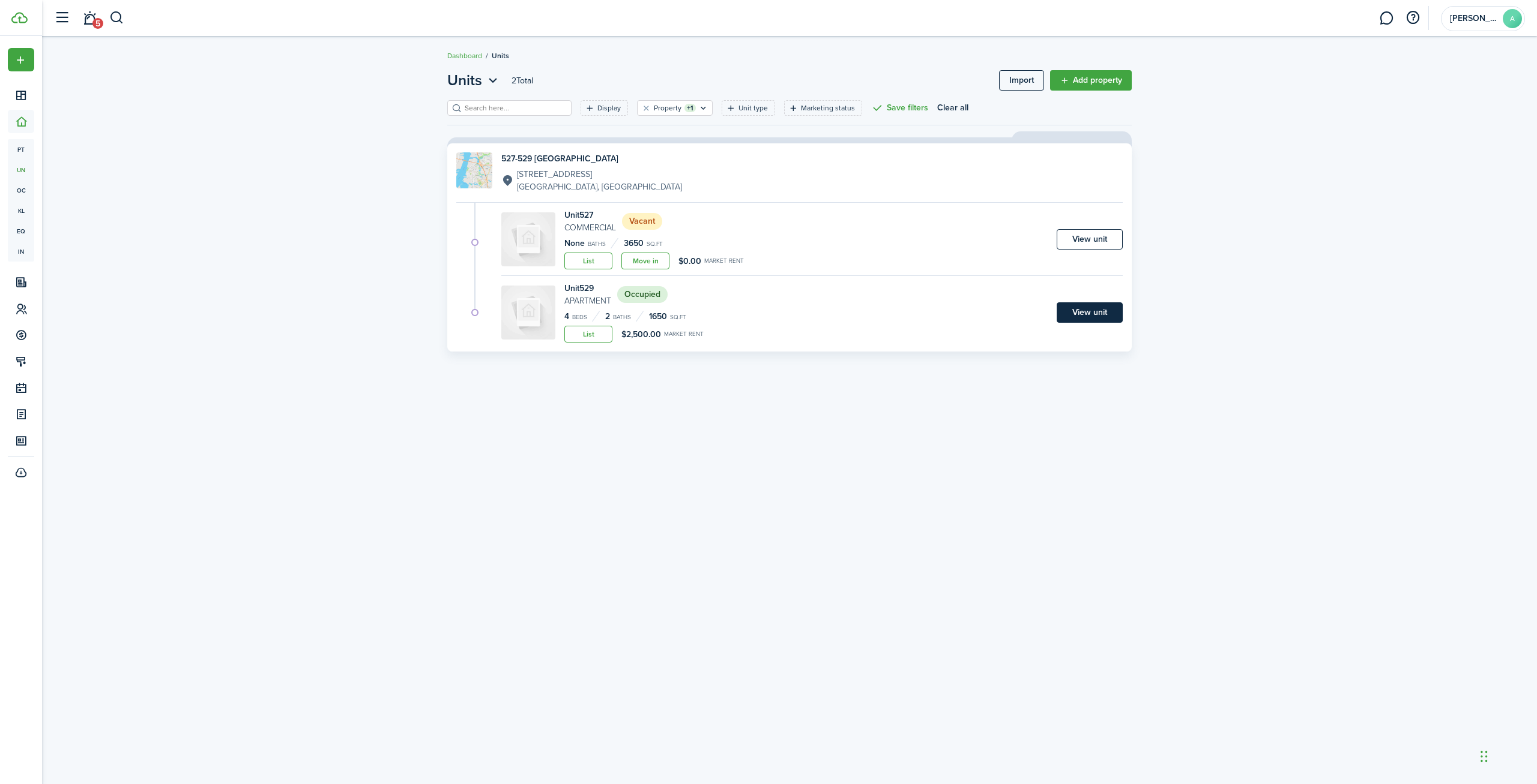
click at [1092, 313] on link "View unit" at bounding box center [1089, 312] width 66 height 20
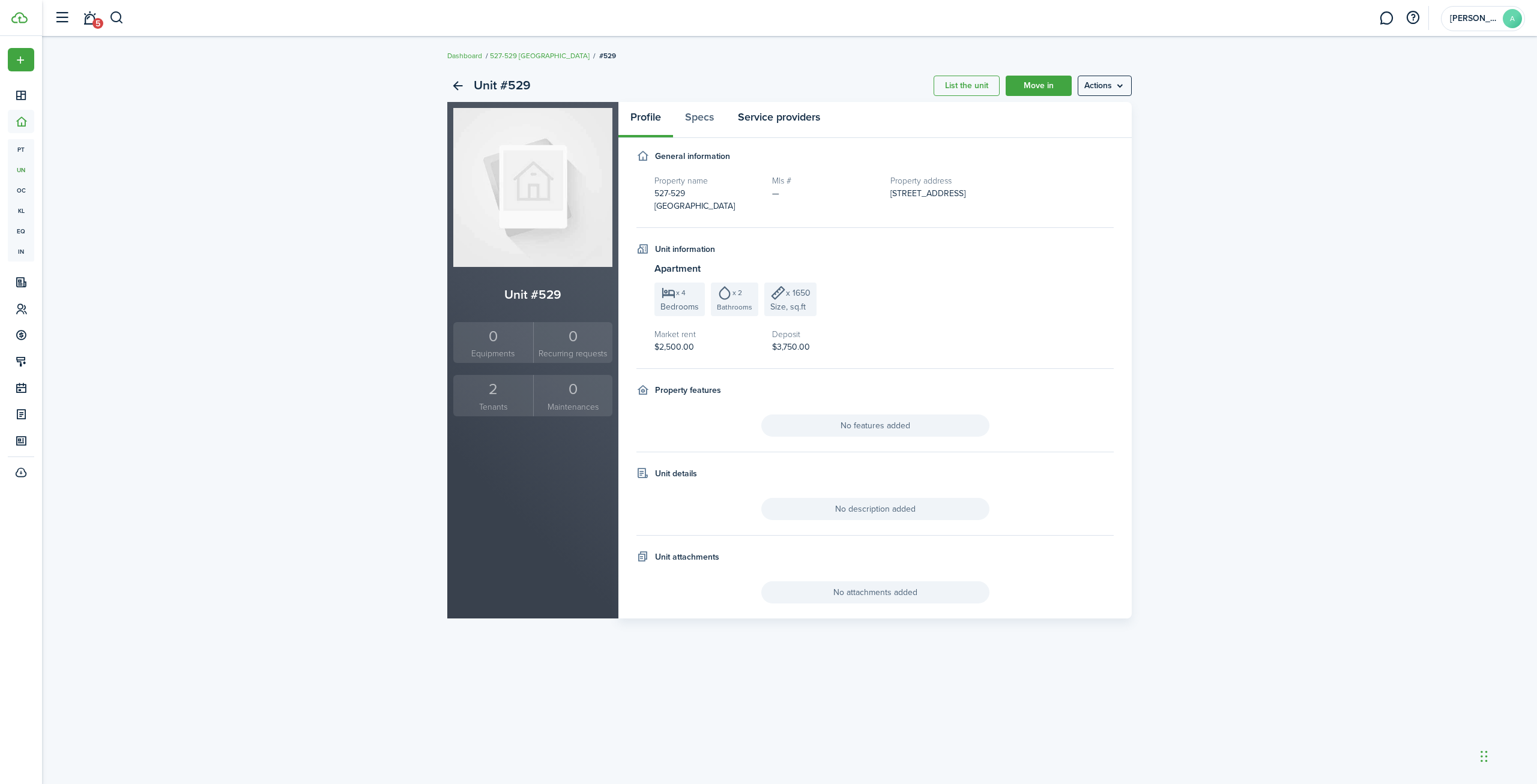
click at [769, 115] on link "Service providers" at bounding box center [779, 120] width 106 height 36
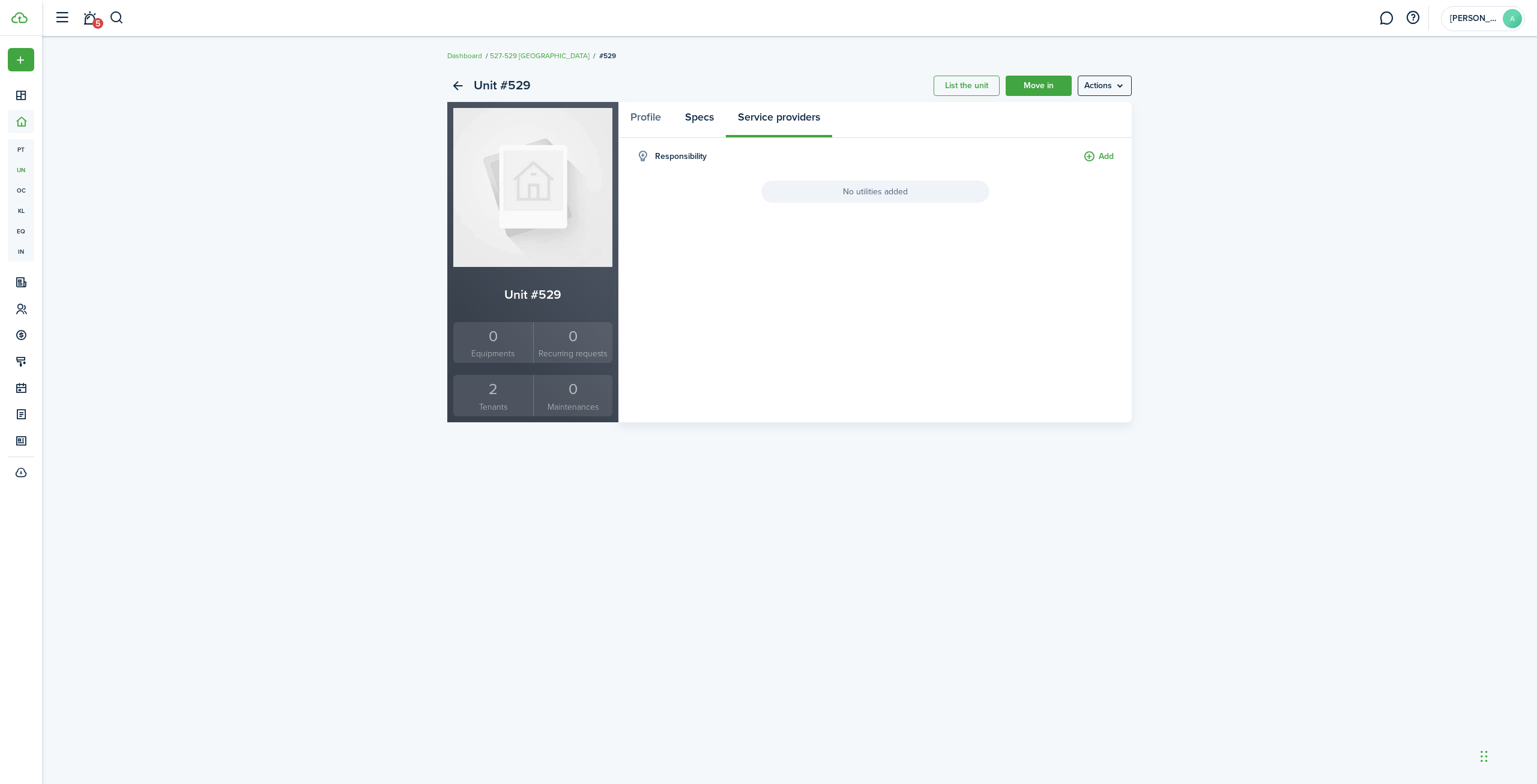
click at [706, 118] on link "Specs" at bounding box center [699, 120] width 53 height 36
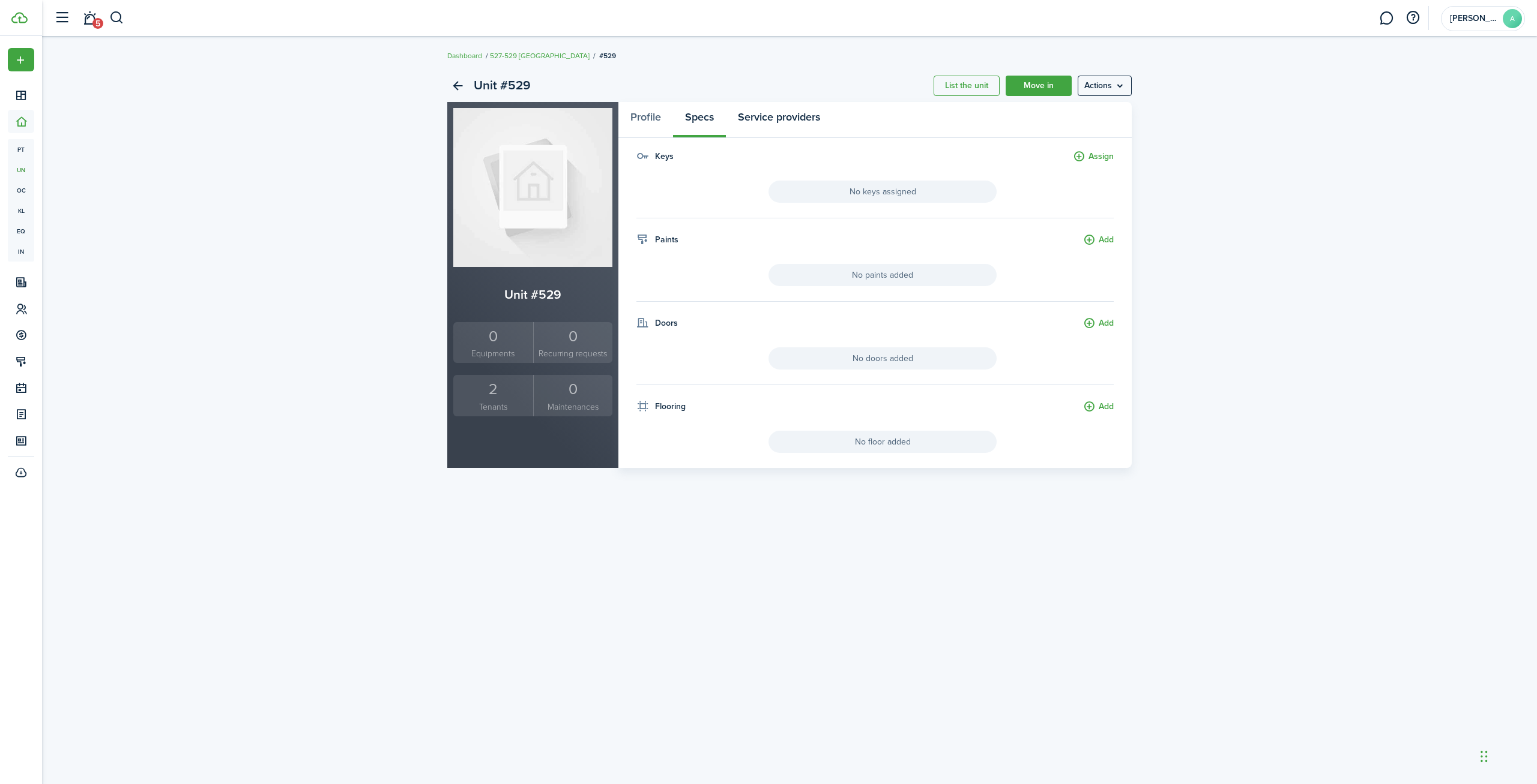
click at [784, 110] on link "Service providers" at bounding box center [779, 120] width 106 height 36
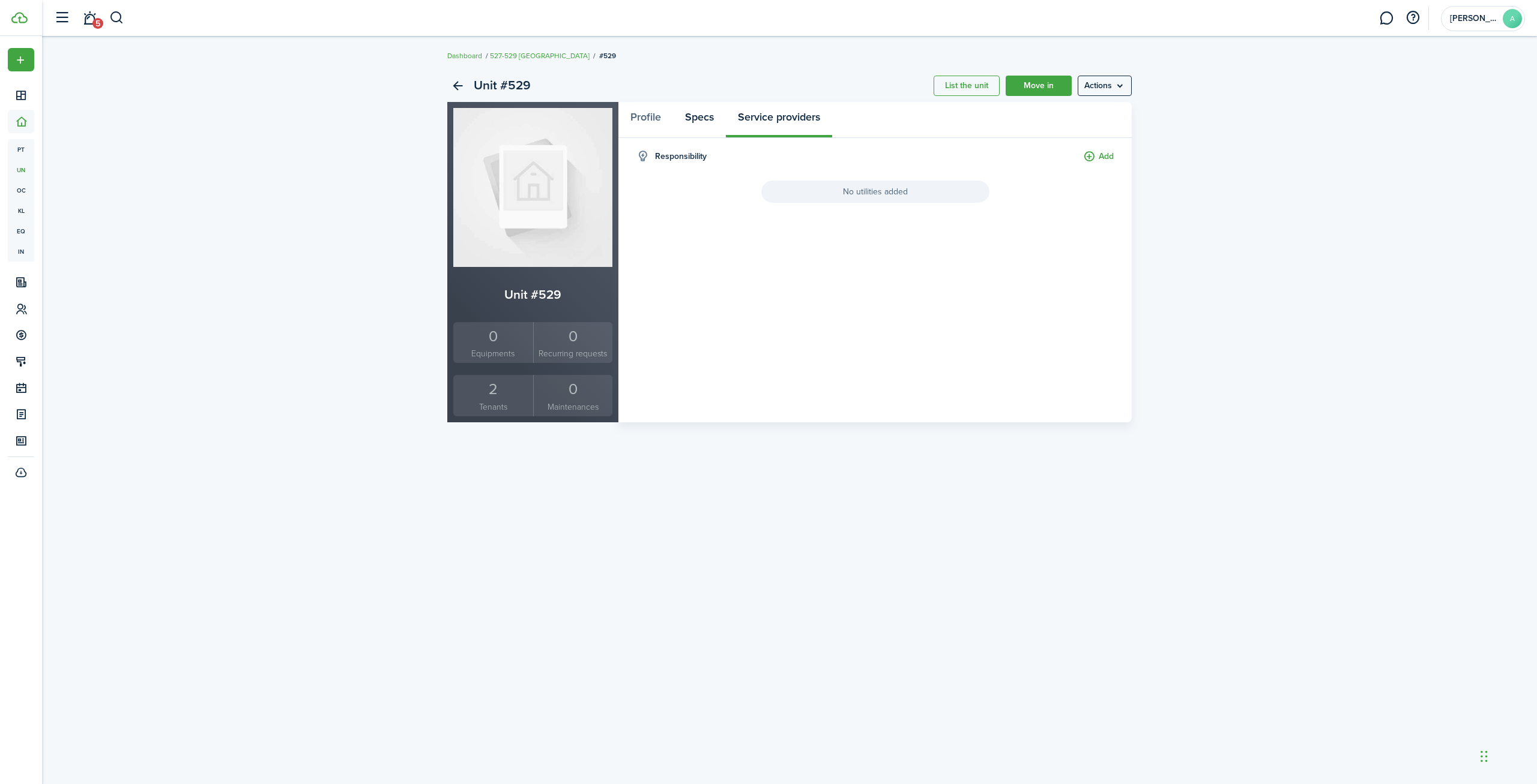
click at [711, 120] on link "Specs" at bounding box center [699, 120] width 53 height 36
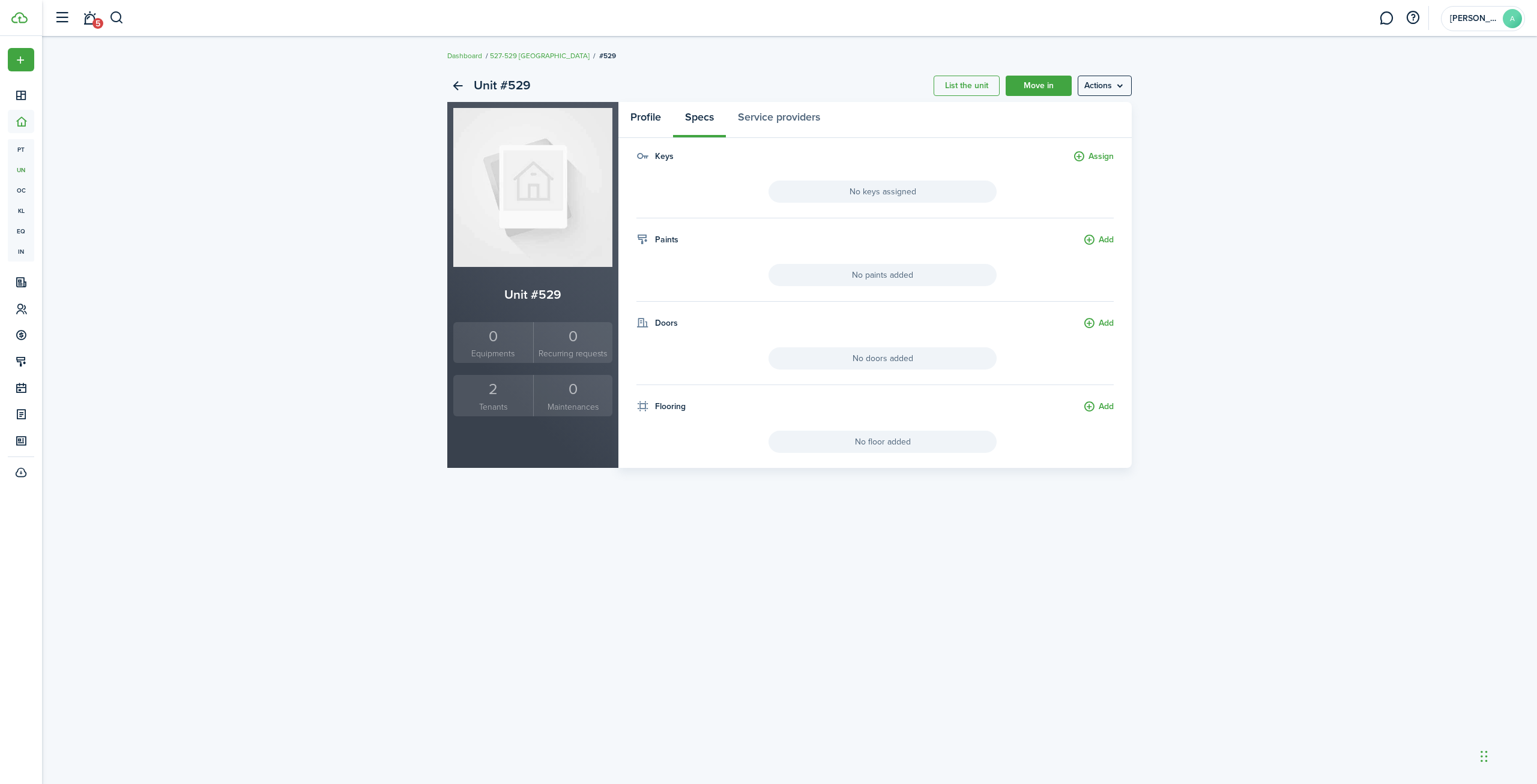
click at [623, 118] on link "Profile" at bounding box center [645, 120] width 54 height 36
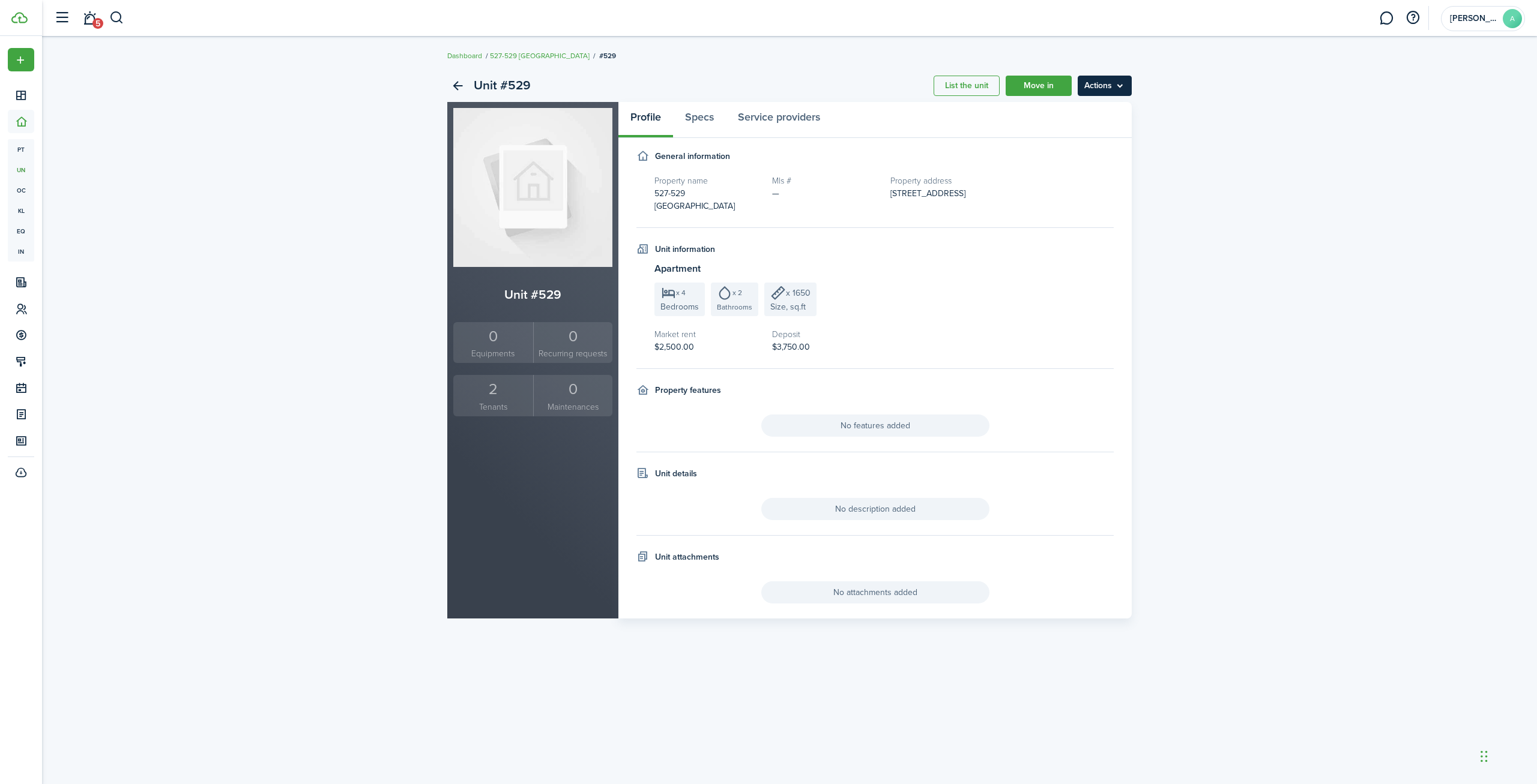
click at [1120, 80] on menu-btn "Actions" at bounding box center [1104, 85] width 54 height 20
click at [443, 209] on div "Unit #529 List the unit Move in Actions Unit #529 0 Equipments 0 Recurring requ…" at bounding box center [789, 344] width 697 height 549
click at [578, 341] on div "0" at bounding box center [573, 336] width 73 height 23
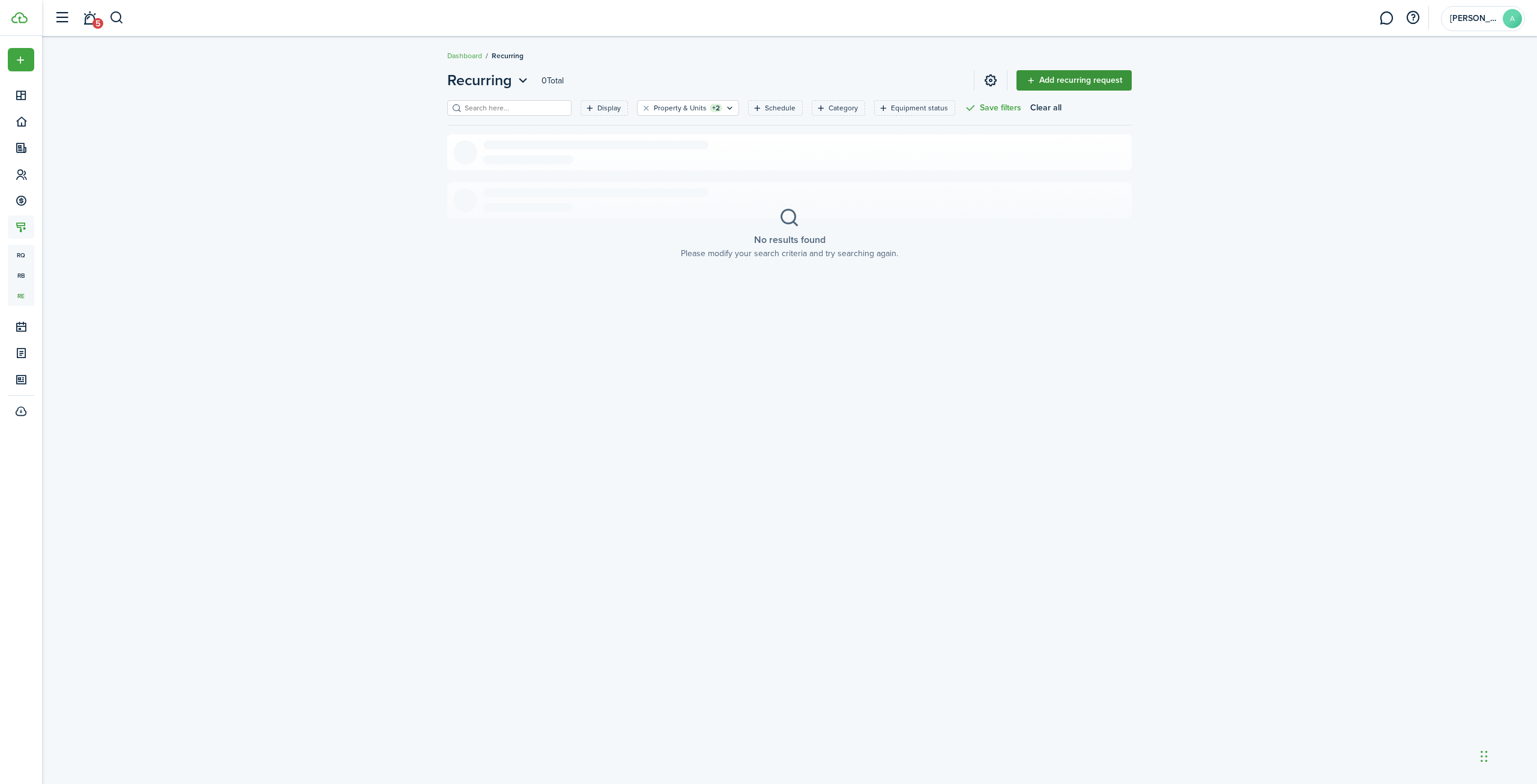
click at [1101, 77] on link "Add recurring request" at bounding box center [1074, 80] width 116 height 20
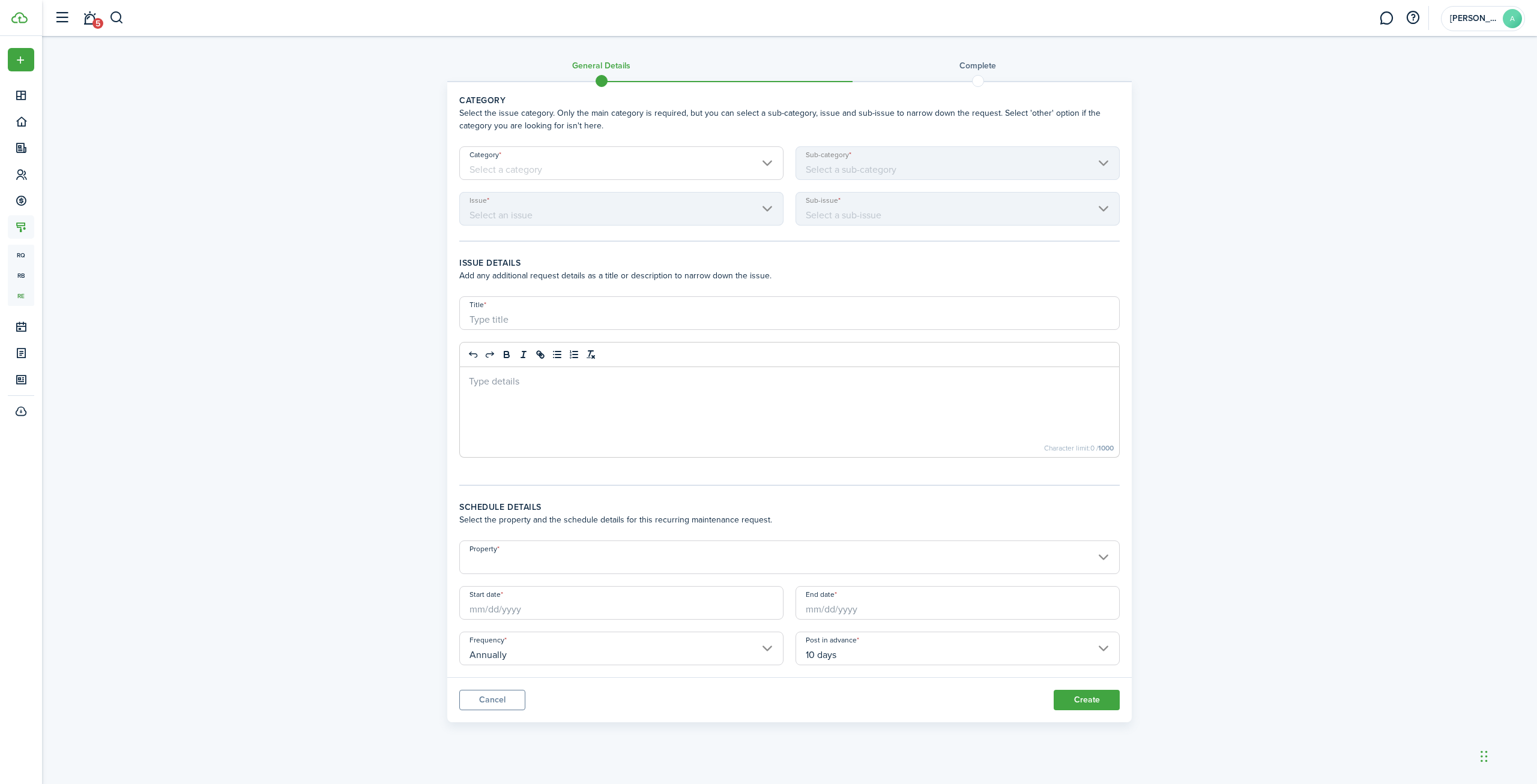
click at [554, 171] on input "Category" at bounding box center [621, 163] width 324 height 33
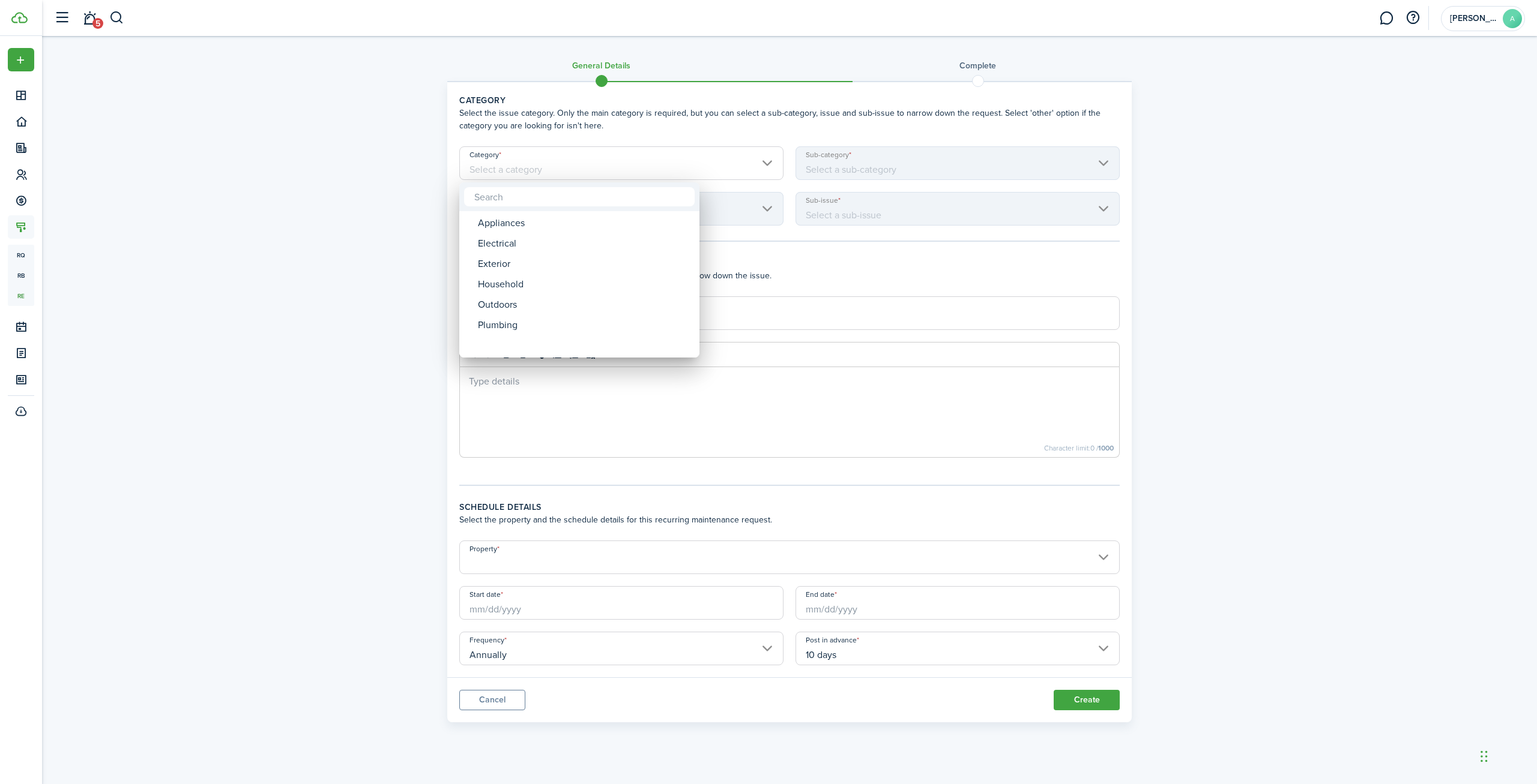
click at [387, 167] on div at bounding box center [768, 392] width 1729 height 976
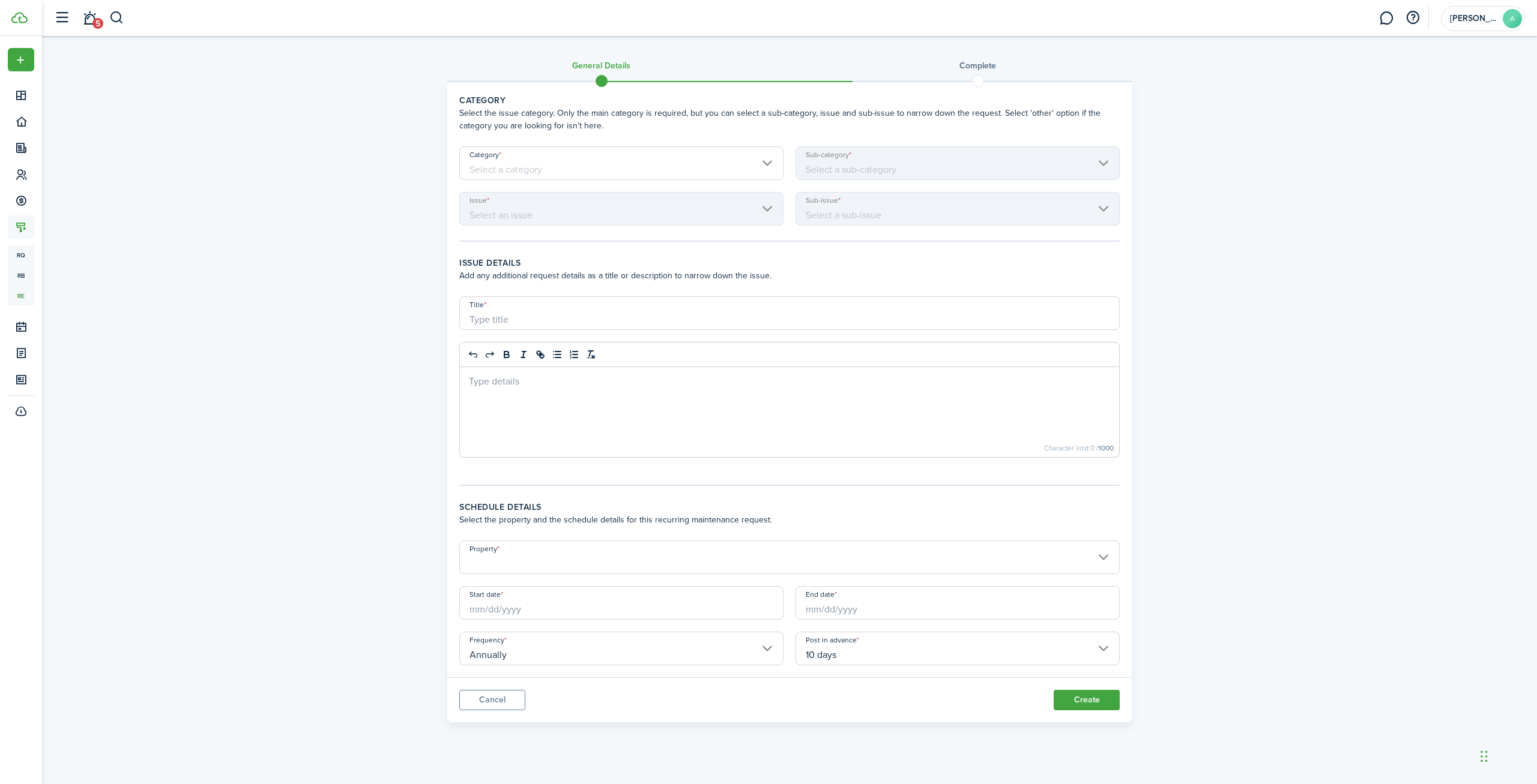
click at [525, 316] on input "Title" at bounding box center [789, 313] width 661 height 33
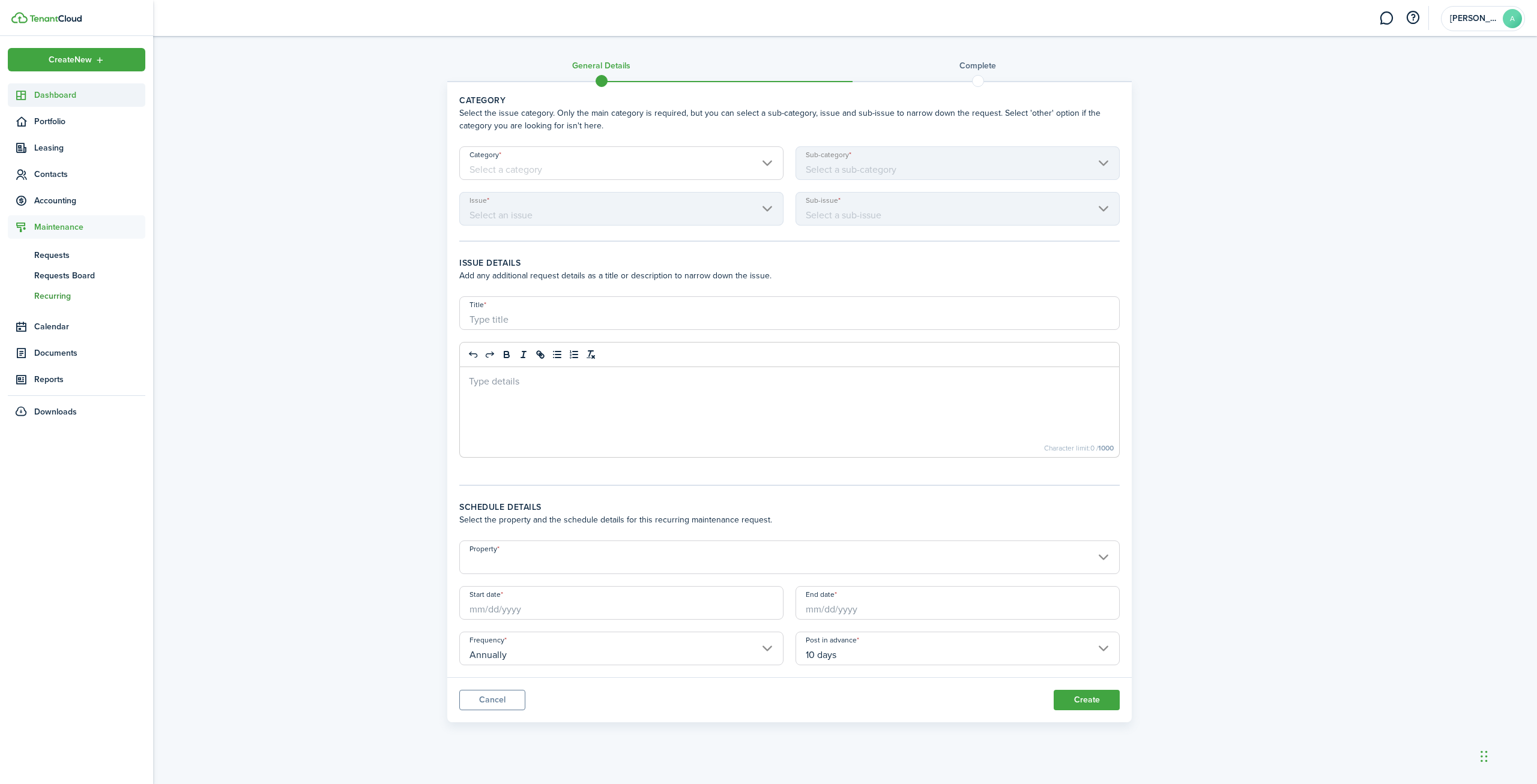
click at [50, 100] on span "Dashboard" at bounding box center [90, 95] width 111 height 13
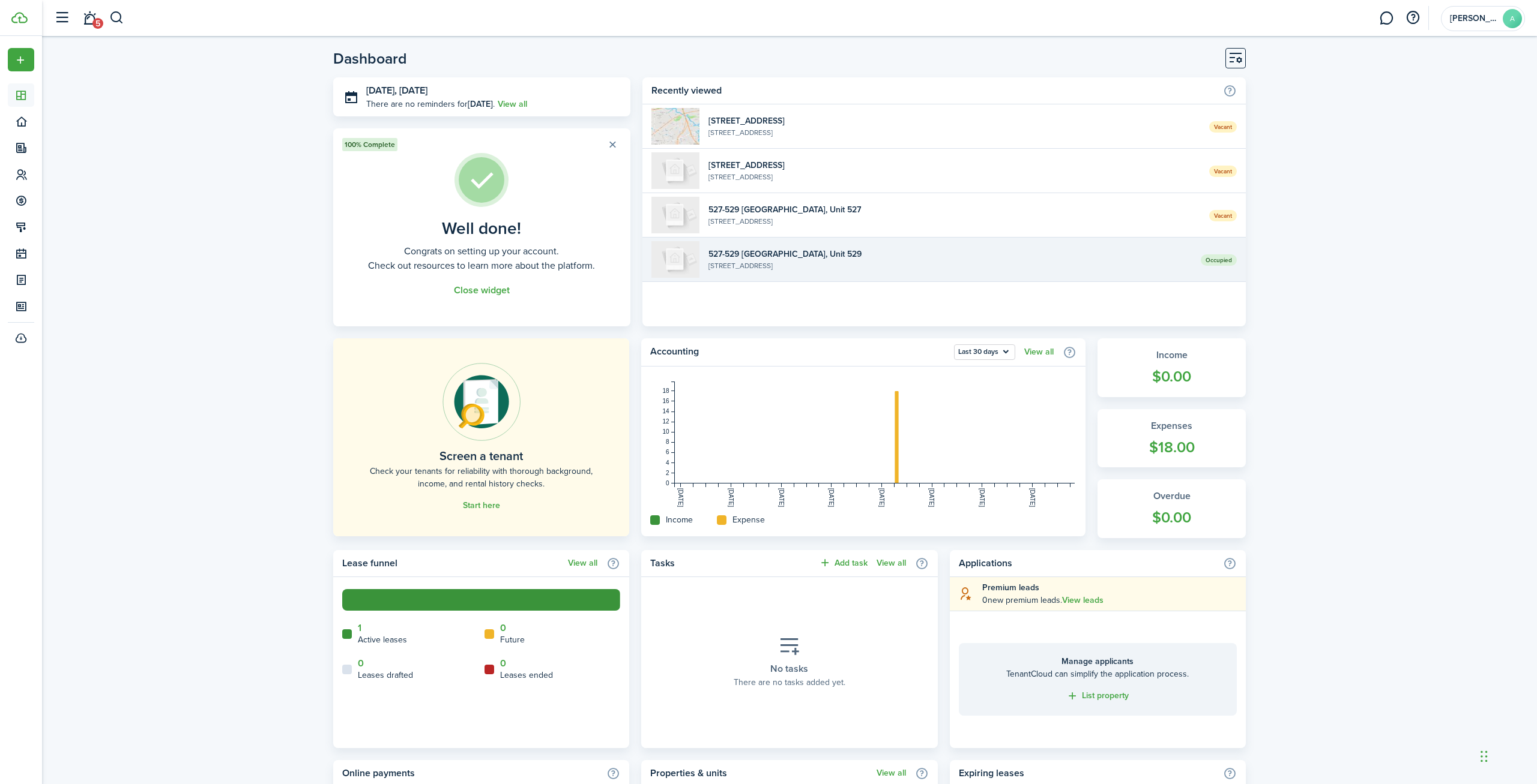
click at [797, 251] on widget-list-item-title "527-529 [GEOGRAPHIC_DATA], Unit 529" at bounding box center [949, 254] width 483 height 13
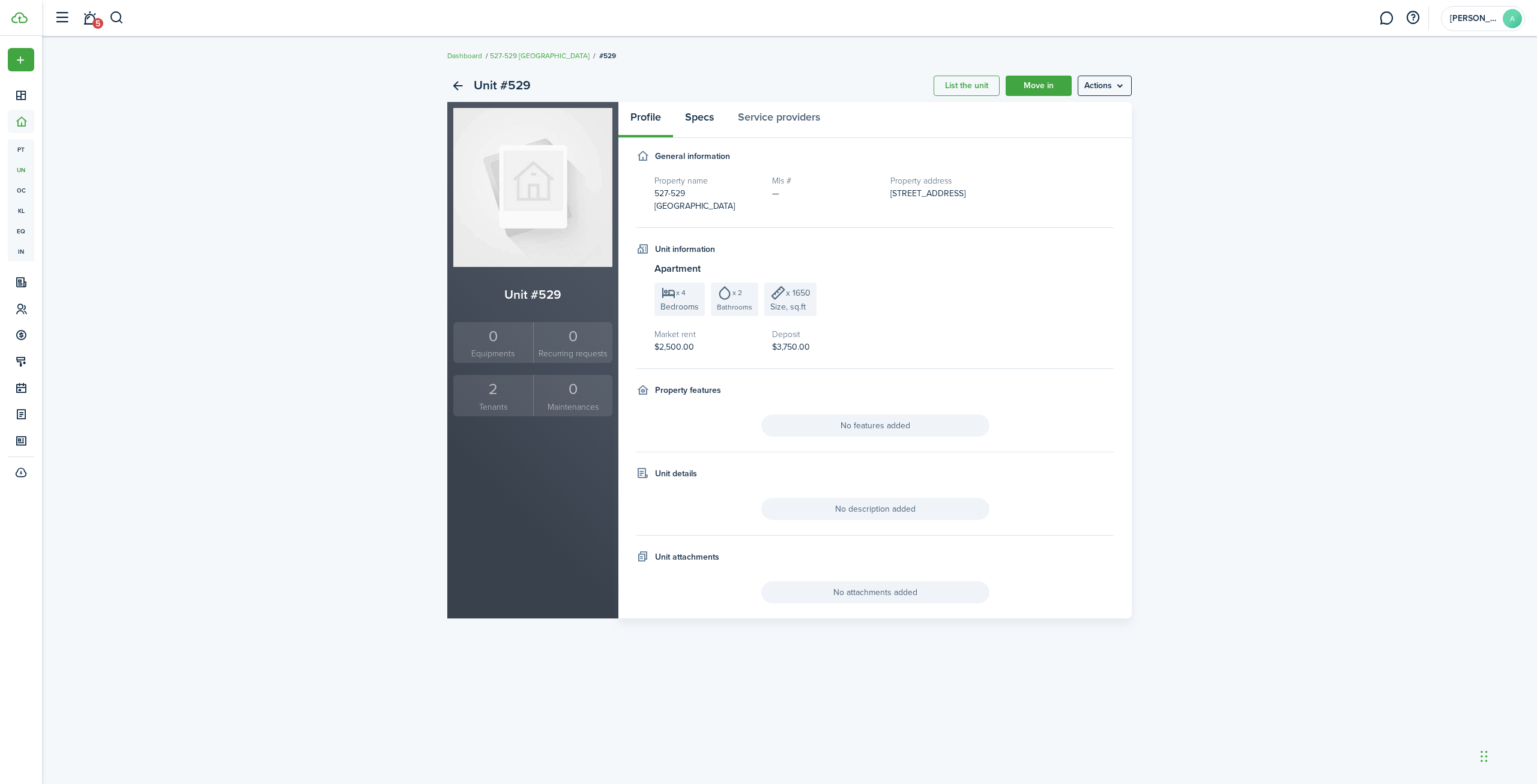
click at [712, 111] on link "Specs" at bounding box center [699, 120] width 53 height 36
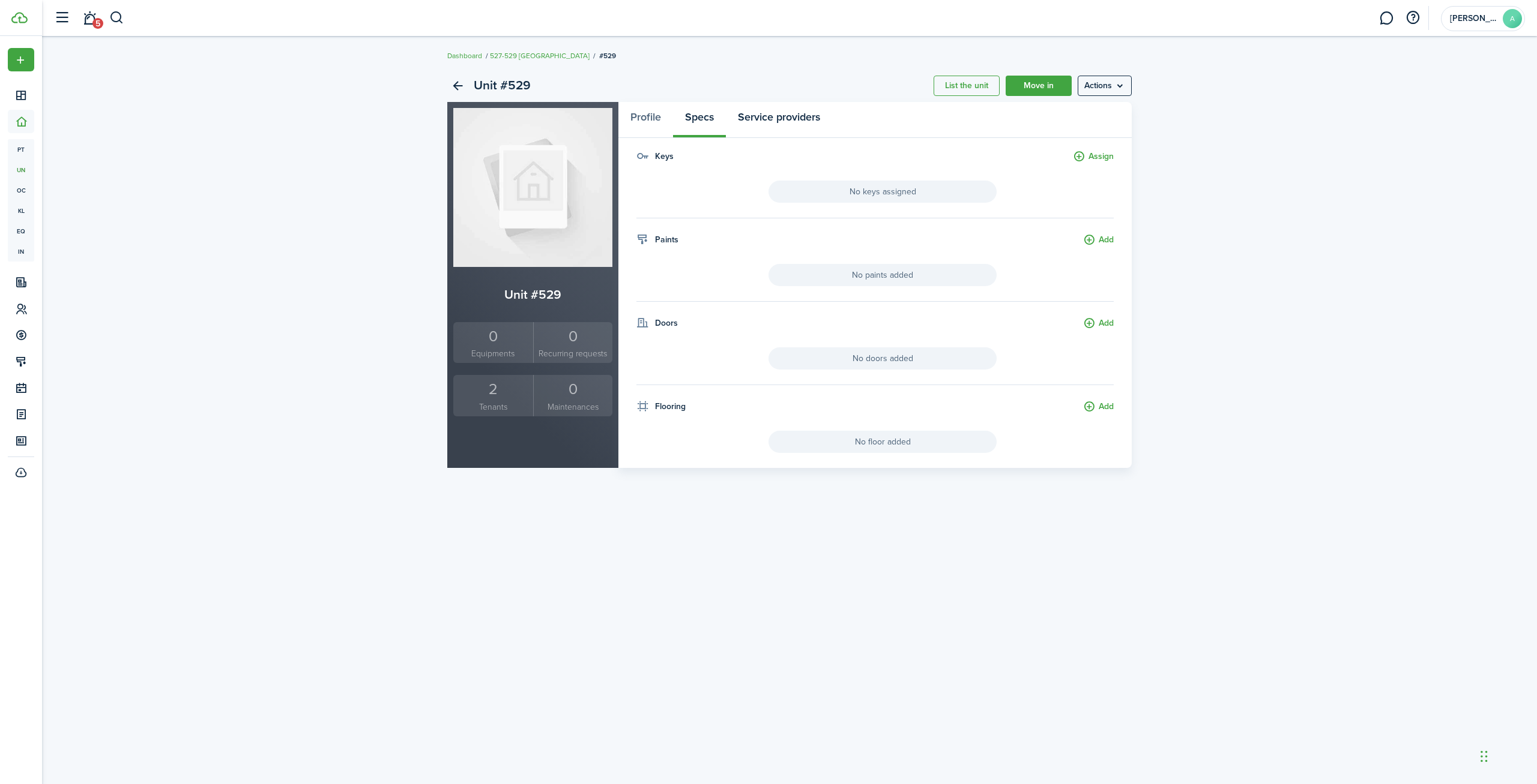
click at [784, 115] on link "Service providers" at bounding box center [779, 120] width 106 height 36
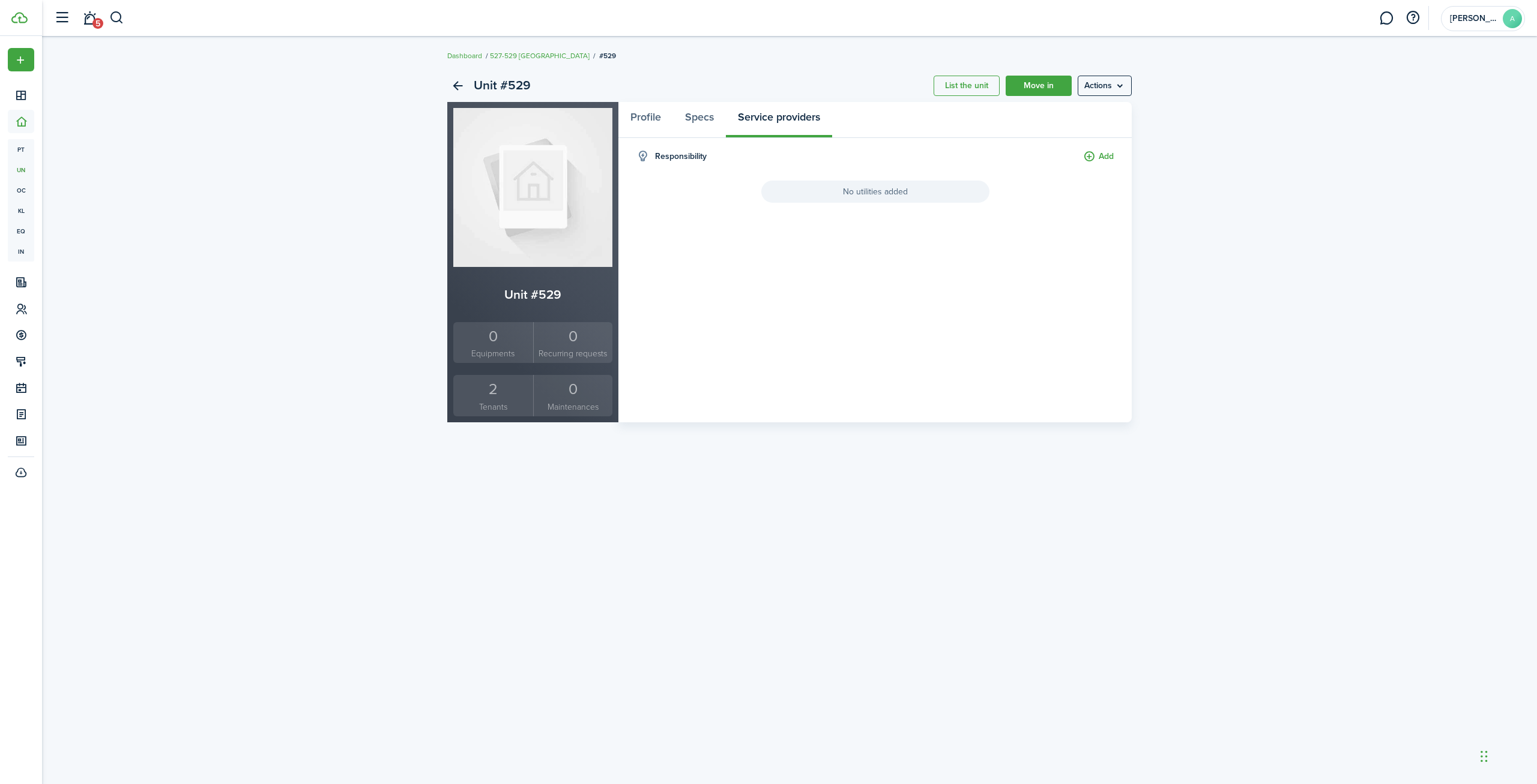
click at [523, 62] on ul "Dashboard 527-529 [GEOGRAPHIC_DATA] #529" at bounding box center [531, 55] width 168 height 16
click at [456, 88] on link "Back" at bounding box center [457, 85] width 20 height 20
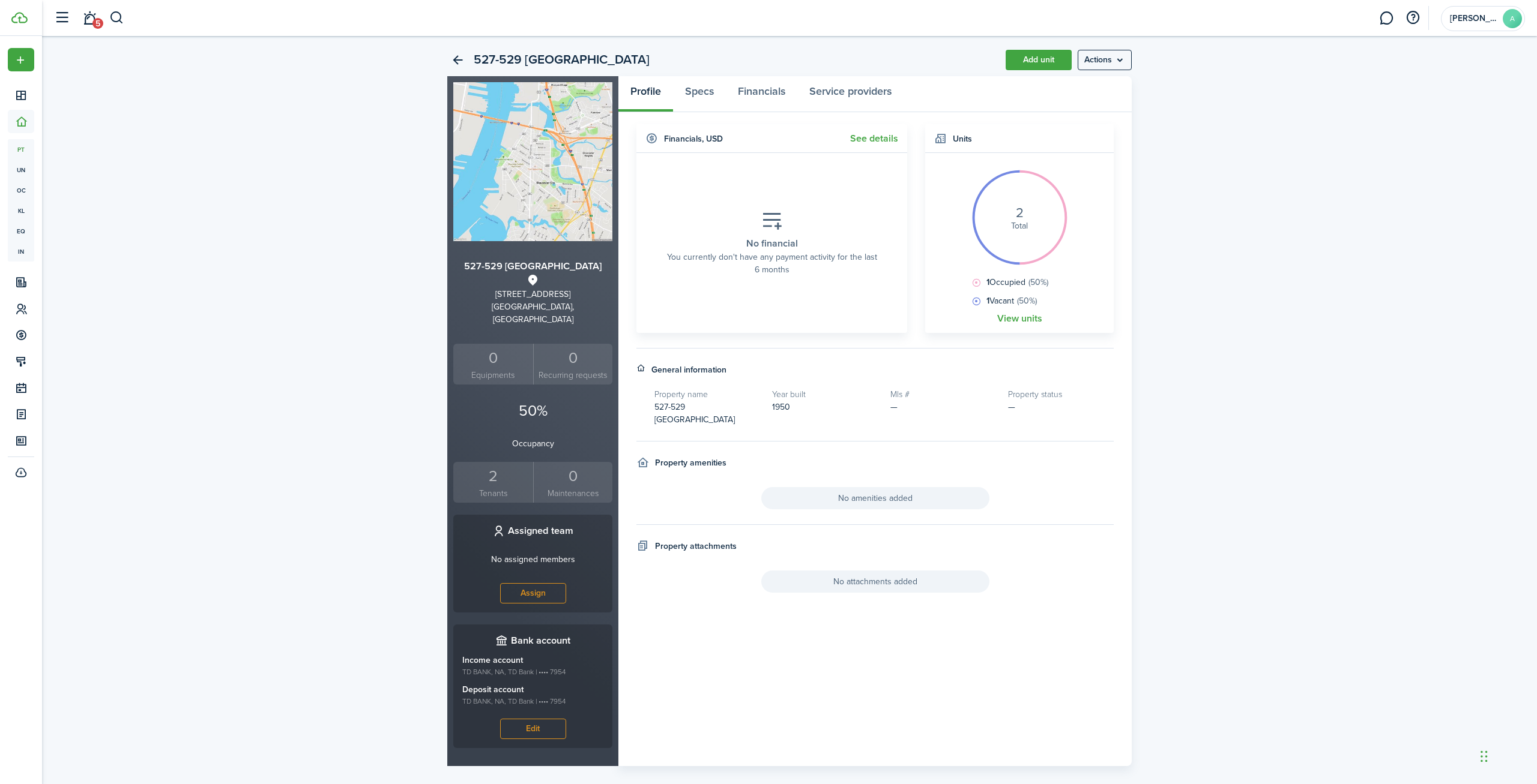
scroll to position [28, 0]
click at [491, 464] on div "2" at bounding box center [493, 474] width 74 height 23
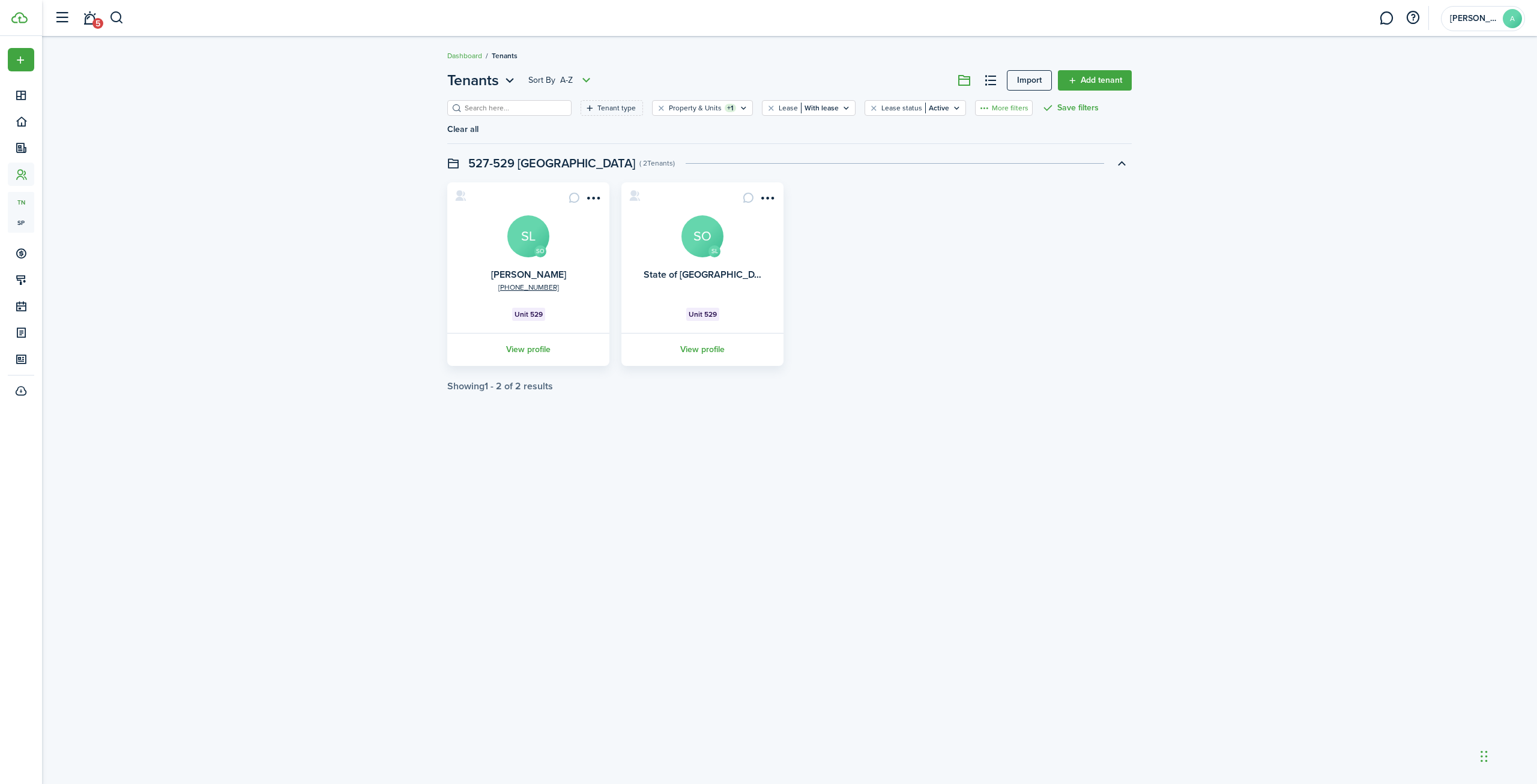
click at [996, 107] on button "More filters" at bounding box center [1003, 108] width 58 height 16
click at [379, 194] on div "Tenants Sort by A-Z Import Add tenant Tenant type Property & Units +1 Lease Wit…" at bounding box center [789, 230] width 1494 height 334
click at [524, 226] on avatar-text "SL" at bounding box center [528, 236] width 42 height 42
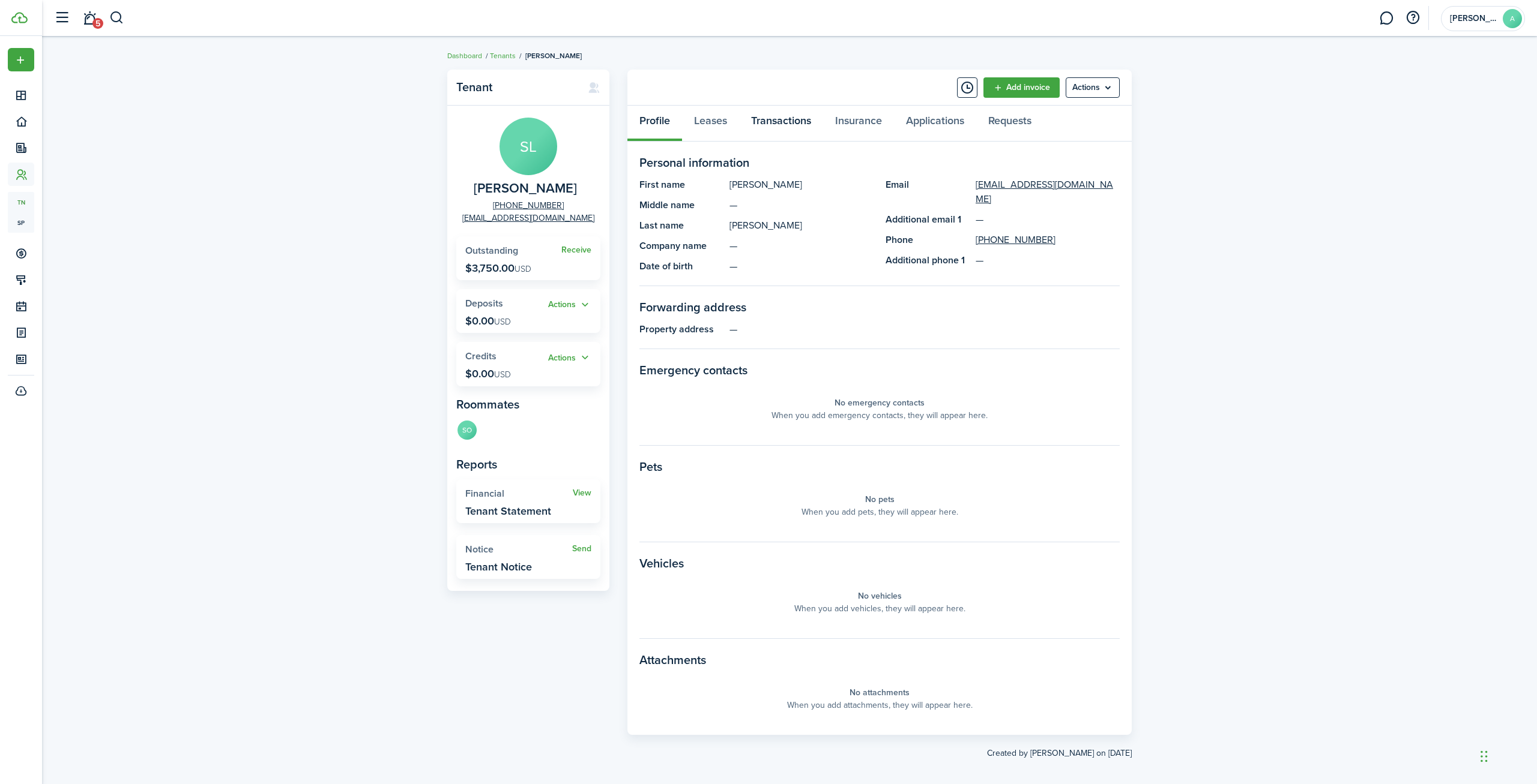
click at [782, 126] on link "Transactions" at bounding box center [781, 123] width 84 height 36
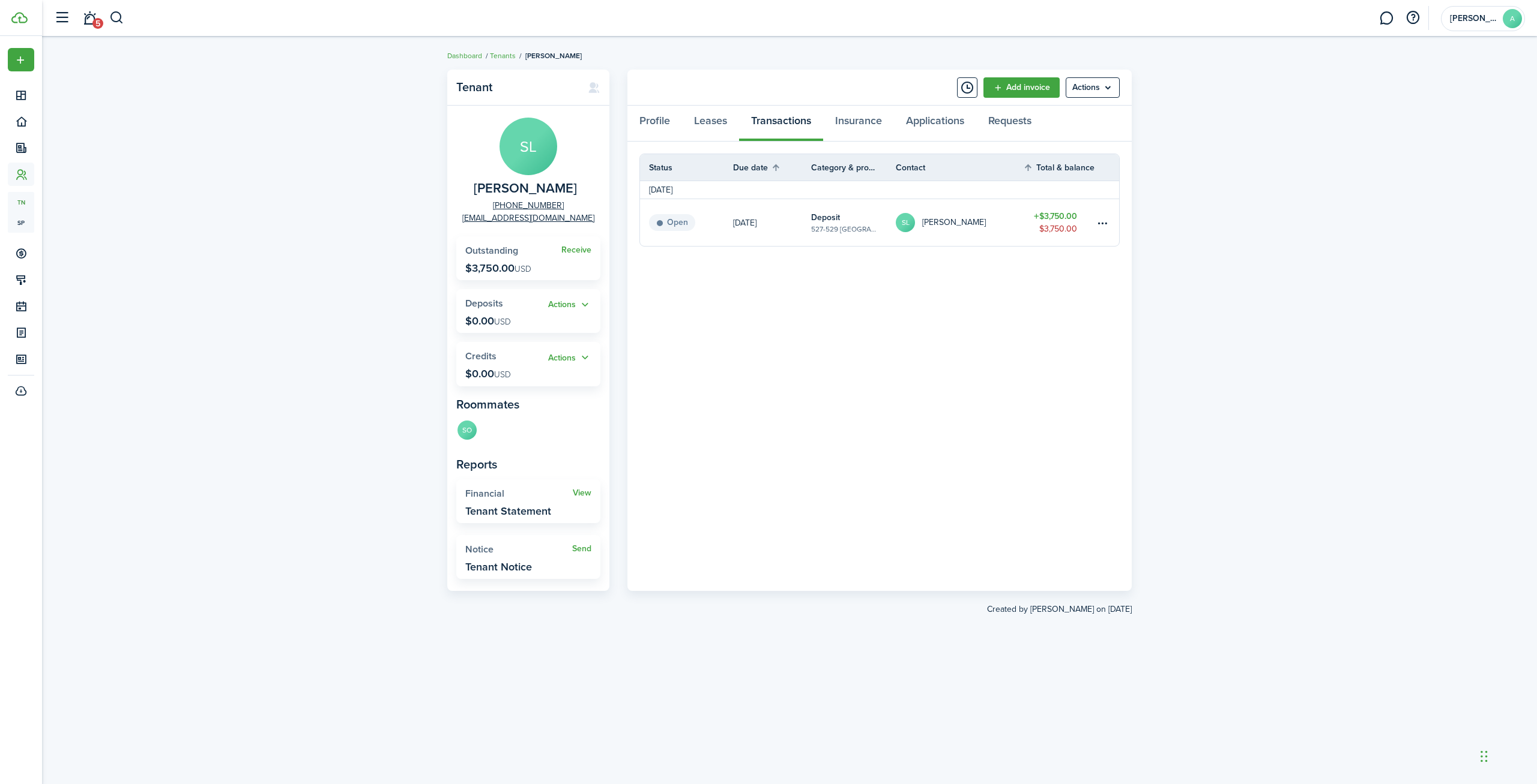
click at [1048, 229] on table-amount-description "$3,750.00" at bounding box center [1057, 228] width 38 height 13
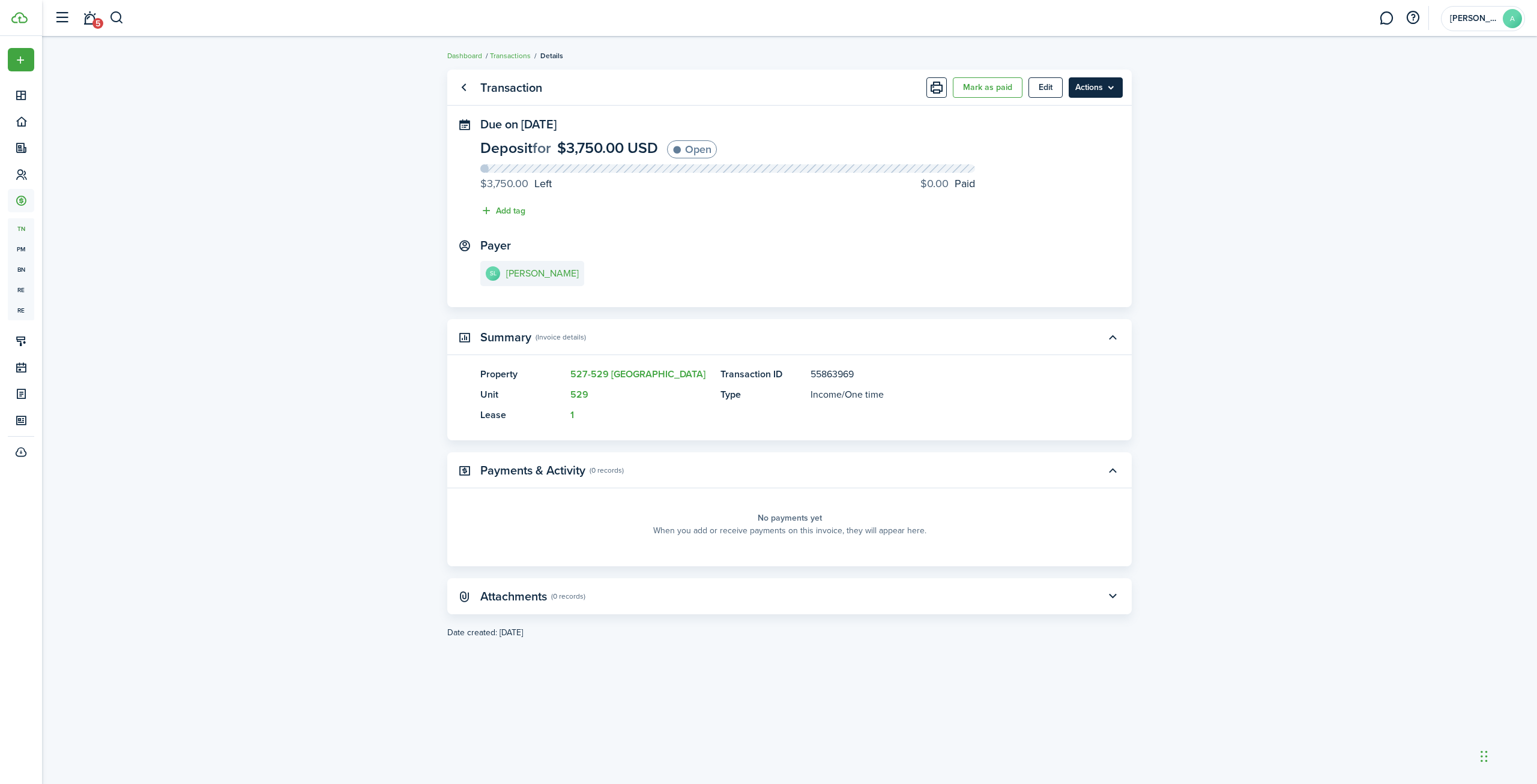
click at [1086, 85] on menu-btn "Actions" at bounding box center [1095, 87] width 54 height 20
click at [1046, 90] on button "Edit" at bounding box center [1045, 87] width 34 height 20
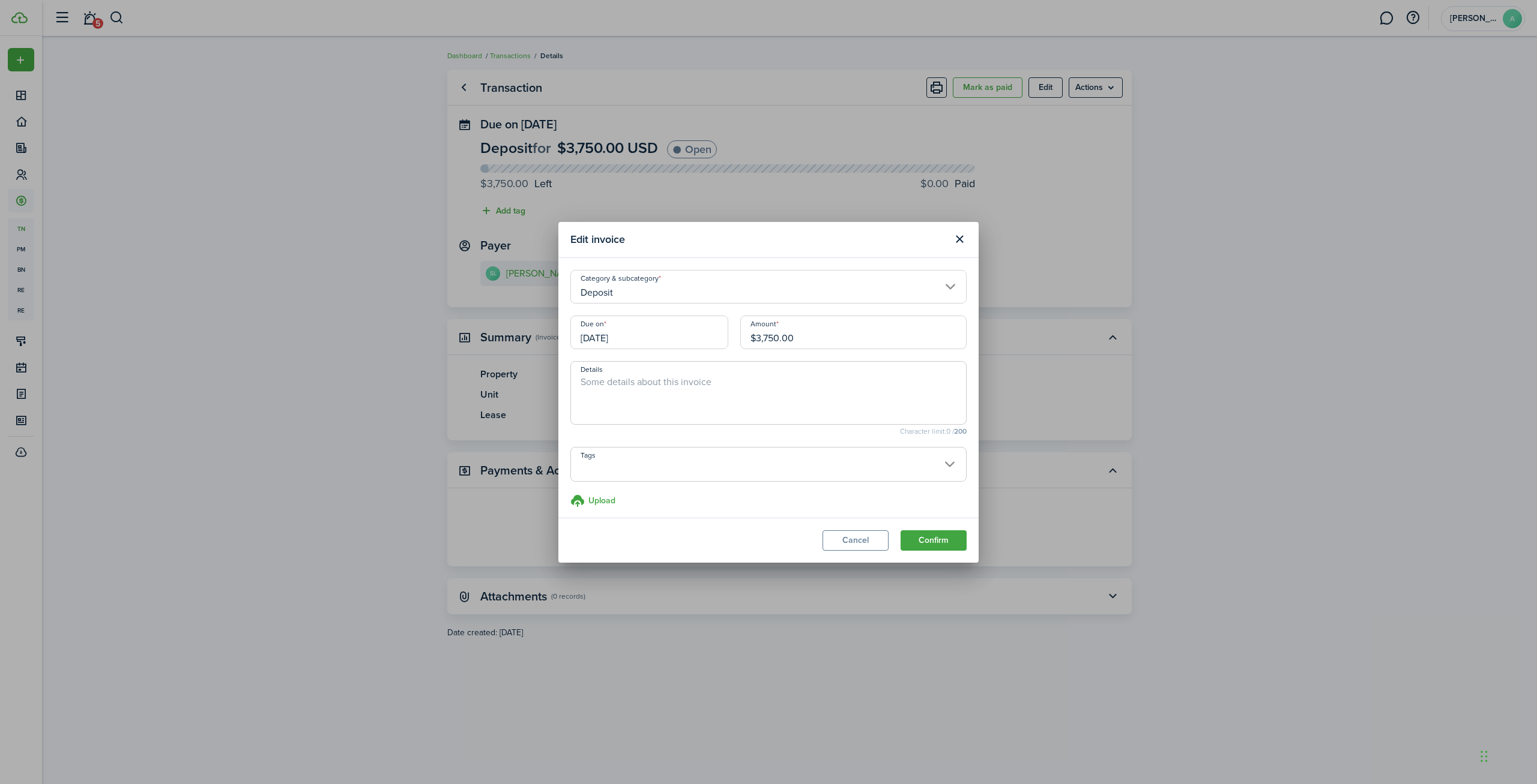
click at [954, 260] on modal-body "Category & subcategory Deposit Due on [DATE] Amount $3,750.00 Details Character…" at bounding box center [768, 387] width 420 height 259
click at [955, 240] on button "Close modal" at bounding box center [959, 239] width 20 height 20
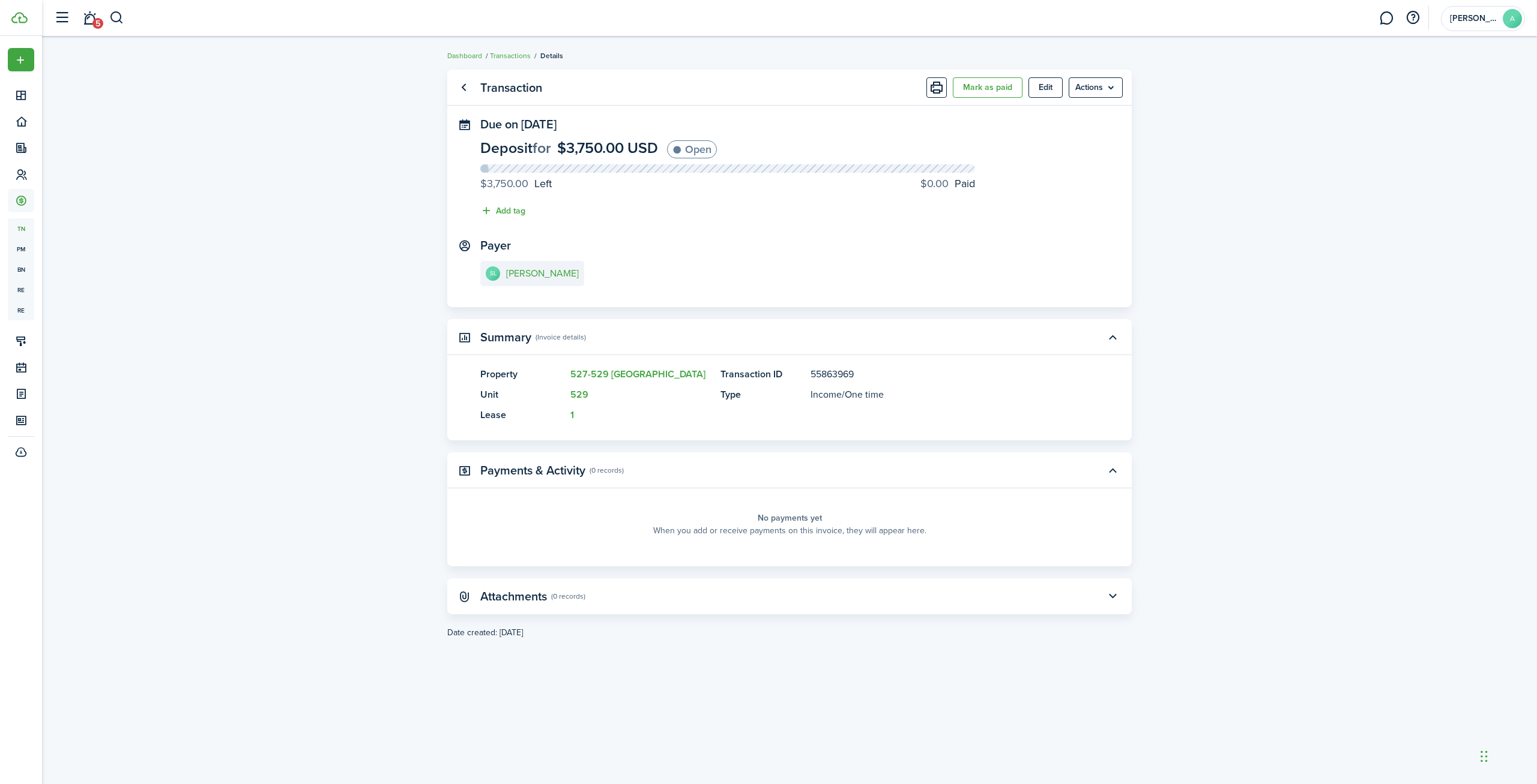
click at [507, 64] on transaction-view-wrapper "Transaction Mark as paid Edit Actions Due on [DATE] Deposit for $3,750.00 USD O…" at bounding box center [789, 410] width 697 height 694
click at [507, 56] on link "Transactions" at bounding box center [510, 55] width 41 height 11
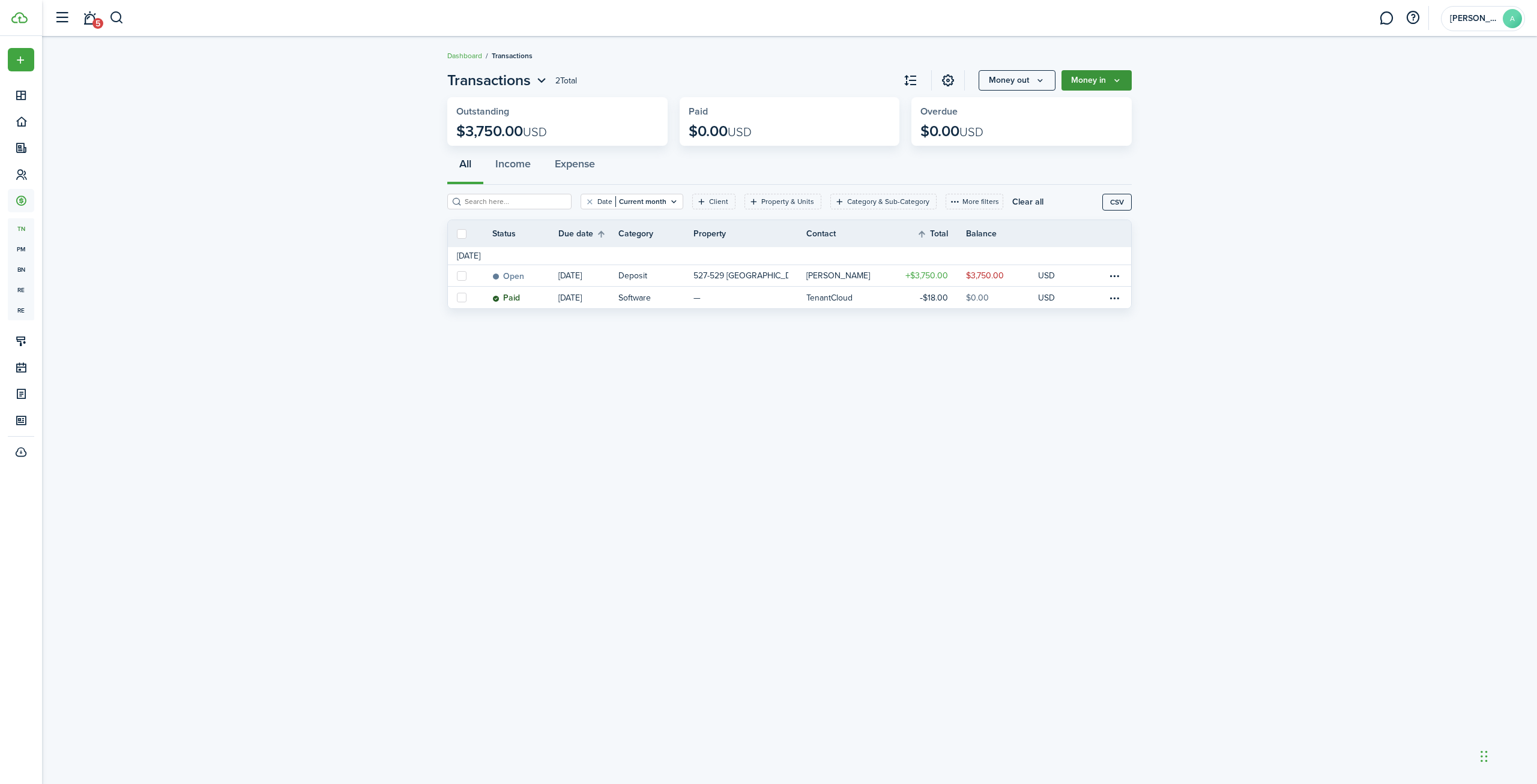
click at [1092, 81] on button "Money in" at bounding box center [1097, 80] width 70 height 20
click at [360, 293] on invoice-list "Transactions 2 Total Money out Money in Outstanding $3,750.00 USD Paid $0.00 US…" at bounding box center [789, 192] width 1494 height 258
click at [517, 156] on button "Income" at bounding box center [512, 167] width 59 height 36
